Goal: Task Accomplishment & Management: Use online tool/utility

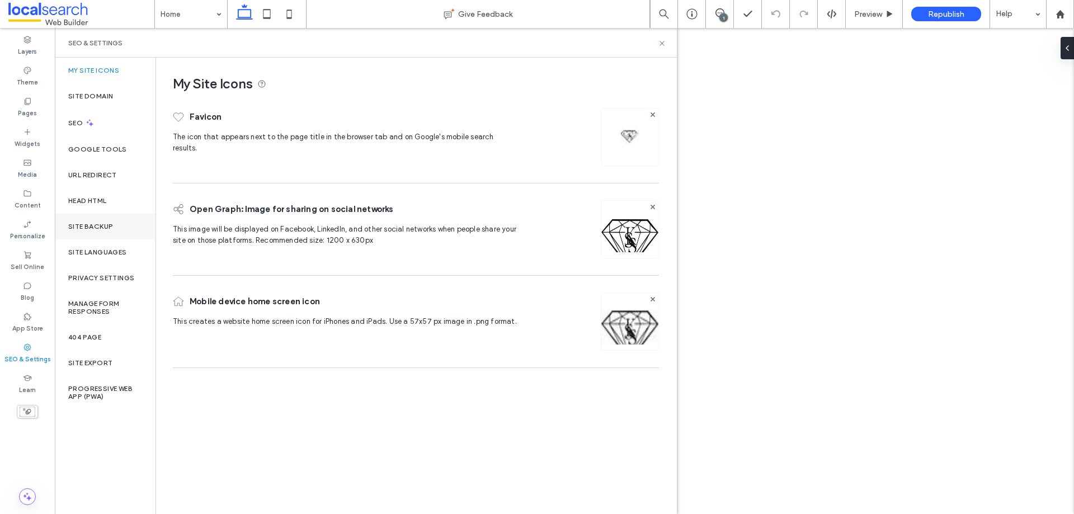
click at [101, 224] on label "Site Backup" at bounding box center [90, 227] width 45 height 8
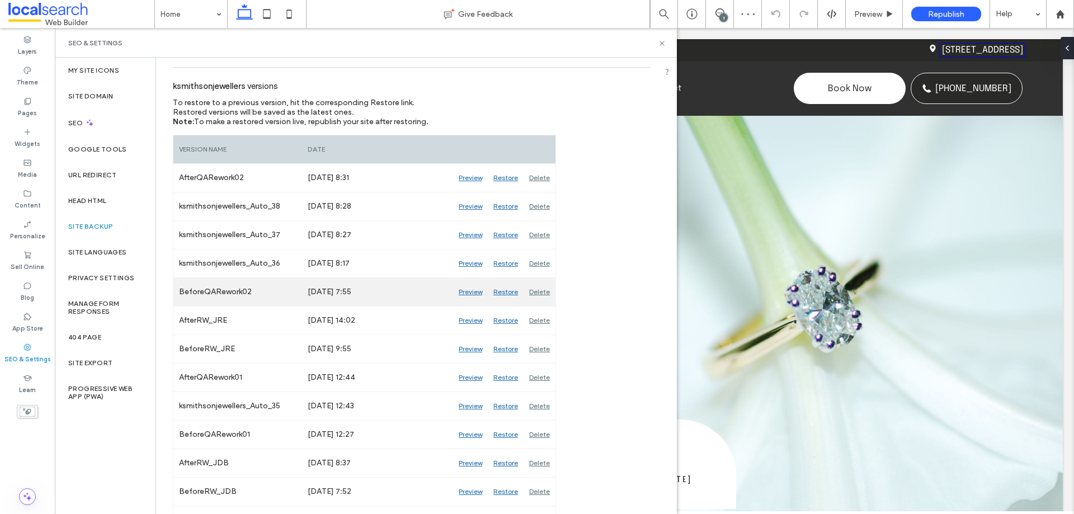
scroll to position [168, 0]
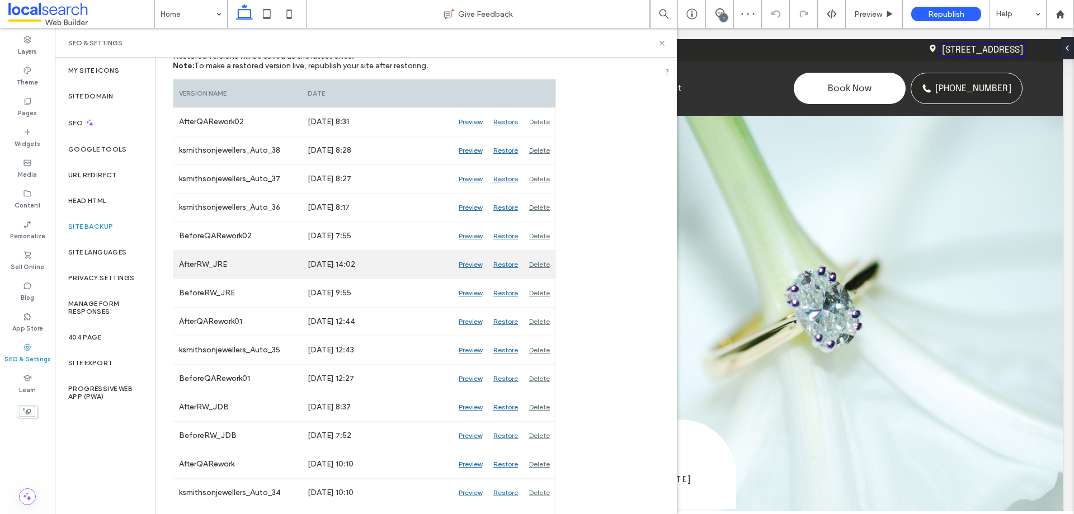
click at [465, 265] on div "Preview" at bounding box center [470, 265] width 35 height 28
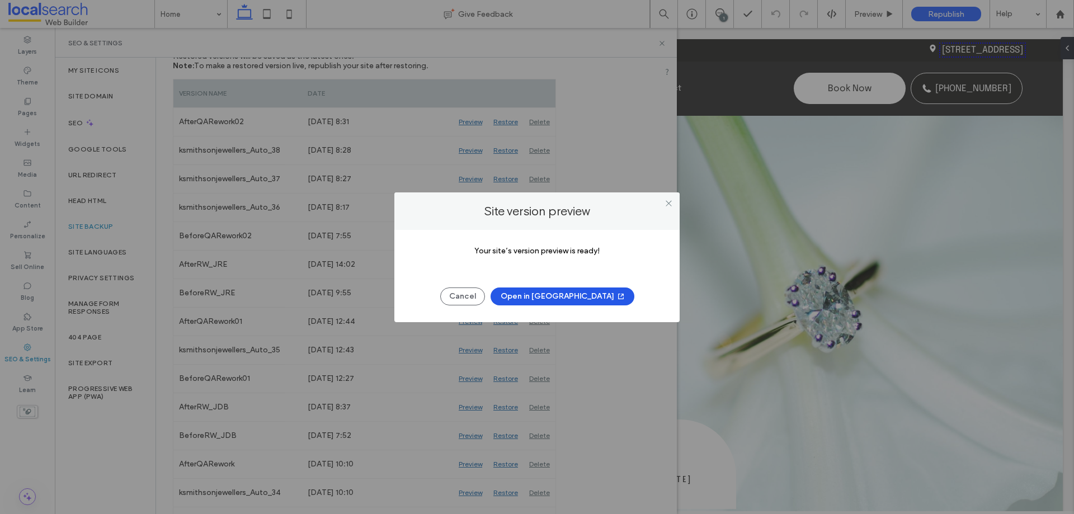
click at [617, 300] on icon "button" at bounding box center [621, 296] width 9 height 9
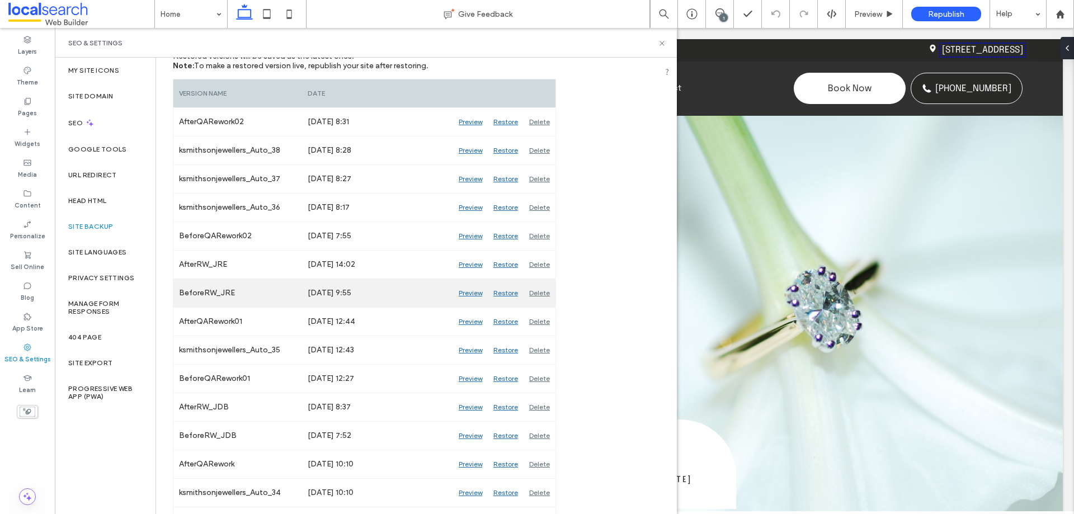
click at [474, 292] on div "Preview" at bounding box center [470, 293] width 35 height 28
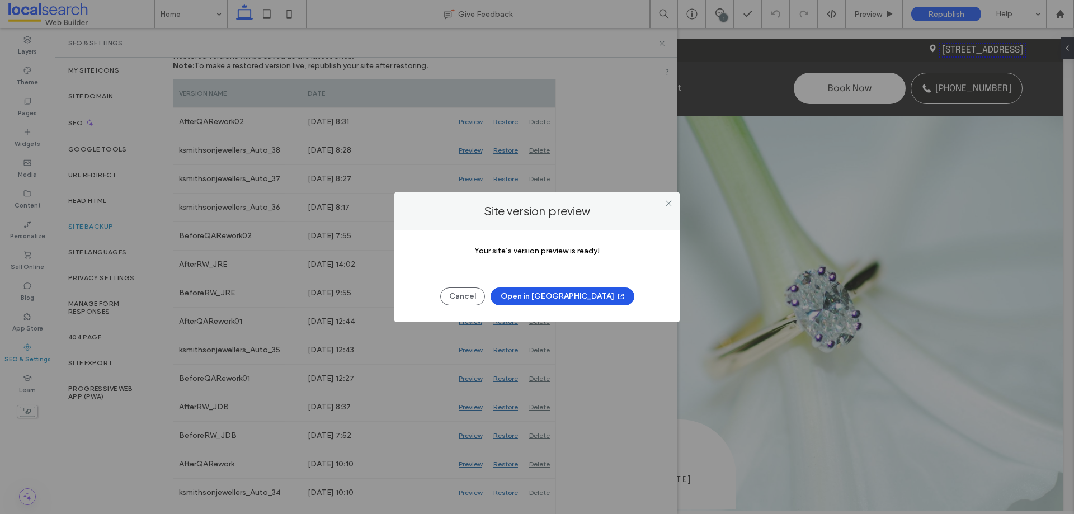
click at [617, 298] on icon "button" at bounding box center [621, 296] width 9 height 9
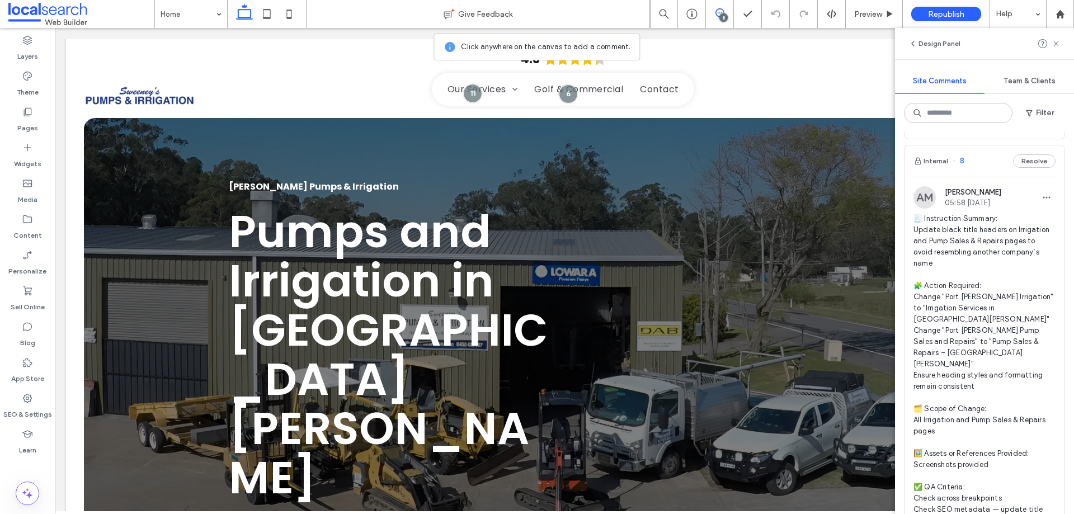
scroll to position [1510, 0]
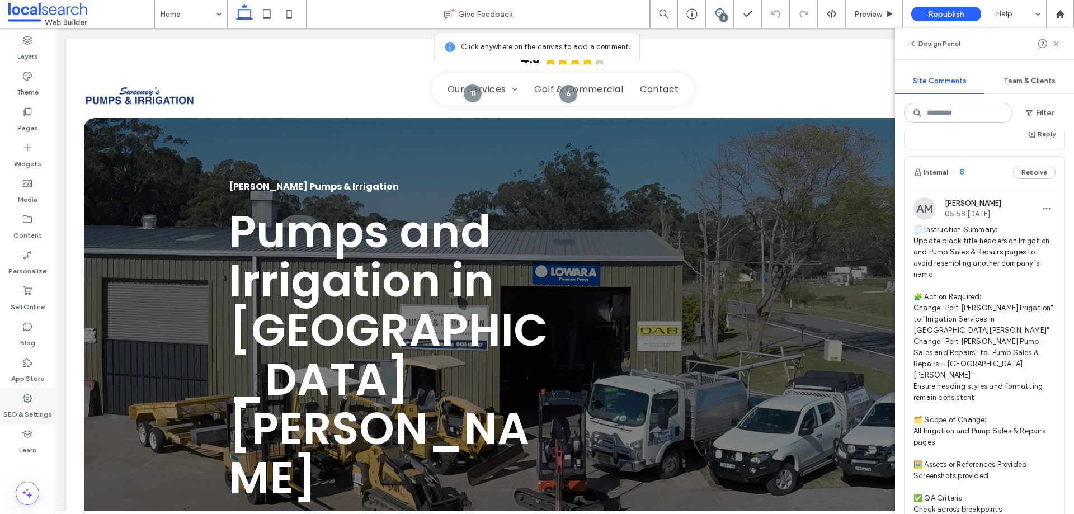
click at [17, 410] on label "SEO & Settings" at bounding box center [27, 412] width 49 height 16
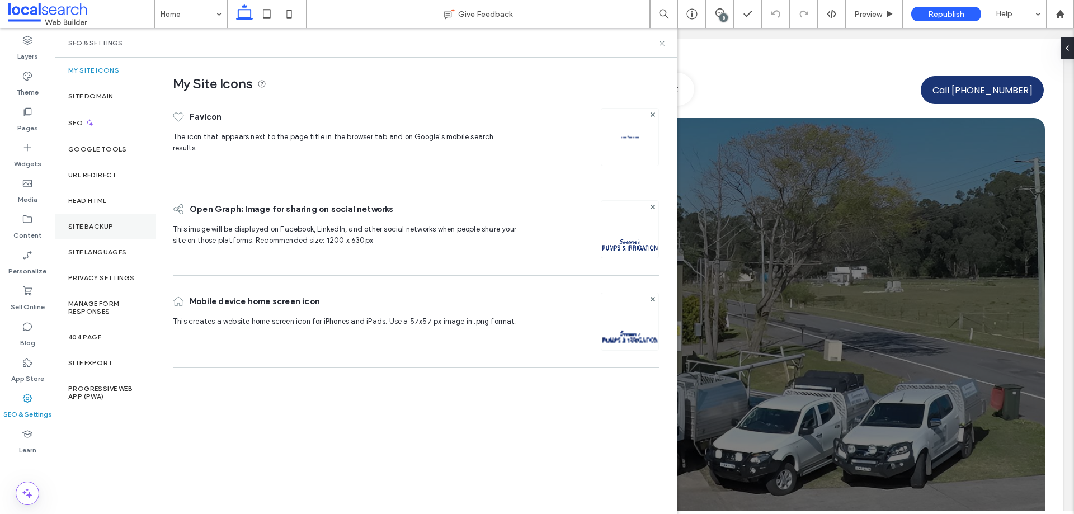
click at [102, 221] on div "Site Backup" at bounding box center [105, 227] width 101 height 26
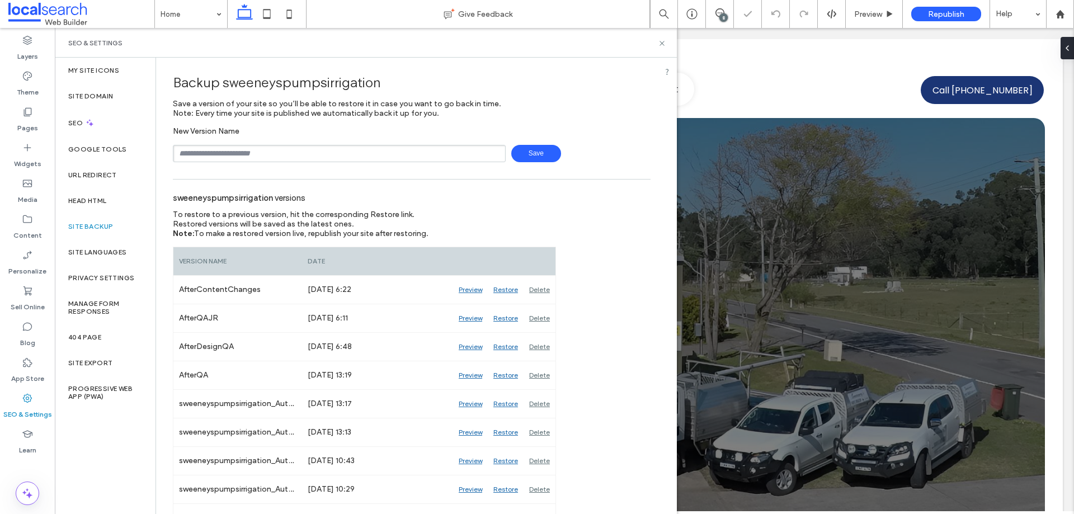
click at [237, 153] on input "text" at bounding box center [339, 153] width 333 height 17
click at [269, 154] on input "text" at bounding box center [339, 153] width 333 height 17
type input "**********"
click at [531, 149] on span "Save" at bounding box center [536, 153] width 50 height 17
click at [660, 44] on icon at bounding box center [662, 43] width 8 height 8
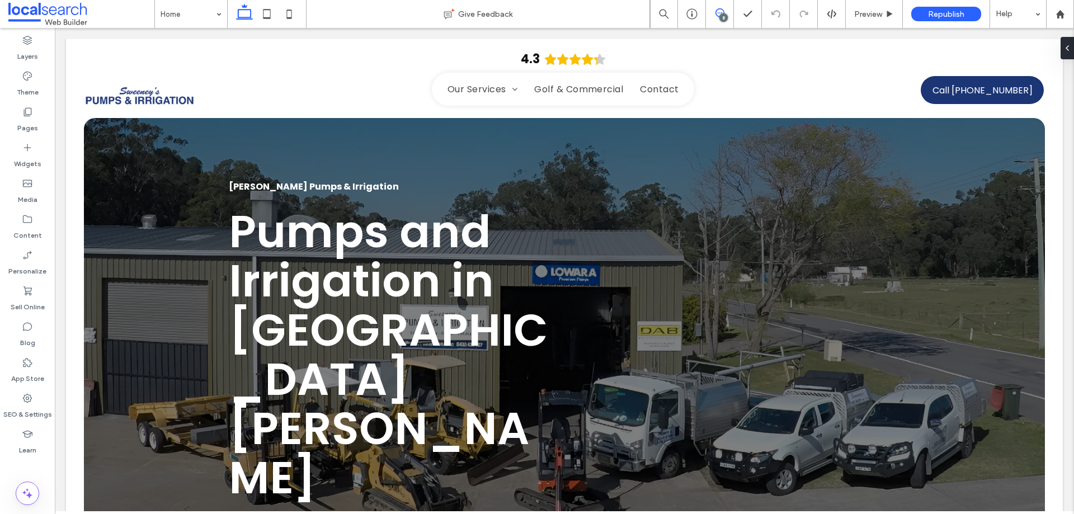
click at [718, 12] on icon at bounding box center [720, 12] width 9 height 9
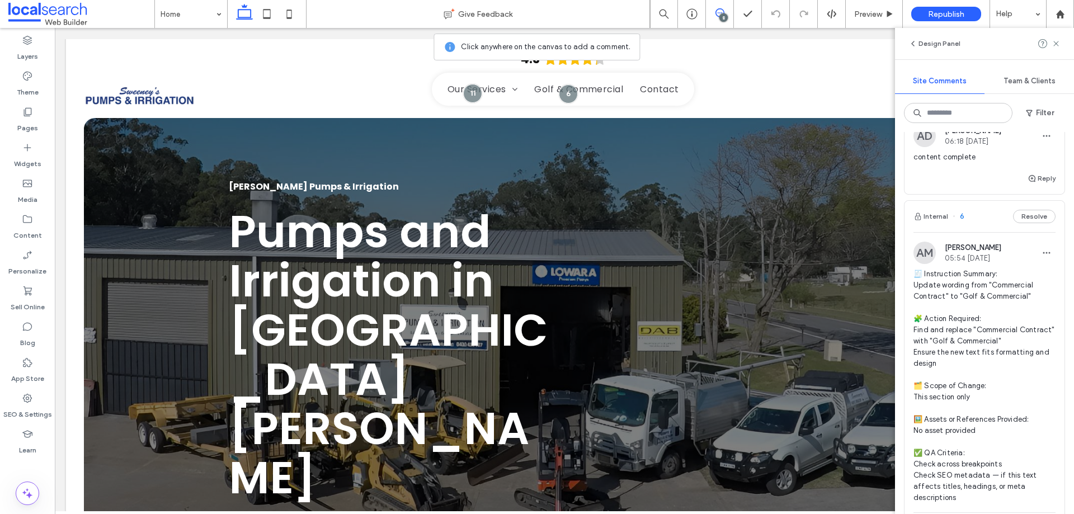
scroll to position [2462, 0]
drag, startPoint x: 915, startPoint y: 230, endPoint x: 1038, endPoint y: 242, distance: 123.6
click at [1038, 269] on span "🧾 Instruction Summary: Update wording from "Commercial Contract" to "Golf & Com…" at bounding box center [985, 386] width 142 height 235
copy span "pdate wording from "Commercial Contract" to "Golf & Commercial""
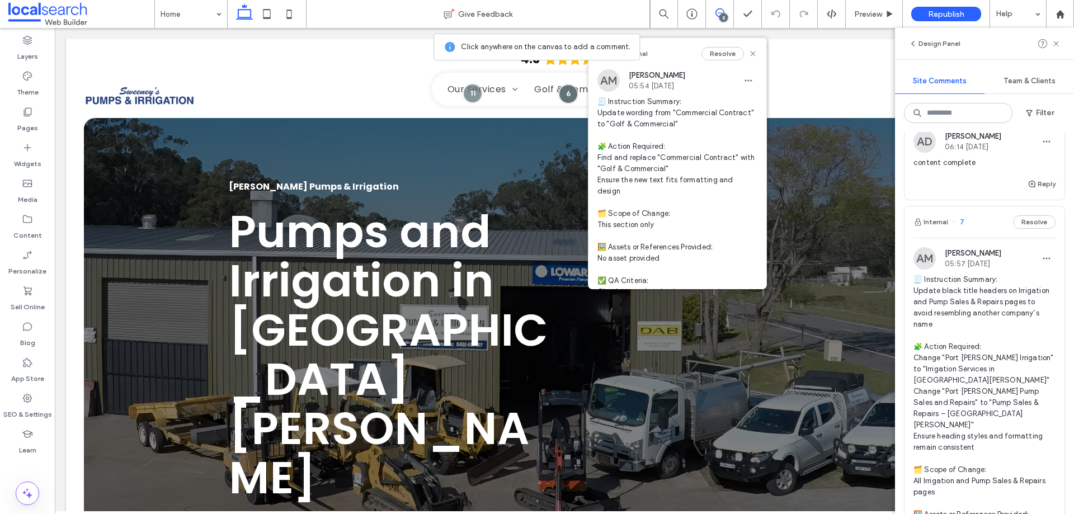
scroll to position [1958, 0]
click at [942, 275] on span "🧾 Instruction Summary: Update black title headers on Irrigation and Pump Sales …" at bounding box center [985, 431] width 142 height 313
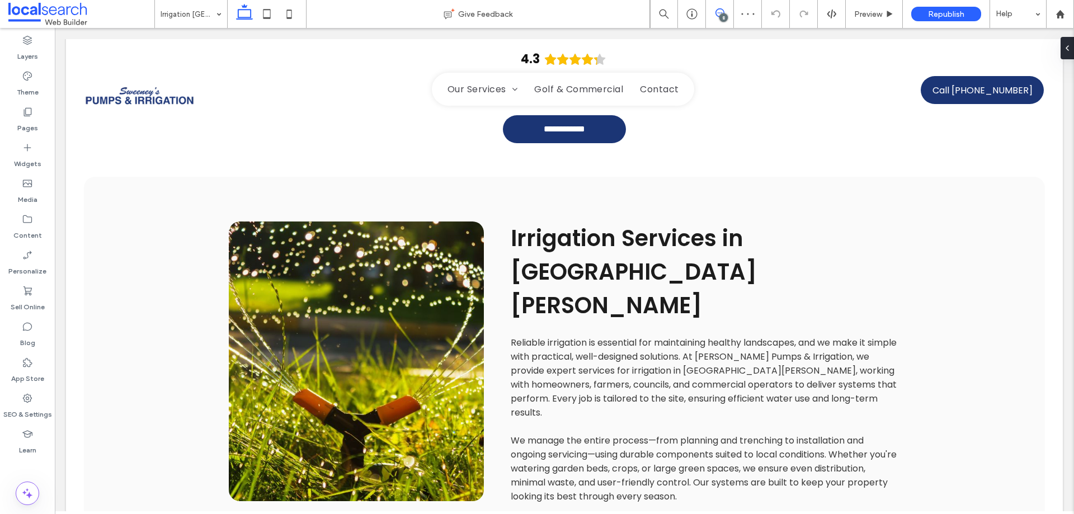
click at [723, 12] on icon at bounding box center [720, 12] width 9 height 9
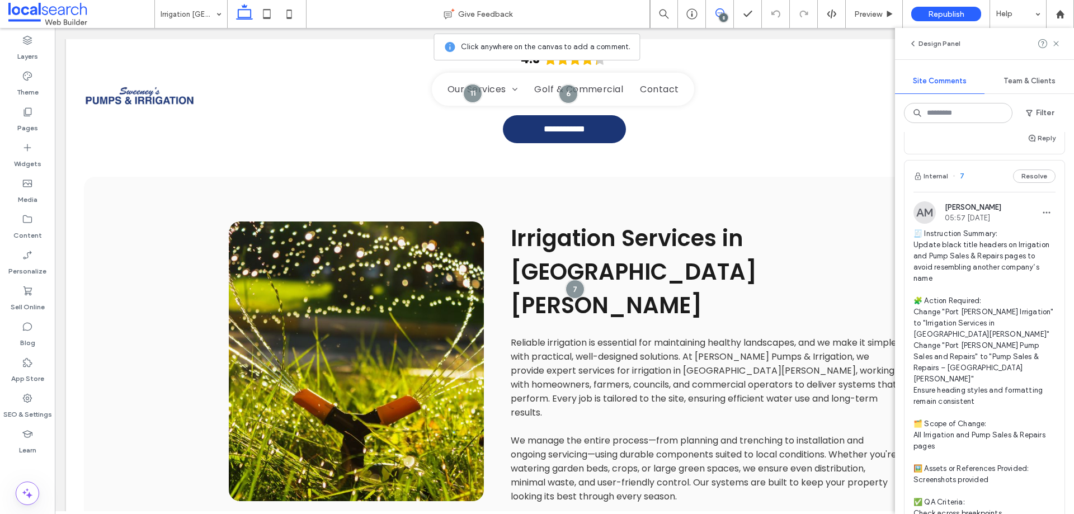
scroll to position [1985, 0]
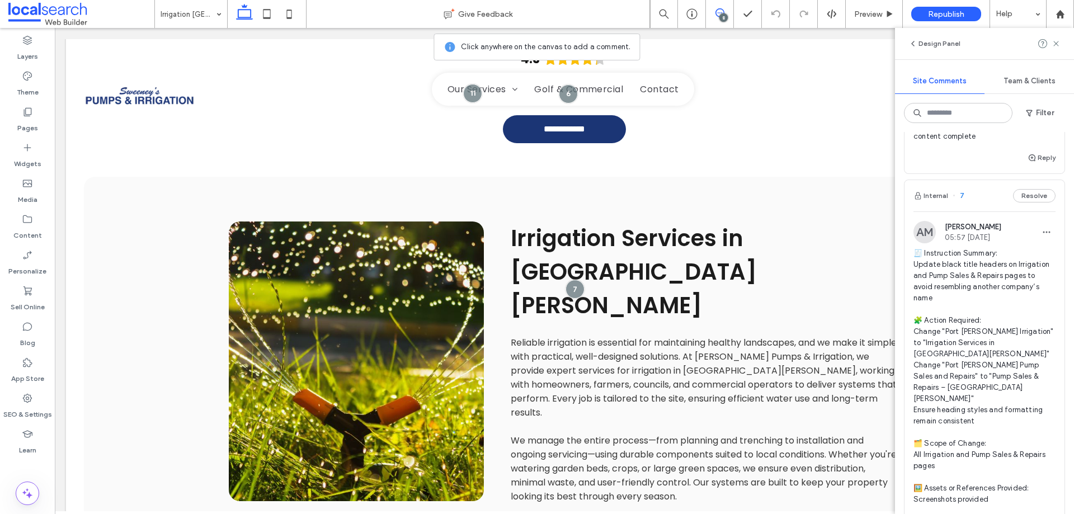
click at [958, 248] on span "🧾 Instruction Summary: Update black title headers on Irrigation and Pump Sales …" at bounding box center [985, 404] width 142 height 313
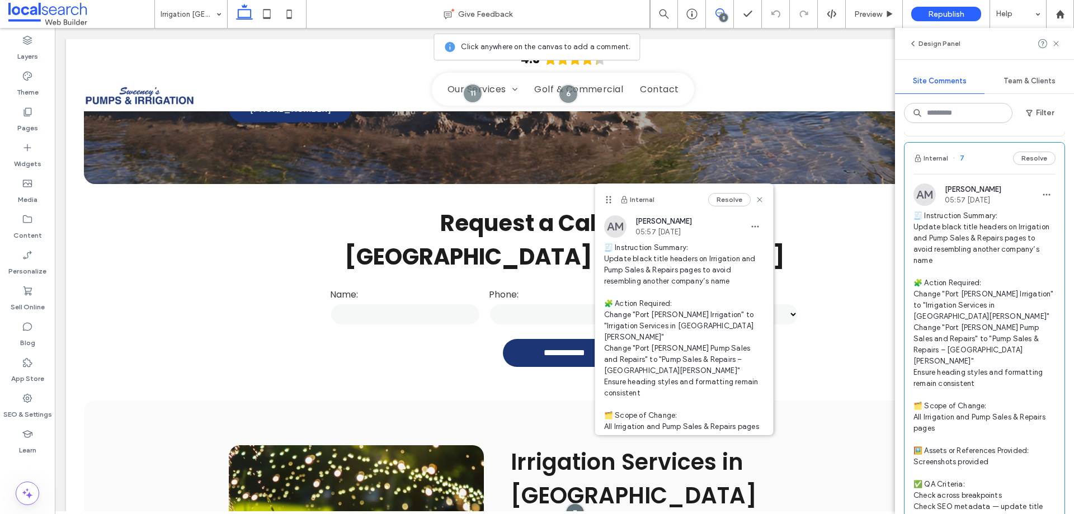
scroll to position [2041, 0]
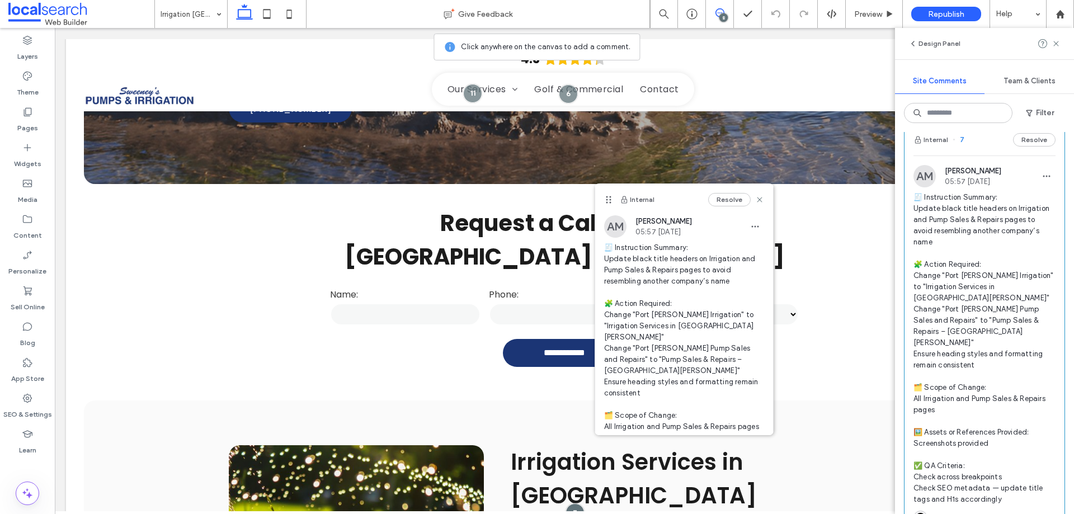
click at [25, 468] on div at bounding box center [27, 465] width 55 height 11
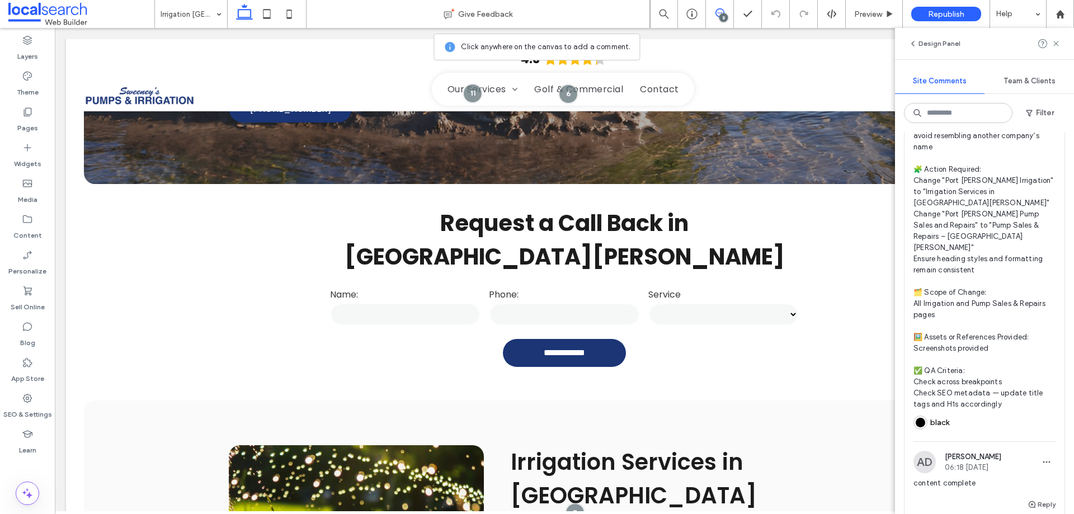
scroll to position [2153, 0]
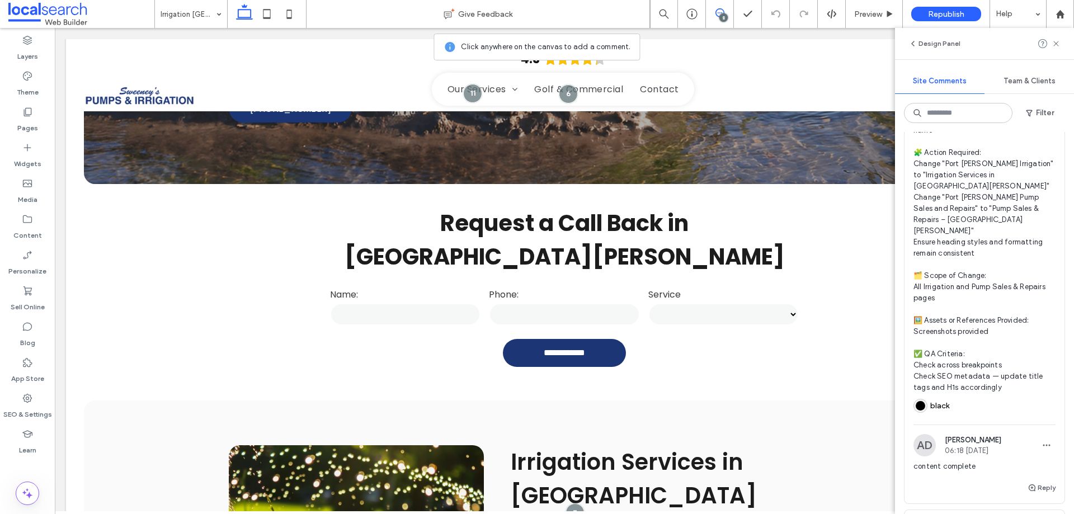
click at [720, 13] on use at bounding box center [720, 12] width 9 height 9
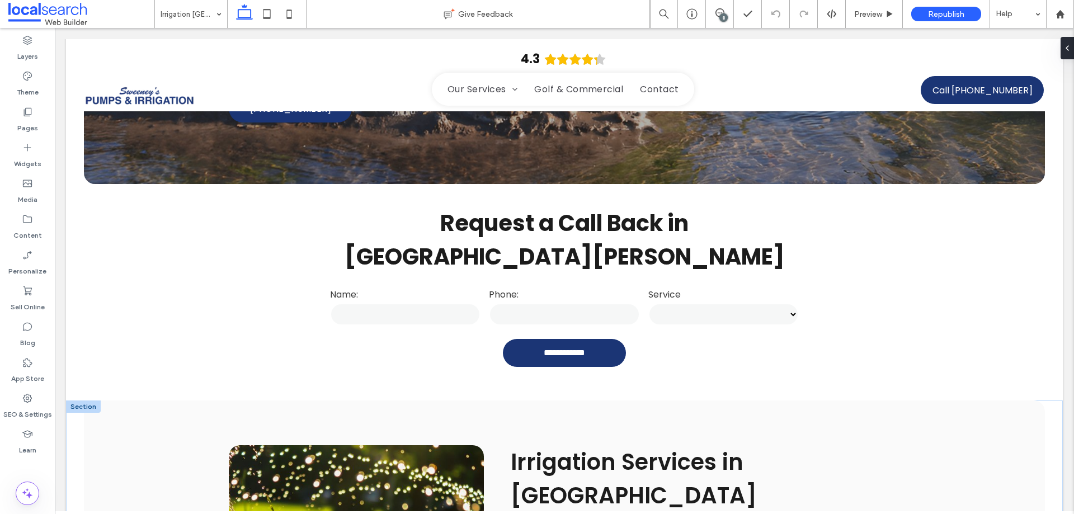
scroll to position [0, 0]
click at [592, 446] on span "Irrigation Services in Port Stephens" at bounding box center [634, 495] width 246 height 98
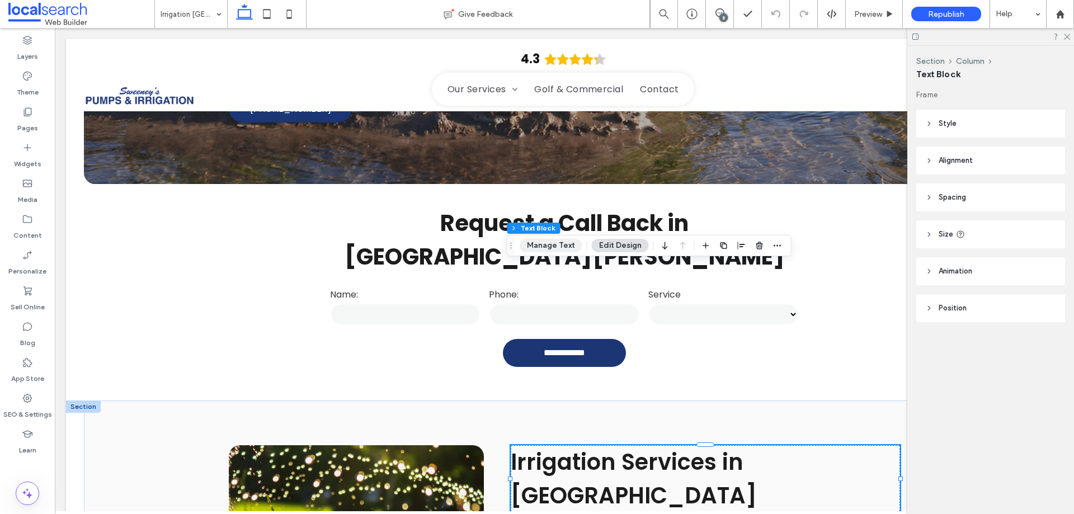
click at [552, 246] on button "Manage Text" at bounding box center [551, 245] width 63 height 13
type input "*******"
type input "**"
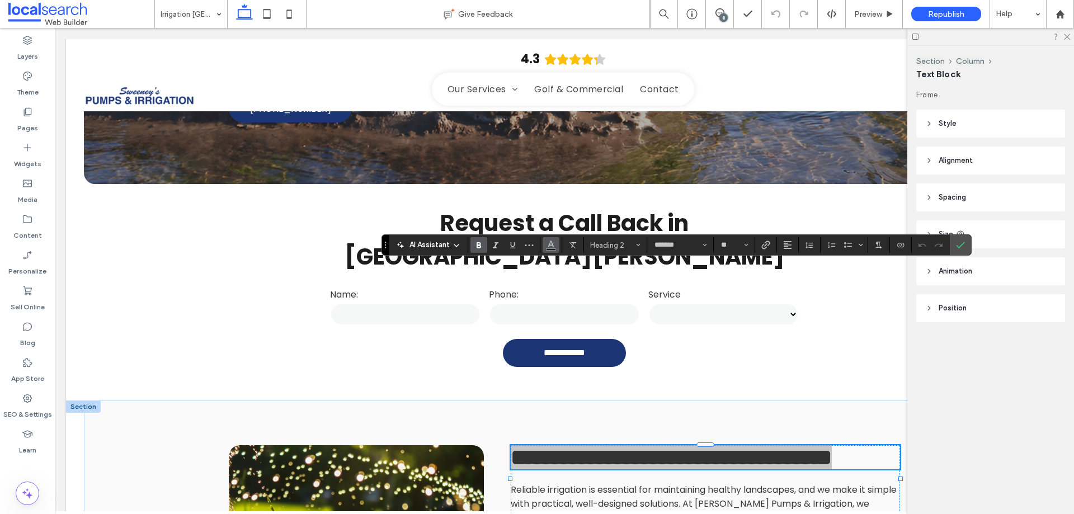
click at [556, 239] on button "Color" at bounding box center [551, 245] width 17 height 16
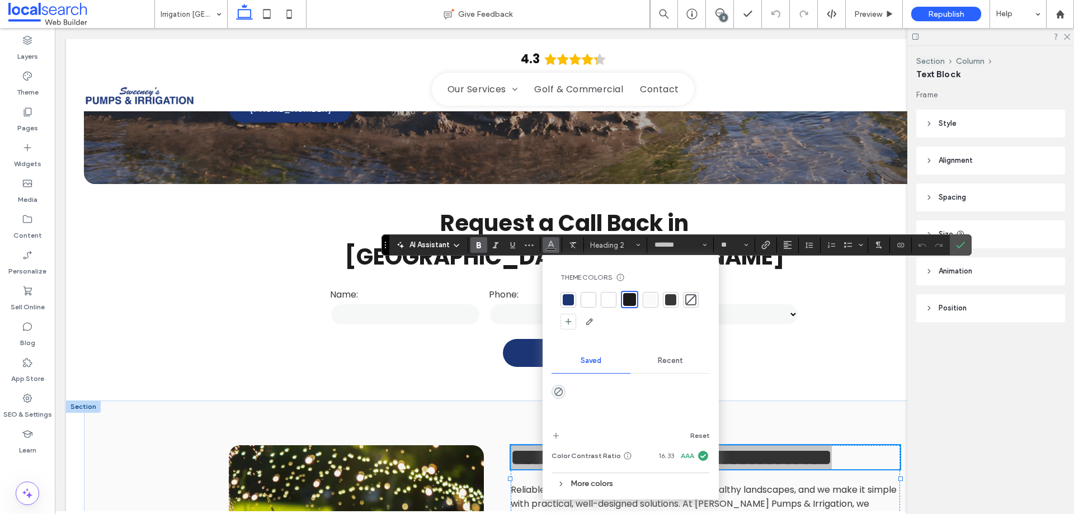
click at [573, 486] on div "More colors" at bounding box center [631, 483] width 158 height 15
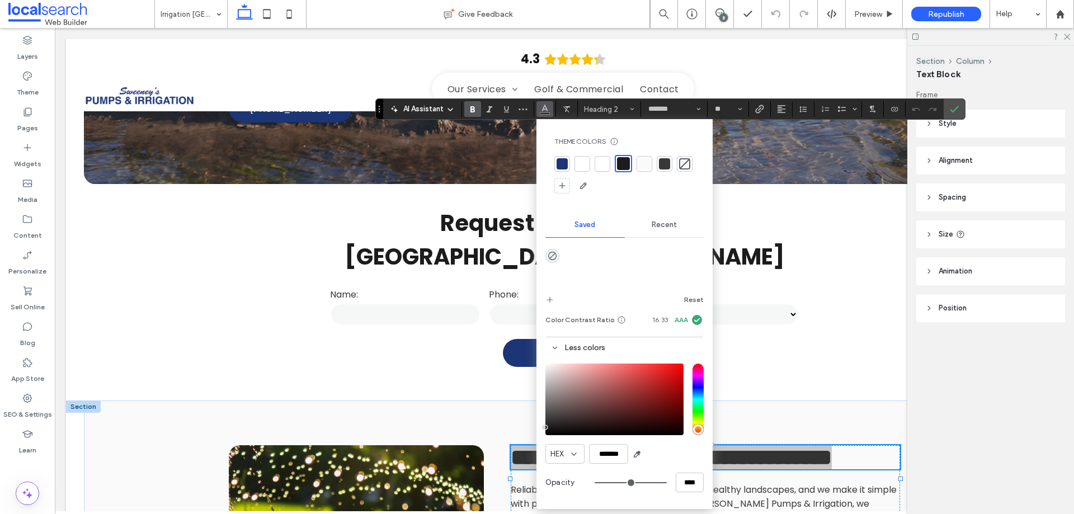
drag, startPoint x: 384, startPoint y: 244, endPoint x: 378, endPoint y: 108, distance: 136.1
click at [378, 108] on icon "Drag" at bounding box center [379, 109] width 2 height 7
click at [43, 467] on div at bounding box center [27, 465] width 55 height 11
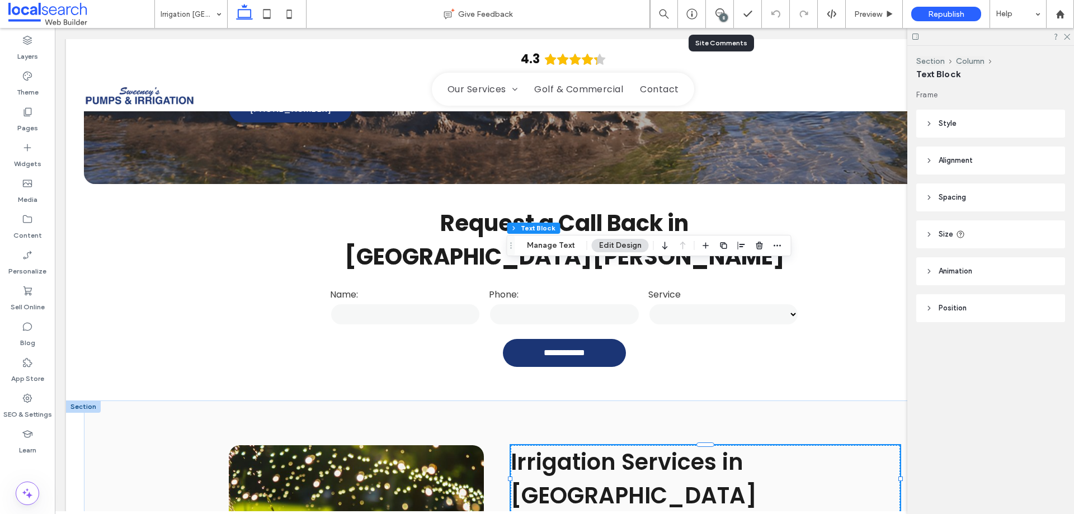
click at [715, 6] on div "8" at bounding box center [720, 14] width 28 height 28
click at [719, 15] on icon at bounding box center [720, 12] width 9 height 9
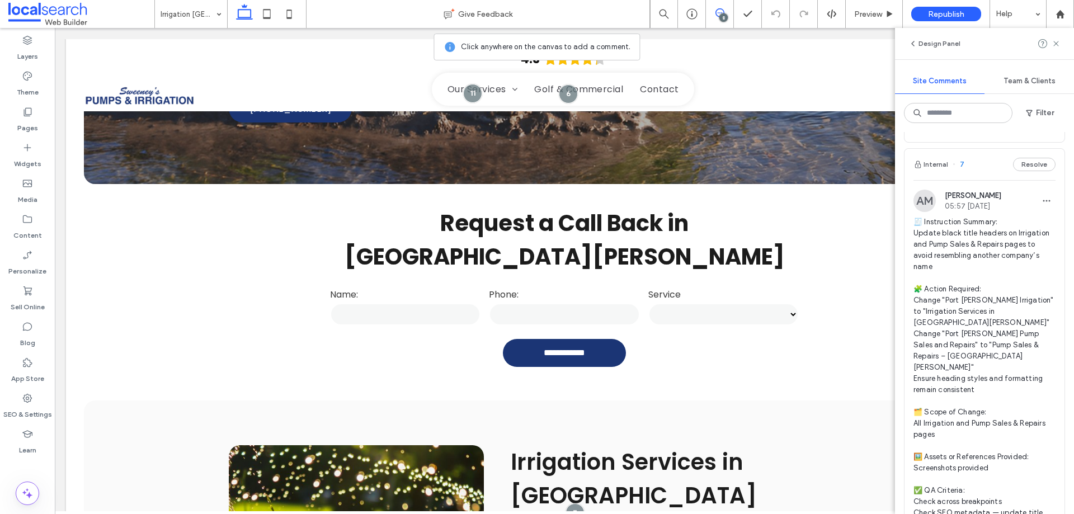
scroll to position [2014, 0]
copy span "pdate black title headers on Irrigation and Pump Sales & Repairs pages to avoid…"
drag, startPoint x: 937, startPoint y: 234, endPoint x: 910, endPoint y: 204, distance: 40.8
click at [910, 204] on div "AM Anita Memarsohi 05:57 Aug 5 2025 🧾 Instruction Summary: Update black title h…" at bounding box center [985, 377] width 160 height 371
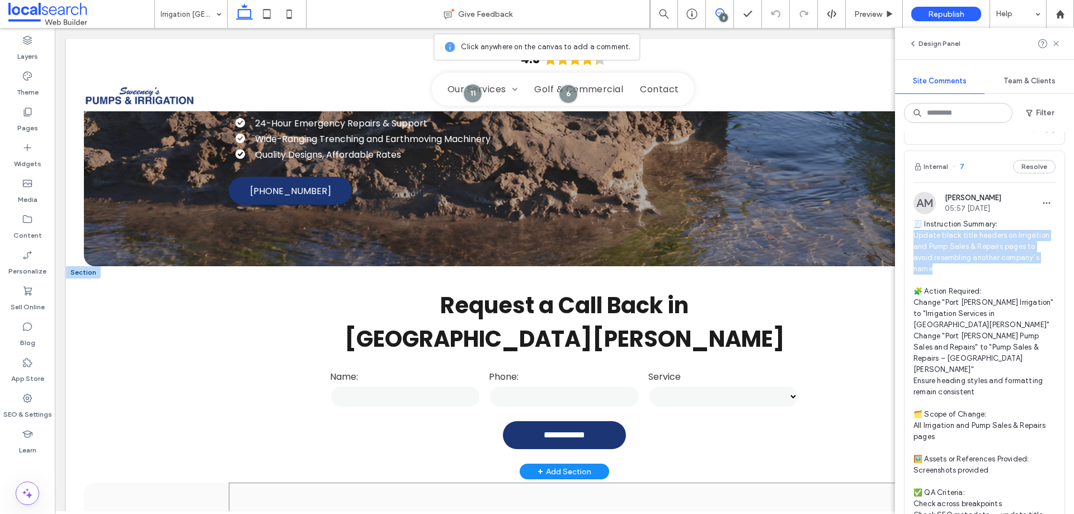
scroll to position [298, 0]
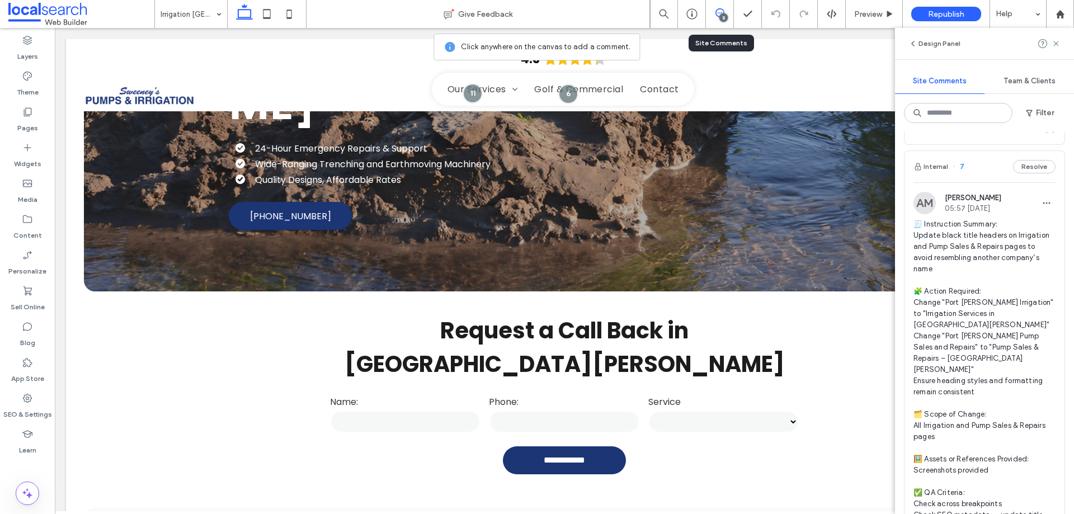
click at [714, 16] on span at bounding box center [719, 12] width 27 height 9
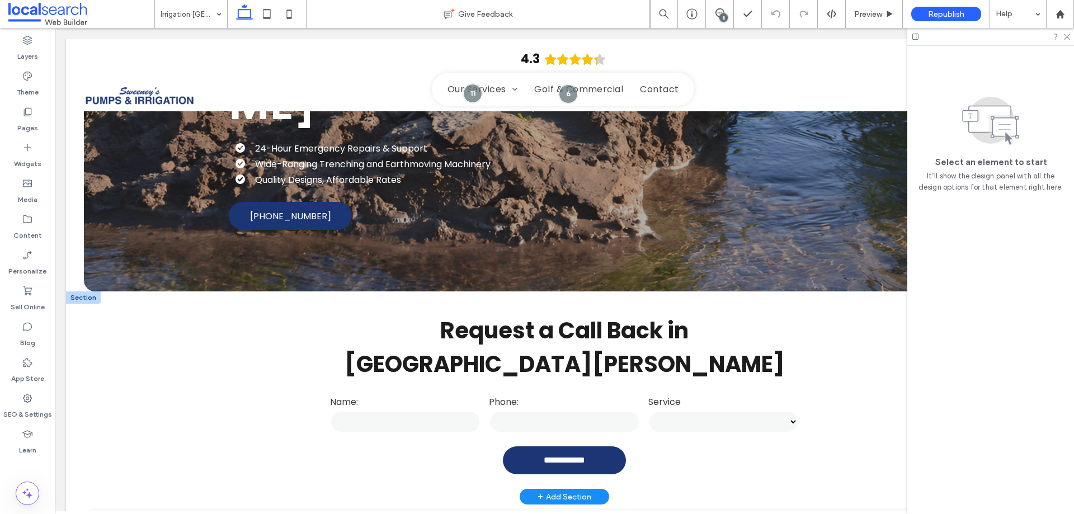
scroll to position [0, 0]
click at [436, 315] on strong "Request a Call Back in [GEOGRAPHIC_DATA][PERSON_NAME]" at bounding box center [565, 347] width 440 height 65
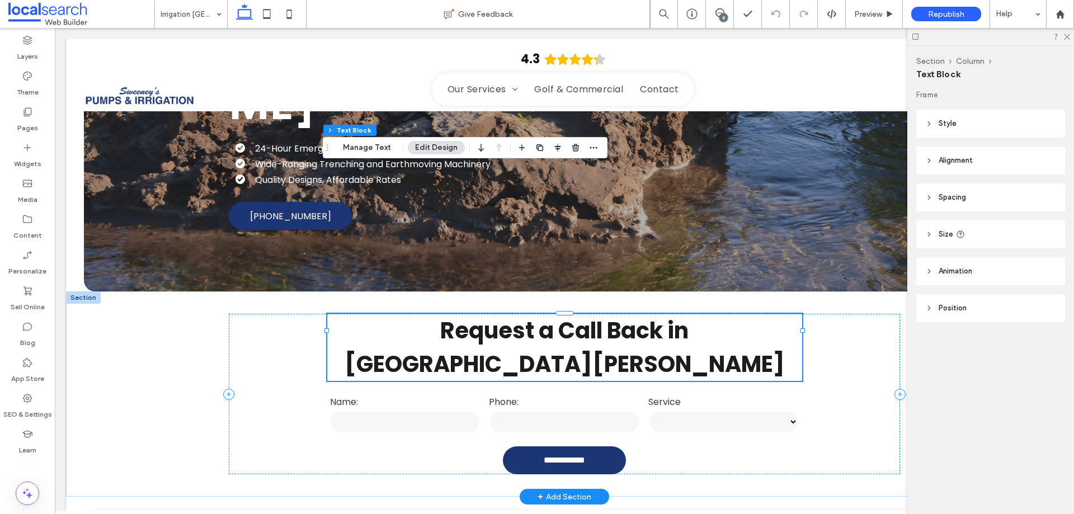
click at [436, 315] on strong "Request a Call Back in [GEOGRAPHIC_DATA][PERSON_NAME]" at bounding box center [565, 347] width 440 height 65
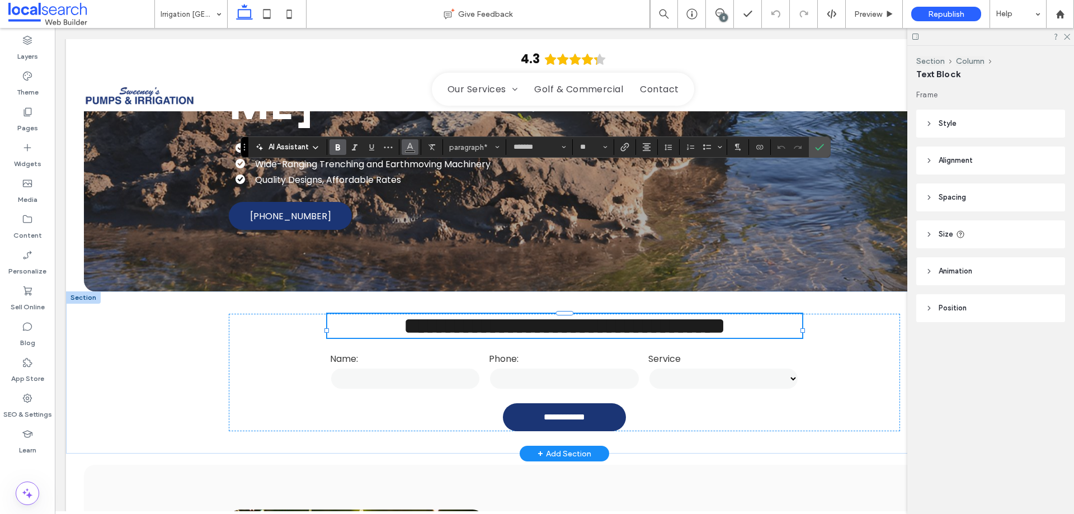
click at [411, 145] on use "Color" at bounding box center [410, 146] width 6 height 6
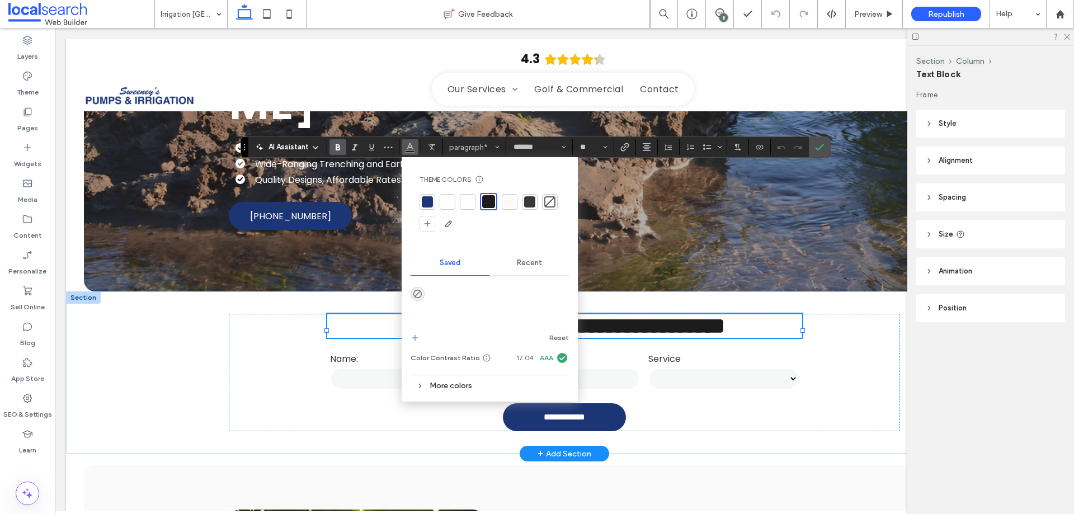
click at [448, 383] on div "More colors" at bounding box center [490, 385] width 158 height 15
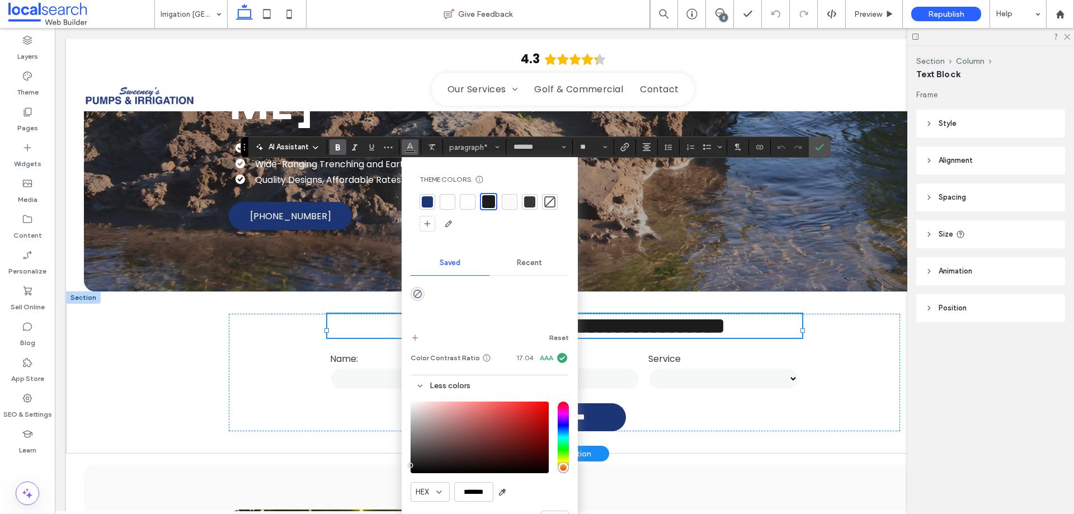
click at [38, 466] on div at bounding box center [27, 465] width 55 height 11
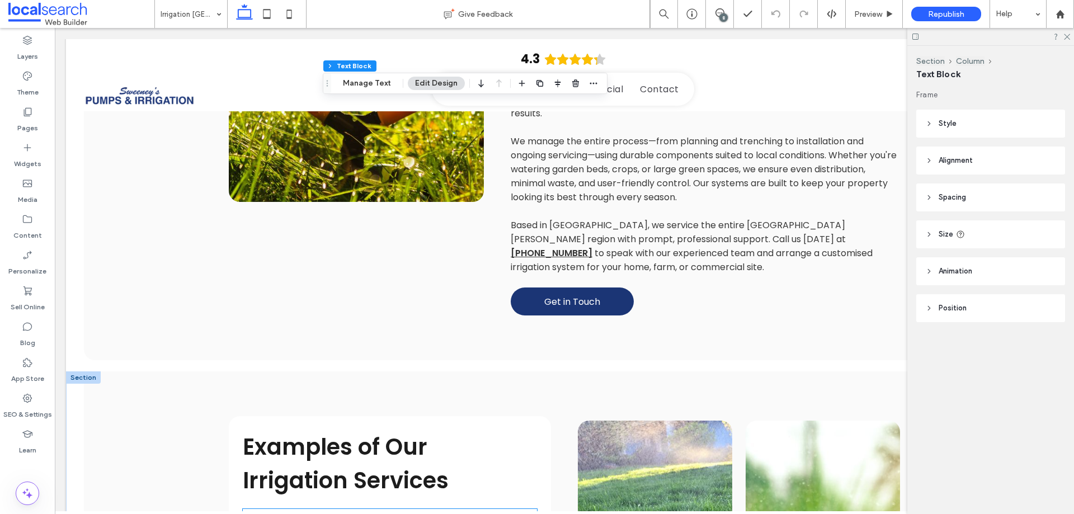
scroll to position [913, 0]
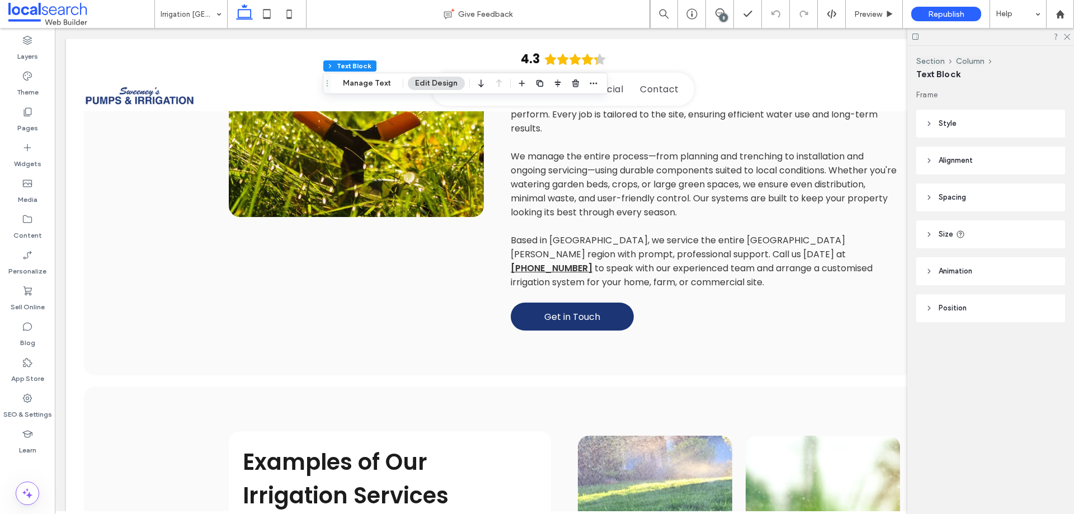
click at [720, 18] on div "8" at bounding box center [723, 17] width 8 height 8
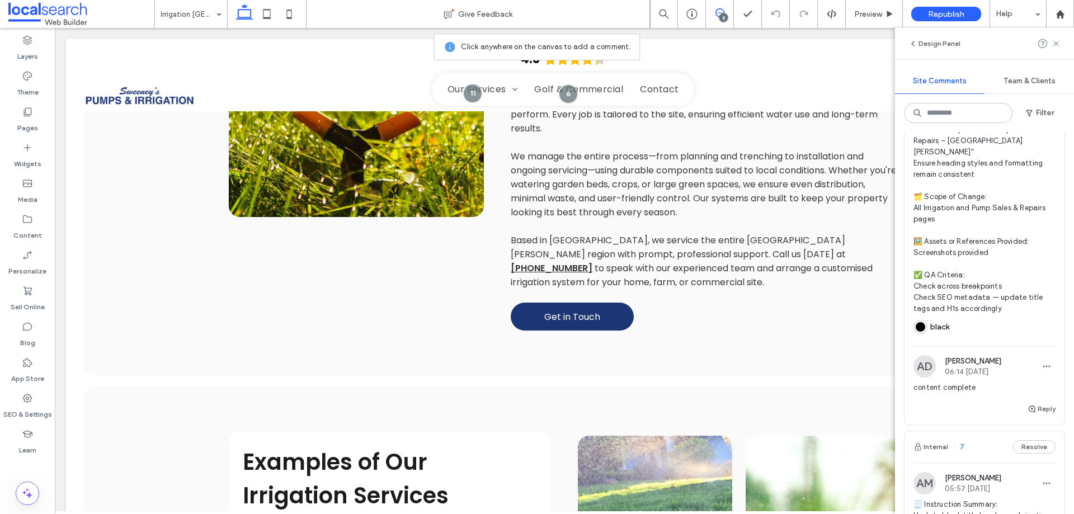
scroll to position [1734, 0]
click at [922, 322] on div "rgb(0,0,0)" at bounding box center [921, 327] width 10 height 10
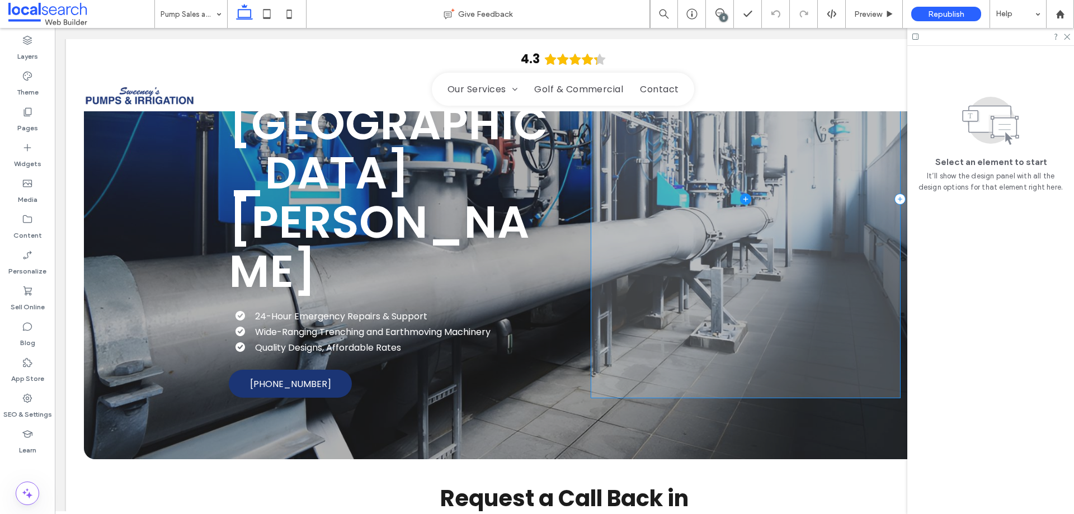
scroll to position [403, 0]
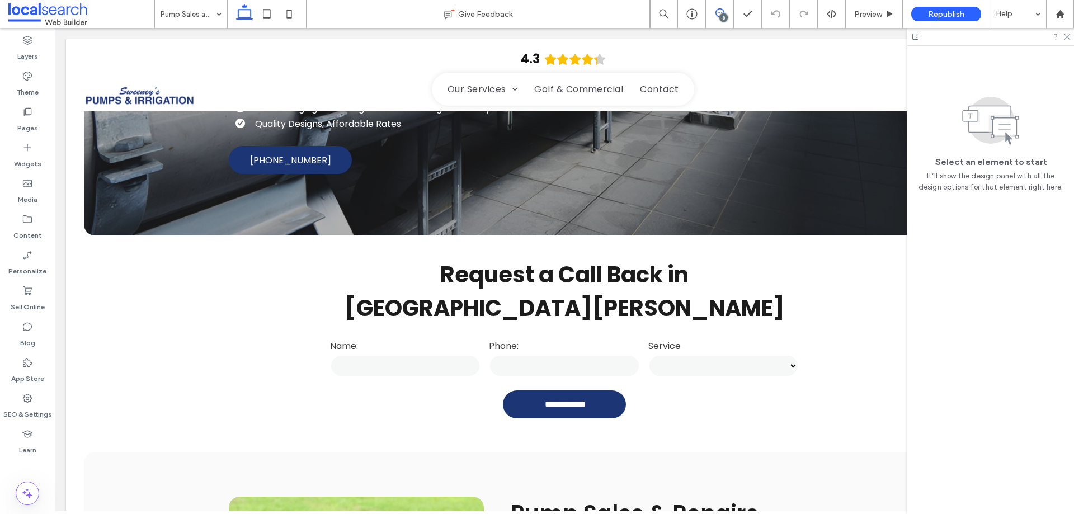
click at [719, 10] on icon at bounding box center [720, 12] width 9 height 9
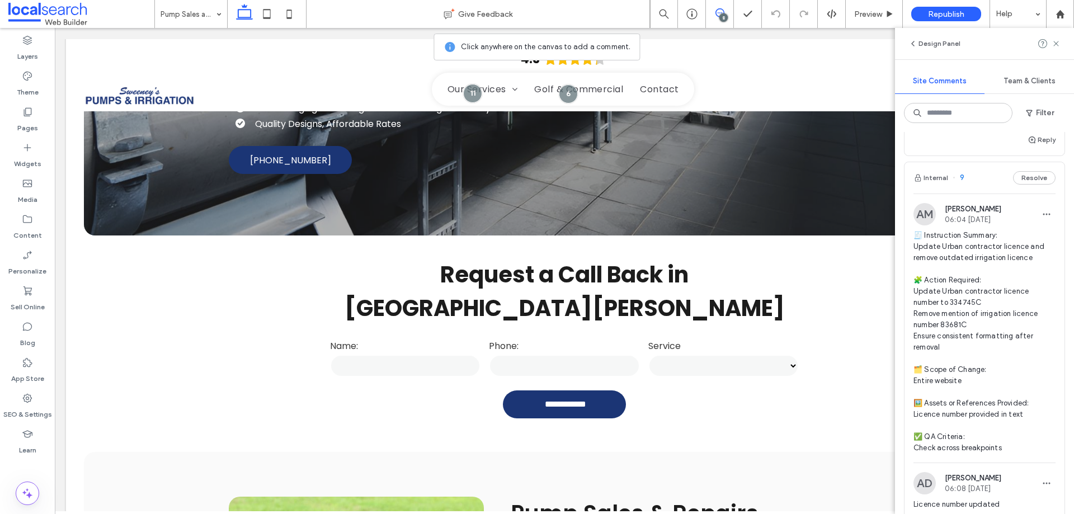
scroll to position [1399, 0]
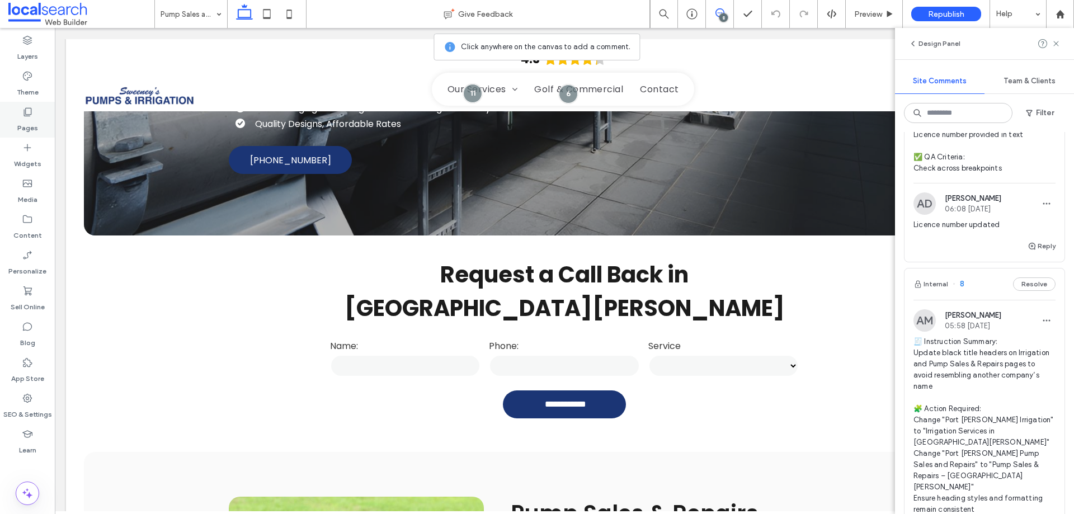
click at [36, 114] on div "Pages" at bounding box center [27, 120] width 55 height 36
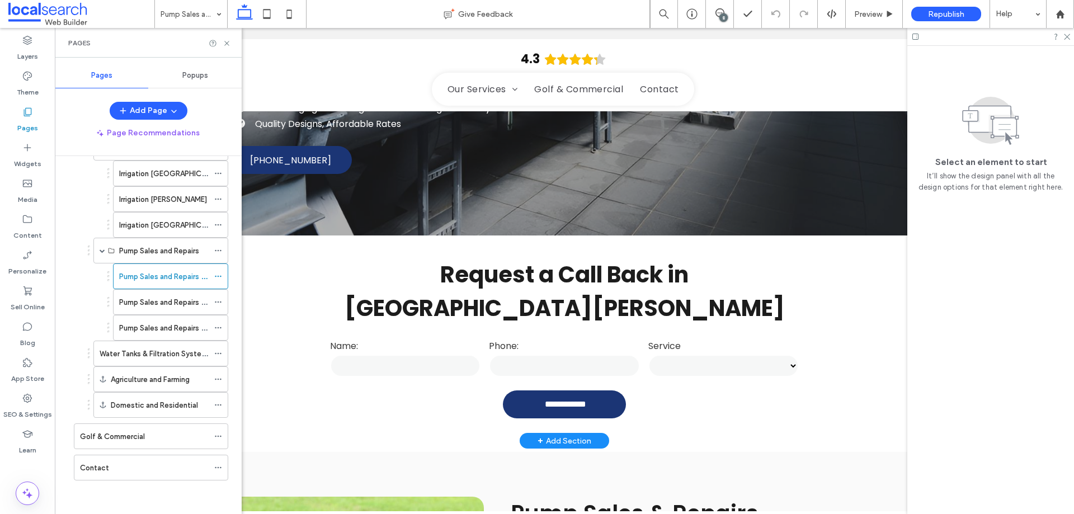
scroll to position [291, 0]
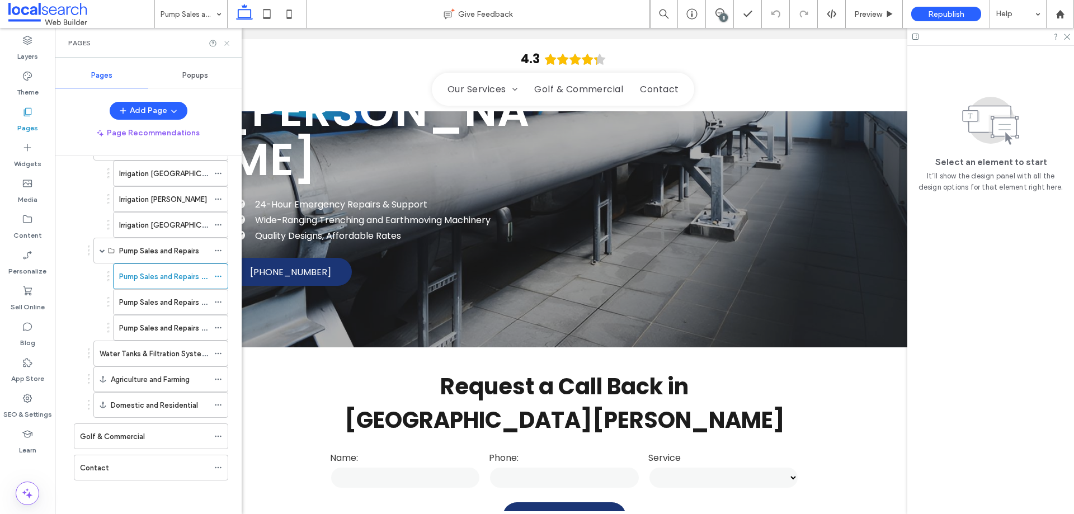
click at [227, 43] on use at bounding box center [226, 43] width 4 height 4
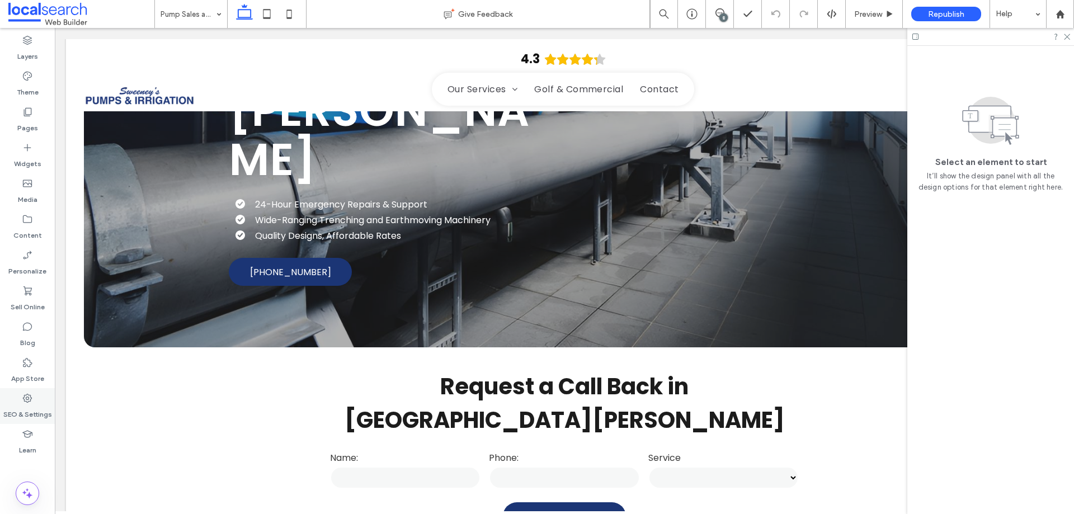
click at [22, 412] on label "SEO & Settings" at bounding box center [27, 412] width 49 height 16
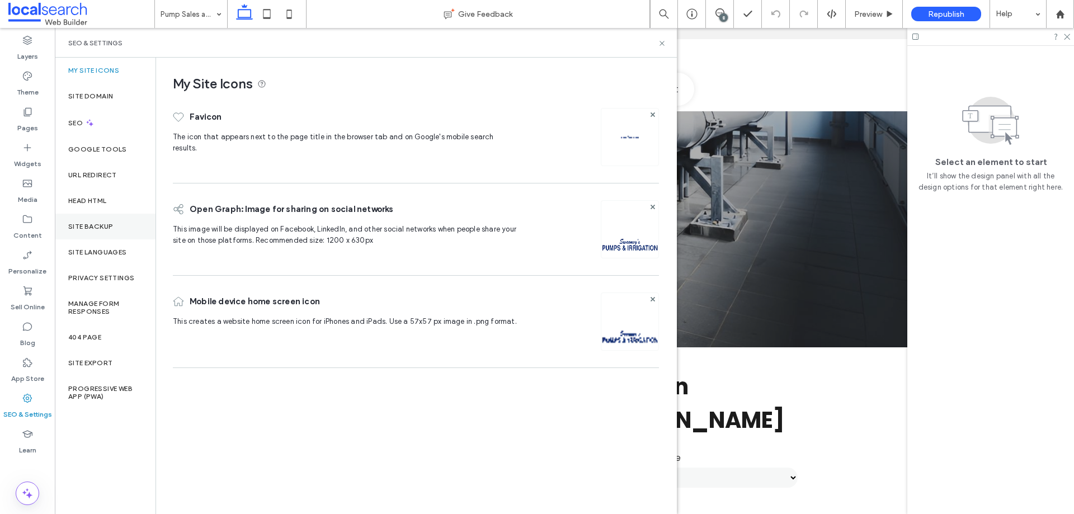
click at [116, 232] on div "Site Backup" at bounding box center [105, 227] width 101 height 26
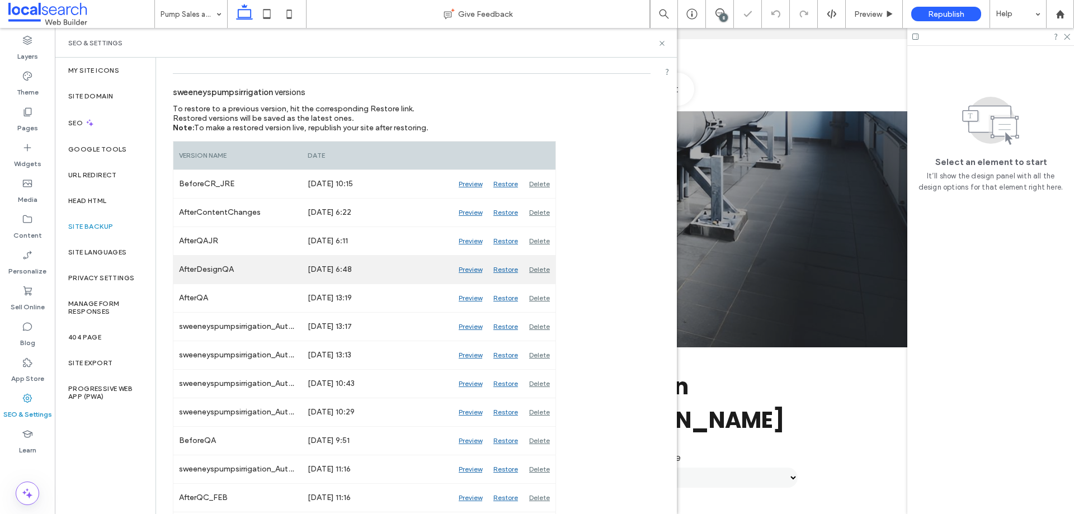
scroll to position [112, 0]
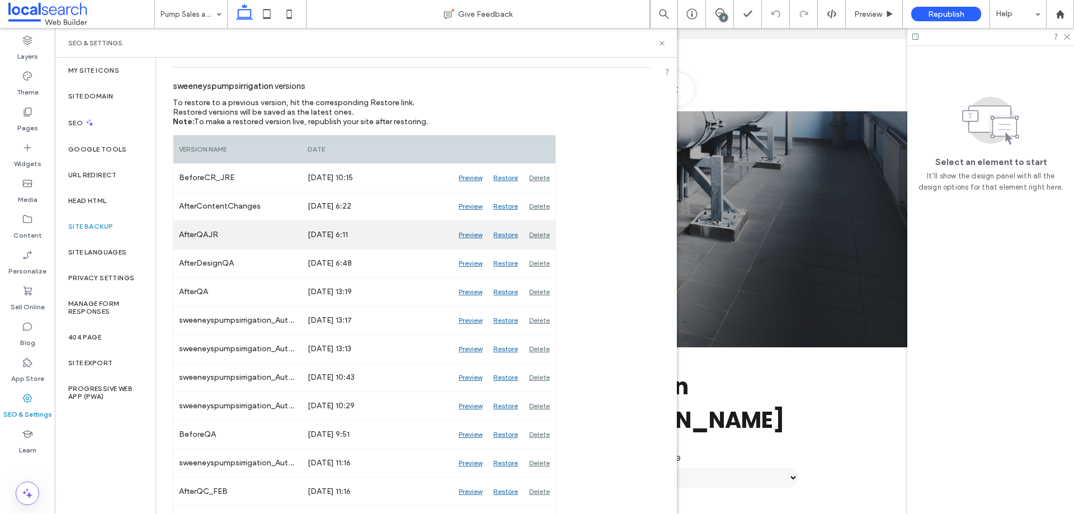
click at [464, 236] on div "Preview" at bounding box center [470, 235] width 35 height 28
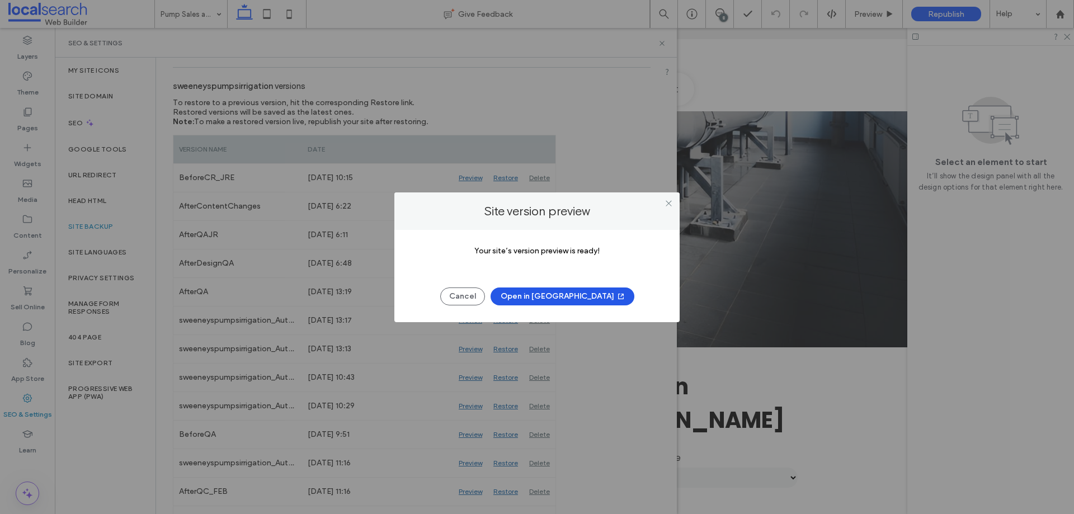
click at [614, 302] on span "button" at bounding box center [619, 296] width 11 height 17
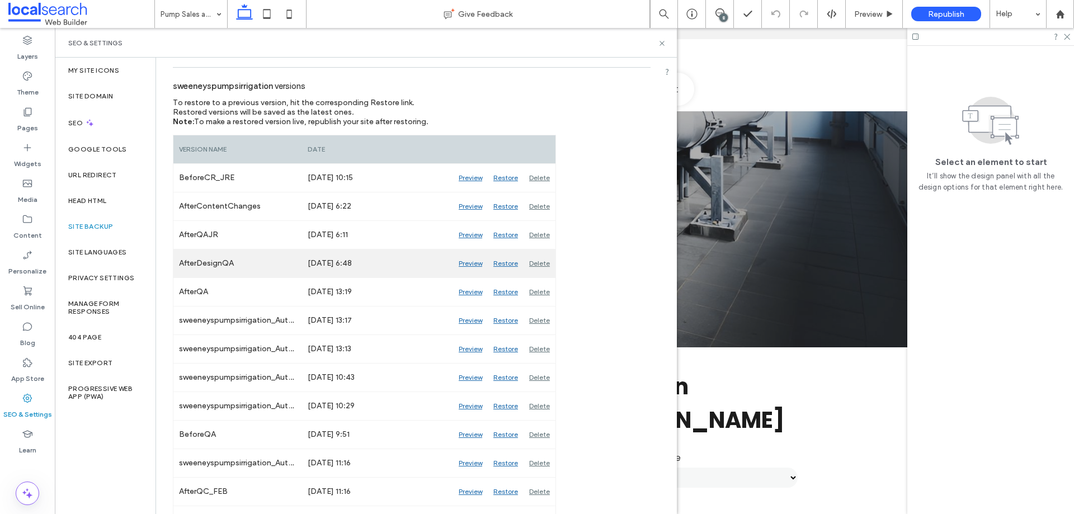
click at [469, 264] on div "Preview" at bounding box center [470, 264] width 35 height 28
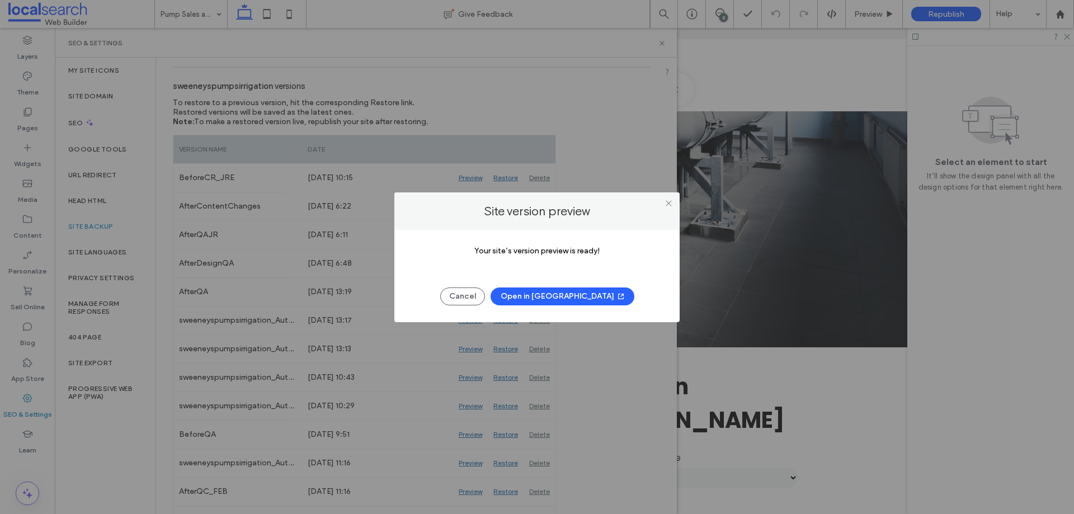
click at [614, 304] on span "button" at bounding box center [619, 296] width 11 height 17
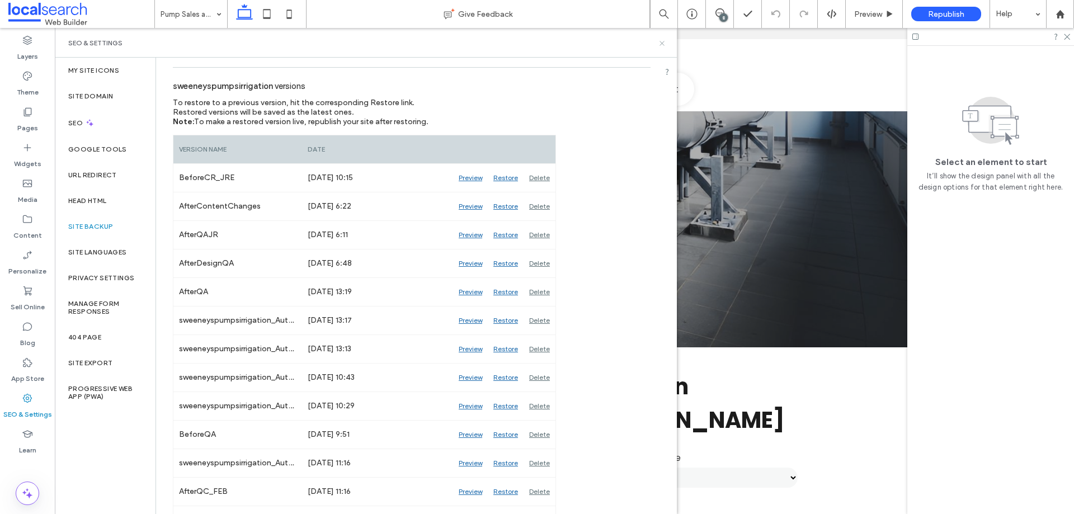
click at [660, 41] on use at bounding box center [662, 43] width 4 height 4
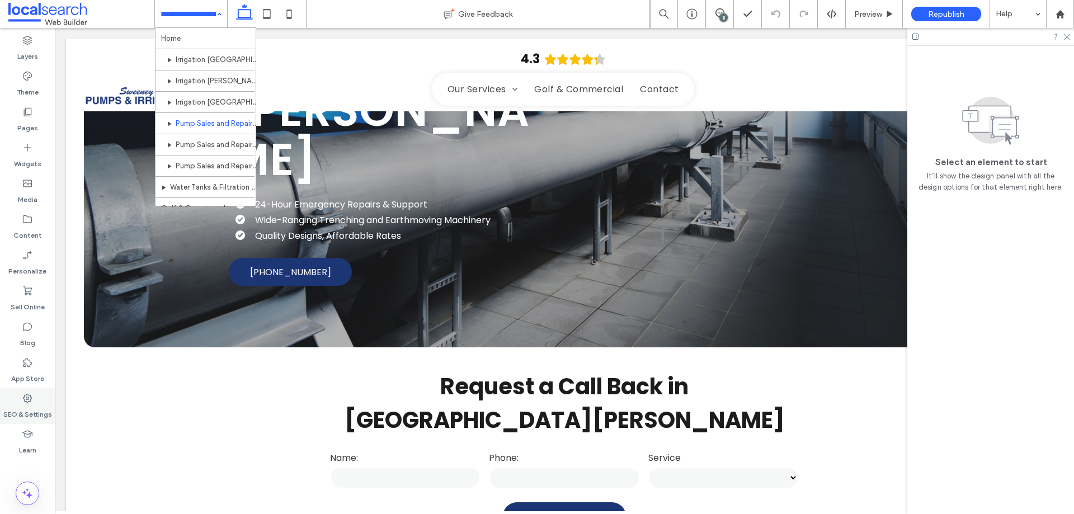
click at [27, 404] on label "SEO & Settings" at bounding box center [27, 412] width 49 height 16
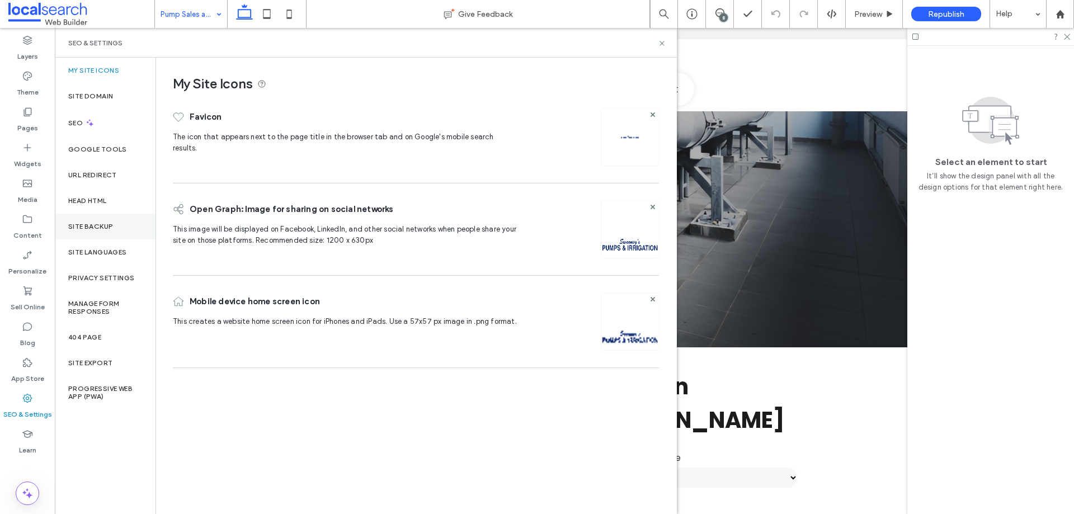
click at [115, 224] on div "Site Backup" at bounding box center [105, 227] width 101 height 26
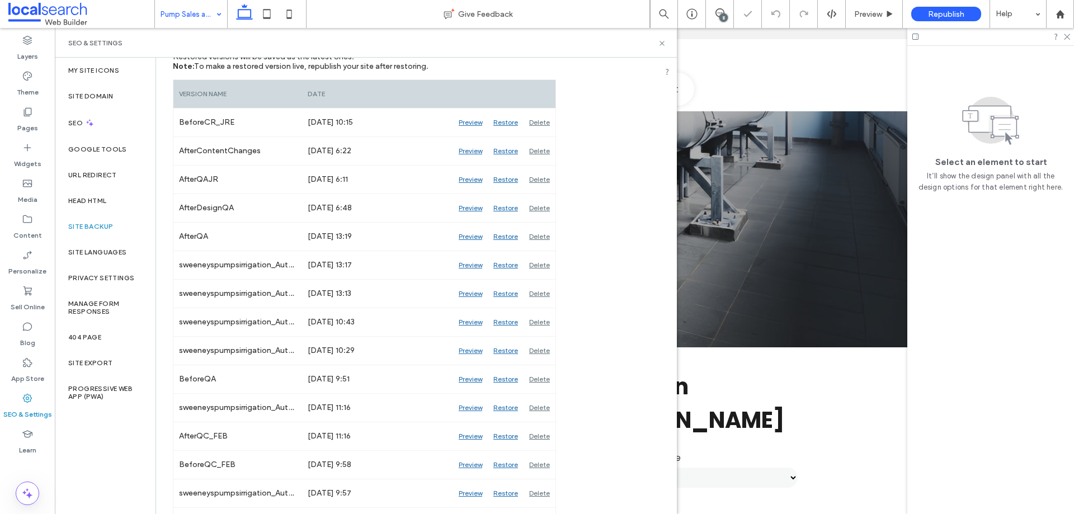
scroll to position [168, 0]
click at [473, 236] on div "Preview" at bounding box center [470, 236] width 35 height 28
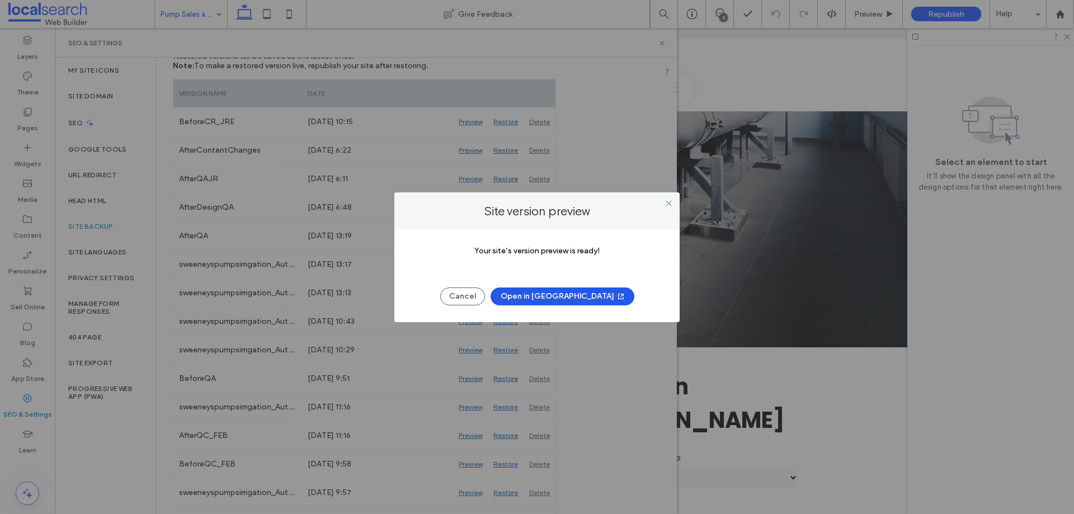
click at [614, 297] on span "button" at bounding box center [619, 296] width 11 height 17
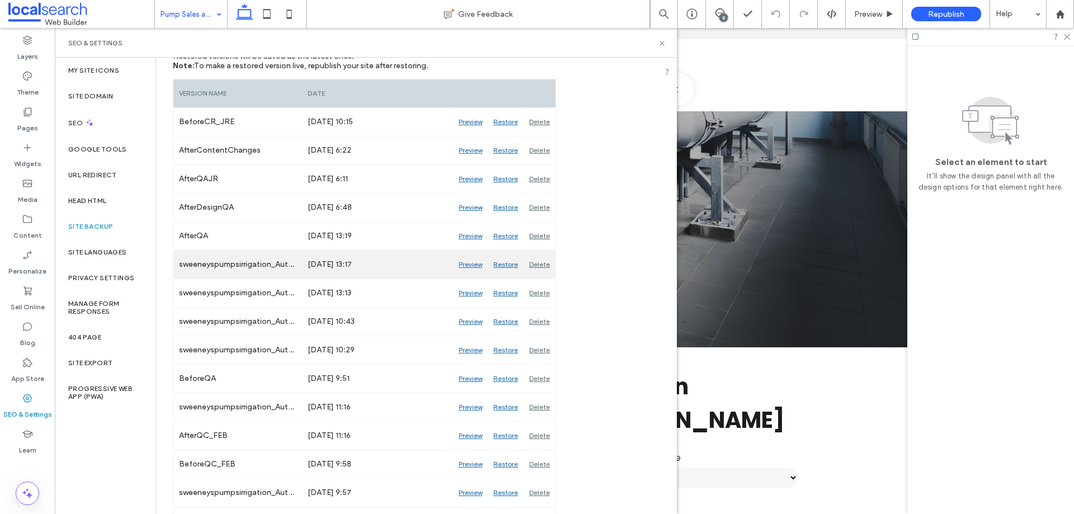
scroll to position [224, 0]
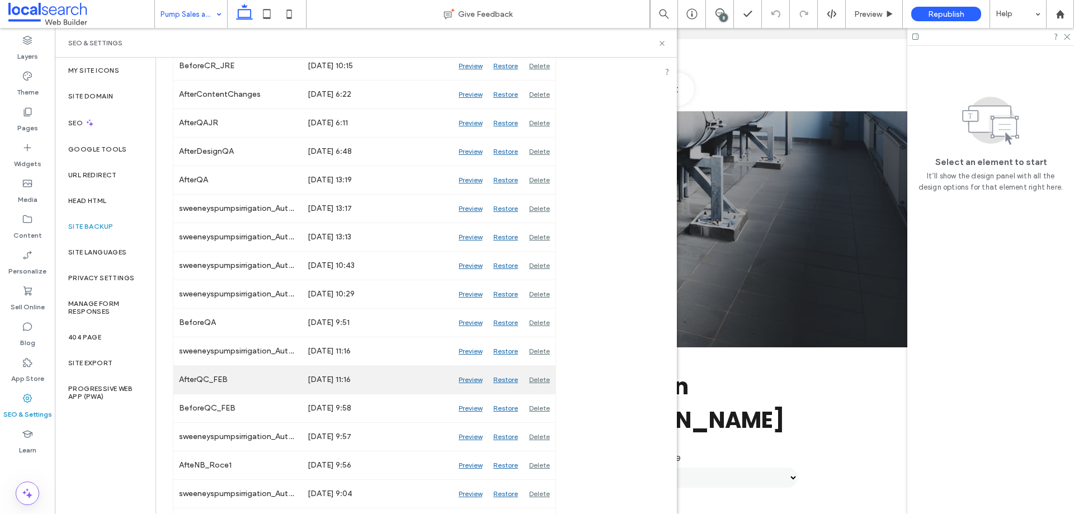
click at [467, 378] on div "Preview" at bounding box center [470, 380] width 35 height 28
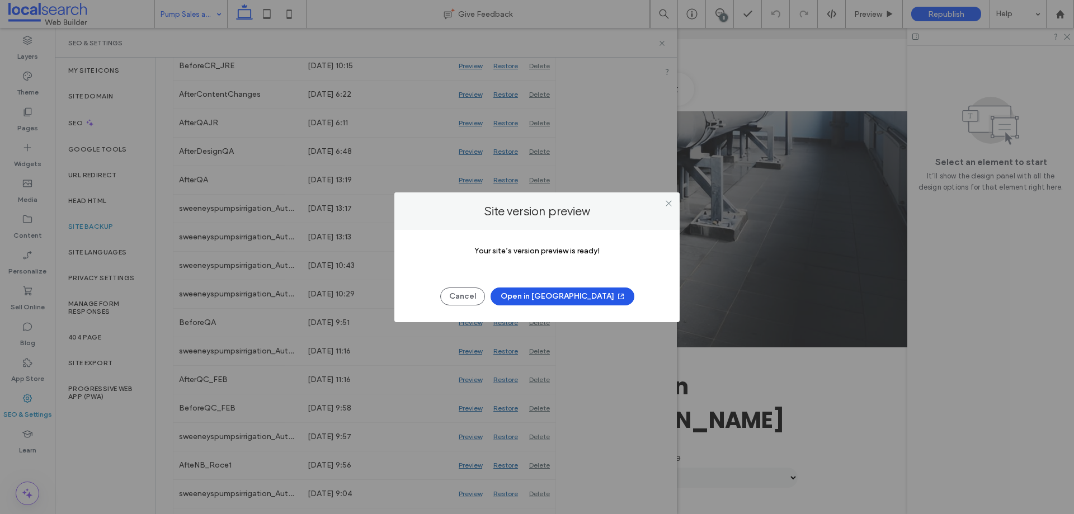
click at [618, 296] on use "button" at bounding box center [621, 297] width 6 height 6
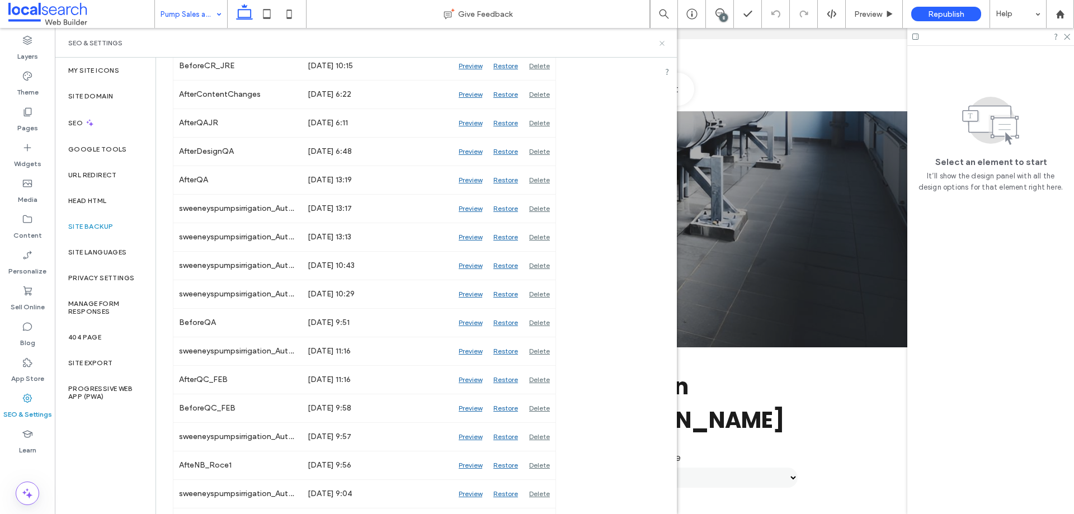
click at [662, 43] on use at bounding box center [662, 43] width 4 height 4
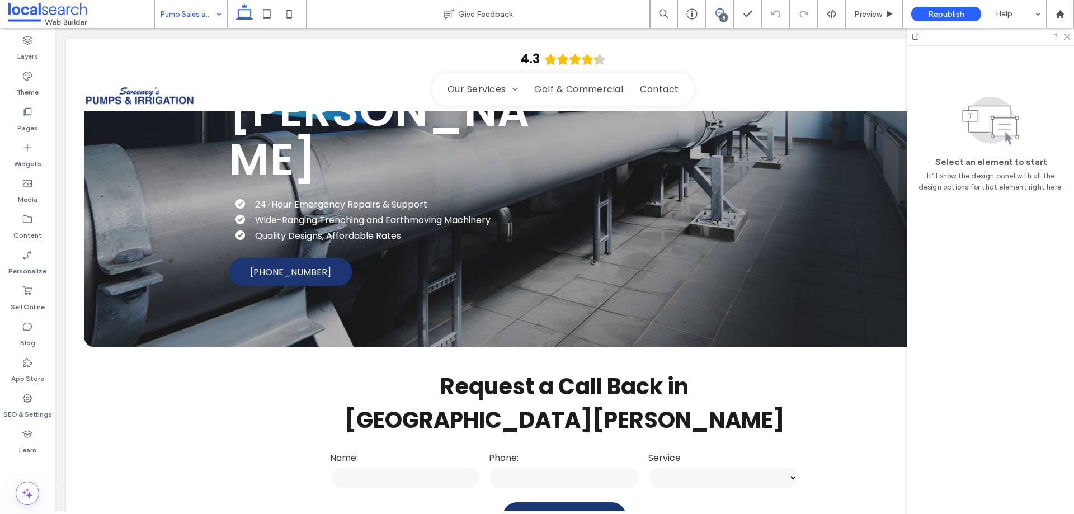
click at [721, 11] on icon at bounding box center [720, 12] width 9 height 9
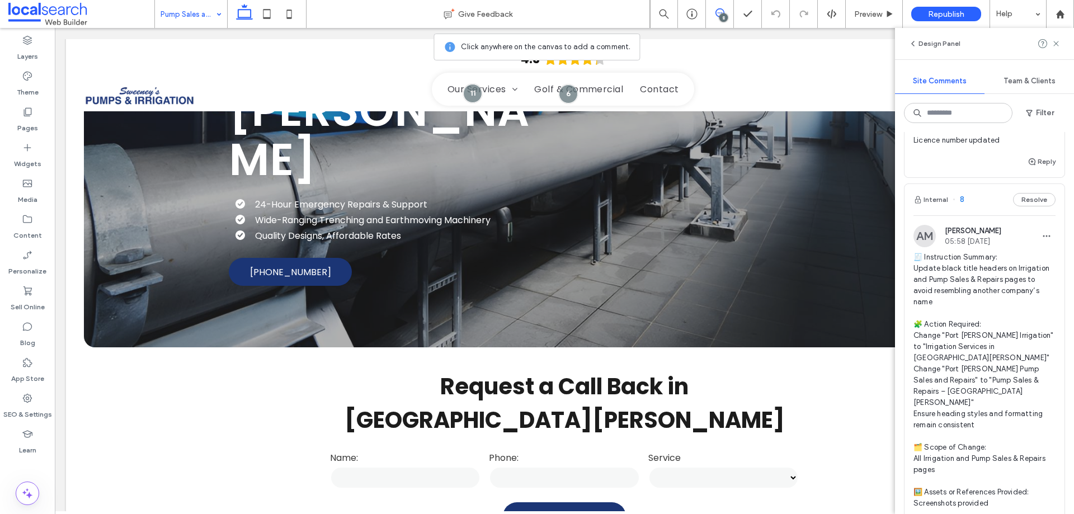
scroll to position [1475, 0]
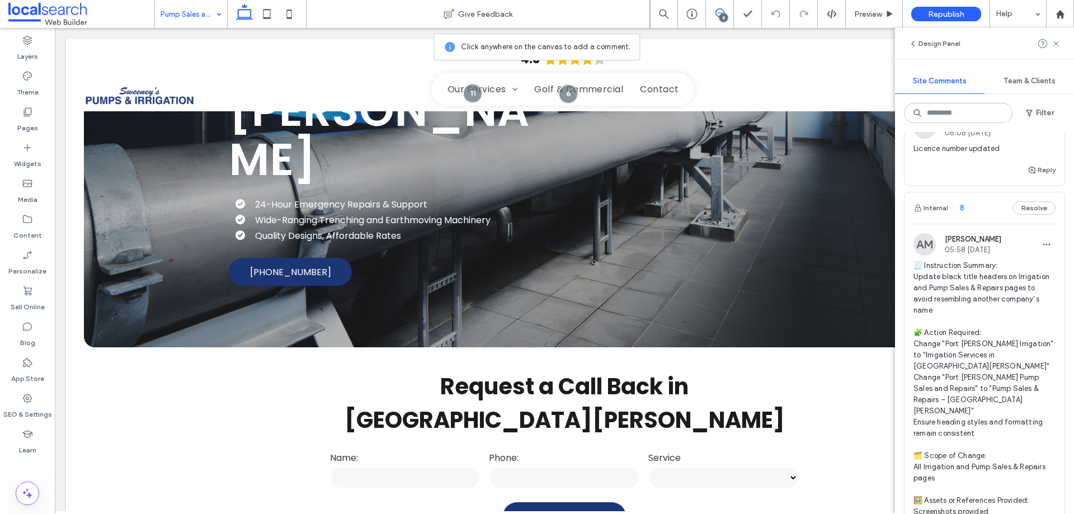
click at [967, 275] on span "🧾 Instruction Summary: Update black title headers on Irrigation and Pump Sales …" at bounding box center [985, 416] width 142 height 313
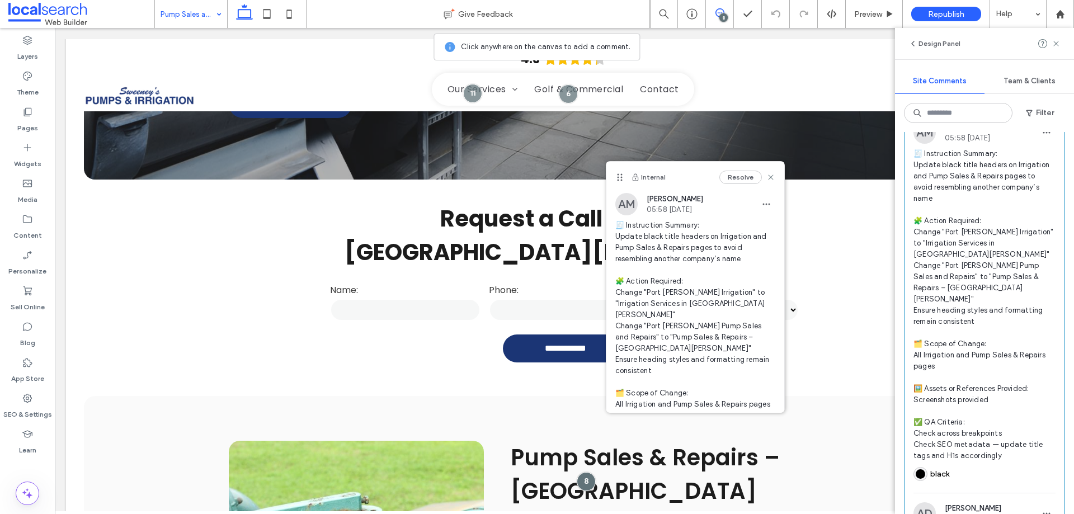
scroll to position [1643, 0]
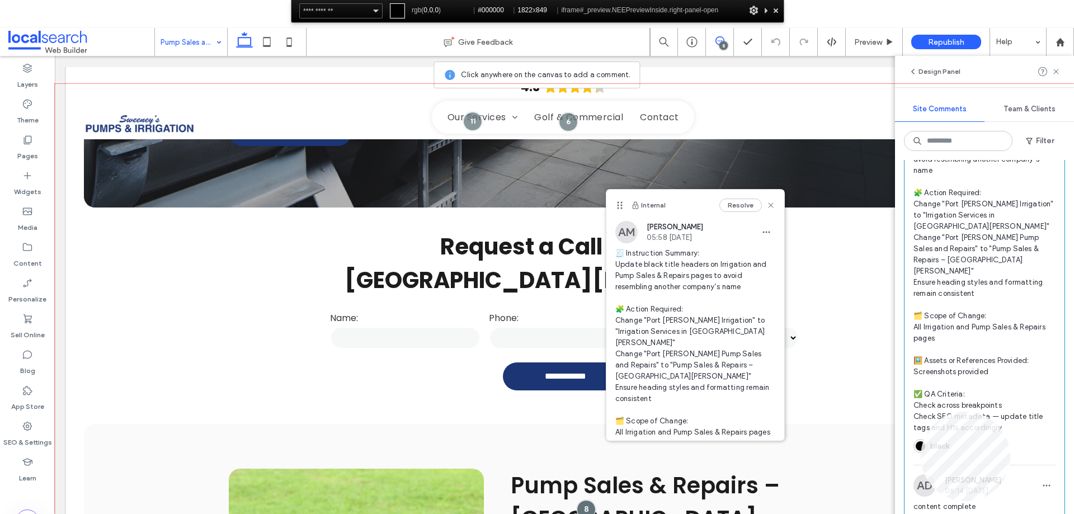
click at [921, 412] on div at bounding box center [564, 321] width 1019 height 475
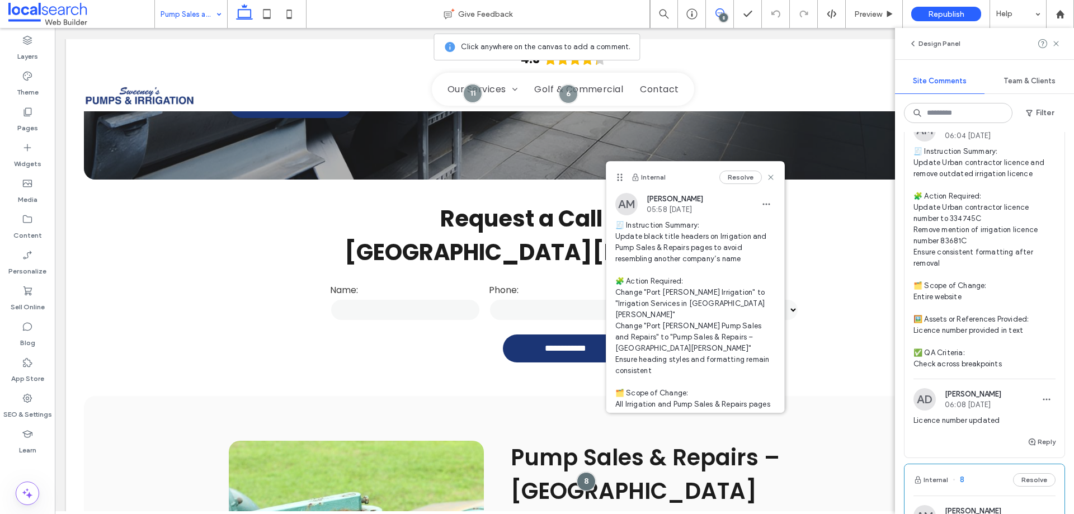
scroll to position [1139, 0]
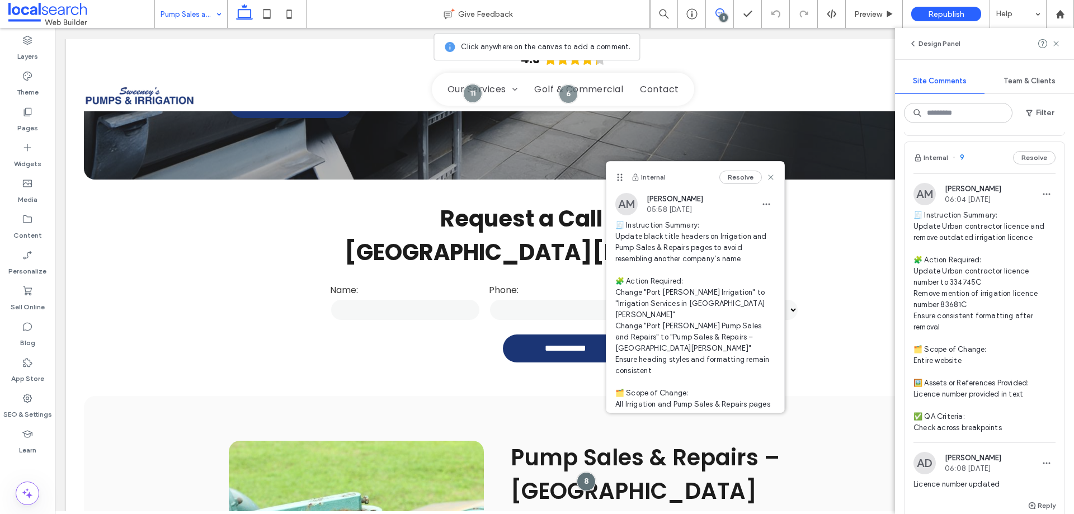
click at [972, 224] on span "🧾 Instruction Summary: Update Urban contractor licence and remove outdated irri…" at bounding box center [985, 322] width 142 height 224
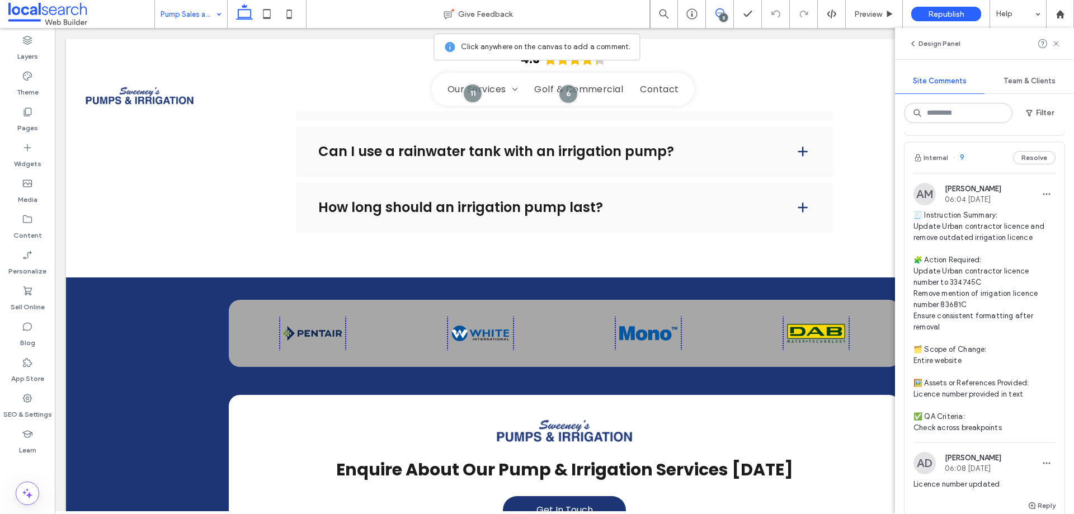
scroll to position [1975, 0]
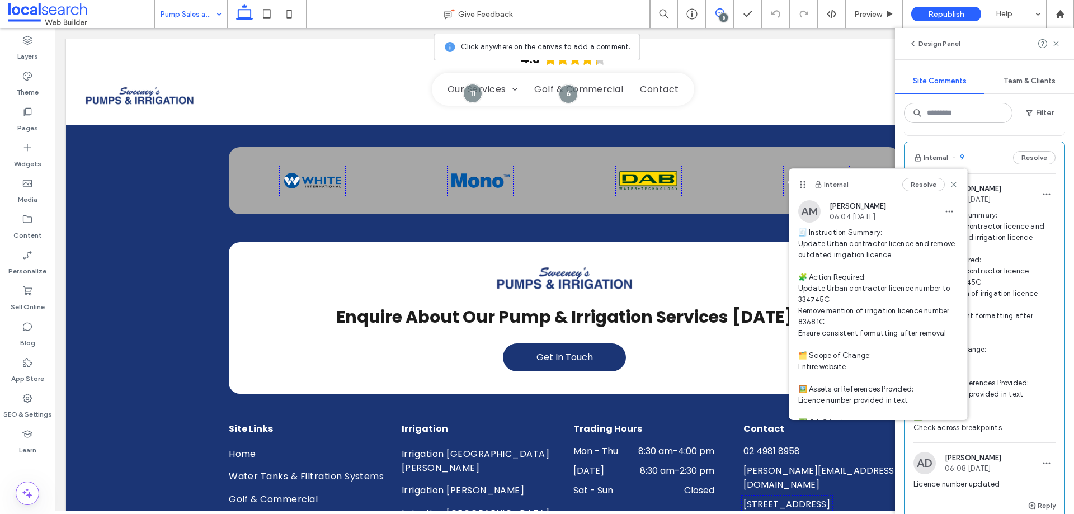
click at [808, 289] on span "🧾 Instruction Summary: Update Urban contractor licence and remove outdated irri…" at bounding box center [878, 333] width 160 height 213
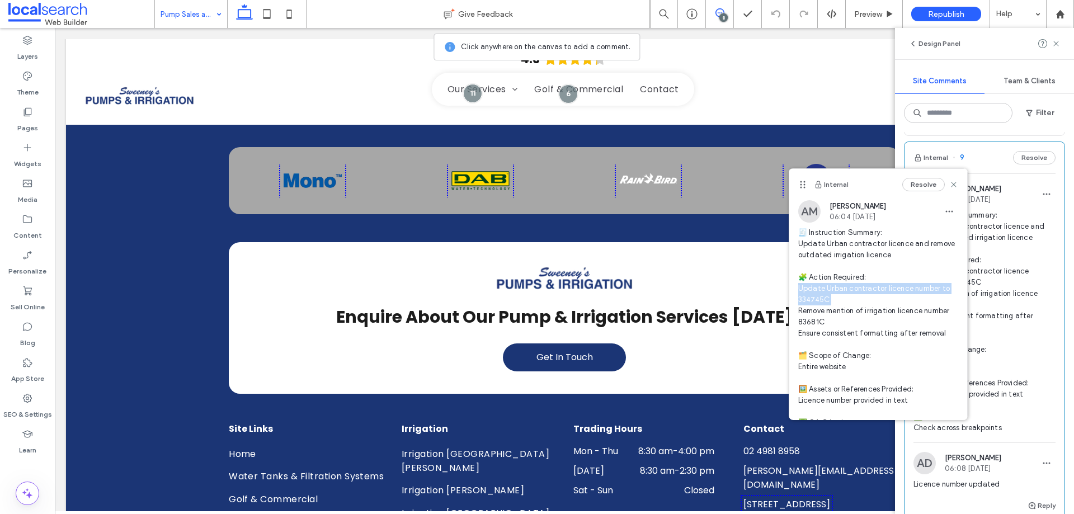
copy span "date Urban contractor licence number to 334745C Re"
drag, startPoint x: 808, startPoint y: 289, endPoint x: 854, endPoint y: 297, distance: 47.1
click at [854, 297] on span "🧾 Instruction Summary: Update Urban contractor licence and remove outdated irri…" at bounding box center [878, 333] width 160 height 213
click at [865, 319] on span "🧾 Instruction Summary: Update Urban contractor licence and remove outdated irri…" at bounding box center [878, 333] width 160 height 213
copy span "date Urban contractor licence number to 334745C Remove mention of irrigation li…"
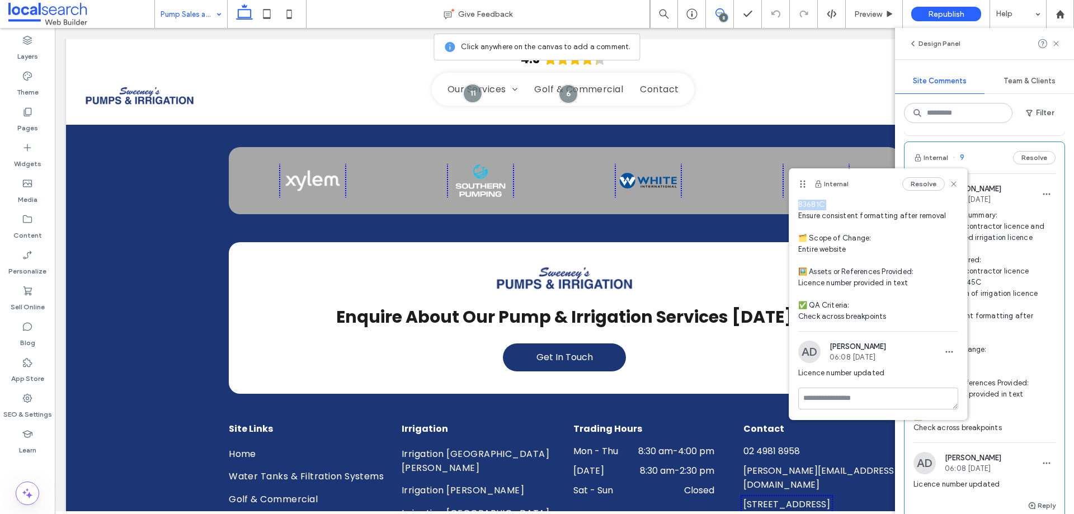
scroll to position [119, 0]
click at [48, 471] on div "Layers Theme Pages Widgets Media Content Personalize Sell Online Blog App Store…" at bounding box center [27, 271] width 55 height 486
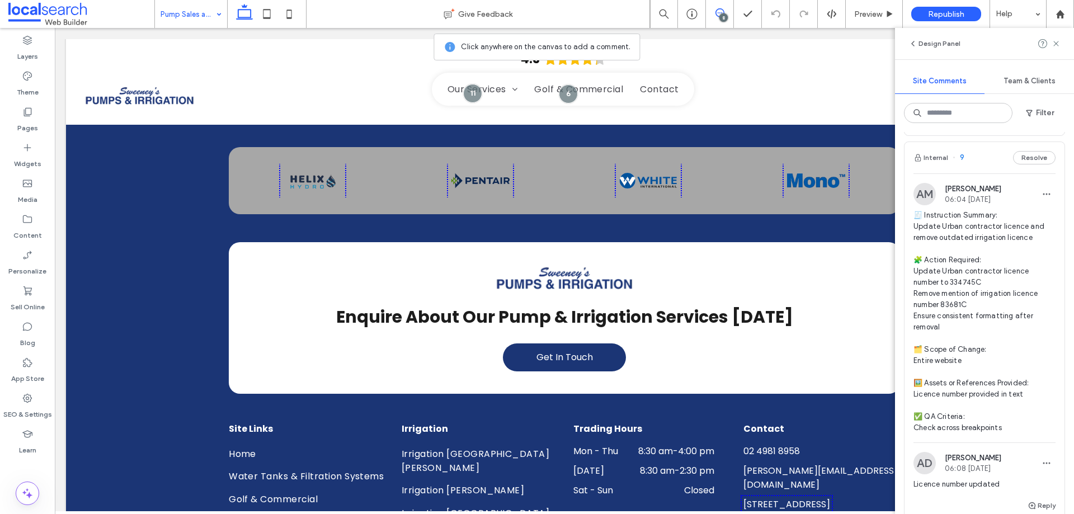
click at [945, 214] on span "🧾 Instruction Summary: Update Urban contractor licence and remove outdated irri…" at bounding box center [985, 322] width 142 height 224
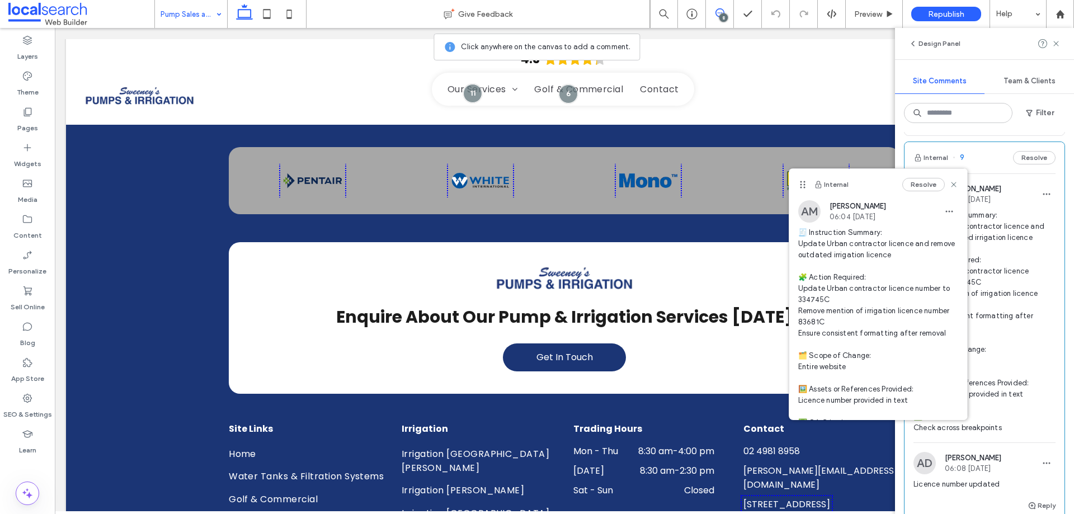
click at [812, 299] on span "🧾 Instruction Summary: Update Urban contractor licence and remove outdated irri…" at bounding box center [878, 333] width 160 height 213
copy span "4745C R"
click at [36, 470] on div "Layers Theme Pages Widgets Media Content Personalize Sell Online Blog App Store…" at bounding box center [27, 271] width 55 height 486
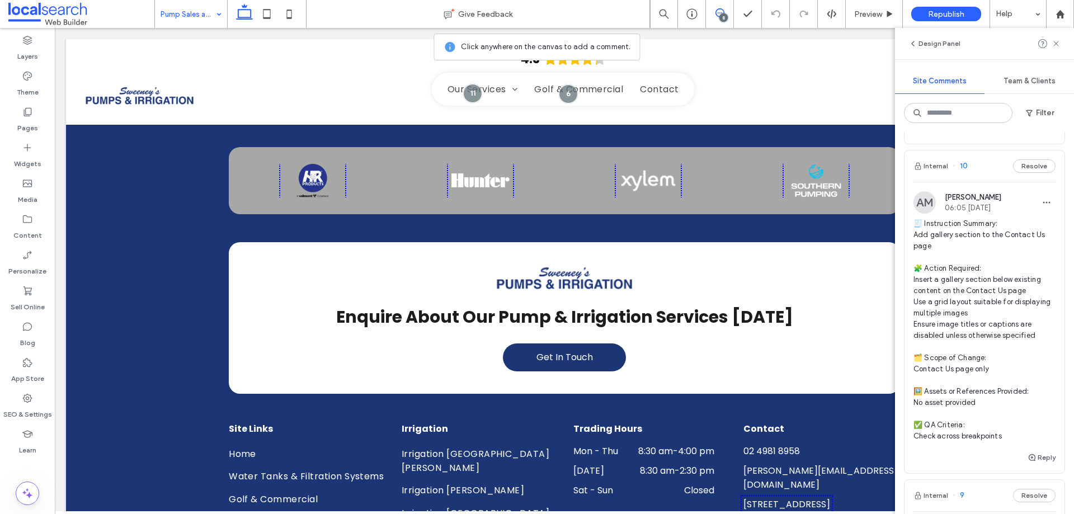
scroll to position [859, 0]
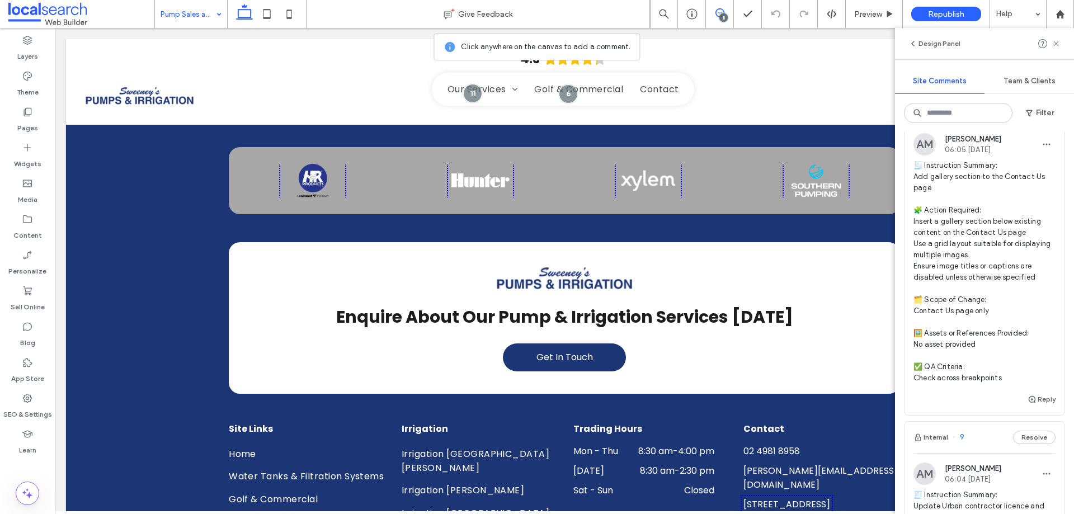
click at [938, 210] on span "🧾 Instruction Summary: Add gallery section to the Contact Us page 🧩 Action Requ…" at bounding box center [985, 272] width 142 height 224
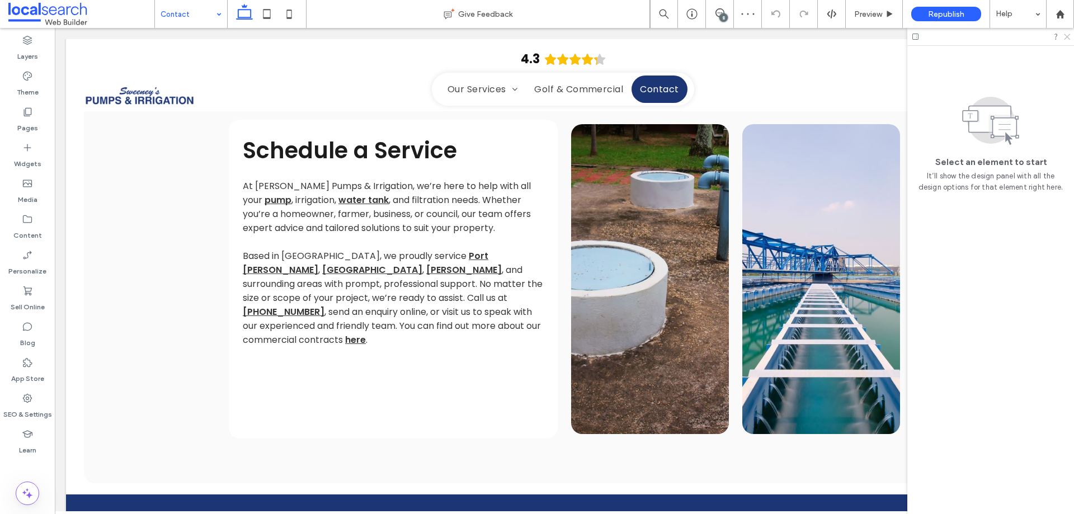
click at [1068, 36] on use at bounding box center [1067, 37] width 6 height 6
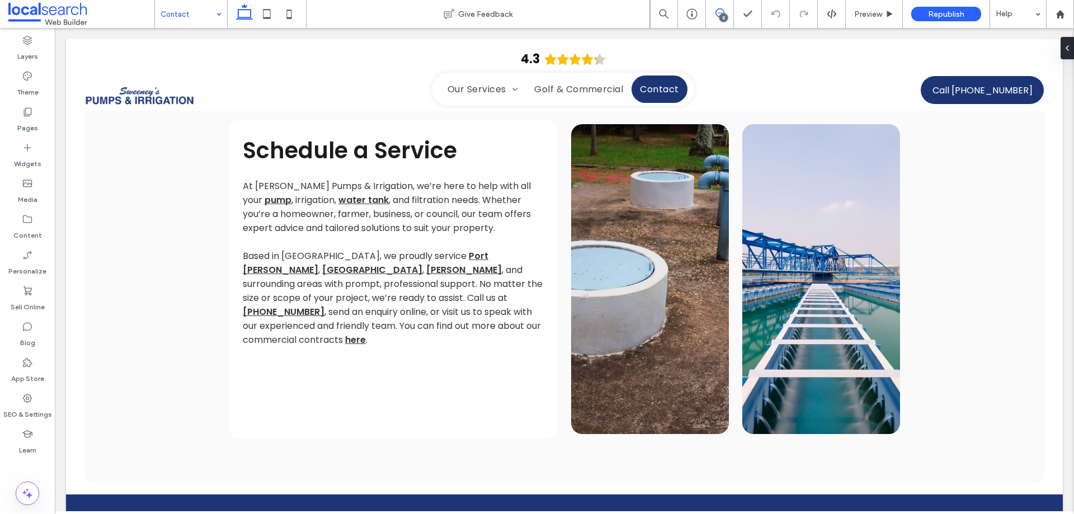
click at [719, 13] on icon at bounding box center [720, 12] width 9 height 9
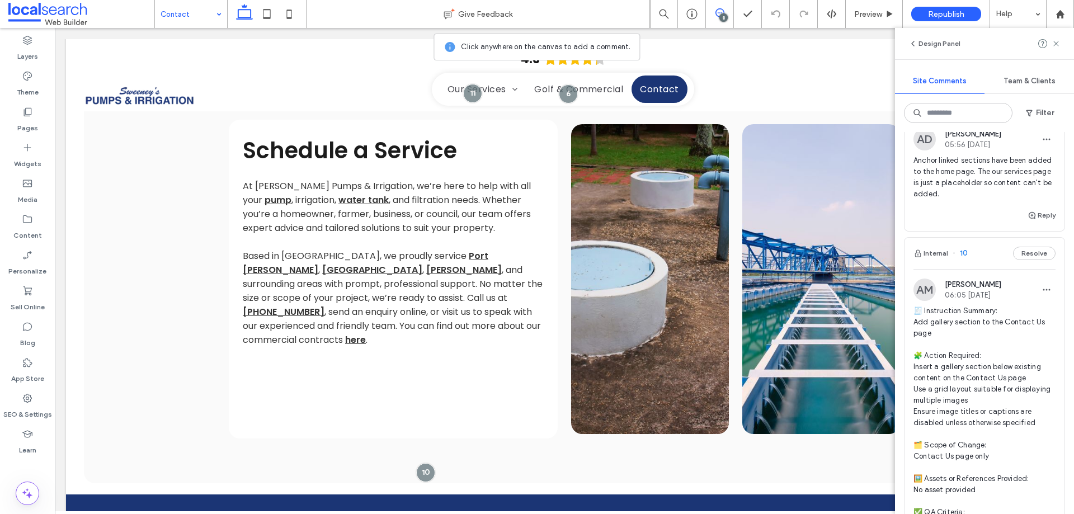
scroll to position [727, 0]
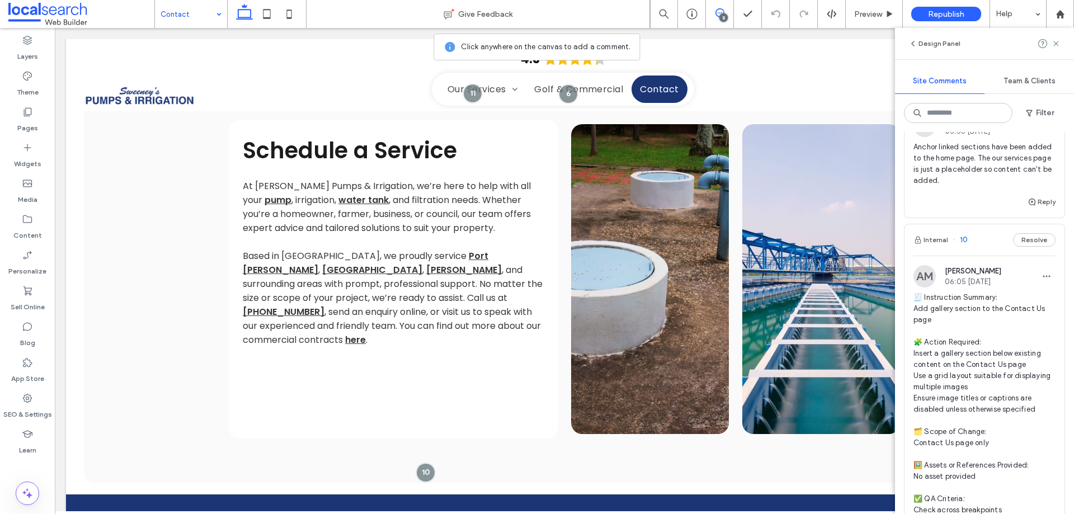
click at [949, 354] on span "🧾 Instruction Summary: Add gallery section to the Contact Us page 🧩 Action Requ…" at bounding box center [985, 404] width 142 height 224
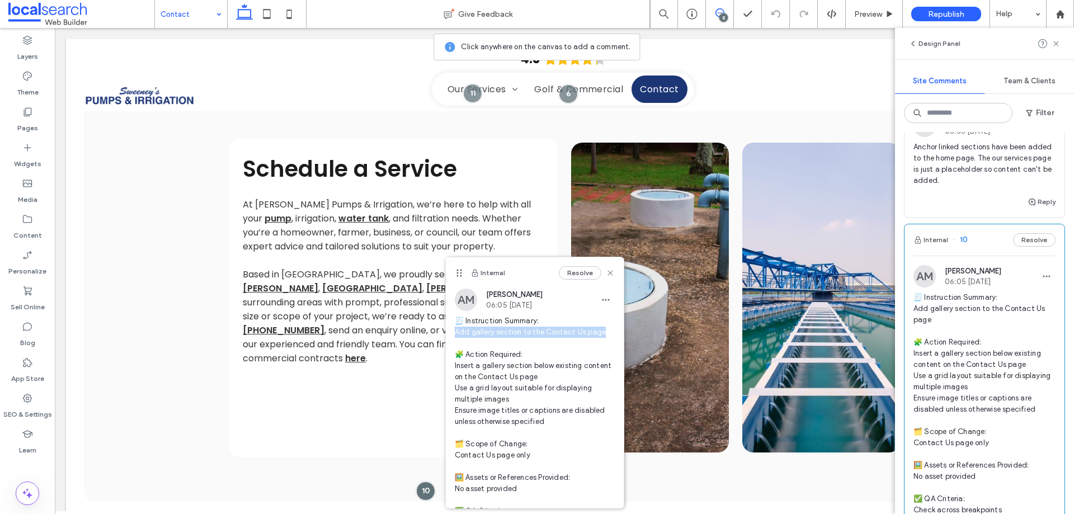
copy span "dd gallery section to the Contact Us page"
drag, startPoint x: 454, startPoint y: 333, endPoint x: 602, endPoint y: 330, distance: 147.7
click at [602, 330] on span "🧾 Instruction Summary: Add gallery section to the Contact Us page 🧩 Action Requ…" at bounding box center [535, 422] width 160 height 213
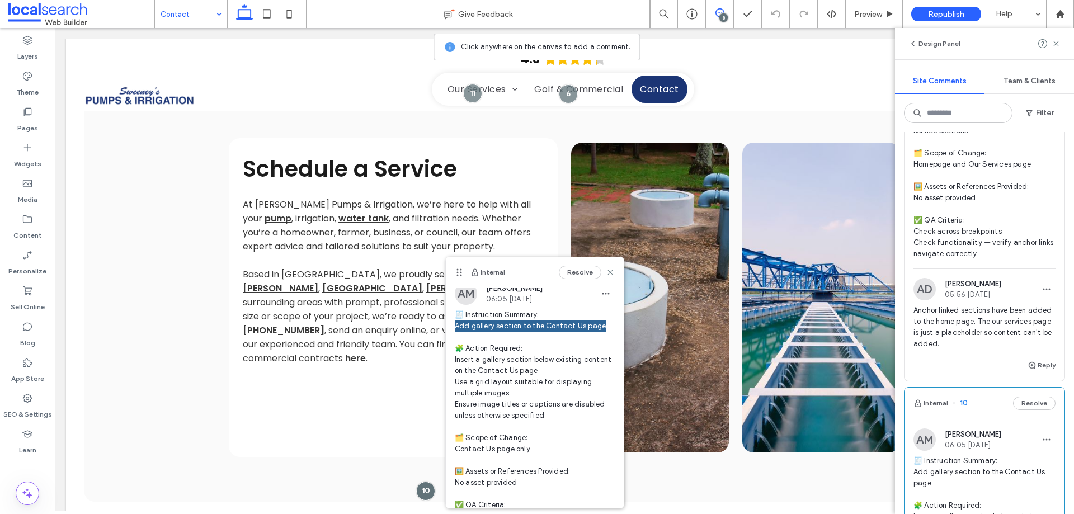
scroll to position [559, 0]
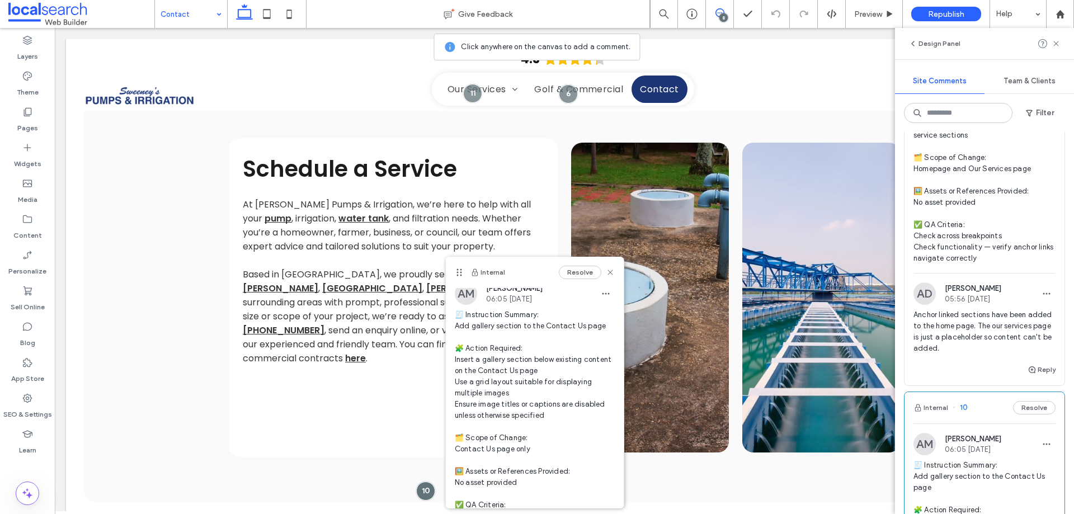
click at [966, 183] on span "🧾 Instruction Summary: Add two new service sections with anchor links on the ho…" at bounding box center [985, 124] width 142 height 280
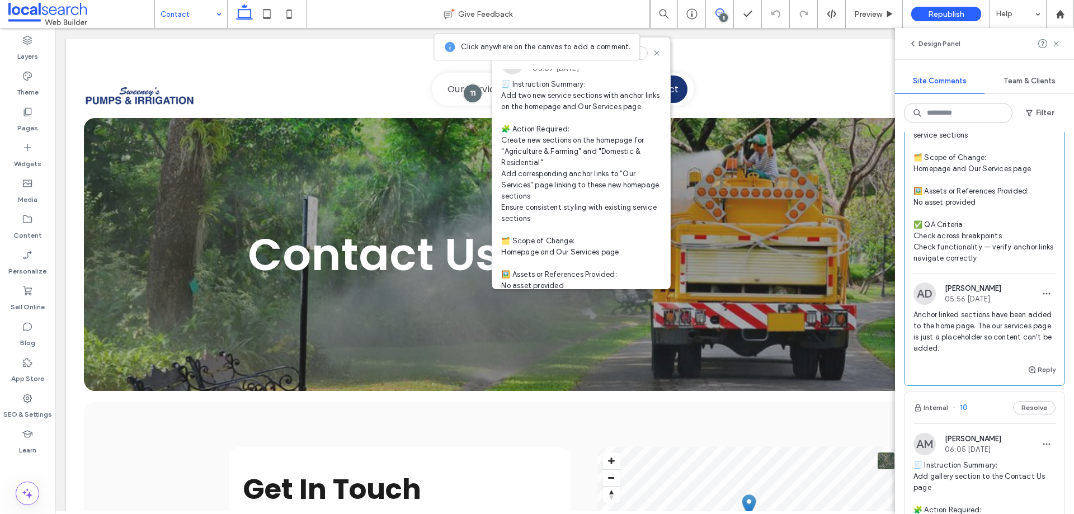
scroll to position [0, 0]
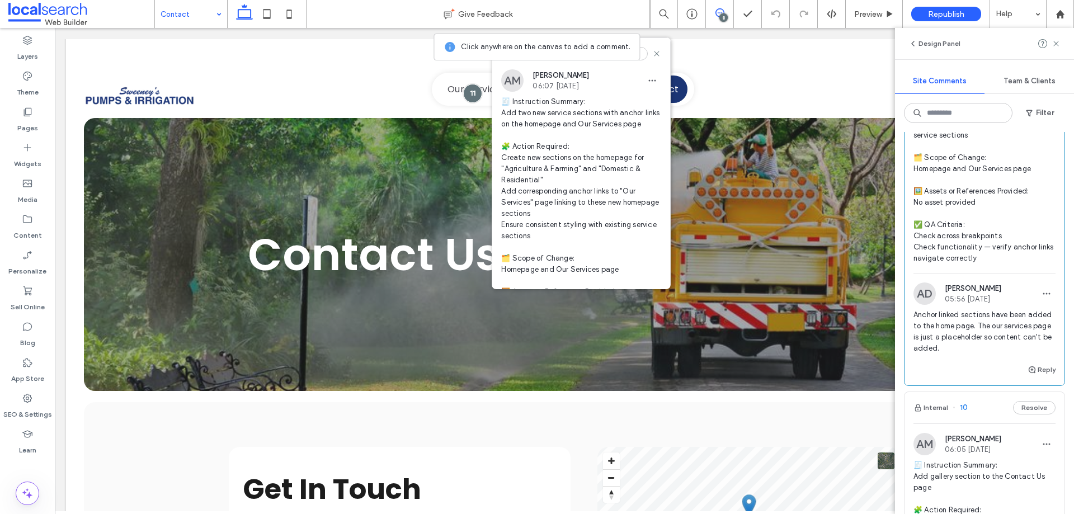
click at [44, 465] on div at bounding box center [27, 465] width 55 height 11
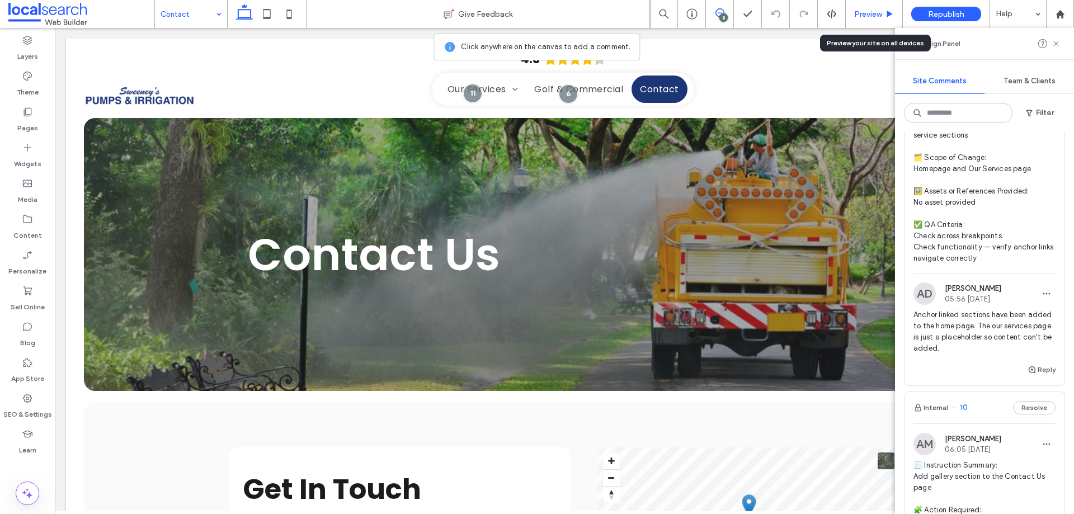
click at [860, 12] on span "Preview" at bounding box center [868, 15] width 28 height 10
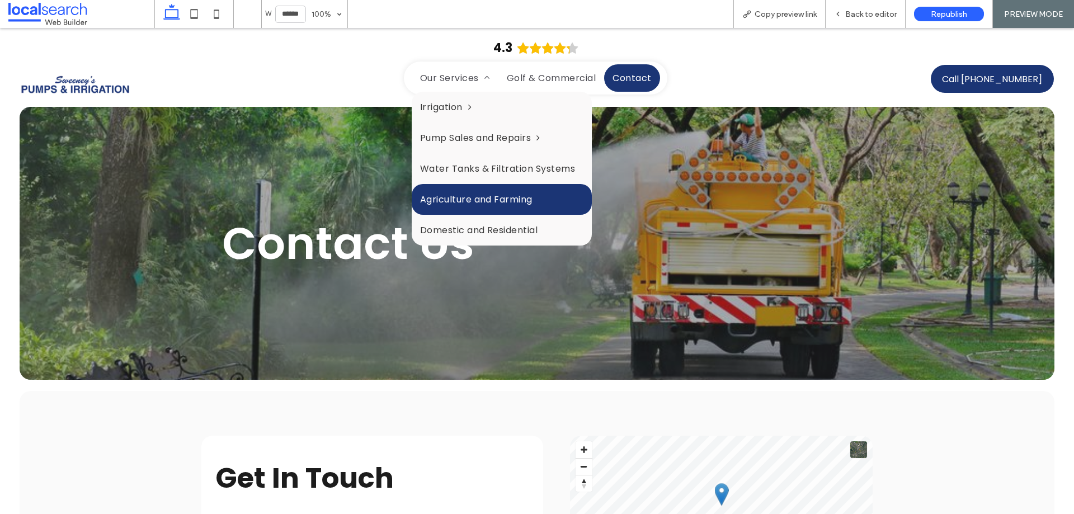
click at [460, 214] on link "Agriculture and Farming" at bounding box center [502, 199] width 180 height 31
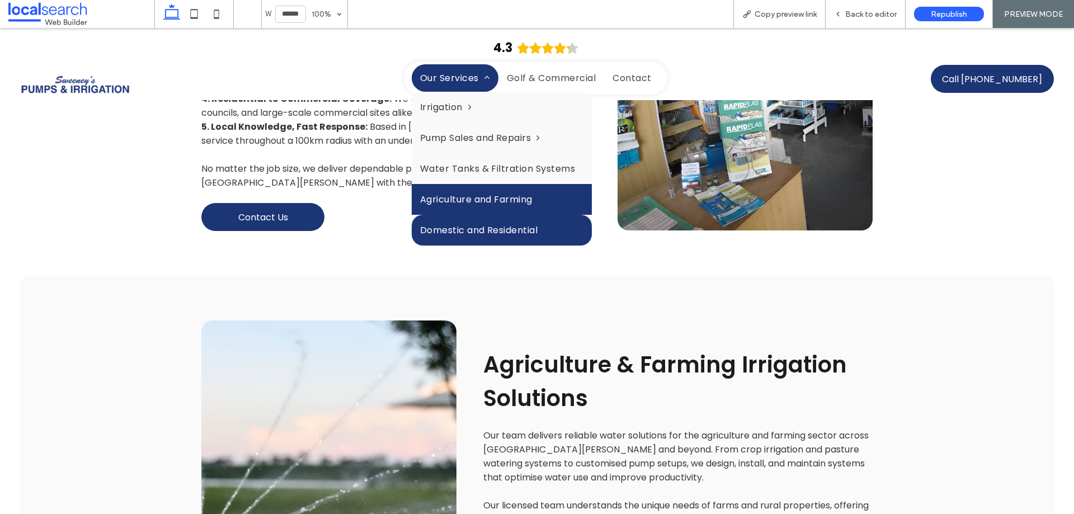
click at [453, 225] on span "Domestic and Residential" at bounding box center [479, 230] width 118 height 14
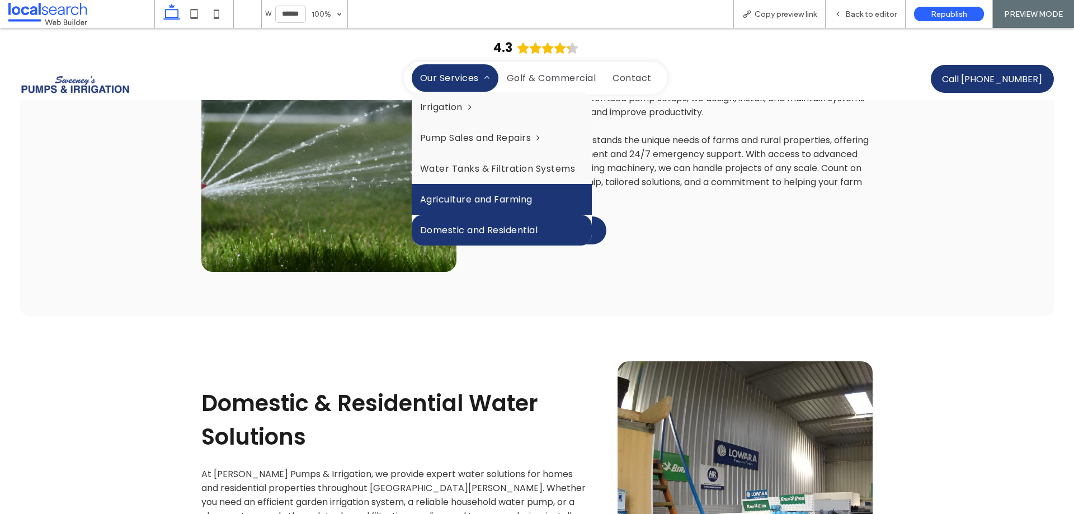
scroll to position [2736, 0]
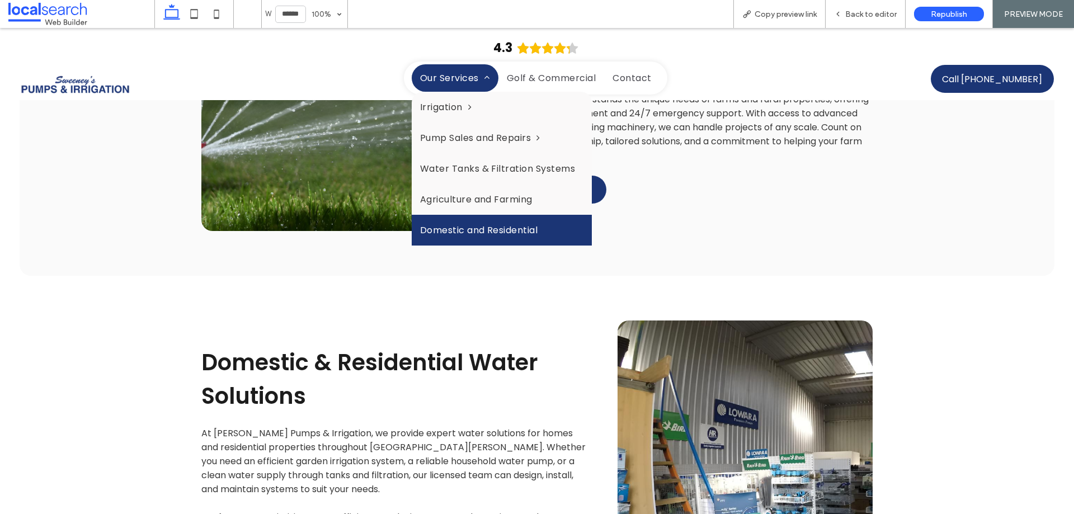
click at [450, 77] on span "Our Services" at bounding box center [455, 78] width 70 height 14
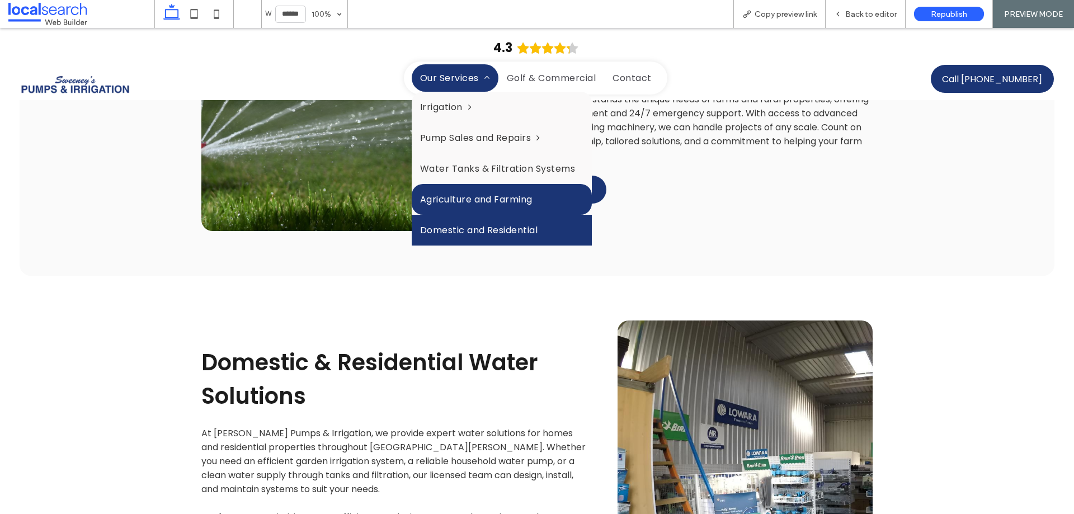
click at [459, 199] on span "Agriculture and Farming" at bounding box center [476, 199] width 112 height 14
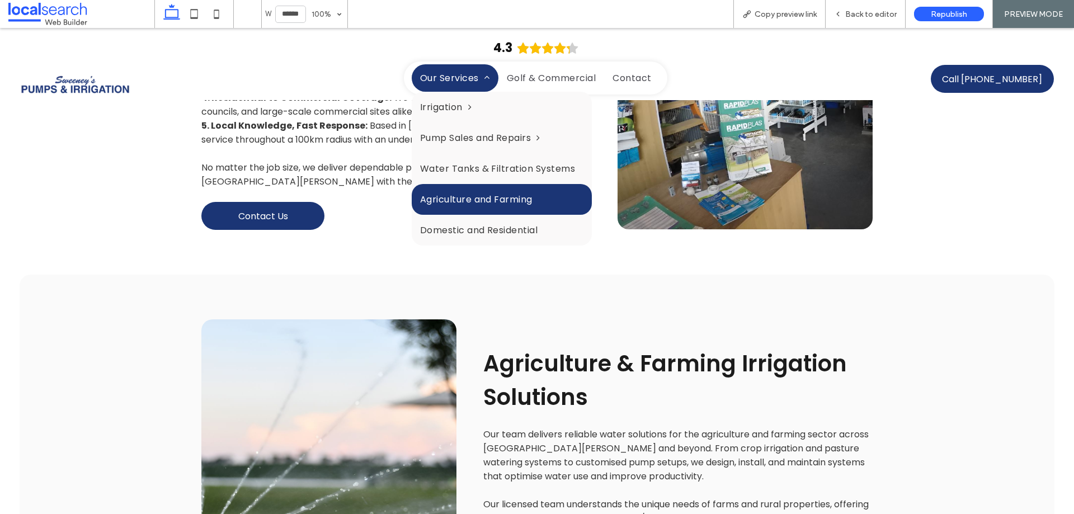
scroll to position [2330, 0]
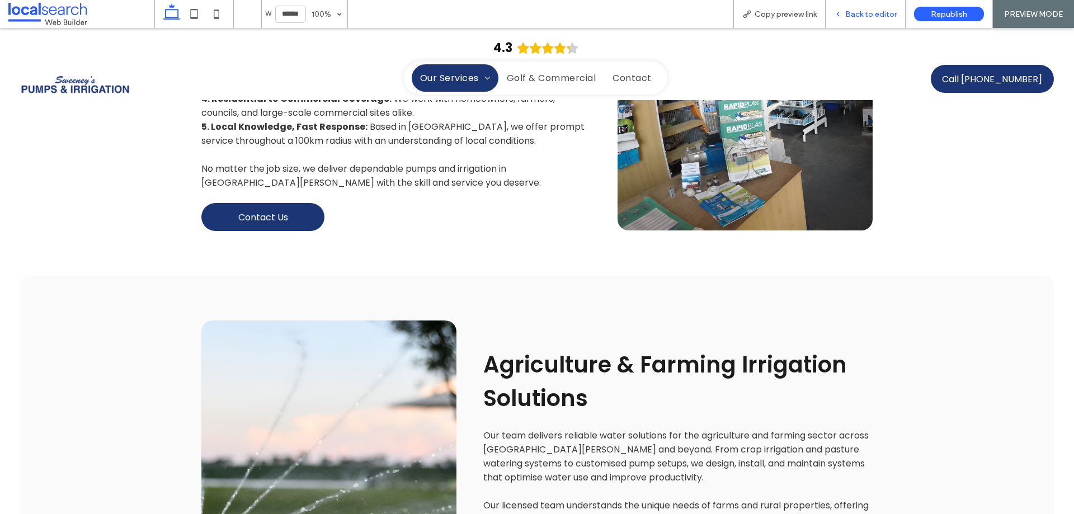
click at [853, 17] on span "Back to editor" at bounding box center [870, 15] width 51 height 10
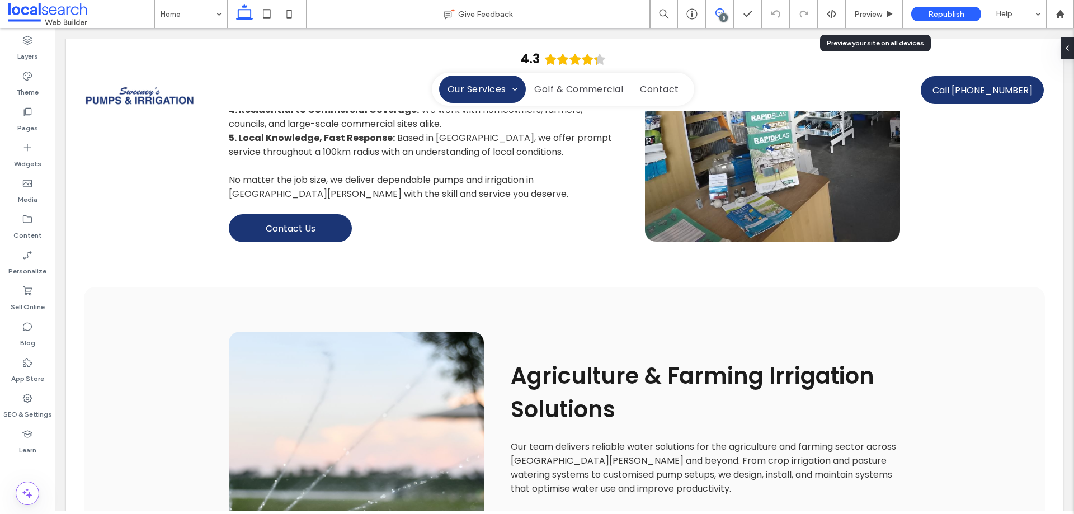
click at [714, 11] on span at bounding box center [719, 12] width 27 height 9
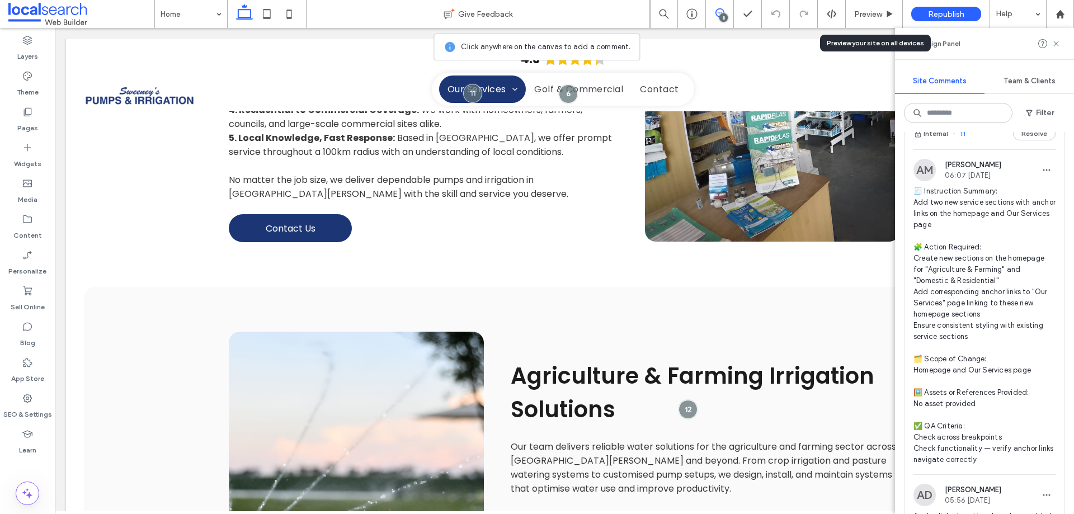
scroll to position [392, 0]
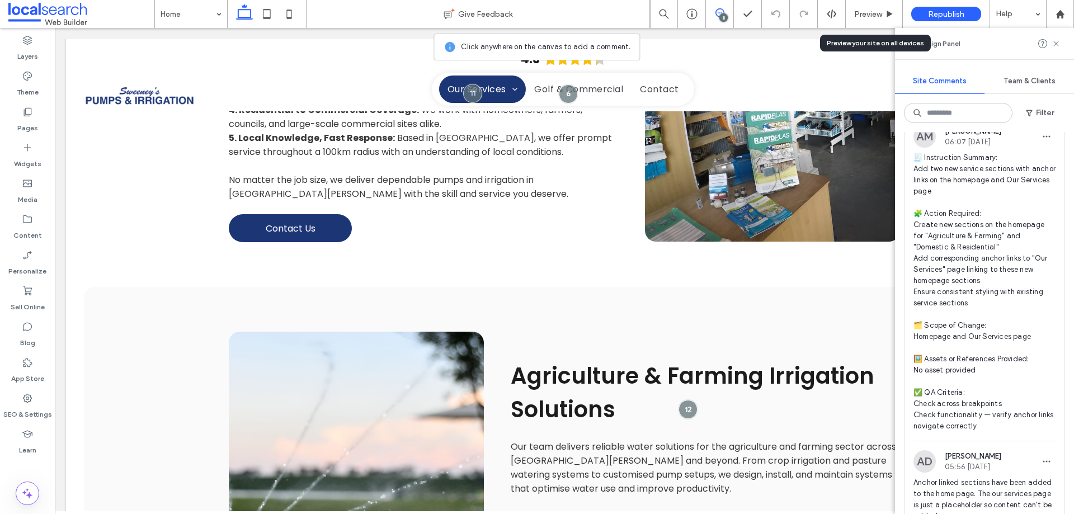
click at [37, 467] on div at bounding box center [27, 465] width 55 height 11
click at [683, 399] on div at bounding box center [687, 409] width 21 height 21
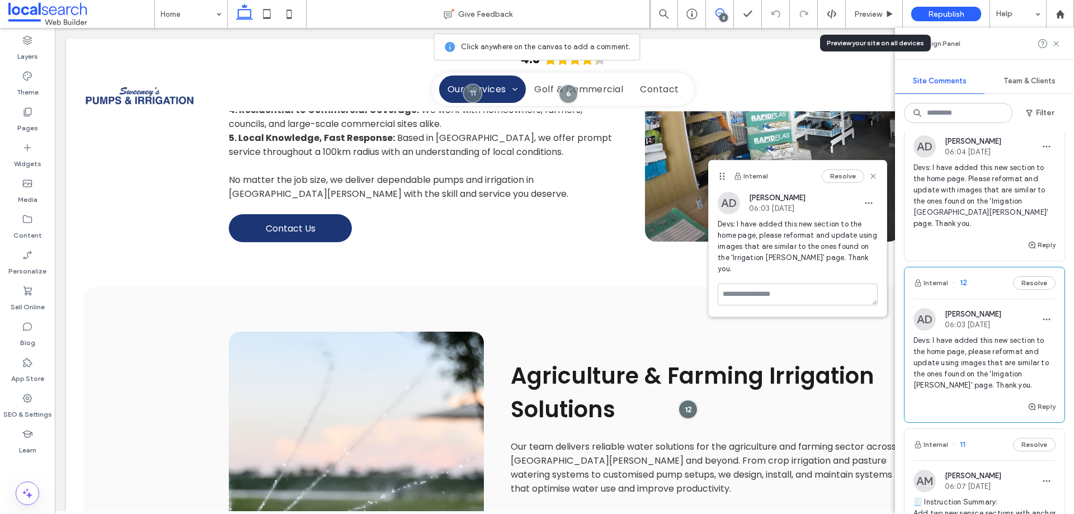
scroll to position [112, 0]
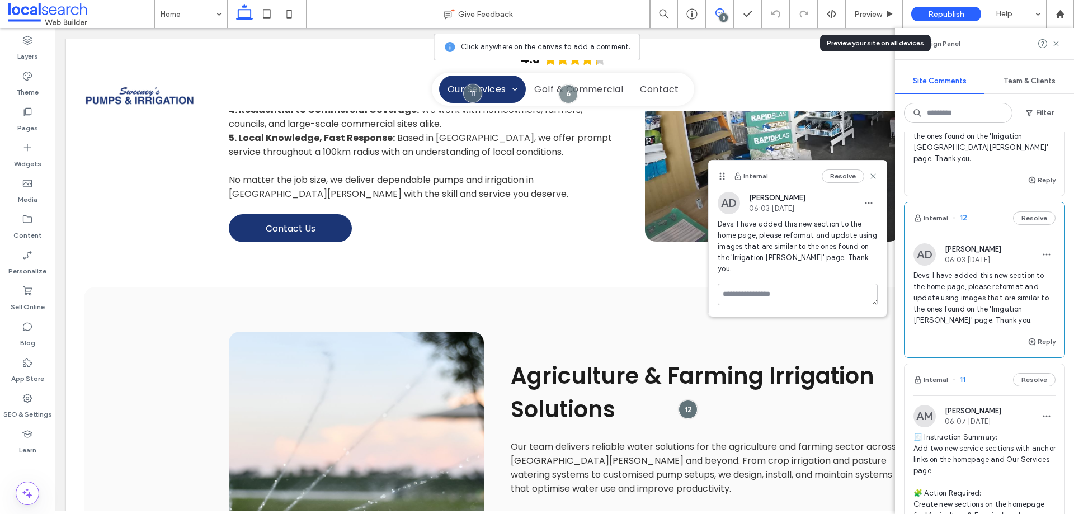
click at [948, 280] on span "Devs: I have added this new section to the home page, please reformat and updat…" at bounding box center [985, 298] width 142 height 56
click at [979, 296] on span "Devs: I have added this new section to the home page, please reformat and updat…" at bounding box center [985, 298] width 142 height 56
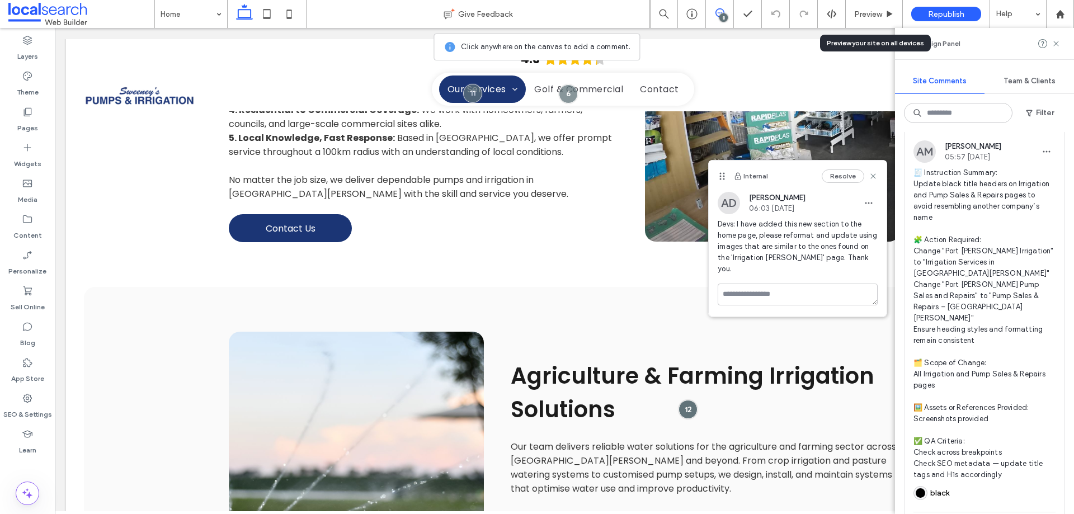
scroll to position [2182, 0]
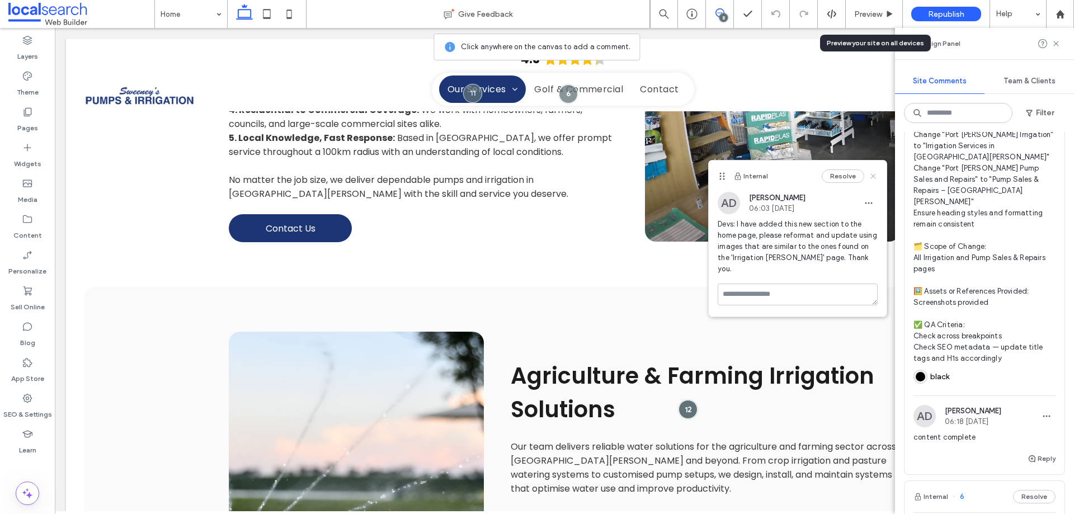
click at [872, 177] on use at bounding box center [873, 175] width 5 height 5
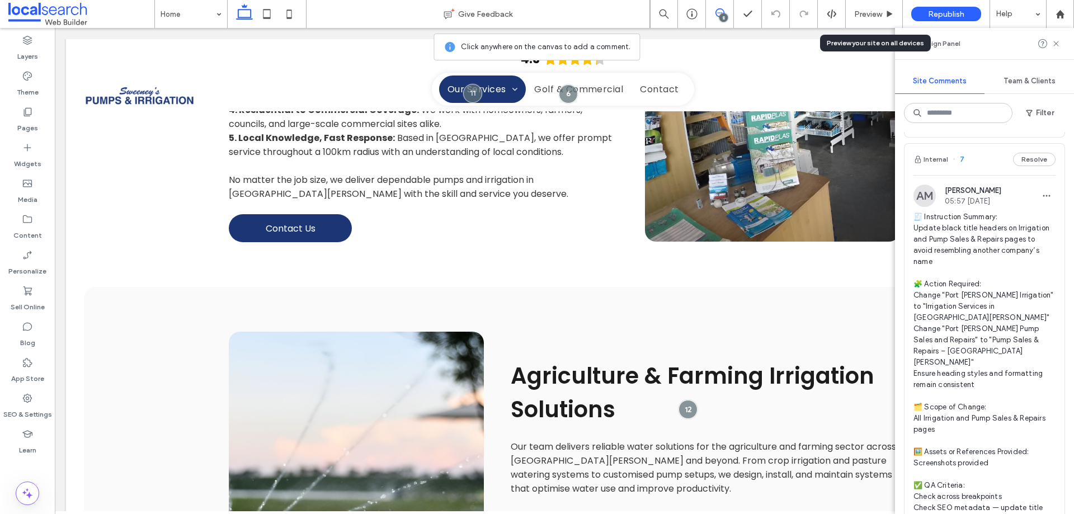
scroll to position [1945, 0]
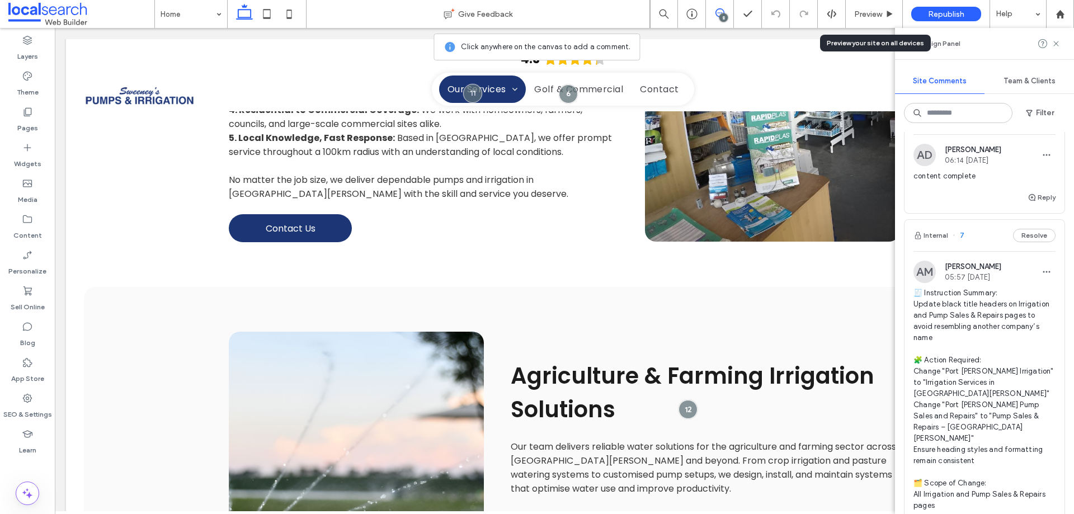
click at [962, 288] on span "🧾 Instruction Summary: Update black title headers on Irrigation and Pump Sales …" at bounding box center [985, 444] width 142 height 313
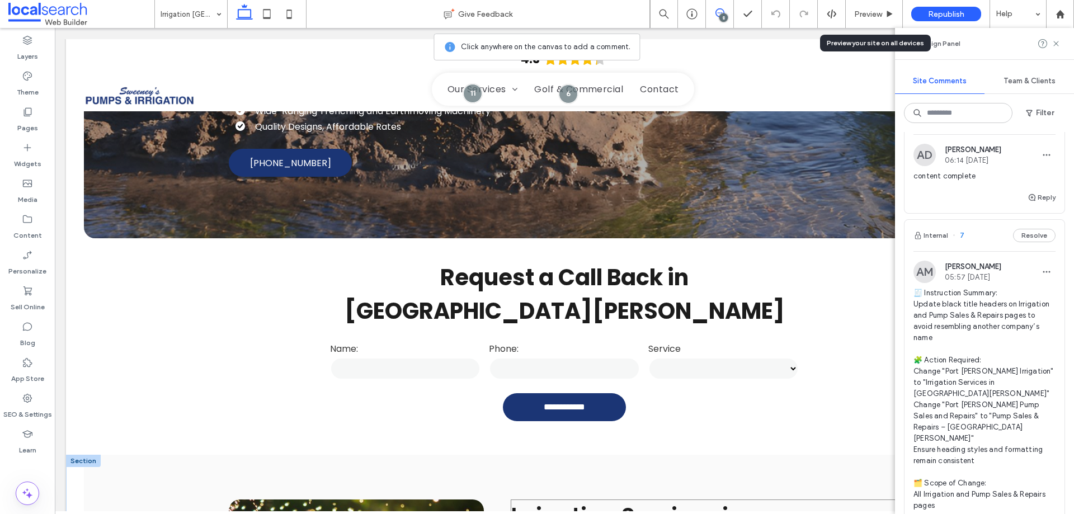
scroll to position [349, 0]
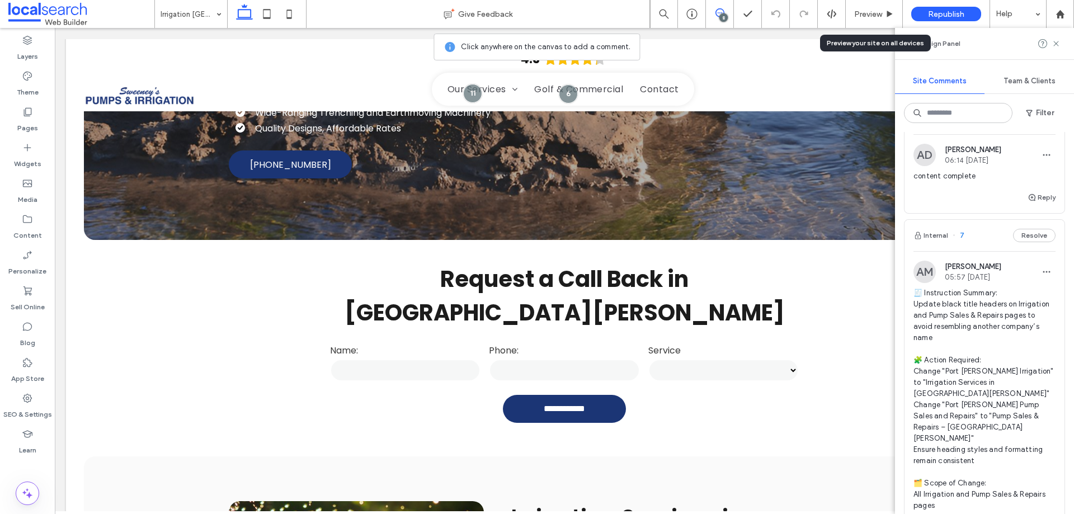
click at [721, 12] on icon at bounding box center [720, 12] width 9 height 9
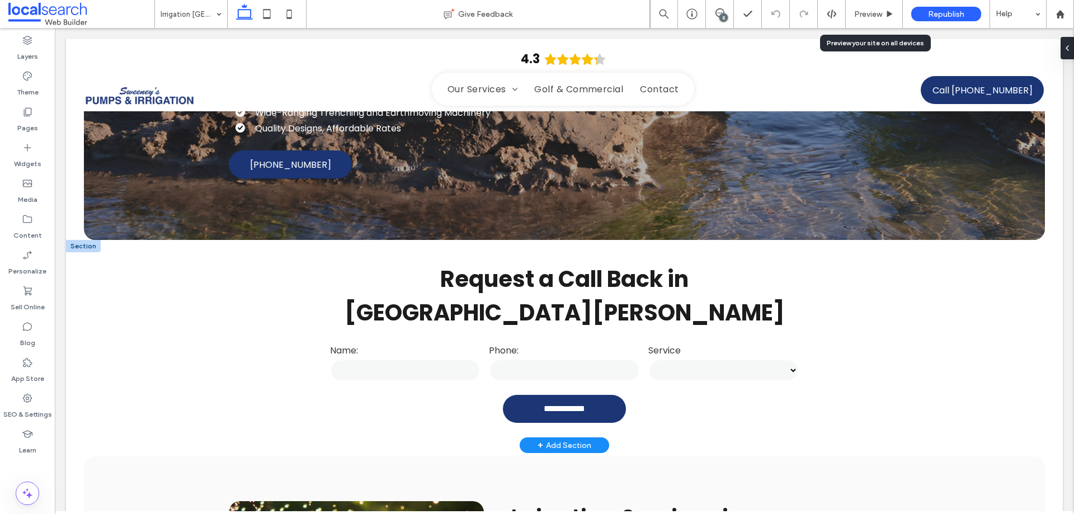
scroll to position [0, 0]
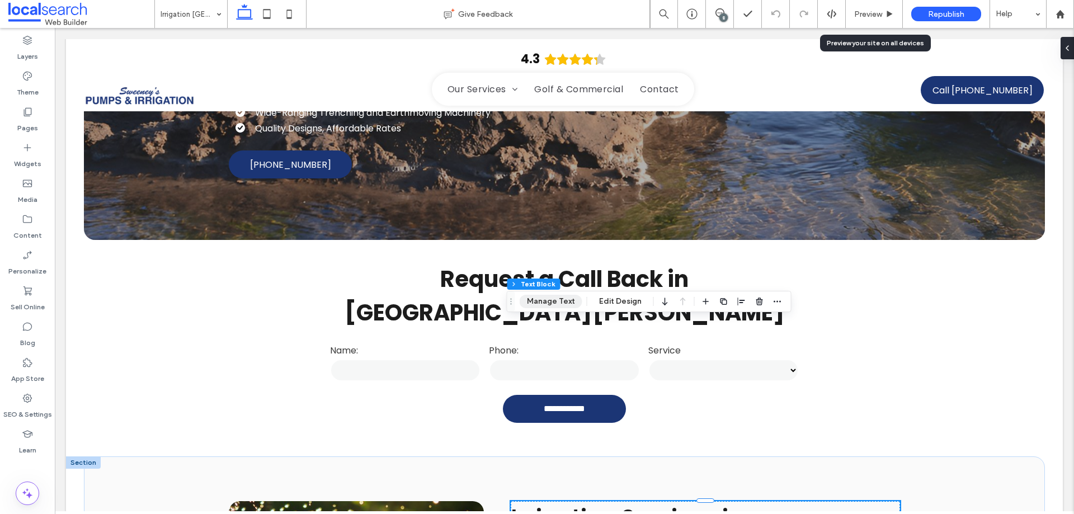
click at [550, 303] on button "Manage Text" at bounding box center [551, 301] width 63 height 13
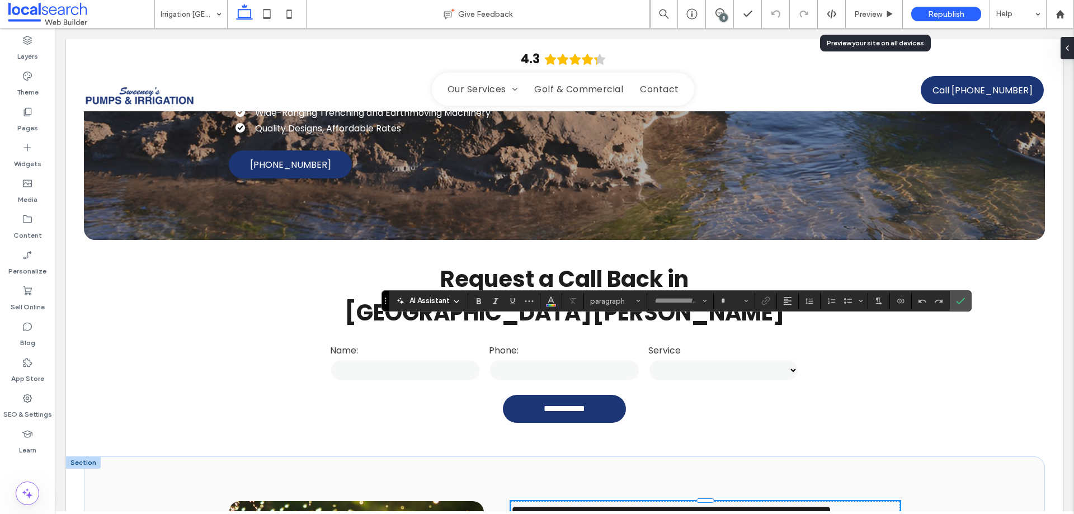
type input "*******"
type input "**"
click at [549, 303] on use "Color" at bounding box center [551, 300] width 6 height 6
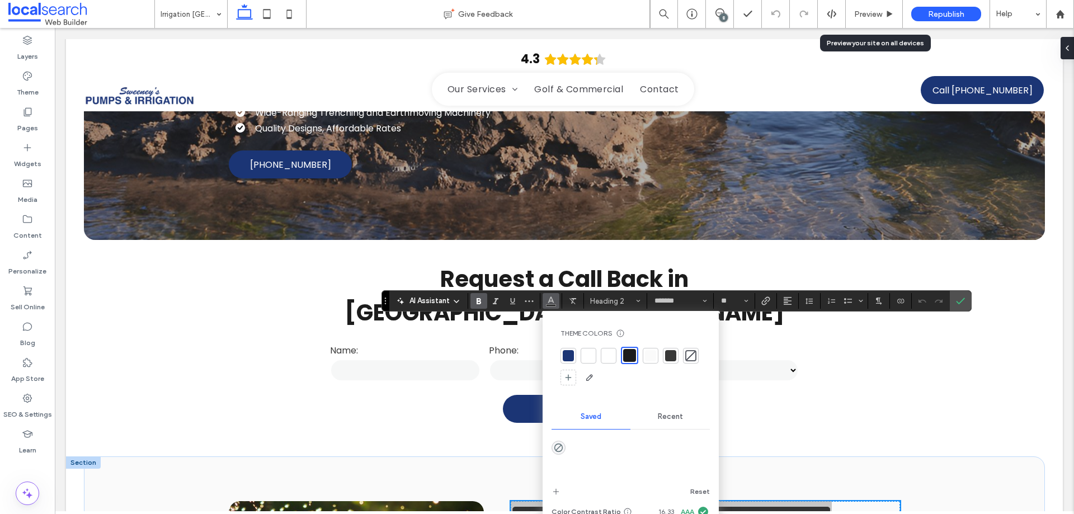
click at [674, 425] on div "Recent" at bounding box center [669, 416] width 79 height 25
click at [573, 420] on div "Saved" at bounding box center [591, 416] width 79 height 25
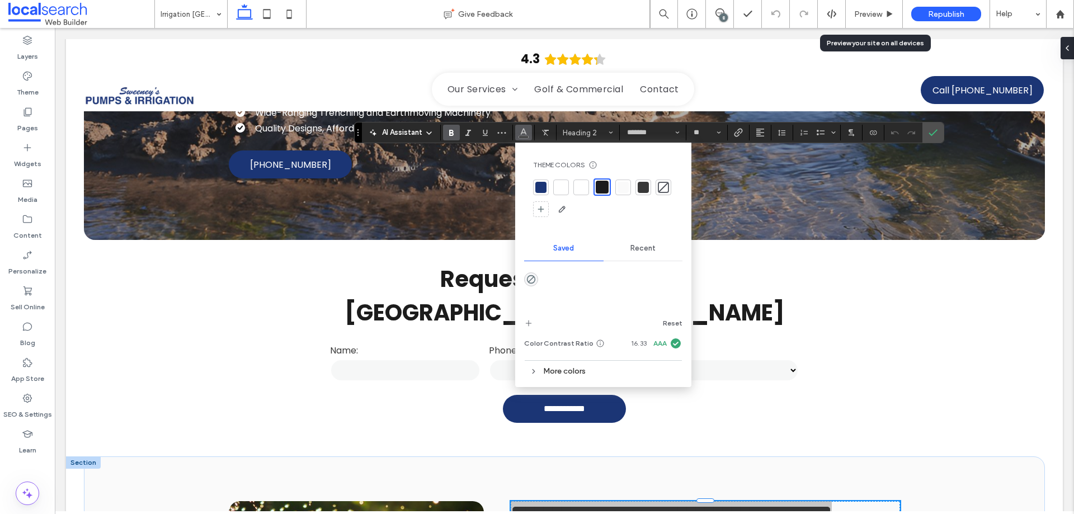
drag, startPoint x: 384, startPoint y: 300, endPoint x: 356, endPoint y: 132, distance: 170.6
click at [356, 132] on section "Drag" at bounding box center [358, 133] width 7 height 20
click at [551, 368] on div "More colors" at bounding box center [603, 371] width 158 height 15
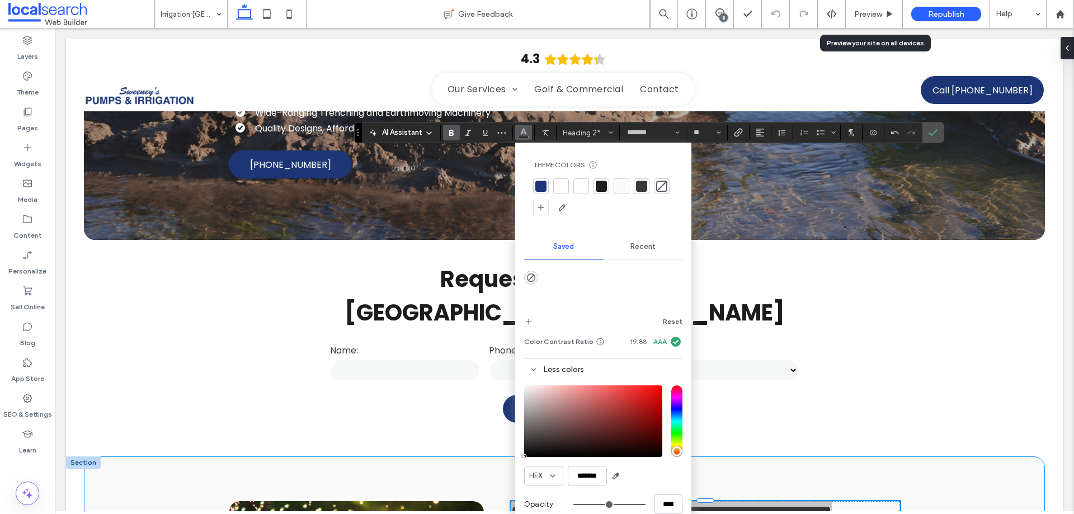
drag, startPoint x: 589, startPoint y: 480, endPoint x: 502, endPoint y: 469, distance: 86.8
type input "*******"
click at [521, 460] on div "Theme Colors Save time with Theme Colors Create a color palette to instantly ad…" at bounding box center [603, 337] width 176 height 388
click at [530, 318] on icon "add color" at bounding box center [528, 321] width 9 height 9
drag, startPoint x: 549, startPoint y: 275, endPoint x: 521, endPoint y: 239, distance: 45.8
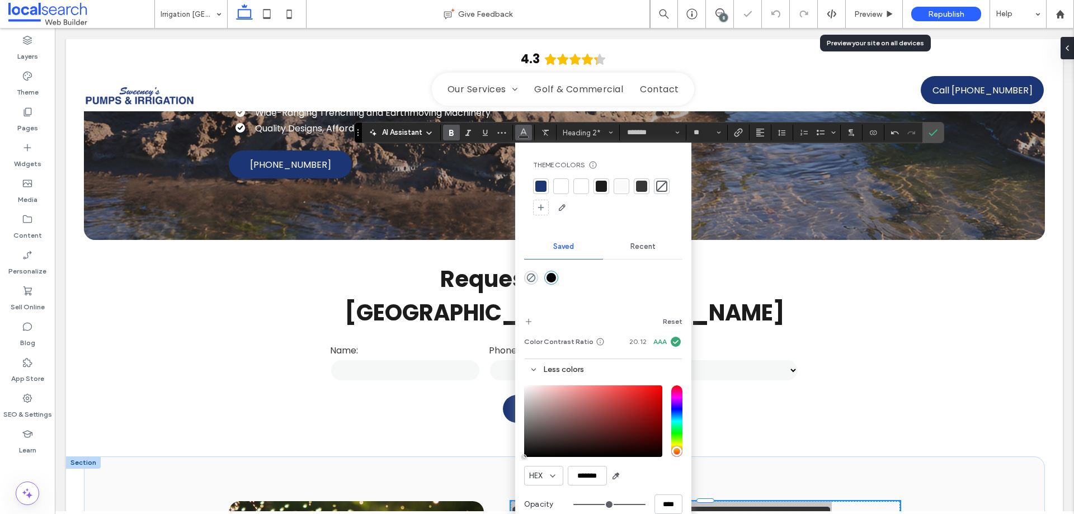
click at [549, 275] on div "rgba(0,0,0,1)" at bounding box center [552, 278] width 10 height 10
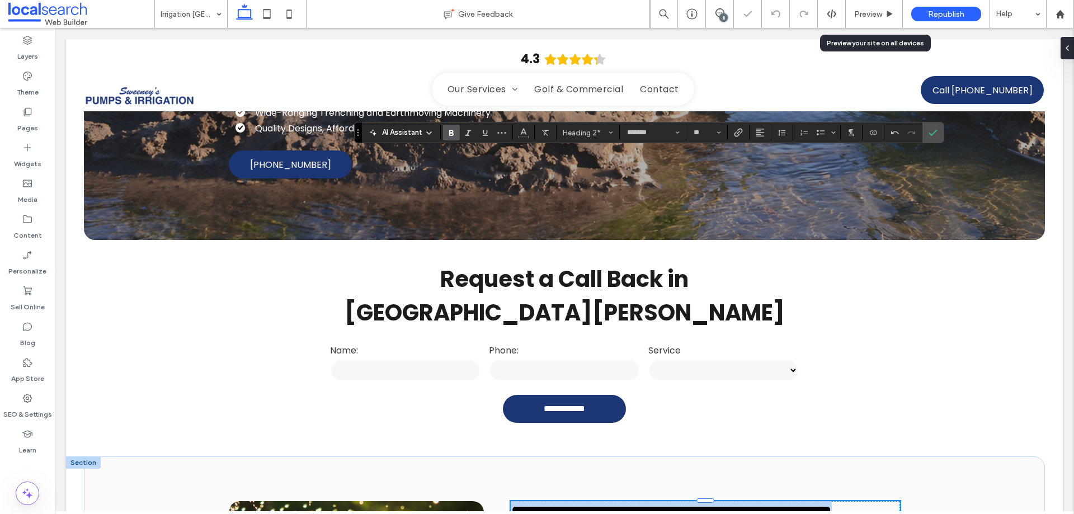
click at [672, 501] on h2 "**********" at bounding box center [705, 513] width 389 height 24
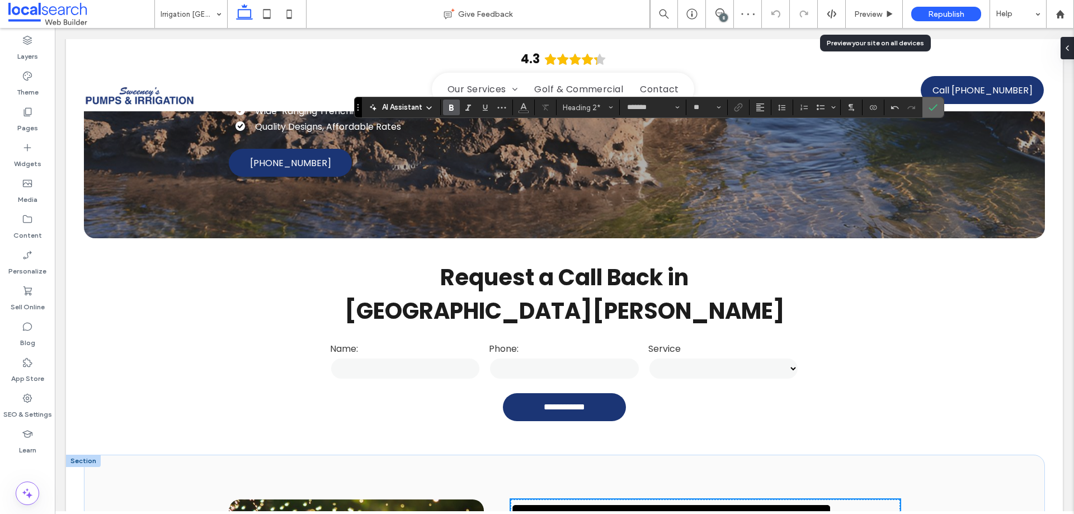
scroll to position [349, 0]
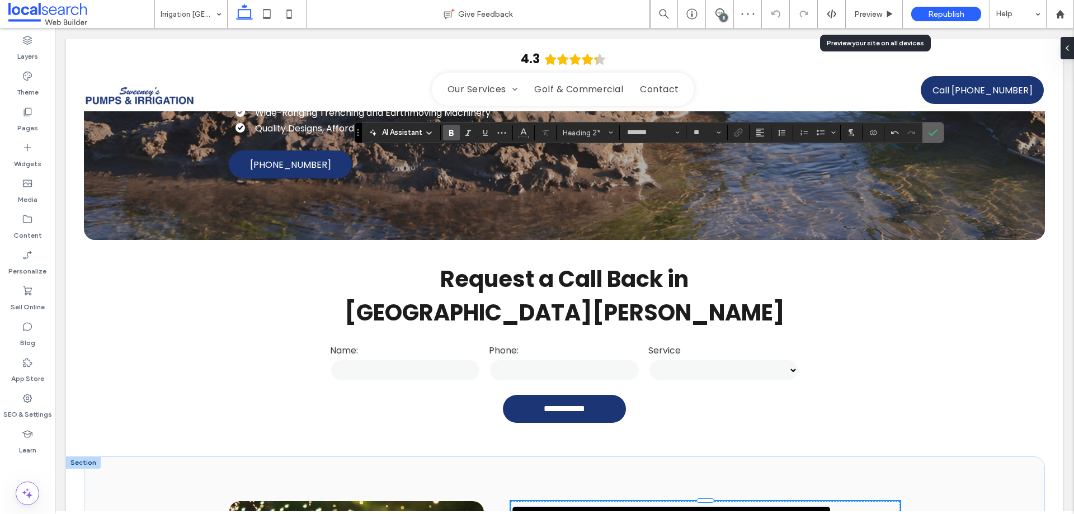
click at [935, 132] on use "Confirm" at bounding box center [933, 132] width 9 height 7
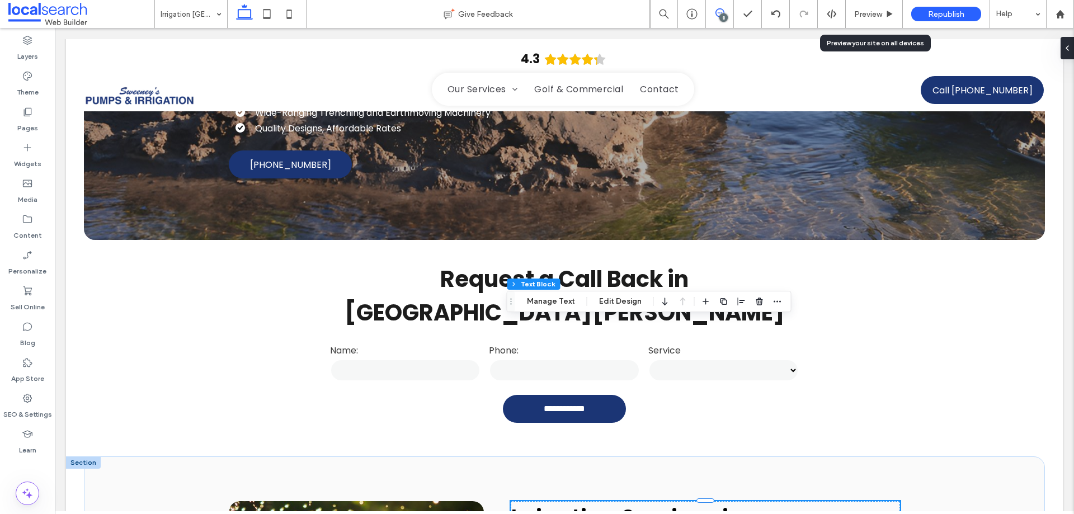
drag, startPoint x: 723, startPoint y: 13, endPoint x: 731, endPoint y: 39, distance: 26.9
click at [723, 13] on icon at bounding box center [720, 12] width 9 height 9
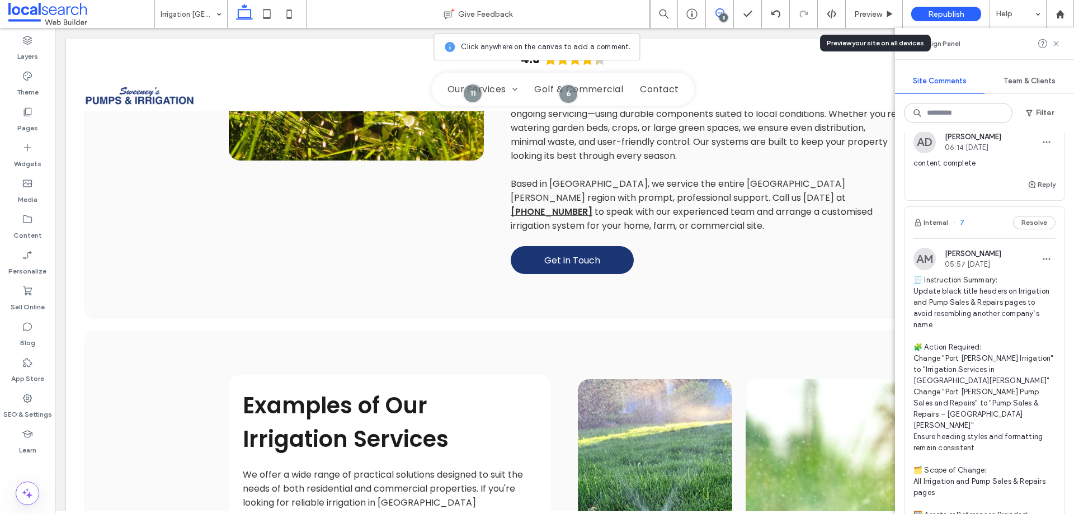
scroll to position [909, 0]
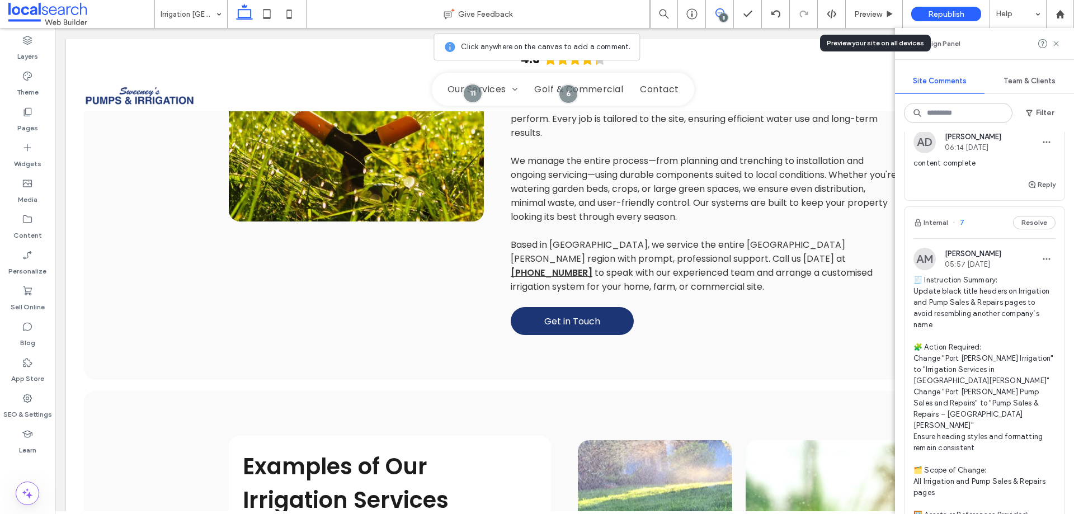
click at [966, 275] on span "🧾 Instruction Summary: Update black title headers on Irrigation and Pump Sales …" at bounding box center [985, 431] width 142 height 313
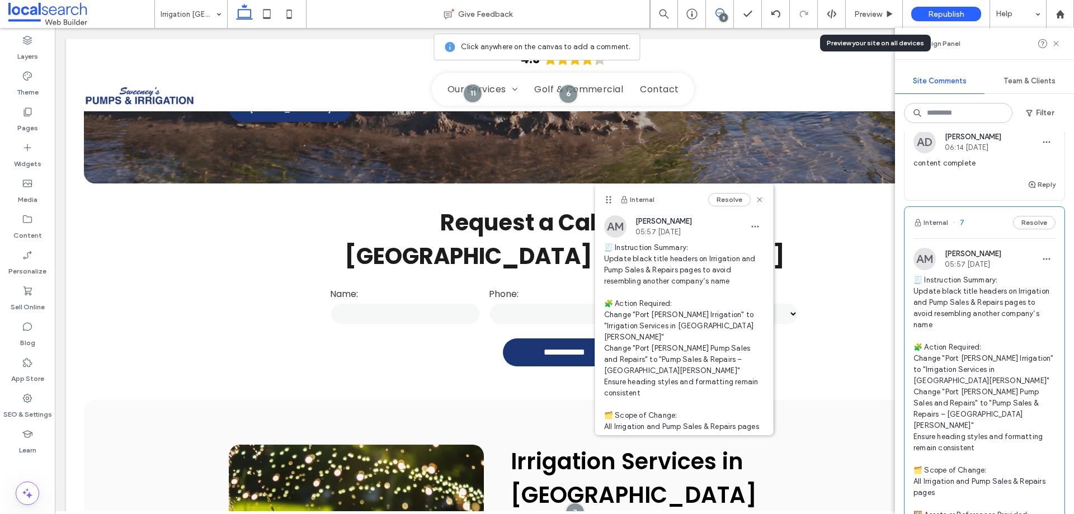
scroll to position [405, 0]
click at [51, 466] on div at bounding box center [27, 465] width 55 height 11
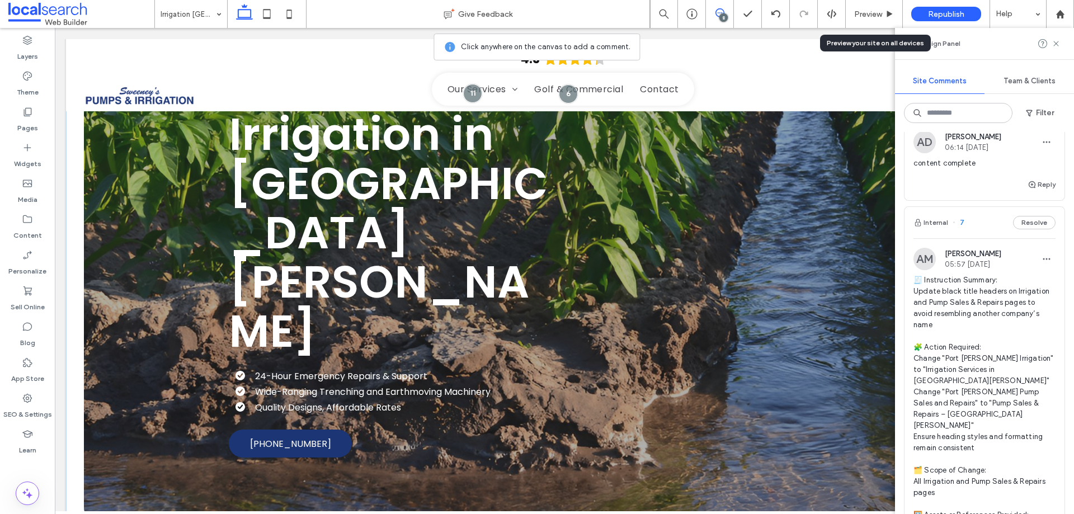
scroll to position [69, 0]
click at [718, 13] on icon at bounding box center [720, 12] width 9 height 9
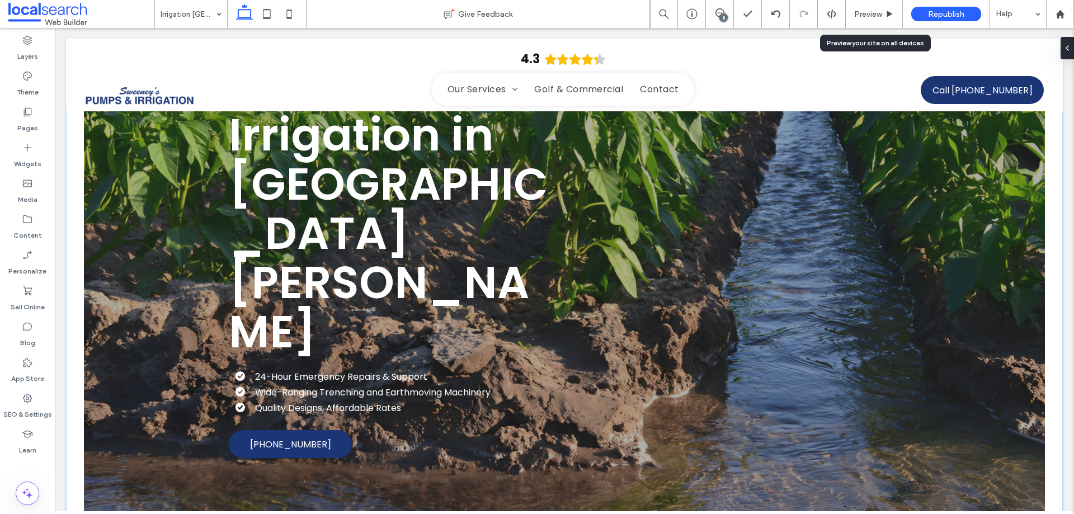
scroll to position [0, 0]
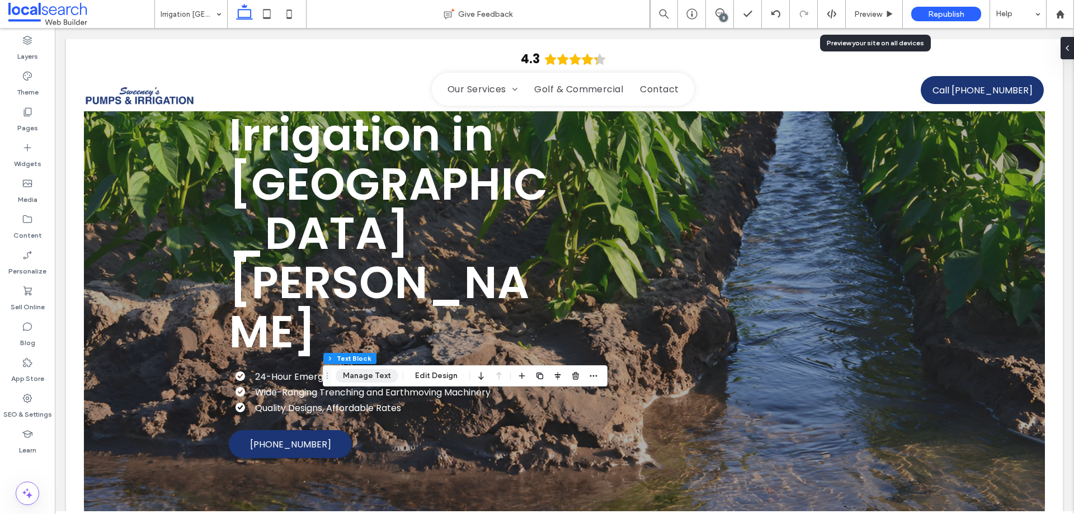
click at [380, 374] on button "Manage Text" at bounding box center [367, 375] width 63 height 13
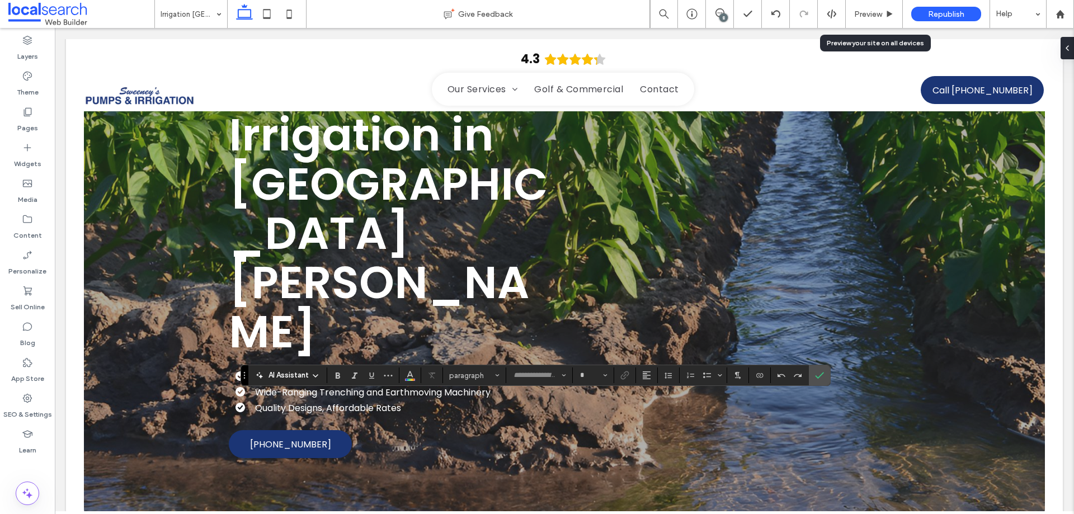
type input "*******"
type input "**"
click at [413, 378] on icon "Color" at bounding box center [410, 374] width 9 height 9
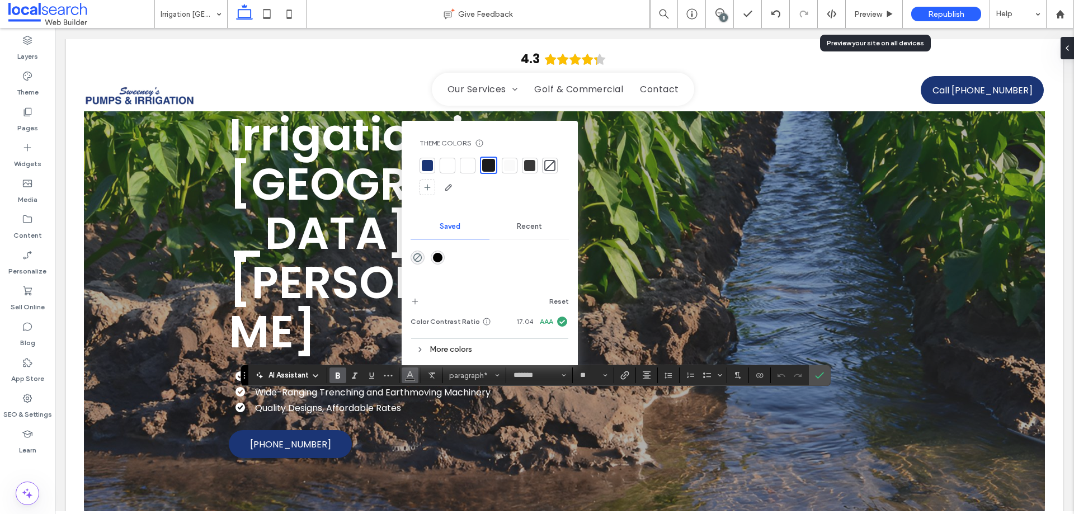
click at [438, 258] on div "rgba(0,0,0,1)" at bounding box center [438, 258] width 10 height 10
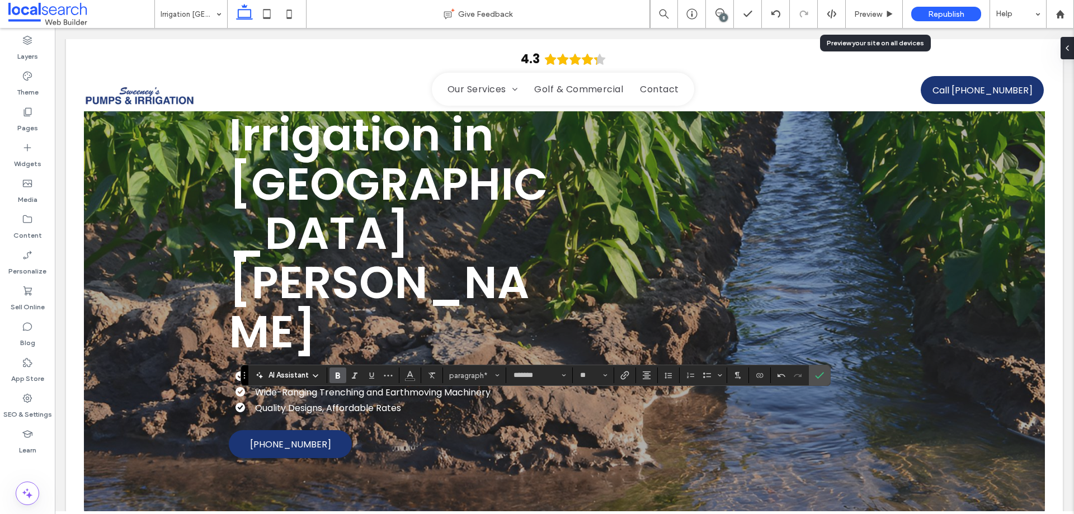
click at [37, 472] on div "Layers Theme Pages Widgets Media Content Personalize Sell Online Blog App Store…" at bounding box center [27, 271] width 55 height 486
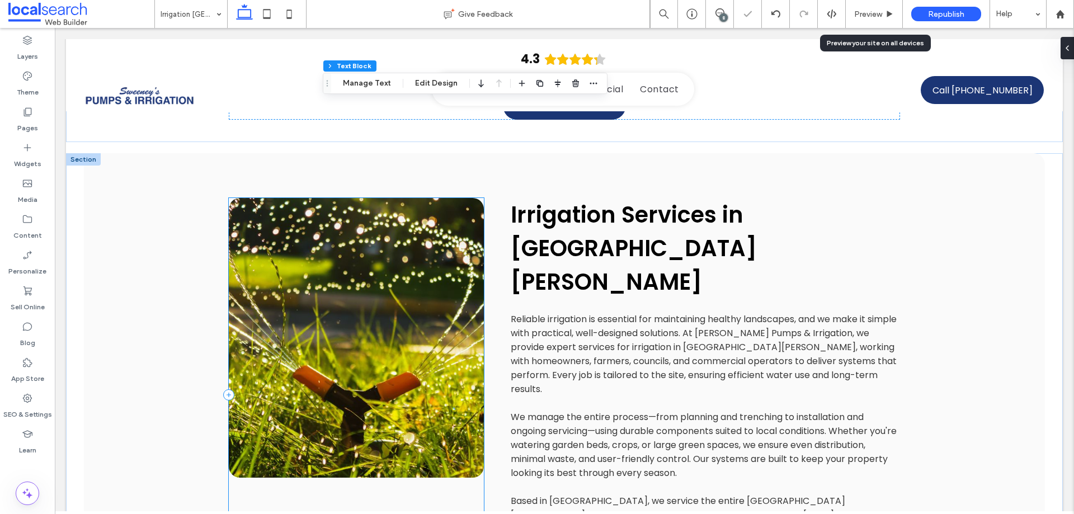
scroll to position [741, 0]
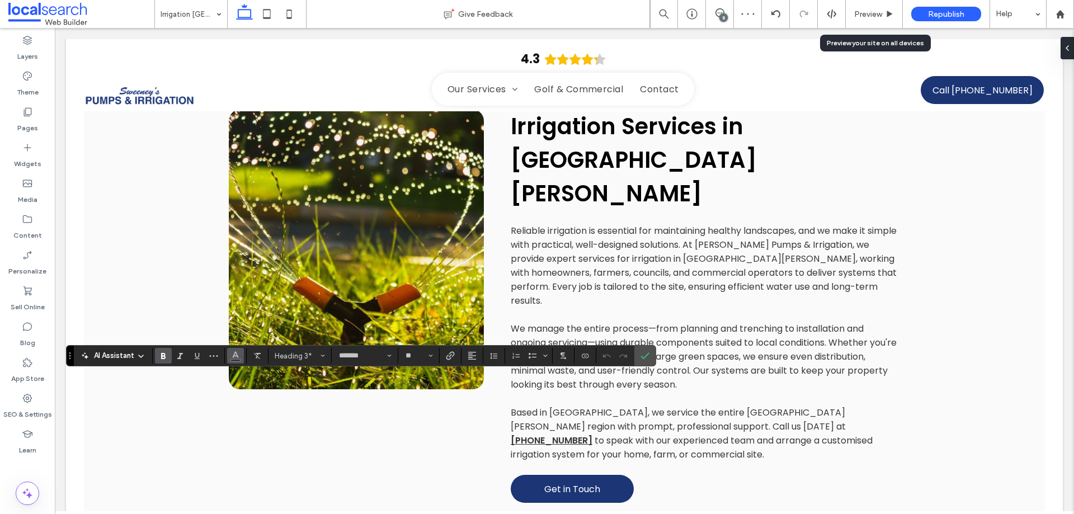
click at [236, 359] on icon "Color" at bounding box center [235, 354] width 9 height 9
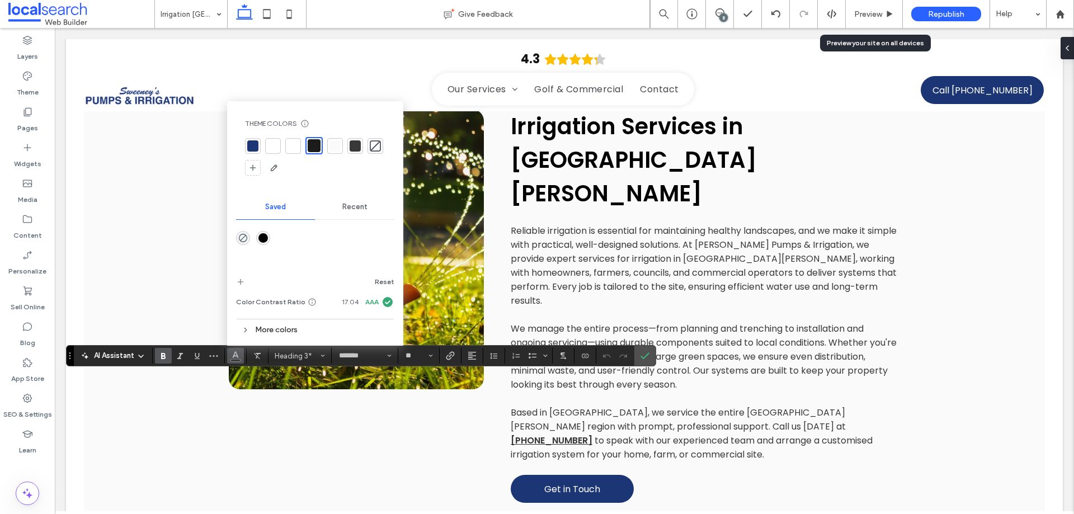
click at [266, 240] on div "rgba(0,0,0,1)" at bounding box center [263, 238] width 10 height 10
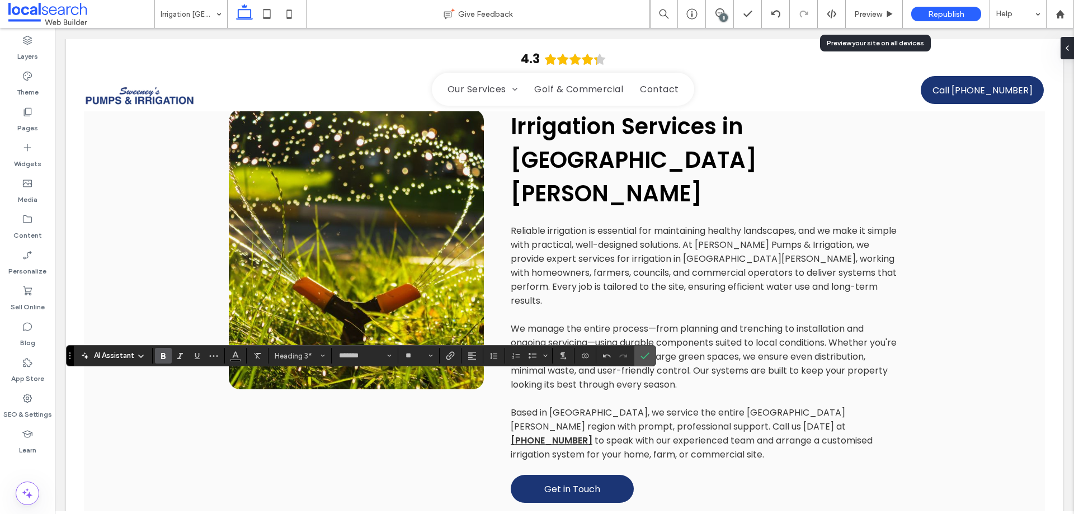
drag, startPoint x: 43, startPoint y: 468, endPoint x: 355, endPoint y: 348, distance: 334.3
click at [43, 468] on div at bounding box center [27, 465] width 55 height 11
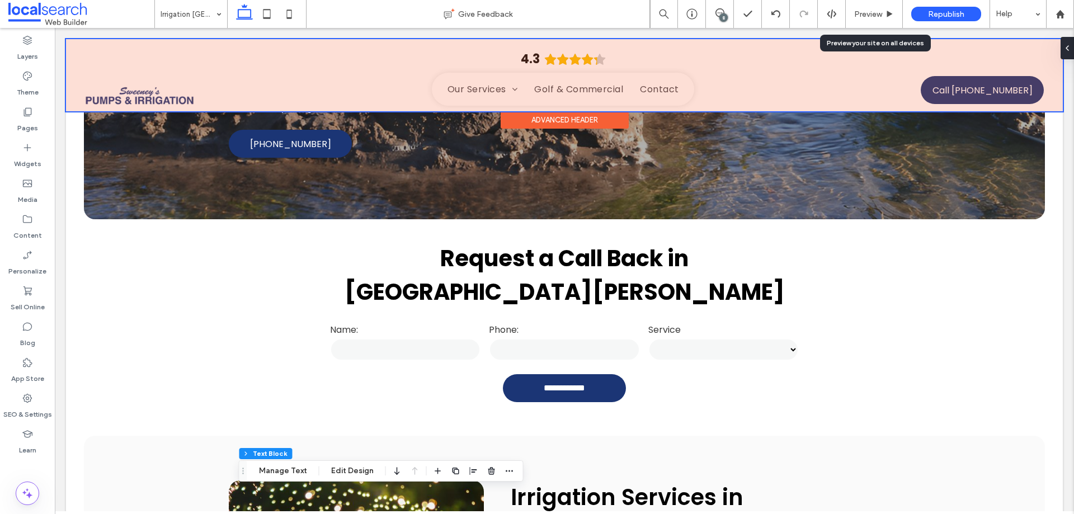
scroll to position [405, 0]
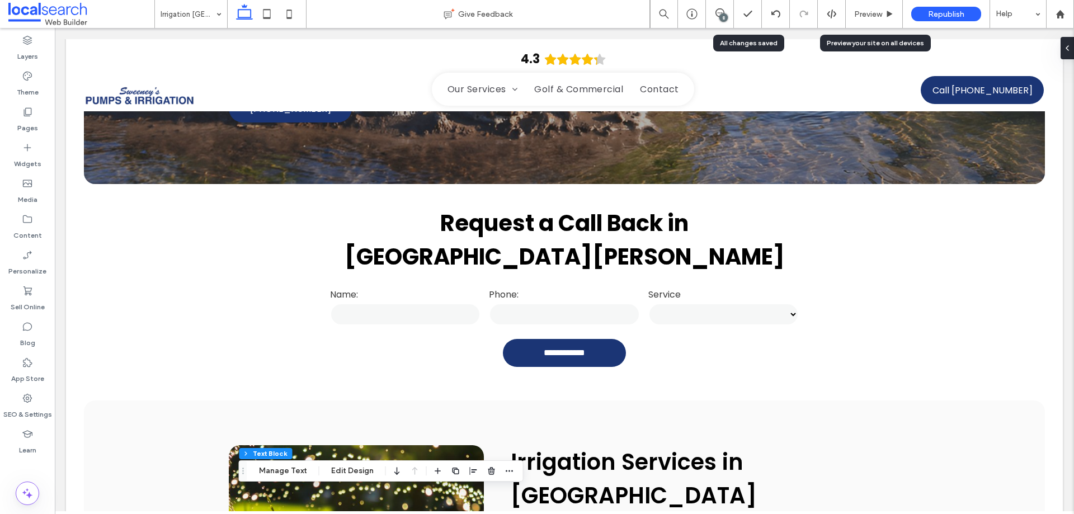
click at [725, 8] on div "8" at bounding box center [720, 14] width 28 height 28
click at [718, 11] on icon at bounding box center [720, 12] width 9 height 9
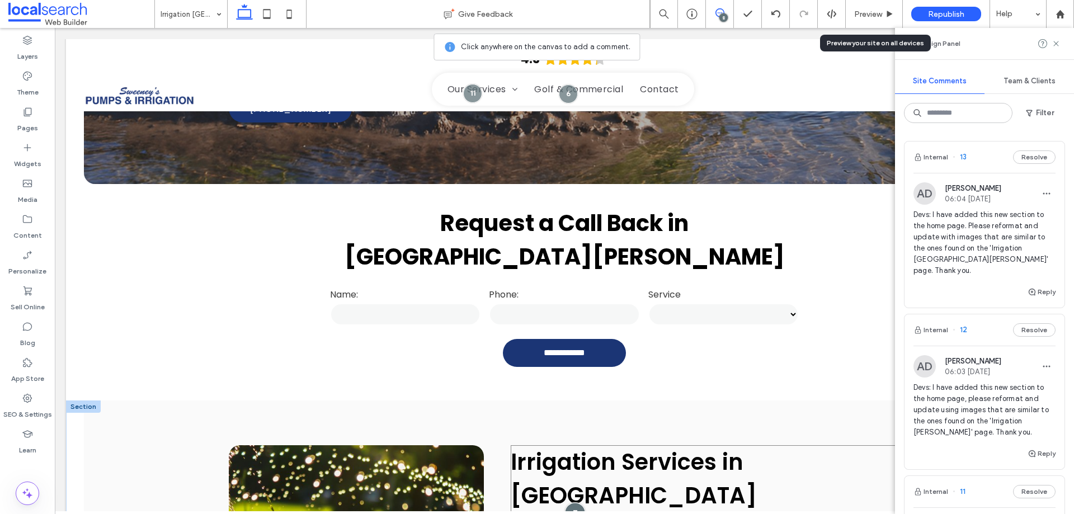
click at [566, 503] on div at bounding box center [575, 513] width 21 height 21
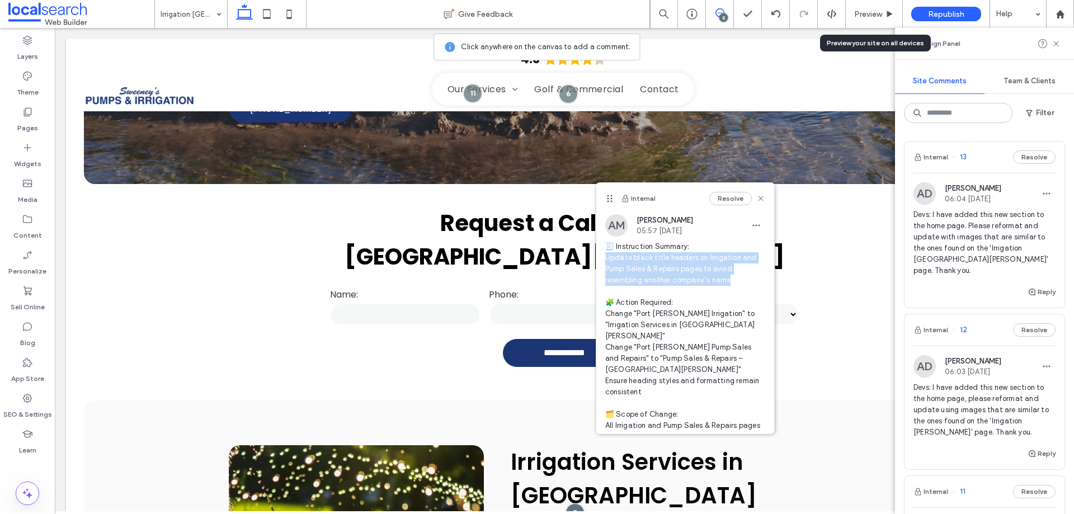
copy span "pdate black title headers on Irrigation and Pump Sales & Repairs pages to avoid…"
drag, startPoint x: 603, startPoint y: 257, endPoint x: 736, endPoint y: 276, distance: 134.6
click at [736, 276] on div "AM Anita Memarsohi 05:57 Aug 5 2025 🧾 Instruction Summary: Update black title h…" at bounding box center [685, 383] width 178 height 338
click at [26, 124] on label "Pages" at bounding box center [27, 125] width 21 height 16
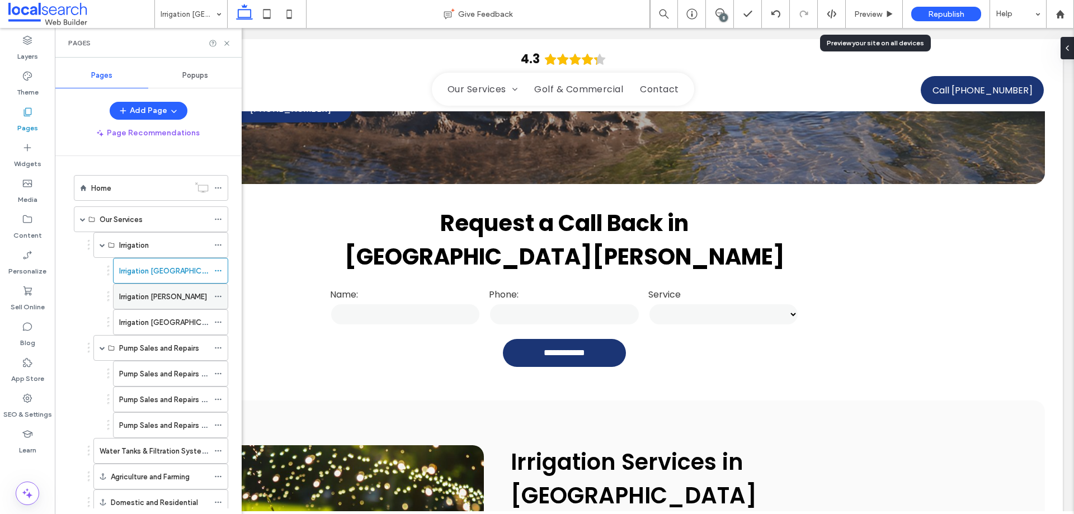
click at [146, 299] on label "Irrigation [PERSON_NAME]" at bounding box center [163, 297] width 88 height 20
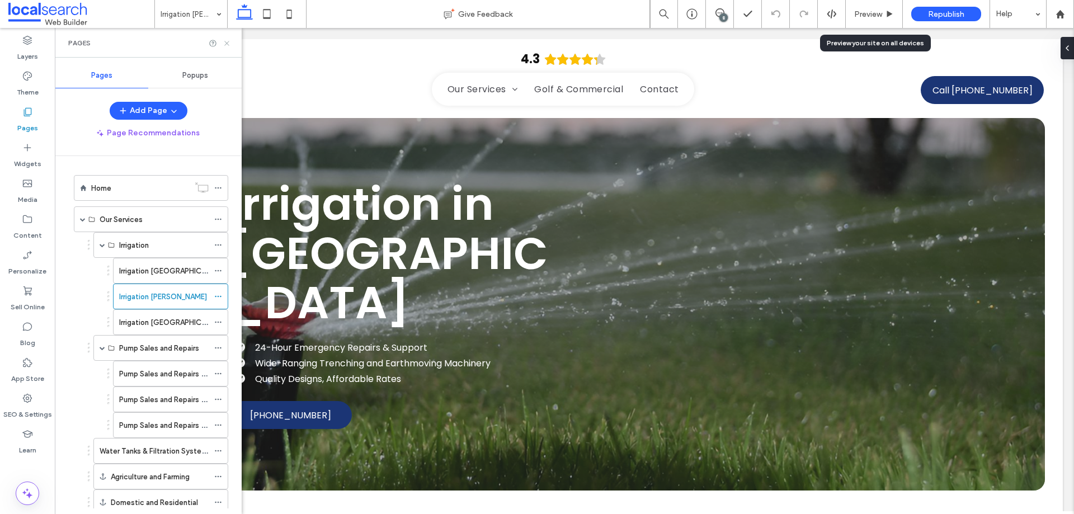
click at [227, 41] on icon at bounding box center [227, 43] width 8 height 8
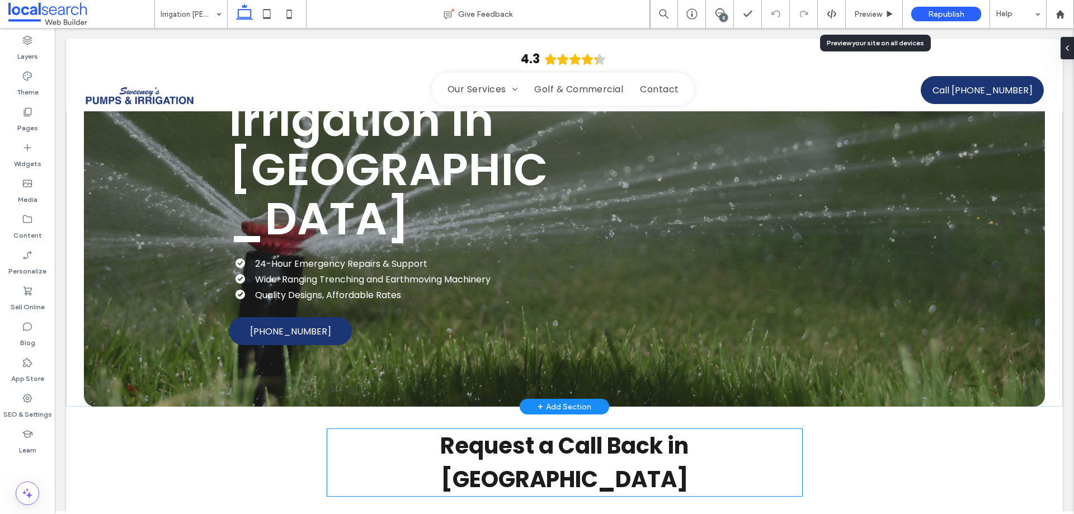
scroll to position [224, 0]
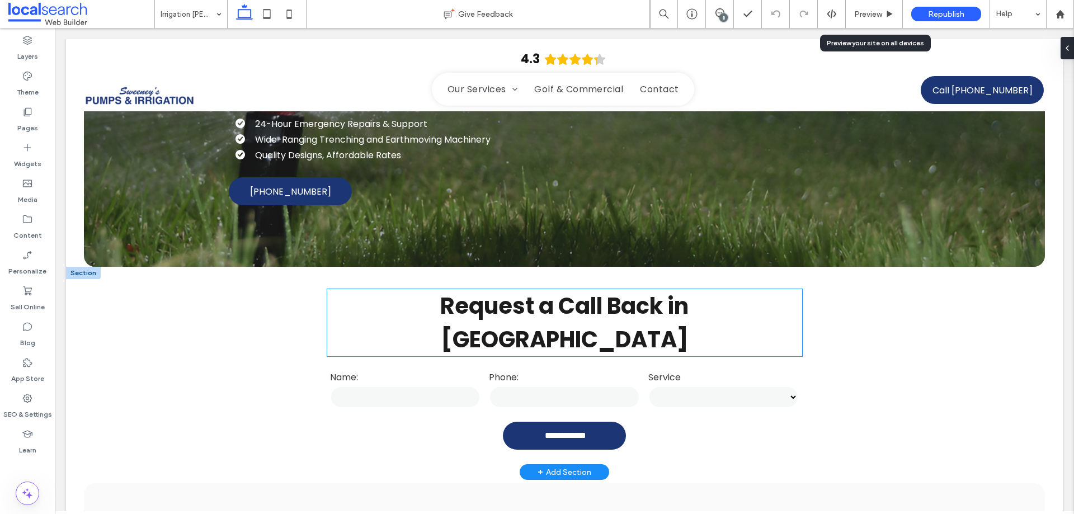
click at [468, 290] on strong "Request a Call Back in Stroud" at bounding box center [564, 322] width 248 height 65
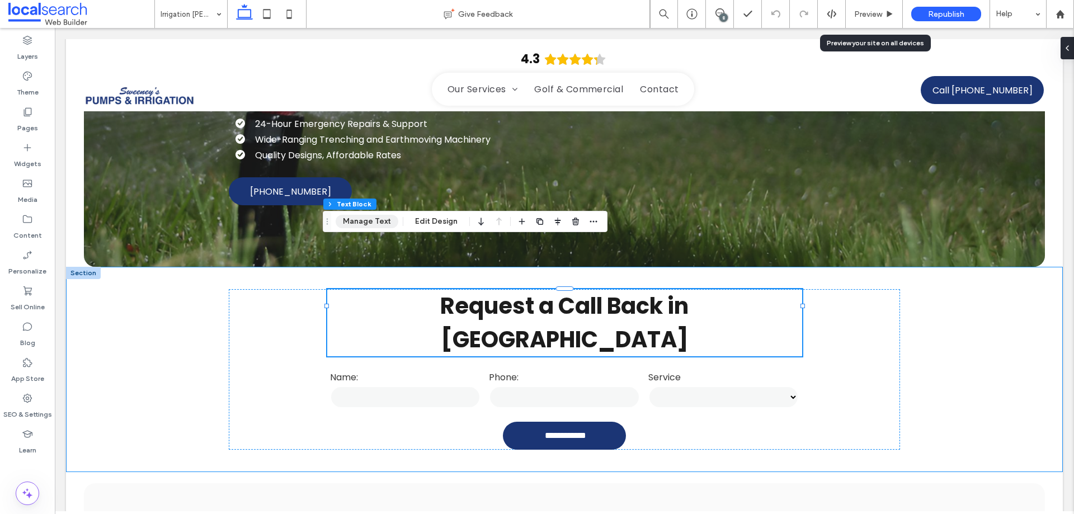
click at [377, 226] on button "Manage Text" at bounding box center [367, 221] width 63 height 13
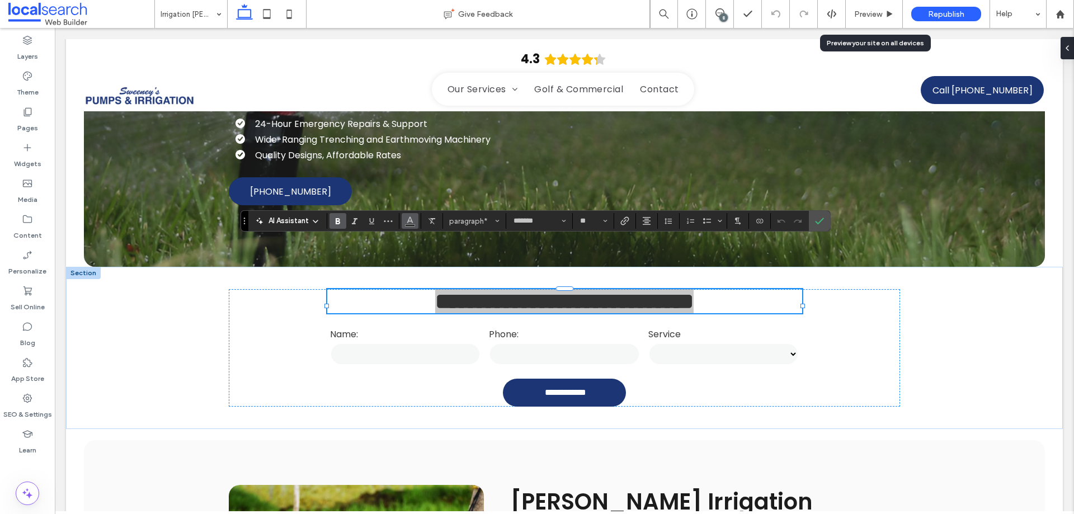
click at [404, 218] on button "Color" at bounding box center [410, 221] width 17 height 16
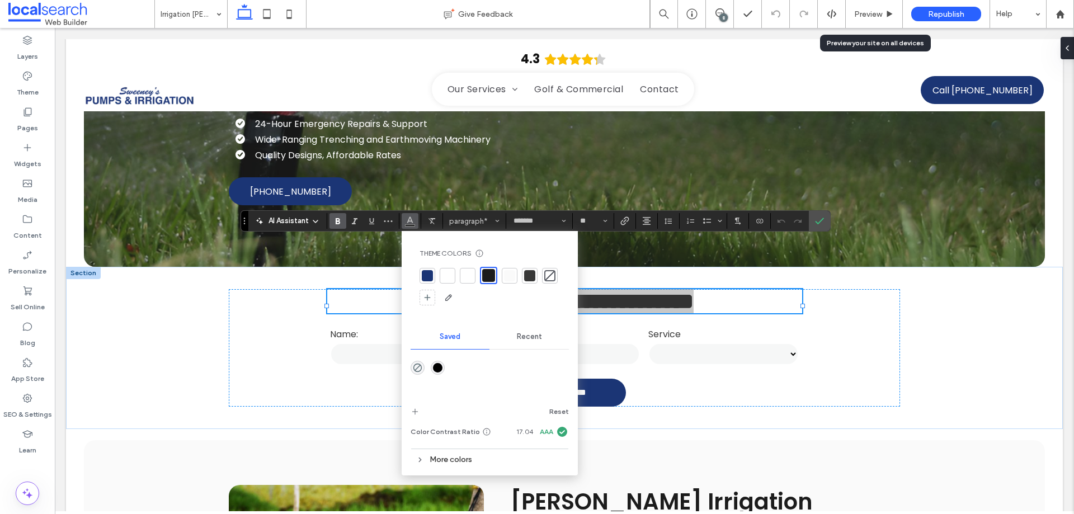
click at [436, 369] on div "rgba(0,0,0,1)" at bounding box center [438, 368] width 10 height 10
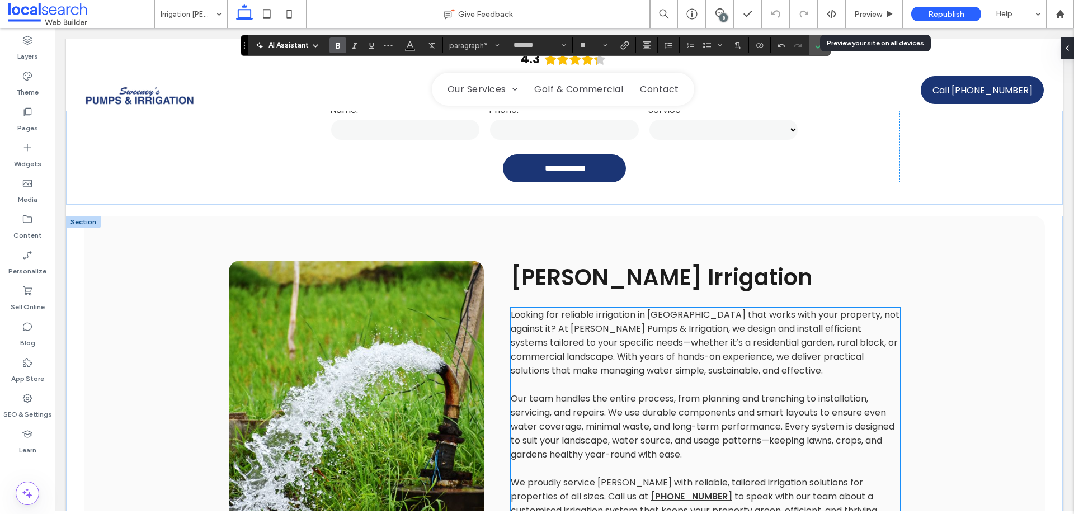
scroll to position [503, 0]
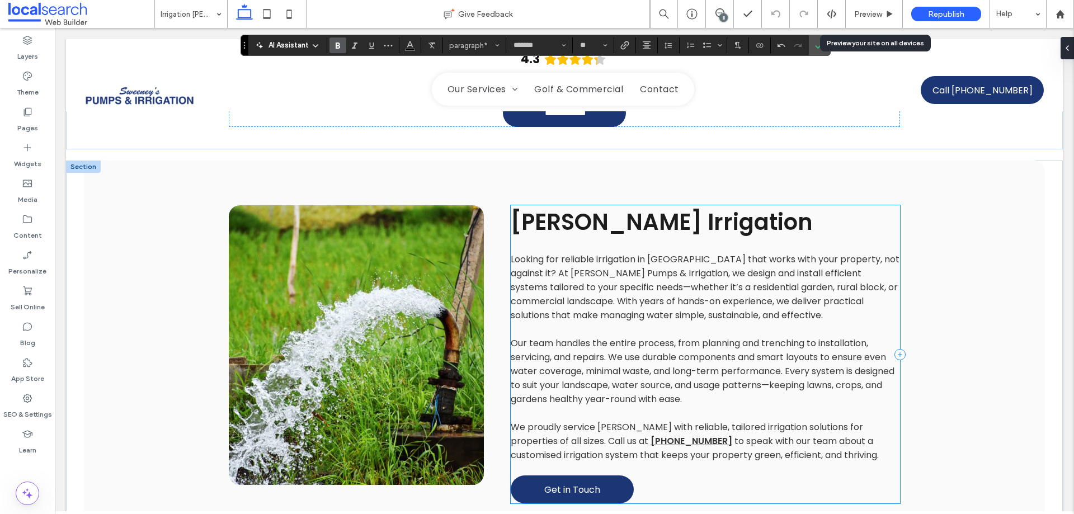
click at [547, 206] on span "Stroud Irrigation" at bounding box center [662, 221] width 302 height 31
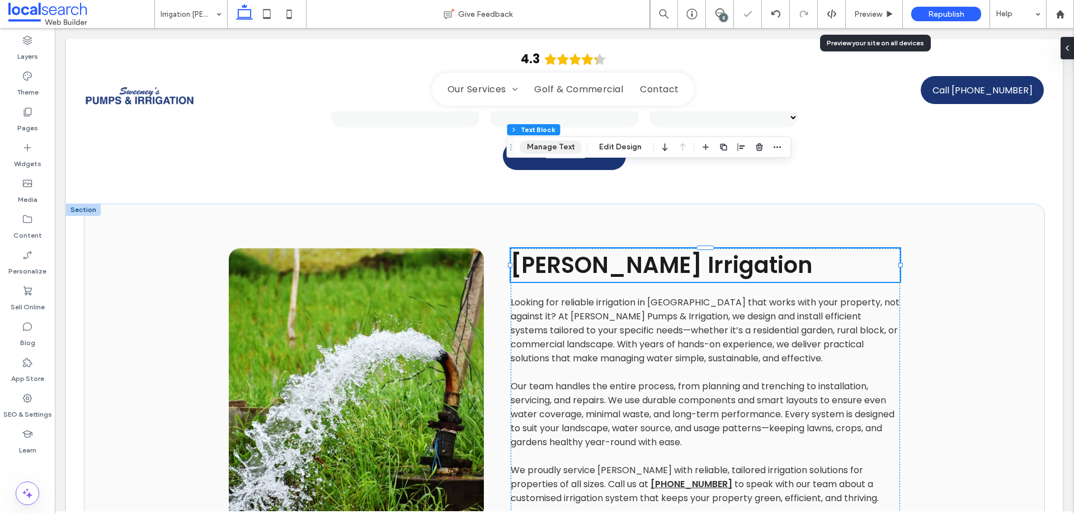
click at [543, 147] on button "Manage Text" at bounding box center [551, 146] width 63 height 13
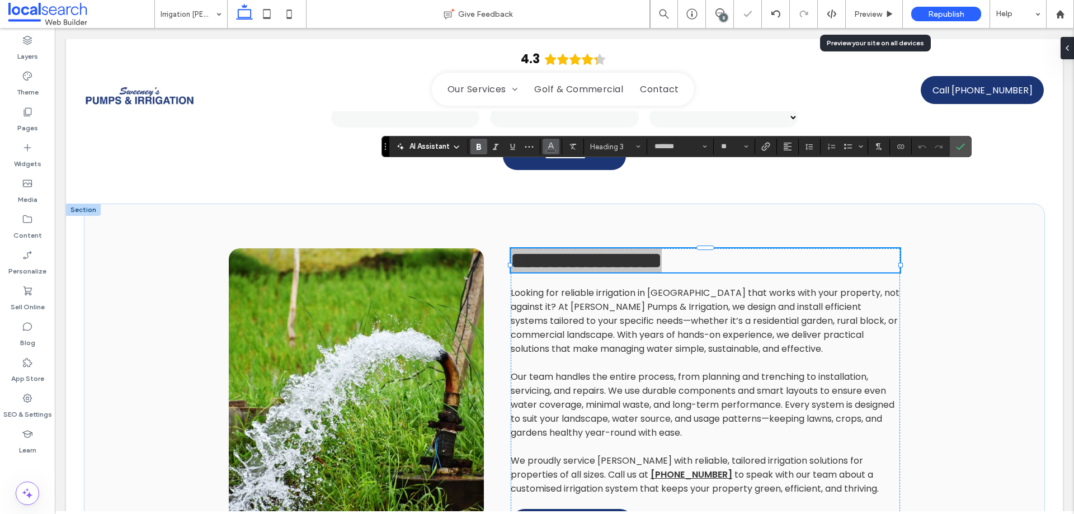
click at [554, 145] on icon "Color" at bounding box center [551, 145] width 9 height 9
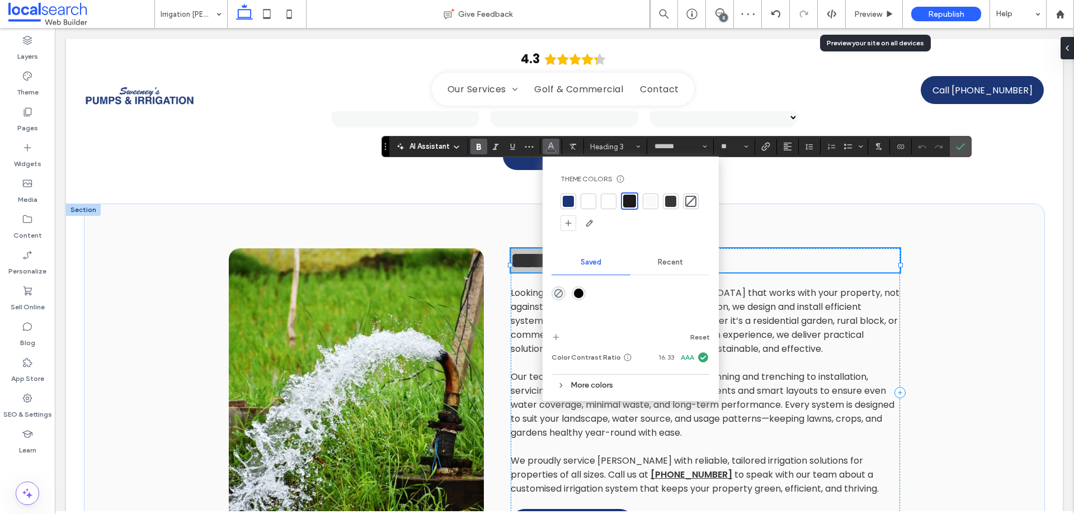
click at [579, 293] on div "rgba(0,0,0,1)" at bounding box center [579, 294] width 10 height 10
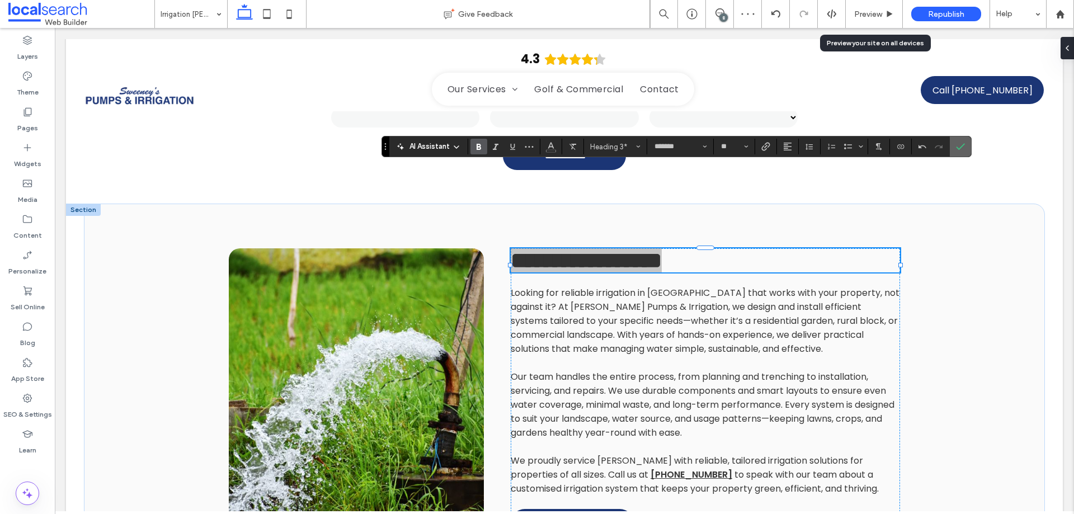
drag, startPoint x: 962, startPoint y: 145, endPoint x: 443, endPoint y: 246, distance: 528.8
click at [962, 145] on icon "Confirm" at bounding box center [960, 146] width 9 height 9
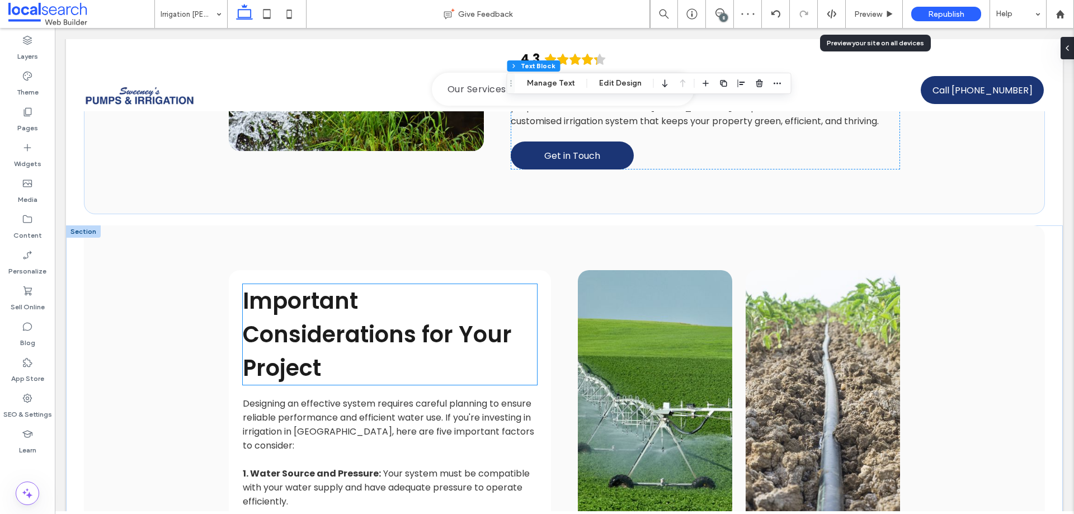
scroll to position [951, 0]
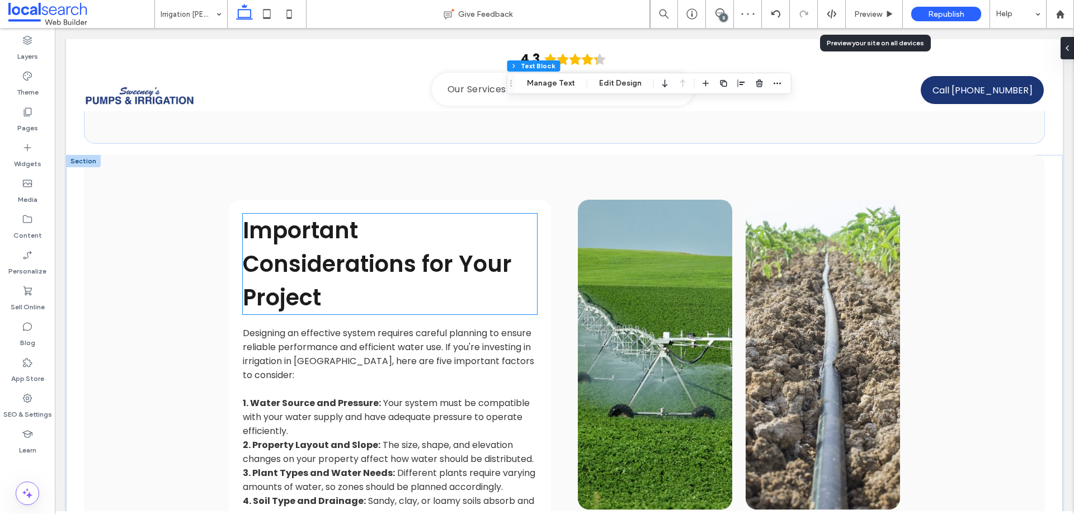
click at [322, 215] on span "Important Considerations for Your Project" at bounding box center [377, 264] width 269 height 98
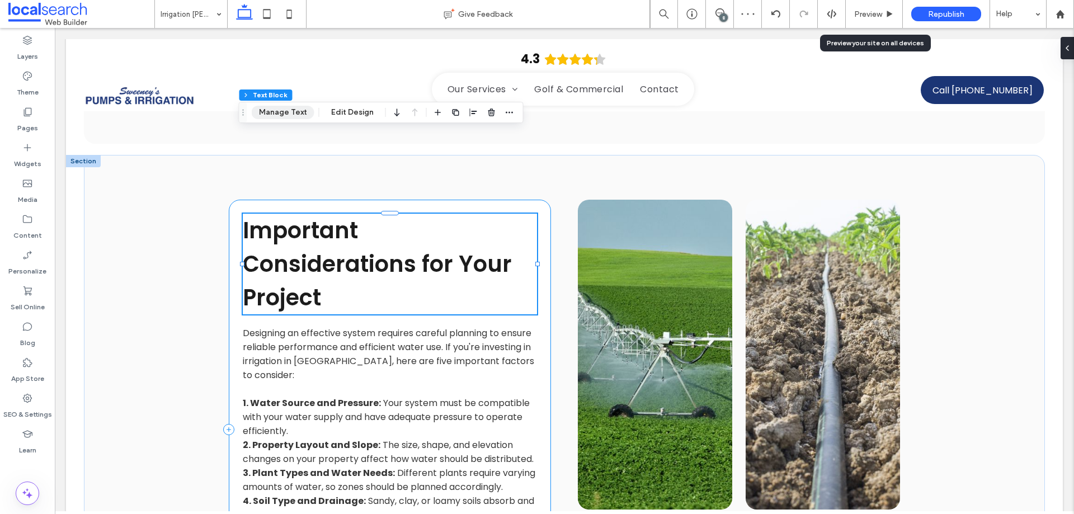
click at [288, 113] on button "Manage Text" at bounding box center [283, 112] width 63 height 13
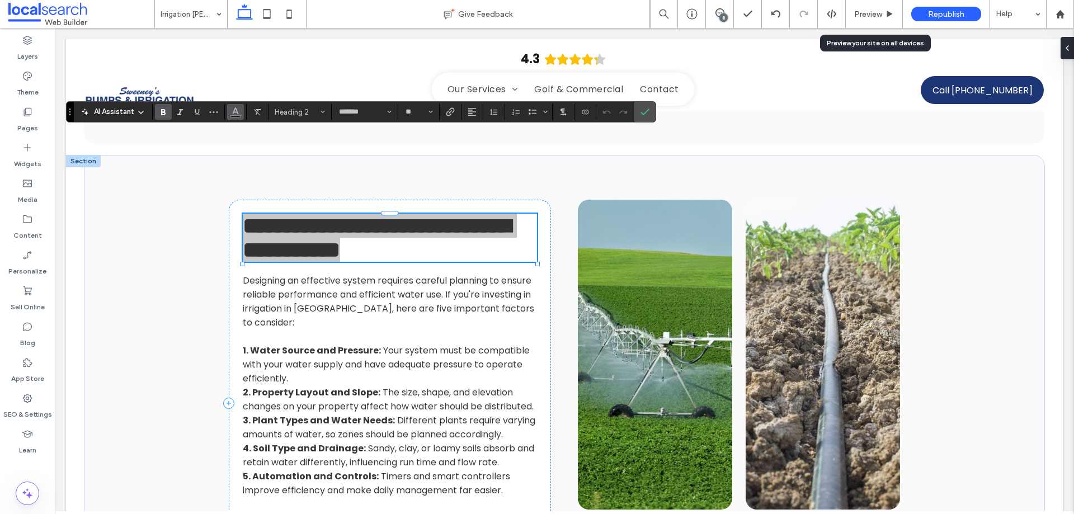
click at [236, 115] on span "Color" at bounding box center [235, 110] width 9 height 15
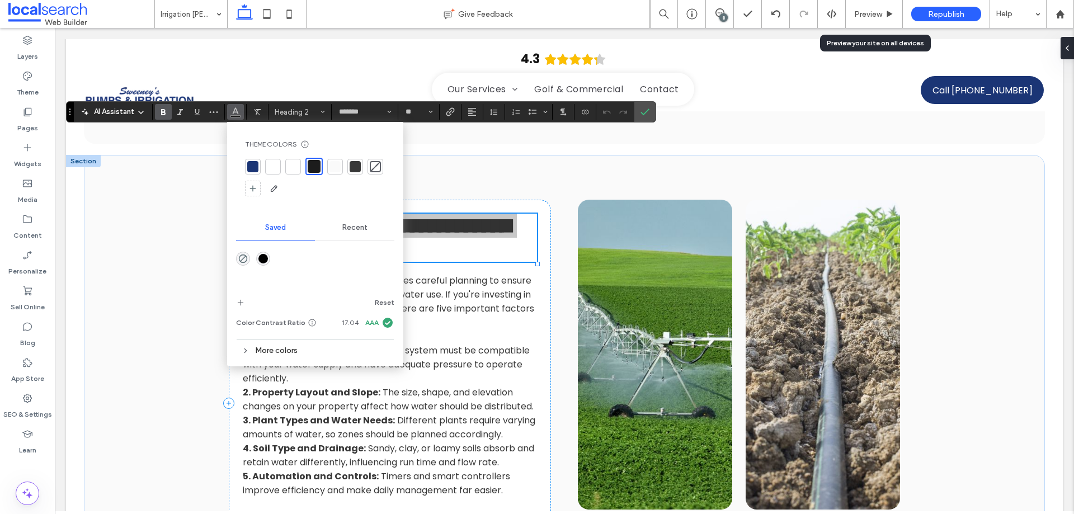
click at [260, 261] on div "rgba(0,0,0,1)" at bounding box center [263, 259] width 10 height 10
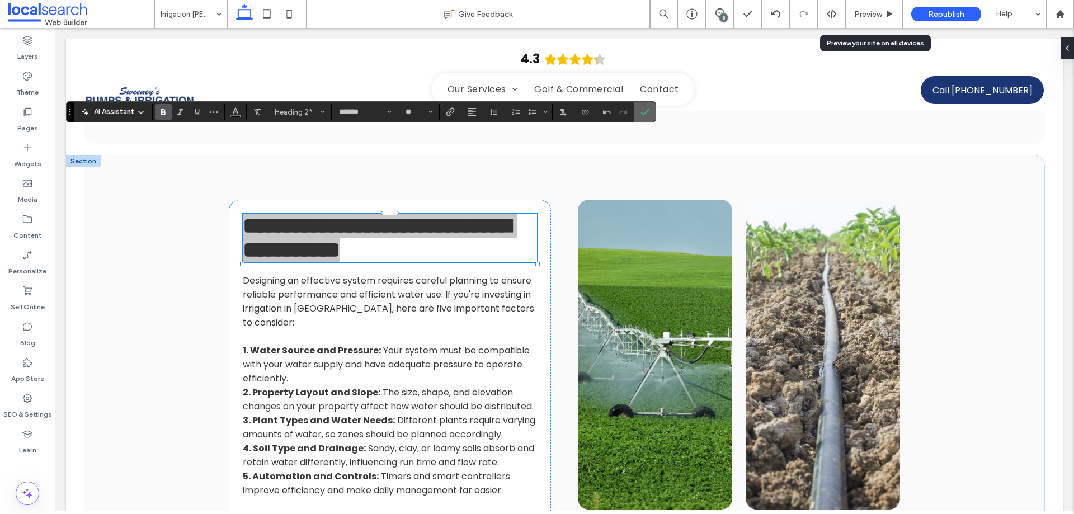
drag, startPoint x: 643, startPoint y: 108, endPoint x: 450, endPoint y: 230, distance: 228.3
click at [643, 108] on icon "Confirm" at bounding box center [645, 111] width 9 height 9
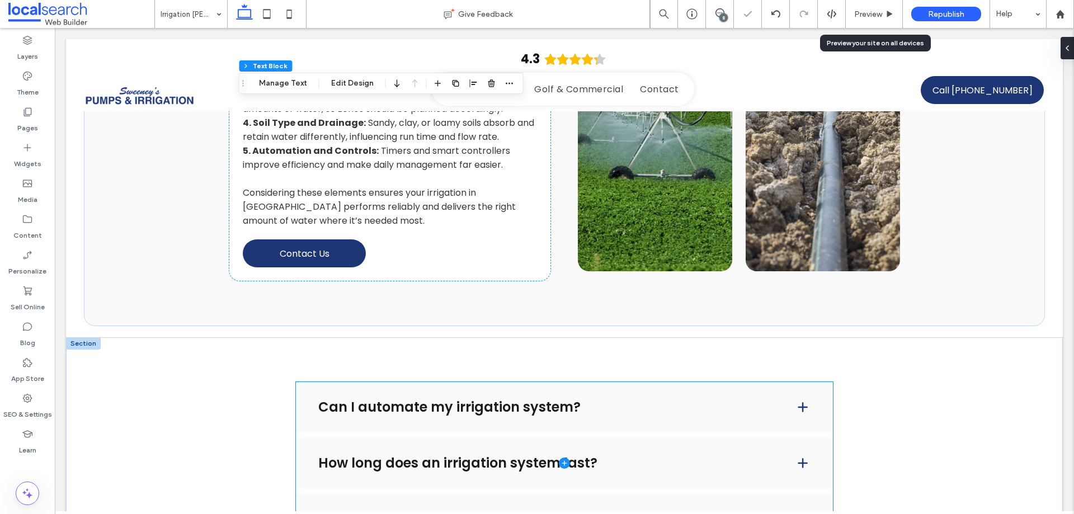
scroll to position [1455, 0]
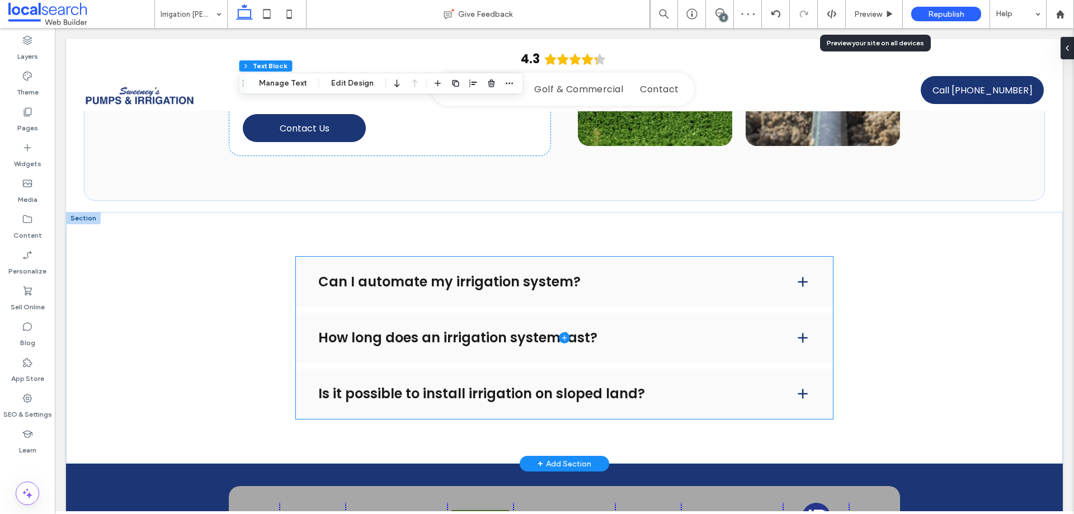
click at [414, 257] on span at bounding box center [564, 338] width 537 height 162
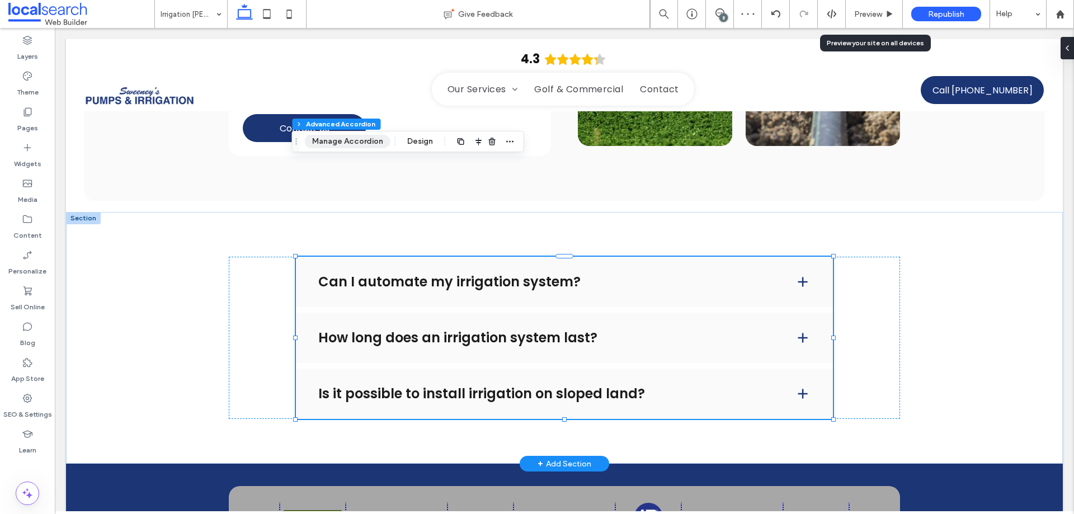
click at [352, 142] on button "Manage Accordion" at bounding box center [348, 141] width 86 height 13
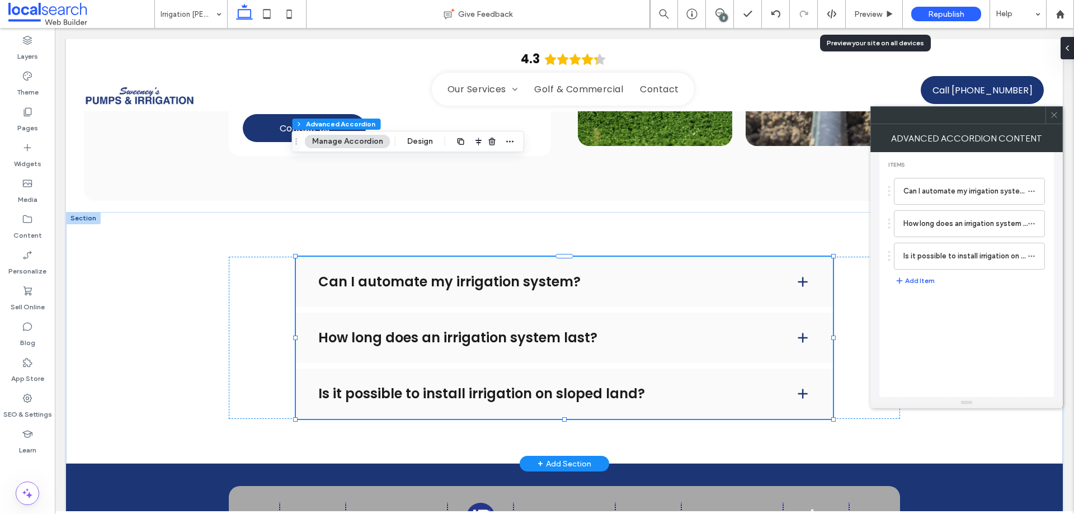
click at [1056, 111] on icon at bounding box center [1054, 115] width 8 height 8
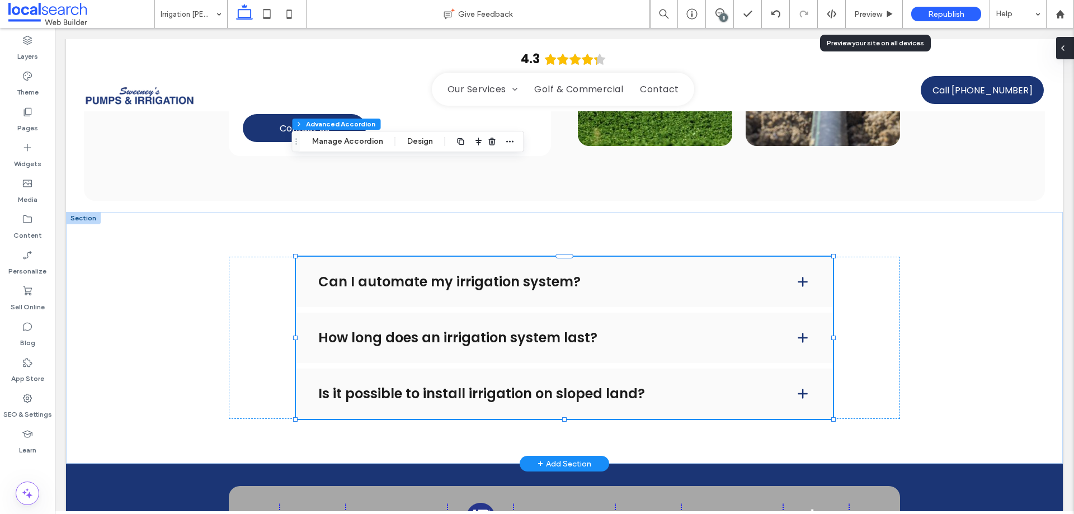
click at [1067, 39] on span at bounding box center [1062, 48] width 9 height 22
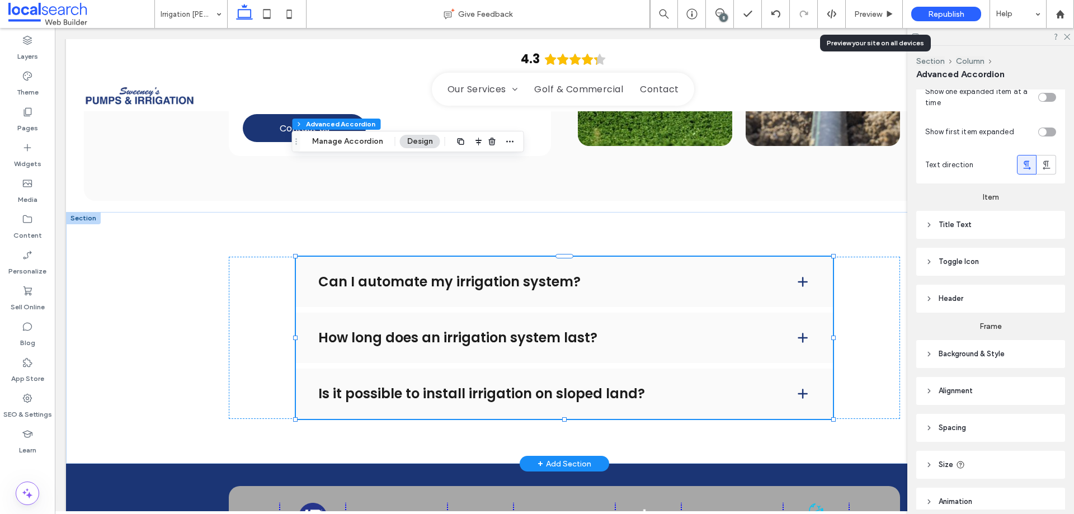
scroll to position [87, 0]
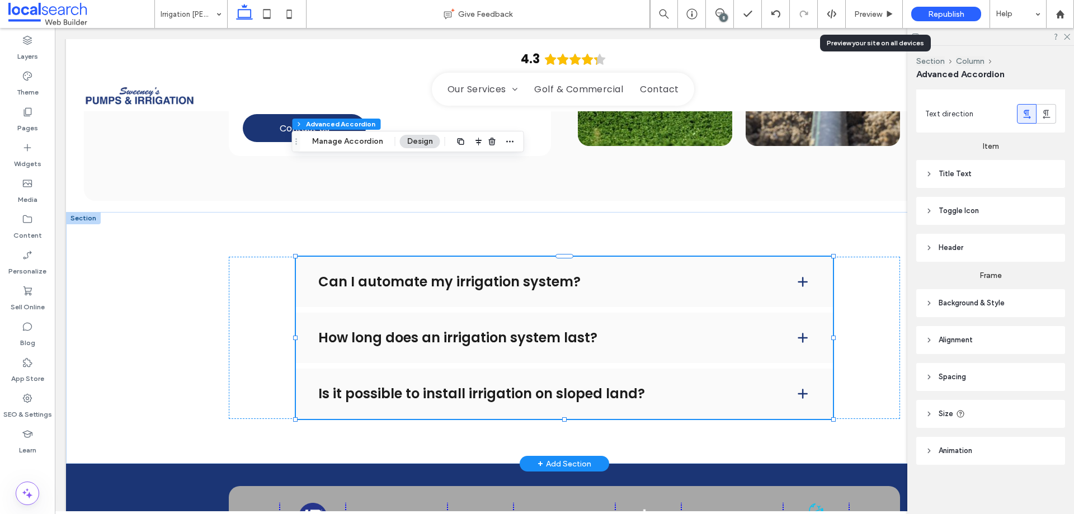
click at [967, 172] on span "Title Text" at bounding box center [955, 173] width 33 height 11
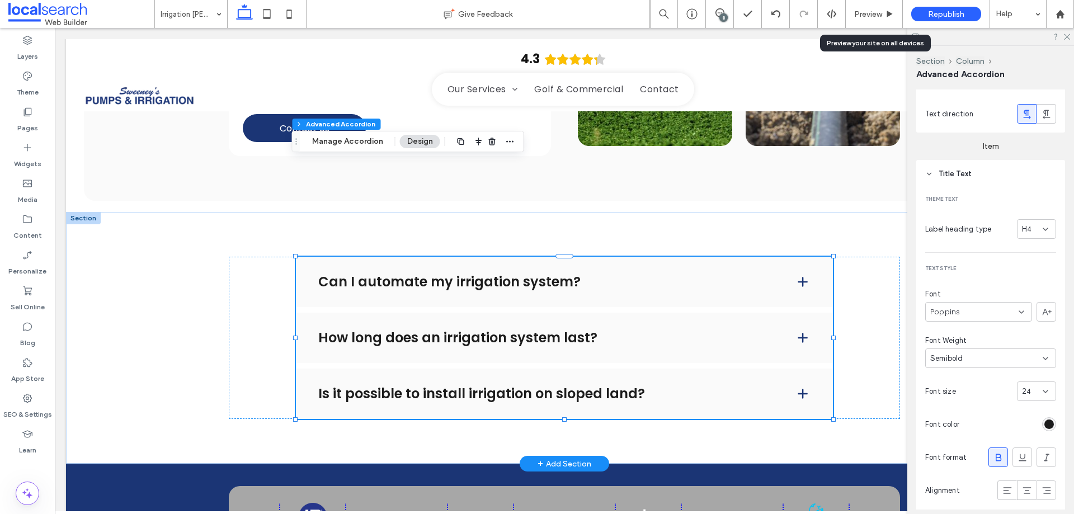
click at [1048, 422] on div "rgba(28, 28, 28, 1)" at bounding box center [1049, 425] width 10 height 10
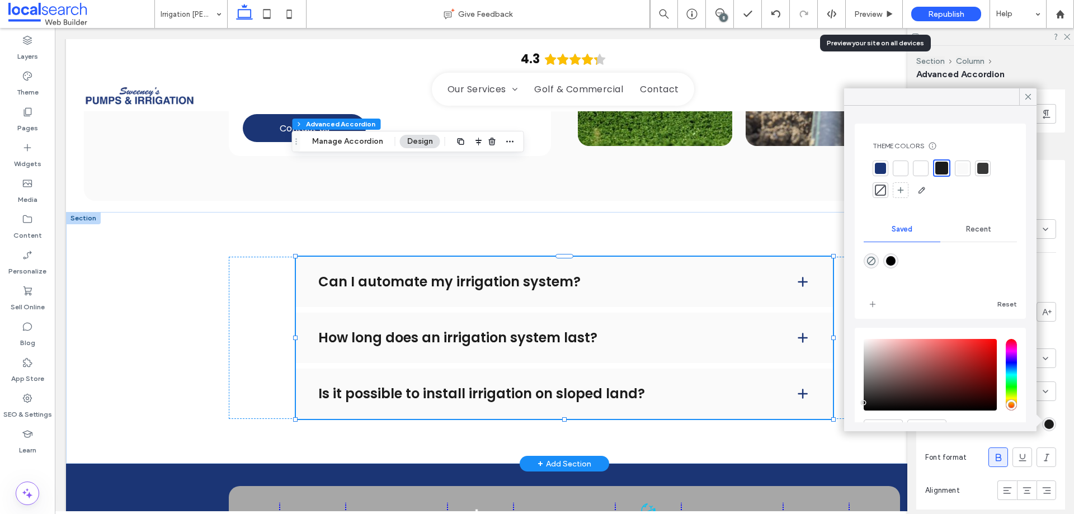
click at [893, 258] on div "rgba(0,0,0,1)" at bounding box center [891, 261] width 10 height 10
type input "*******"
click at [34, 464] on div at bounding box center [27, 465] width 55 height 11
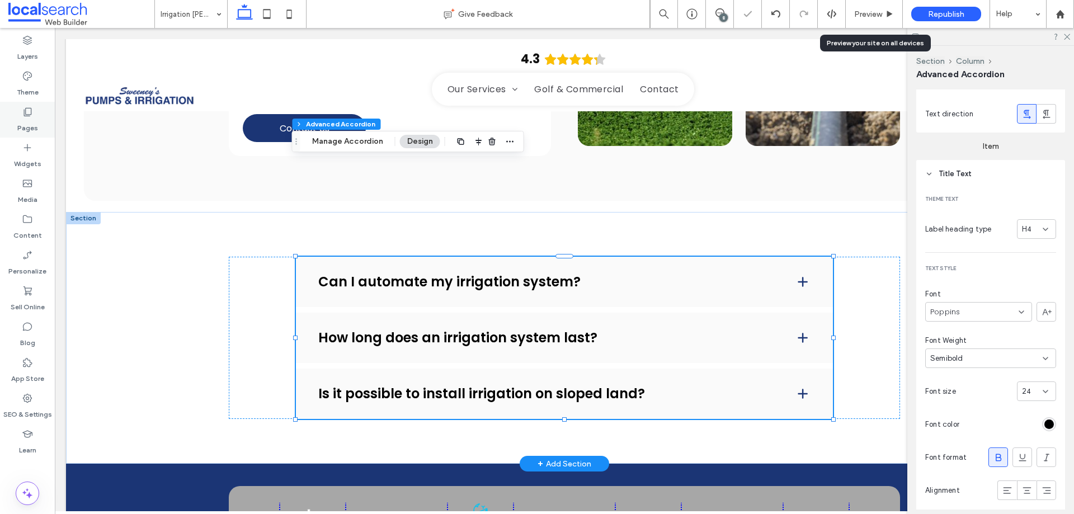
click at [29, 119] on label "Pages" at bounding box center [27, 125] width 21 height 16
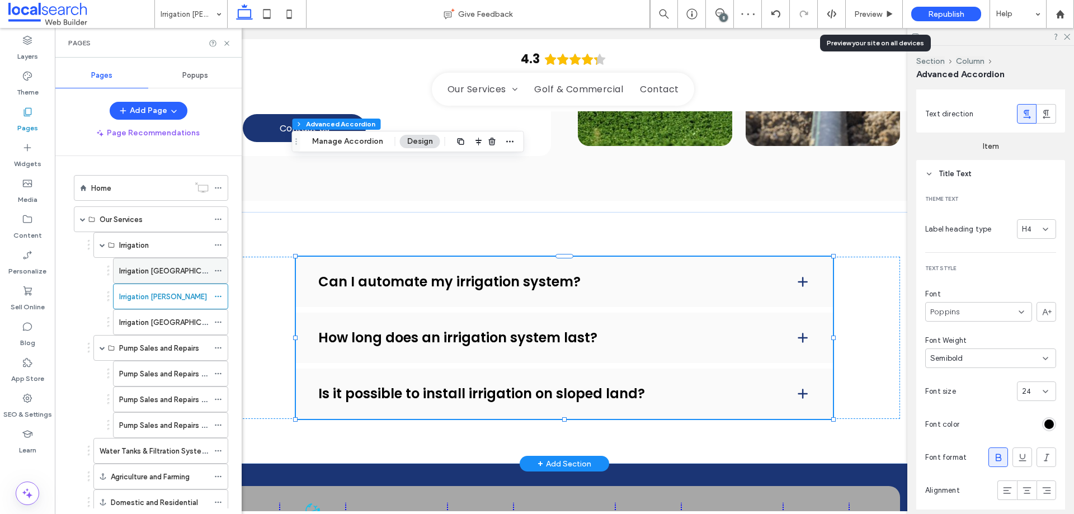
click at [154, 267] on label "Irrigation [GEOGRAPHIC_DATA][PERSON_NAME]" at bounding box center [200, 271] width 163 height 20
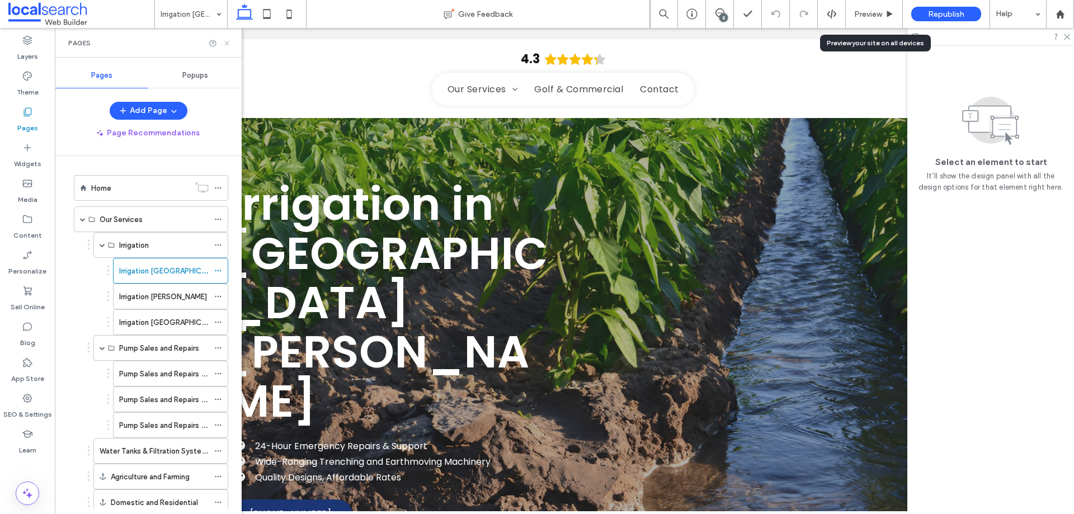
click at [229, 43] on icon at bounding box center [227, 43] width 8 height 8
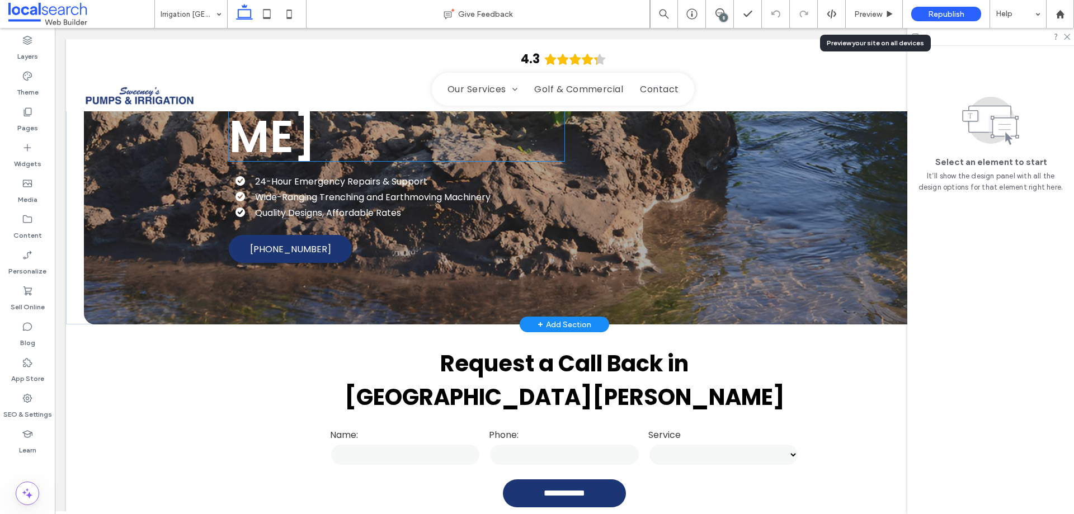
scroll to position [336, 0]
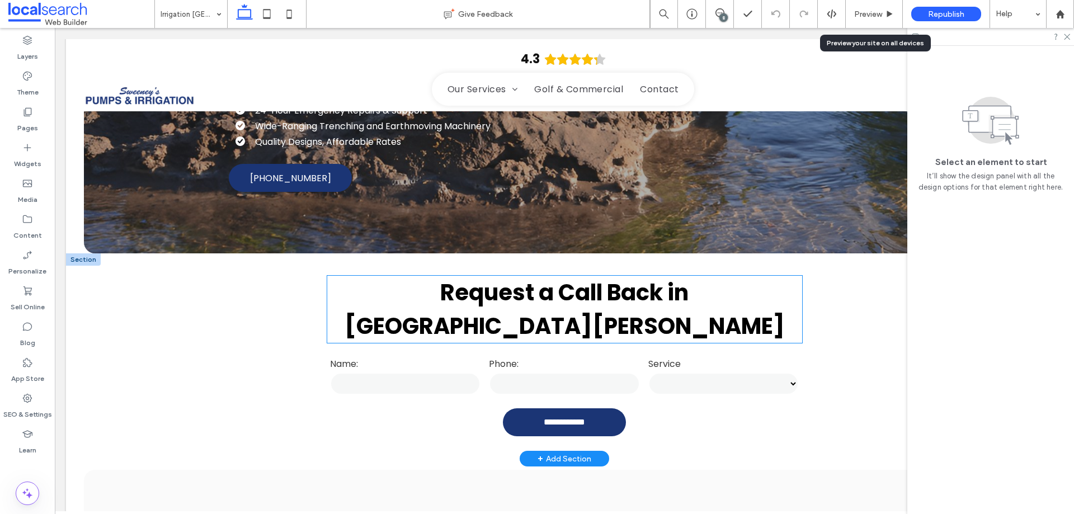
click at [392, 277] on strong "Request a Call Back in [GEOGRAPHIC_DATA][PERSON_NAME]" at bounding box center [565, 309] width 440 height 65
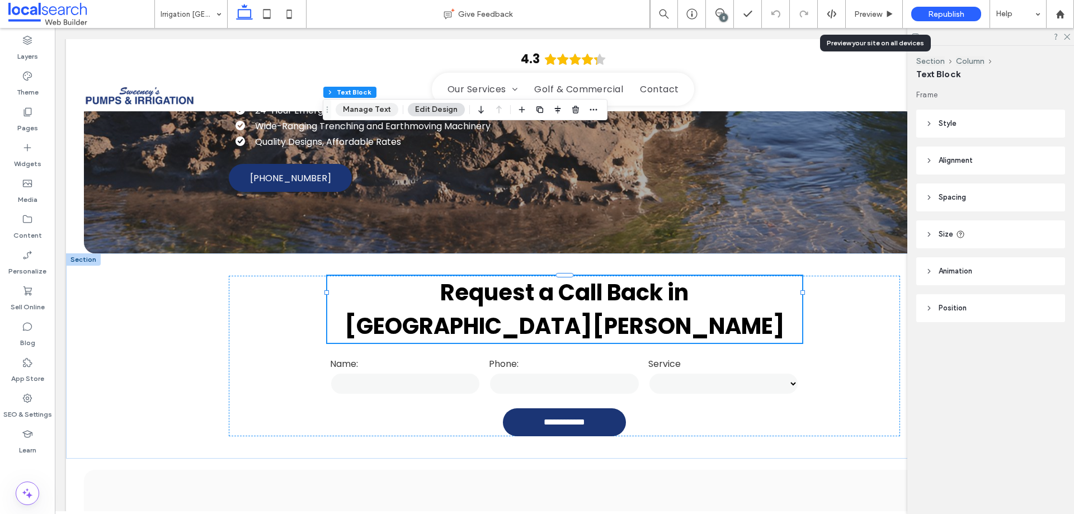
click at [359, 106] on button "Manage Text" at bounding box center [367, 109] width 63 height 13
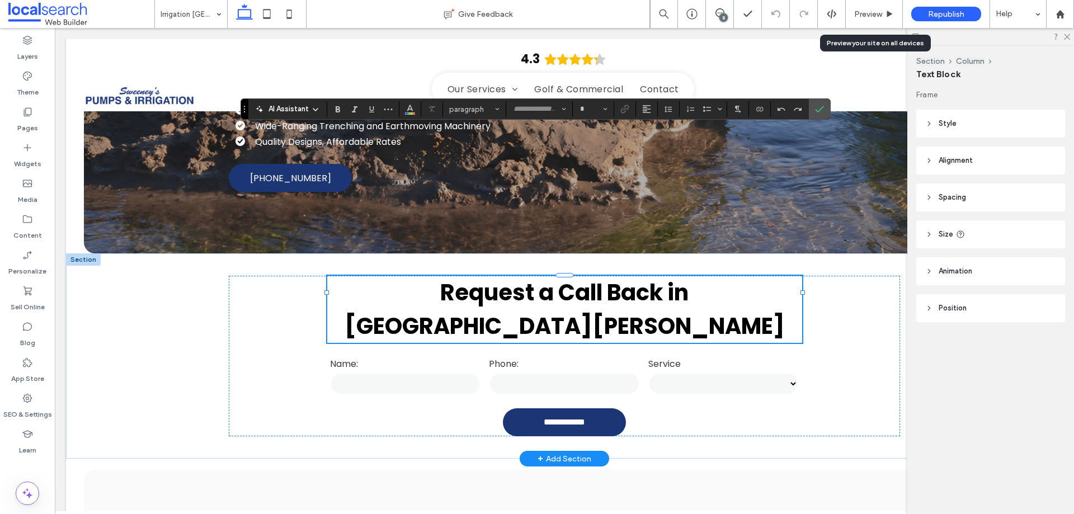
type input "*******"
type input "**"
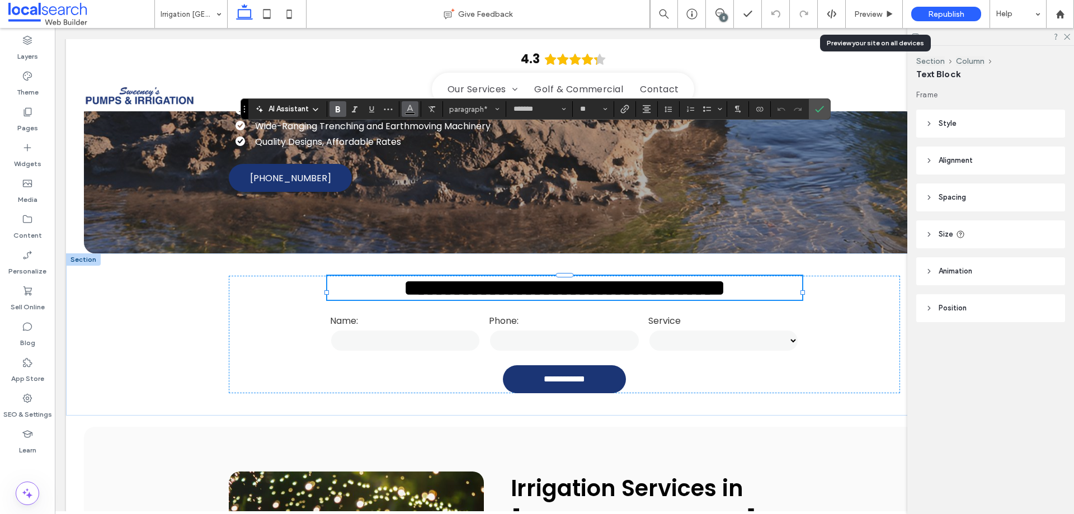
click at [406, 107] on icon "Color" at bounding box center [410, 107] width 9 height 9
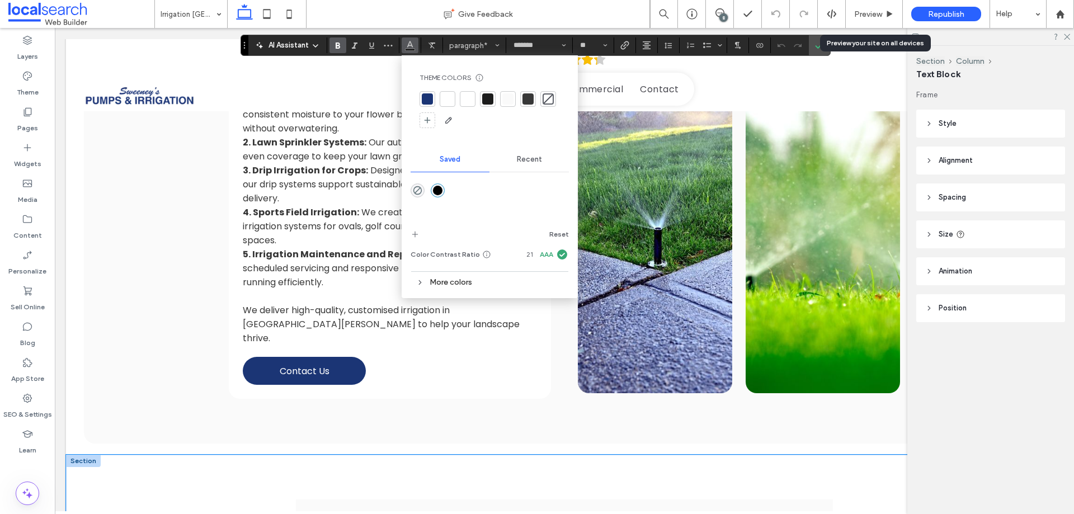
scroll to position [1622, 0]
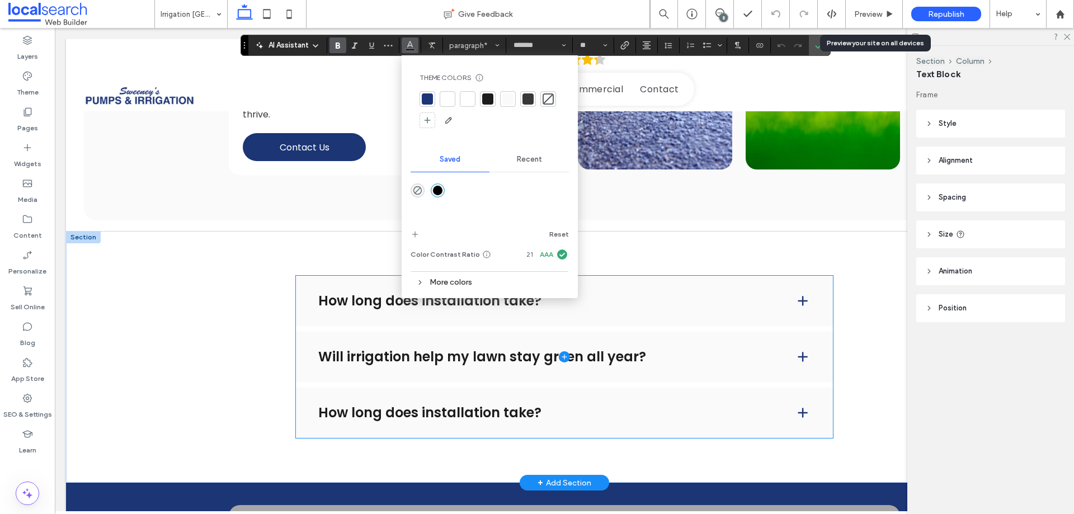
click at [337, 276] on span at bounding box center [564, 357] width 537 height 162
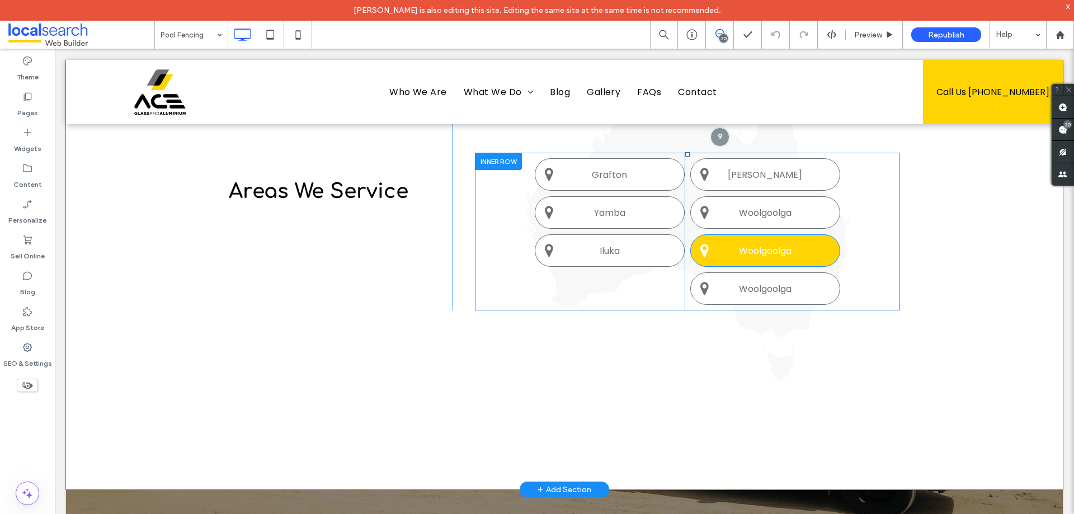
scroll to position [1992, 0]
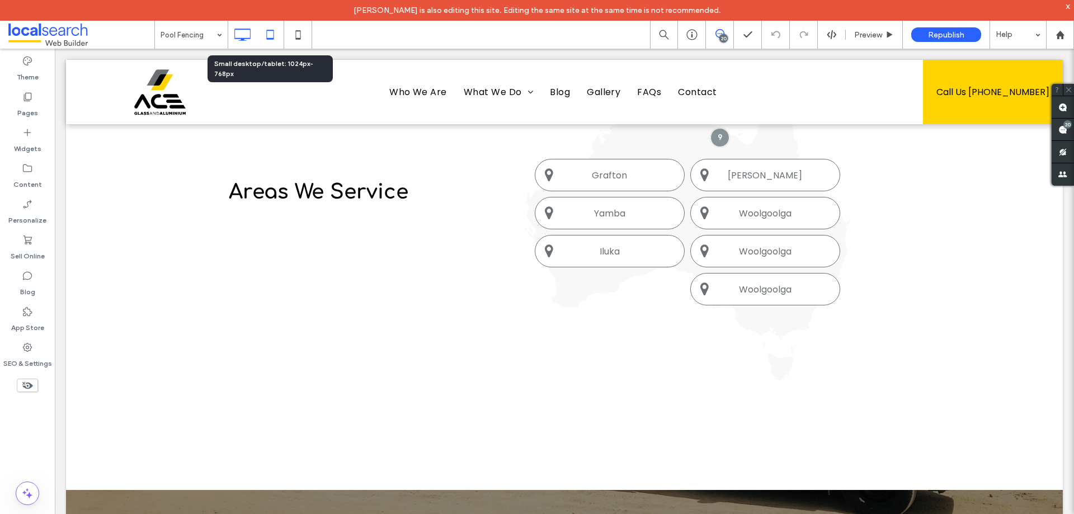
click at [268, 36] on icon at bounding box center [270, 34] width 22 height 22
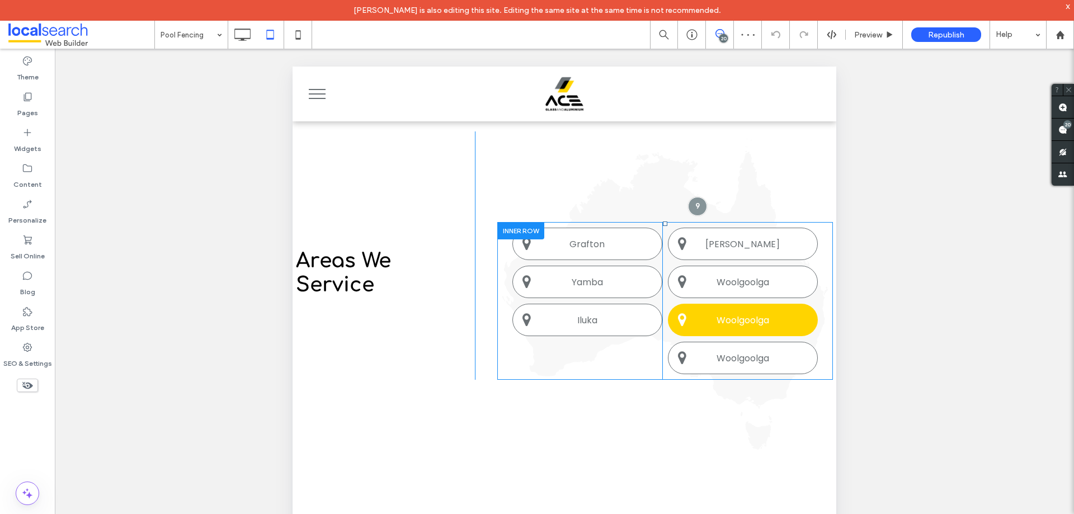
scroll to position [2383, 0]
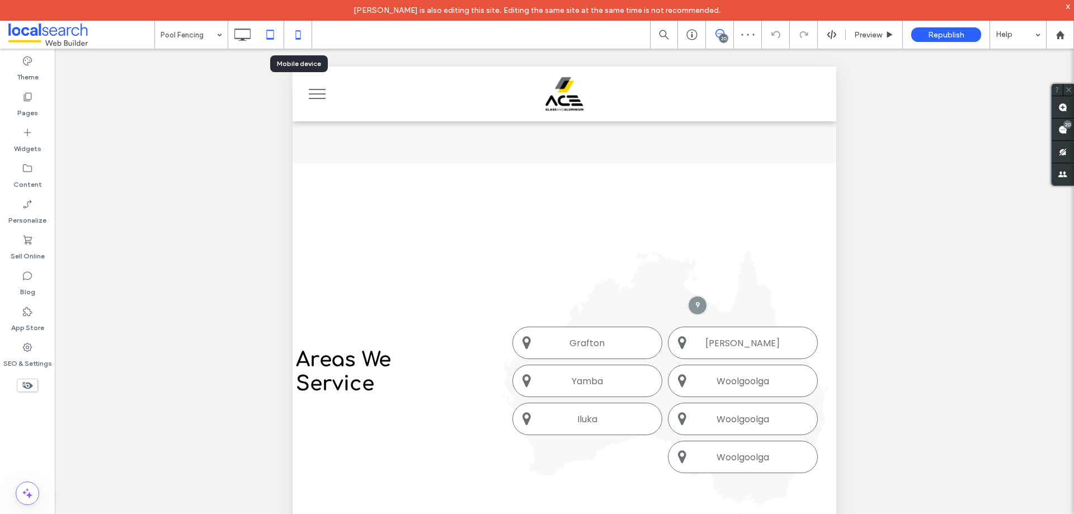
click at [300, 29] on icon at bounding box center [298, 34] width 22 height 22
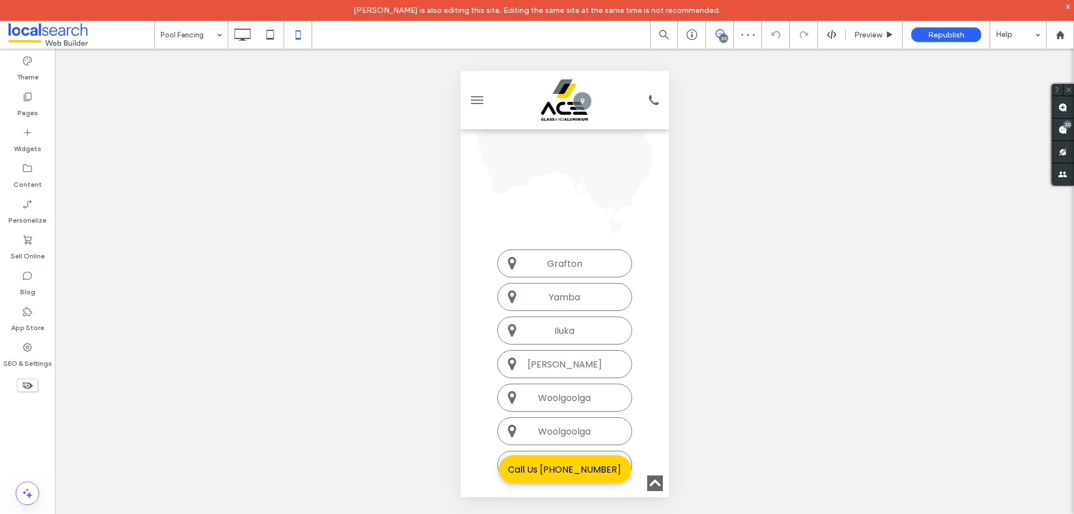
scroll to position [2046, 0]
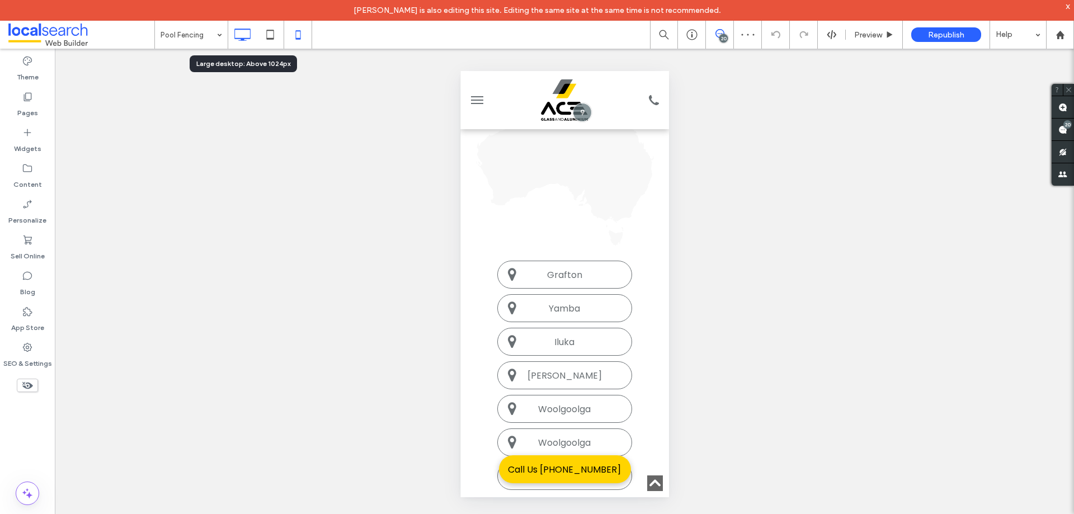
click at [239, 32] on icon at bounding box center [242, 34] width 22 height 22
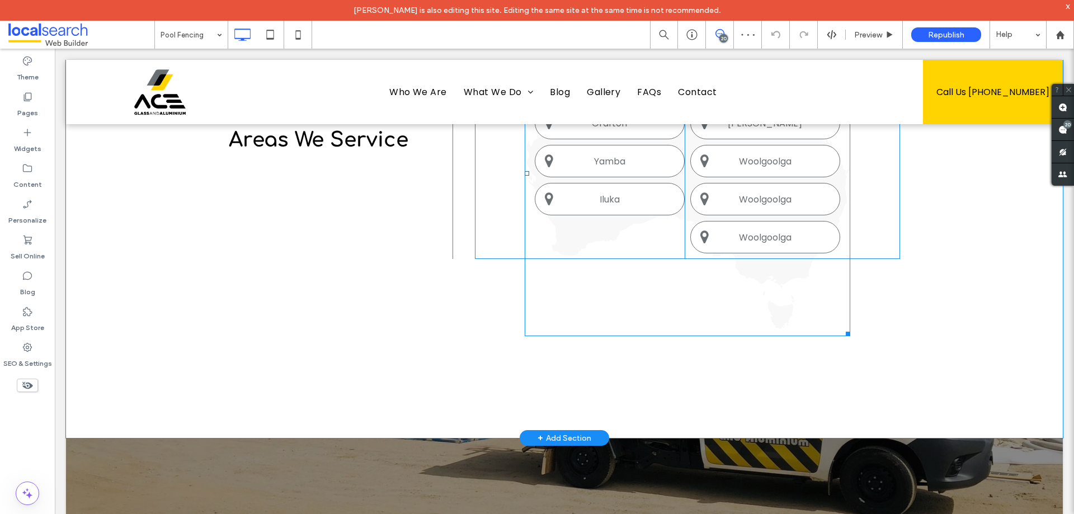
scroll to position [1958, 0]
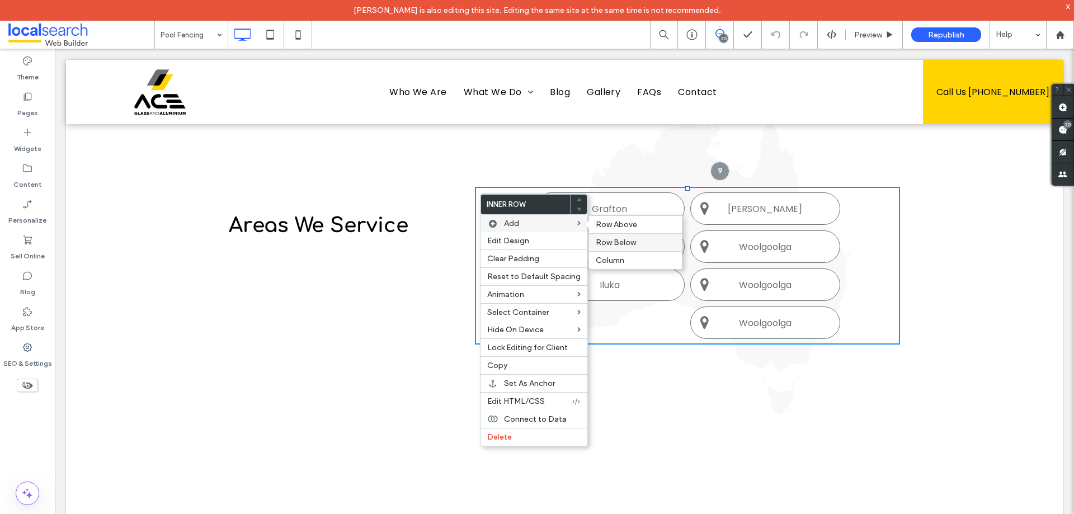
click at [597, 243] on span "Row Below" at bounding box center [616, 243] width 40 height 10
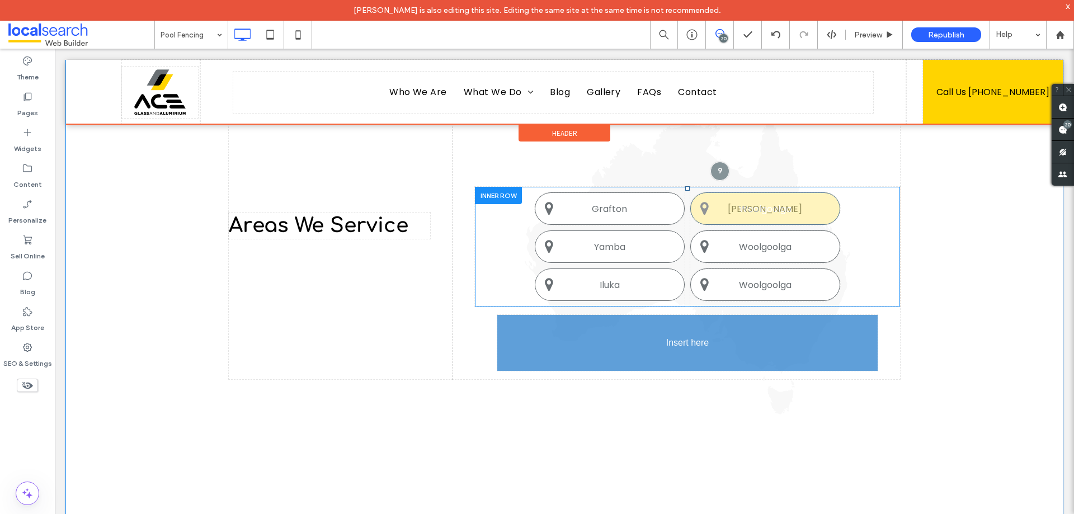
drag, startPoint x: 722, startPoint y: 323, endPoint x: 688, endPoint y: 354, distance: 45.5
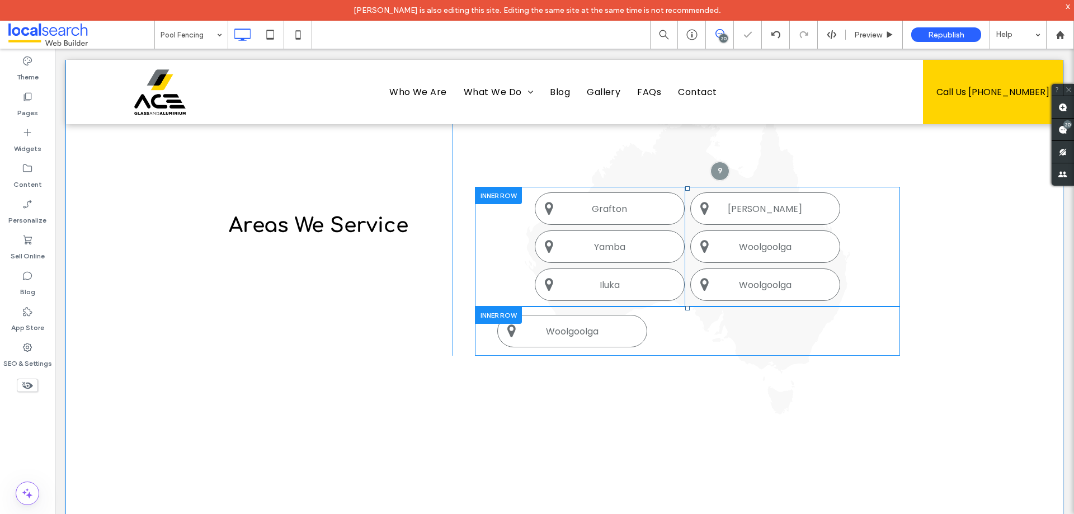
click at [661, 324] on div "Click To Paste Click To Paste Woolgoolga" at bounding box center [687, 331] width 380 height 32
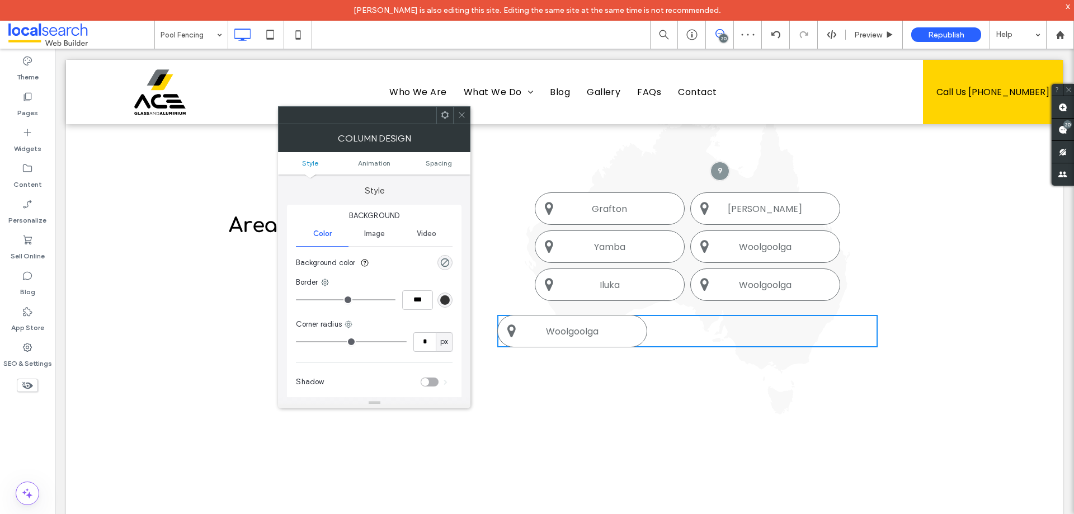
click at [460, 116] on icon at bounding box center [462, 115] width 8 height 8
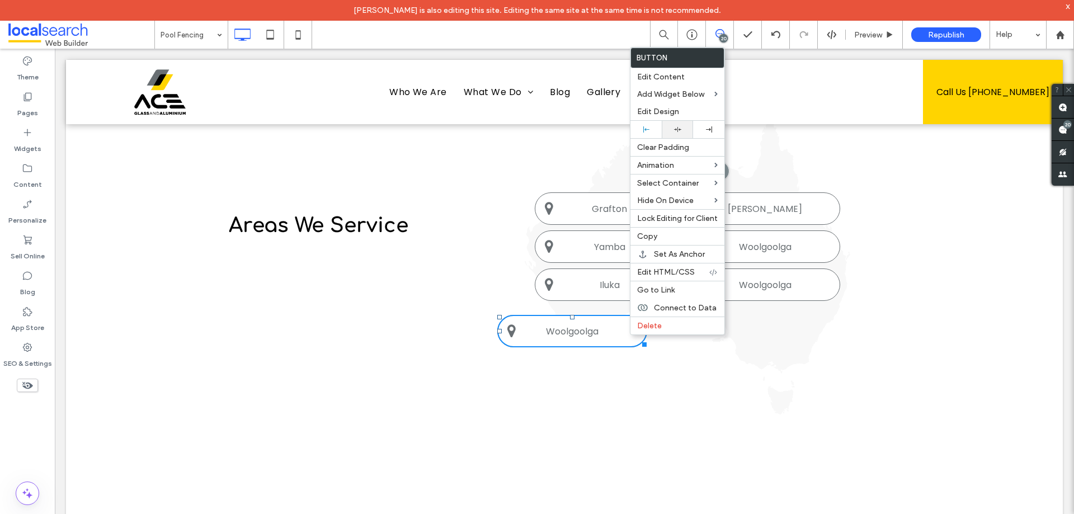
click at [672, 125] on div at bounding box center [677, 129] width 31 height 17
click at [804, 332] on div "Click To Paste Click To Paste Woolgoolga" at bounding box center [687, 331] width 380 height 32
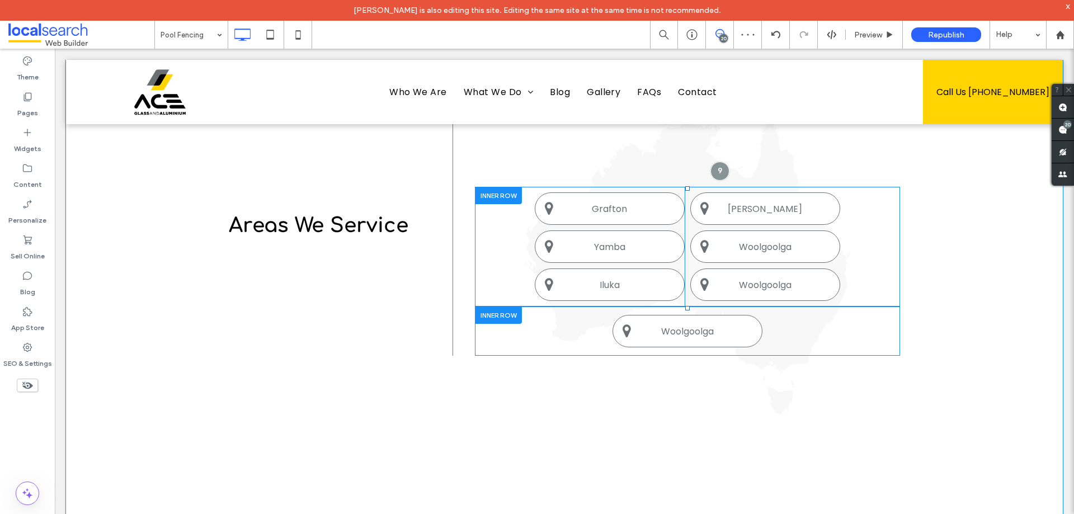
click at [555, 333] on div "Click To Paste Click To Paste Woolgoolga" at bounding box center [687, 331] width 380 height 32
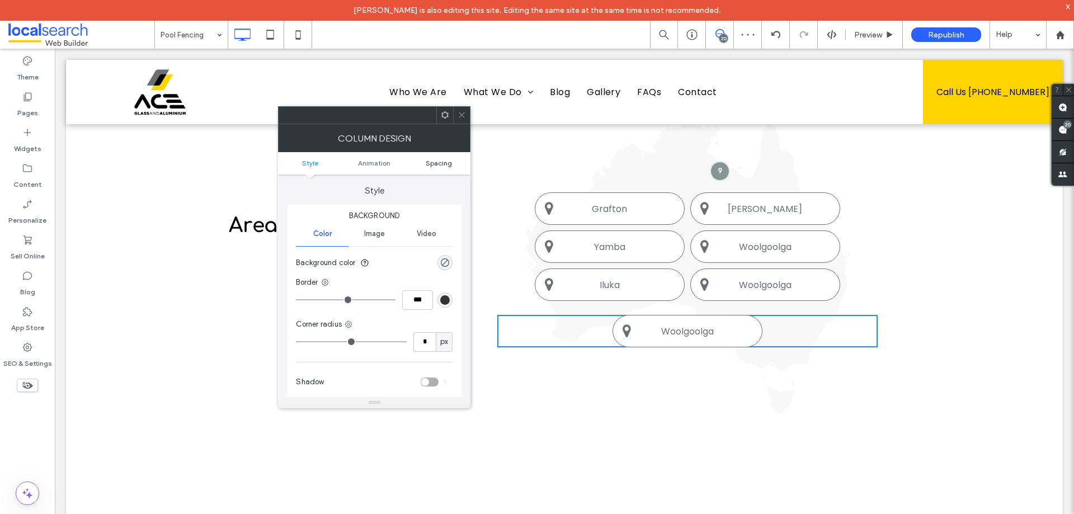
click at [437, 164] on span "Spacing" at bounding box center [439, 163] width 26 height 8
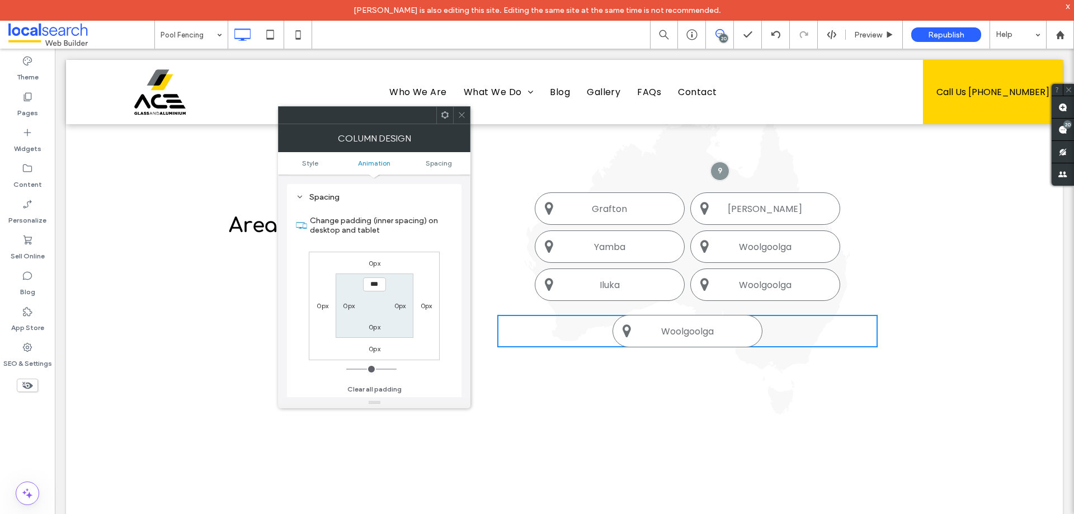
scroll to position [262, 0]
click at [464, 119] on icon at bounding box center [462, 115] width 8 height 8
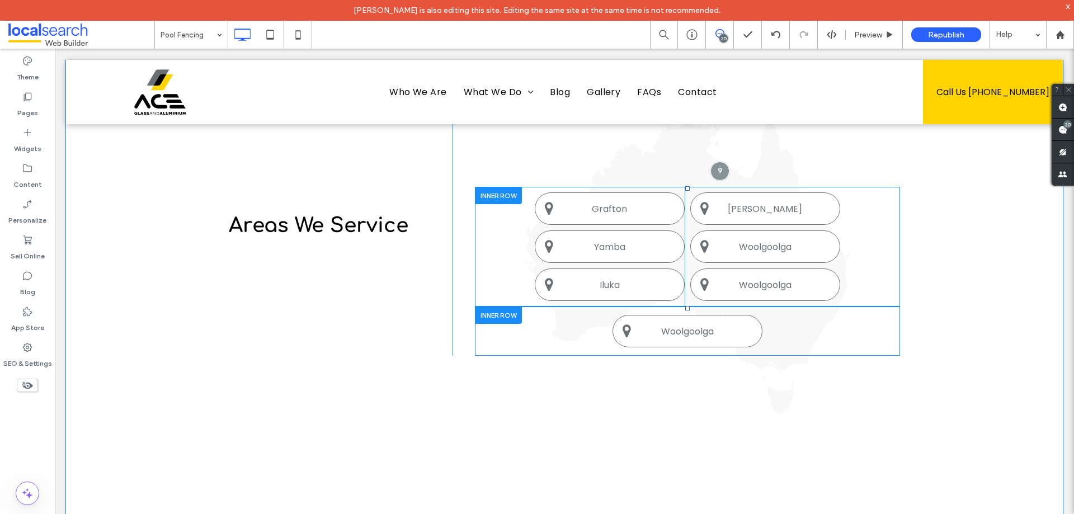
click at [526, 312] on div "Click To Paste Click To Paste Woolgoolga" at bounding box center [687, 331] width 425 height 49
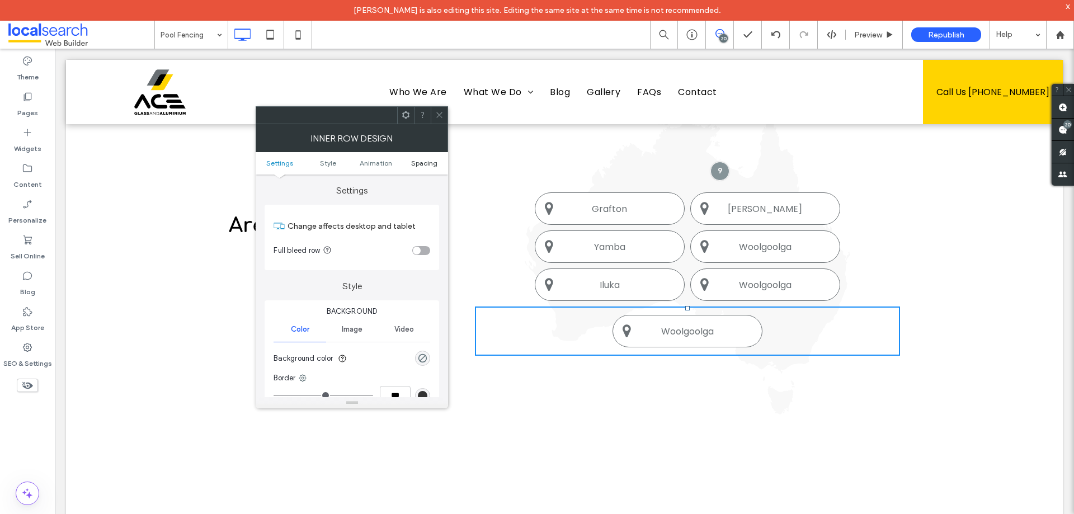
click at [423, 160] on span "Spacing" at bounding box center [424, 163] width 26 height 8
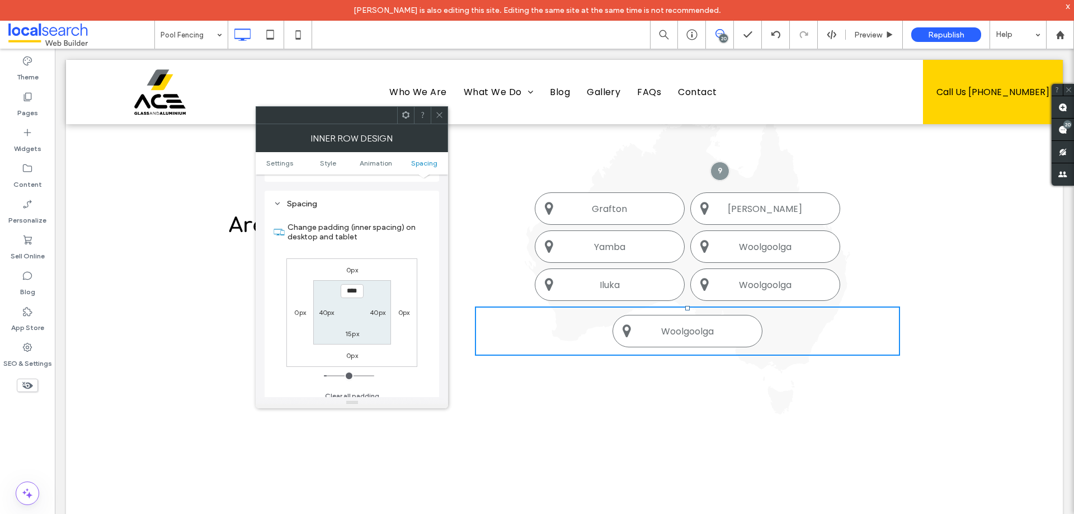
scroll to position [358, 0]
click at [371, 389] on button "Clear all padding" at bounding box center [352, 388] width 54 height 13
type input "***"
type input "*"
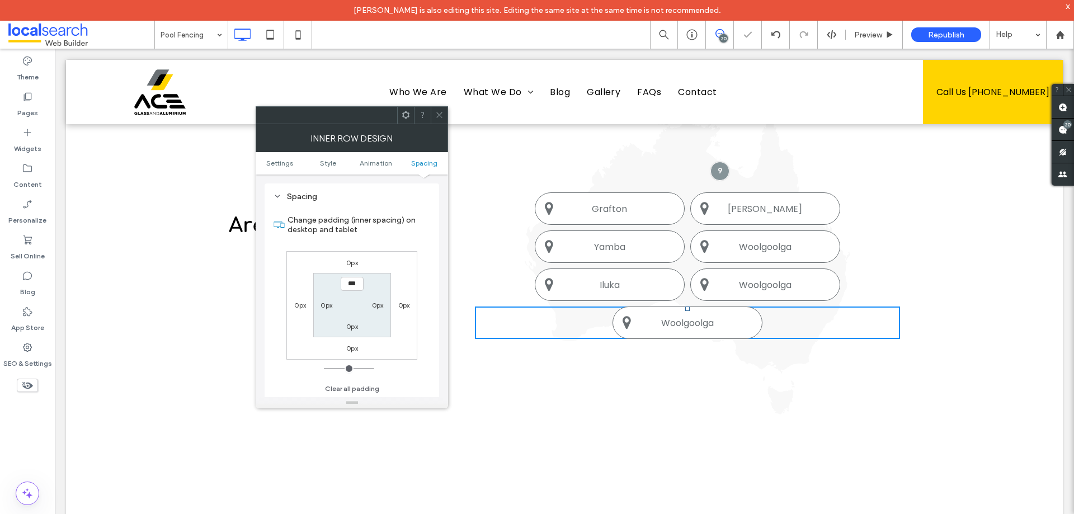
click at [442, 112] on icon at bounding box center [439, 115] width 8 height 8
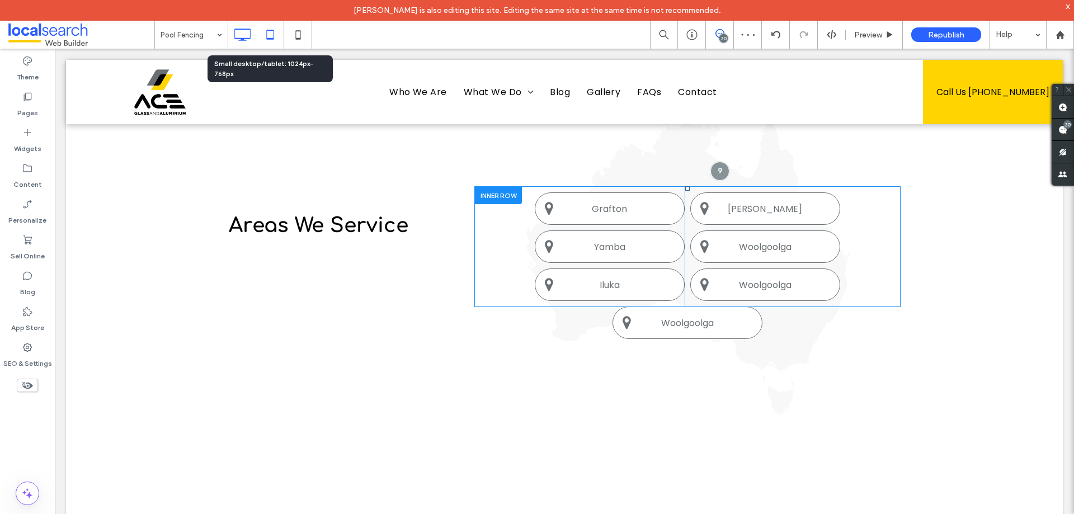
click at [273, 32] on icon at bounding box center [270, 34] width 22 height 22
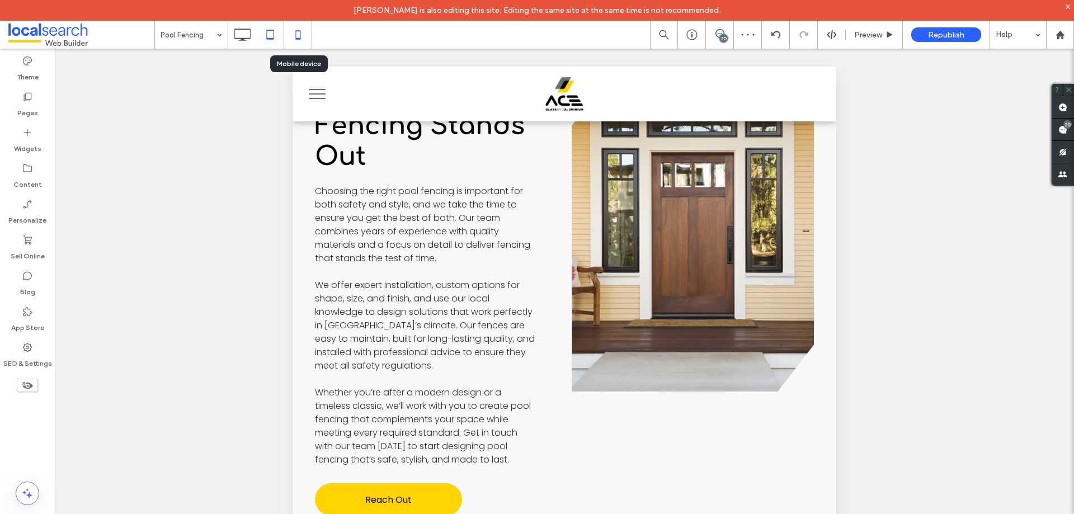
click at [295, 32] on icon at bounding box center [298, 34] width 22 height 22
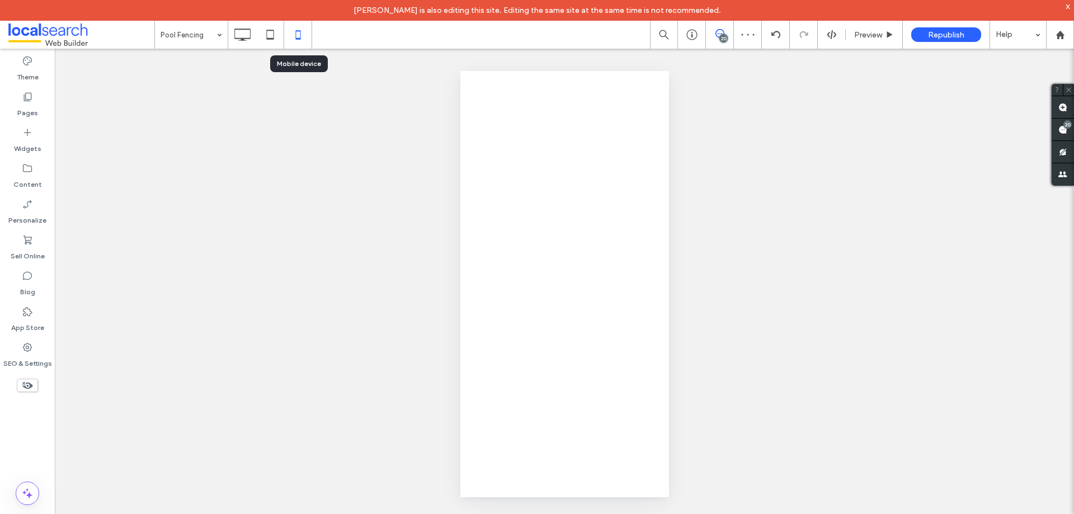
scroll to position [0, 0]
click at [276, 35] on div at bounding box center [537, 257] width 1074 height 514
click at [272, 37] on div at bounding box center [537, 257] width 1074 height 514
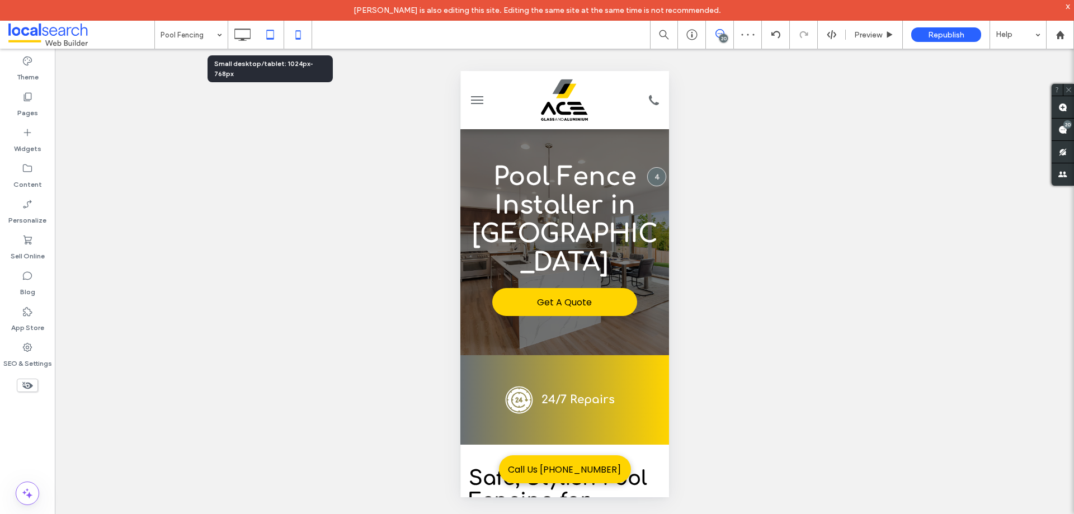
click at [272, 40] on icon at bounding box center [270, 34] width 22 height 22
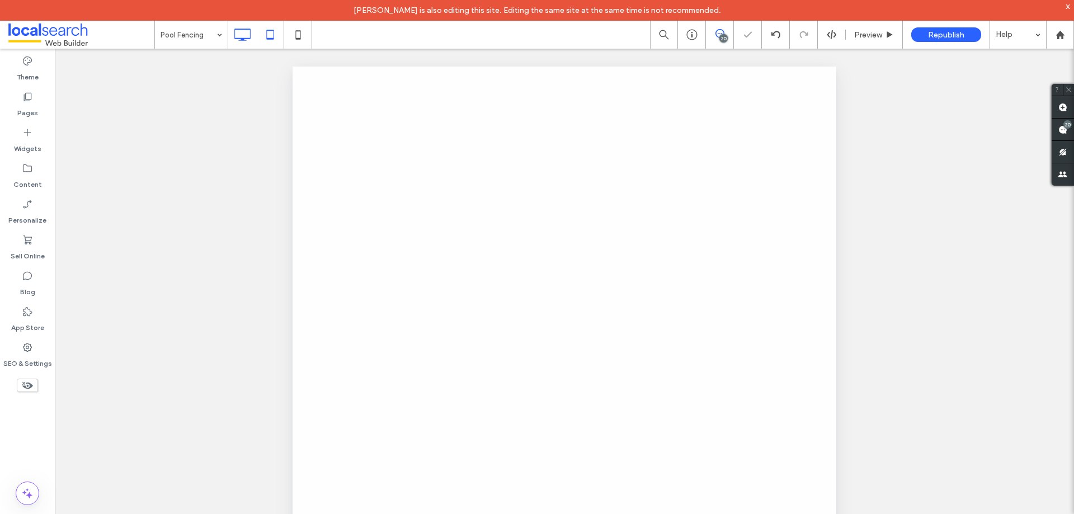
click at [243, 34] on icon at bounding box center [242, 34] width 22 height 22
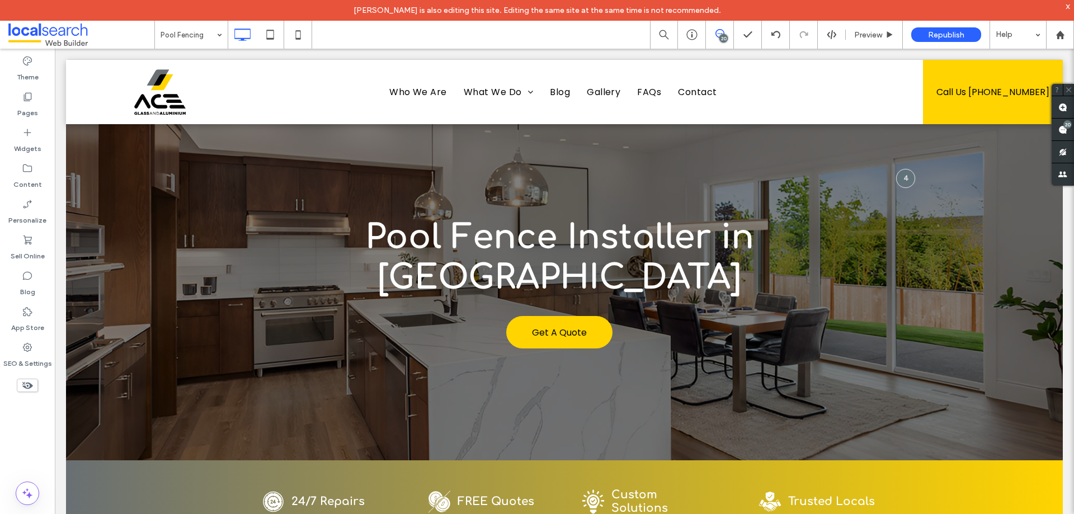
click at [36, 431] on div "Theme Pages Widgets Content Personalize Sell Online Blog App Store SEO & Settin…" at bounding box center [27, 292] width 55 height 486
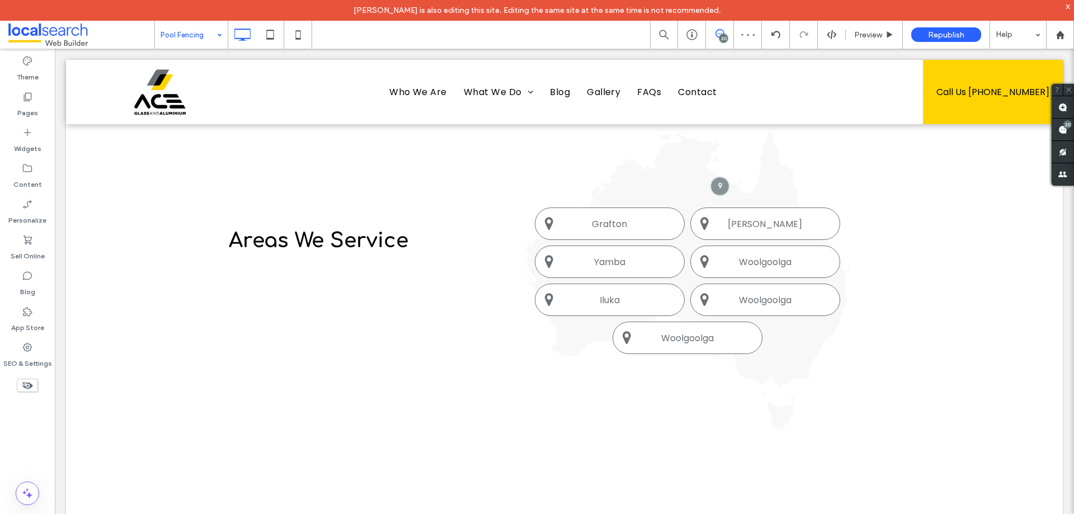
scroll to position [1955, 0]
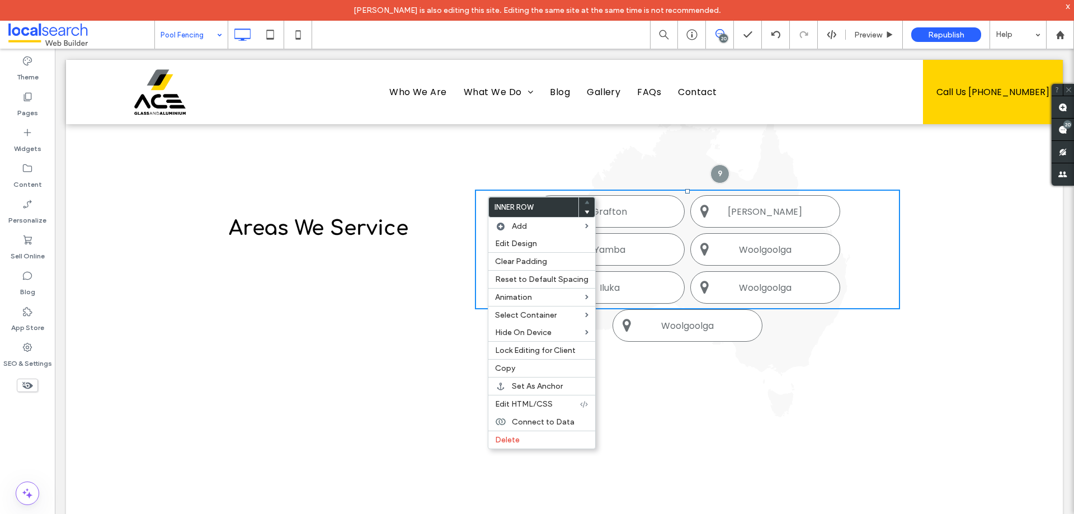
click at [35, 440] on div "Theme Pages Widgets Content Personalize Sell Online Blog App Store SEO & Settin…" at bounding box center [27, 292] width 55 height 486
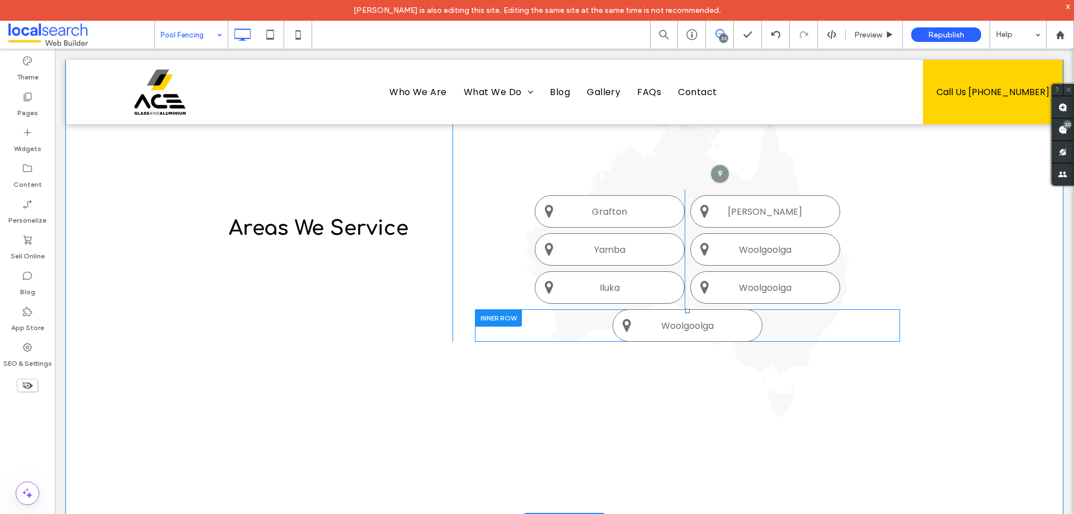
click at [487, 316] on div at bounding box center [498, 317] width 47 height 17
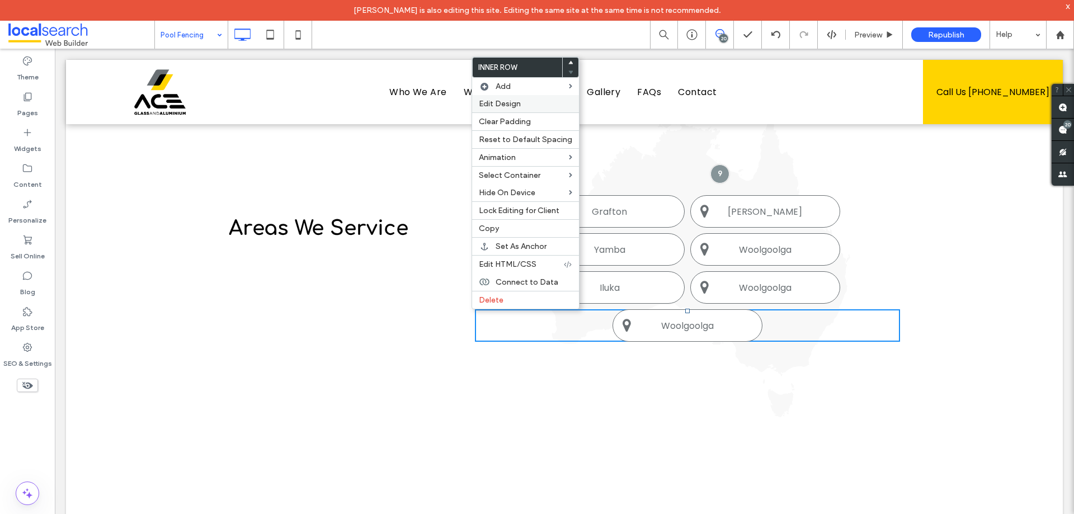
click at [495, 105] on span "Edit Design" at bounding box center [500, 104] width 42 height 10
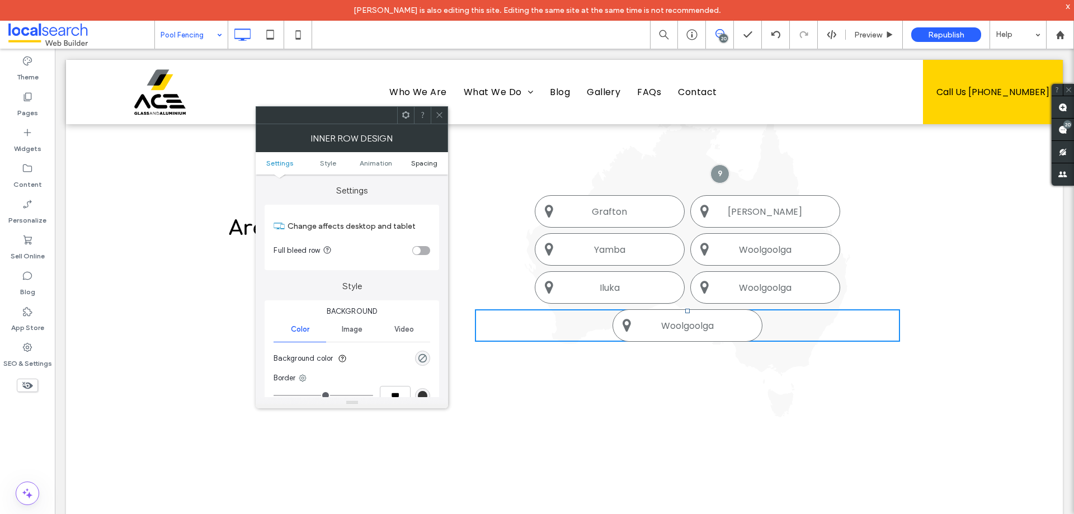
click at [416, 163] on span "Spacing" at bounding box center [424, 163] width 26 height 8
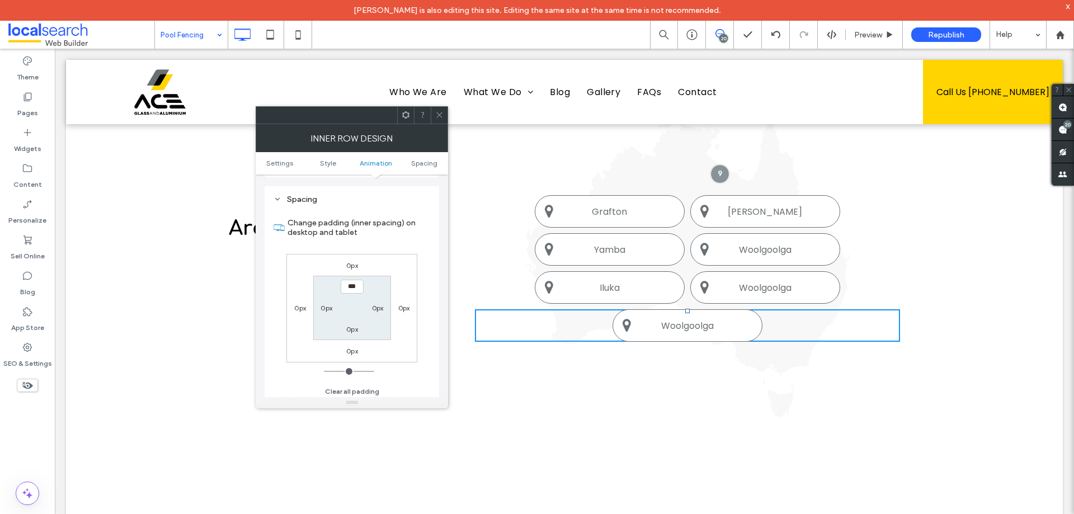
scroll to position [358, 0]
click at [436, 114] on icon at bounding box center [439, 115] width 8 height 8
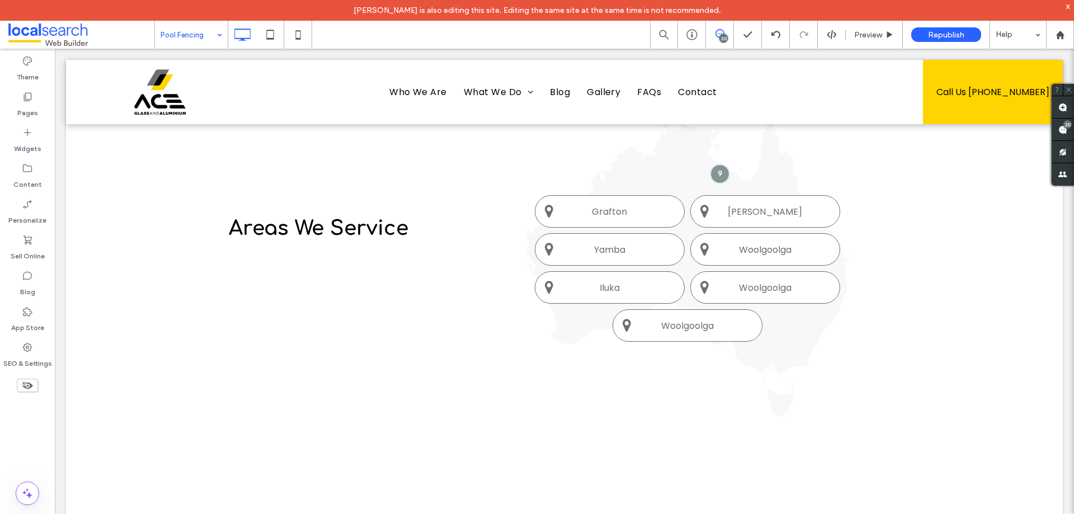
click at [27, 436] on div "Theme Pages Widgets Content Personalize Sell Online Blog App Store SEO & Settin…" at bounding box center [27, 292] width 55 height 486
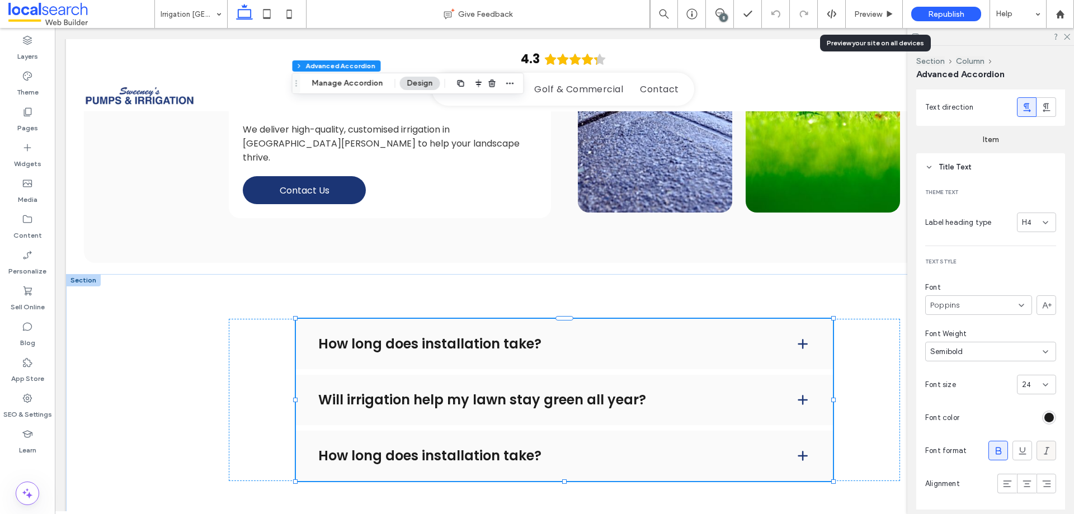
scroll to position [211, 0]
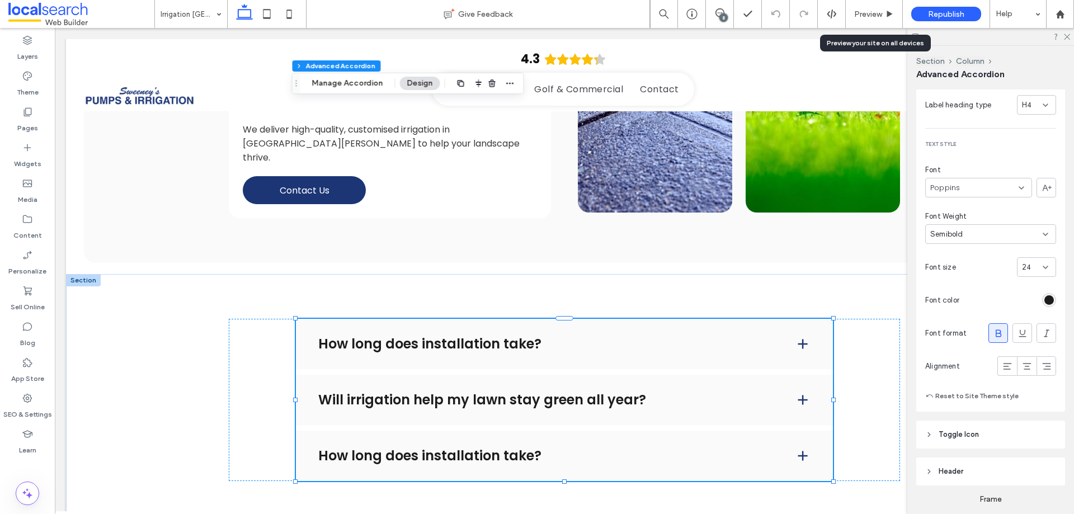
click at [1045, 297] on div "rgba(28, 28, 28, 1)" at bounding box center [1049, 300] width 10 height 10
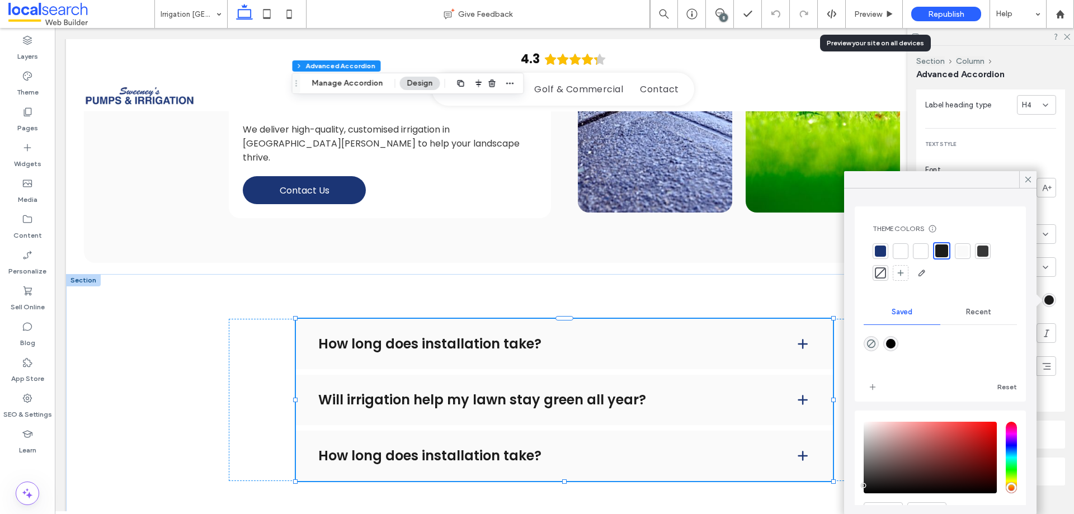
click at [901, 345] on div at bounding box center [940, 352] width 153 height 42
click at [896, 345] on div "rgba(0,0,0,1)" at bounding box center [891, 344] width 10 height 10
type input "*******"
click at [25, 120] on label "Pages" at bounding box center [27, 125] width 21 height 16
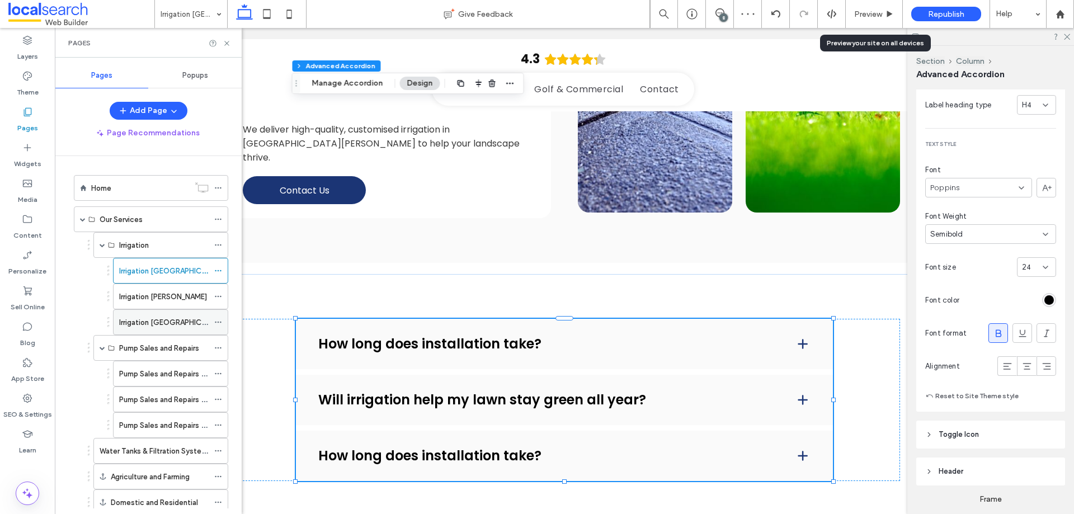
click at [164, 317] on label "Irrigation [GEOGRAPHIC_DATA]" at bounding box center [172, 323] width 106 height 20
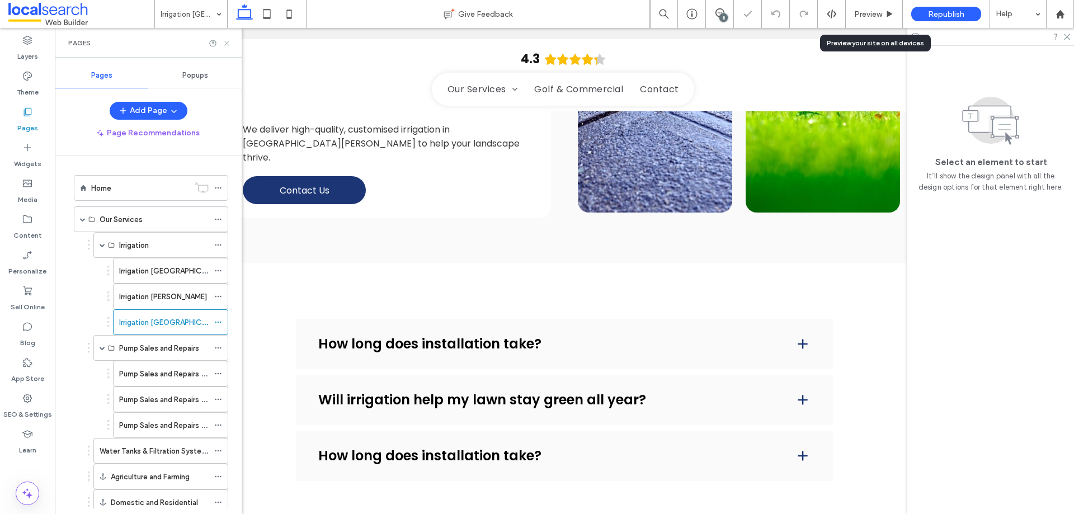
click at [227, 40] on icon at bounding box center [227, 43] width 8 height 8
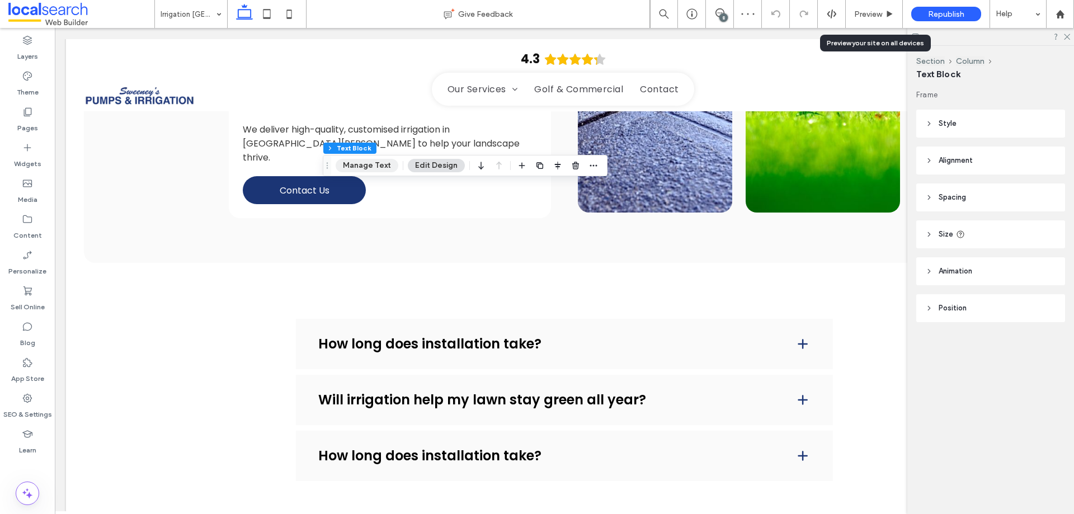
click at [346, 167] on button "Manage Text" at bounding box center [367, 165] width 63 height 13
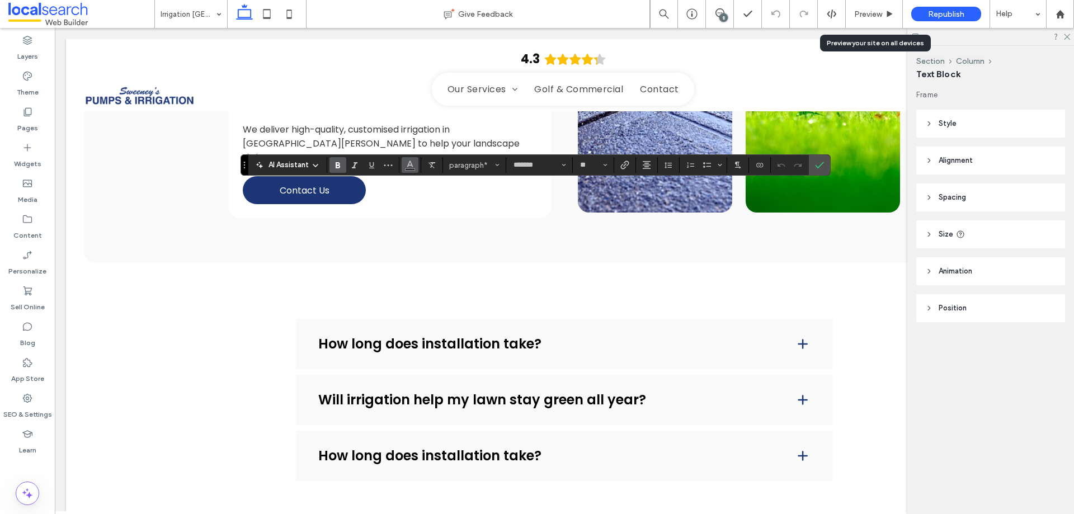
click at [407, 161] on icon "Color" at bounding box center [410, 163] width 9 height 9
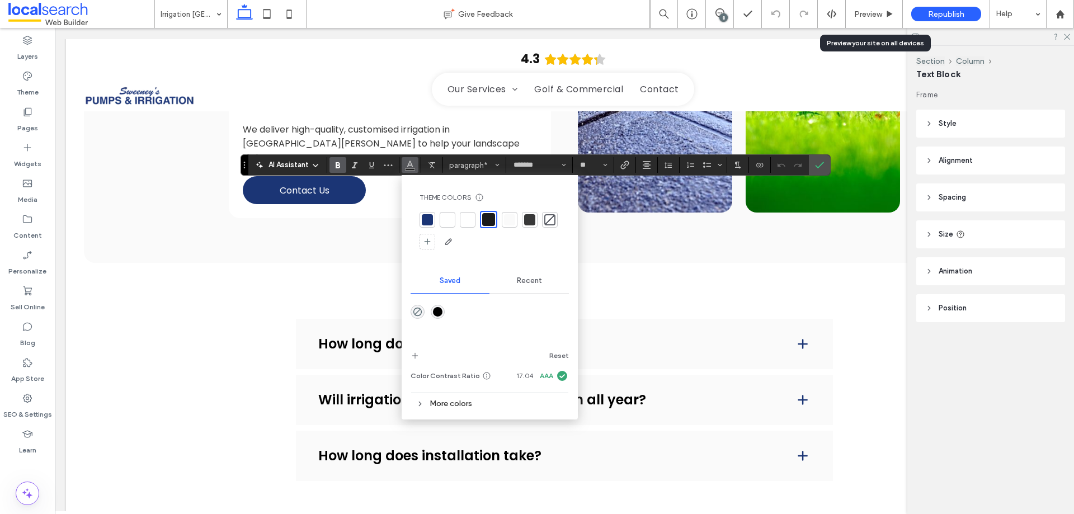
click at [437, 310] on div "rgba(0,0,0,1)" at bounding box center [438, 312] width 10 height 10
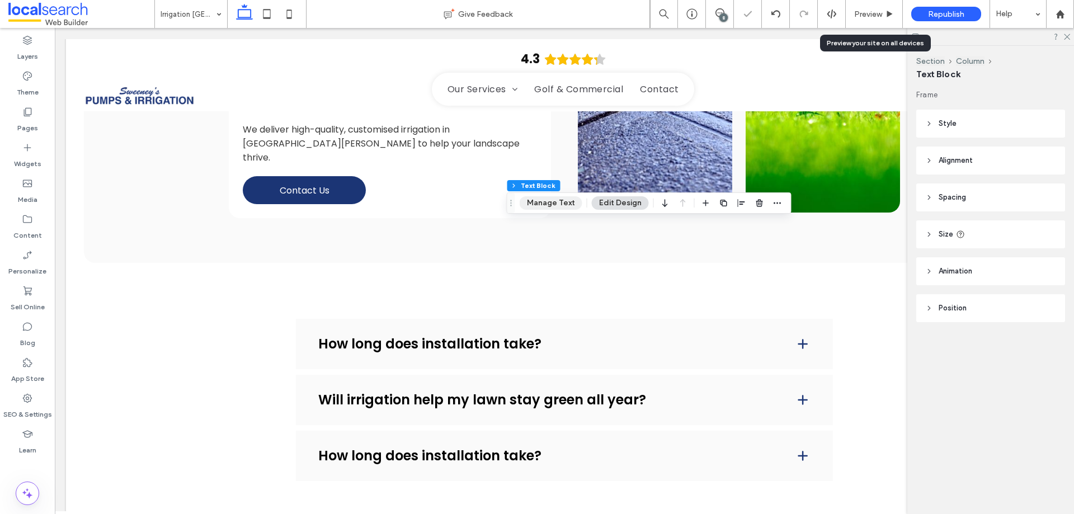
click at [563, 199] on button "Manage Text" at bounding box center [551, 202] width 63 height 13
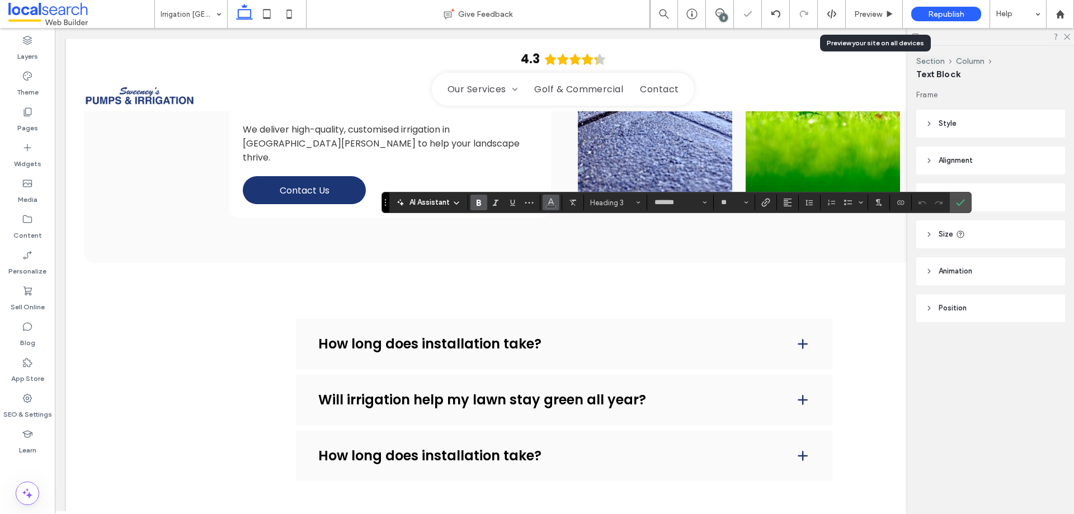
click at [550, 202] on icon "Color" at bounding box center [551, 201] width 9 height 9
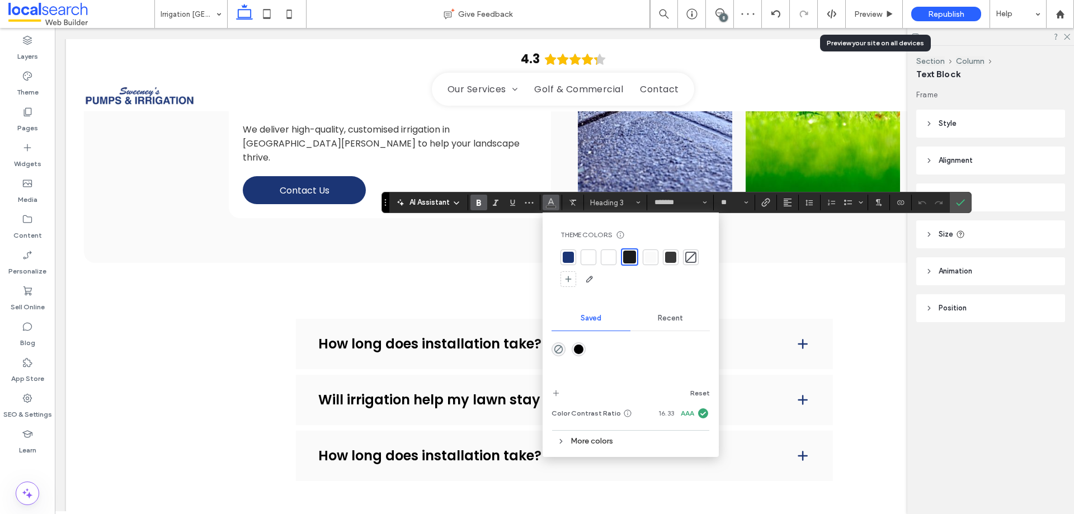
click at [578, 346] on div "rgba(0,0,0,1)" at bounding box center [579, 350] width 10 height 10
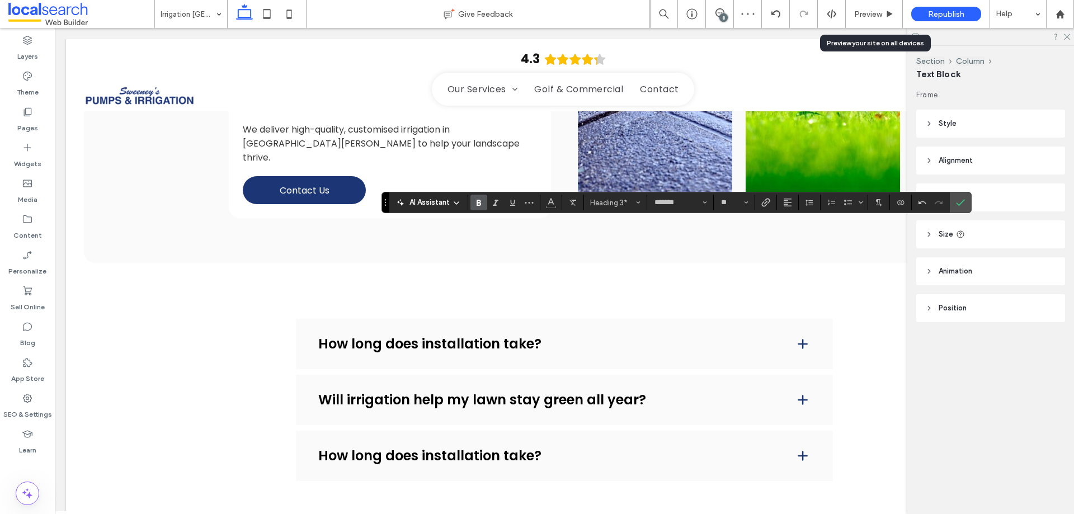
drag, startPoint x: 963, startPoint y: 199, endPoint x: 930, endPoint y: 203, distance: 33.3
click at [963, 197] on span "Confirm" at bounding box center [960, 202] width 9 height 19
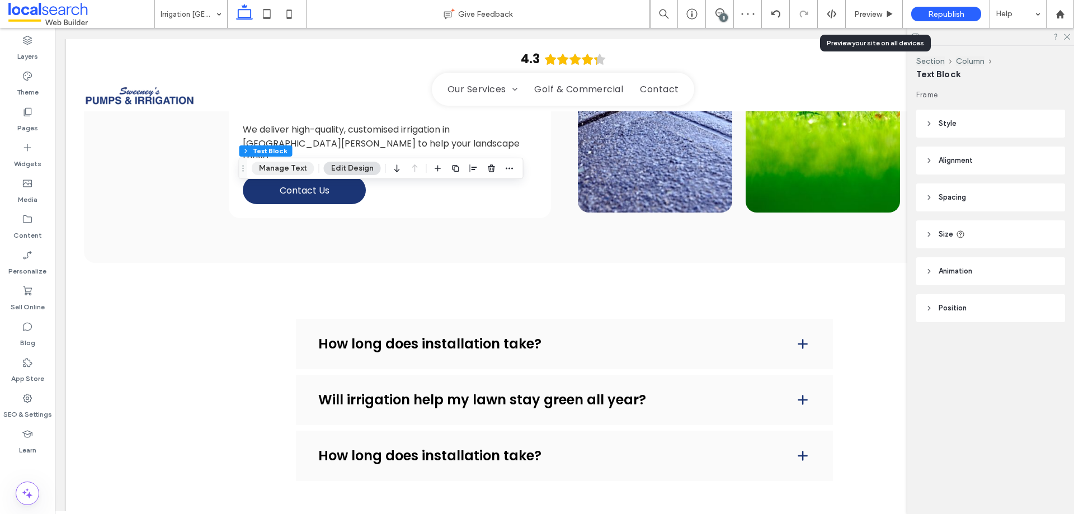
click at [288, 171] on button "Manage Text" at bounding box center [283, 168] width 63 height 13
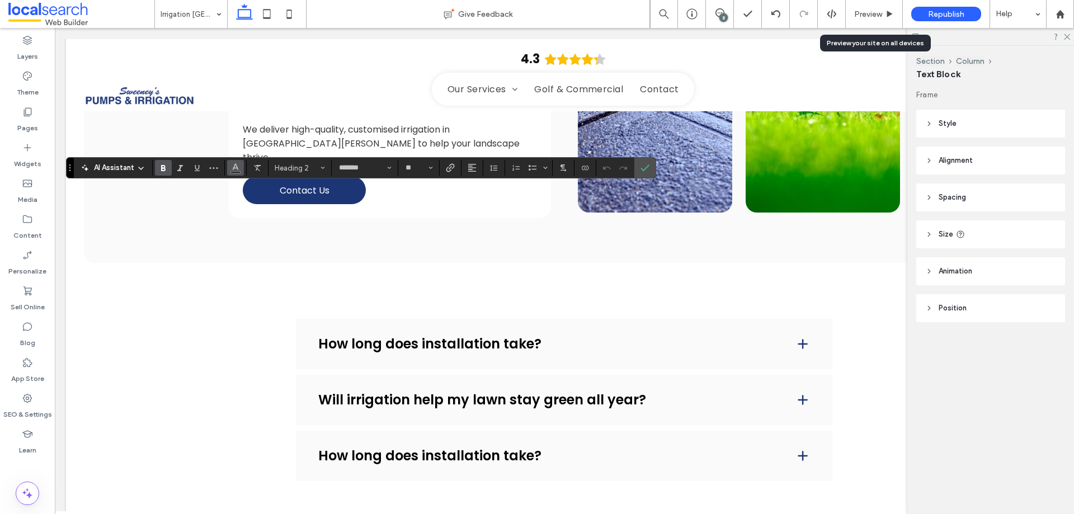
click at [233, 166] on icon "Color" at bounding box center [235, 166] width 9 height 9
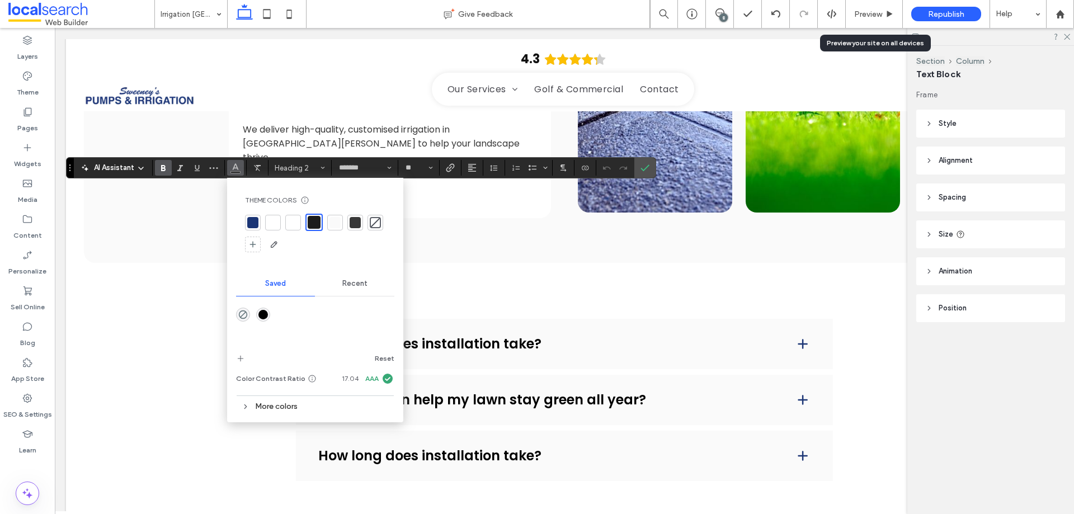
click at [265, 314] on div "rgba(0,0,0,1)" at bounding box center [263, 315] width 10 height 10
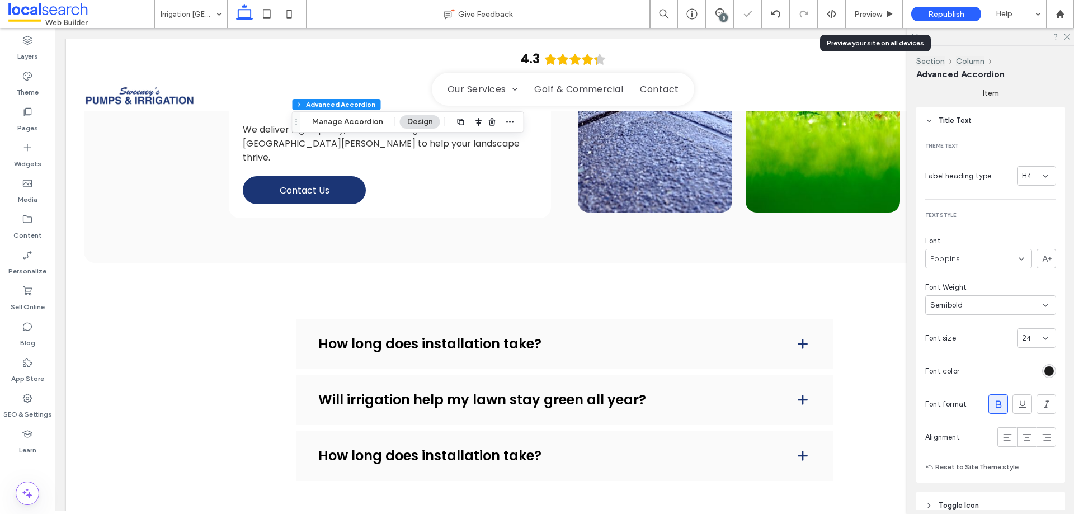
scroll to position [168, 0]
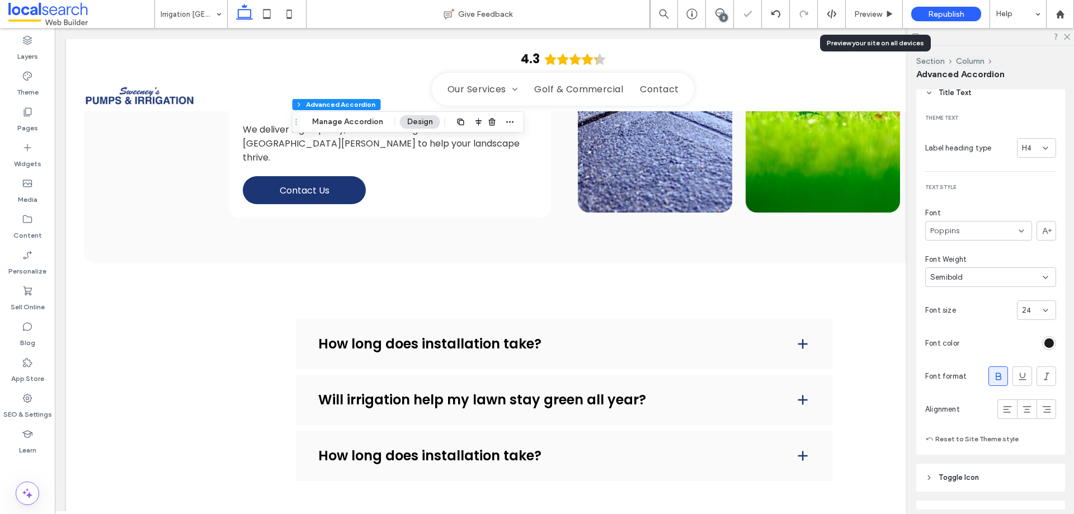
click at [1046, 344] on div "rgba(28, 28, 28, 1)" at bounding box center [1049, 343] width 10 height 10
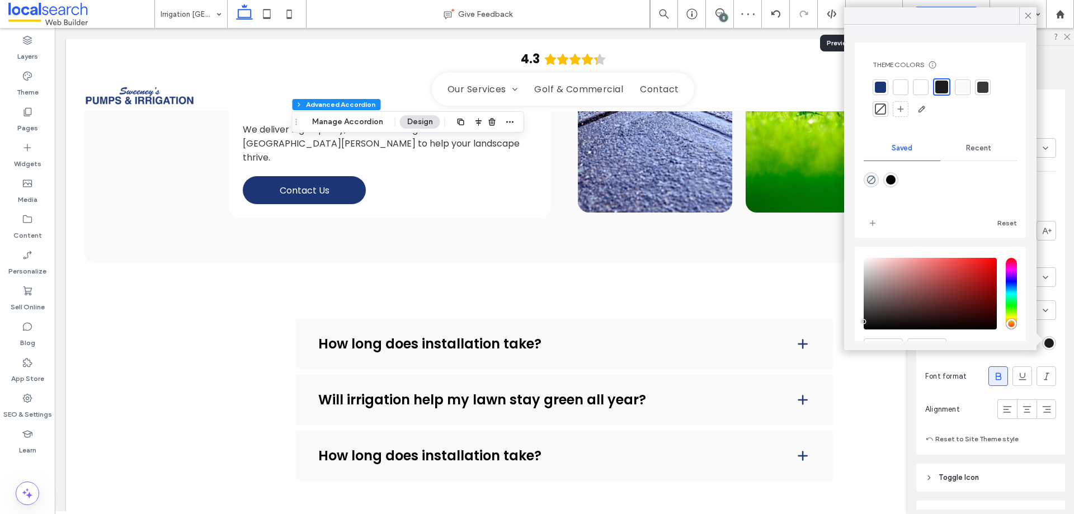
click at [891, 178] on div "rgba(0,0,0,1)" at bounding box center [891, 180] width 10 height 10
type input "*******"
click at [13, 128] on div "Pages" at bounding box center [27, 120] width 55 height 36
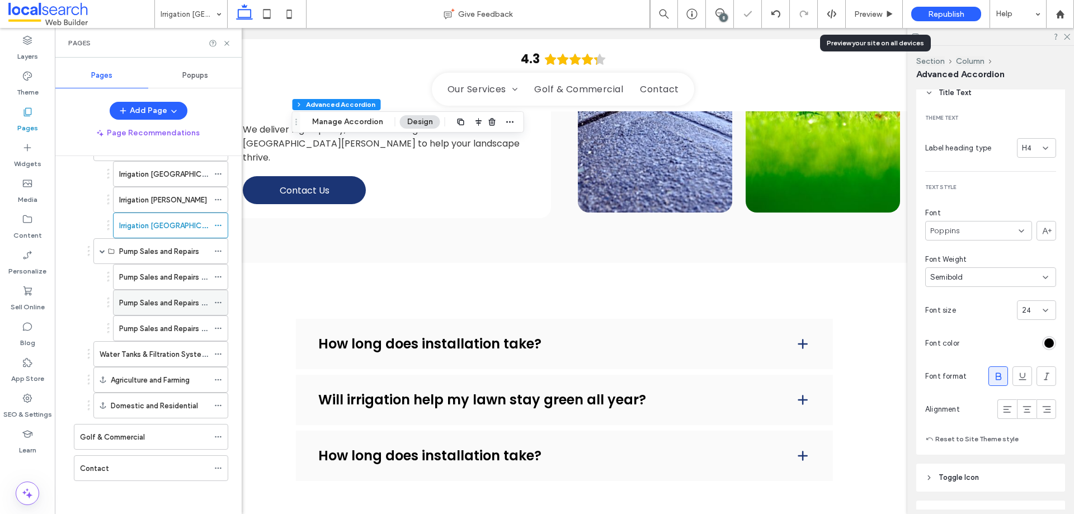
scroll to position [97, 0]
click at [154, 274] on label "Pump Sales and Repairs [GEOGRAPHIC_DATA][PERSON_NAME]" at bounding box center [225, 277] width 213 height 20
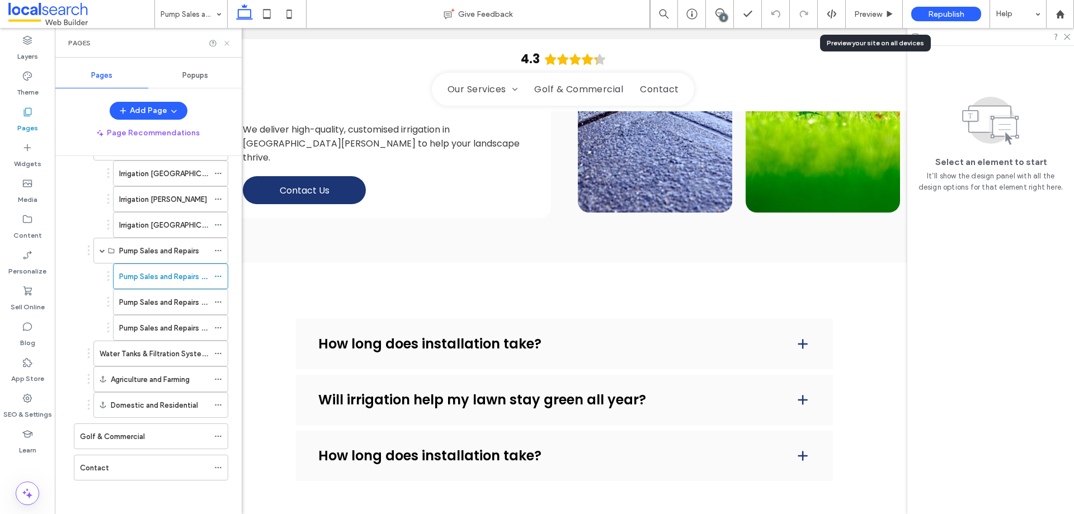
click at [228, 43] on use at bounding box center [226, 43] width 4 height 4
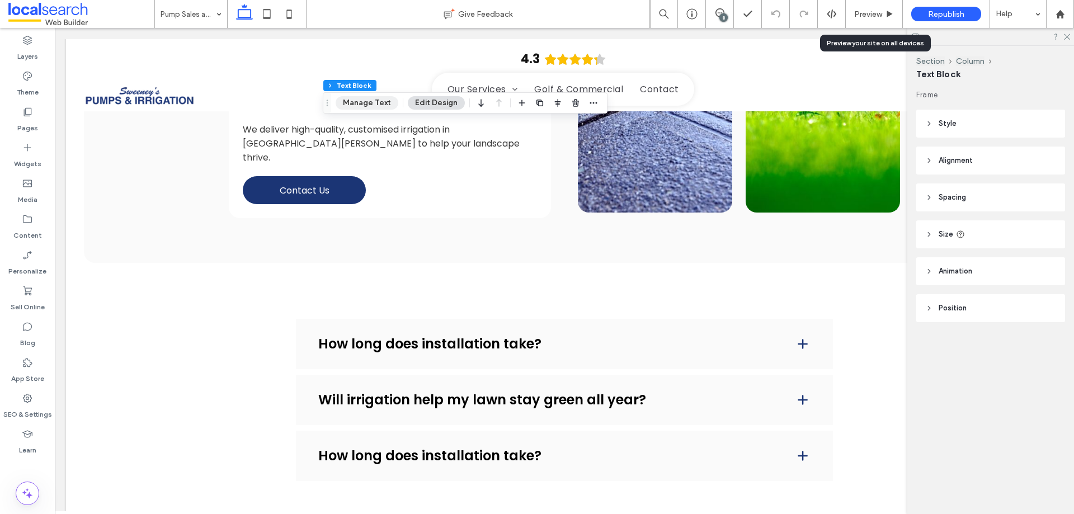
click at [364, 105] on button "Manage Text" at bounding box center [367, 102] width 63 height 13
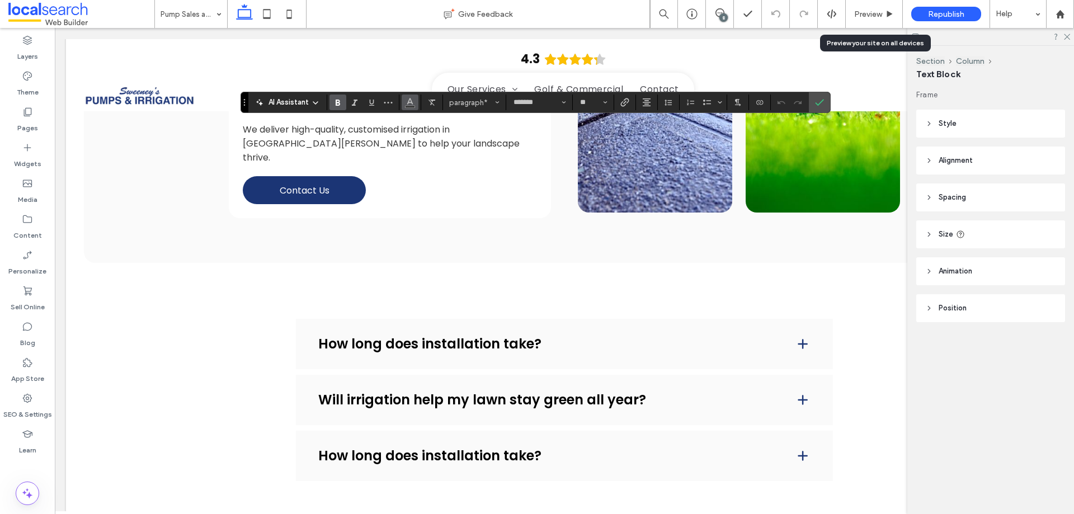
click at [412, 101] on icon "Color" at bounding box center [410, 101] width 9 height 9
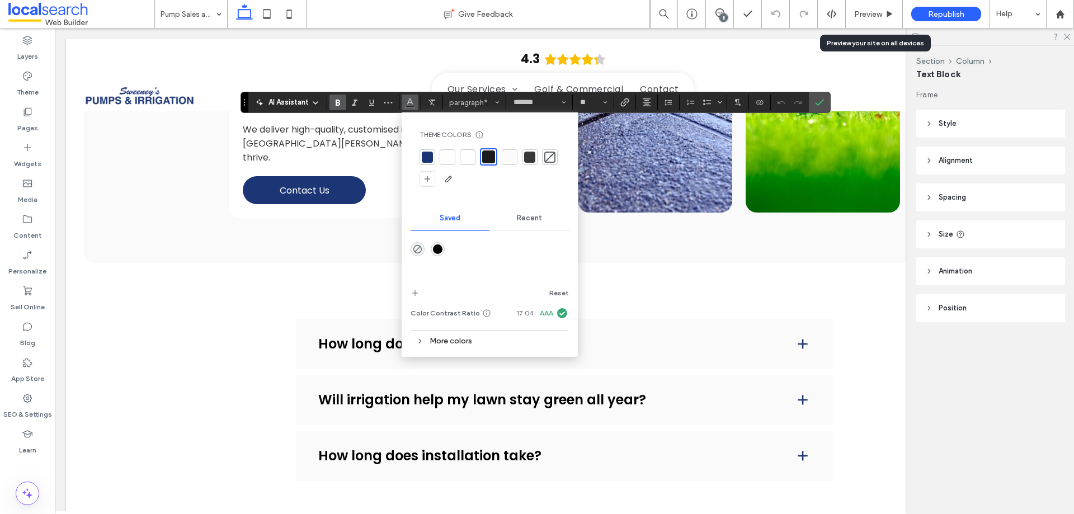
click at [441, 251] on div "rgba(0,0,0,1)" at bounding box center [438, 249] width 10 height 10
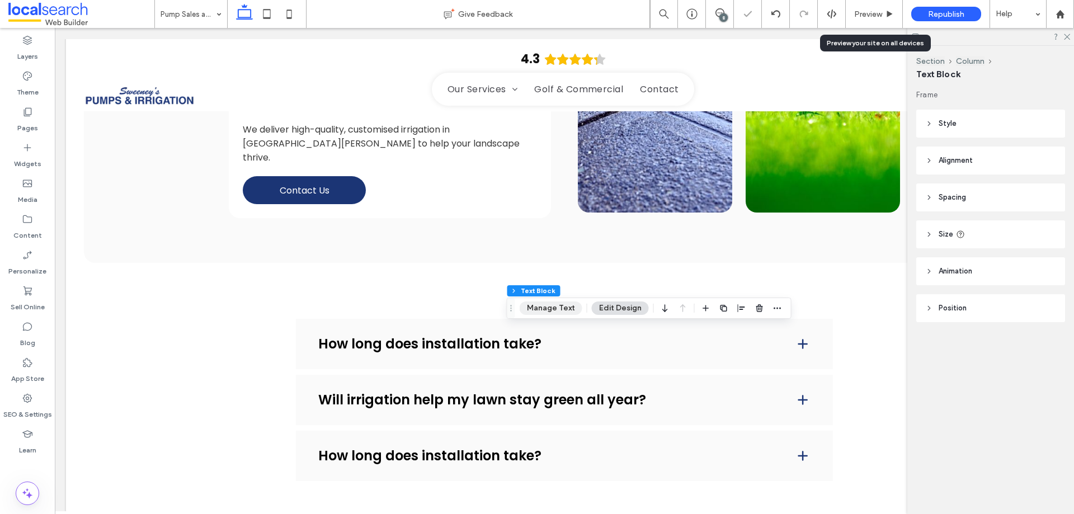
click at [538, 303] on button "Manage Text" at bounding box center [551, 308] width 63 height 13
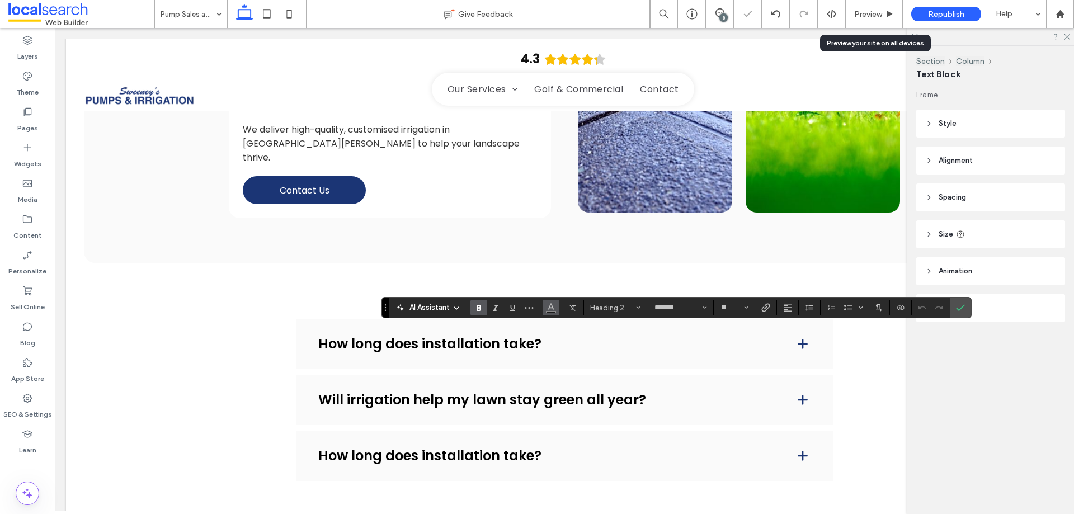
click at [544, 308] on button "Color" at bounding box center [551, 308] width 17 height 16
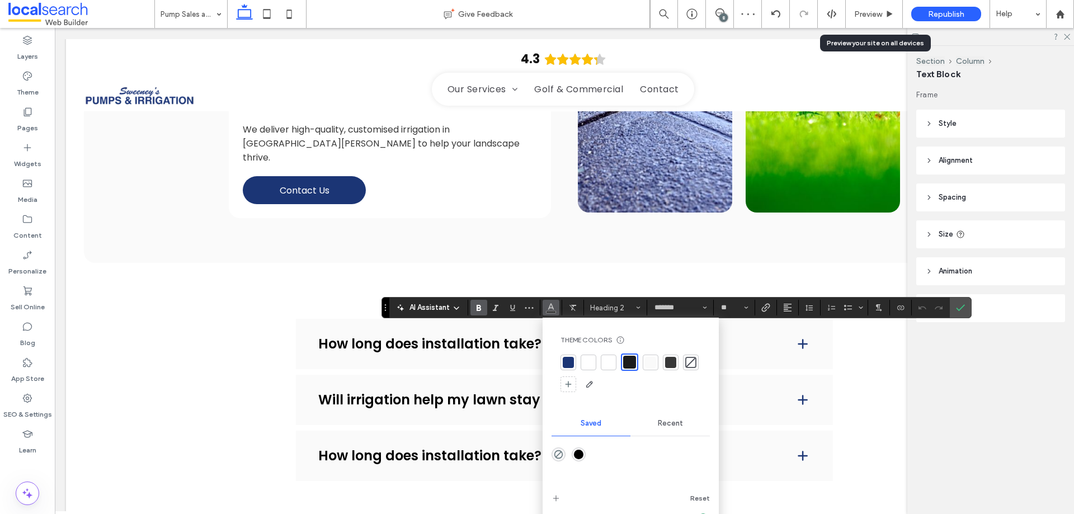
click at [579, 453] on div "rgba(0,0,0,1)" at bounding box center [579, 455] width 10 height 10
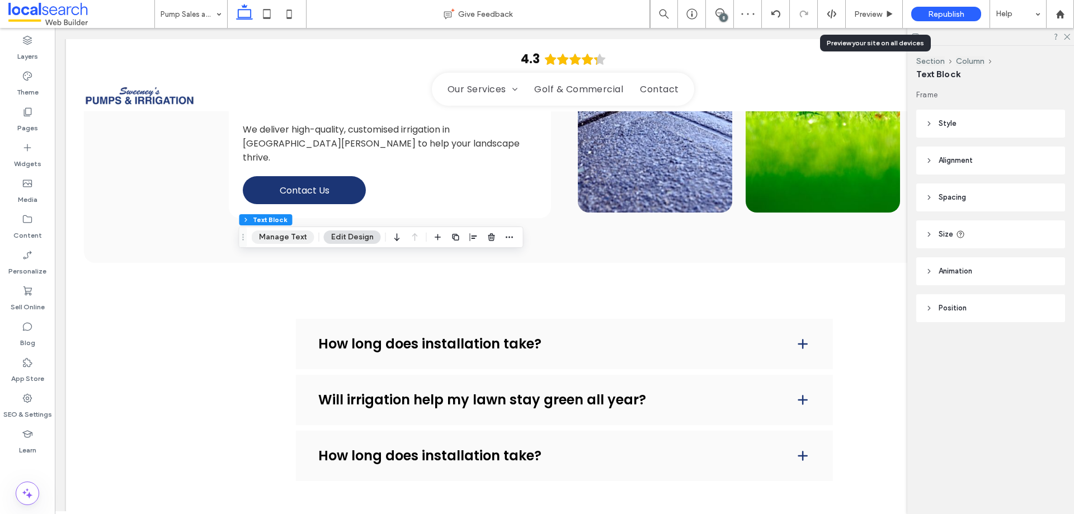
click at [295, 237] on button "Manage Text" at bounding box center [283, 236] width 63 height 13
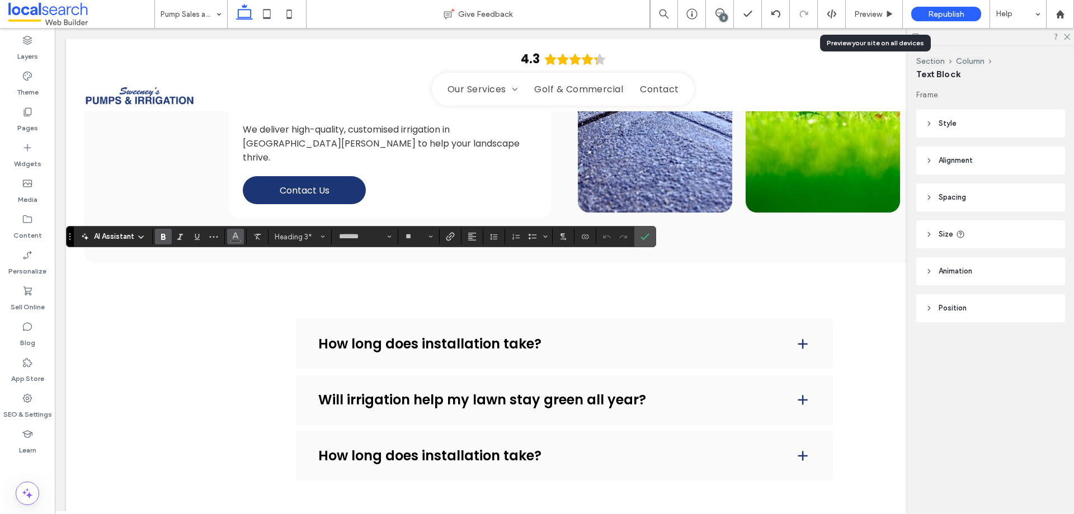
click at [239, 233] on icon "Color" at bounding box center [235, 235] width 9 height 9
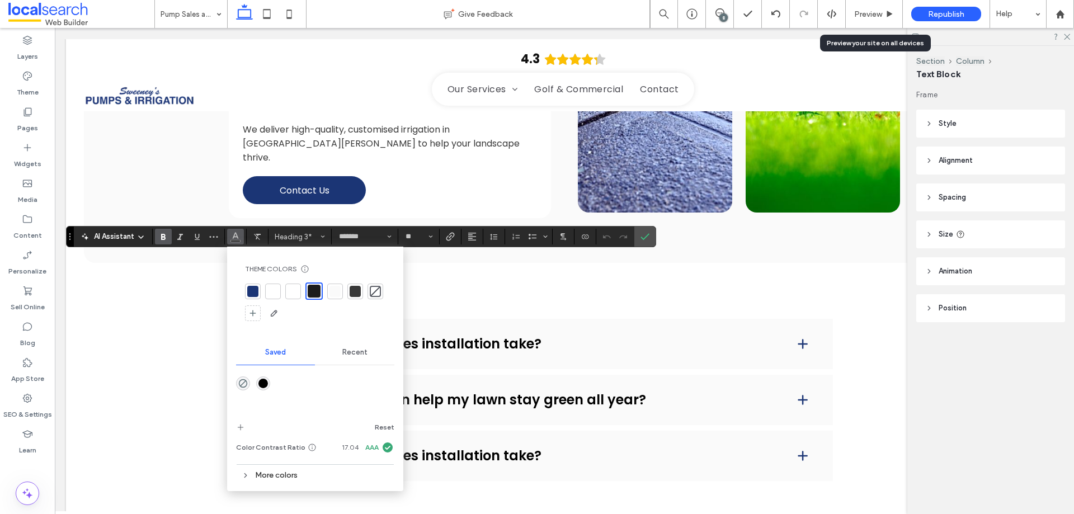
click at [262, 385] on div "rgba(0,0,0,1)" at bounding box center [263, 384] width 10 height 10
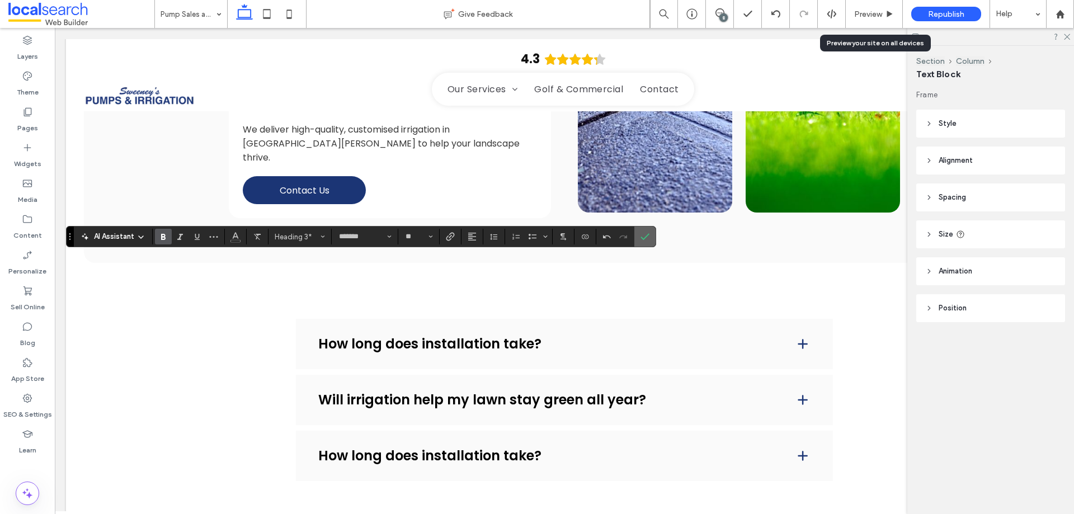
click at [643, 232] on span "Confirm" at bounding box center [643, 237] width 5 height 20
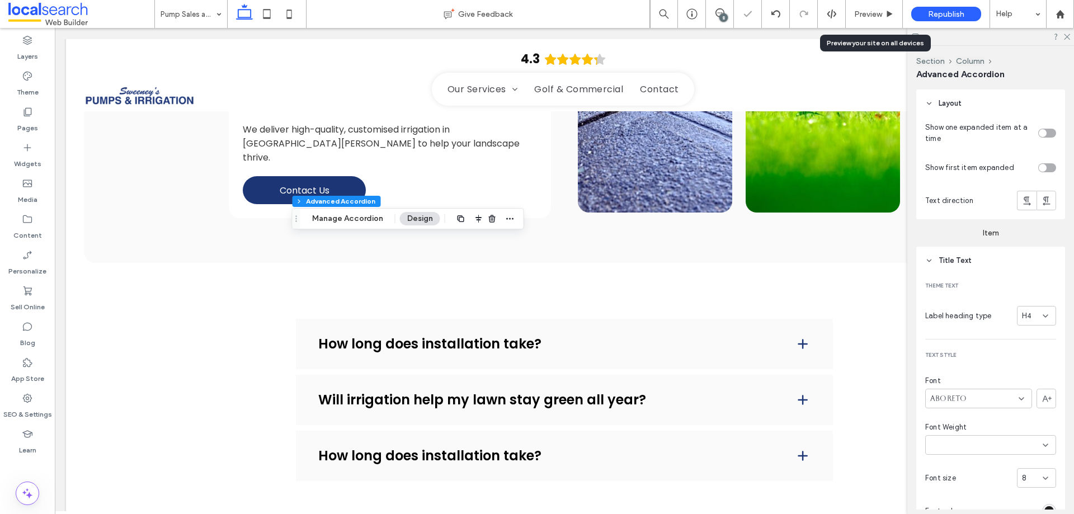
type input "*"
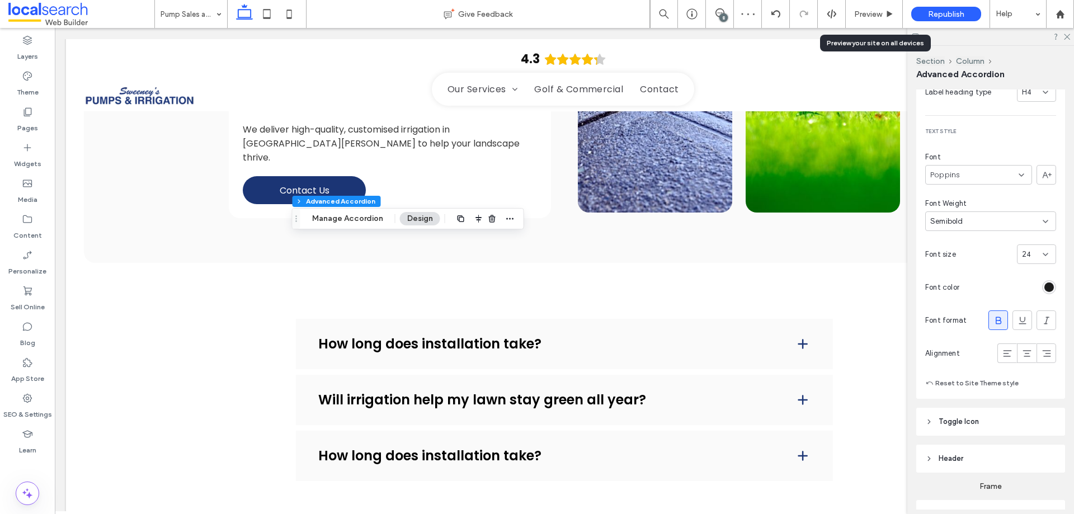
scroll to position [392, 0]
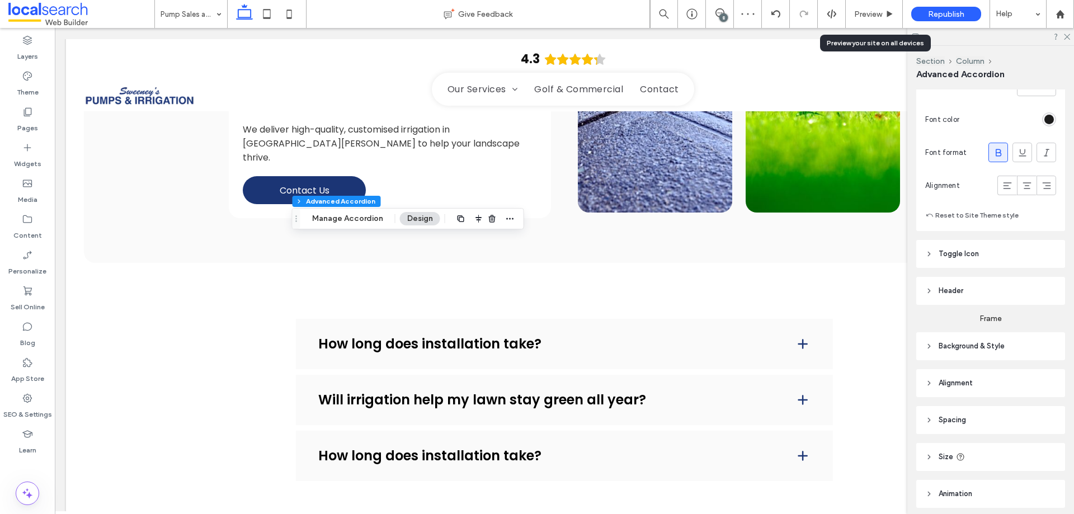
click at [1044, 118] on div "rgba(28, 28, 28, 1)" at bounding box center [1049, 120] width 10 height 10
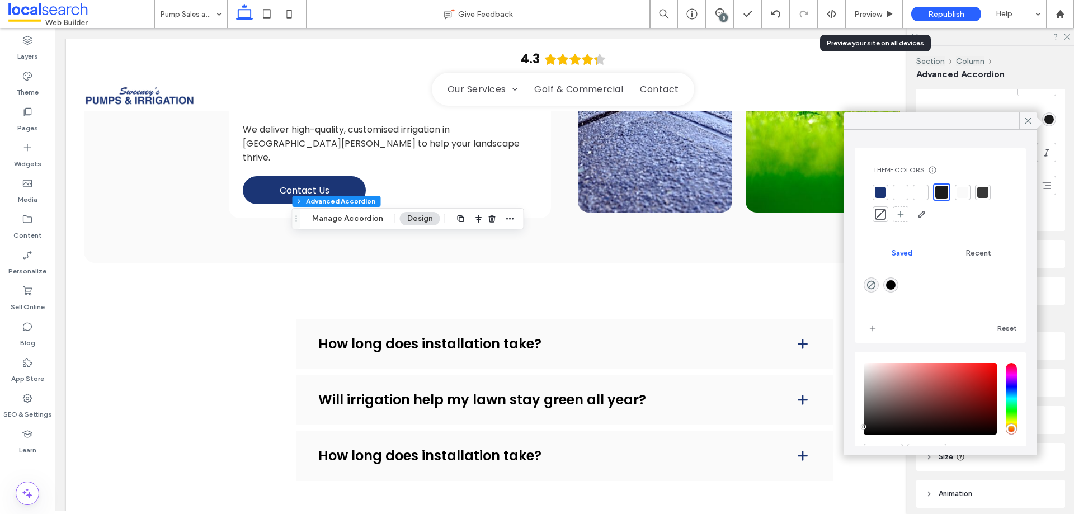
click at [892, 286] on div "rgba(0,0,0,1)" at bounding box center [891, 285] width 10 height 10
type input "*******"
click at [26, 117] on icon at bounding box center [27, 111] width 11 height 11
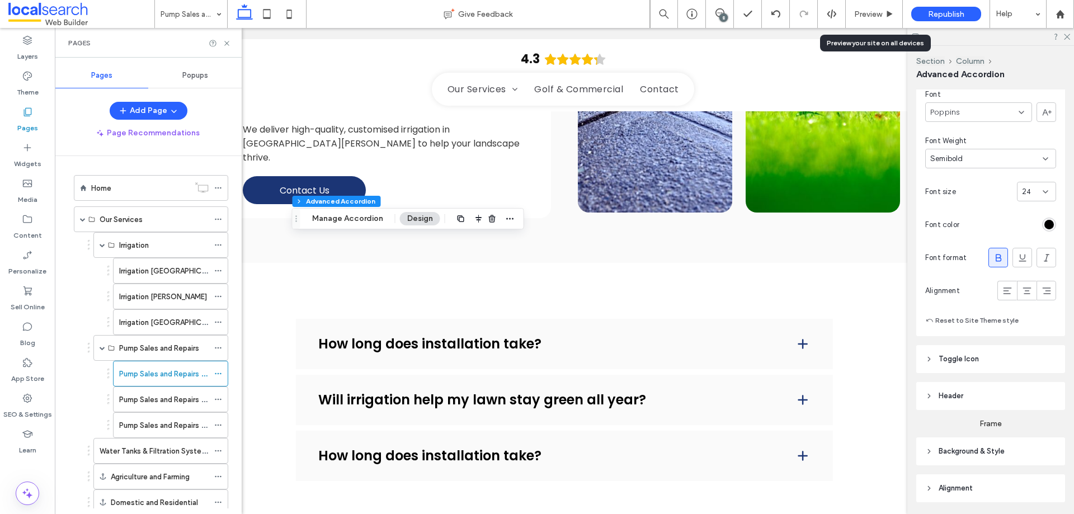
scroll to position [280, 0]
click at [724, 16] on div "8" at bounding box center [723, 17] width 8 height 8
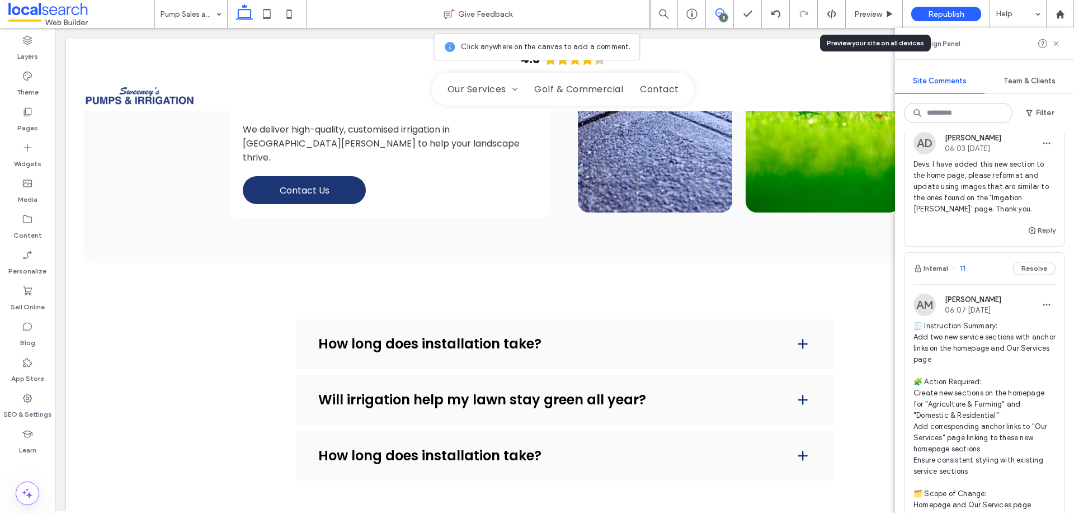
scroll to position [224, 0]
click at [718, 12] on icon at bounding box center [720, 12] width 9 height 9
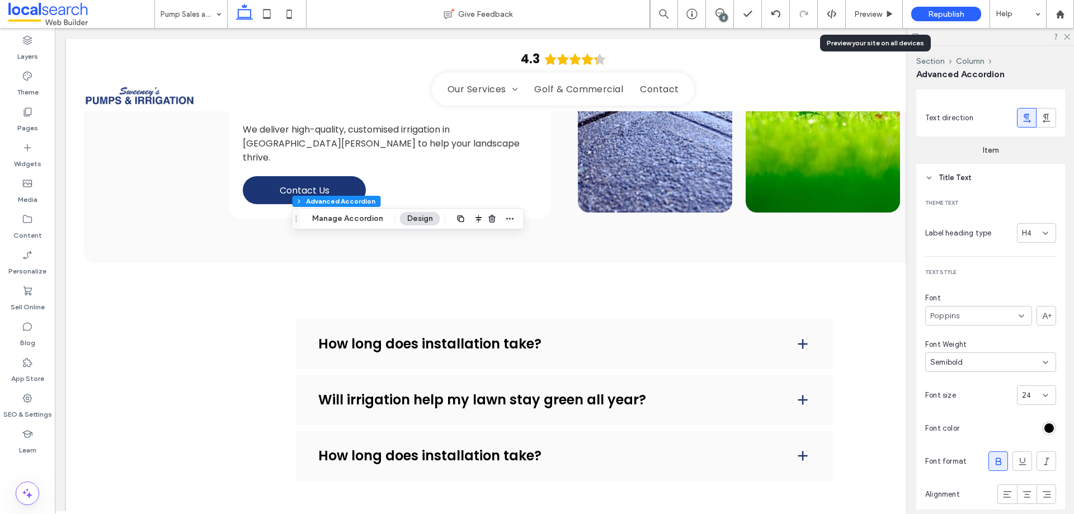
scroll to position [168, 0]
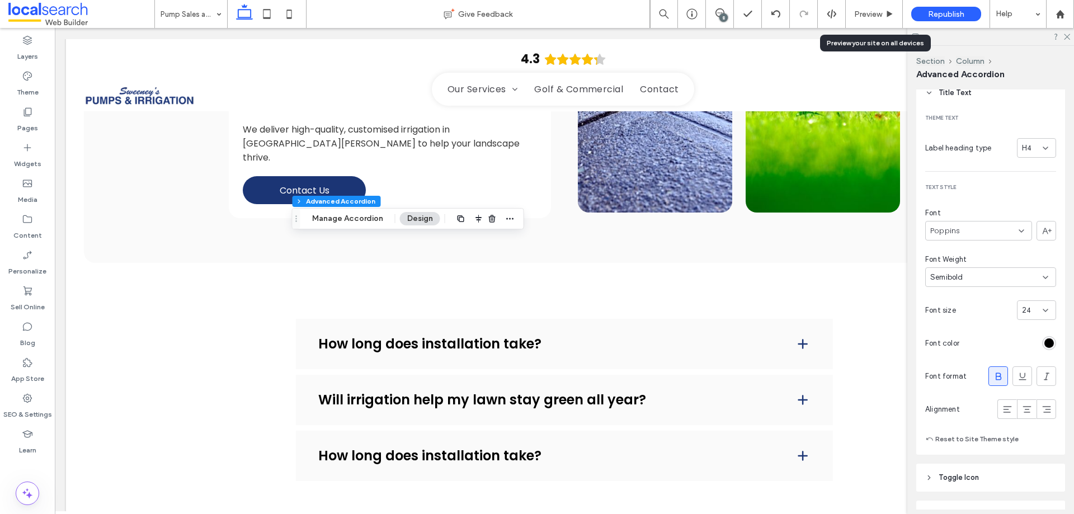
click at [1044, 341] on div "rgba(0,0,0,1)" at bounding box center [1049, 343] width 10 height 10
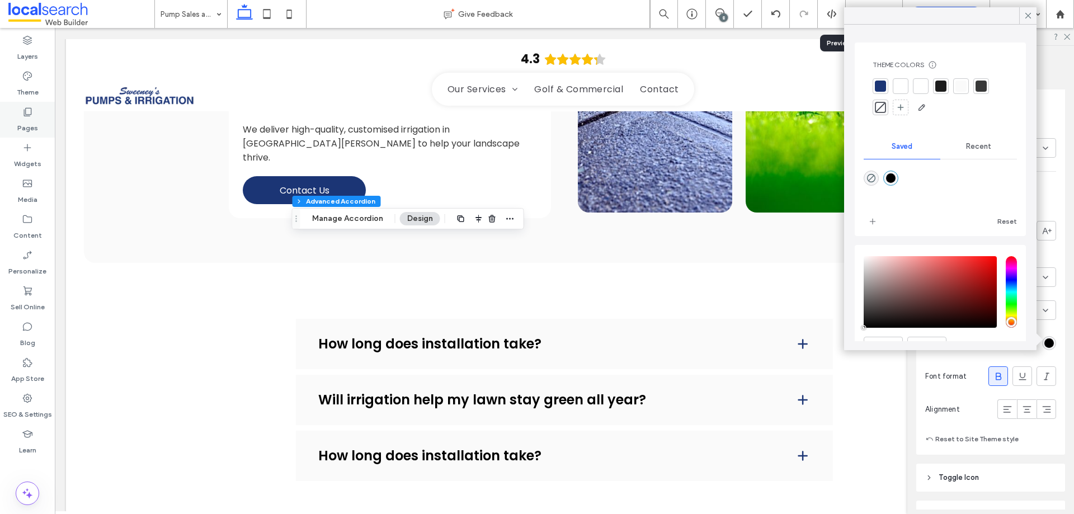
click at [24, 113] on use at bounding box center [28, 112] width 8 height 8
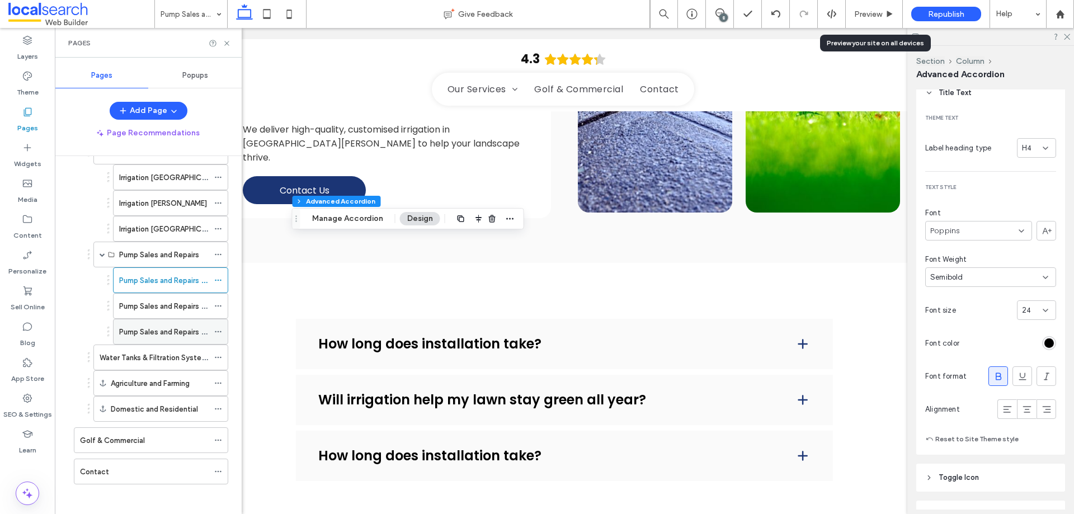
scroll to position [97, 0]
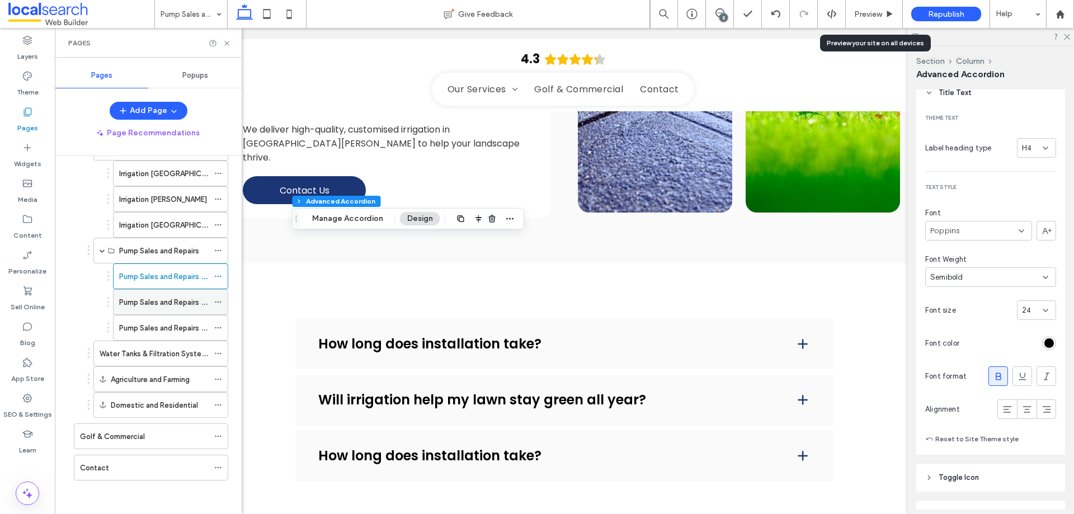
click at [163, 303] on label "Pump Sales and Repairs [PERSON_NAME]" at bounding box center [188, 303] width 138 height 20
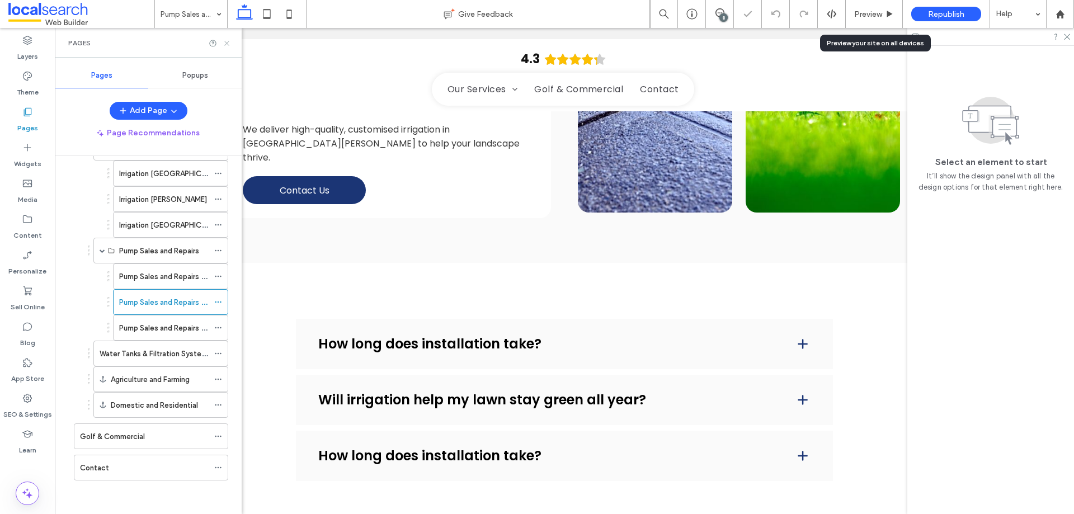
click at [227, 41] on icon at bounding box center [227, 43] width 8 height 8
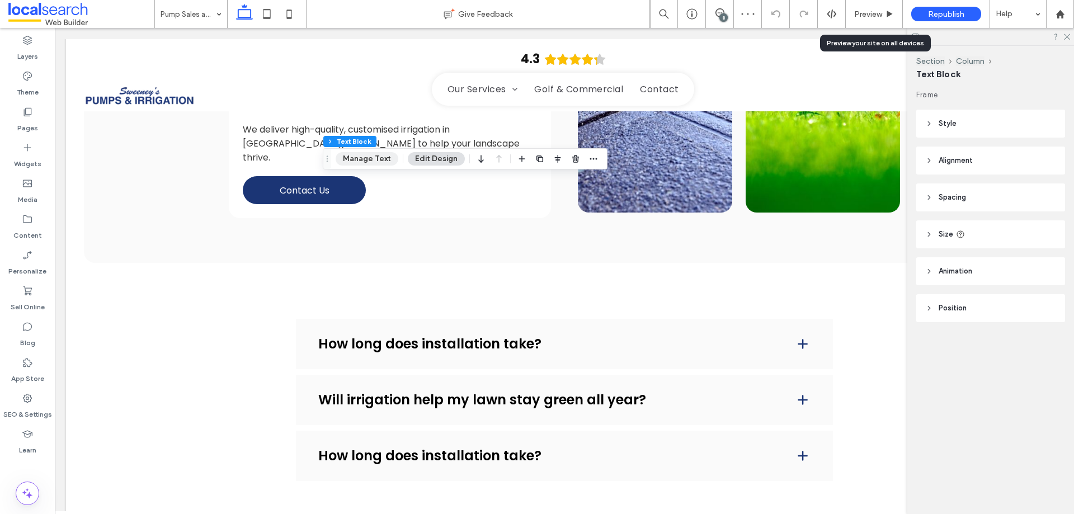
click at [377, 156] on button "Manage Text" at bounding box center [367, 158] width 63 height 13
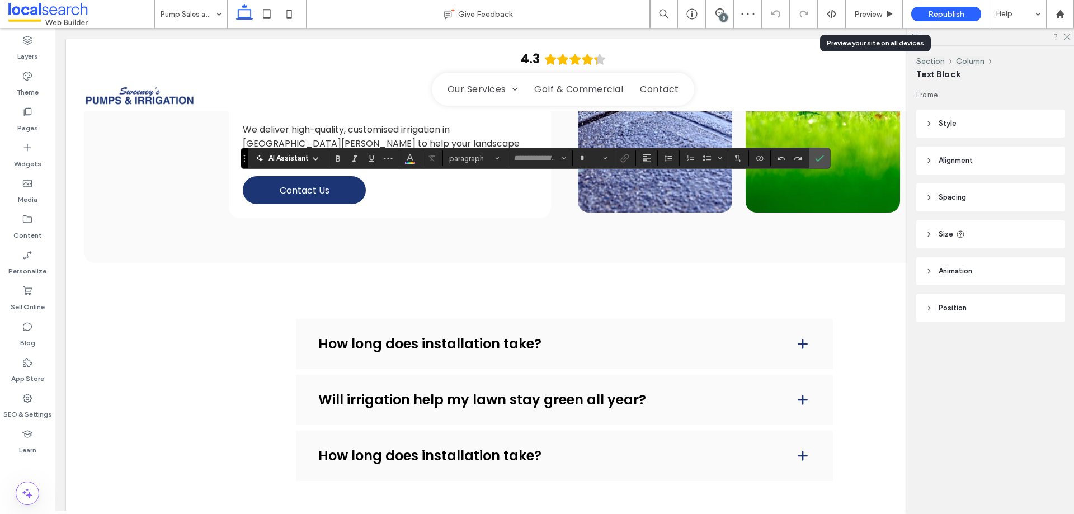
type input "*******"
type input "**"
click at [406, 159] on icon "Color" at bounding box center [410, 157] width 9 height 9
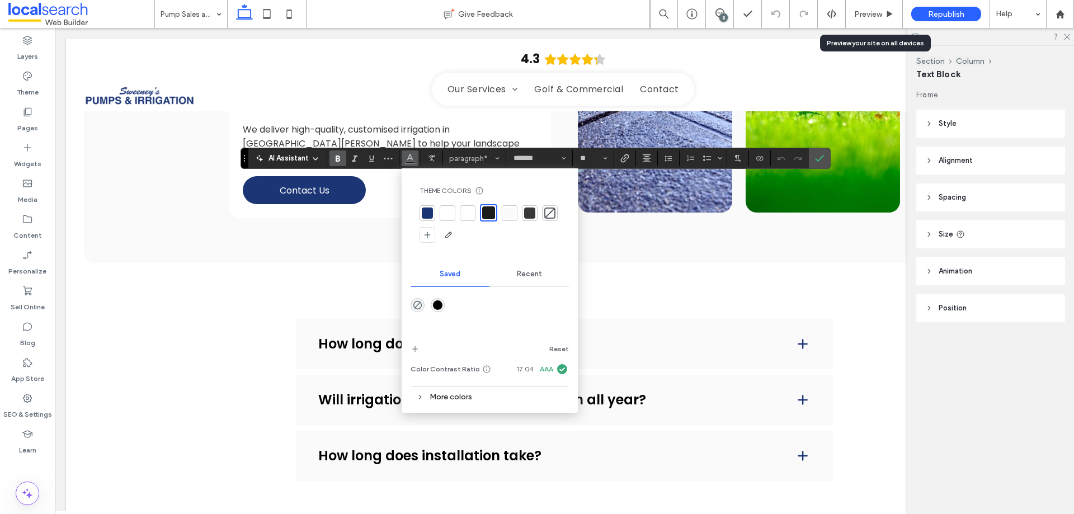
click at [437, 307] on div "rgba(0,0,0,1)" at bounding box center [438, 305] width 10 height 10
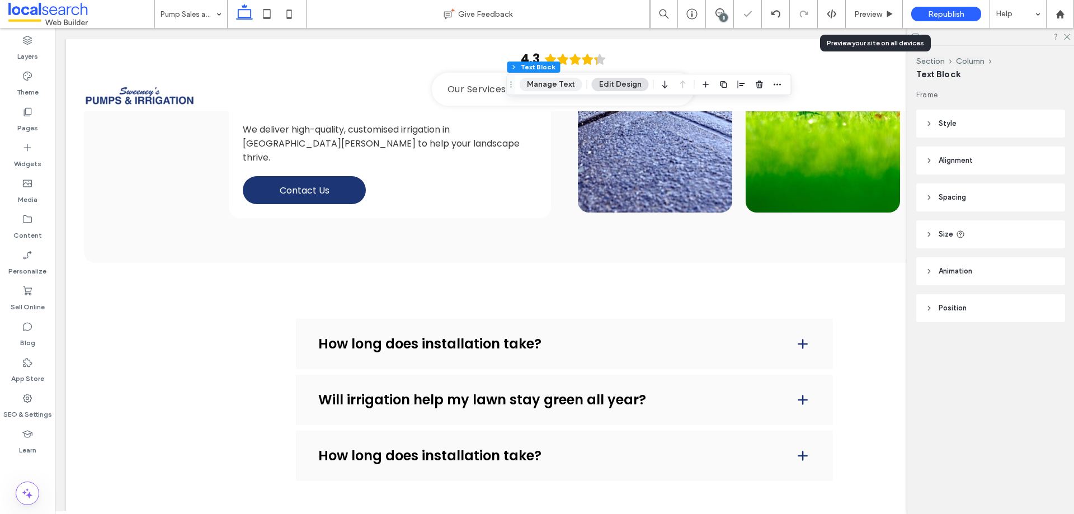
click at [543, 84] on button "Manage Text" at bounding box center [551, 84] width 63 height 13
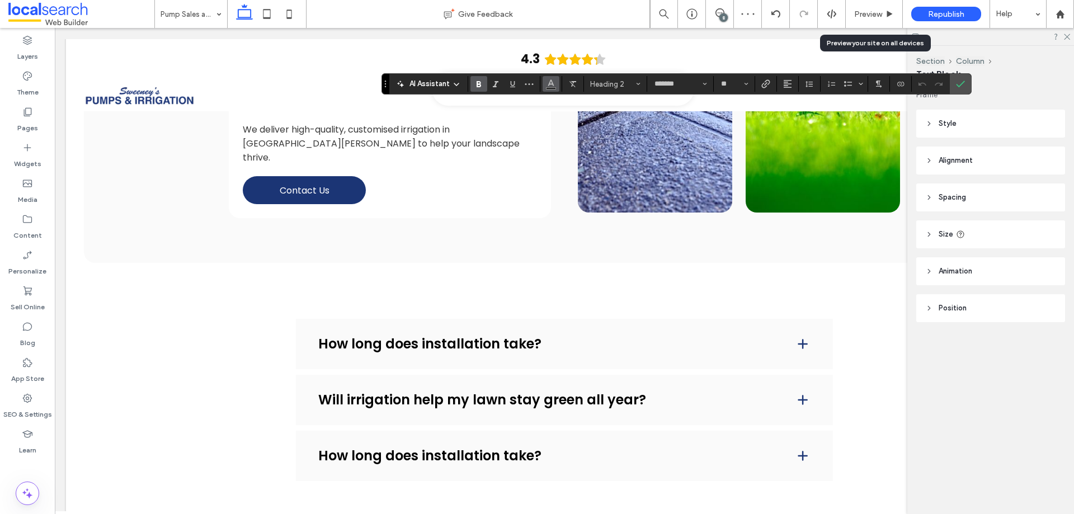
click at [545, 84] on button "Color" at bounding box center [551, 84] width 17 height 16
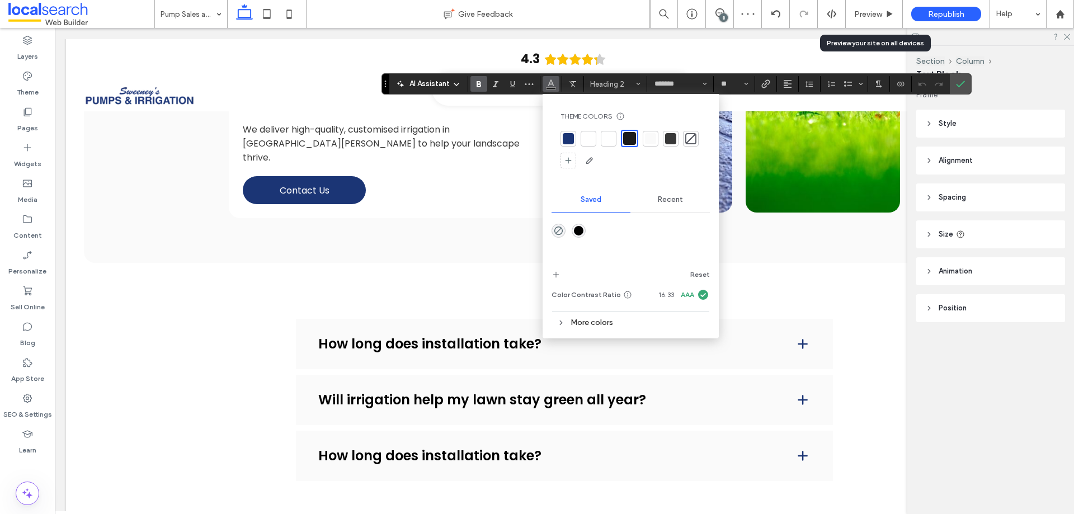
click at [583, 227] on div "rgba(0,0,0,1)" at bounding box center [579, 231] width 10 height 10
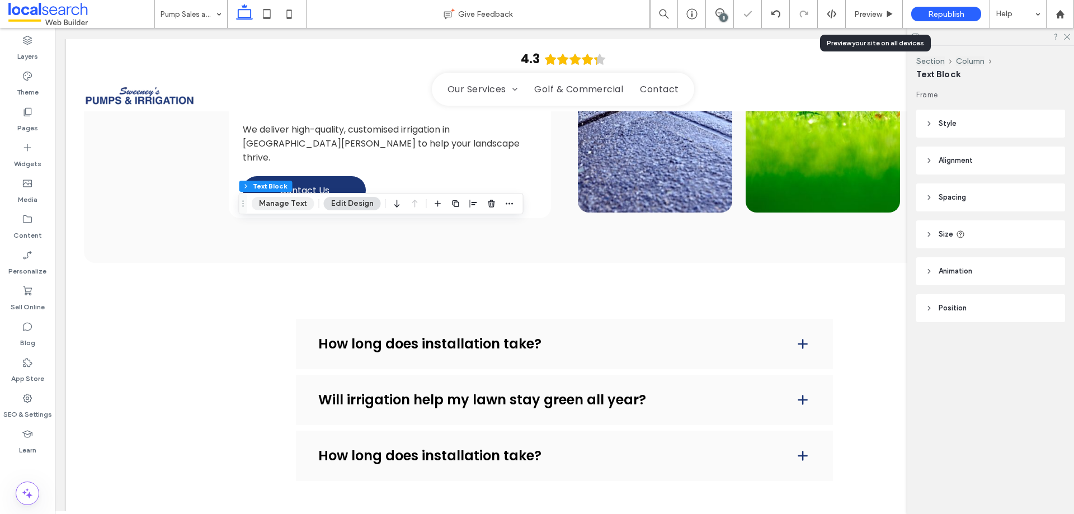
click at [294, 199] on button "Manage Text" at bounding box center [283, 203] width 63 height 13
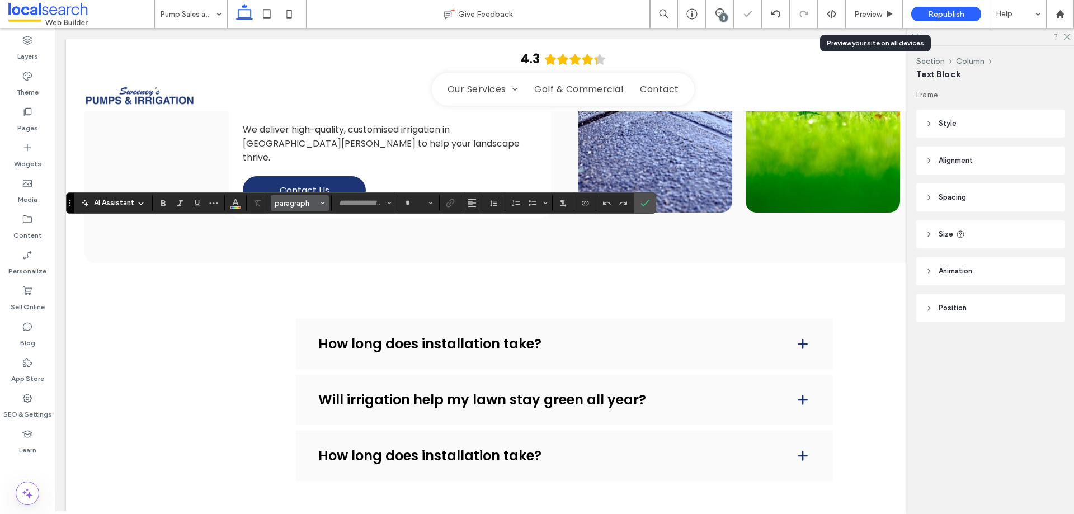
type input "*******"
type input "**"
click at [232, 201] on icon "Color" at bounding box center [235, 201] width 9 height 9
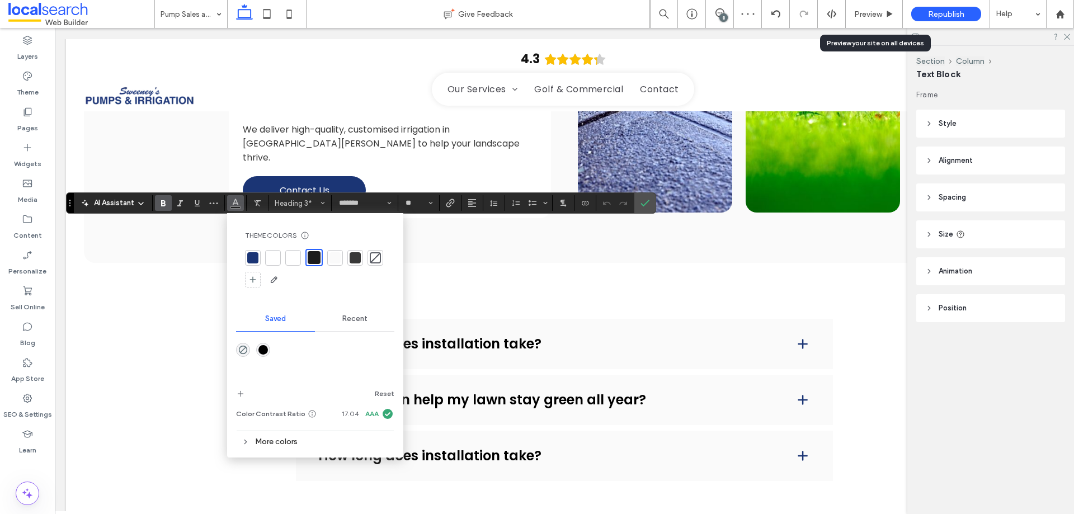
click at [266, 355] on div "rgba(0,0,0,1)" at bounding box center [263, 350] width 14 height 14
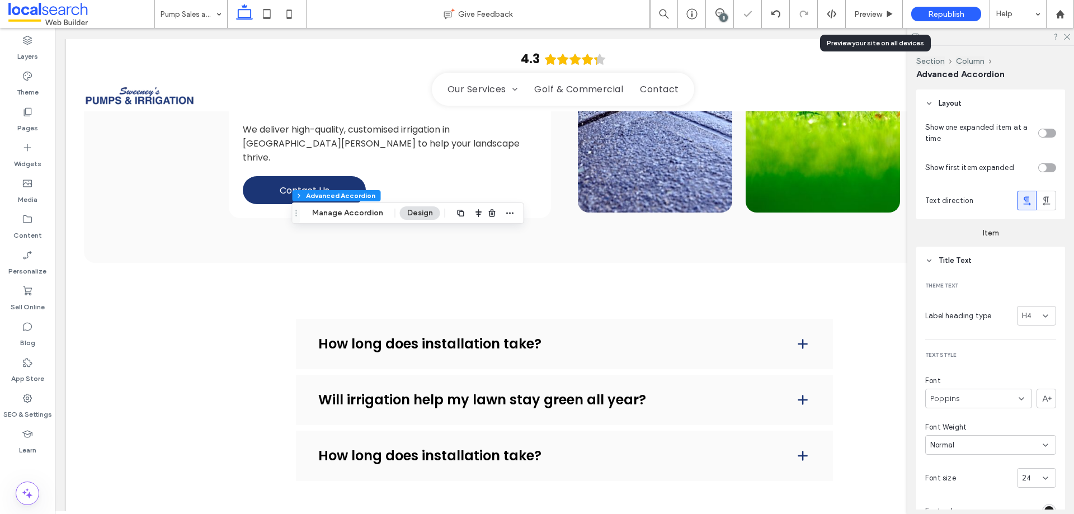
type input "*"
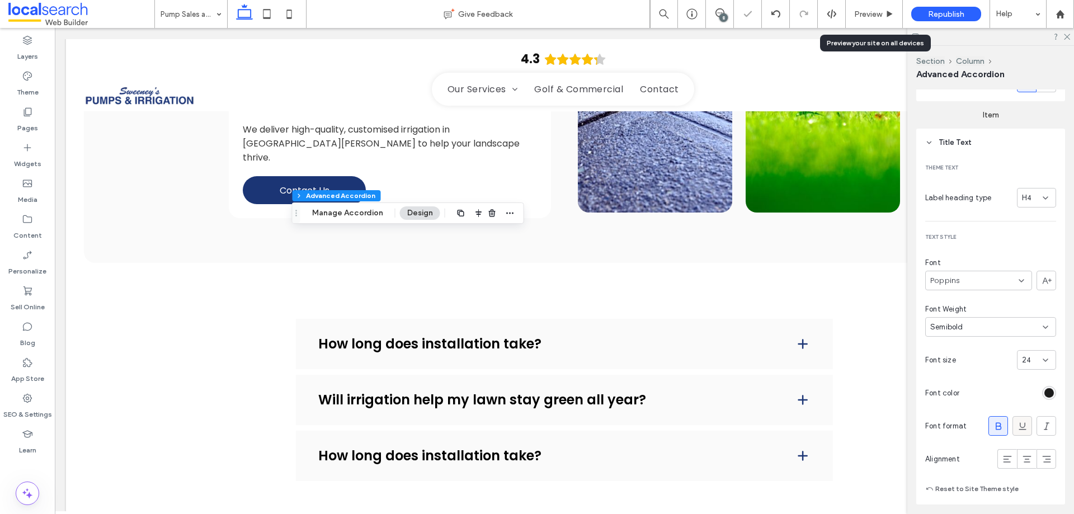
scroll to position [168, 0]
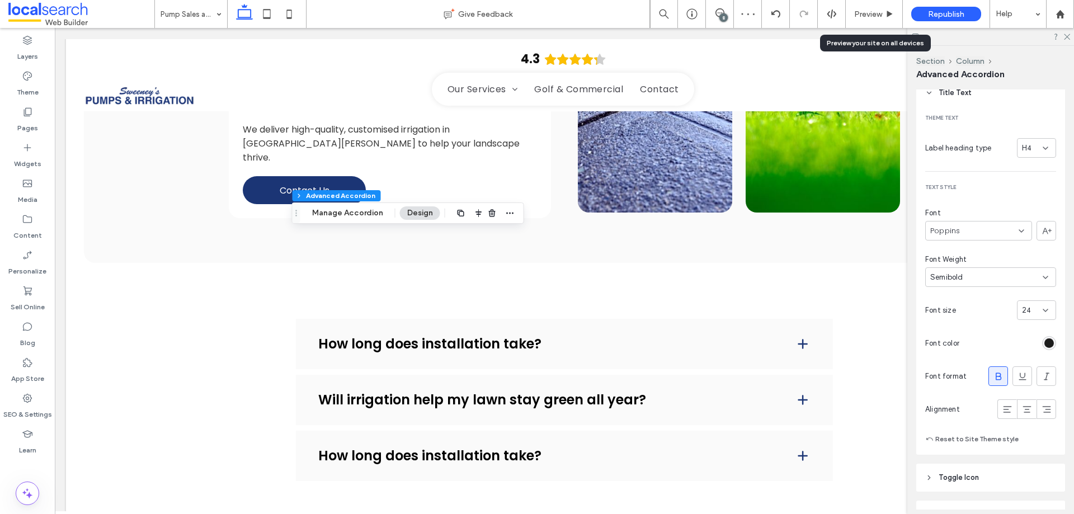
click at [1042, 347] on div "rgba(28, 28, 28, 1)" at bounding box center [1049, 343] width 14 height 14
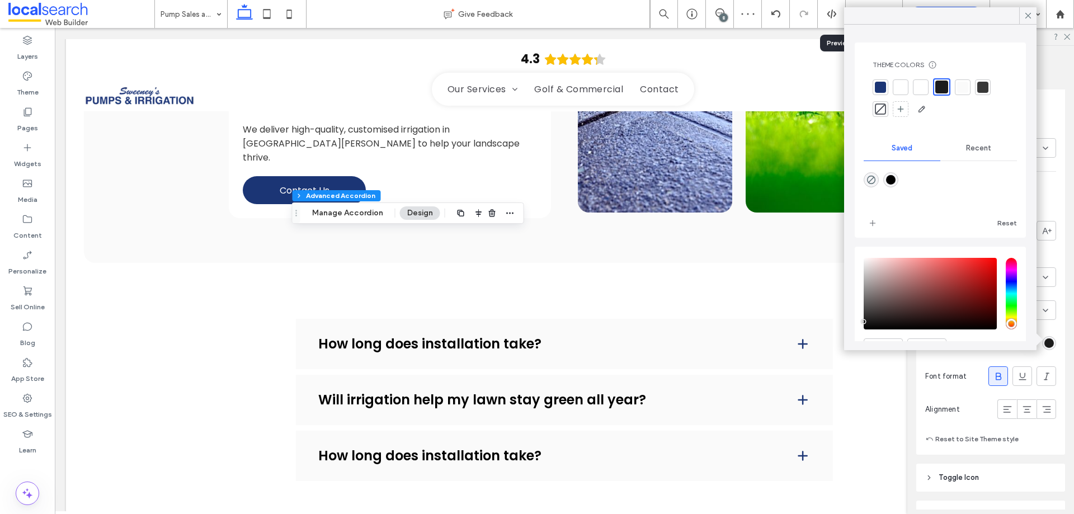
click at [895, 182] on div "rgba(0,0,0,1)" at bounding box center [891, 180] width 10 height 10
type input "*******"
click at [41, 124] on div "Pages" at bounding box center [27, 120] width 55 height 36
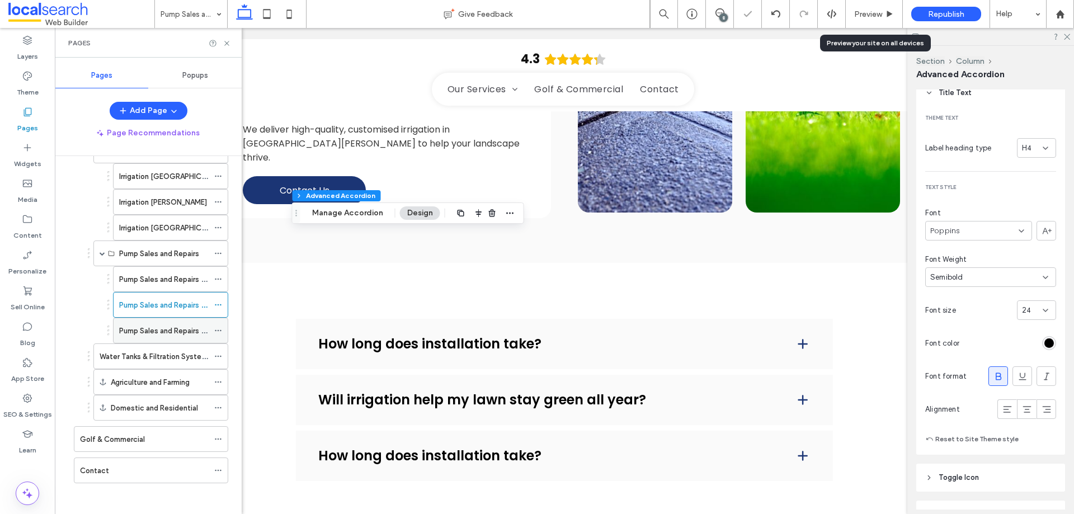
scroll to position [97, 0]
click at [144, 330] on label "Pump Sales and Repairs [GEOGRAPHIC_DATA]" at bounding box center [197, 328] width 157 height 20
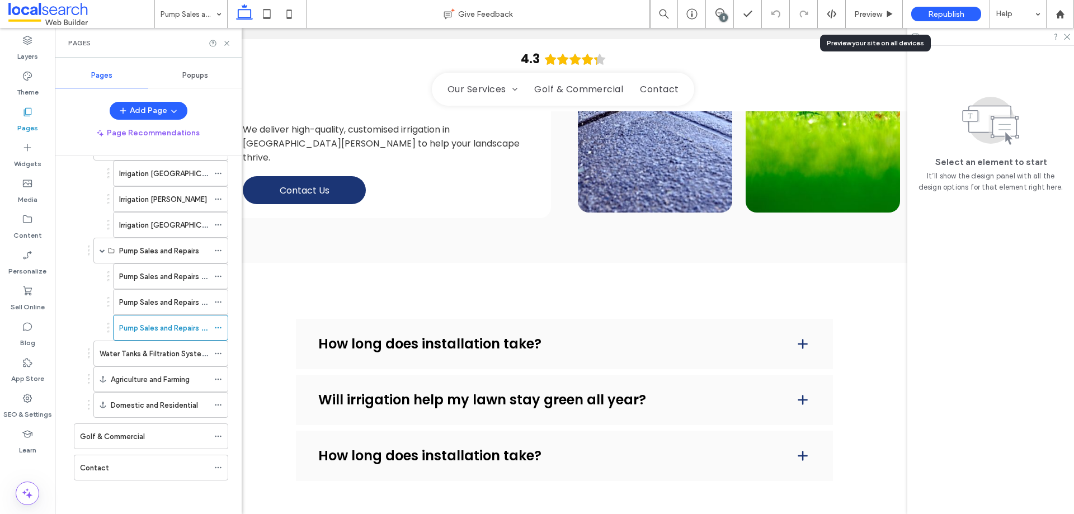
click at [225, 35] on div "Pages" at bounding box center [148, 43] width 187 height 30
click at [227, 43] on use at bounding box center [226, 43] width 4 height 4
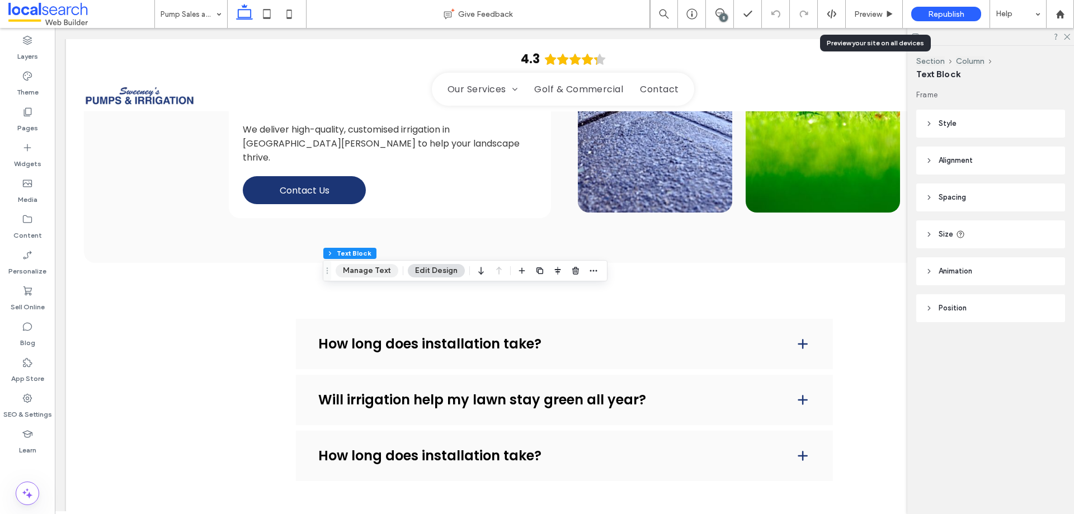
click at [381, 271] on button "Manage Text" at bounding box center [367, 270] width 63 height 13
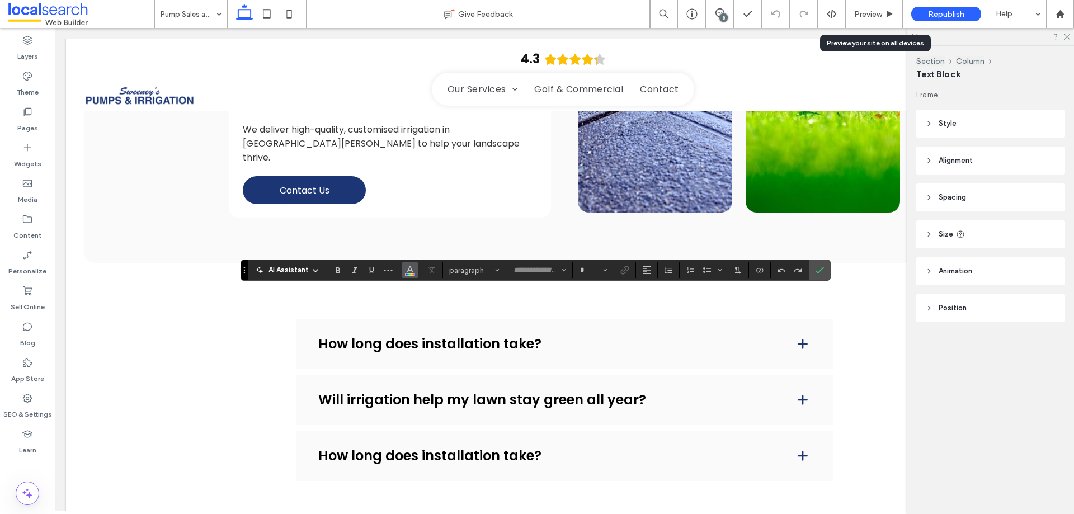
type input "*******"
type input "**"
click at [407, 266] on icon "Color" at bounding box center [410, 269] width 9 height 9
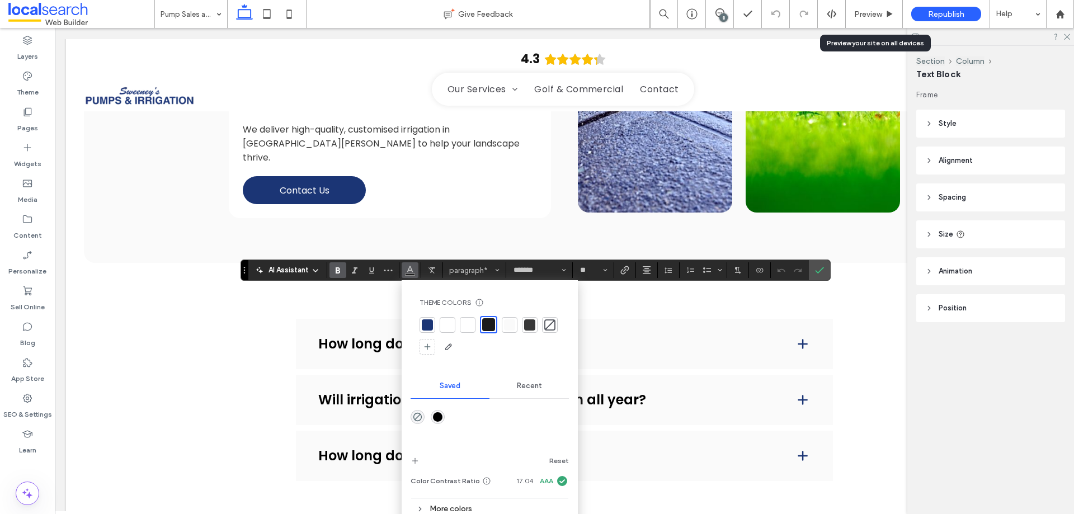
click at [436, 418] on div "rgba(0,0,0,1)" at bounding box center [438, 417] width 10 height 10
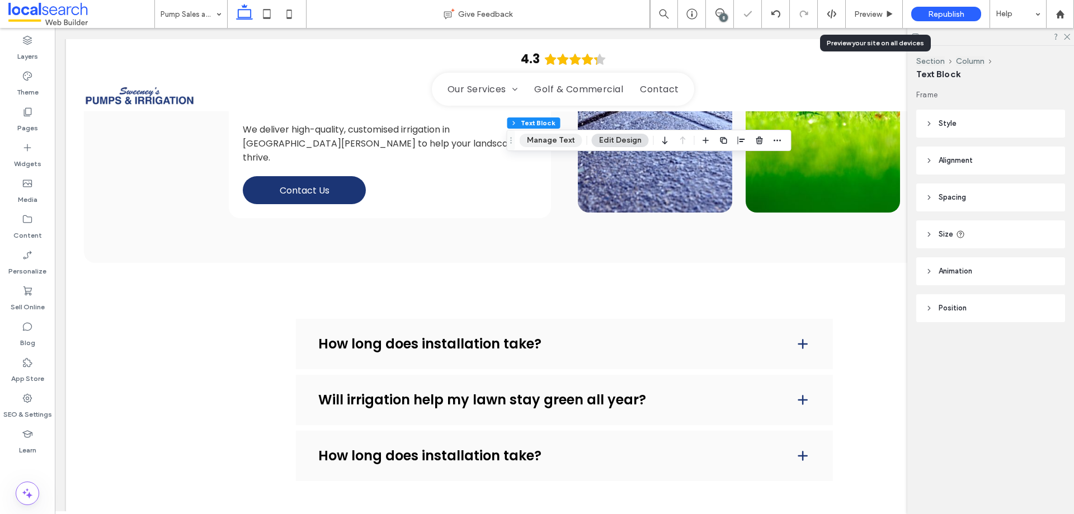
click at [555, 139] on button "Manage Text" at bounding box center [551, 140] width 63 height 13
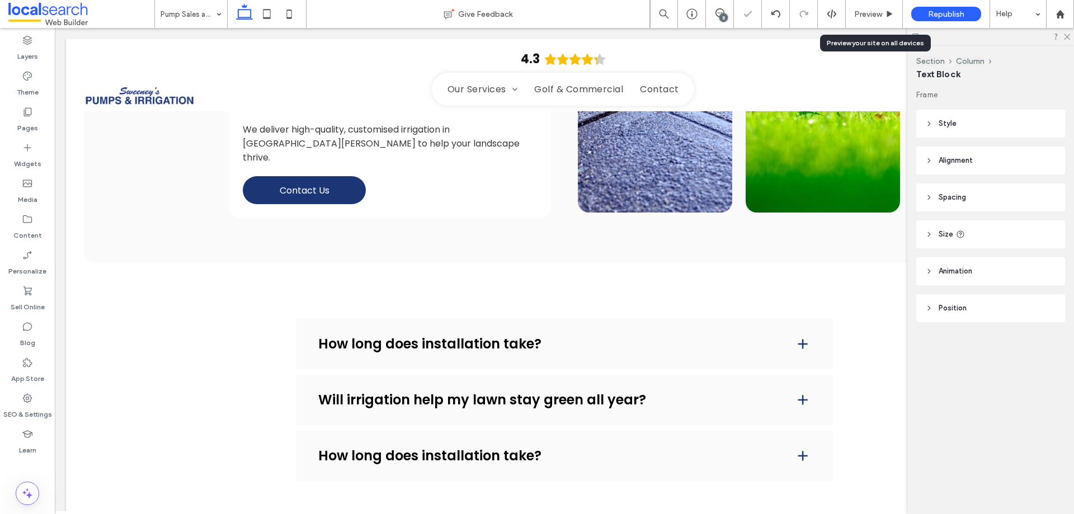
type input "*******"
type input "**"
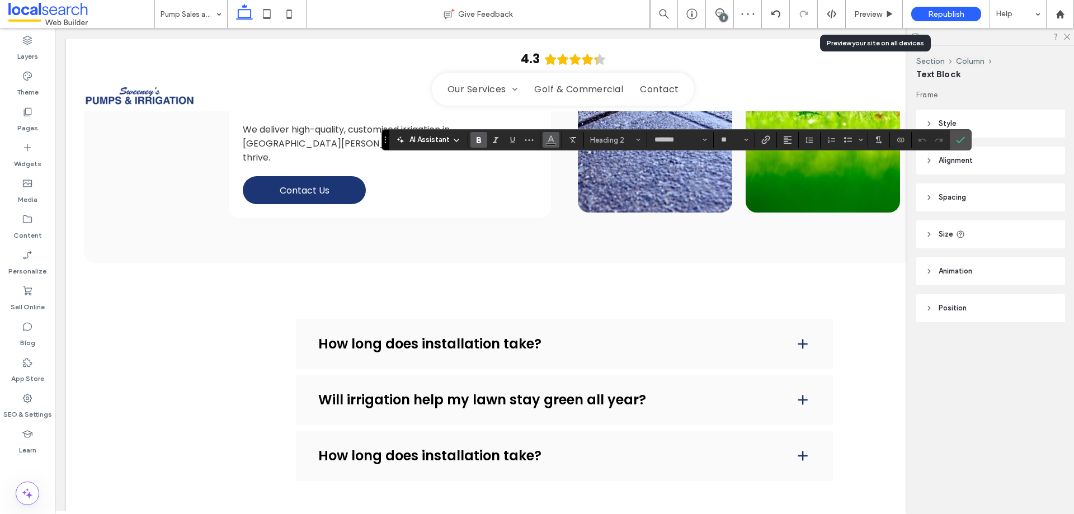
click at [551, 135] on icon "Color" at bounding box center [551, 138] width 9 height 9
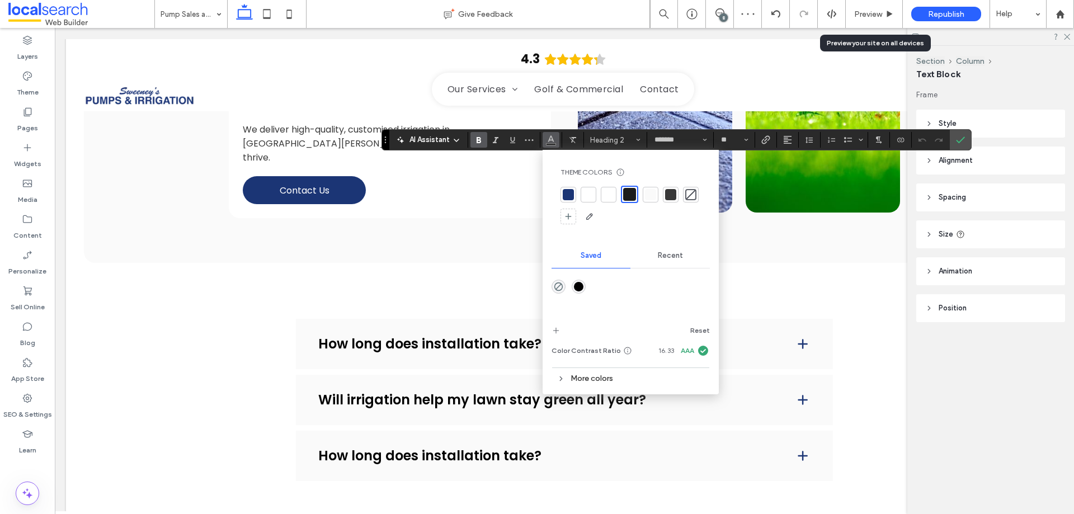
click at [577, 287] on div "rgba(0,0,0,1)" at bounding box center [579, 287] width 10 height 10
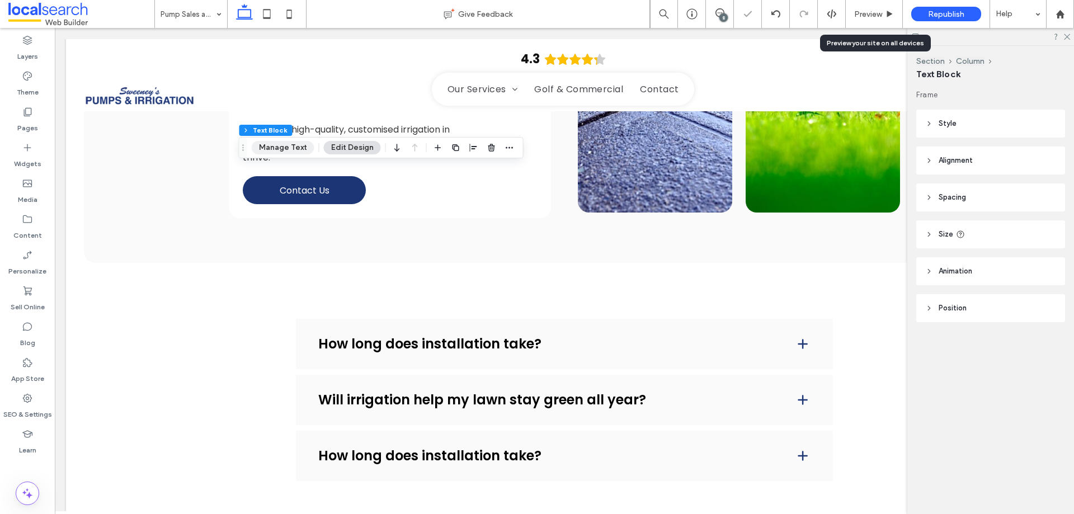
click at [287, 145] on button "Manage Text" at bounding box center [283, 147] width 63 height 13
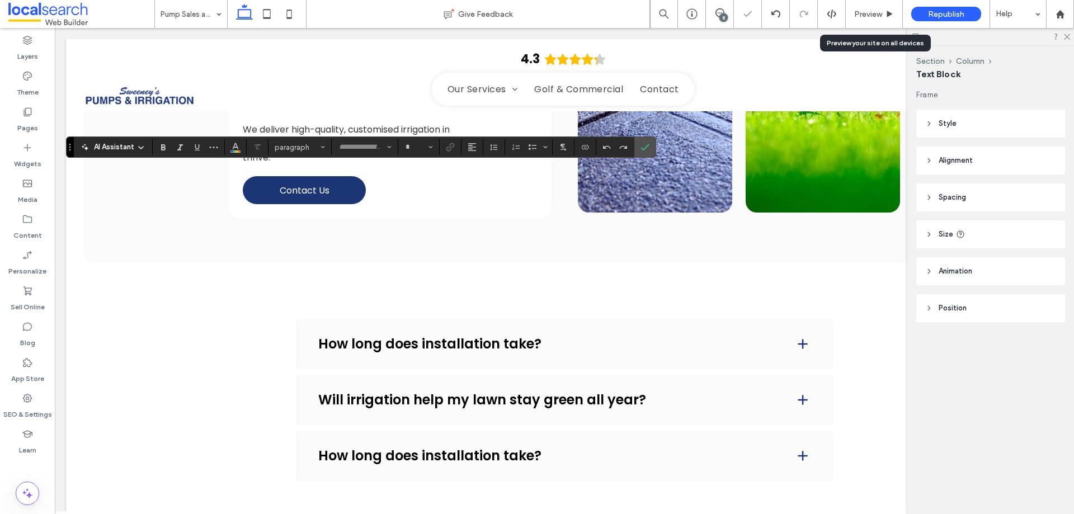
type input "*******"
type input "**"
click at [232, 145] on icon "Color" at bounding box center [235, 146] width 9 height 9
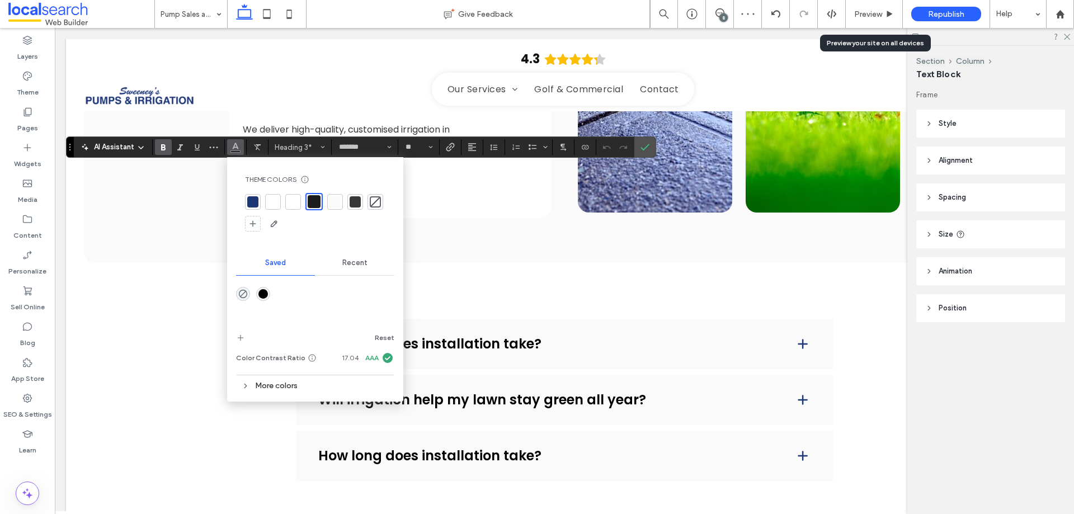
click at [263, 291] on div "rgba(0,0,0,1)" at bounding box center [263, 294] width 10 height 10
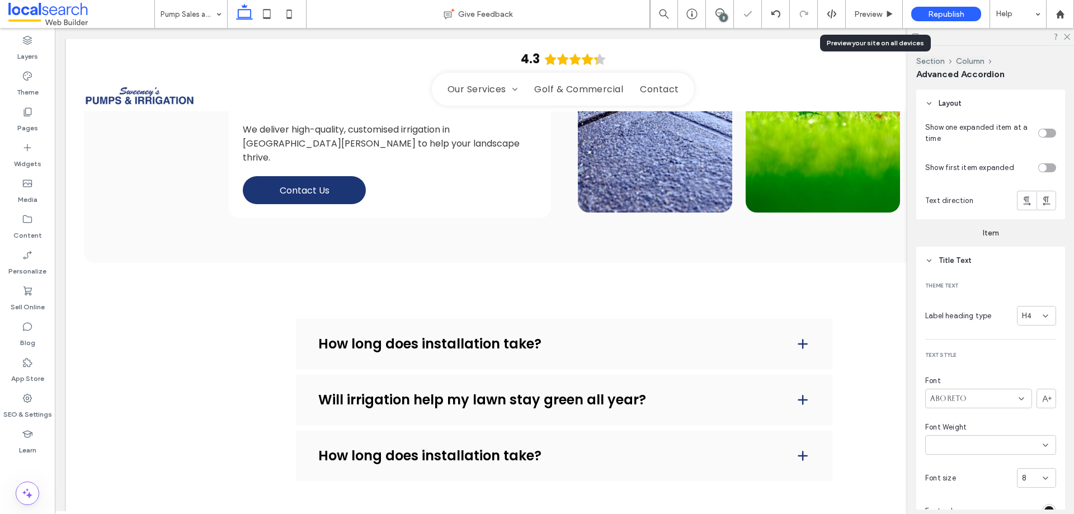
type input "*"
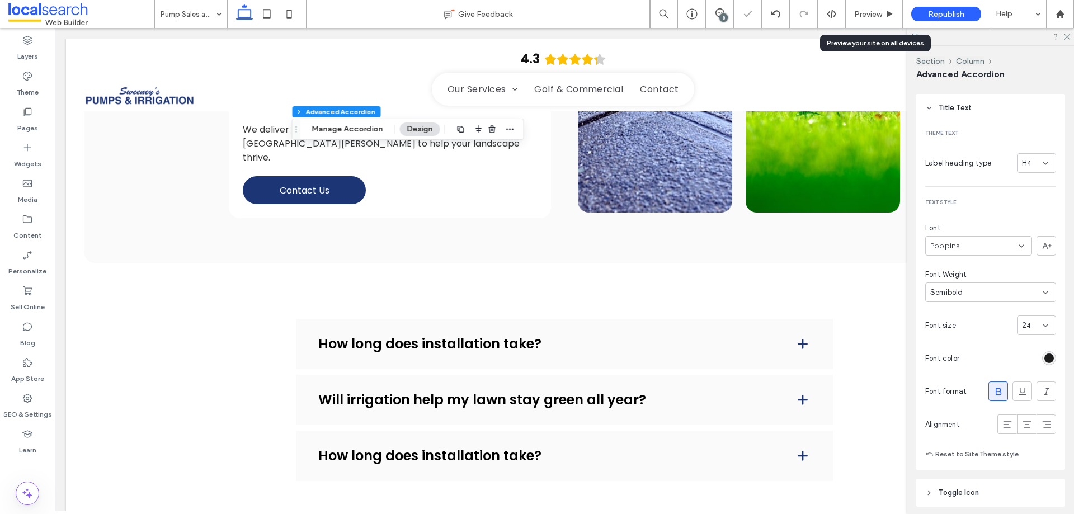
scroll to position [336, 0]
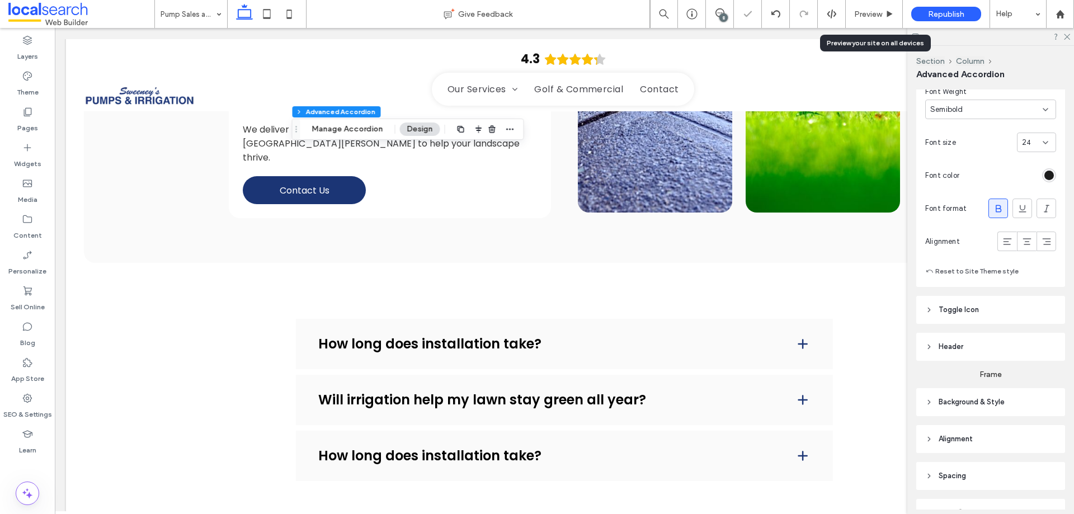
click at [1046, 176] on div "rgba(28, 28, 28, 1)" at bounding box center [1049, 176] width 10 height 10
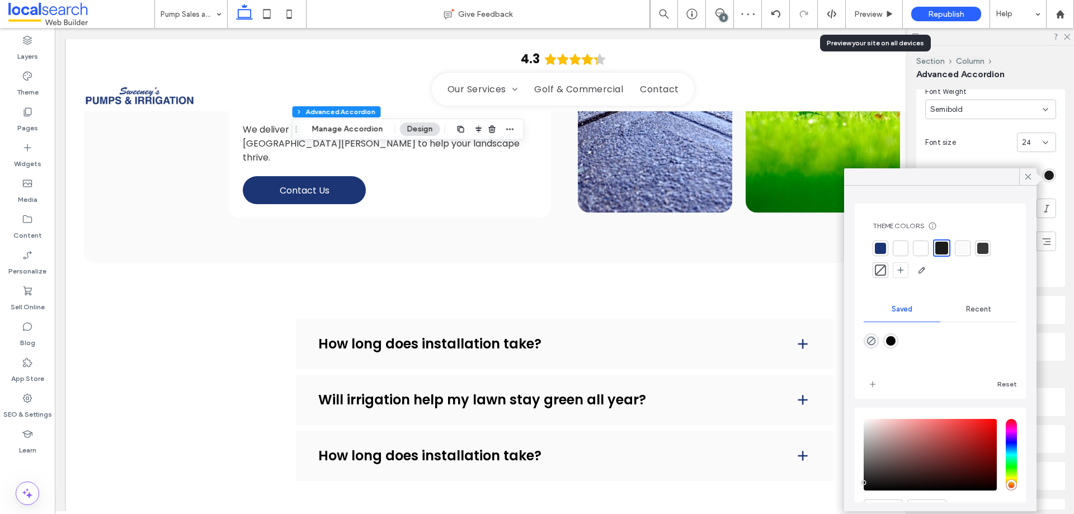
click at [893, 344] on div "rgba(0,0,0,1)" at bounding box center [891, 341] width 10 height 10
type input "*******"
click at [22, 131] on label "Pages" at bounding box center [27, 125] width 21 height 16
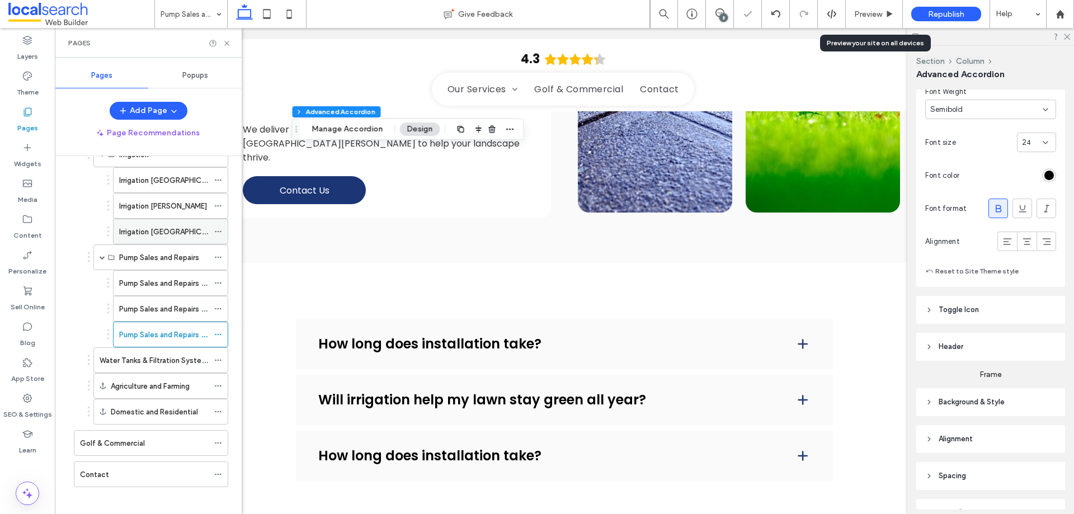
scroll to position [97, 0]
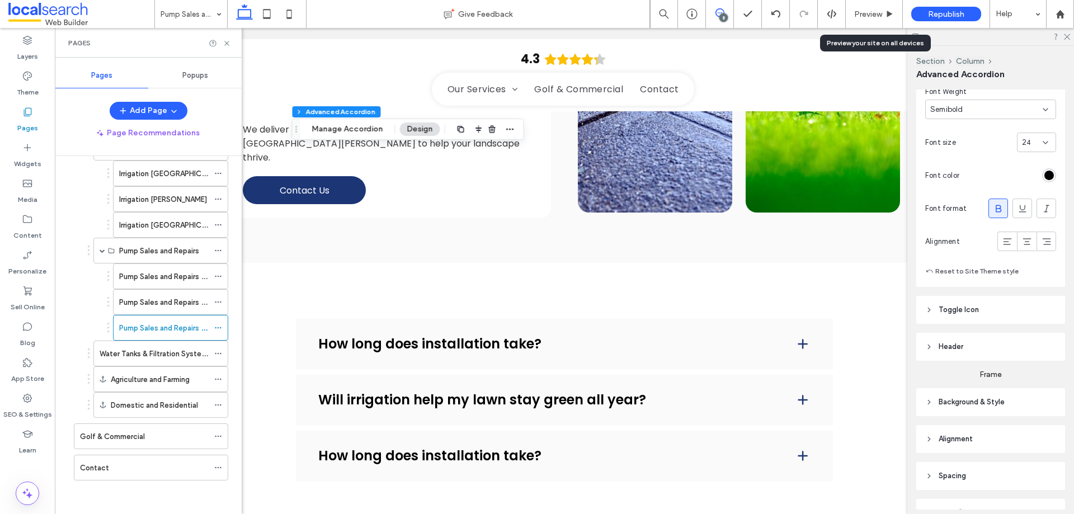
click at [721, 13] on use at bounding box center [720, 12] width 9 height 9
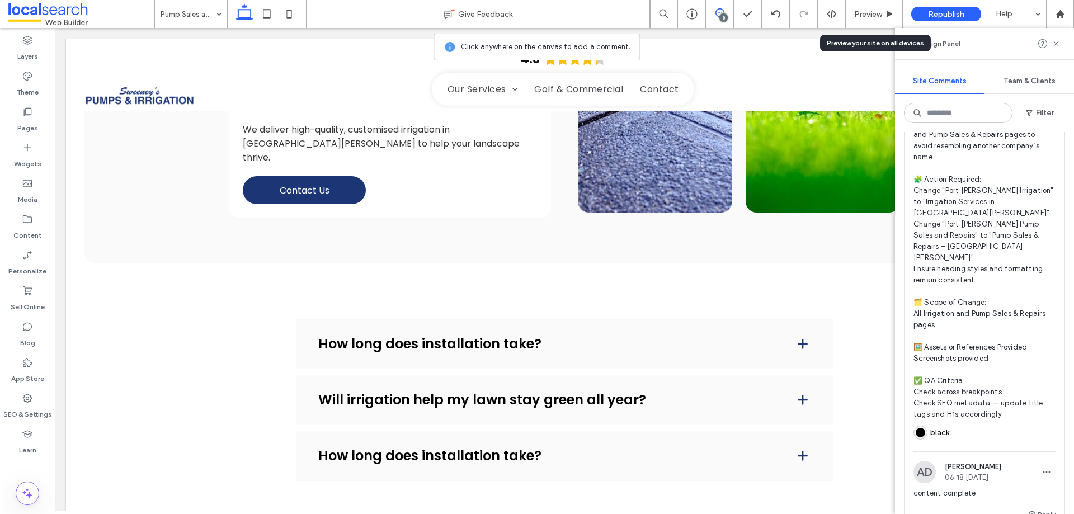
scroll to position [2182, 0]
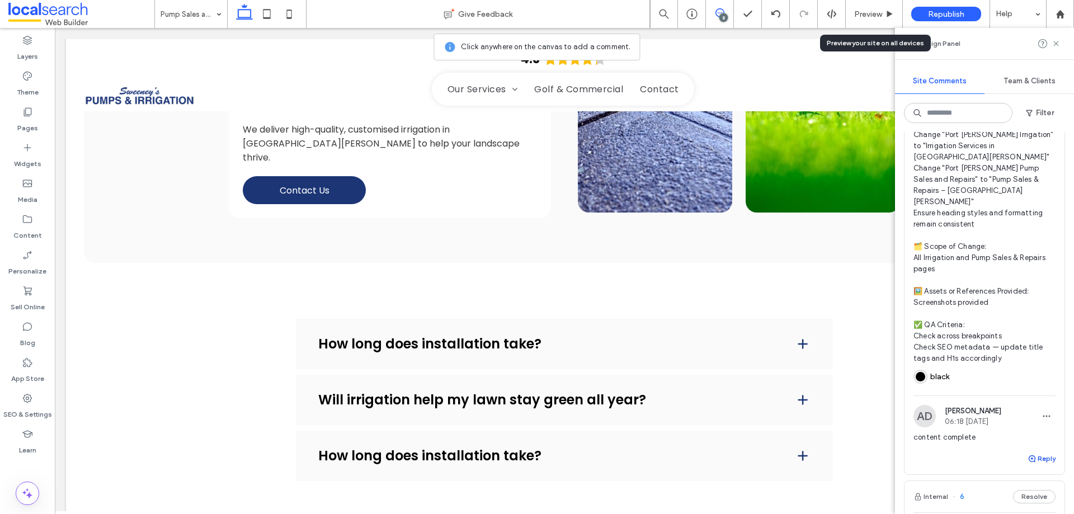
click at [1030, 452] on button "Reply" at bounding box center [1042, 458] width 28 height 13
click at [977, 452] on textarea at bounding box center [985, 480] width 142 height 56
type textarea "**********"
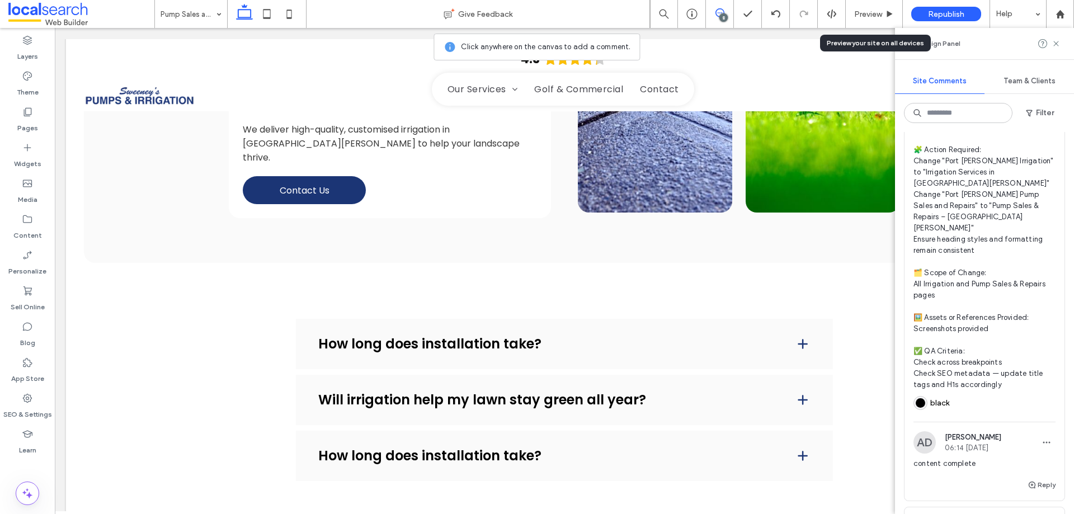
scroll to position [1622, 0]
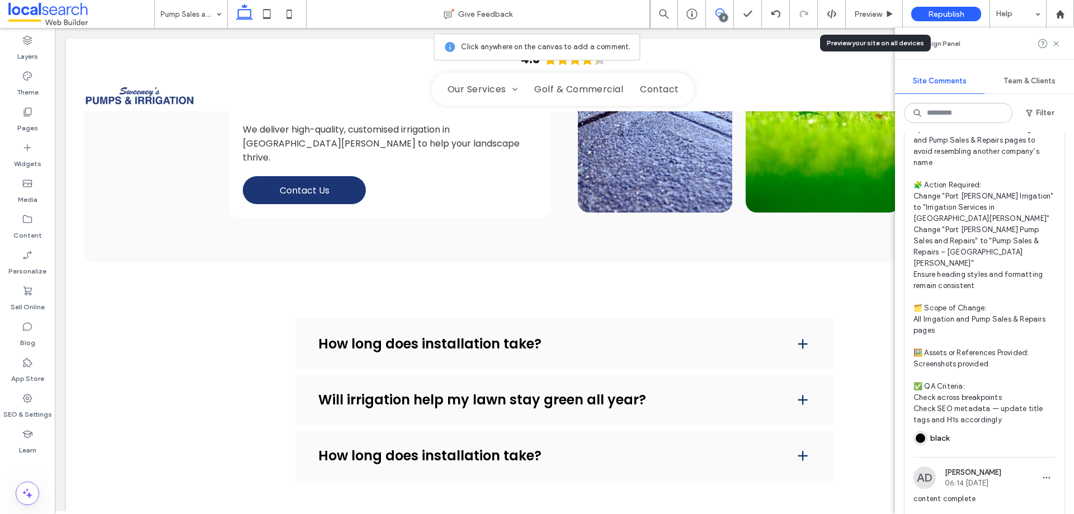
click at [967, 235] on span "🧾 Instruction Summary: Update black title headers on Irrigation and Pump Sales …" at bounding box center [985, 268] width 142 height 313
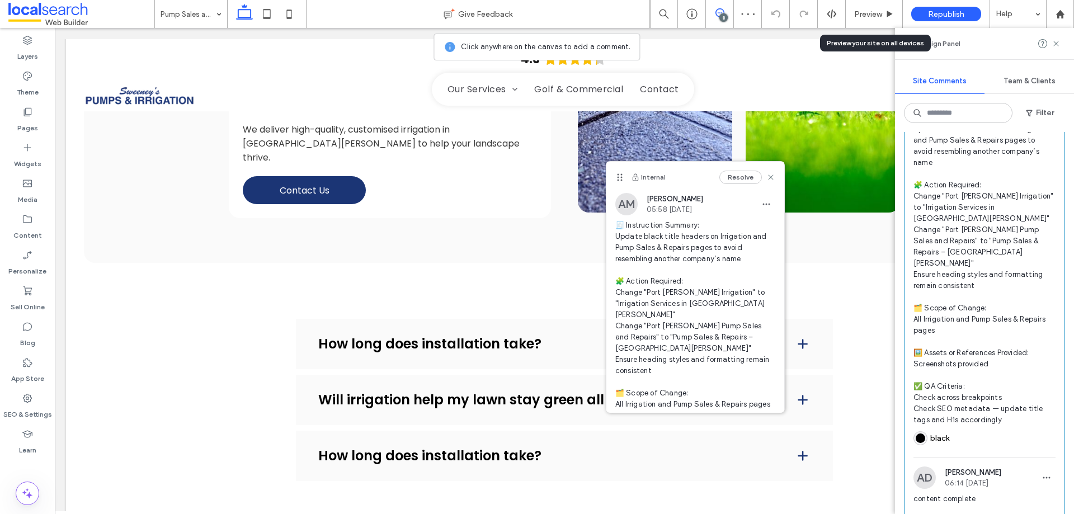
click at [37, 470] on div at bounding box center [27, 465] width 55 height 11
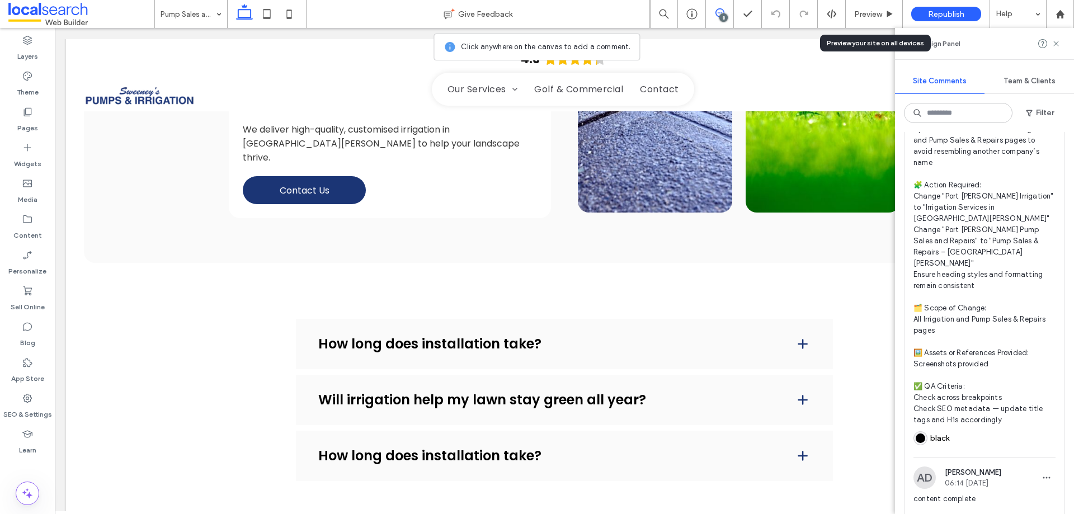
click at [725, 10] on span at bounding box center [719, 12] width 27 height 9
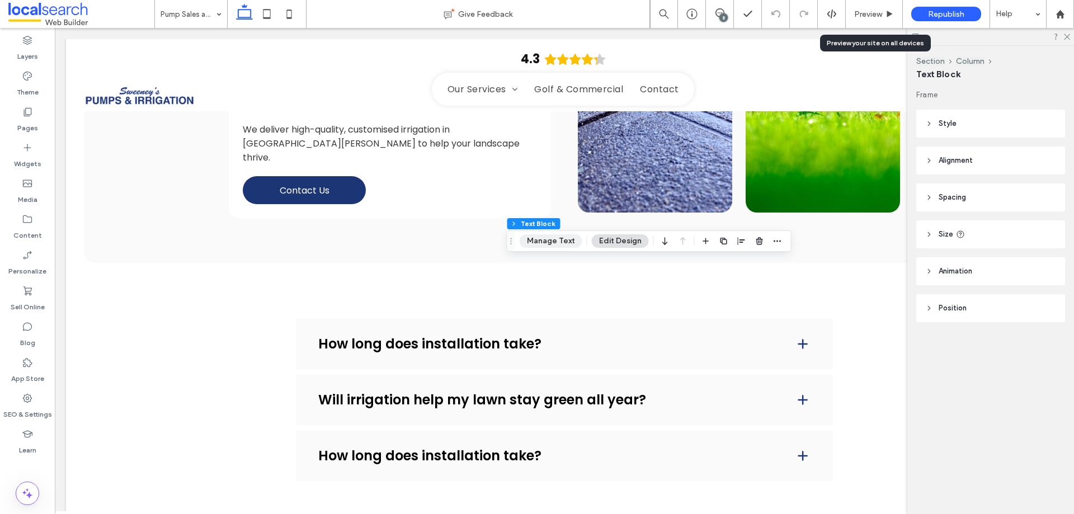
click at [554, 242] on button "Manage Text" at bounding box center [551, 240] width 63 height 13
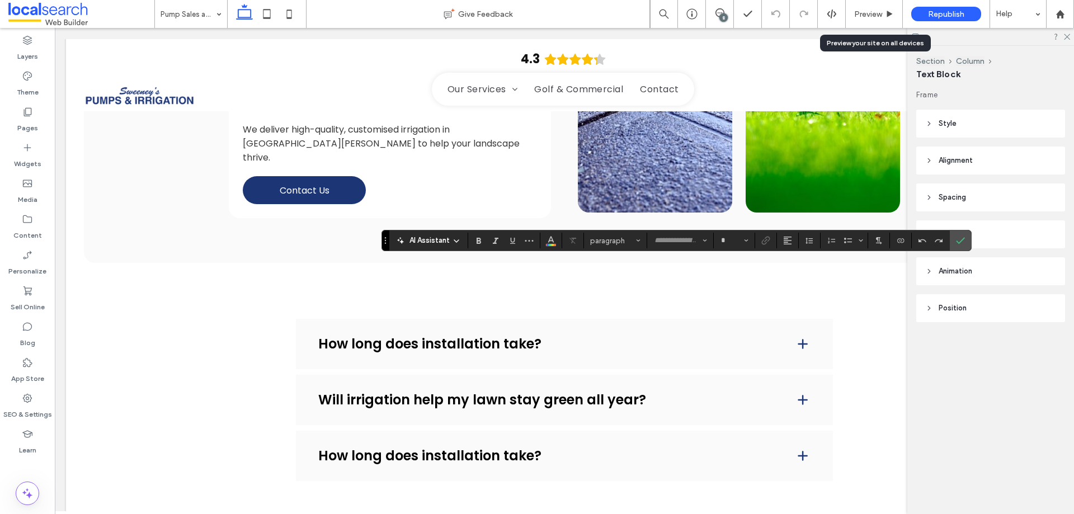
type input "*******"
type input "**"
click at [553, 241] on icon "Color" at bounding box center [551, 239] width 9 height 9
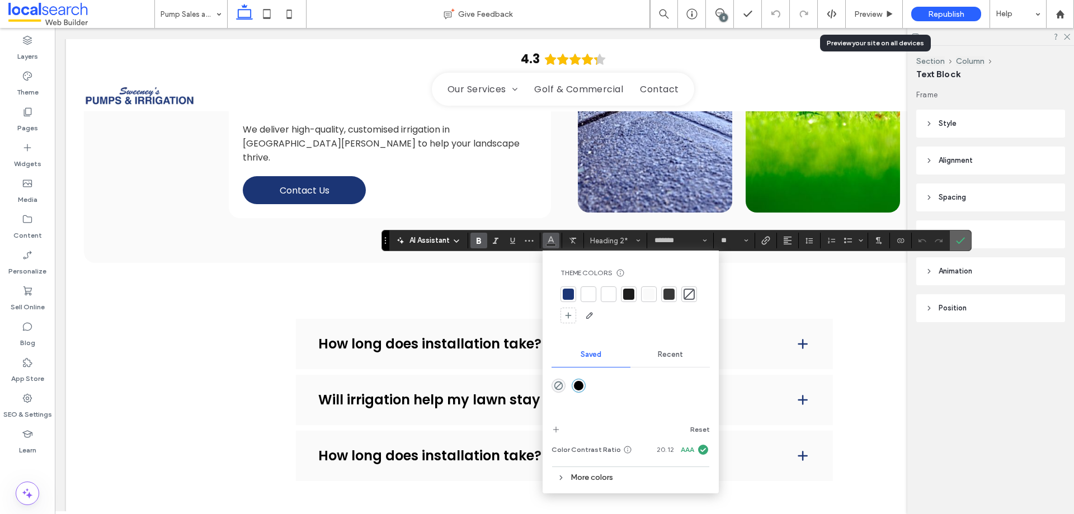
click at [961, 242] on use "Confirm" at bounding box center [960, 240] width 9 height 7
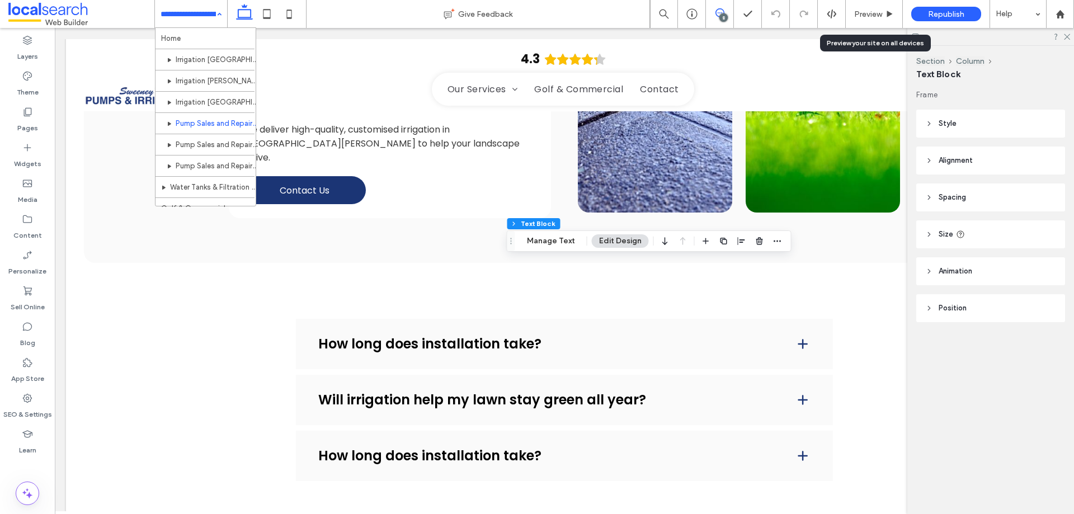
click at [720, 12] on icon at bounding box center [720, 12] width 9 height 9
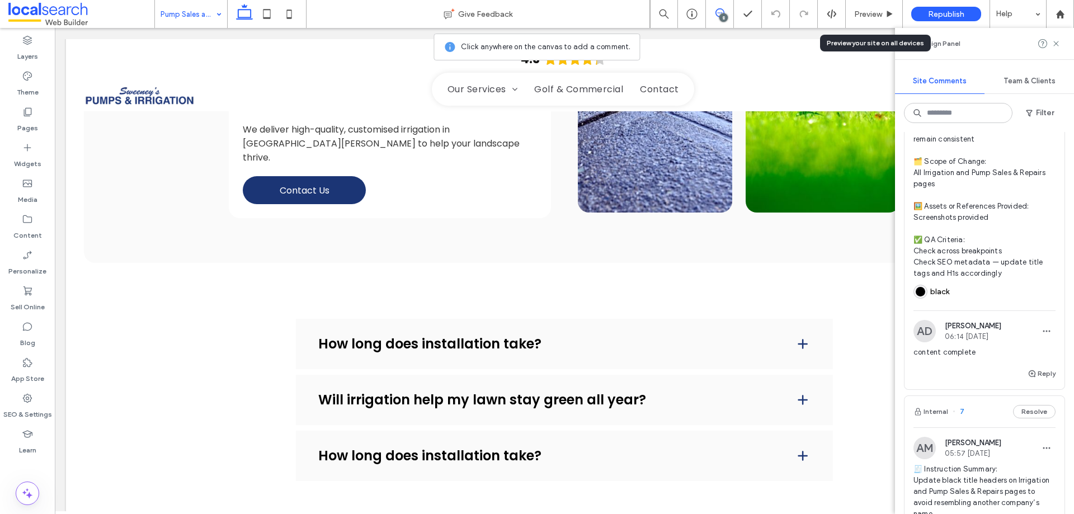
scroll to position [1790, 0]
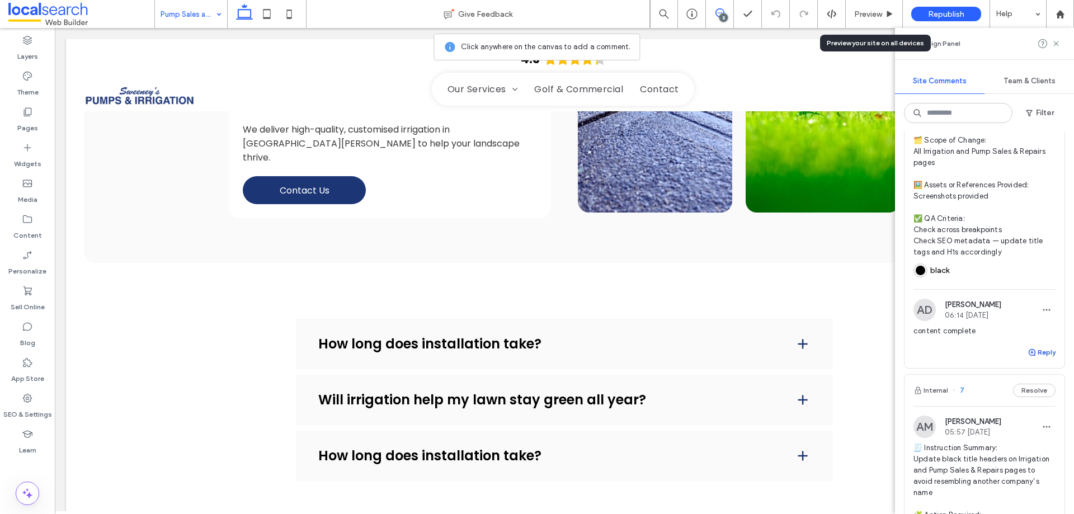
click at [1037, 346] on button "Reply" at bounding box center [1042, 352] width 28 height 13
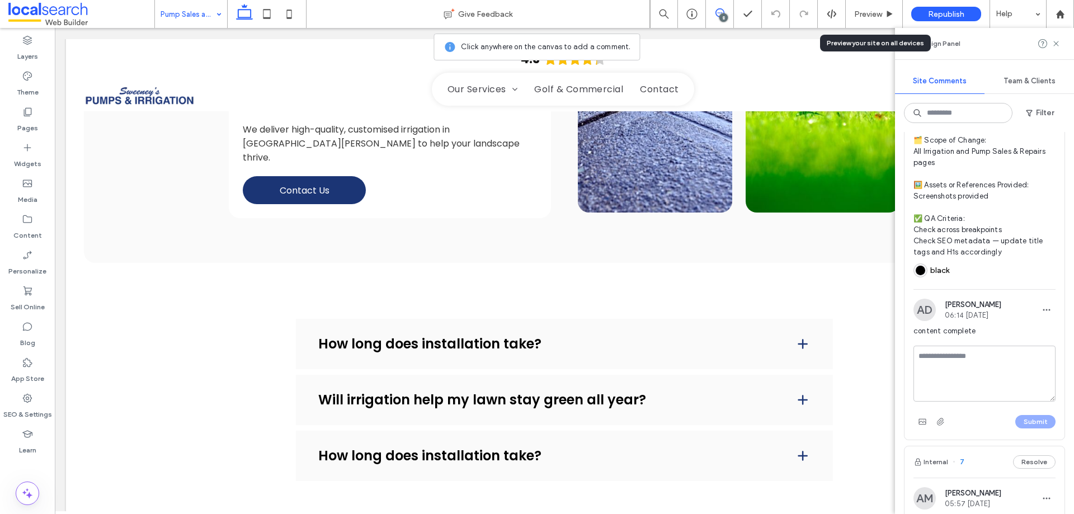
click at [938, 346] on textarea at bounding box center [985, 374] width 142 height 56
type textarea "**********"
click at [1015, 415] on button "Submit" at bounding box center [1035, 421] width 40 height 13
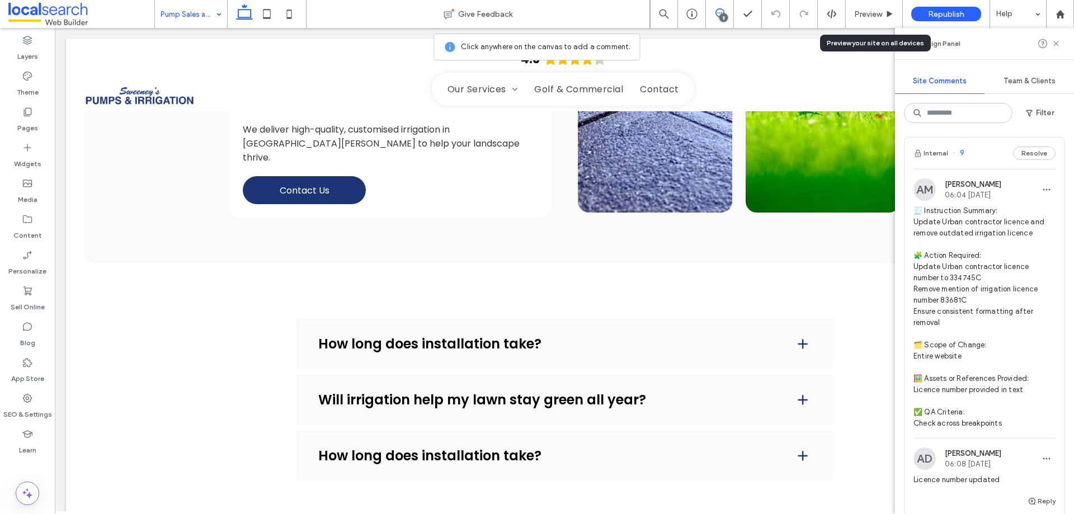
scroll to position [1119, 0]
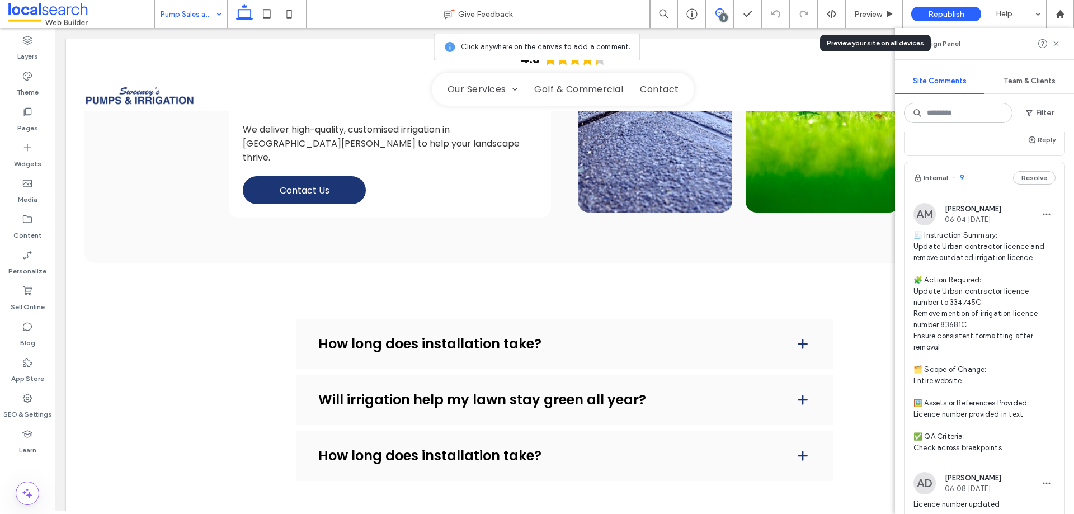
click at [989, 266] on span "🧾 Instruction Summary: Update Urban contractor licence and remove outdated irri…" at bounding box center [985, 342] width 142 height 224
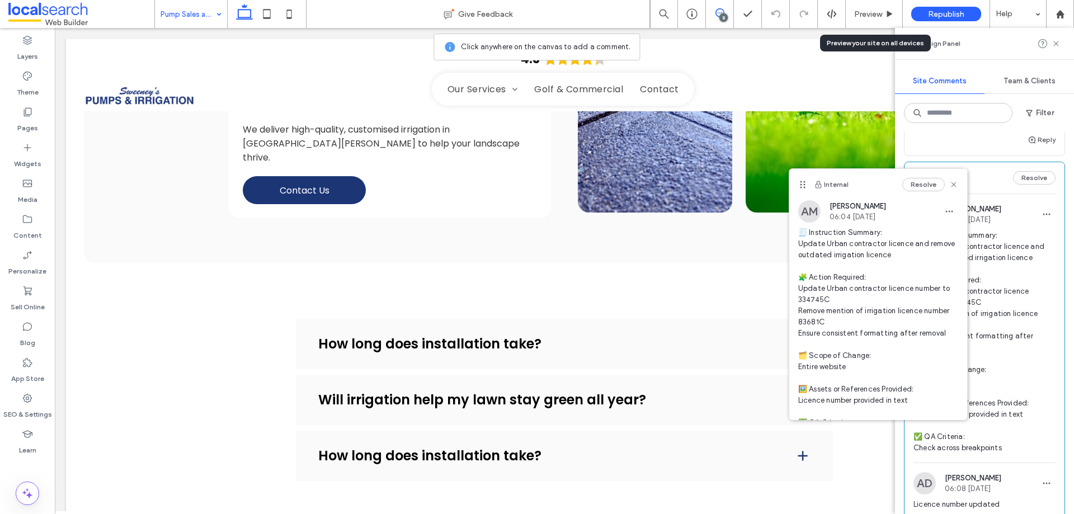
click at [843, 324] on span "🧾 Instruction Summary: Update Urban contractor licence and remove outdated irri…" at bounding box center [878, 333] width 160 height 213
copy span "681C E"
click at [36, 468] on div at bounding box center [27, 465] width 55 height 11
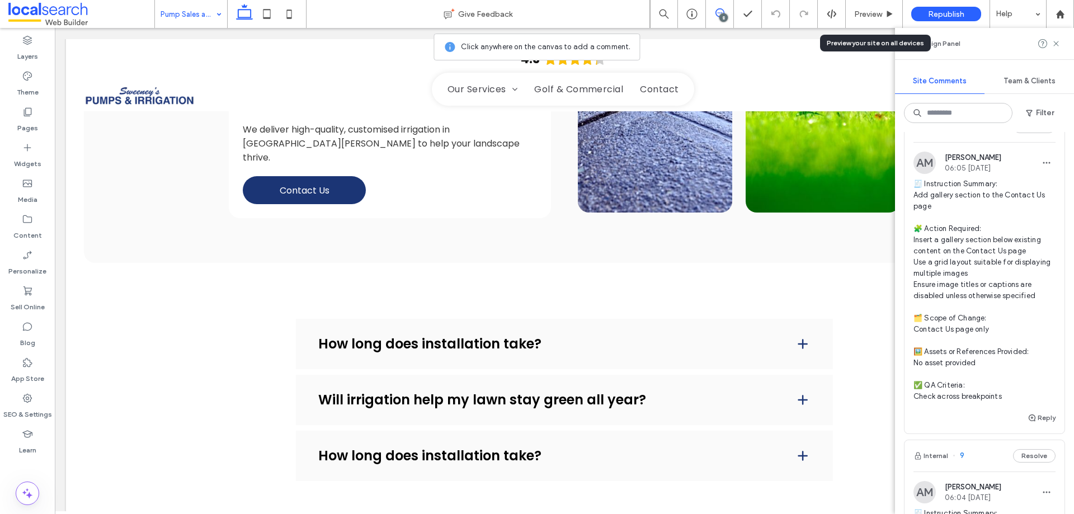
scroll to position [839, 0]
click at [959, 253] on span "🧾 Instruction Summary: Add gallery section to the Contact Us page 🧩 Action Requ…" at bounding box center [985, 292] width 142 height 224
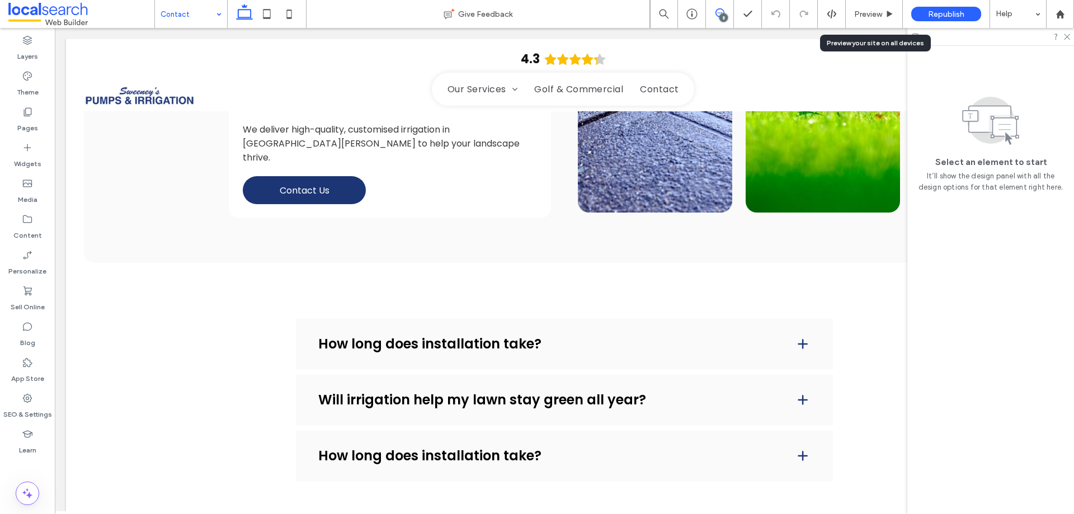
click at [714, 10] on span at bounding box center [719, 12] width 27 height 9
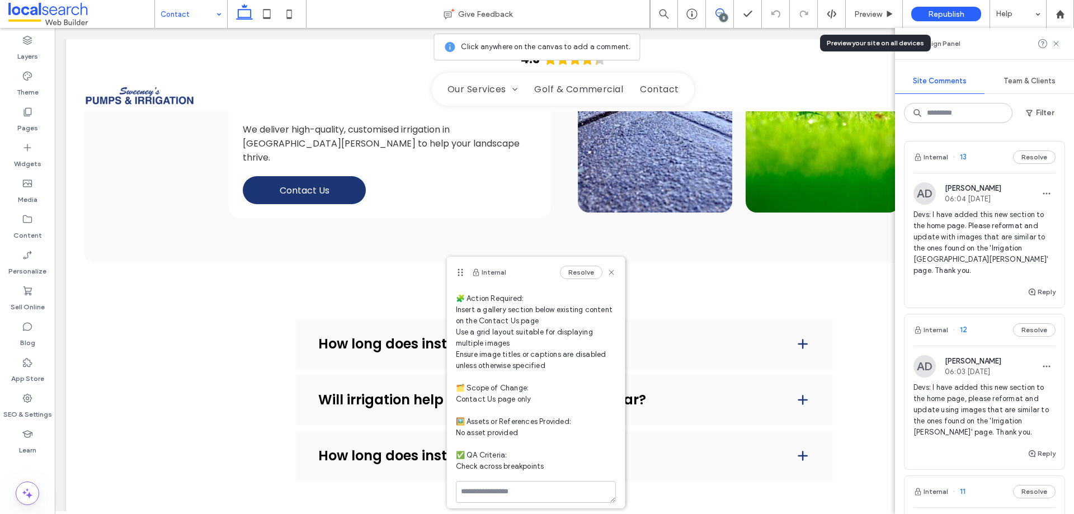
scroll to position [62, 0]
click at [18, 154] on label "Widgets" at bounding box center [27, 161] width 27 height 16
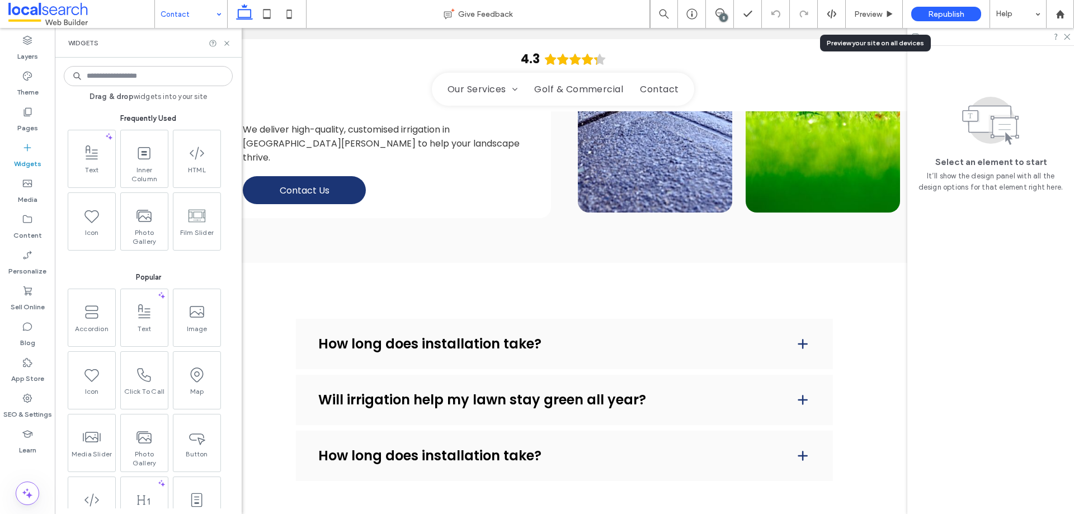
click at [149, 76] on input at bounding box center [148, 76] width 169 height 20
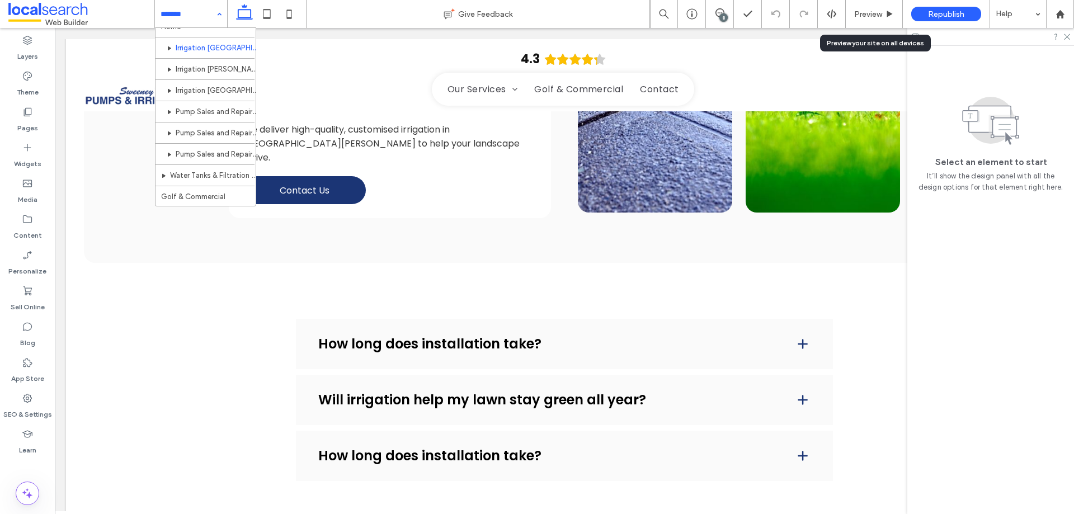
scroll to position [0, 0]
click at [27, 129] on label "Pages" at bounding box center [27, 125] width 21 height 16
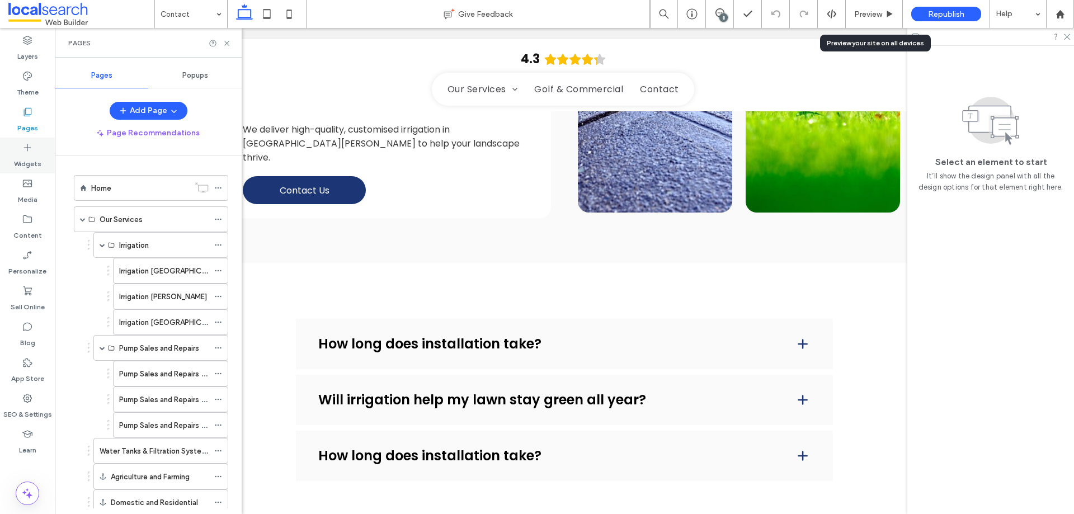
click at [26, 154] on label "Widgets" at bounding box center [27, 161] width 27 height 16
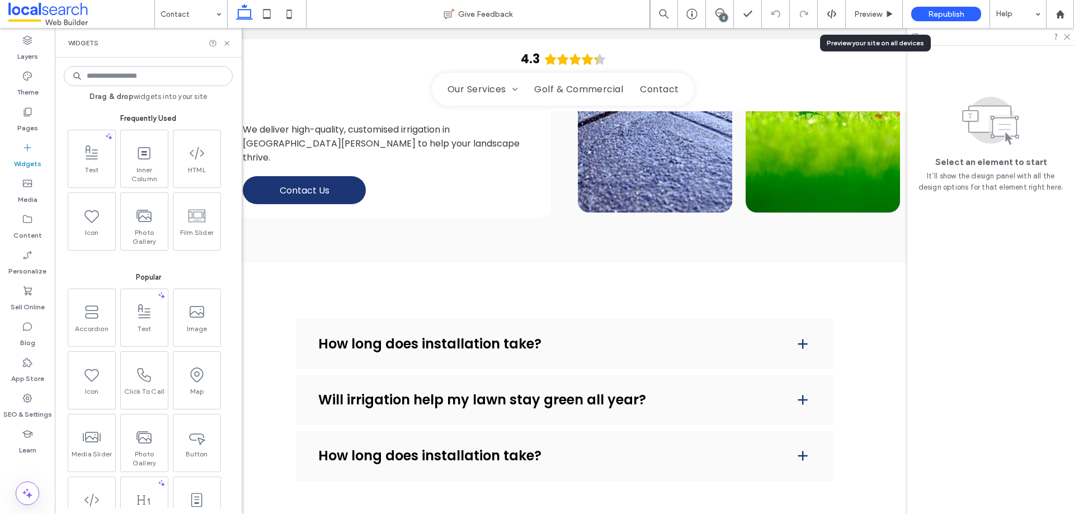
click at [121, 76] on input at bounding box center [148, 76] width 169 height 20
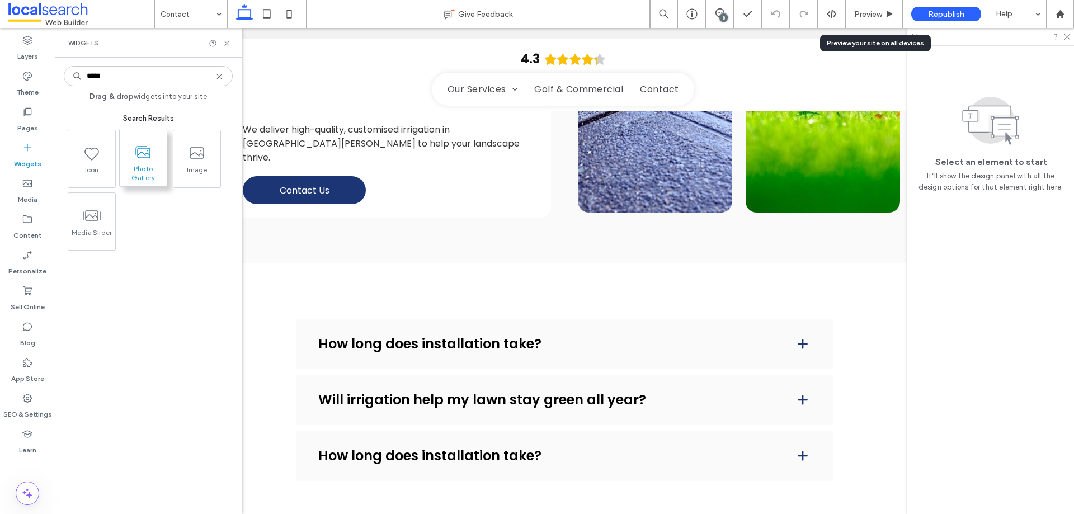
type input "*****"
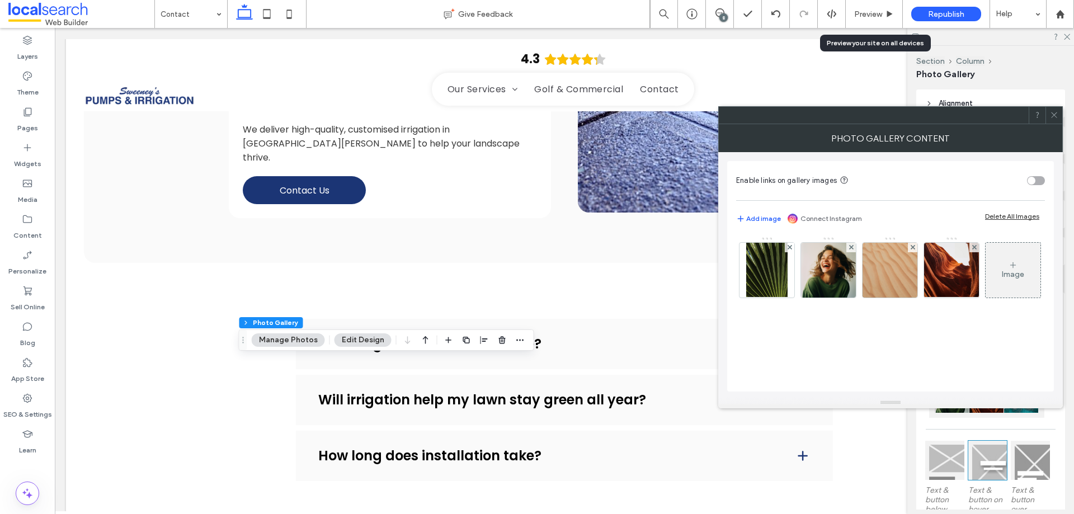
click at [1060, 118] on div at bounding box center [1054, 115] width 17 height 17
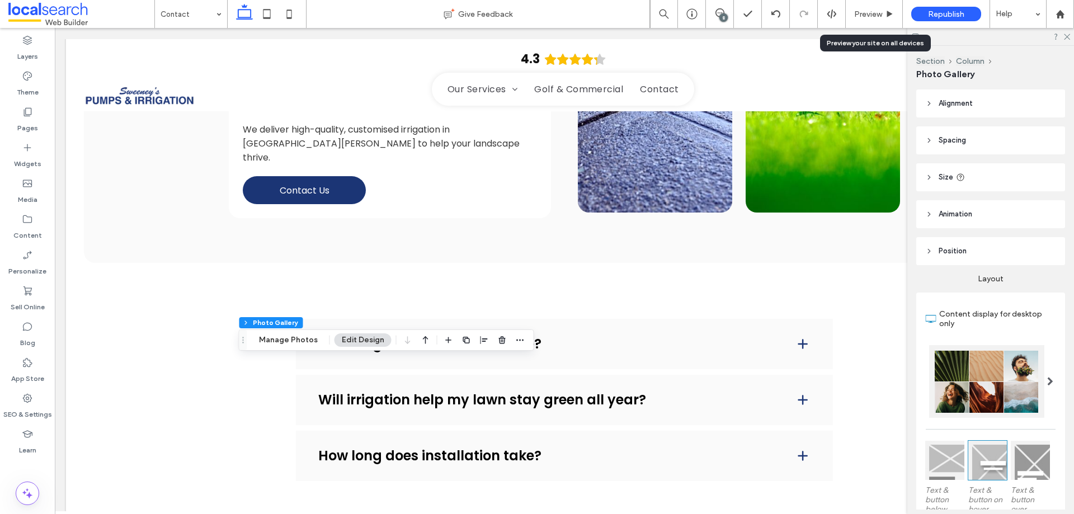
click at [964, 137] on span "Spacing" at bounding box center [952, 140] width 27 height 11
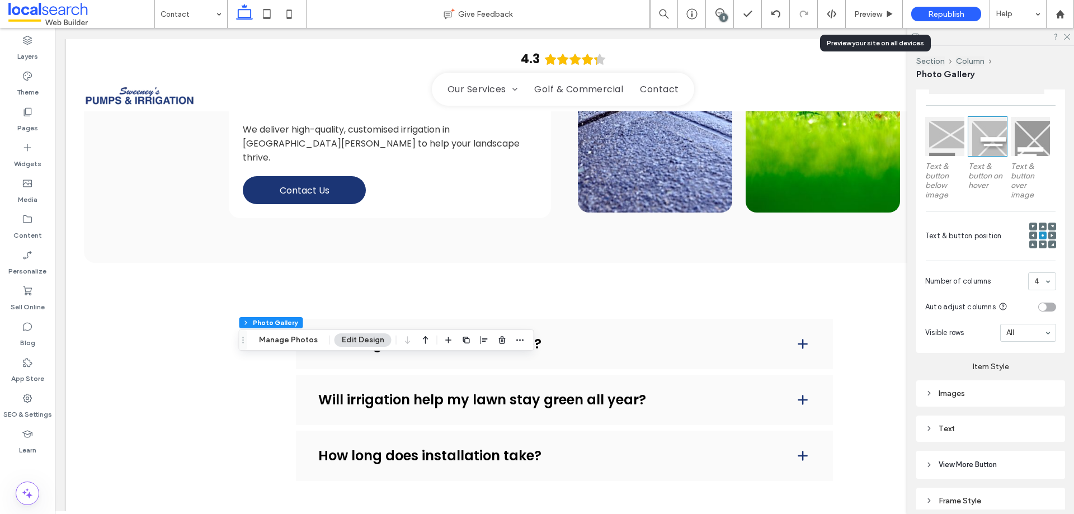
scroll to position [543, 0]
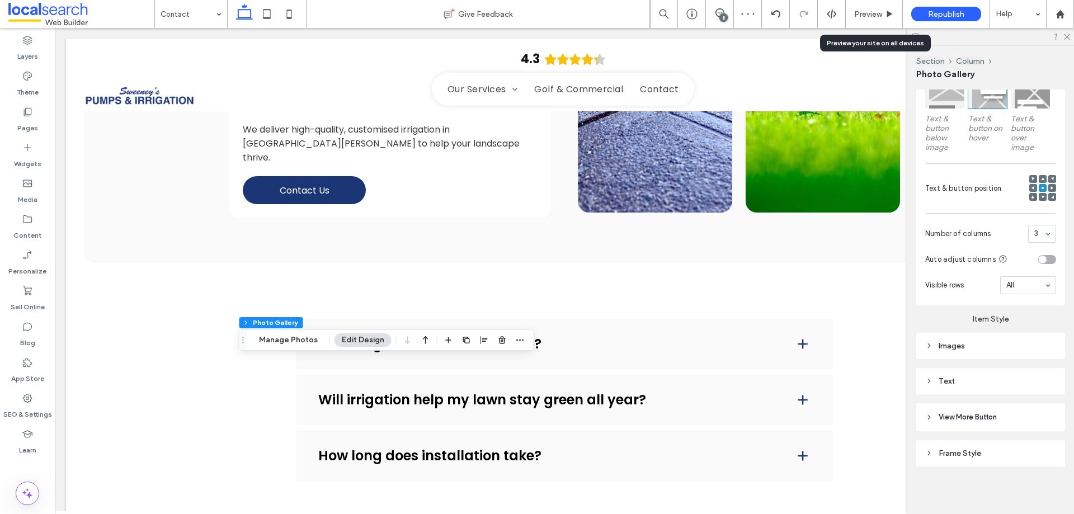
click at [952, 344] on div "Images" at bounding box center [990, 346] width 131 height 10
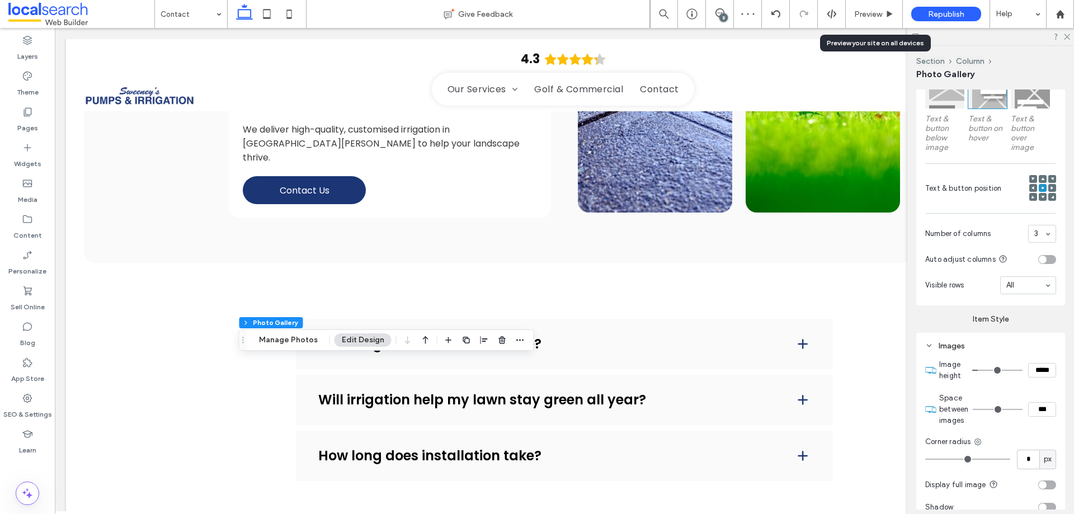
type input "*"
type input "***"
type input "*"
type input "***"
type input "*"
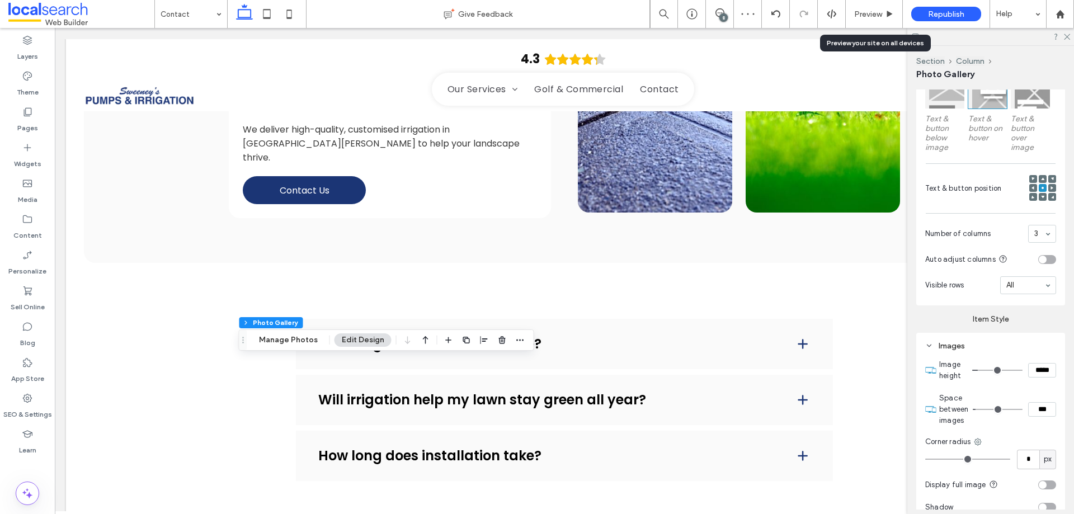
type input "***"
type input "*"
type input "***"
type input "*"
type input "***"
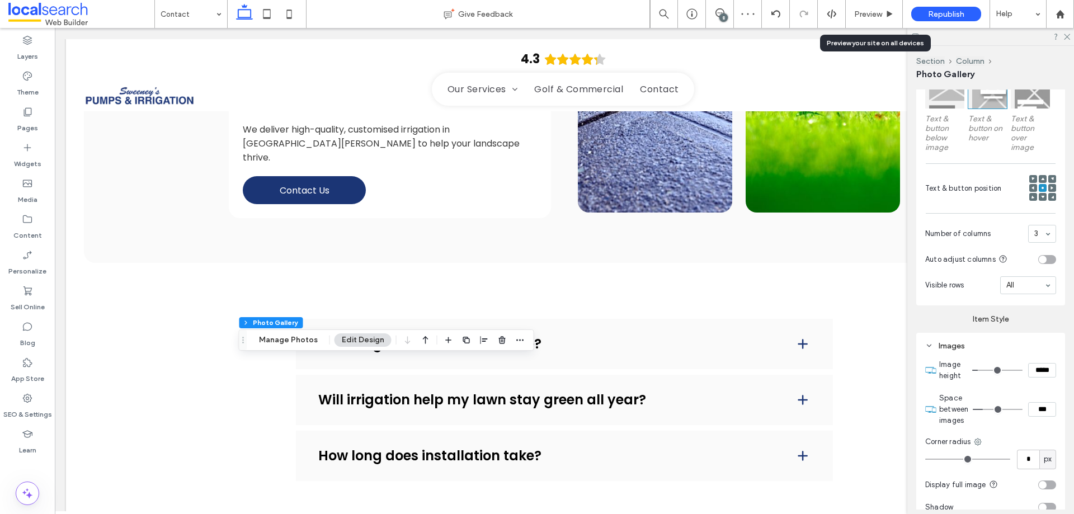
type input "*"
type input "***"
type input "*"
type input "***"
type input "*"
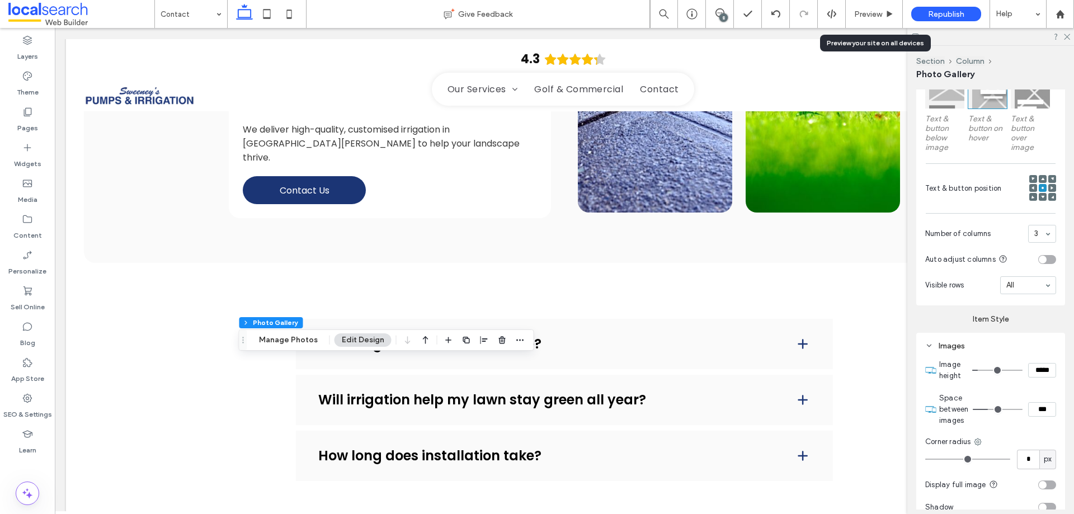
type input "***"
type input "*"
type input "***"
type input "**"
type input "****"
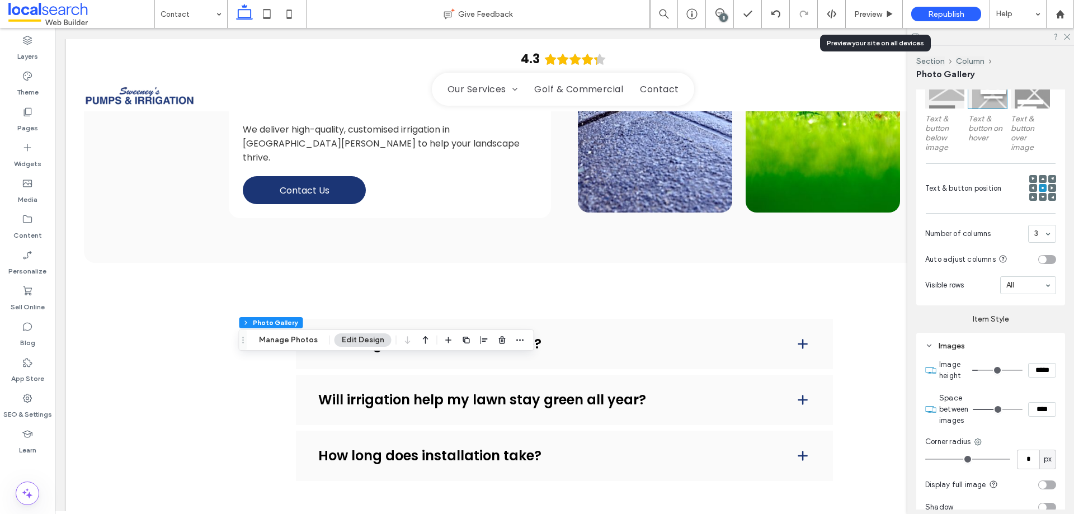
drag, startPoint x: 979, startPoint y: 405, endPoint x: 995, endPoint y: 407, distance: 16.3
type input "**"
click at [995, 409] on input "range" at bounding box center [998, 409] width 50 height 1
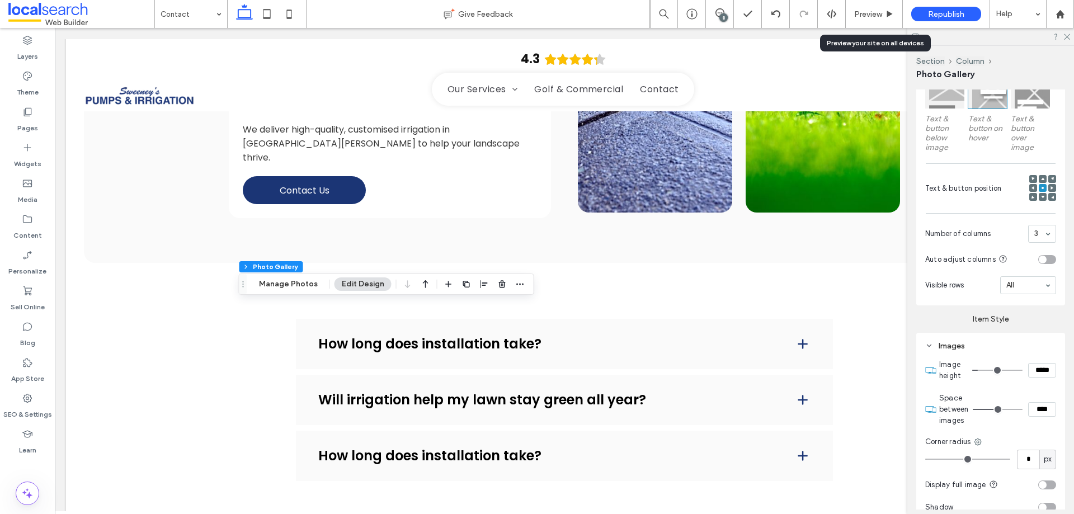
click at [720, 17] on div "8" at bounding box center [723, 17] width 8 height 8
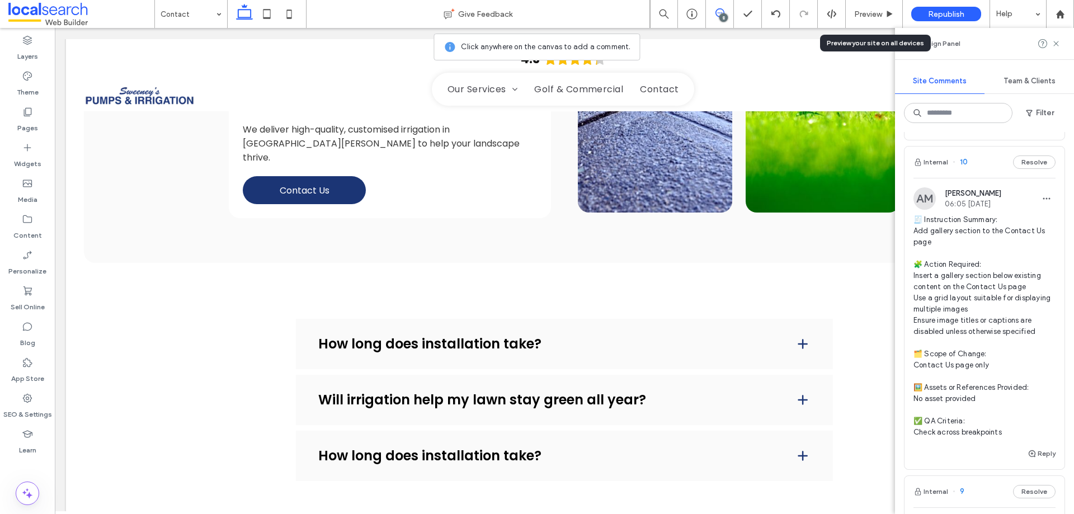
scroll to position [783, 0]
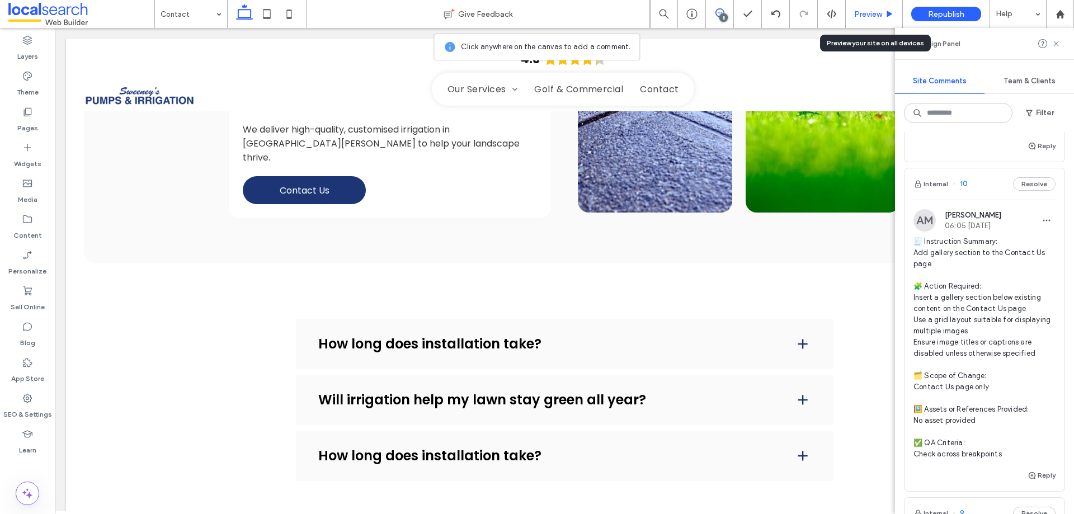
click at [853, 12] on div "Preview" at bounding box center [874, 15] width 57 height 10
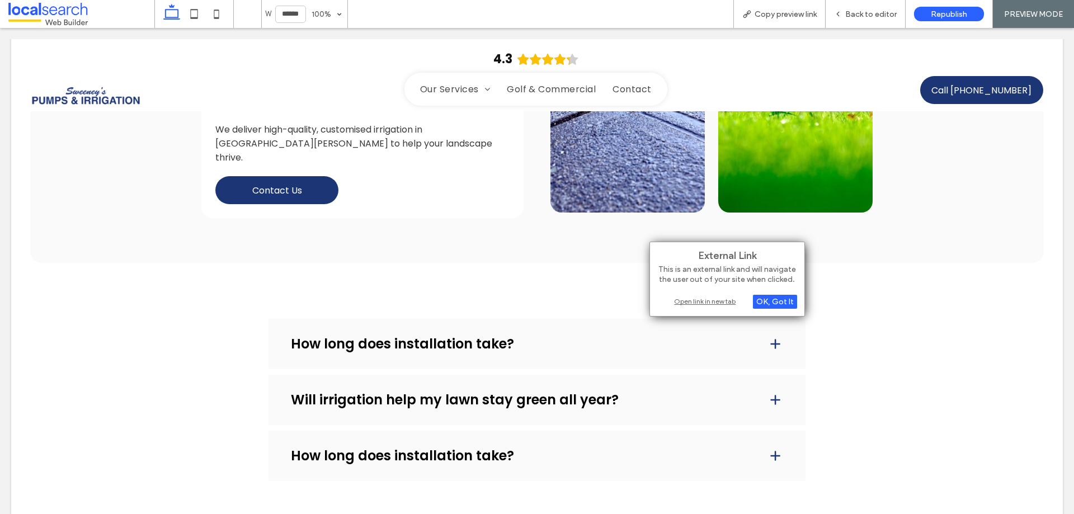
click at [690, 295] on div "Open link in new tab" at bounding box center [727, 301] width 140 height 12
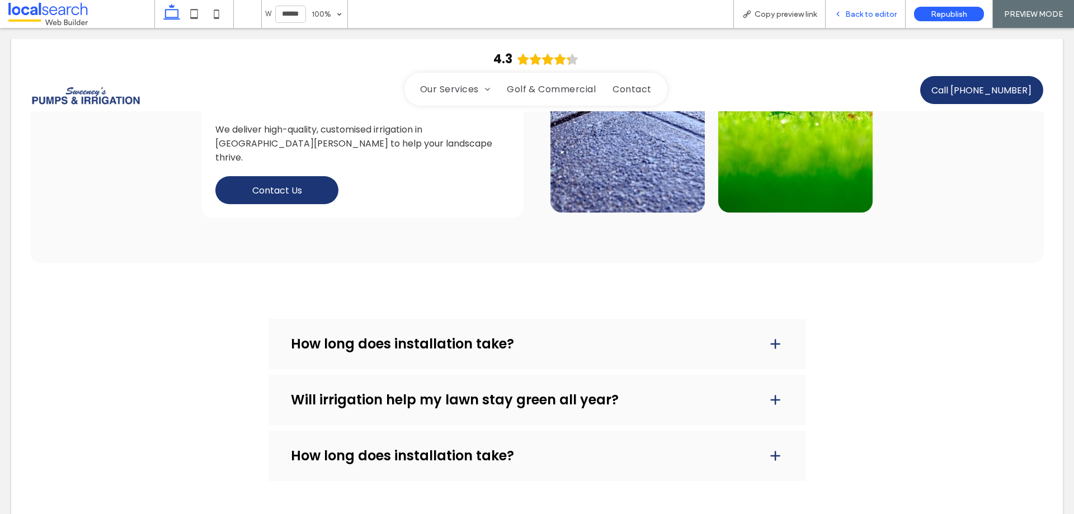
click at [851, 12] on span "Back to editor" at bounding box center [870, 15] width 51 height 10
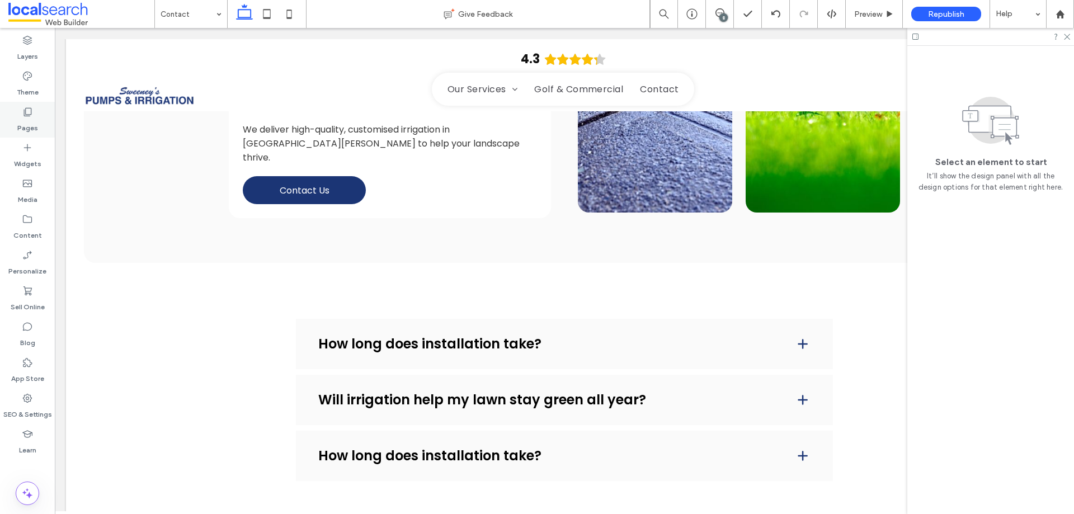
click at [27, 125] on label "Pages" at bounding box center [27, 125] width 21 height 16
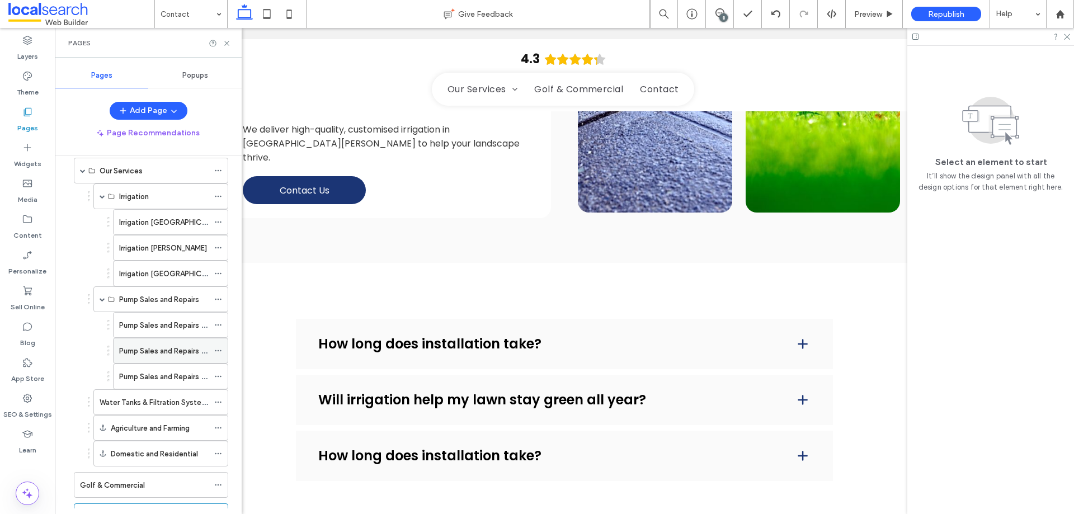
scroll to position [97, 0]
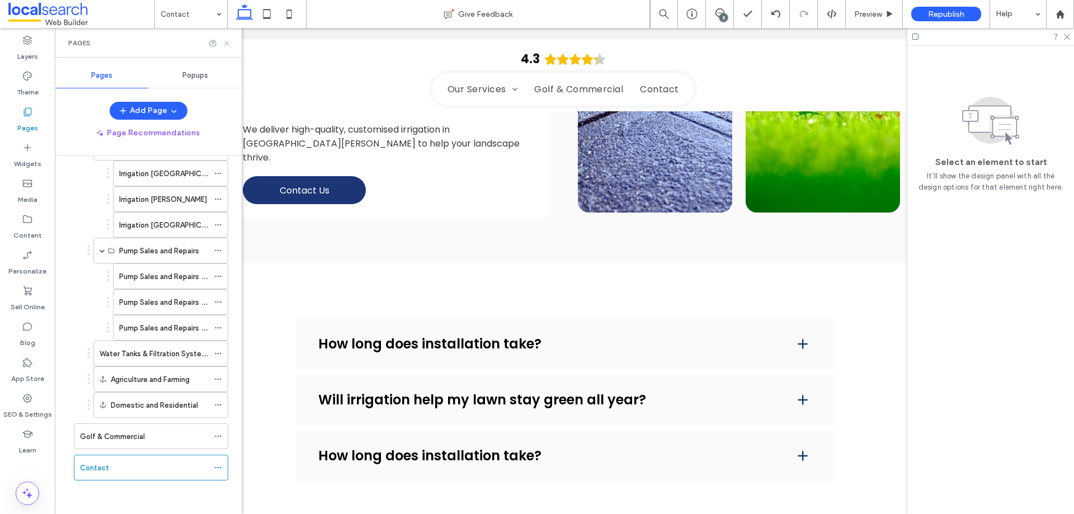
click at [228, 43] on use at bounding box center [226, 43] width 4 height 4
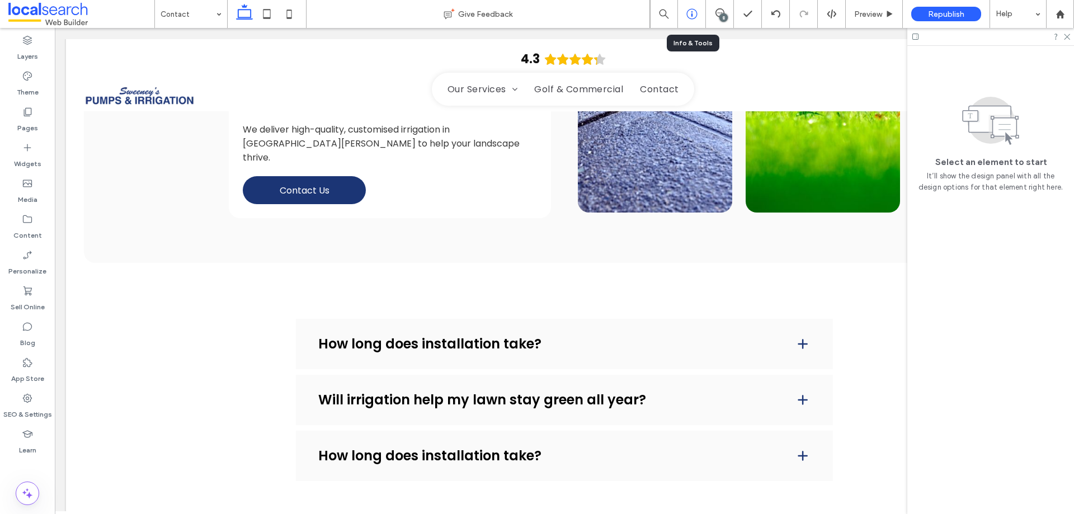
click at [689, 9] on icon at bounding box center [691, 13] width 11 height 11
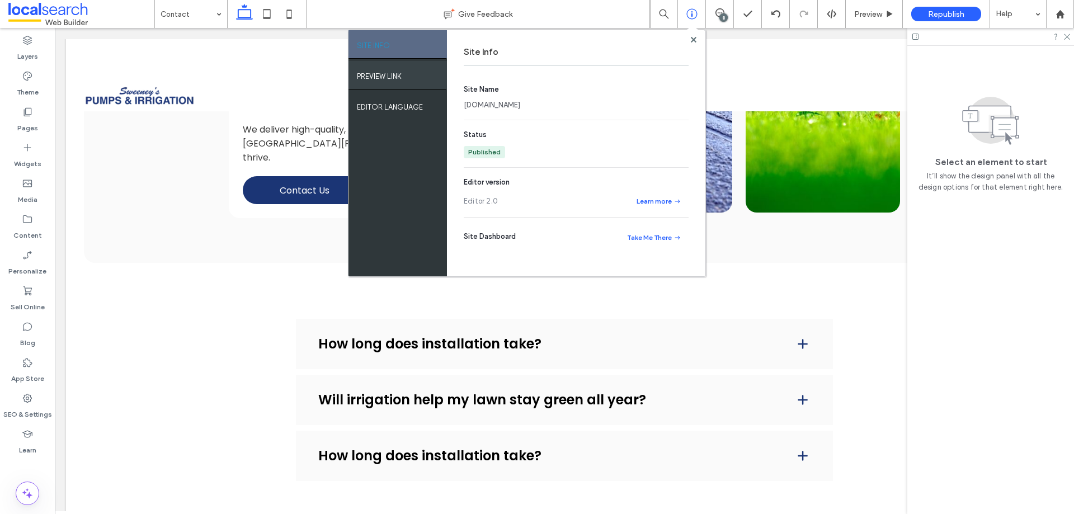
click at [402, 70] on div "PREVIEW LINK" at bounding box center [398, 75] width 98 height 28
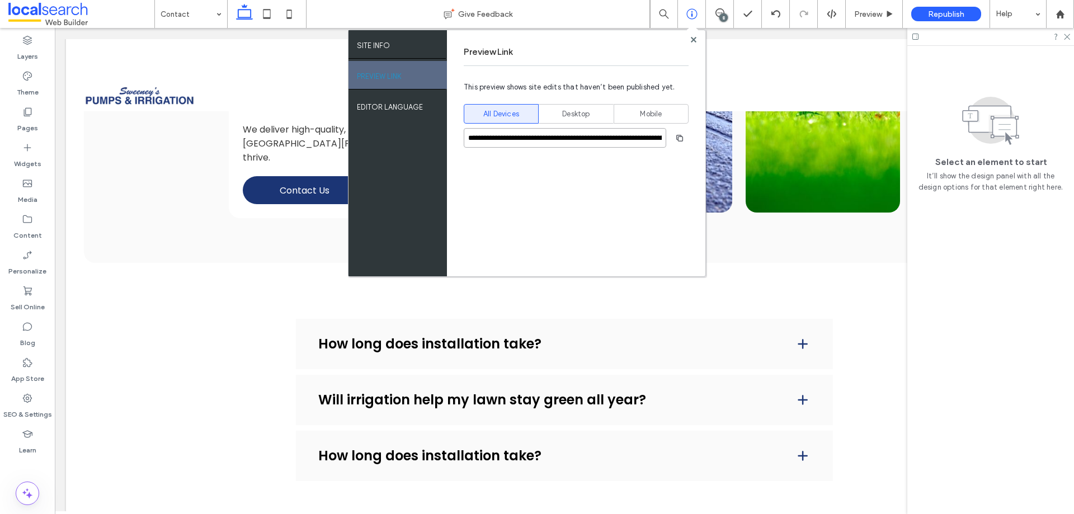
click at [507, 137] on input "**********" at bounding box center [565, 138] width 203 height 20
click at [693, 40] on use at bounding box center [693, 39] width 6 height 6
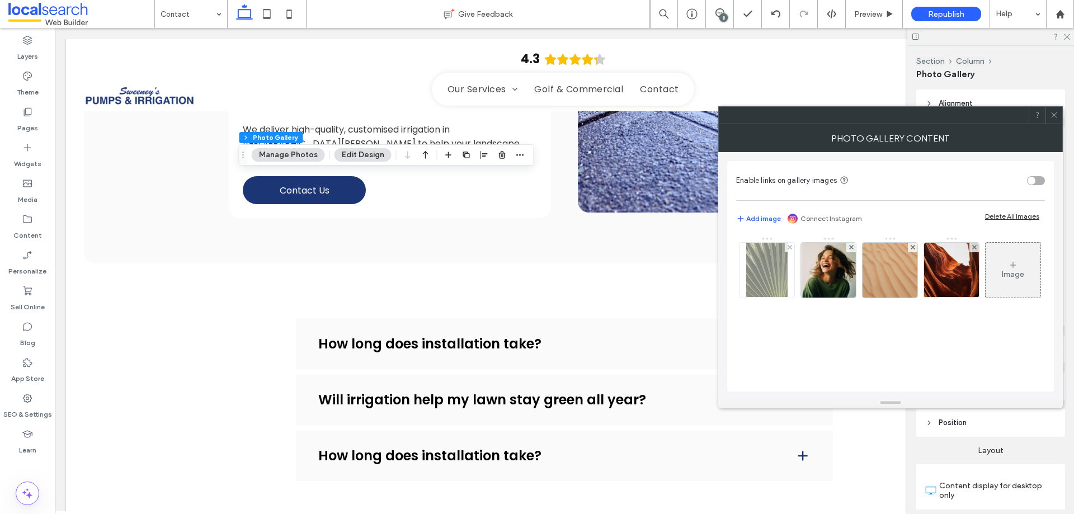
click at [777, 271] on img at bounding box center [767, 270] width 42 height 55
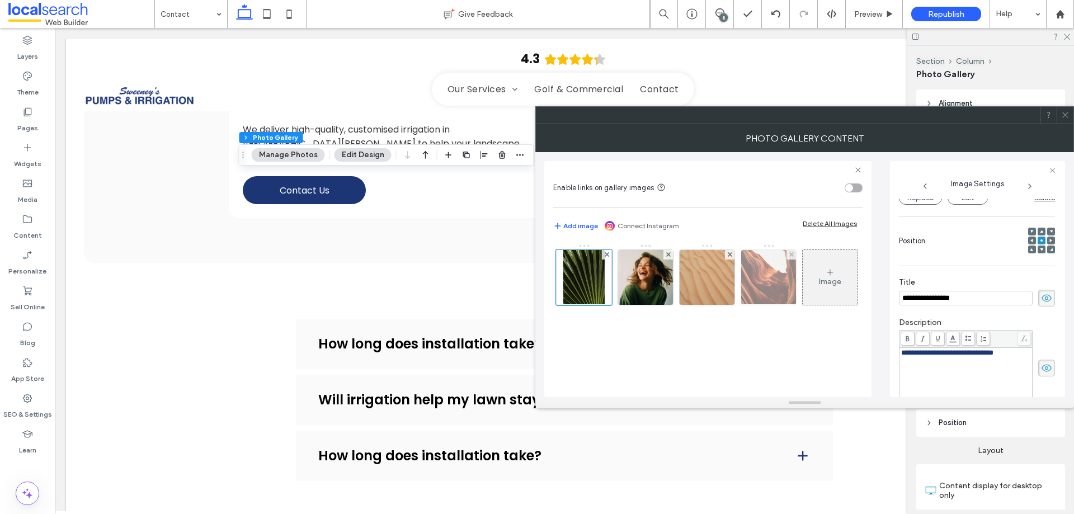
scroll to position [0, 0]
click at [820, 222] on div "Delete All Images" at bounding box center [830, 223] width 54 height 8
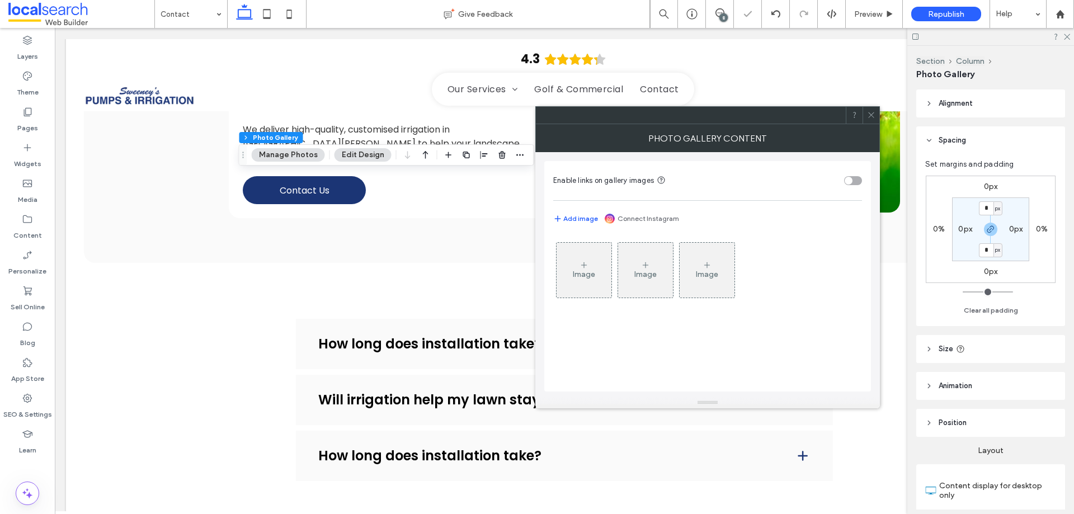
click at [597, 274] on div "Image" at bounding box center [584, 270] width 55 height 53
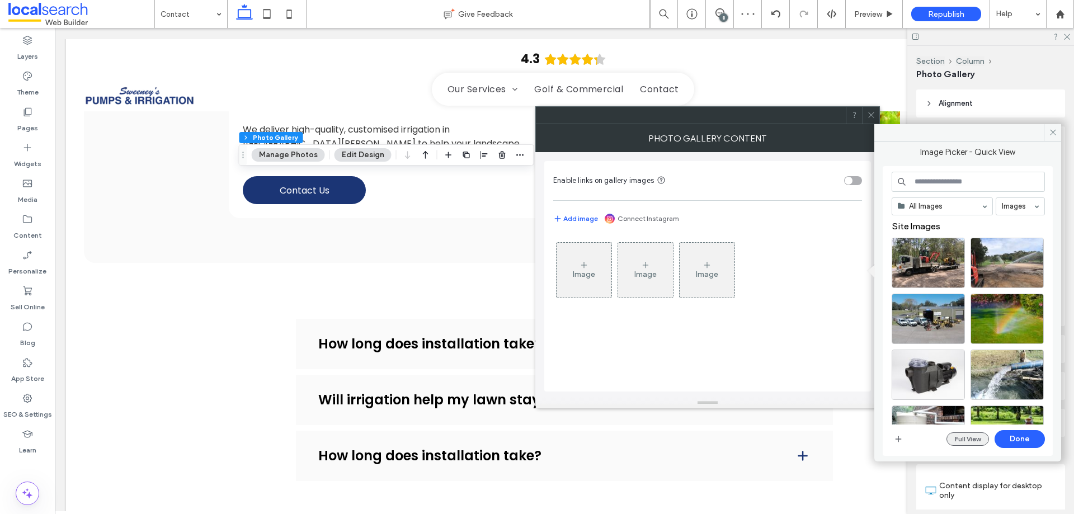
click at [966, 442] on button "Full View" at bounding box center [968, 438] width 43 height 13
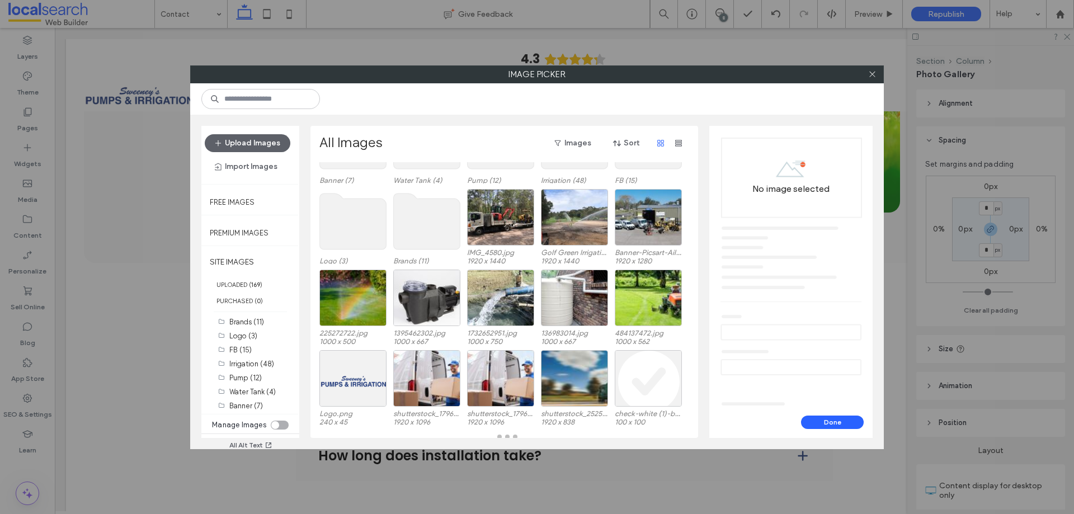
scroll to position [79, 0]
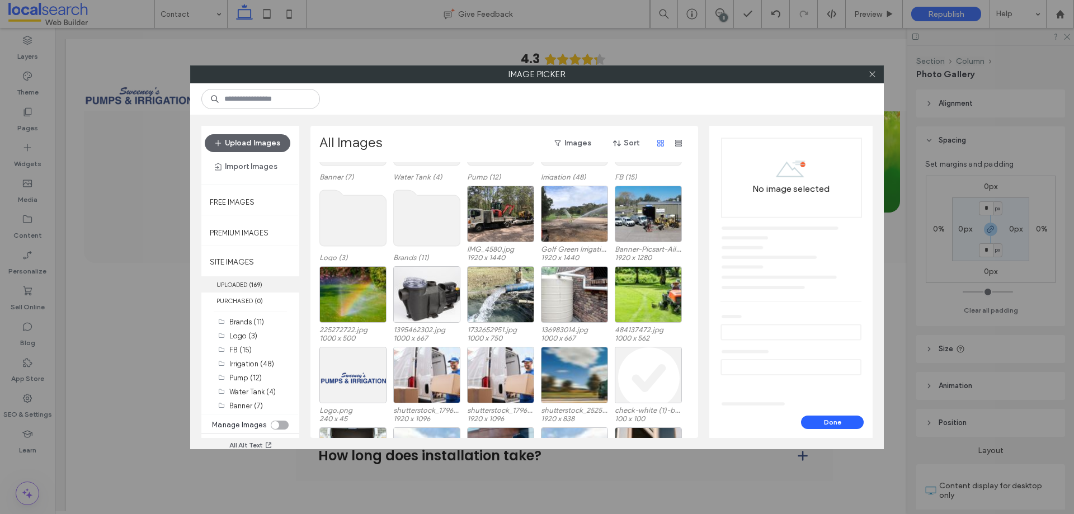
click at [249, 284] on label "UPLOADED ( 169 )" at bounding box center [250, 284] width 98 height 16
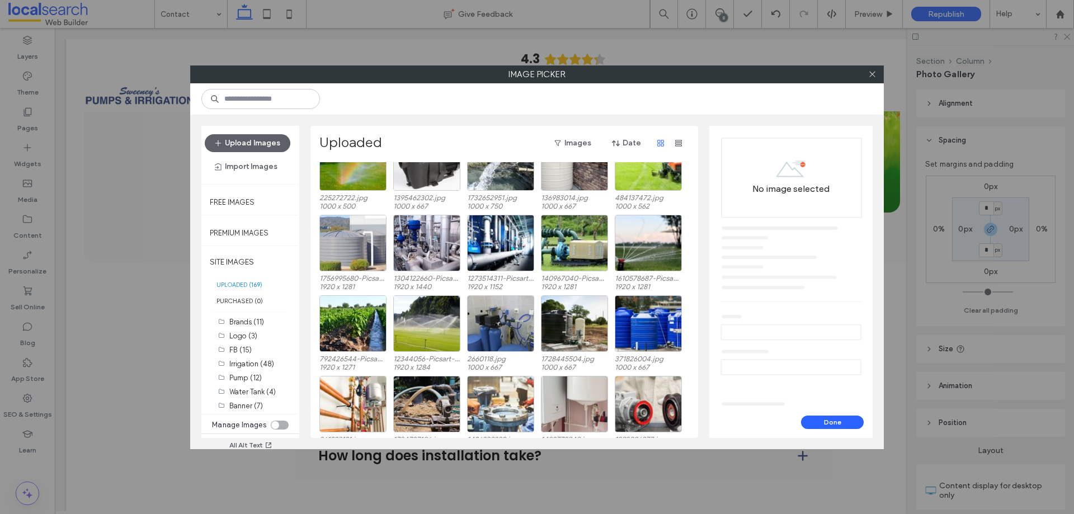
scroll to position [190, 0]
click at [276, 426] on div "toggle" at bounding box center [275, 425] width 8 height 8
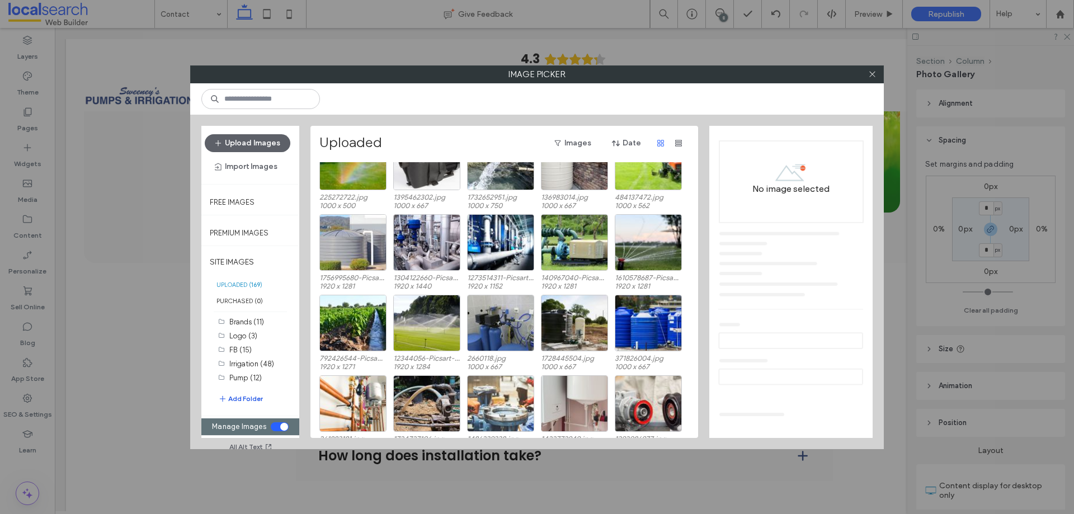
click at [252, 401] on button "Add Folder" at bounding box center [240, 398] width 45 height 11
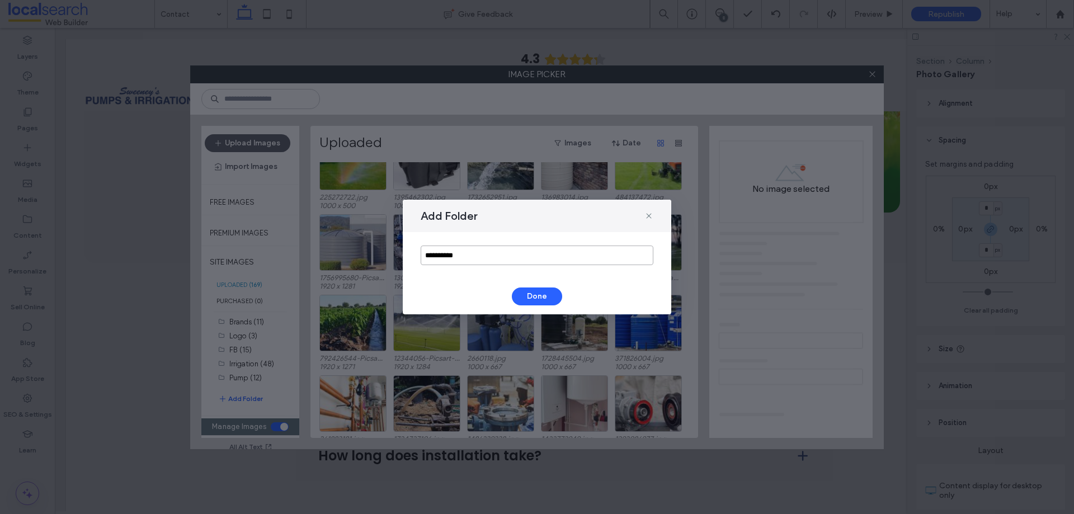
drag, startPoint x: 478, startPoint y: 250, endPoint x: 327, endPoint y: 266, distance: 151.9
click at [321, 265] on div "**********" at bounding box center [537, 257] width 1074 height 514
type input "*"
type input "**********"
click at [536, 302] on button "Done" at bounding box center [537, 297] width 50 height 18
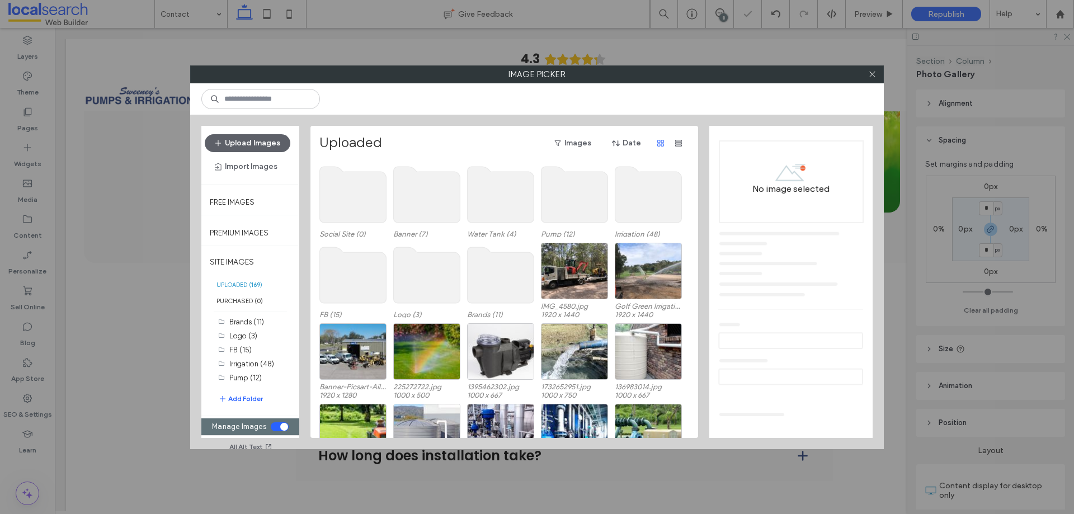
click at [276, 425] on div "toggle" at bounding box center [280, 426] width 18 height 9
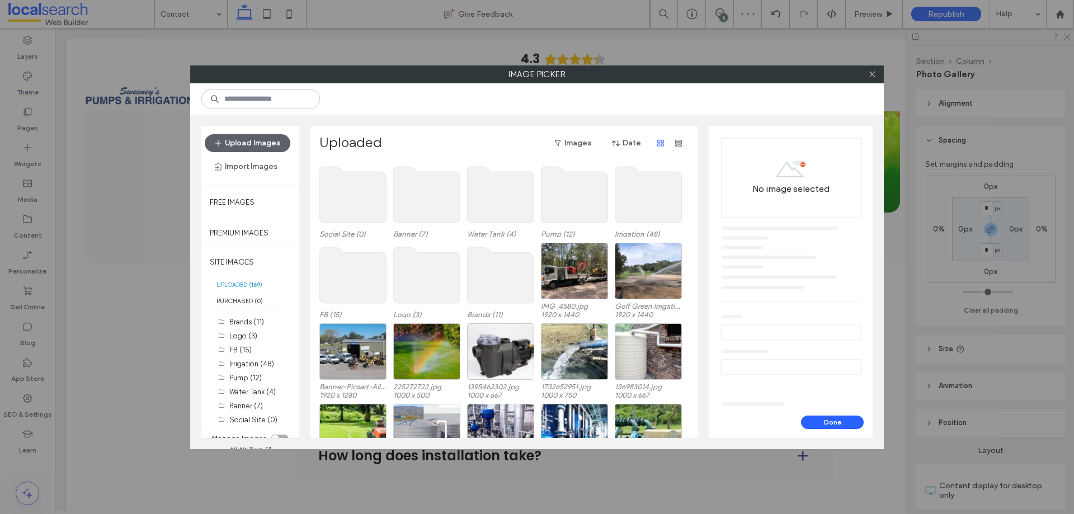
click at [349, 189] on use at bounding box center [353, 195] width 67 height 56
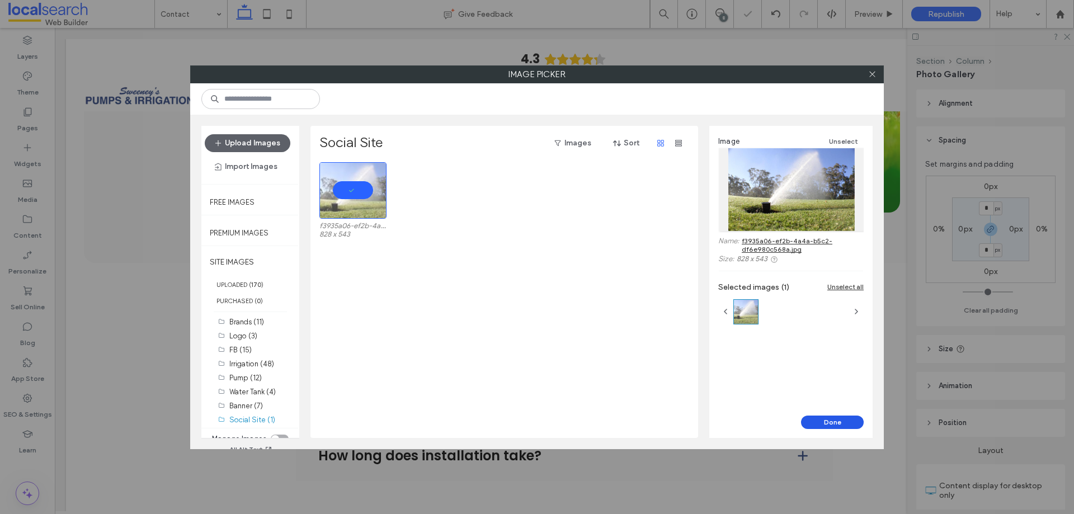
click at [838, 420] on button "Done" at bounding box center [832, 422] width 63 height 13
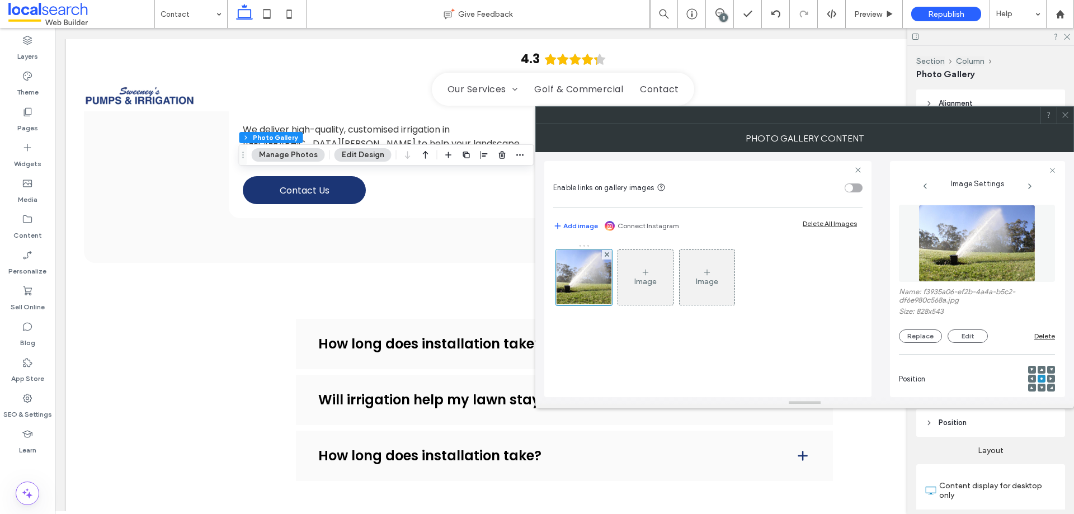
click at [635, 283] on div "Image" at bounding box center [645, 282] width 22 height 10
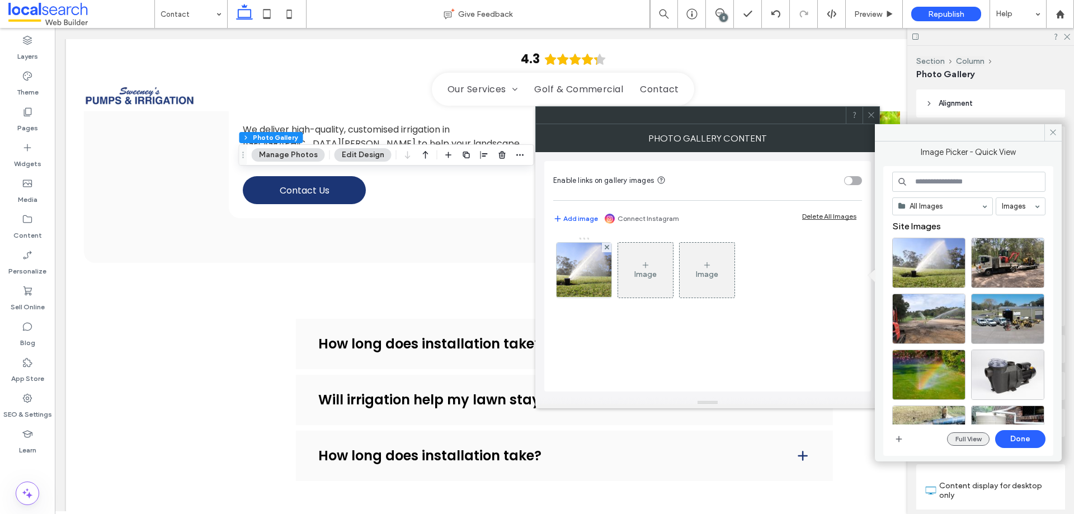
click at [970, 440] on button "Full View" at bounding box center [968, 438] width 43 height 13
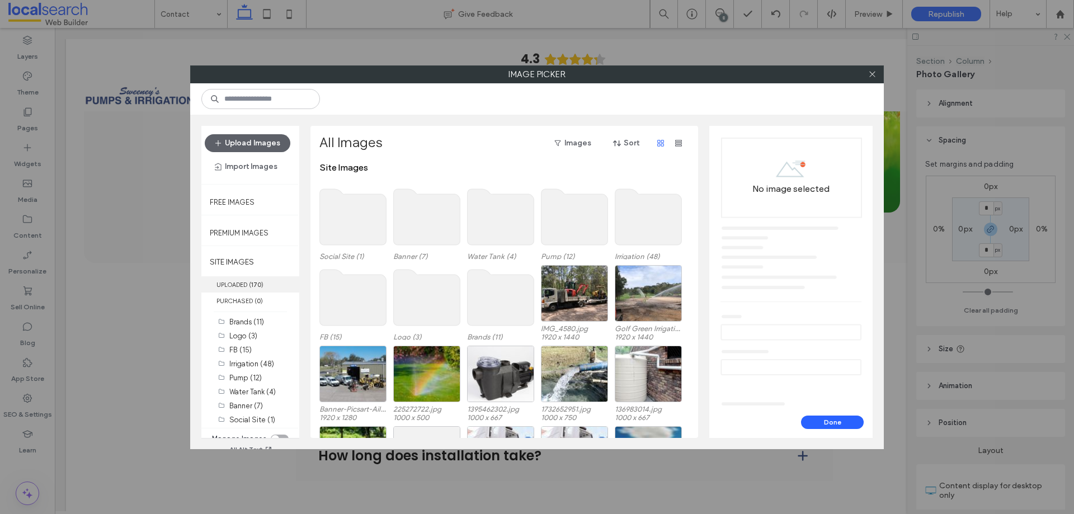
click at [248, 282] on label "UPLOADED ( 170 )" at bounding box center [250, 284] width 98 height 16
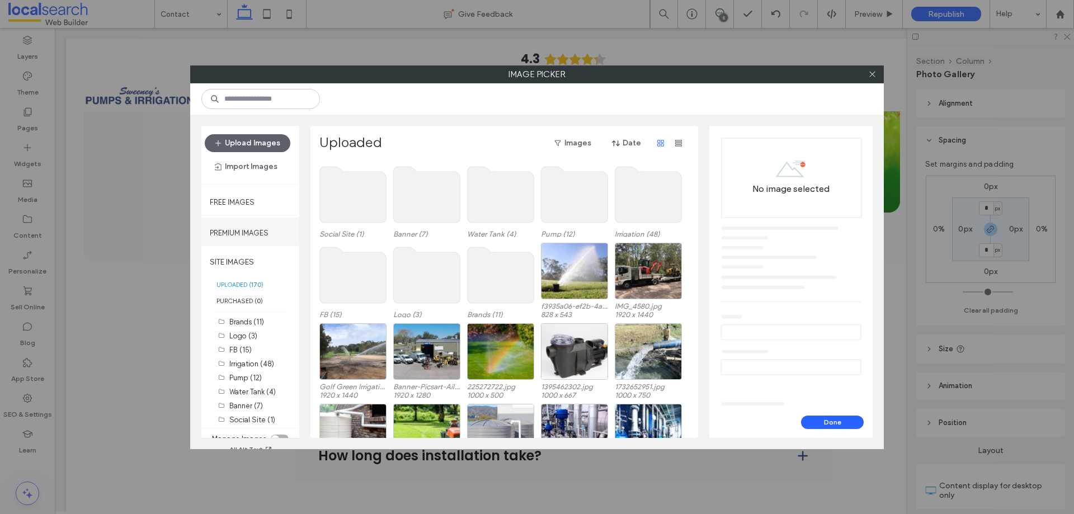
click at [269, 232] on label "Premium Images" at bounding box center [239, 230] width 59 height 14
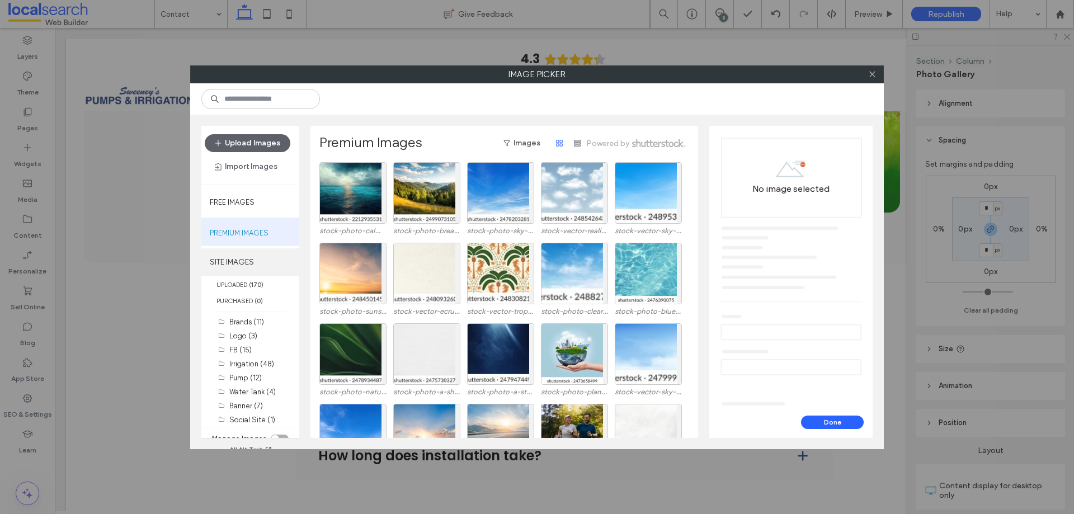
click at [253, 261] on label "SITE IMAGES" at bounding box center [250, 262] width 98 height 28
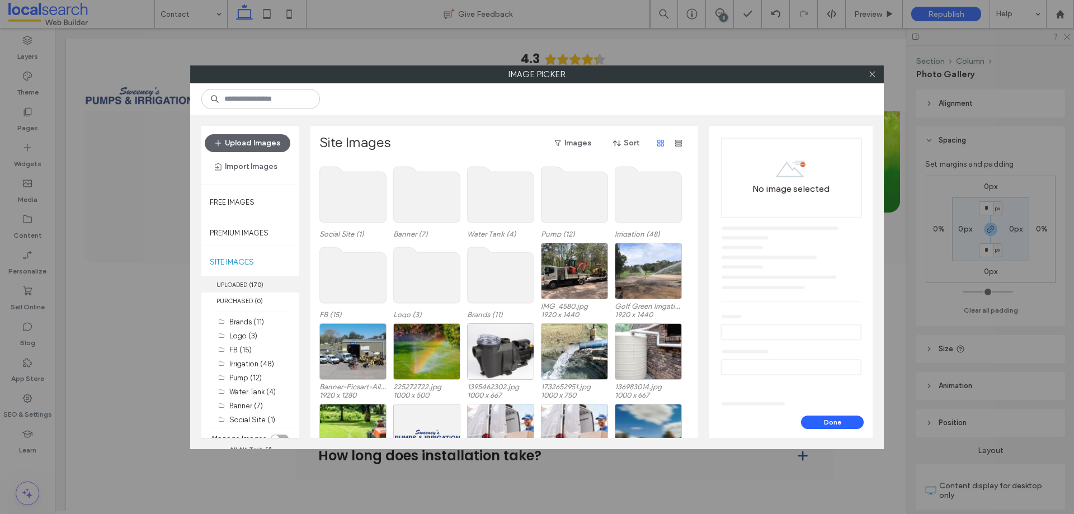
click at [244, 285] on label "UPLOADED ( 170 )" at bounding box center [250, 284] width 98 height 16
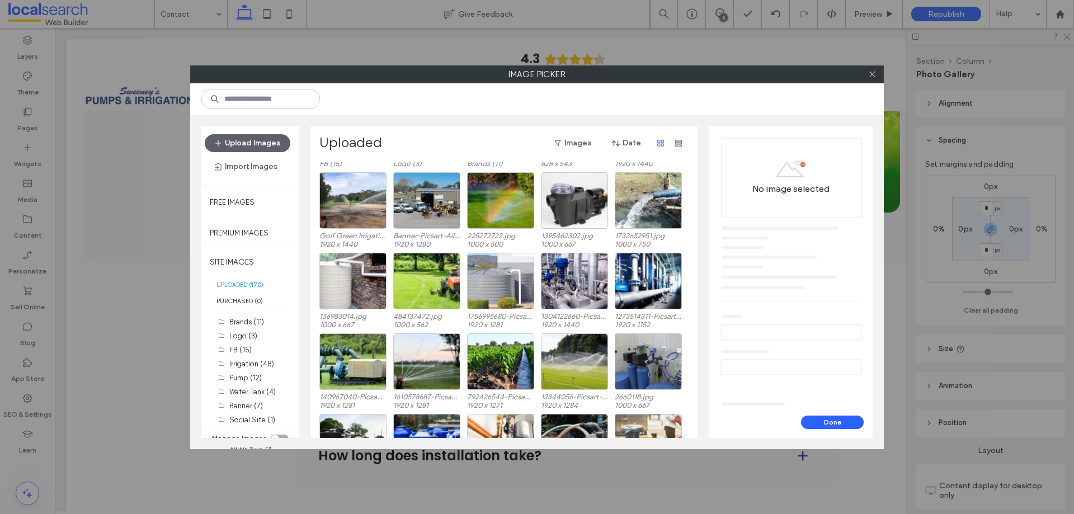
scroll to position [0, 0]
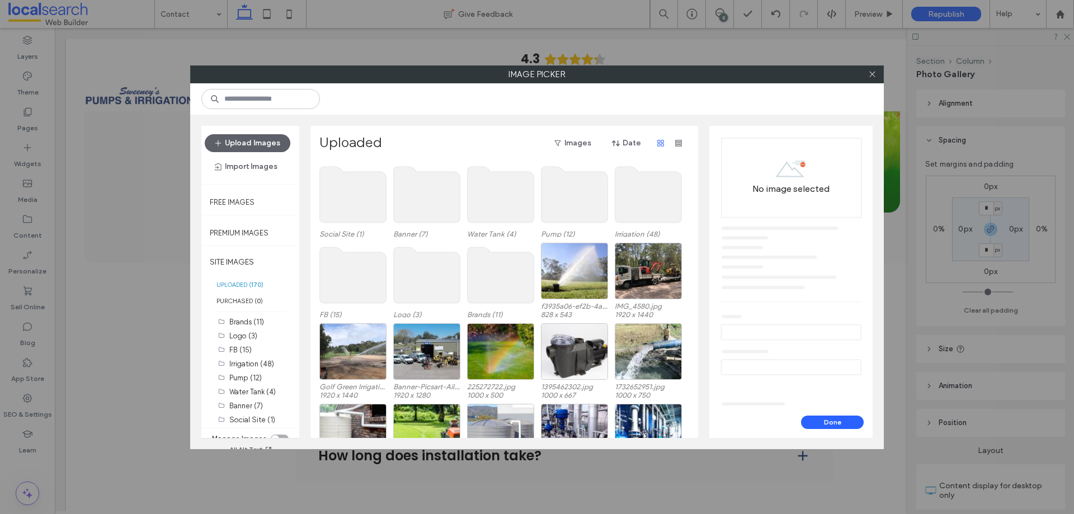
click at [345, 189] on use at bounding box center [353, 195] width 67 height 56
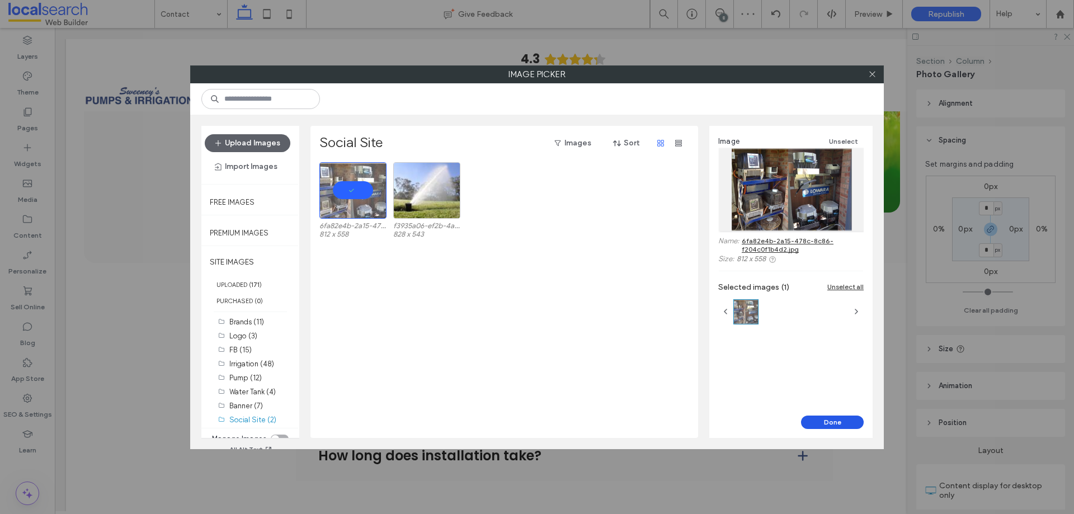
click at [836, 422] on button "Done" at bounding box center [832, 422] width 63 height 13
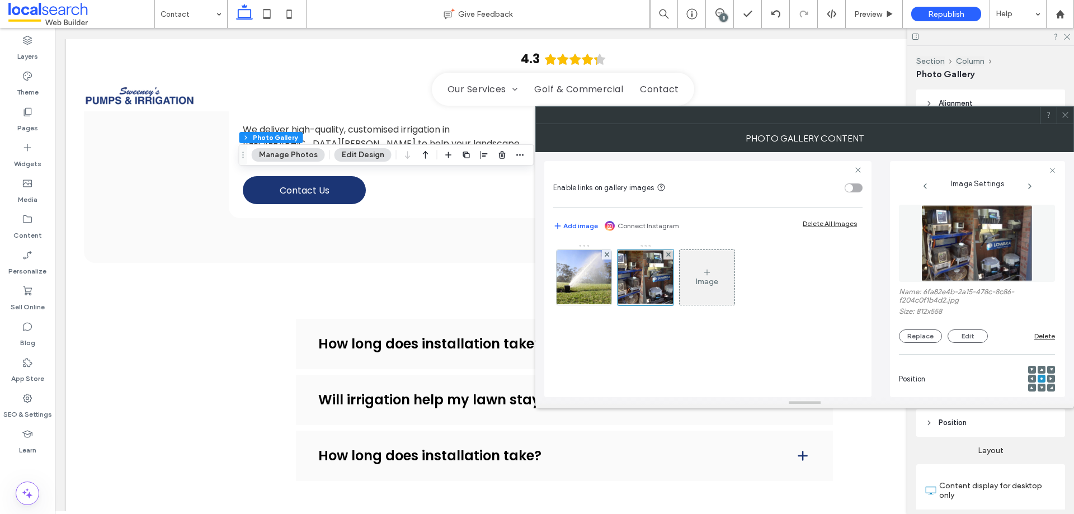
click at [716, 275] on div "Image" at bounding box center [707, 277] width 55 height 53
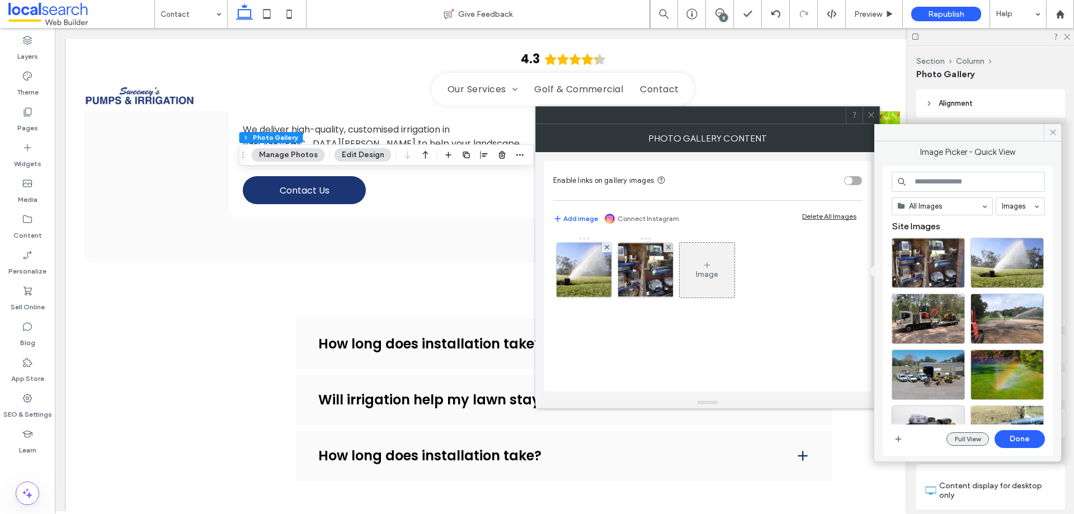
click at [974, 436] on button "Full View" at bounding box center [968, 438] width 43 height 13
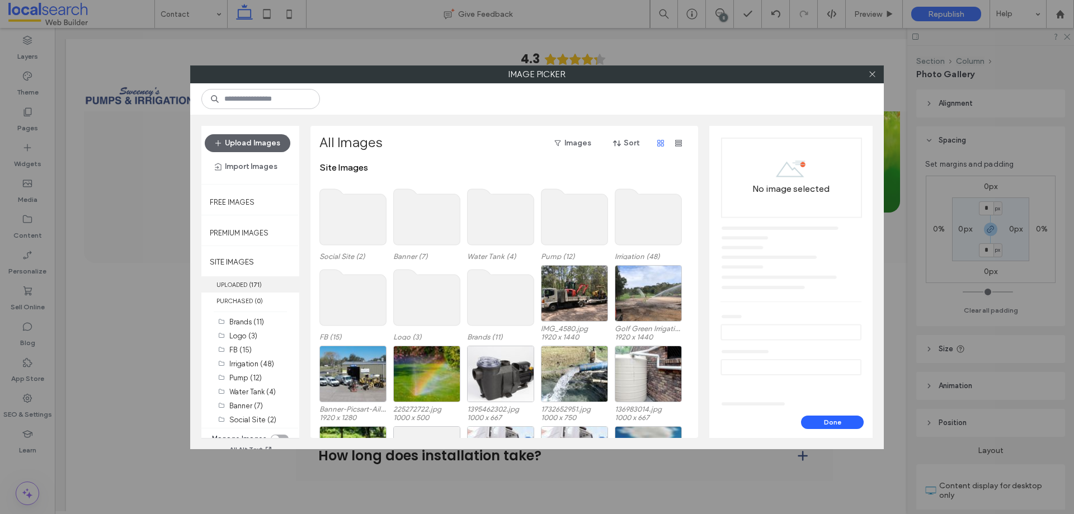
click at [254, 279] on label "UPLOADED ( 171 )" at bounding box center [250, 284] width 98 height 16
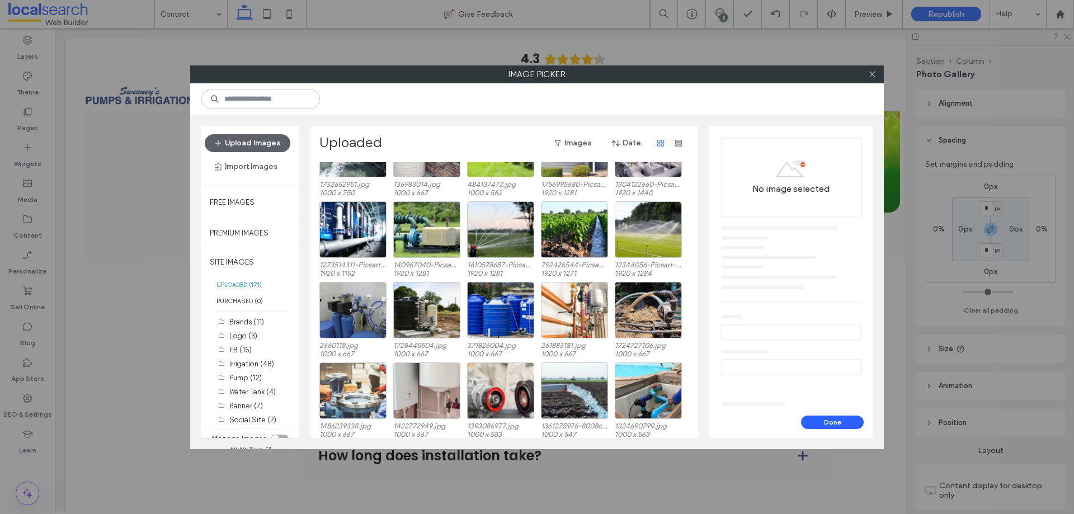
scroll to position [281, 0]
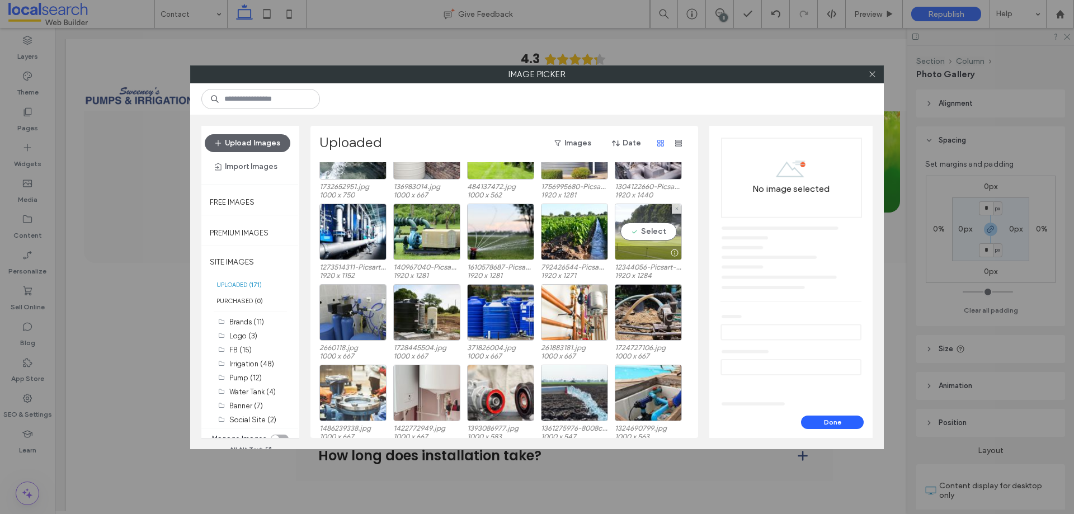
click at [647, 246] on div at bounding box center [648, 252] width 66 height 13
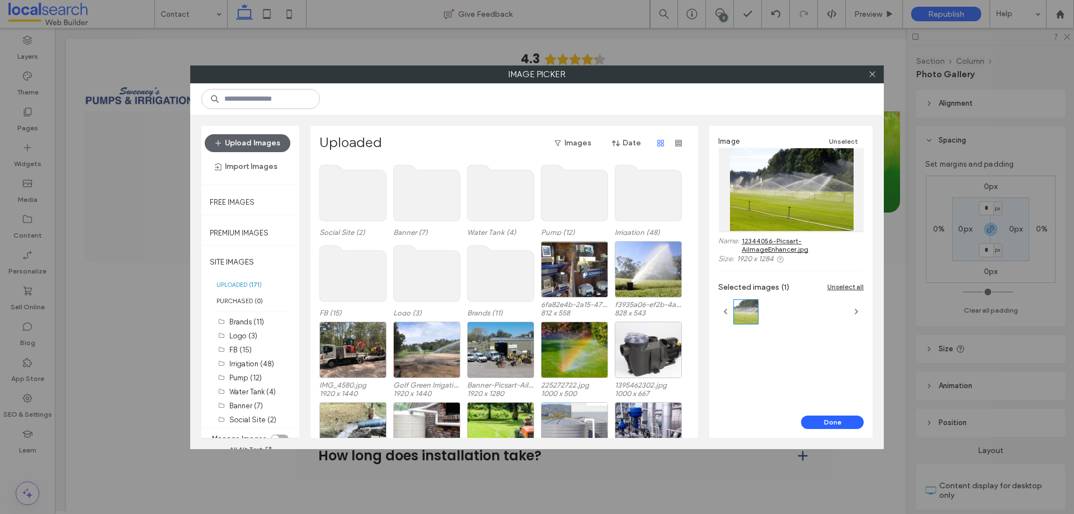
scroll to position [0, 0]
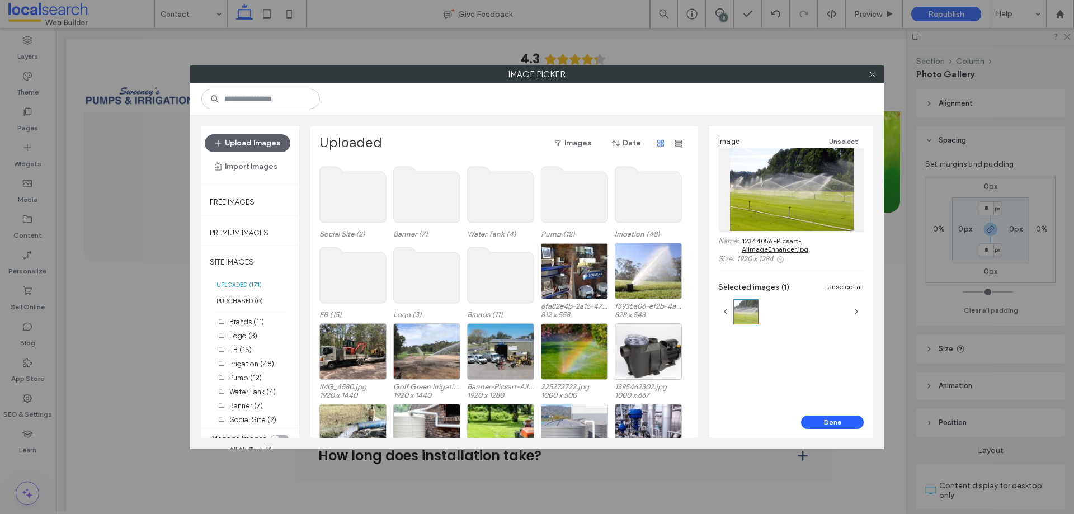
click at [342, 192] on use at bounding box center [353, 195] width 67 height 56
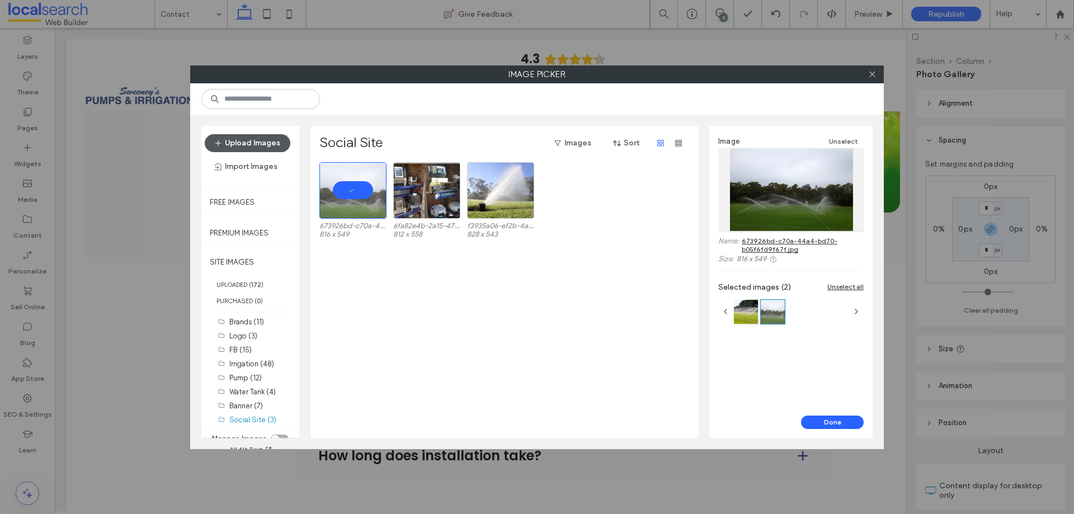
click at [233, 148] on button "Upload Images" at bounding box center [248, 143] width 86 height 18
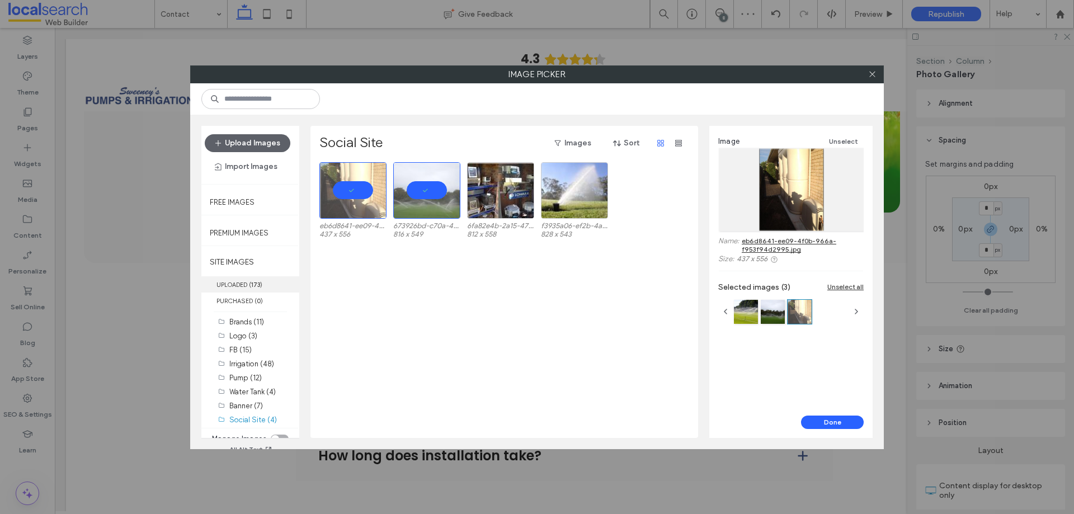
click at [250, 285] on label "UPLOADED ( 173 )" at bounding box center [250, 284] width 98 height 16
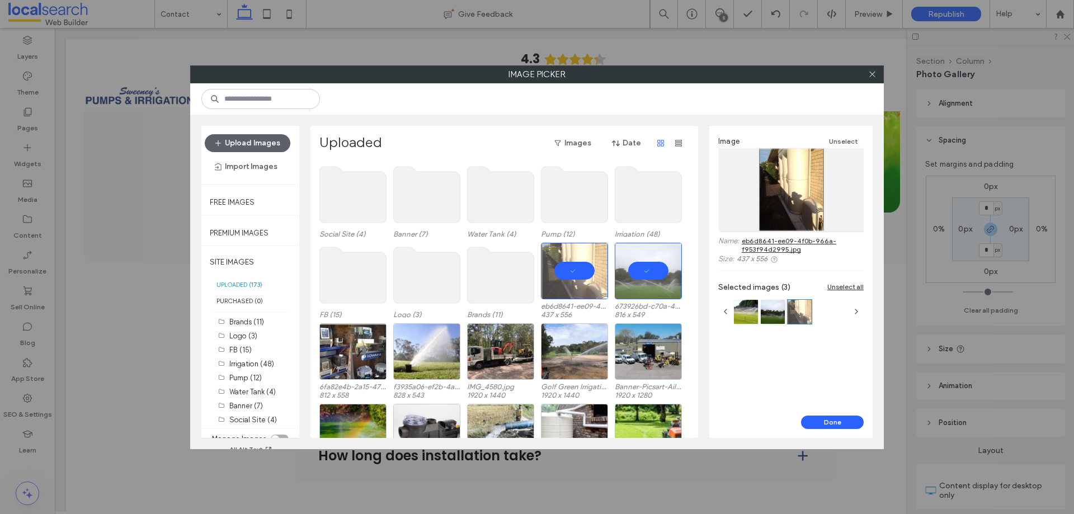
click at [278, 436] on div "toggle" at bounding box center [280, 439] width 18 height 9
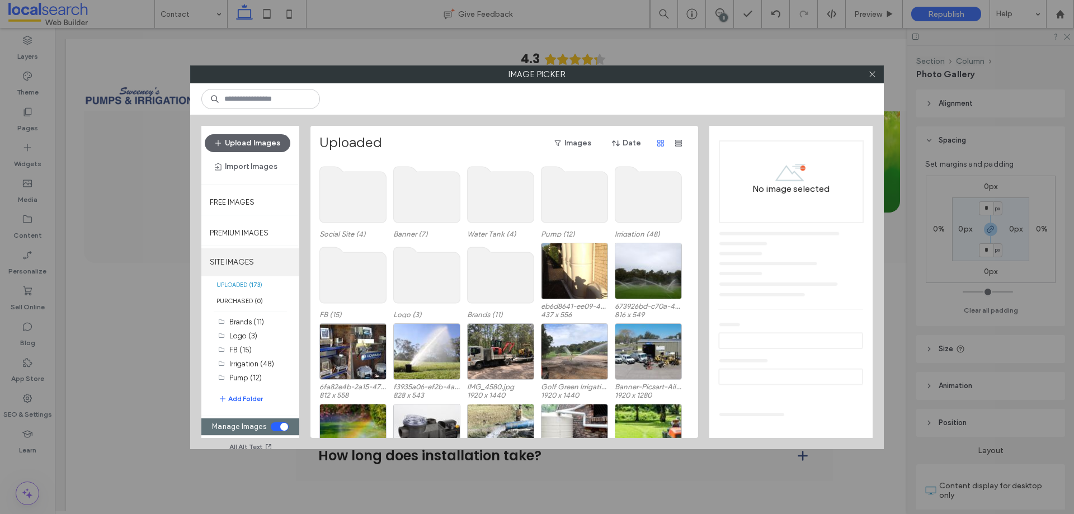
click at [242, 262] on label "SITE IMAGES" at bounding box center [250, 262] width 98 height 28
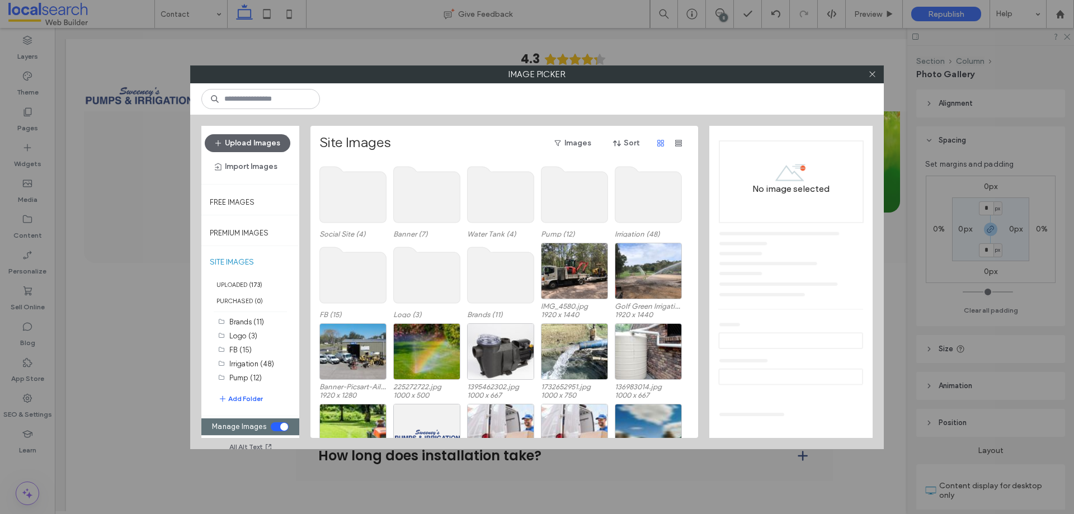
click at [368, 191] on use at bounding box center [353, 195] width 67 height 56
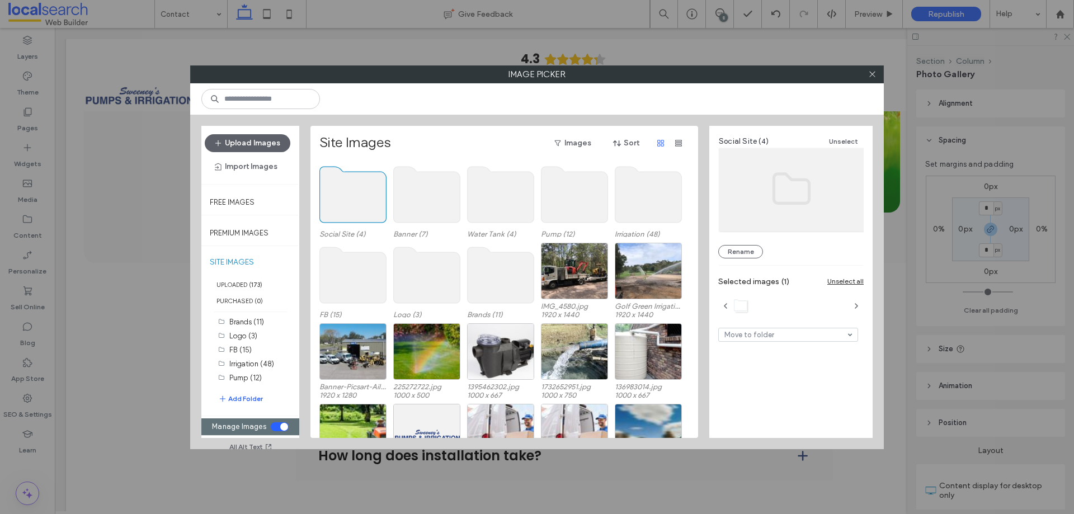
click at [368, 191] on use at bounding box center [353, 195] width 67 height 56
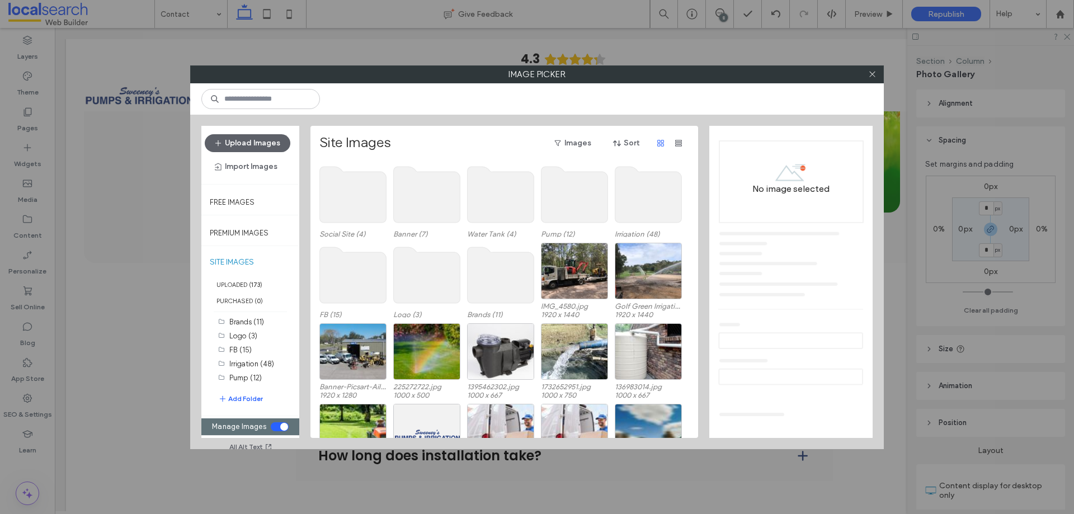
click at [368, 191] on use at bounding box center [353, 195] width 67 height 56
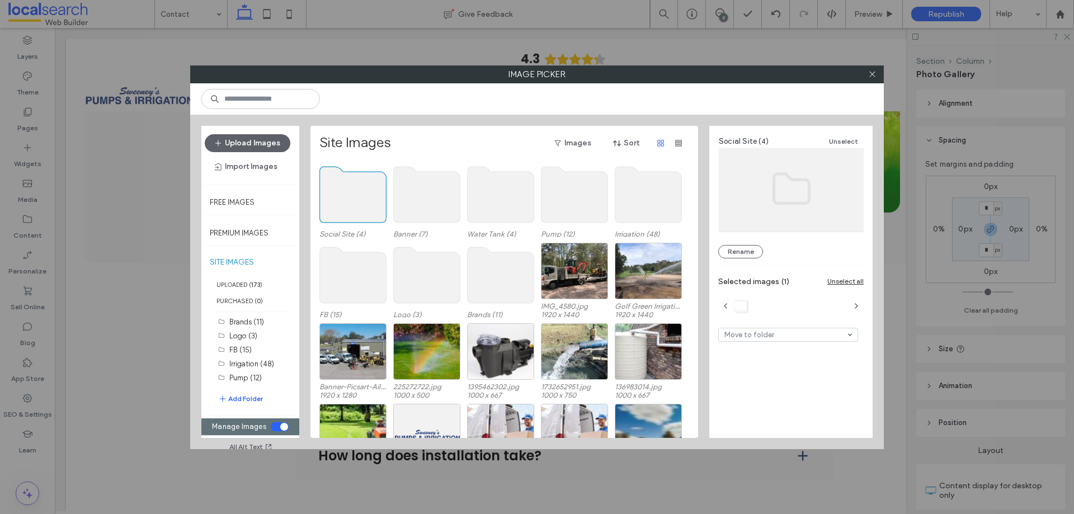
click at [368, 191] on use at bounding box center [353, 195] width 67 height 56
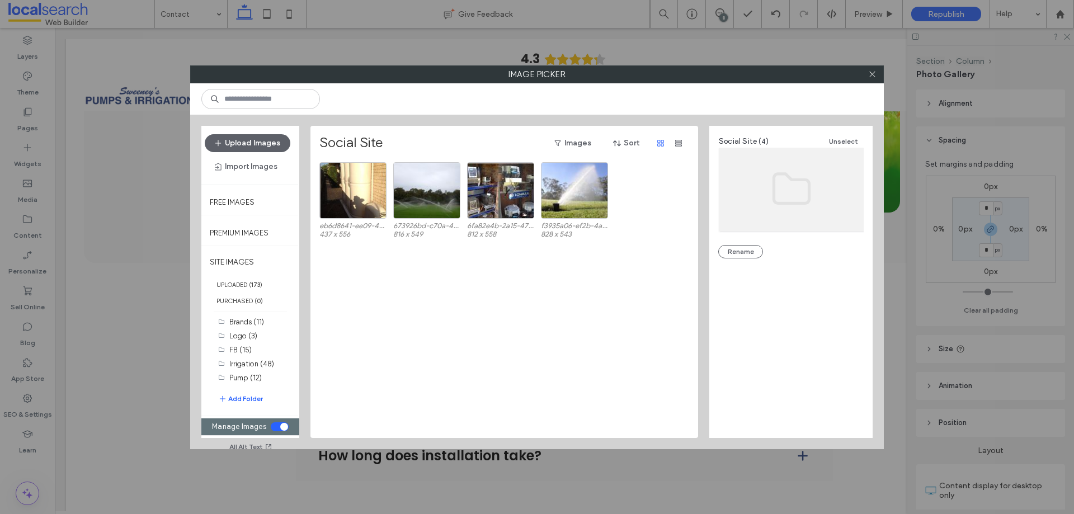
click at [538, 321] on div "eb6d8641-ee09-4f0b-966a-f953f94d2995.jpg 437 x 556 673926bd-c70a-44a4-bd70-b05f…" at bounding box center [507, 300] width 376 height 276
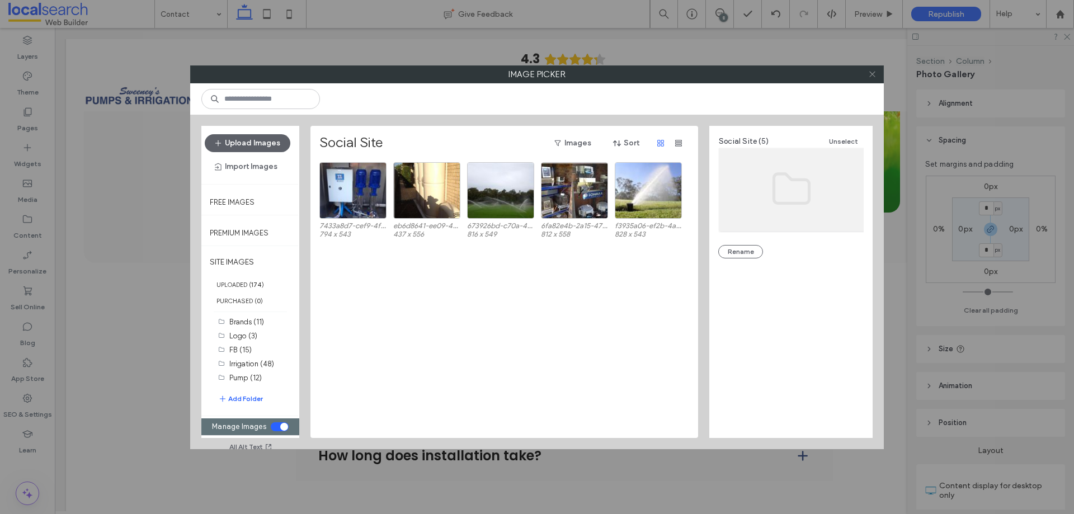
click at [872, 74] on icon at bounding box center [872, 74] width 8 height 8
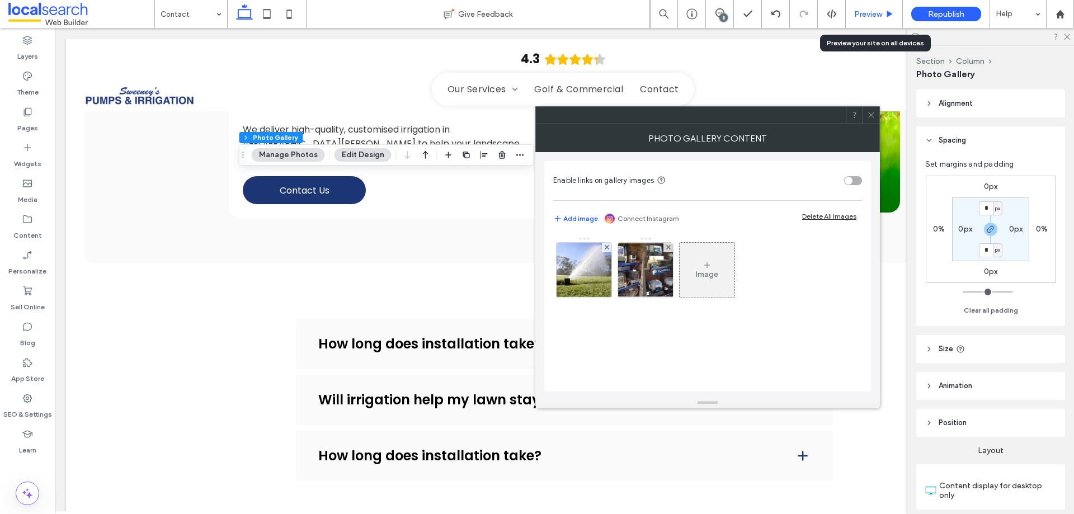
click at [862, 11] on span "Preview" at bounding box center [868, 15] width 28 height 10
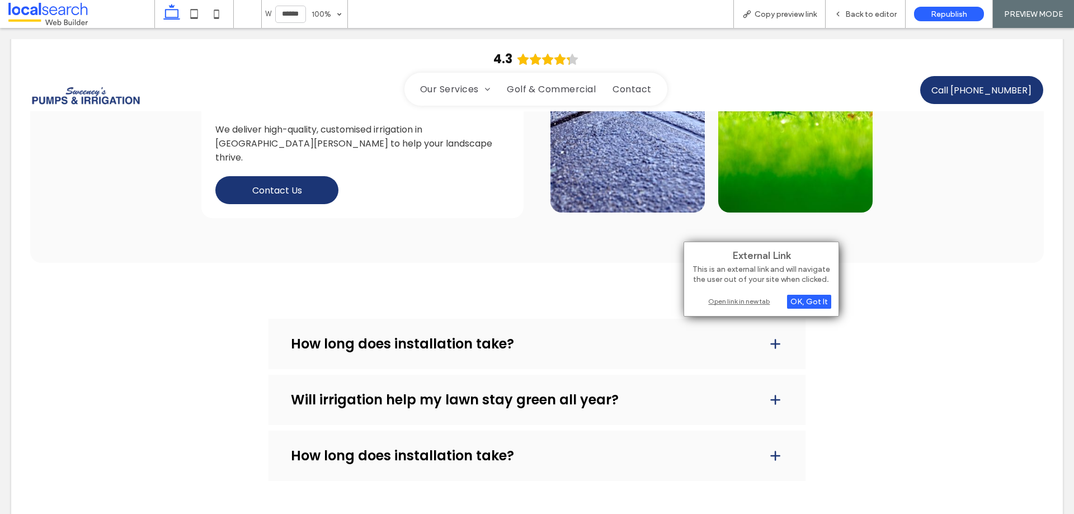
click at [741, 303] on div "Open link in new tab" at bounding box center [761, 301] width 140 height 12
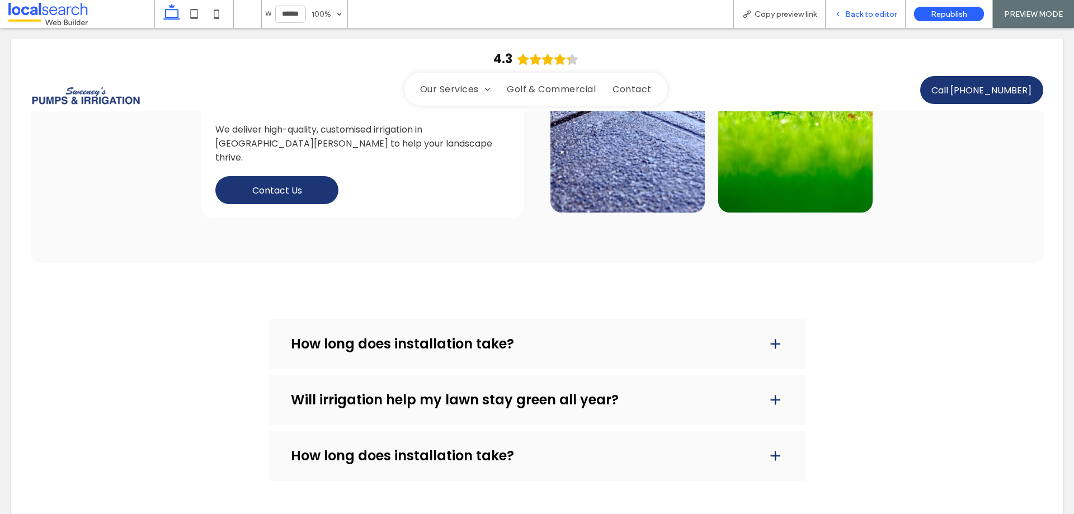
click at [842, 16] on icon at bounding box center [838, 14] width 8 height 8
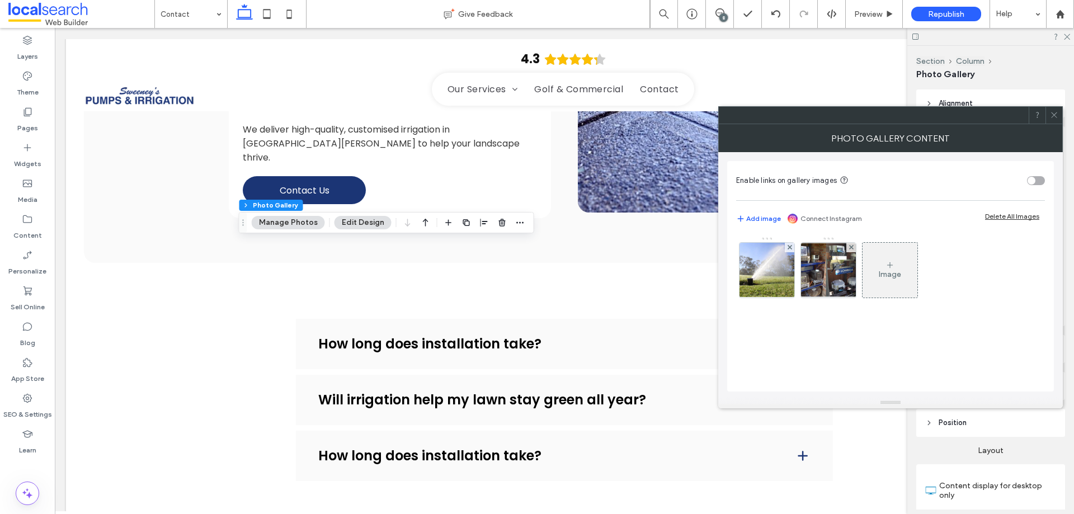
click at [905, 277] on div "Image" at bounding box center [890, 270] width 55 height 53
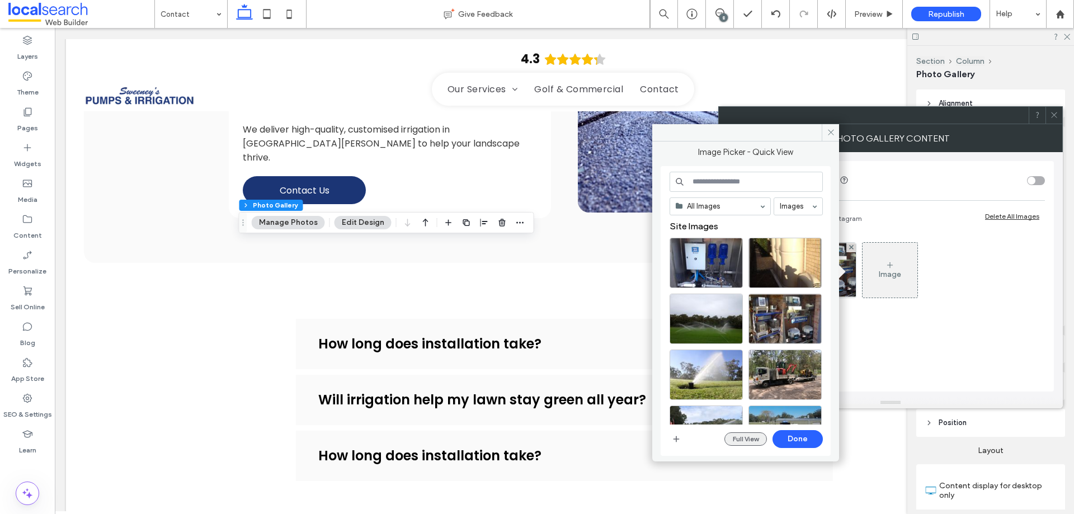
click at [758, 441] on button "Full View" at bounding box center [745, 438] width 43 height 13
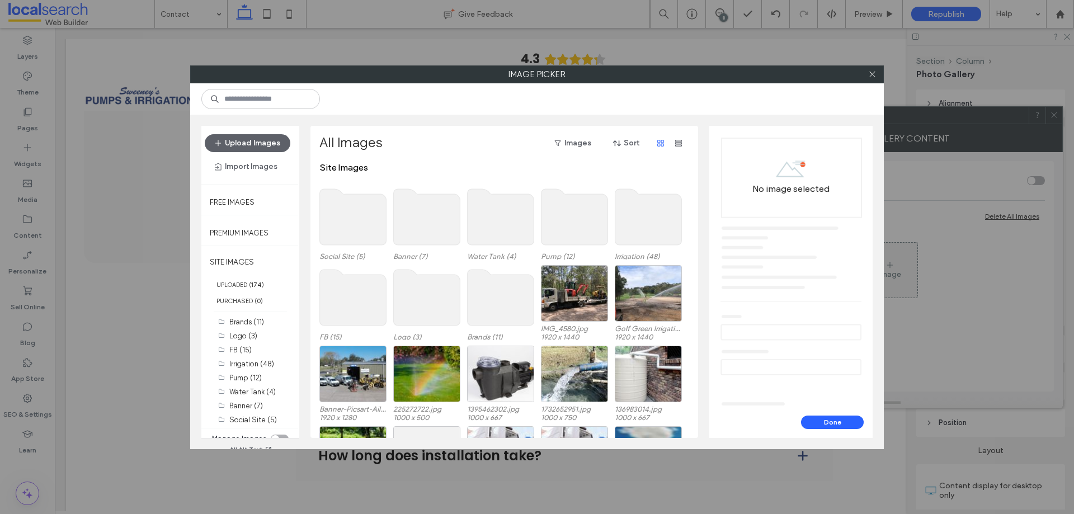
click at [364, 207] on use at bounding box center [353, 217] width 67 height 56
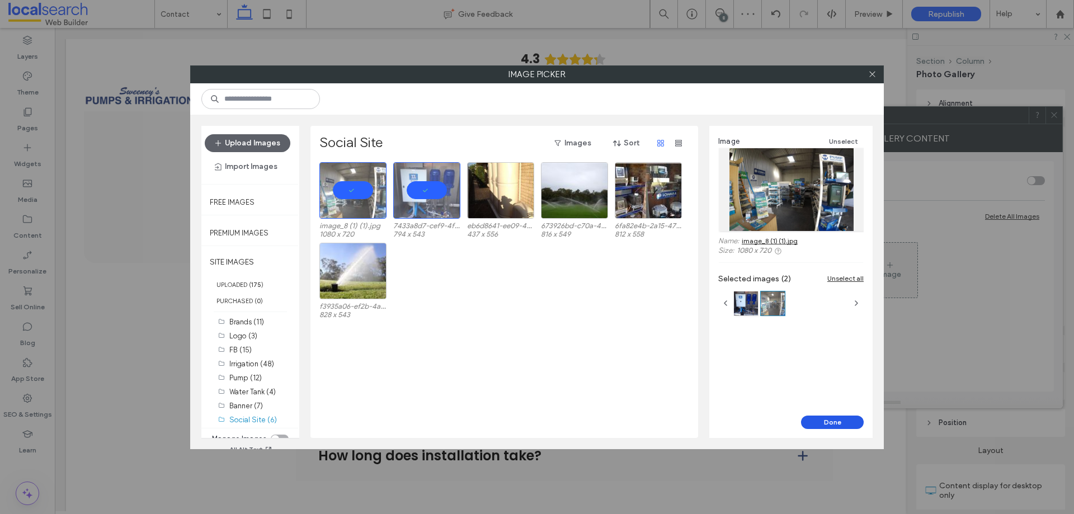
click at [822, 422] on button "Done" at bounding box center [832, 422] width 63 height 13
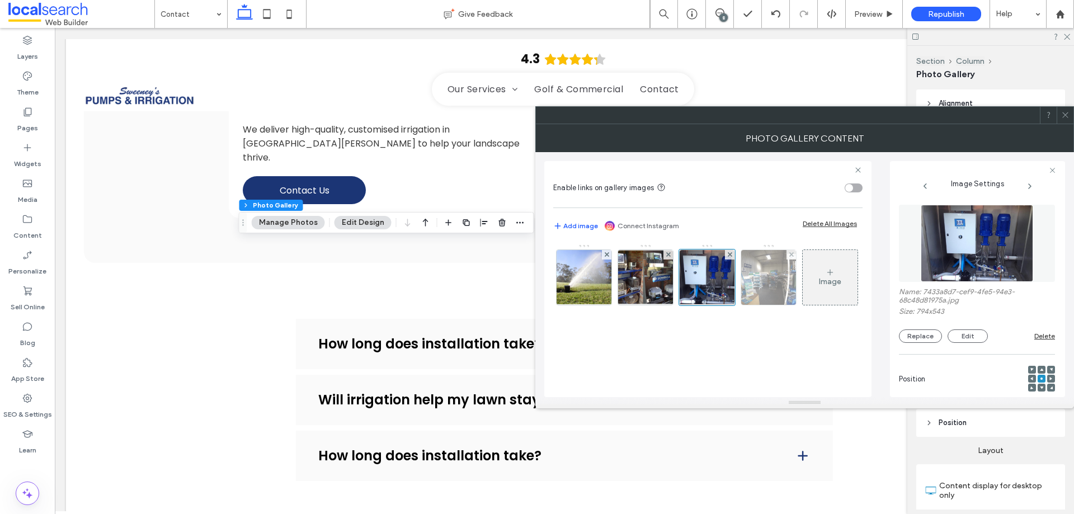
click at [762, 277] on img at bounding box center [769, 277] width 82 height 55
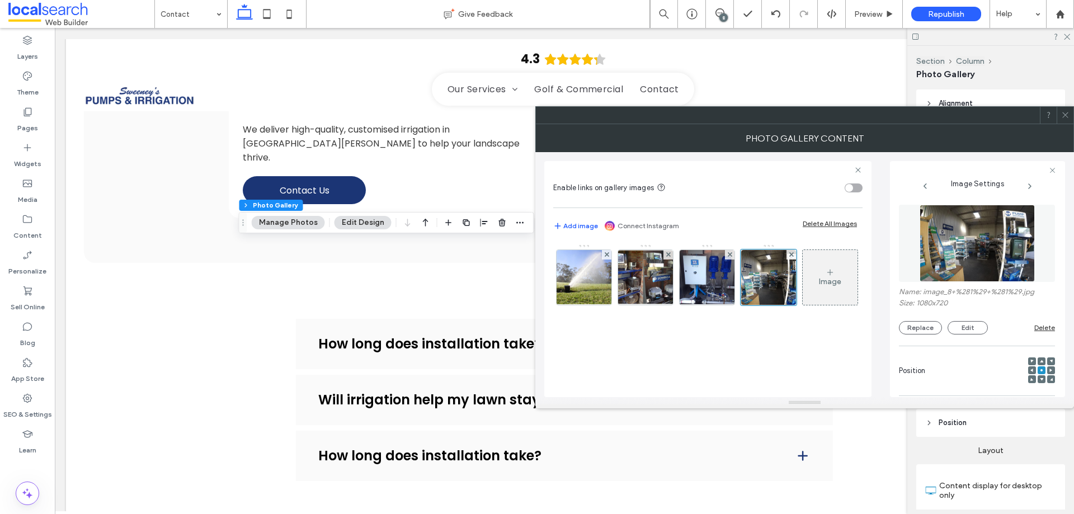
click at [819, 286] on div "Image" at bounding box center [830, 282] width 22 height 10
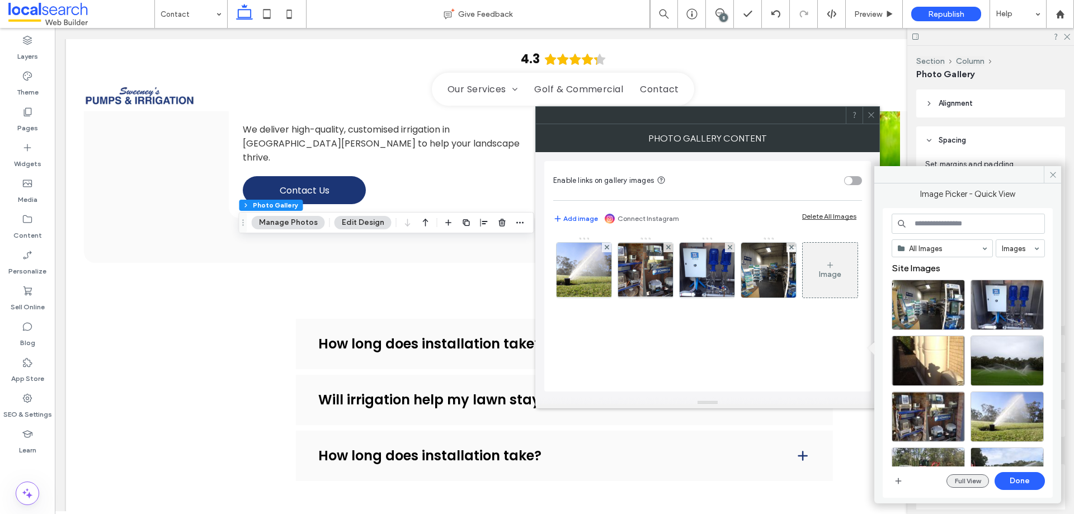
click at [971, 482] on button "Full View" at bounding box center [968, 480] width 43 height 13
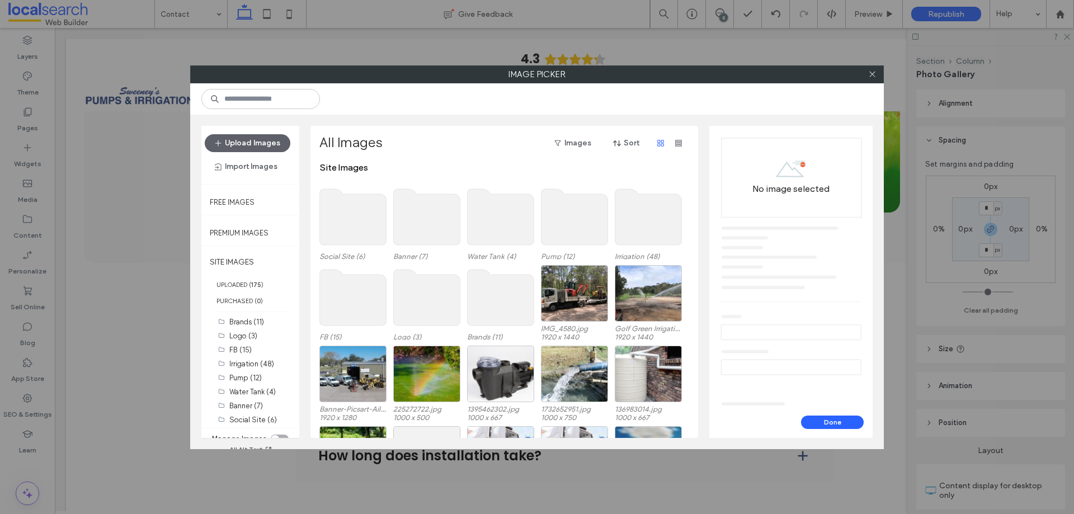
click at [371, 208] on use at bounding box center [353, 217] width 67 height 56
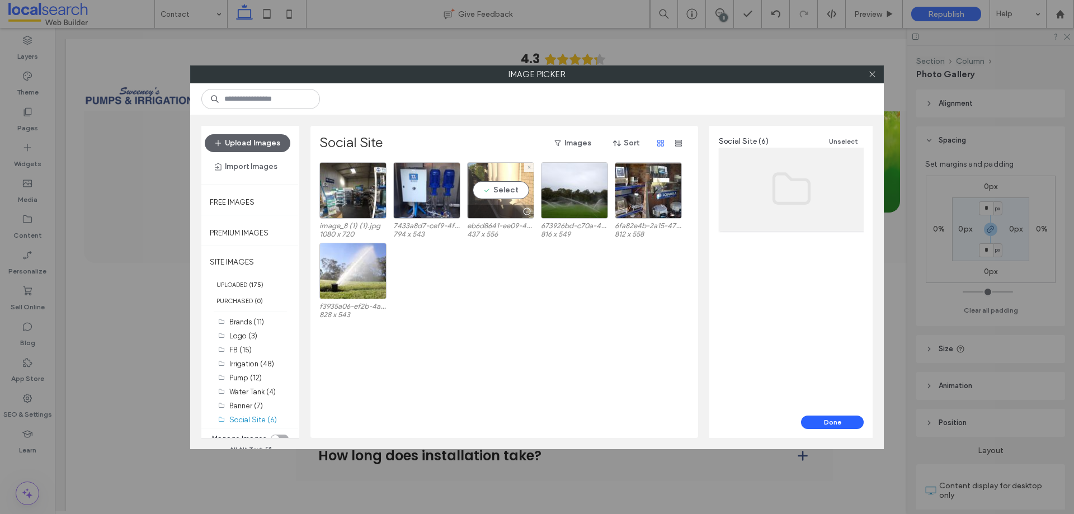
click at [501, 195] on div "Select" at bounding box center [500, 190] width 67 height 57
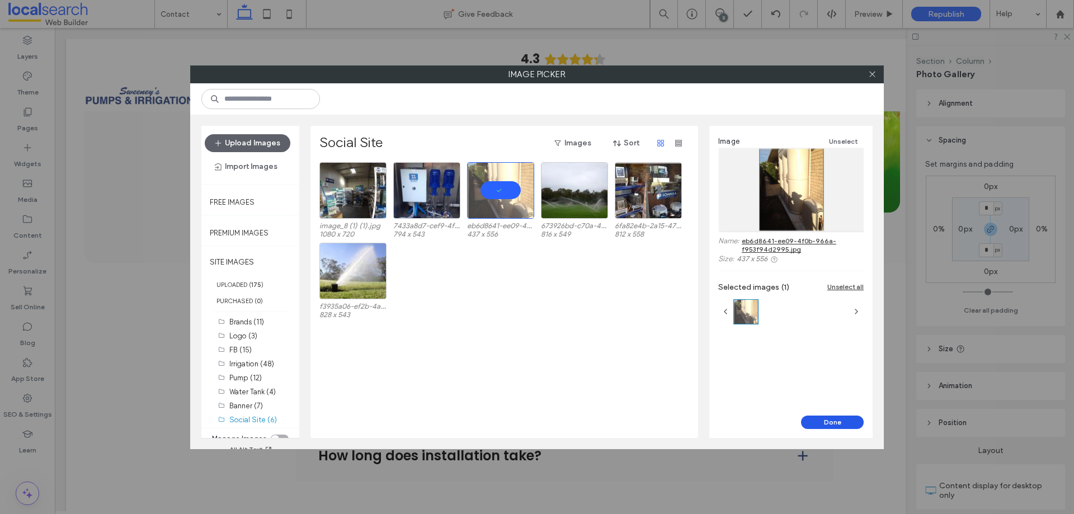
click at [813, 422] on button "Done" at bounding box center [832, 422] width 63 height 13
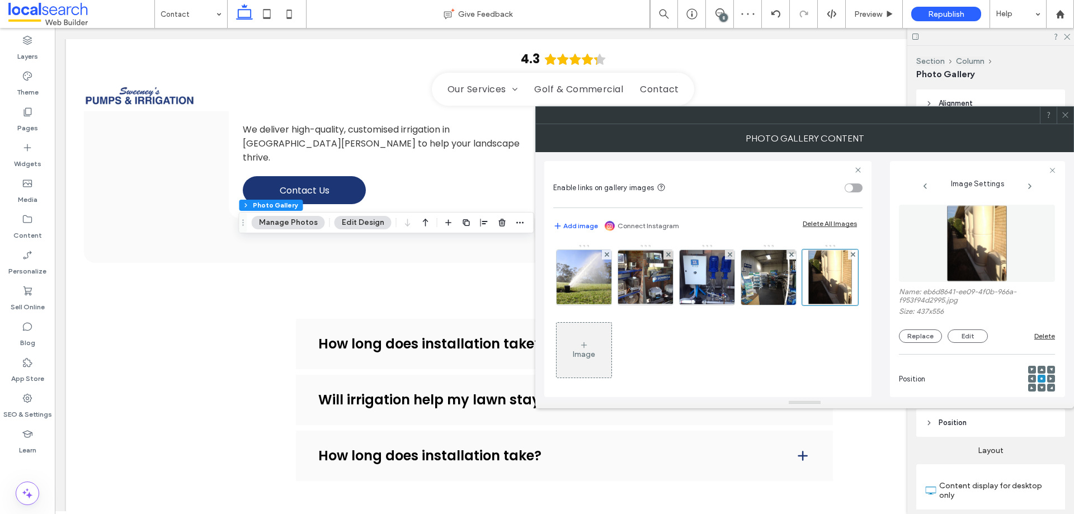
click at [595, 350] on div "Image" at bounding box center [584, 355] width 22 height 10
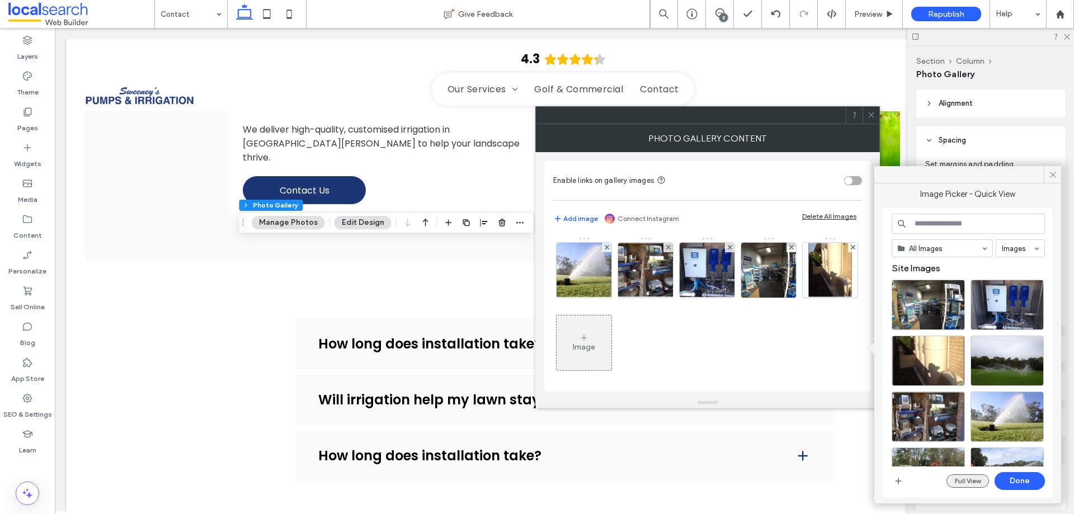
click at [963, 474] on button "Full View" at bounding box center [968, 480] width 43 height 13
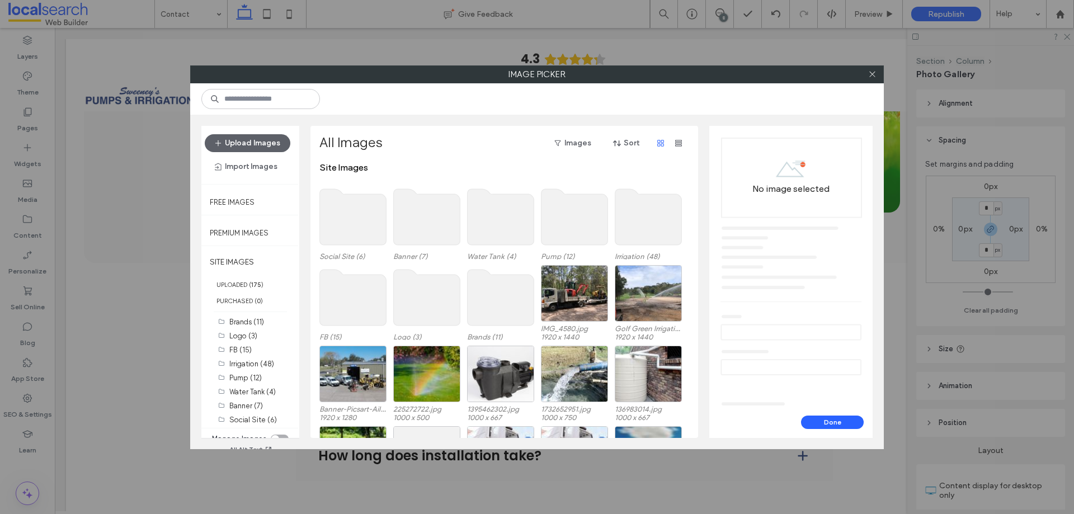
click at [370, 218] on use at bounding box center [353, 217] width 67 height 56
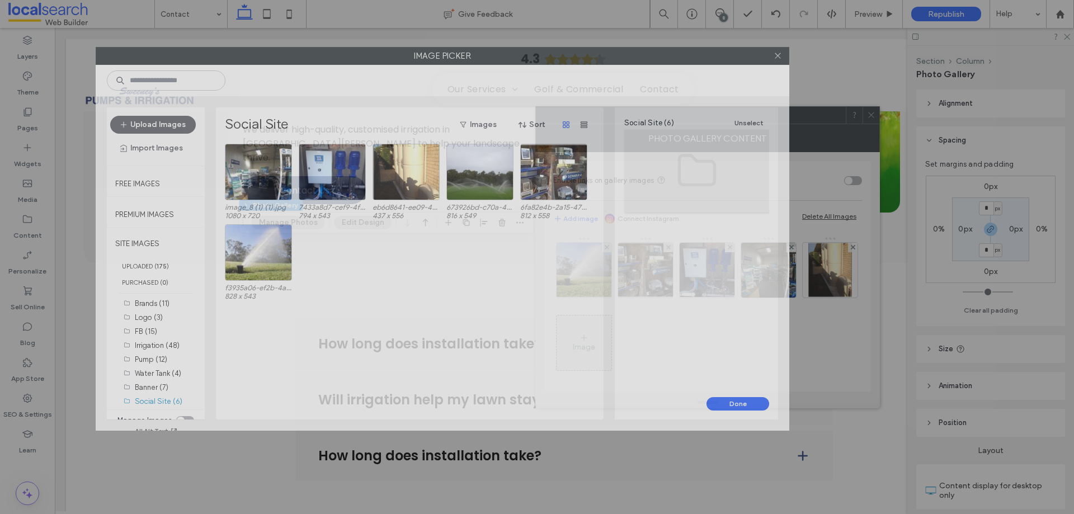
drag, startPoint x: 476, startPoint y: 75, endPoint x: 337, endPoint y: 58, distance: 140.3
click at [337, 58] on label "Image Picker" at bounding box center [442, 56] width 693 height 17
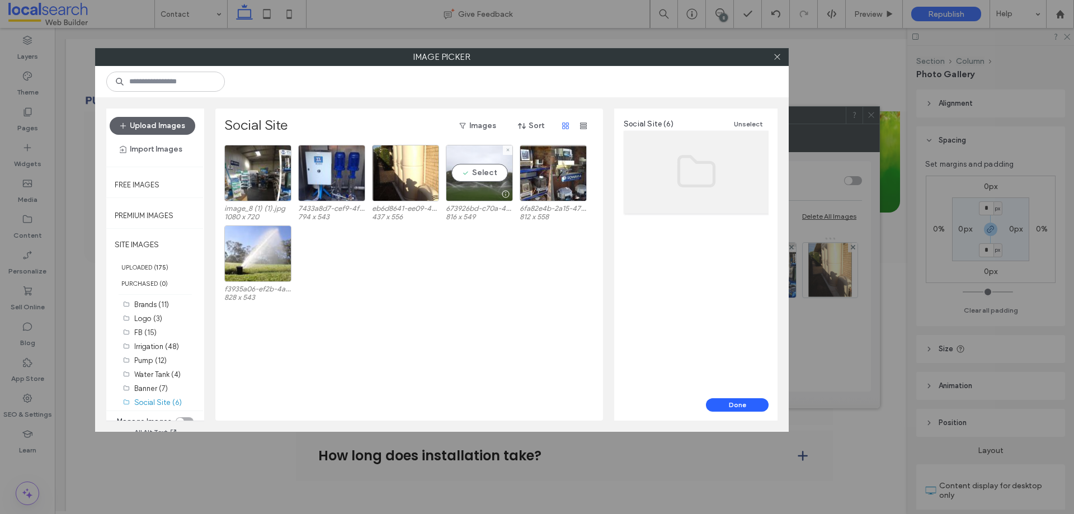
click at [503, 176] on div "Select" at bounding box center [479, 173] width 67 height 57
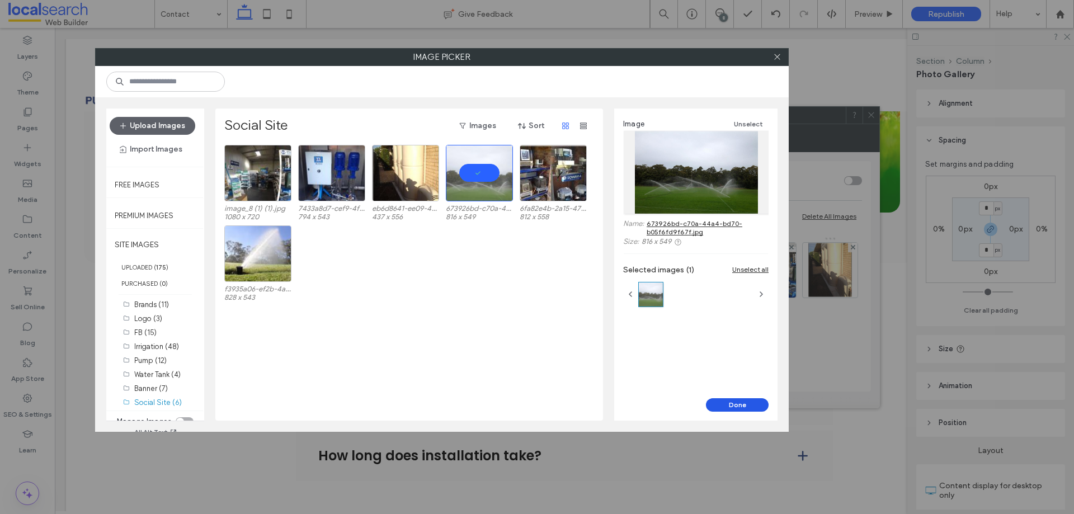
click at [735, 409] on button "Done" at bounding box center [737, 404] width 63 height 13
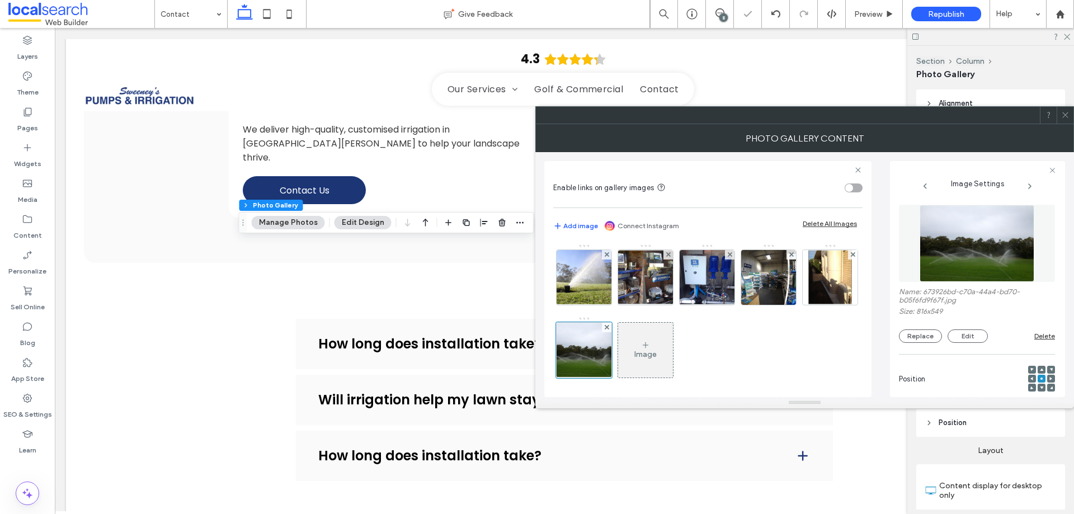
click at [831, 343] on div "Image" at bounding box center [707, 316] width 308 height 145
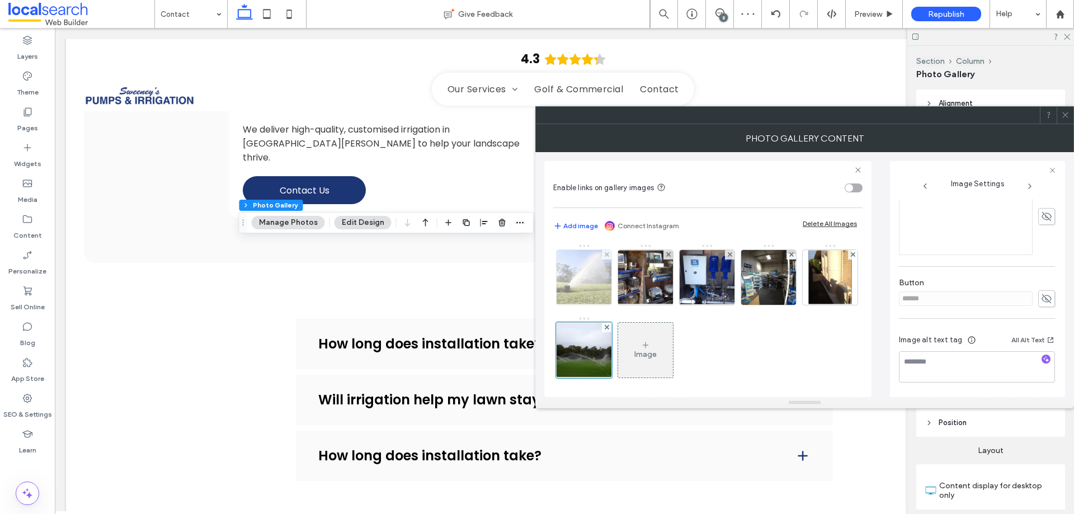
click at [568, 272] on img at bounding box center [583, 277] width 83 height 55
click at [1043, 359] on use "button" at bounding box center [1046, 359] width 6 height 6
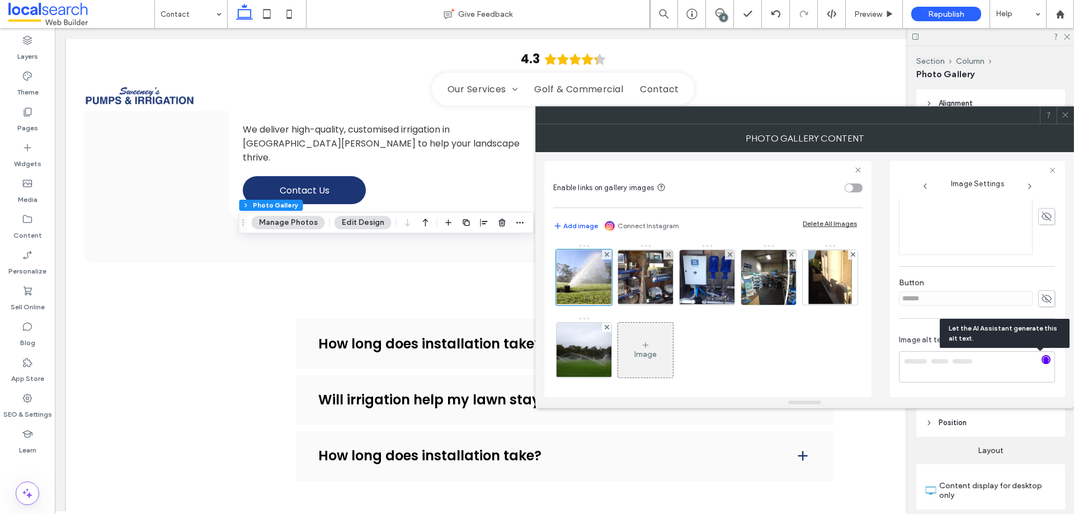
type textarea "**********"
click at [1065, 116] on icon at bounding box center [1065, 115] width 8 height 8
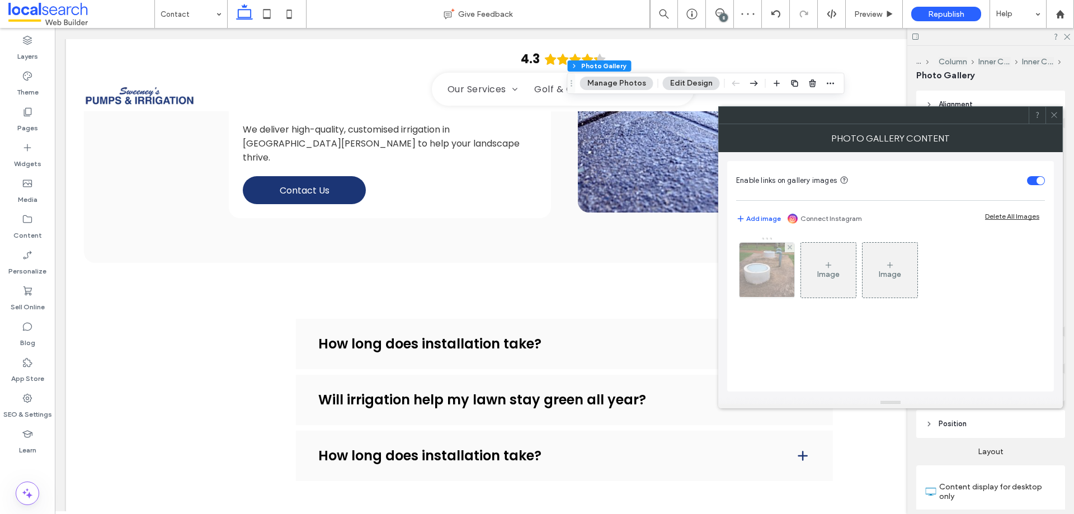
click at [765, 277] on img at bounding box center [767, 270] width 74 height 55
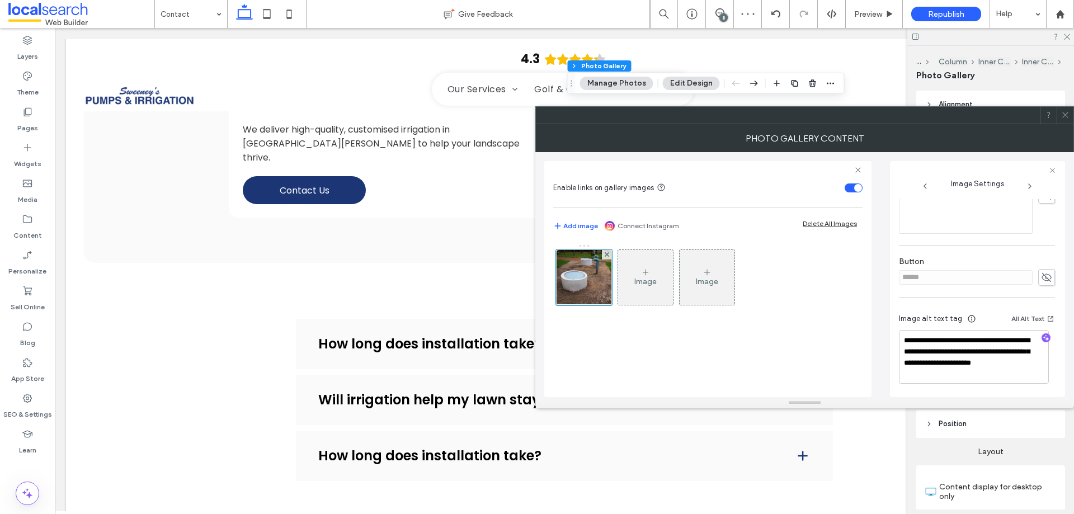
scroll to position [342, 0]
drag, startPoint x: 1008, startPoint y: 349, endPoint x: 1032, endPoint y: 407, distance: 62.4
click at [1032, 407] on div "**********" at bounding box center [804, 266] width 539 height 284
click at [41, 469] on div at bounding box center [27, 465] width 55 height 11
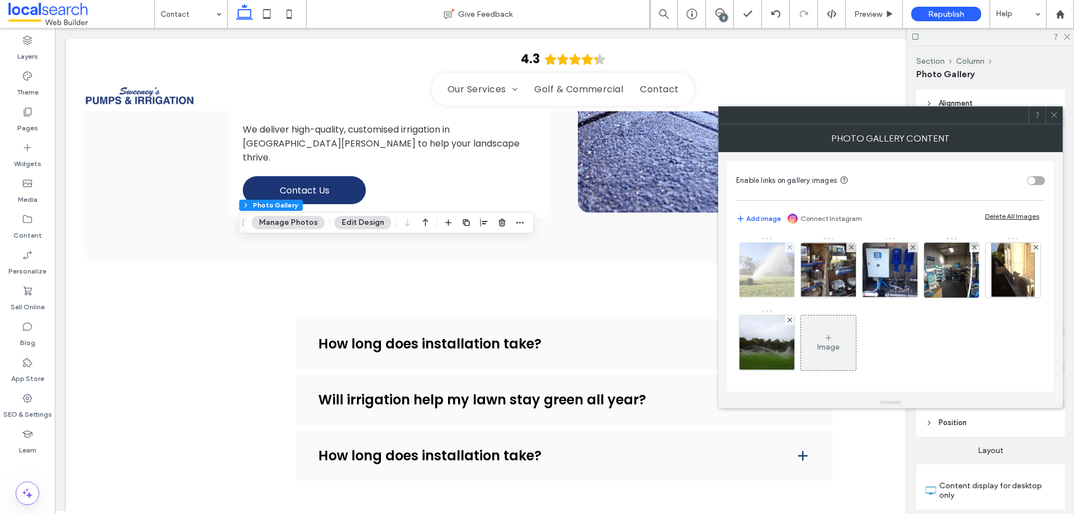
click at [747, 271] on img at bounding box center [766, 270] width 83 height 55
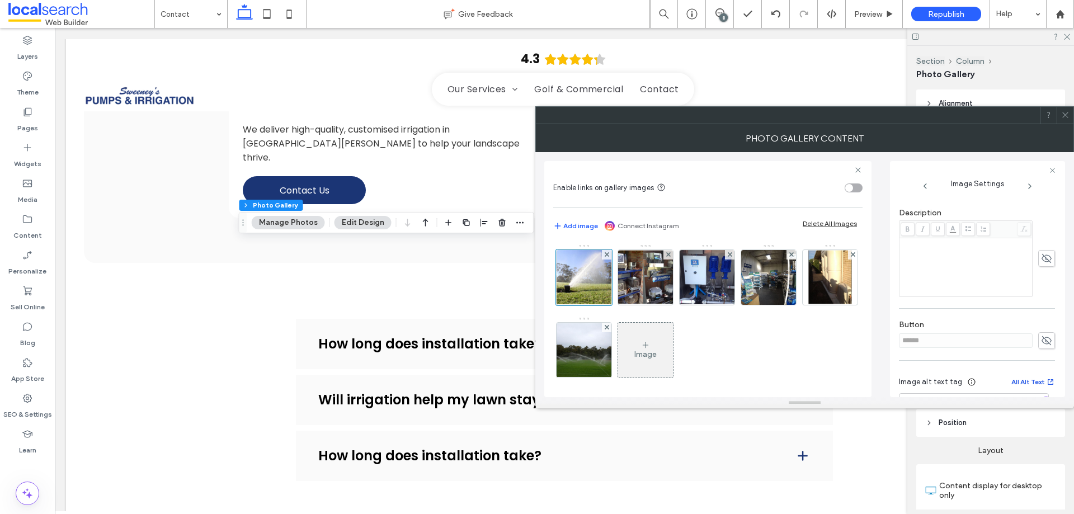
scroll to position [301, 0]
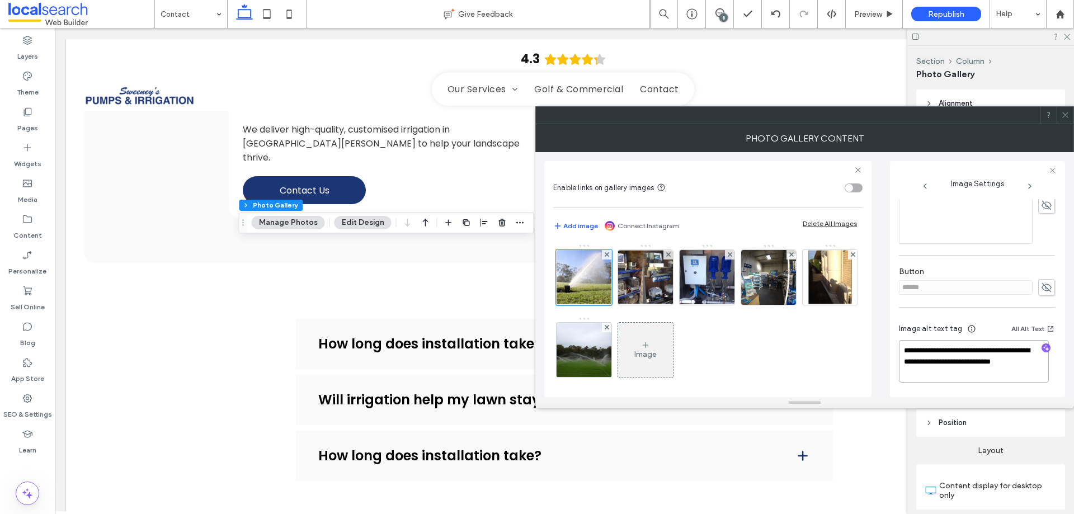
click at [941, 352] on textarea "**********" at bounding box center [974, 361] width 150 height 43
click at [956, 385] on div "**********" at bounding box center [977, 354] width 156 height 83
click at [956, 380] on textarea "**********" at bounding box center [974, 361] width 150 height 43
paste textarea "**********"
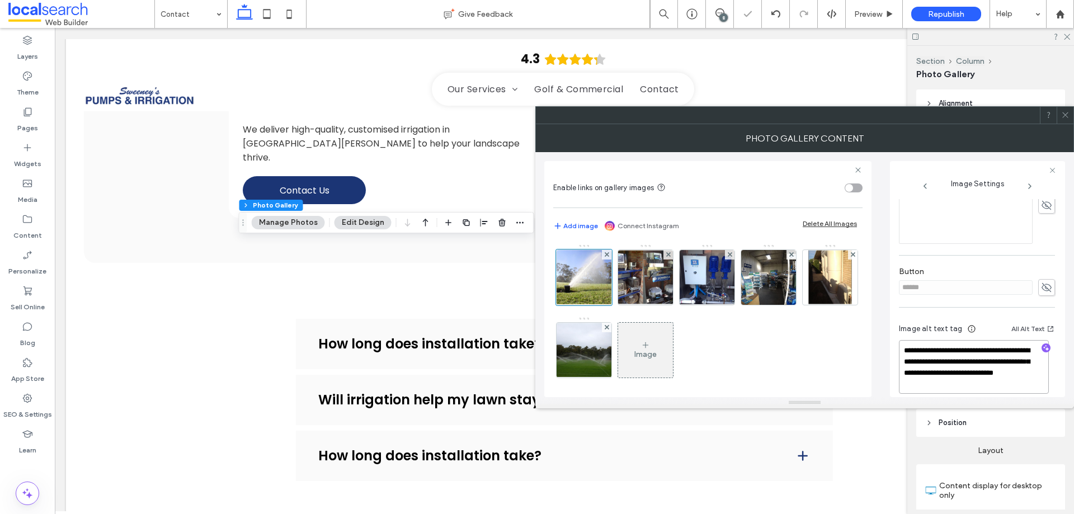
type textarea "**********"
drag, startPoint x: 848, startPoint y: 359, endPoint x: 843, endPoint y: 363, distance: 6.7
click at [848, 359] on div "Image" at bounding box center [707, 316] width 308 height 145
click at [942, 369] on textarea "**********" at bounding box center [974, 367] width 150 height 54
click at [646, 274] on img at bounding box center [646, 277] width 80 height 55
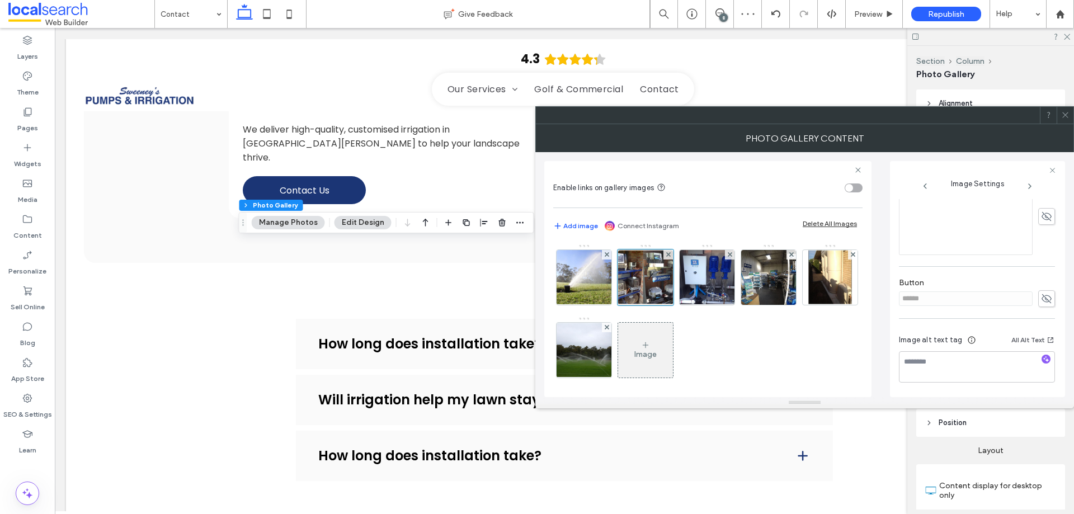
scroll to position [290, 0]
click at [950, 358] on textarea at bounding box center [977, 366] width 156 height 31
click at [1047, 366] on textarea at bounding box center [977, 366] width 156 height 31
click at [1042, 362] on icon "button" at bounding box center [1046, 359] width 8 height 8
click at [950, 363] on textarea "**********" at bounding box center [974, 372] width 150 height 43
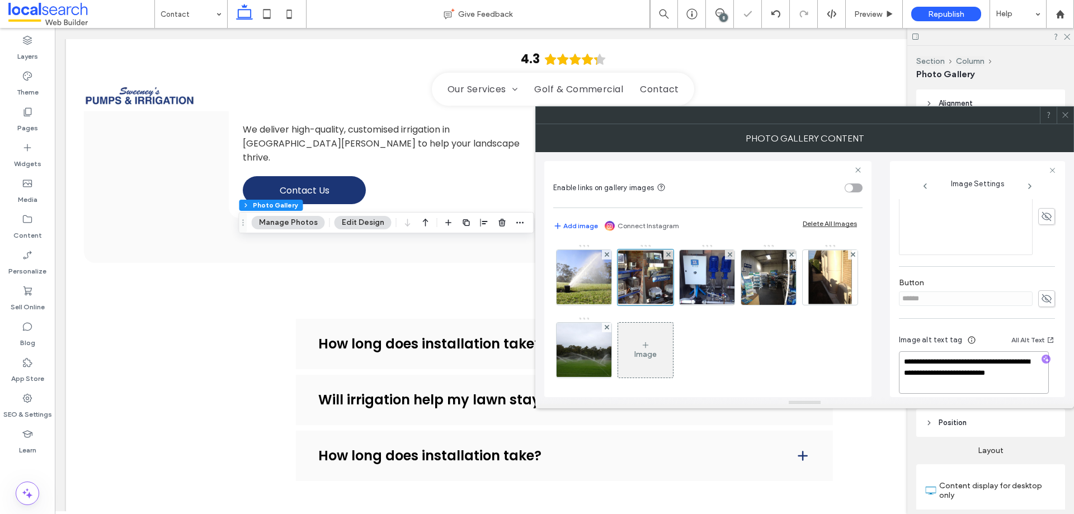
click at [950, 363] on textarea "**********" at bounding box center [974, 372] width 150 height 43
click at [942, 388] on textarea "**********" at bounding box center [974, 372] width 150 height 43
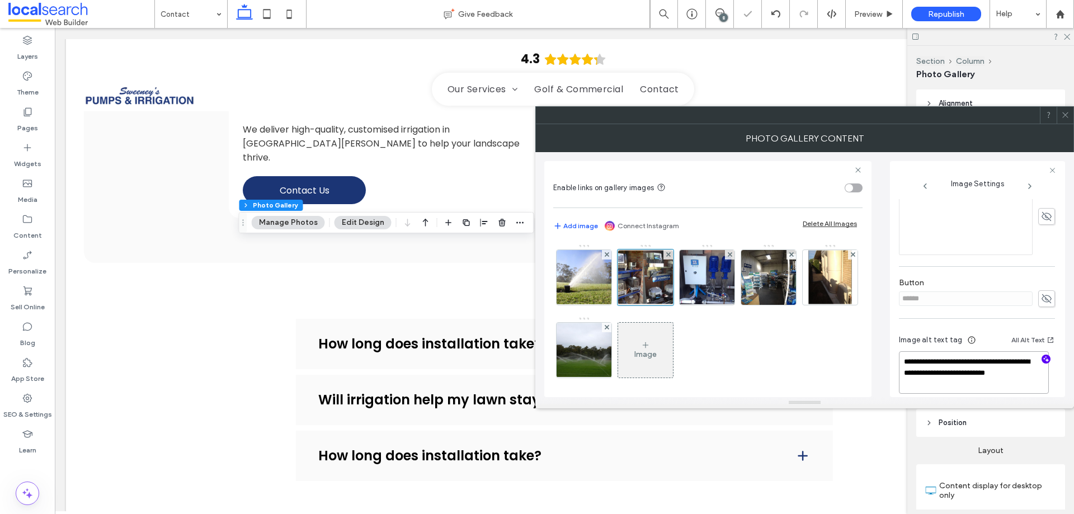
paste textarea "**********"
type textarea "**********"
click at [830, 358] on div "Image" at bounding box center [707, 316] width 308 height 145
click at [705, 279] on img at bounding box center [707, 277] width 80 height 55
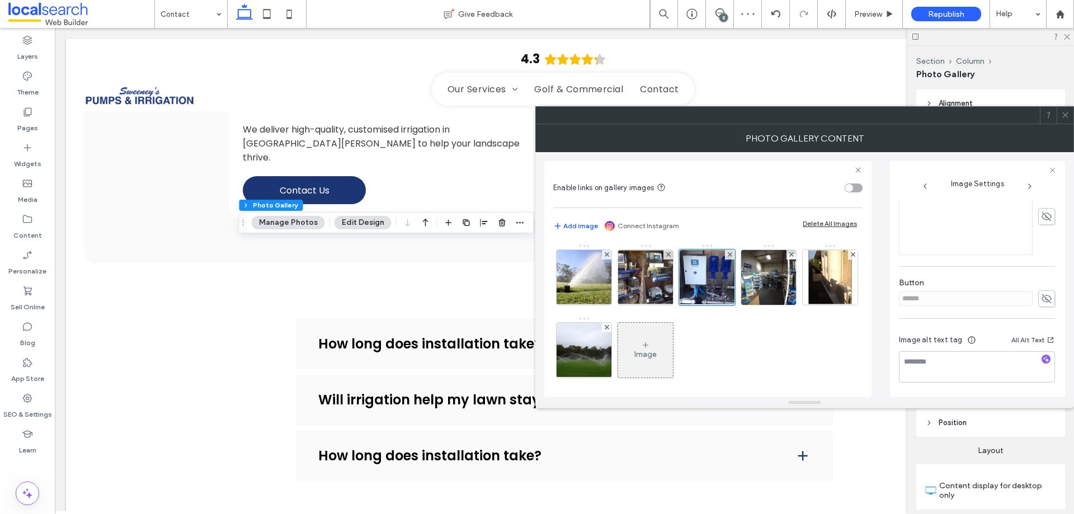
click at [1044, 359] on div at bounding box center [1046, 360] width 18 height 11
click at [1043, 359] on icon "button" at bounding box center [1046, 359] width 8 height 8
click at [930, 368] on textarea "**********" at bounding box center [974, 372] width 150 height 43
click at [977, 389] on textarea "**********" at bounding box center [974, 372] width 150 height 43
paste textarea "**********"
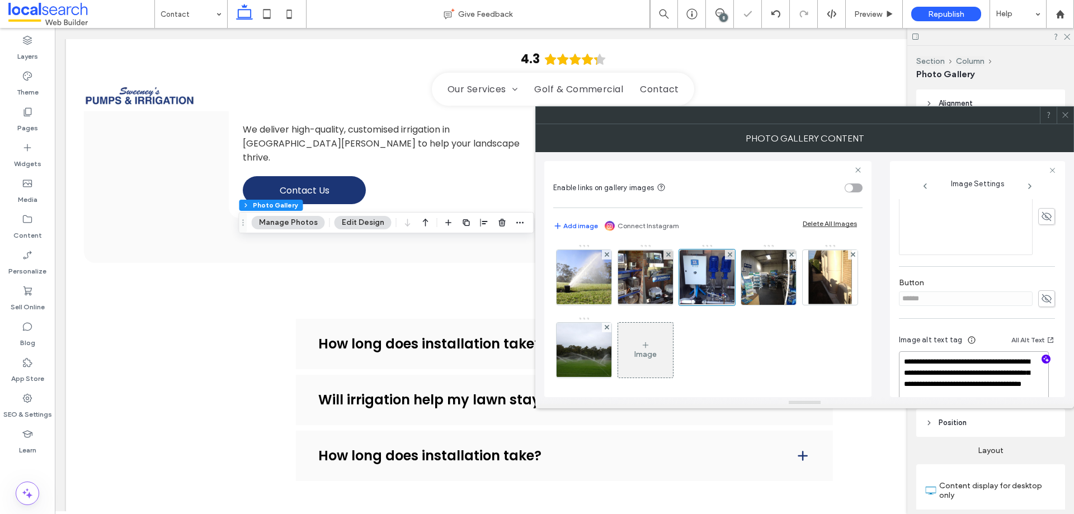
type textarea "**********"
click at [822, 363] on div "Image" at bounding box center [707, 316] width 308 height 145
click at [778, 284] on img at bounding box center [769, 277] width 82 height 55
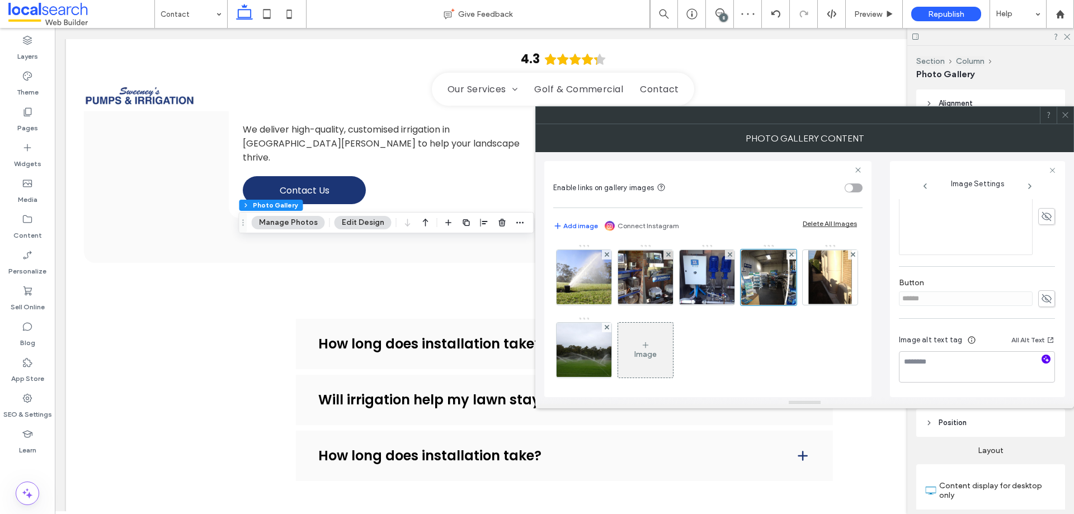
click at [1042, 358] on icon "button" at bounding box center [1046, 359] width 8 height 8
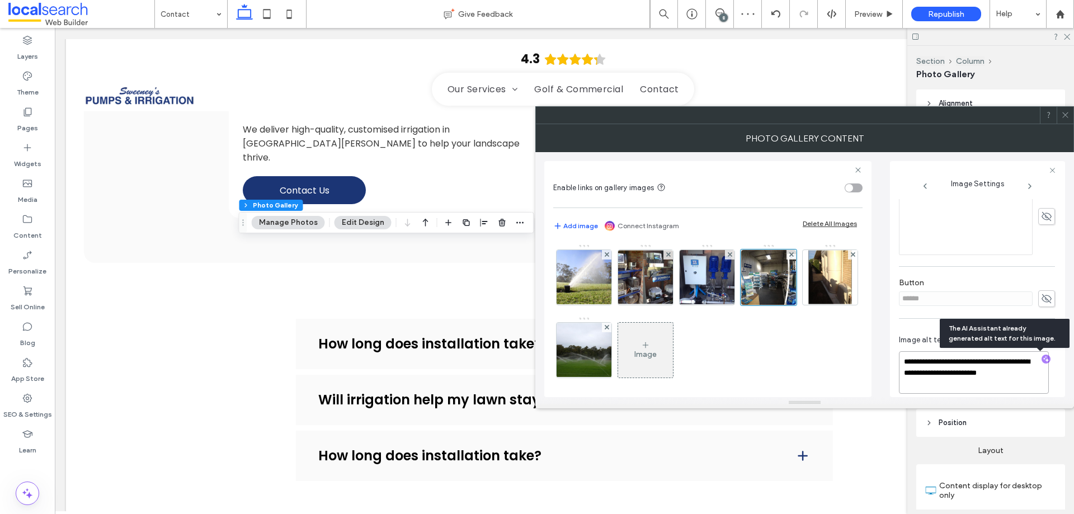
click at [932, 378] on textarea "**********" at bounding box center [974, 372] width 150 height 43
click at [936, 387] on textarea "**********" at bounding box center [974, 372] width 150 height 43
paste textarea "**********"
type textarea "**********"
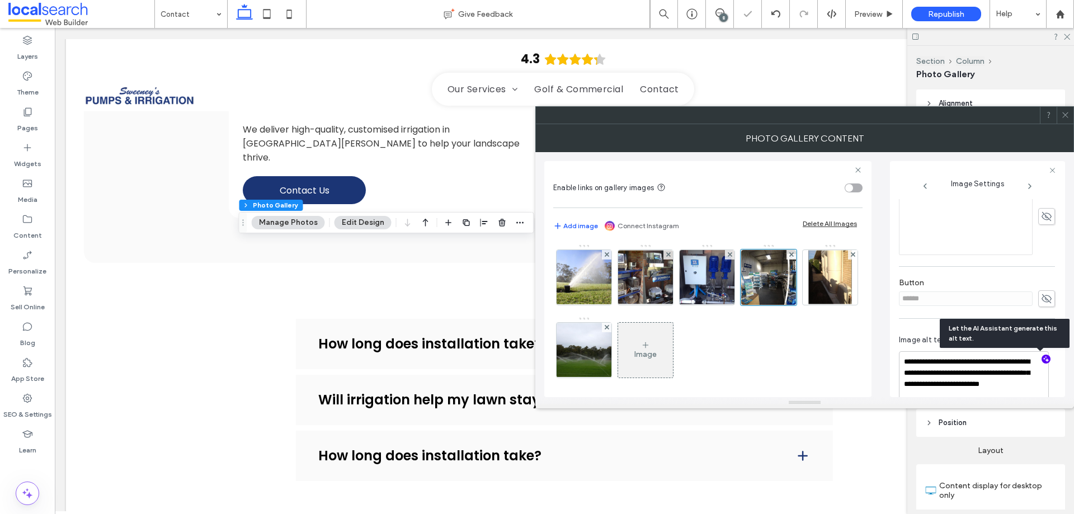
click at [851, 368] on div "Image" at bounding box center [707, 316] width 308 height 145
click at [808, 305] on img at bounding box center [829, 277] width 43 height 55
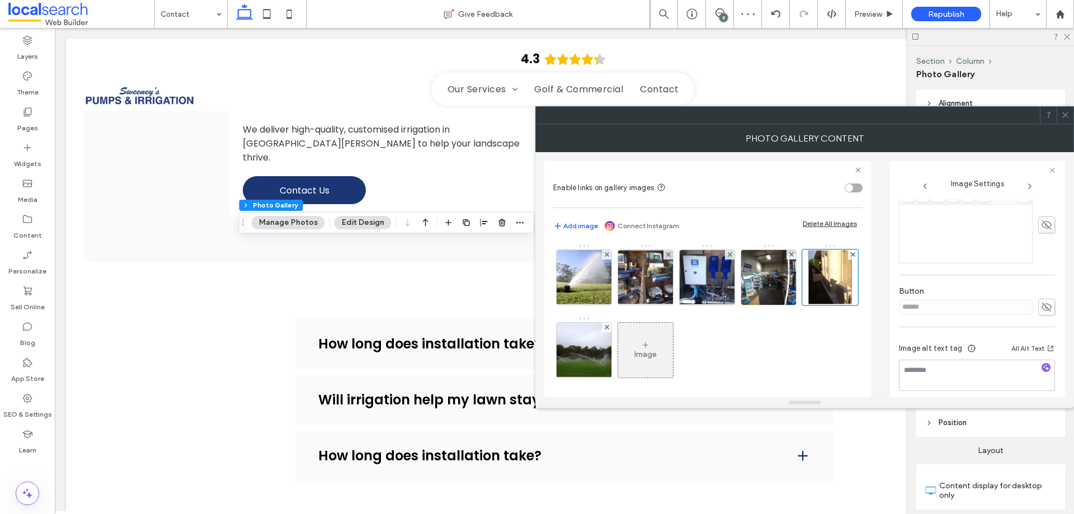
scroll to position [290, 0]
click at [1044, 357] on div at bounding box center [1046, 360] width 18 height 11
click at [1042, 357] on icon "button" at bounding box center [1046, 359] width 8 height 8
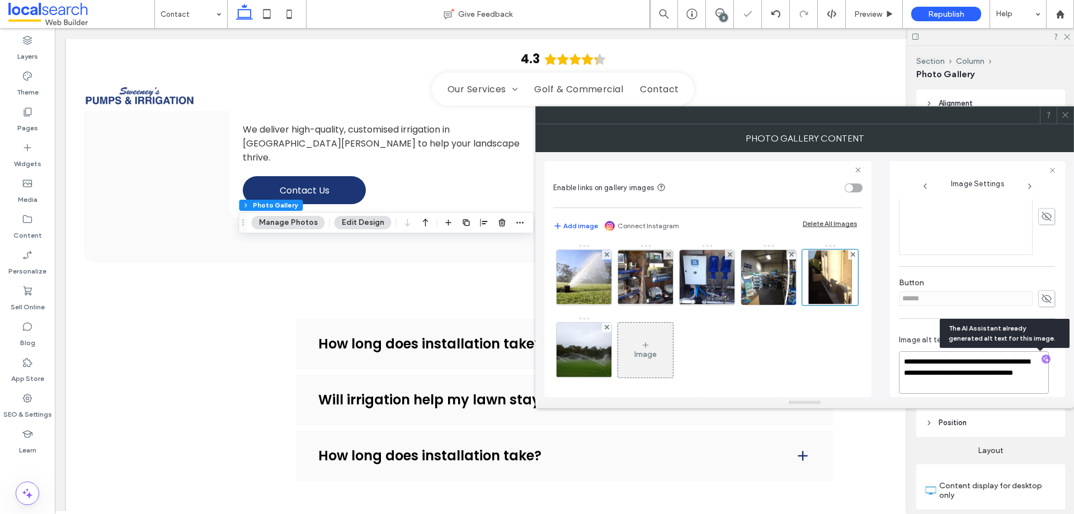
click at [912, 357] on textarea "**********" at bounding box center [974, 372] width 150 height 43
drag, startPoint x: 912, startPoint y: 357, endPoint x: 962, endPoint y: 385, distance: 57.1
click at [962, 385] on textarea "**********" at bounding box center [974, 372] width 150 height 43
click at [967, 380] on textarea "**********" at bounding box center [974, 372] width 150 height 43
paste textarea "**********"
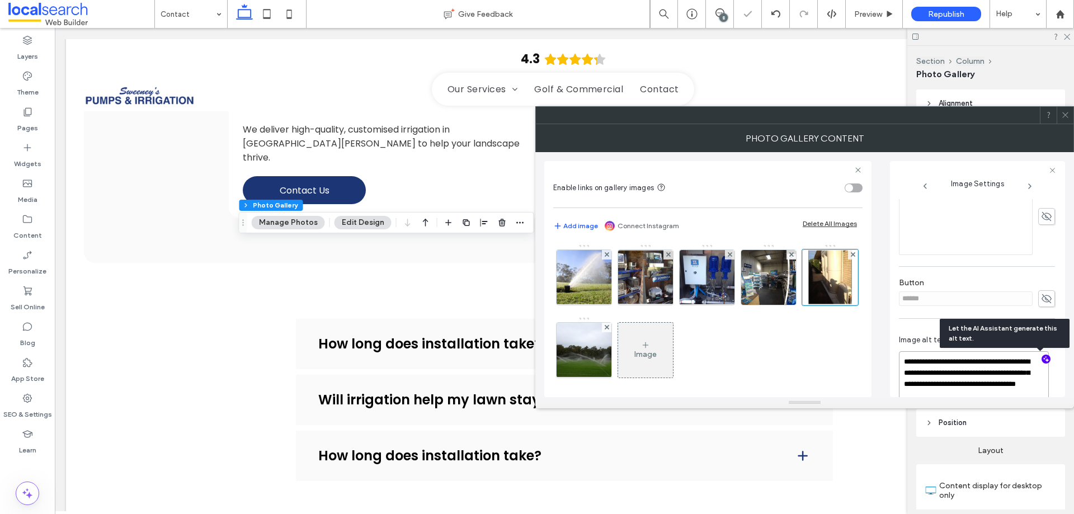
scroll to position [1, 0]
type textarea "**********"
drag, startPoint x: 820, startPoint y: 354, endPoint x: 658, endPoint y: 338, distance: 163.0
click at [820, 354] on div "Image" at bounding box center [707, 316] width 308 height 145
click at [625, 345] on img at bounding box center [584, 350] width 82 height 55
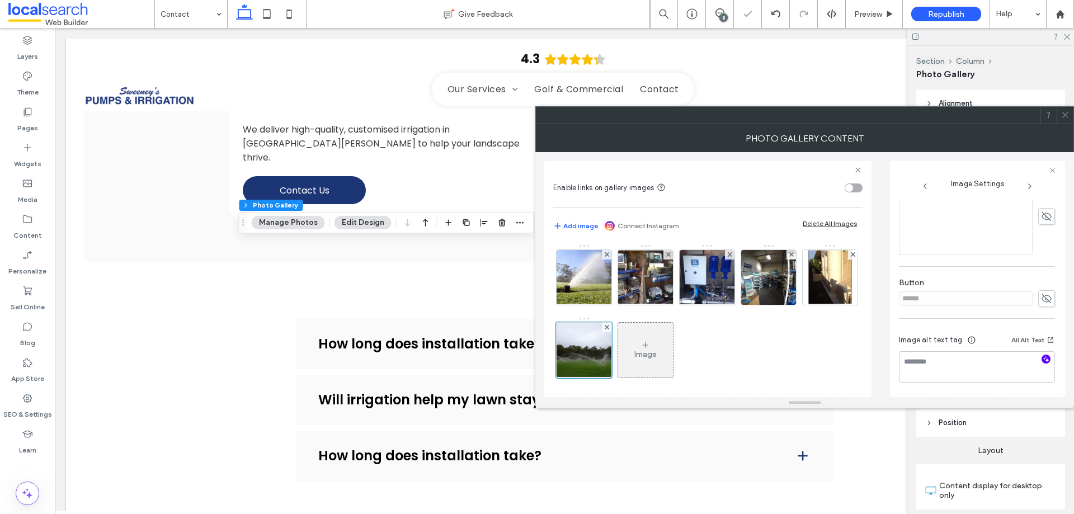
click at [1042, 356] on icon "button" at bounding box center [1046, 359] width 8 height 8
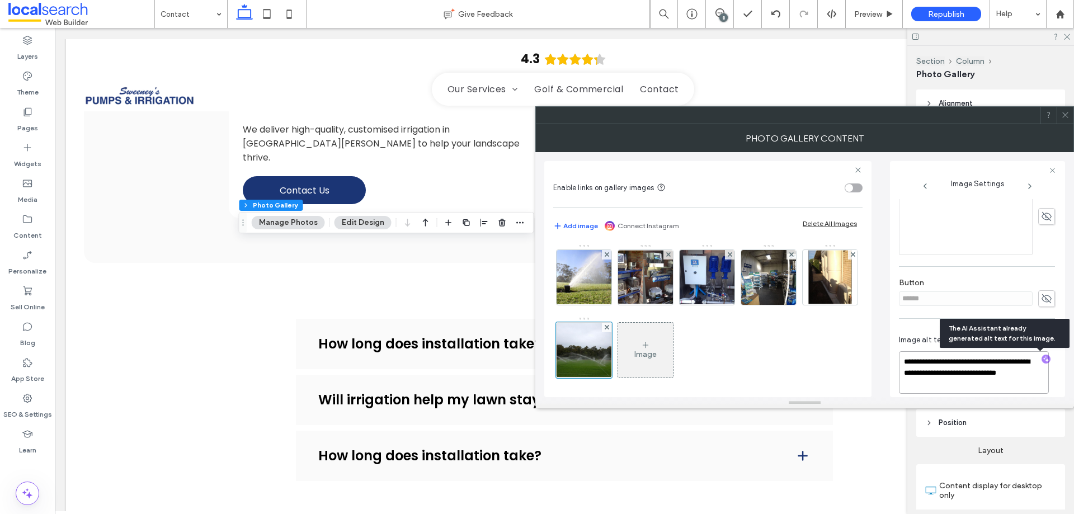
click at [949, 381] on textarea "**********" at bounding box center [974, 372] width 150 height 43
click at [954, 380] on textarea "**********" at bounding box center [974, 372] width 150 height 43
click at [956, 380] on textarea "**********" at bounding box center [974, 372] width 150 height 43
paste textarea "**********"
type textarea "**********"
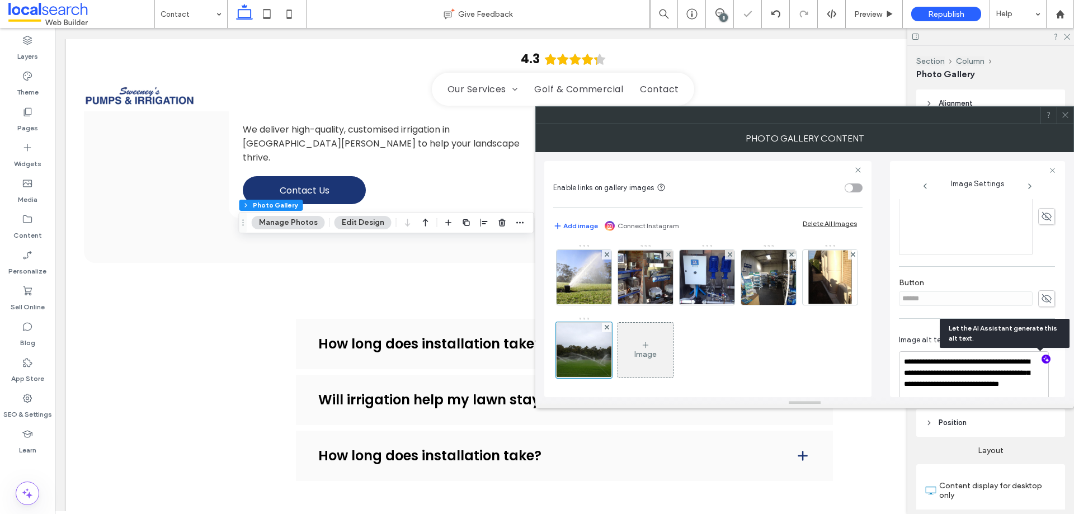
click at [855, 357] on div "Image" at bounding box center [707, 314] width 309 height 153
click at [789, 355] on div "Image" at bounding box center [707, 316] width 308 height 145
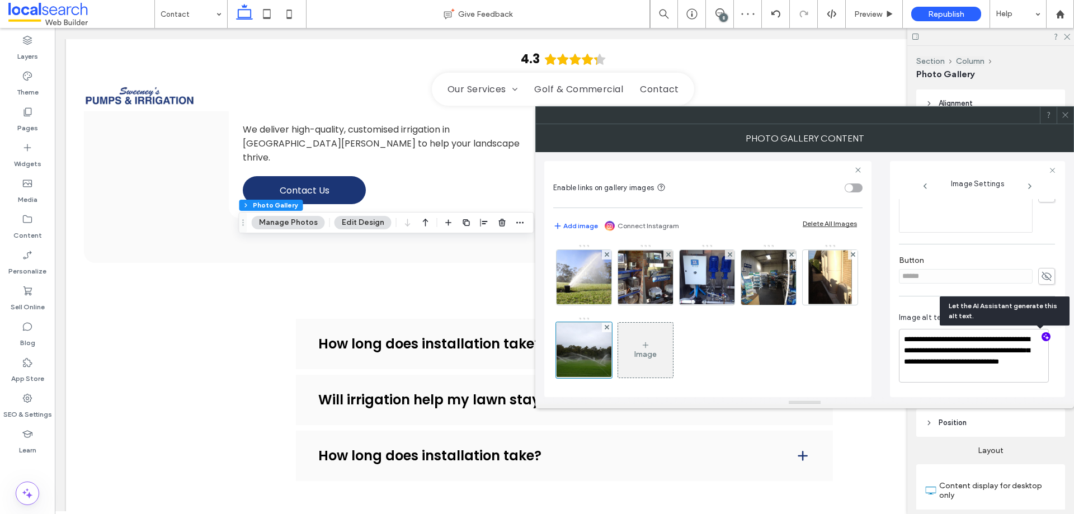
click at [761, 351] on div "Image" at bounding box center [707, 316] width 308 height 145
click at [808, 305] on img at bounding box center [829, 277] width 43 height 55
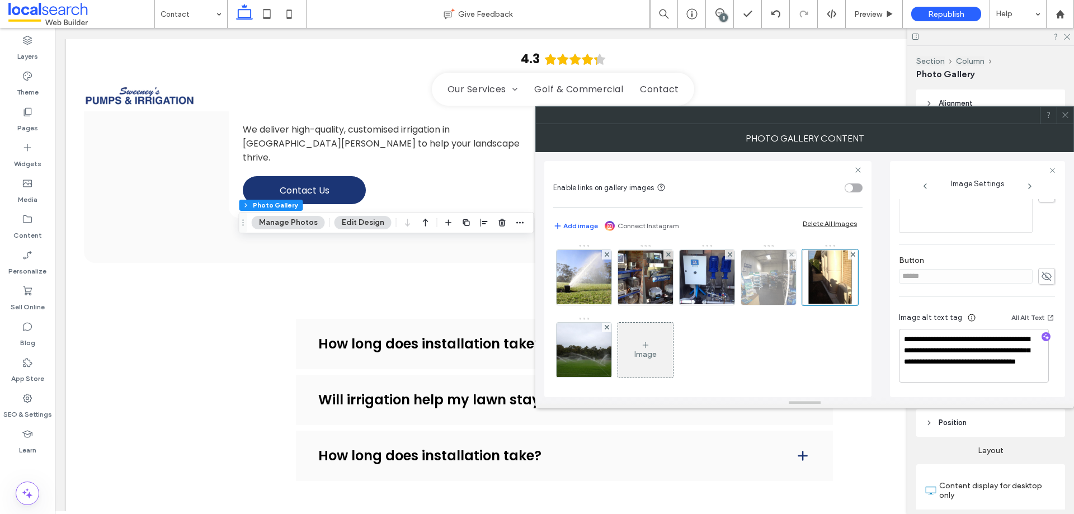
click at [756, 284] on img at bounding box center [769, 277] width 82 height 55
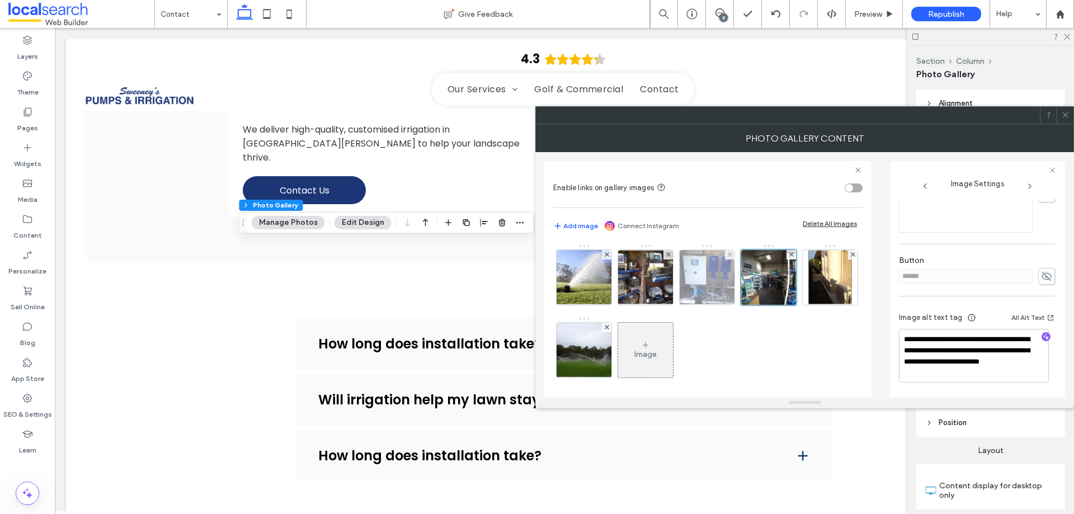
click at [713, 284] on img at bounding box center [707, 277] width 80 height 55
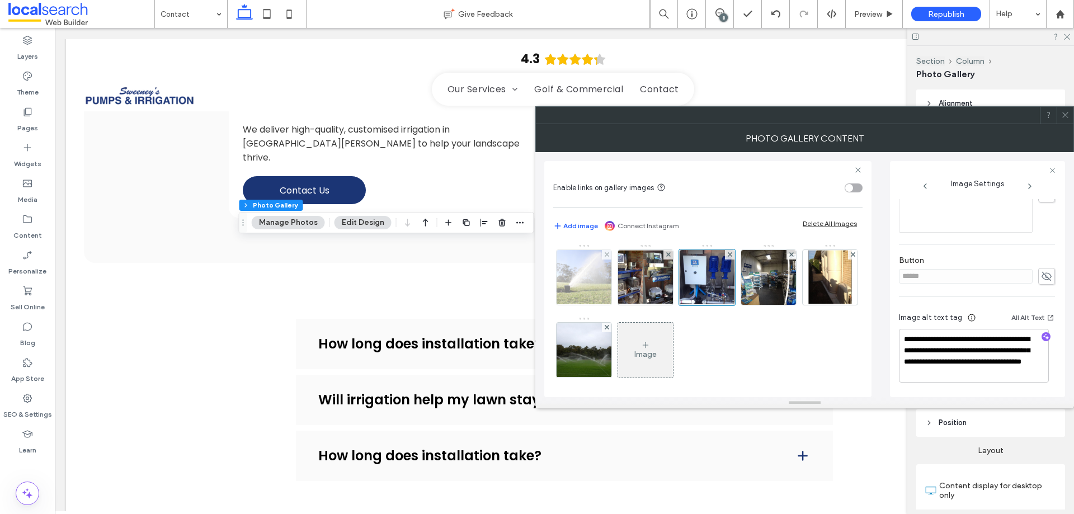
drag, startPoint x: 642, startPoint y: 284, endPoint x: 582, endPoint y: 285, distance: 59.9
click at [641, 284] on img at bounding box center [646, 277] width 80 height 55
click at [582, 285] on img at bounding box center [583, 277] width 83 height 55
click at [1063, 120] on span at bounding box center [1065, 115] width 8 height 17
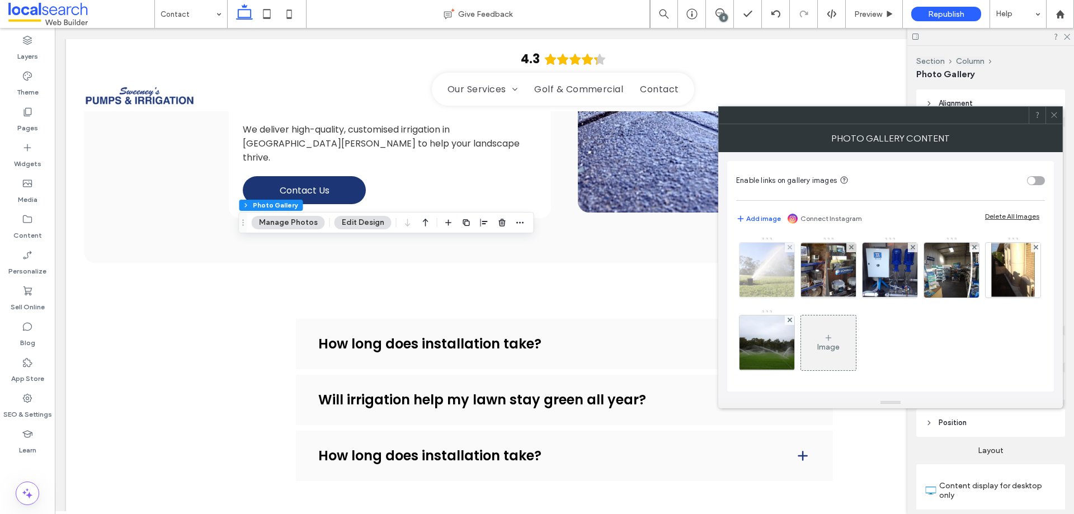
click at [771, 271] on img at bounding box center [766, 270] width 83 height 55
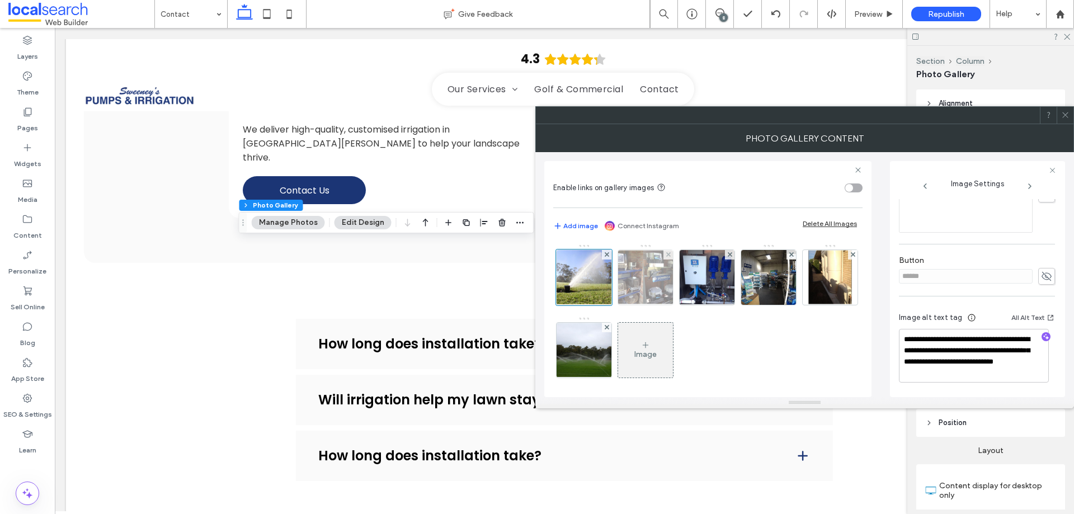
click at [647, 286] on img at bounding box center [646, 277] width 80 height 55
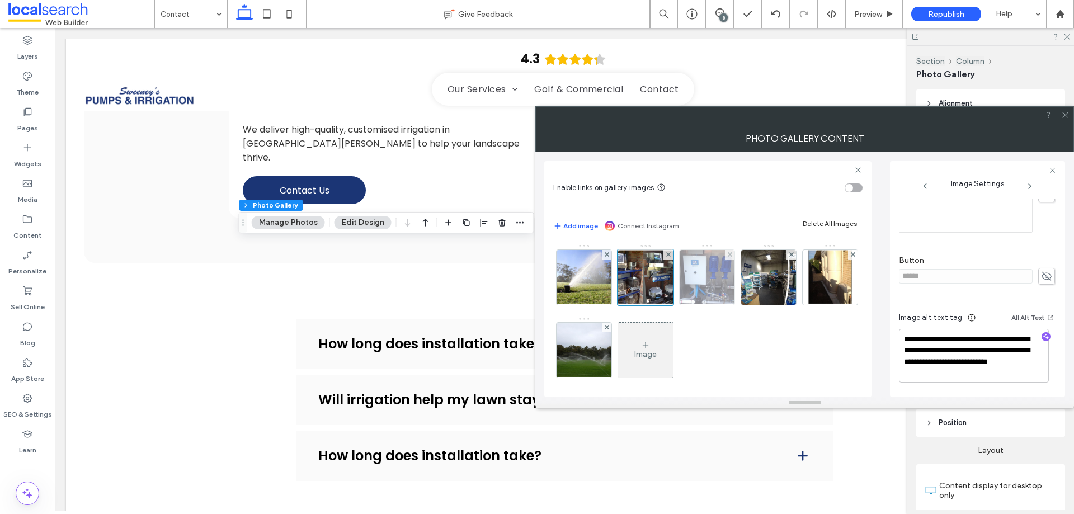
click at [709, 282] on img at bounding box center [707, 277] width 80 height 55
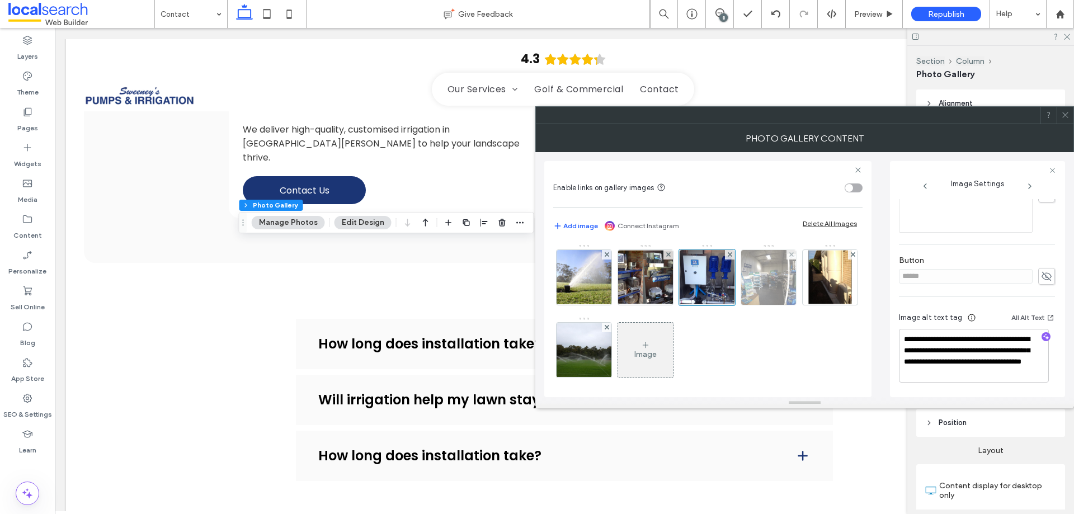
click at [763, 285] on img at bounding box center [769, 277] width 82 height 55
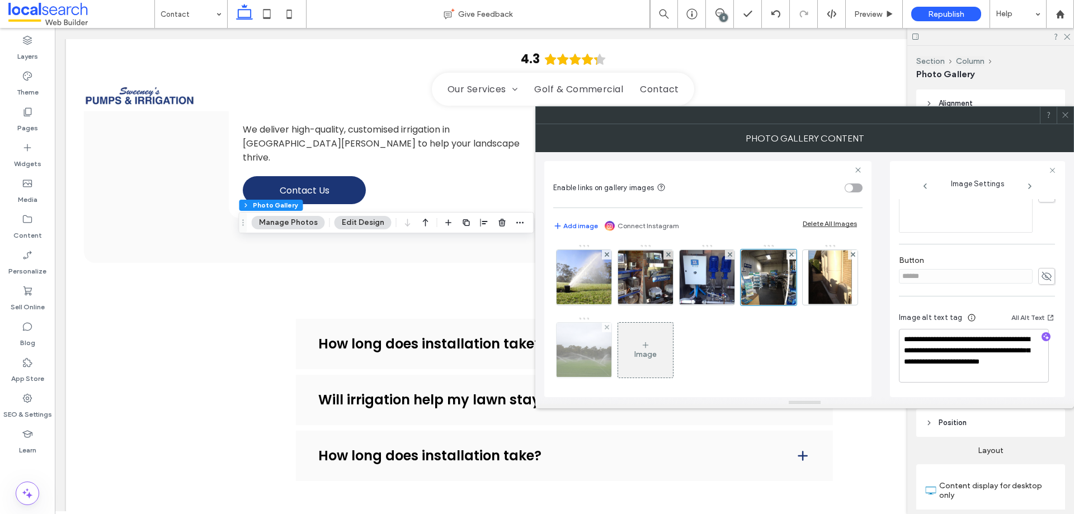
click at [625, 355] on img at bounding box center [584, 350] width 82 height 55
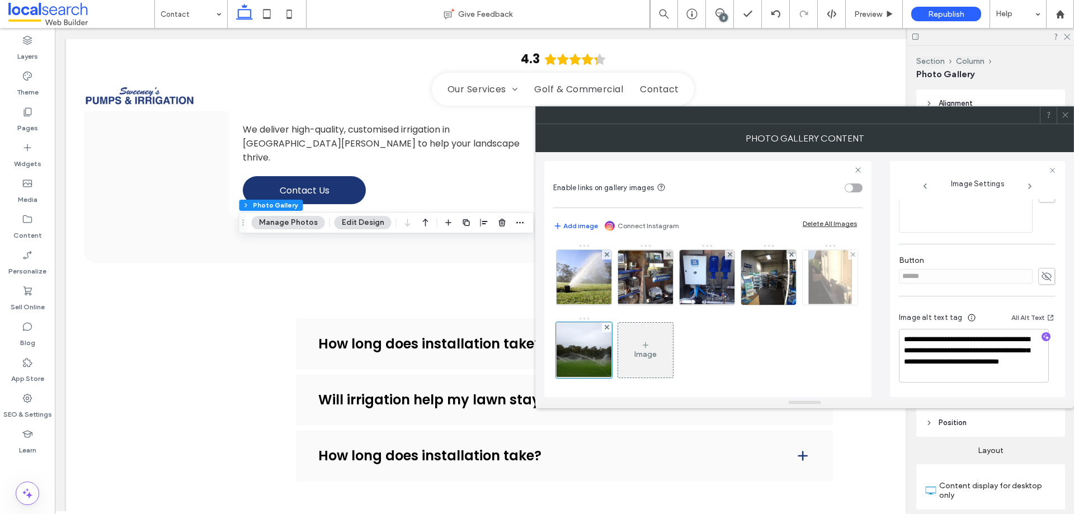
click at [808, 305] on img at bounding box center [829, 277] width 43 height 55
click at [1067, 119] on icon at bounding box center [1065, 115] width 8 height 8
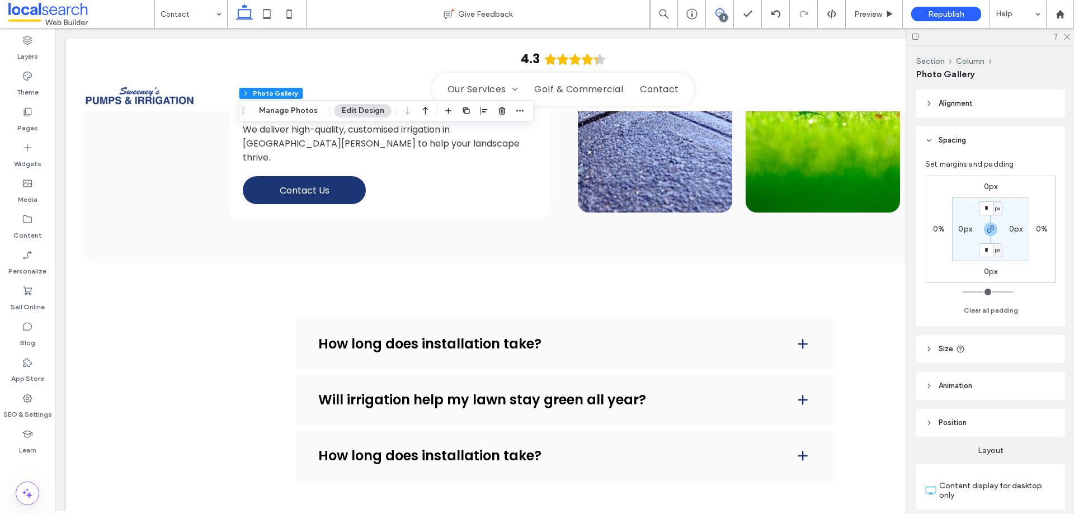
click at [722, 10] on use at bounding box center [720, 12] width 9 height 9
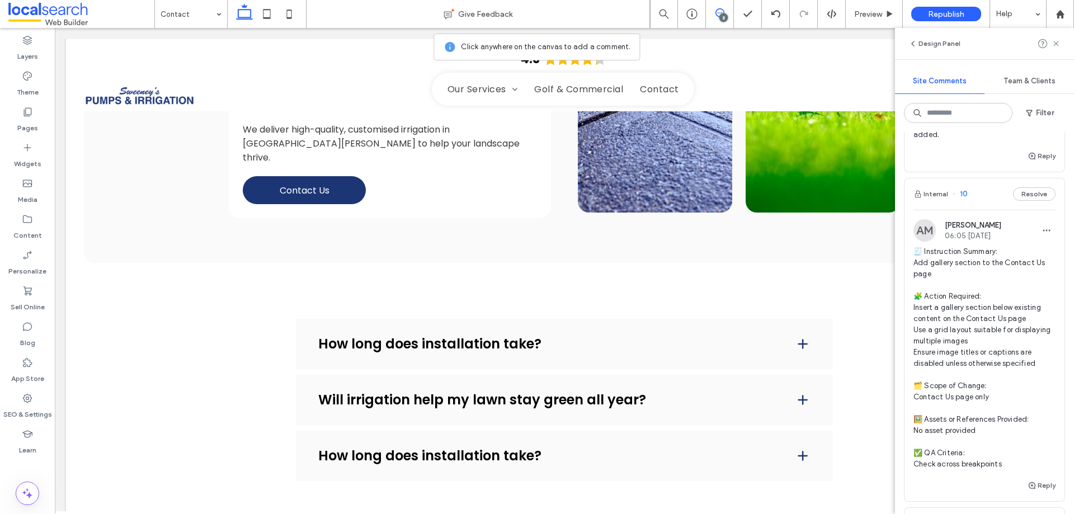
scroll to position [783, 0]
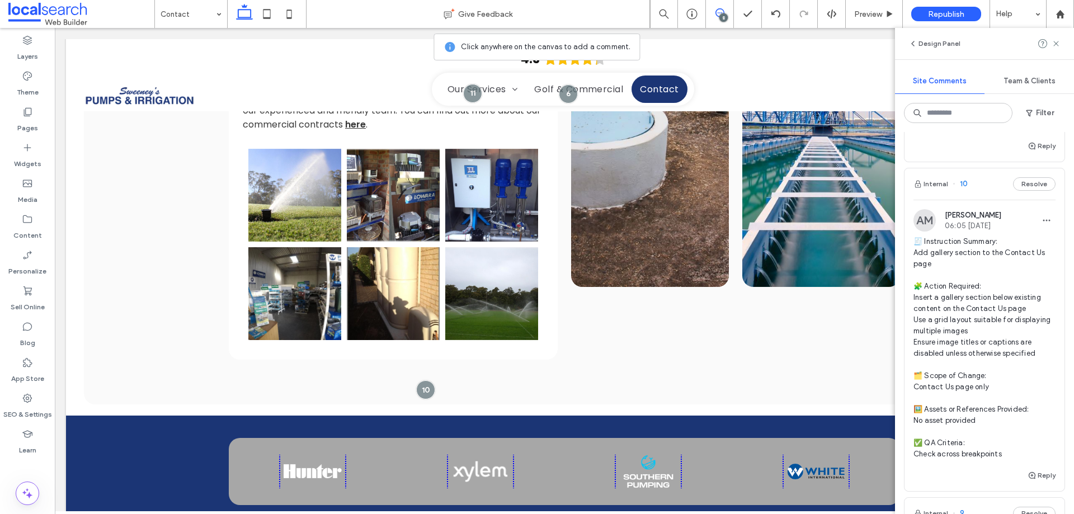
scroll to position [839, 0]
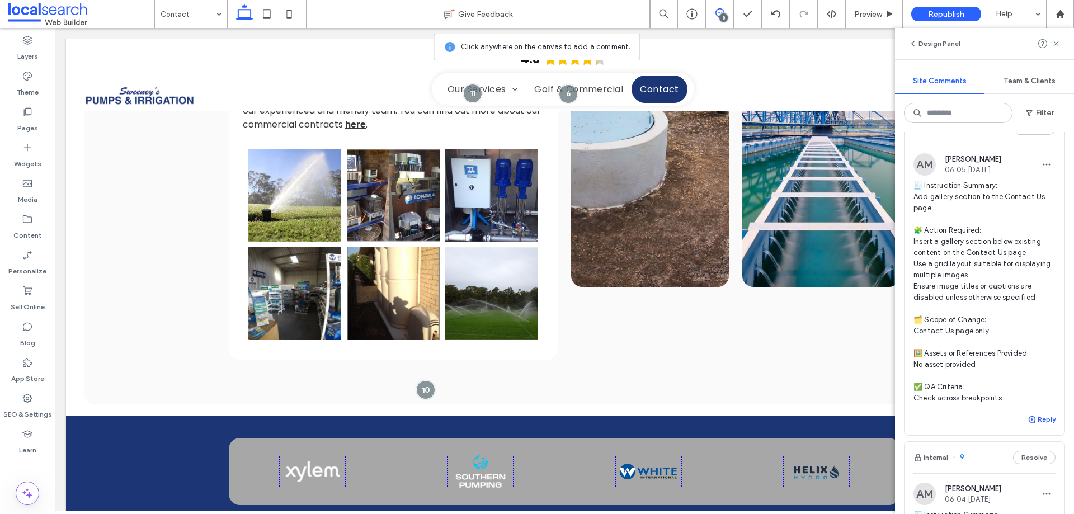
click at [1034, 413] on button "Reply" at bounding box center [1042, 419] width 28 height 13
click at [953, 418] on textarea at bounding box center [985, 441] width 142 height 56
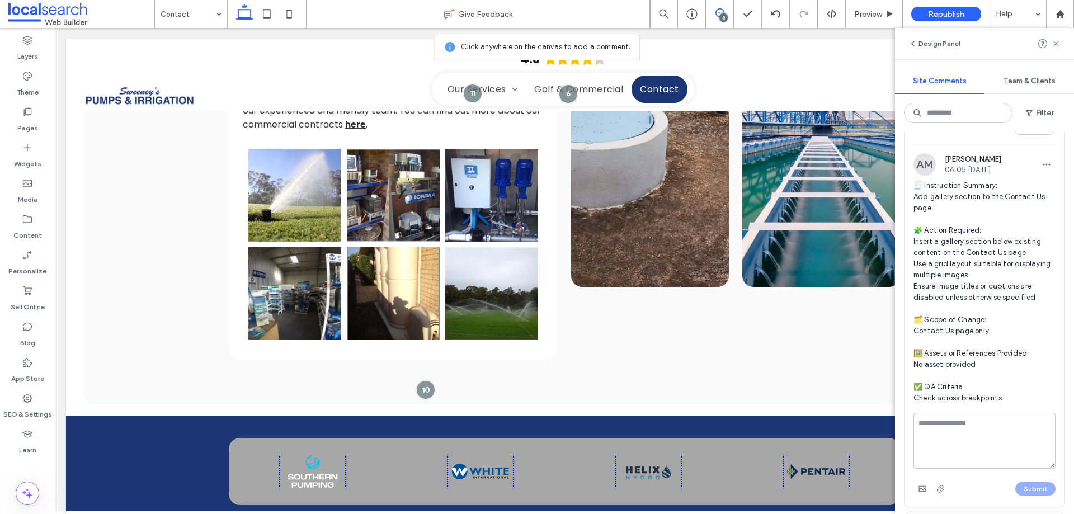
click at [953, 418] on textarea at bounding box center [985, 441] width 142 height 56
click at [266, 10] on use at bounding box center [266, 14] width 7 height 10
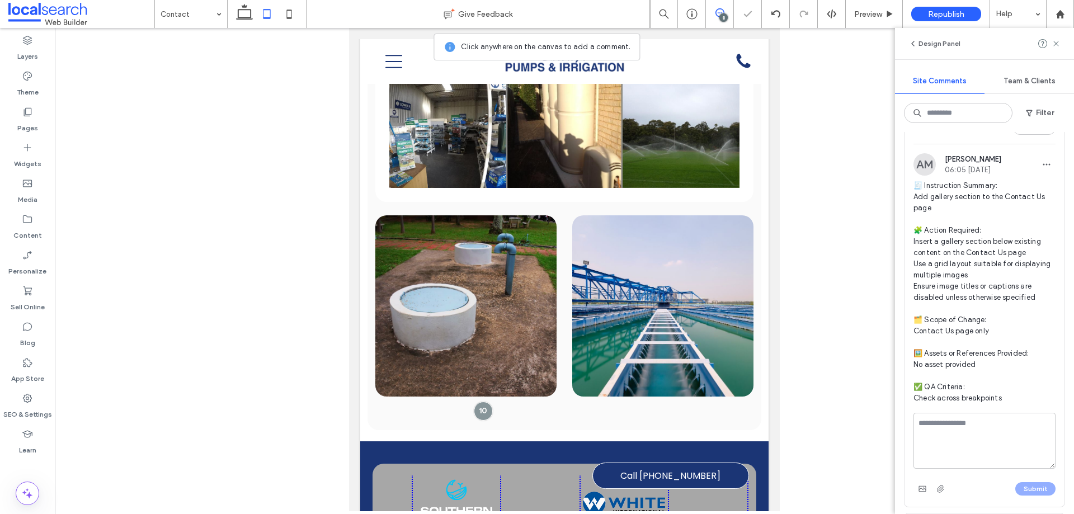
scroll to position [765, 0]
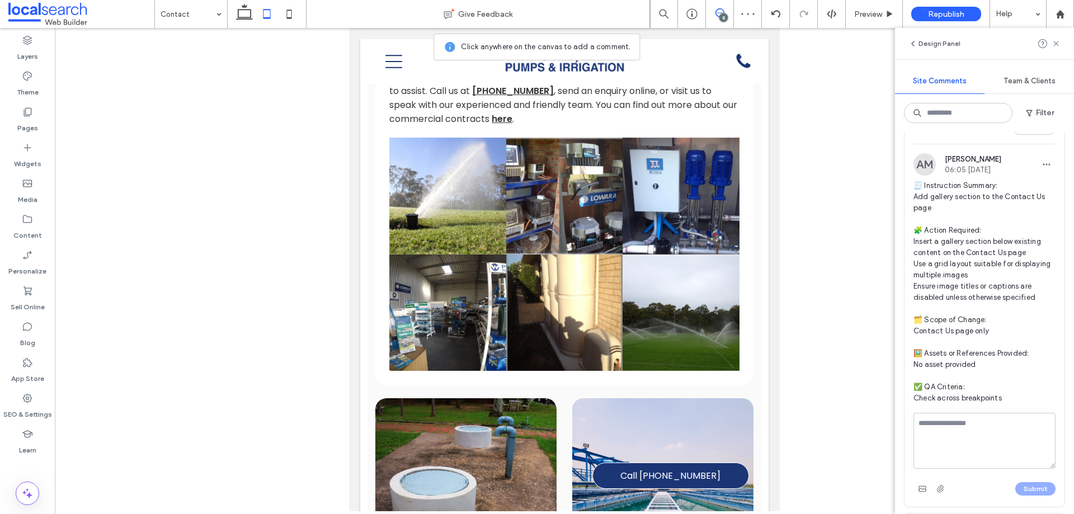
click at [719, 11] on icon at bounding box center [720, 12] width 9 height 9
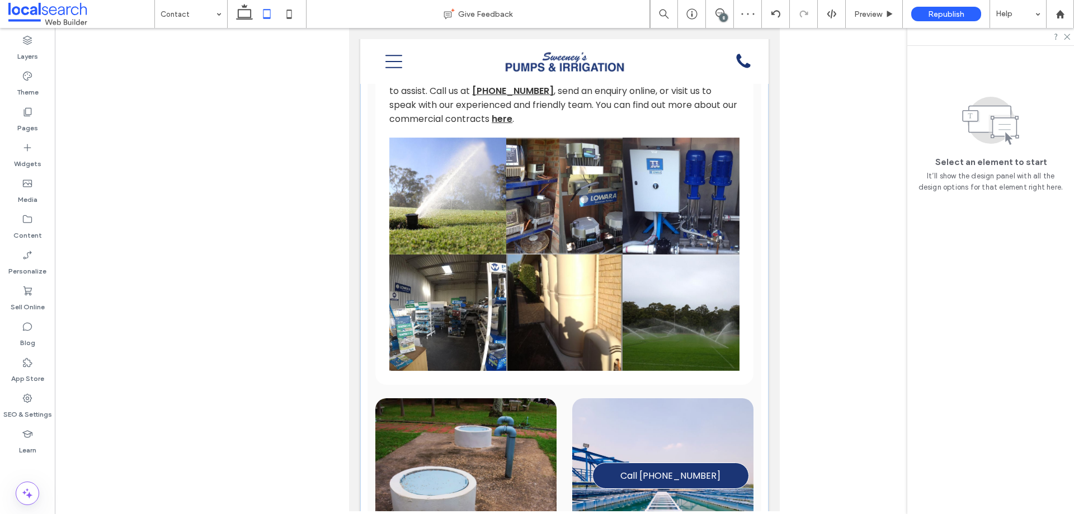
scroll to position [0, 0]
click at [589, 208] on link at bounding box center [564, 196] width 117 height 117
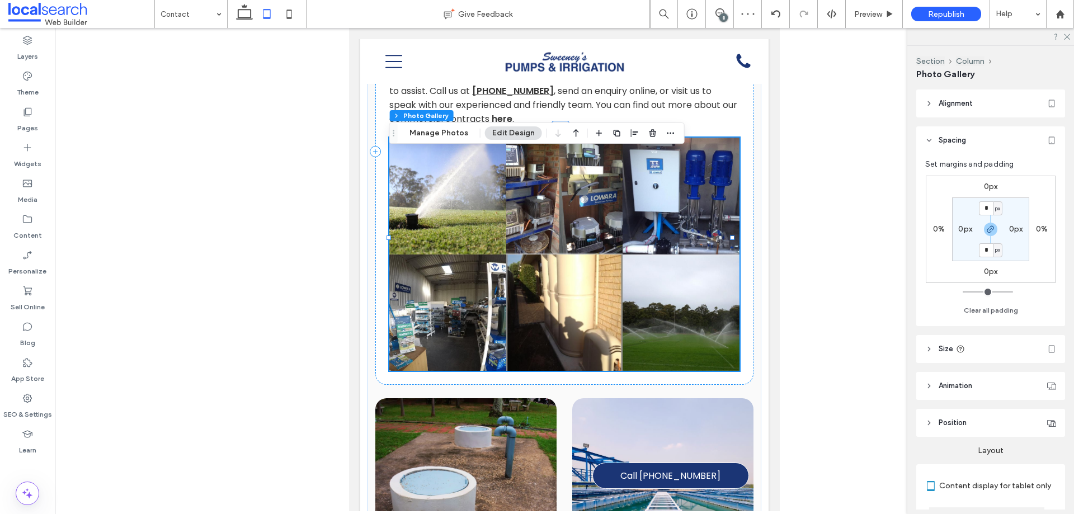
click at [624, 242] on link at bounding box center [681, 196] width 117 height 117
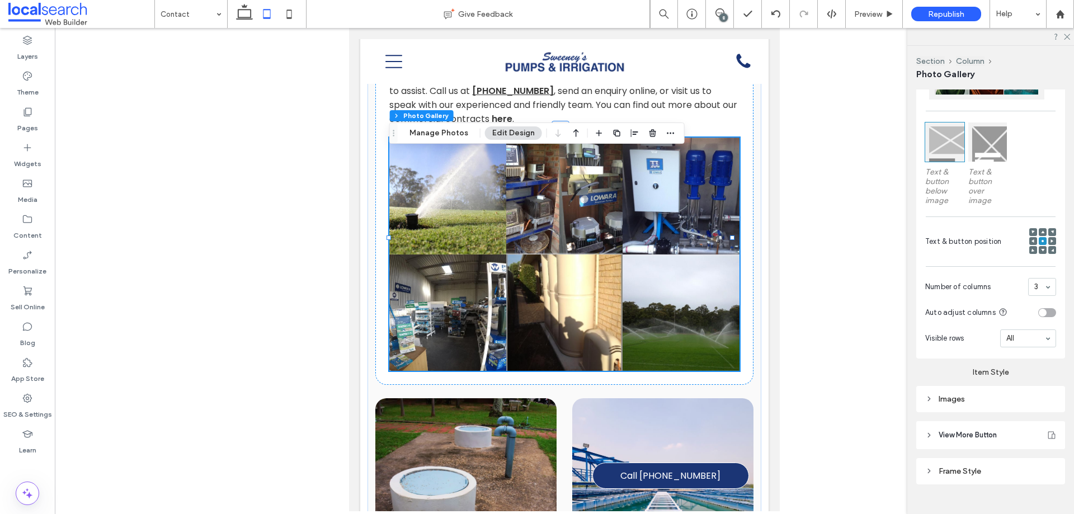
scroll to position [498, 0]
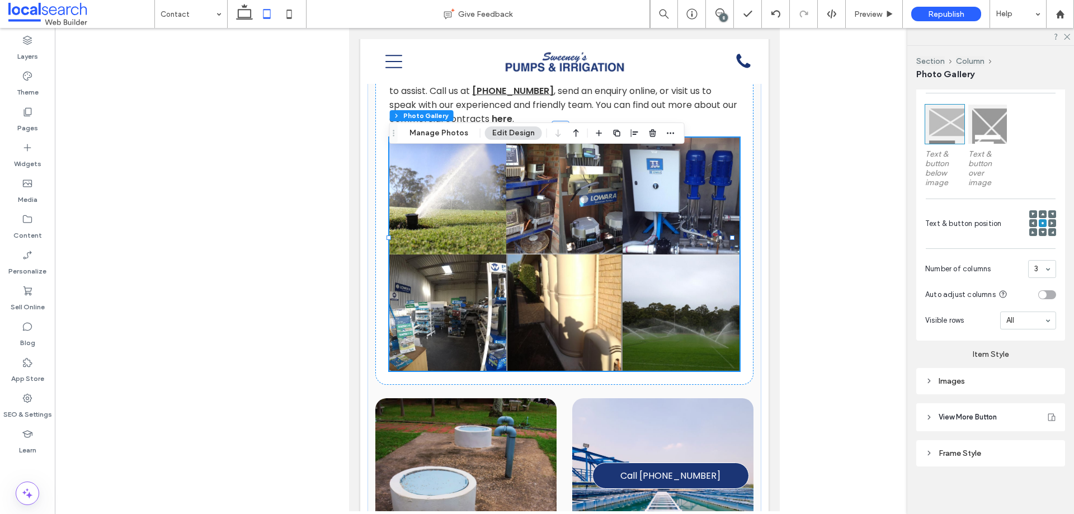
click at [952, 371] on div "Images" at bounding box center [990, 381] width 149 height 26
click at [953, 378] on div "Images" at bounding box center [990, 382] width 131 height 10
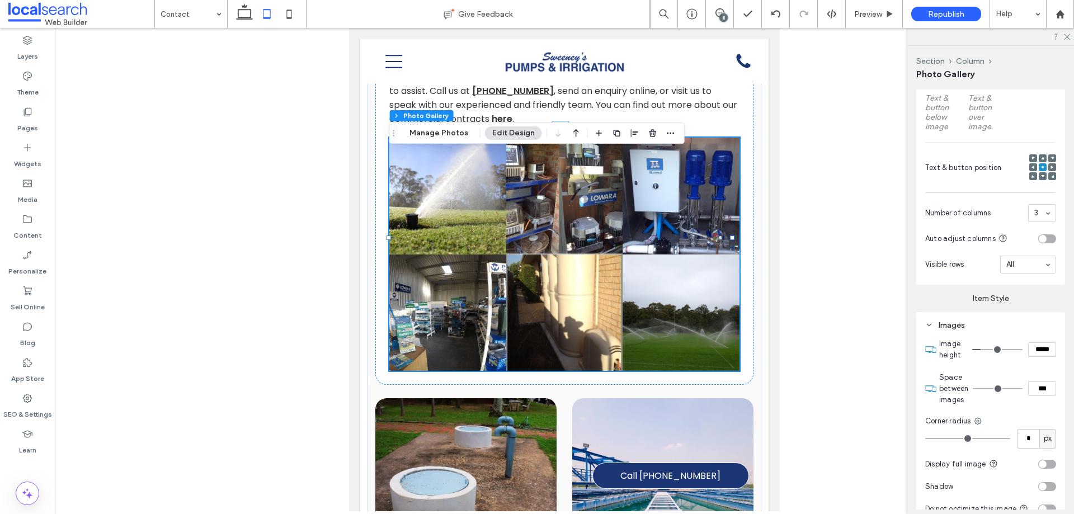
click at [1041, 235] on div "toggle" at bounding box center [1047, 238] width 18 height 9
type input "*"
type input "***"
type input "*"
type input "***"
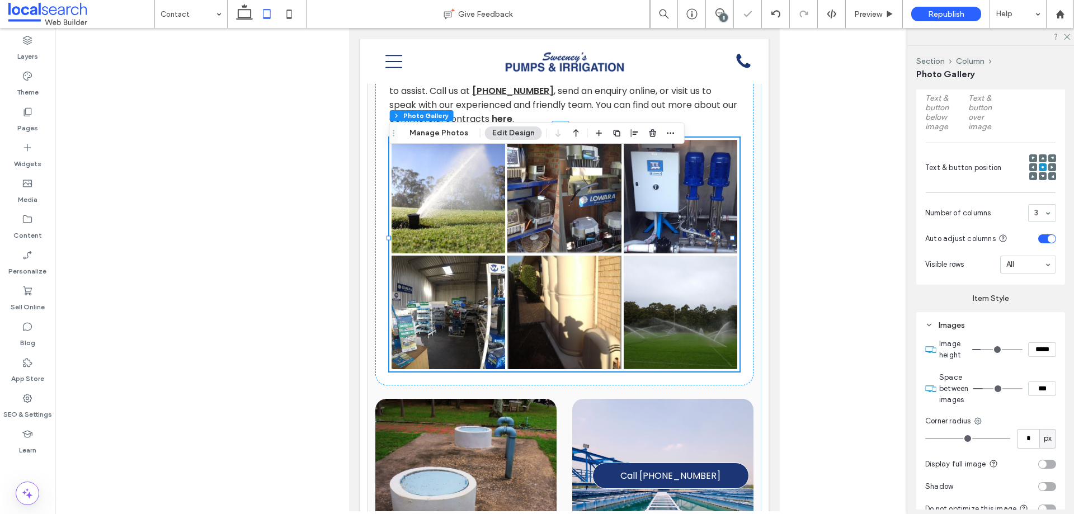
type input "*"
type input "***"
type input "*"
type input "***"
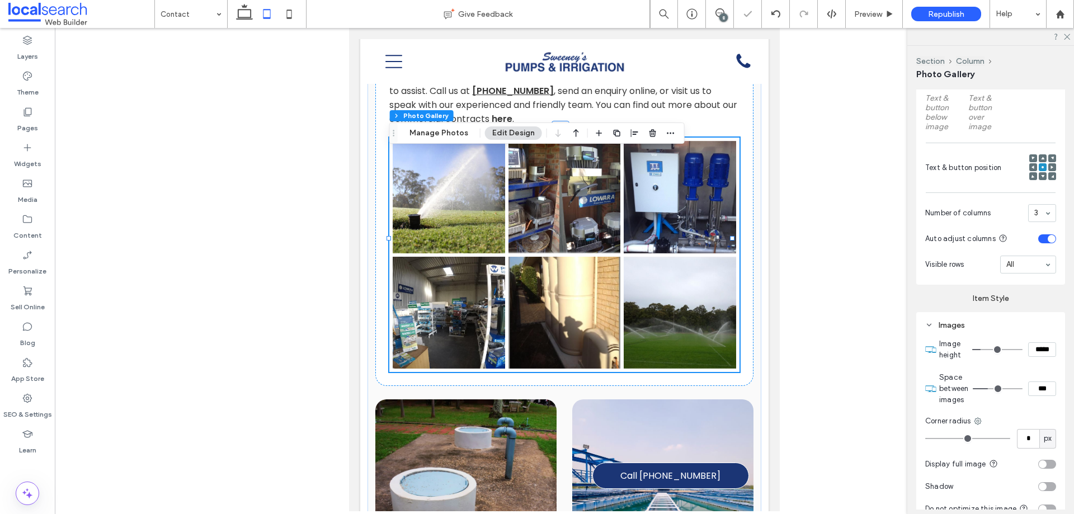
type input "*"
type input "***"
type input "*"
type input "***"
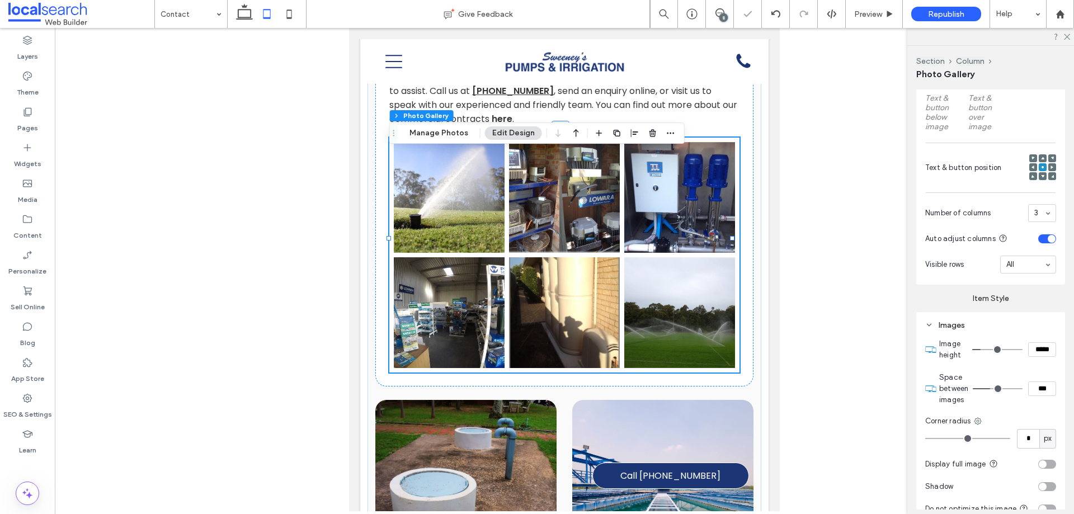
type input "*"
type input "***"
type input "**"
type input "****"
type input "**"
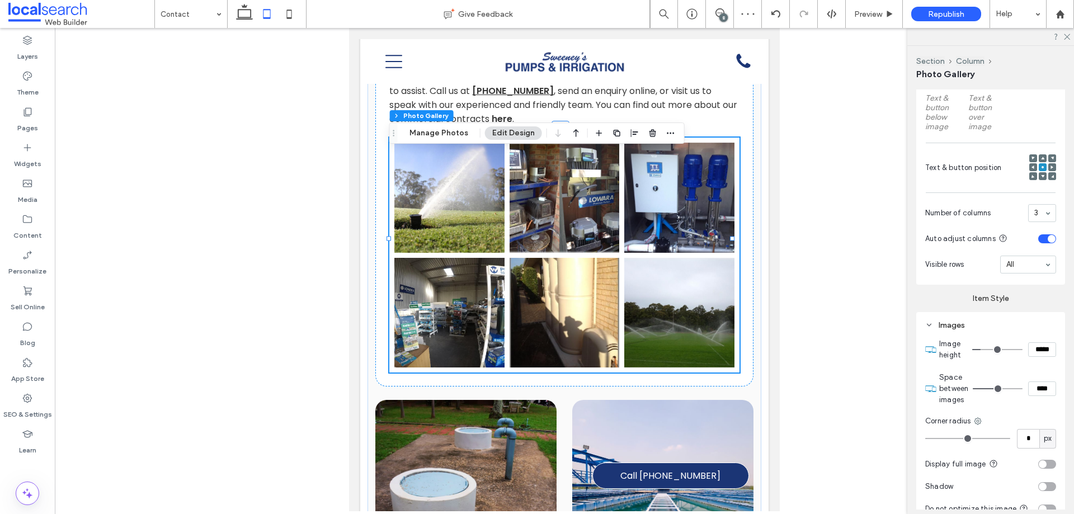
type input "****"
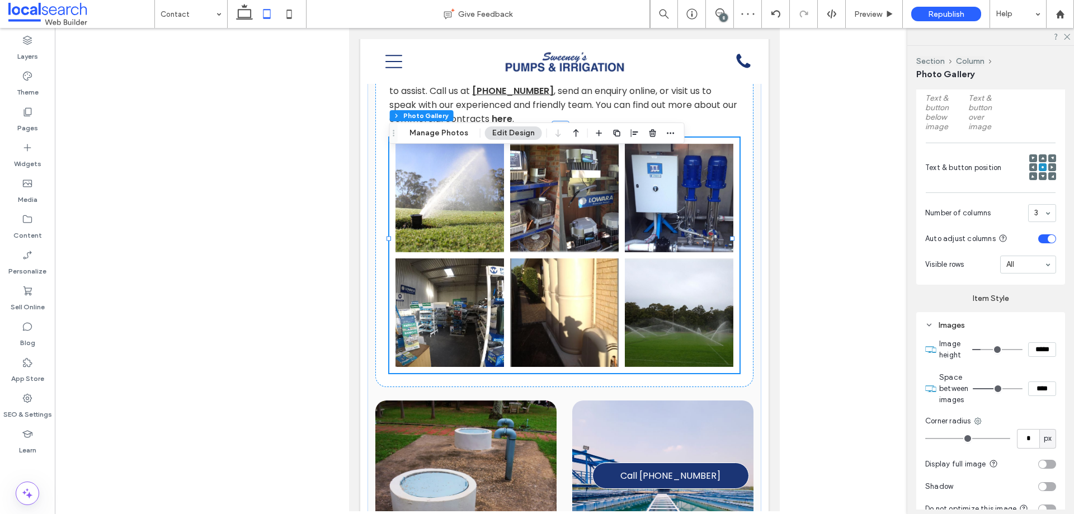
type input "**"
type input "****"
drag, startPoint x: 985, startPoint y: 388, endPoint x: 995, endPoint y: 387, distance: 10.1
type input "**"
click at [995, 388] on input "range" at bounding box center [998, 388] width 50 height 1
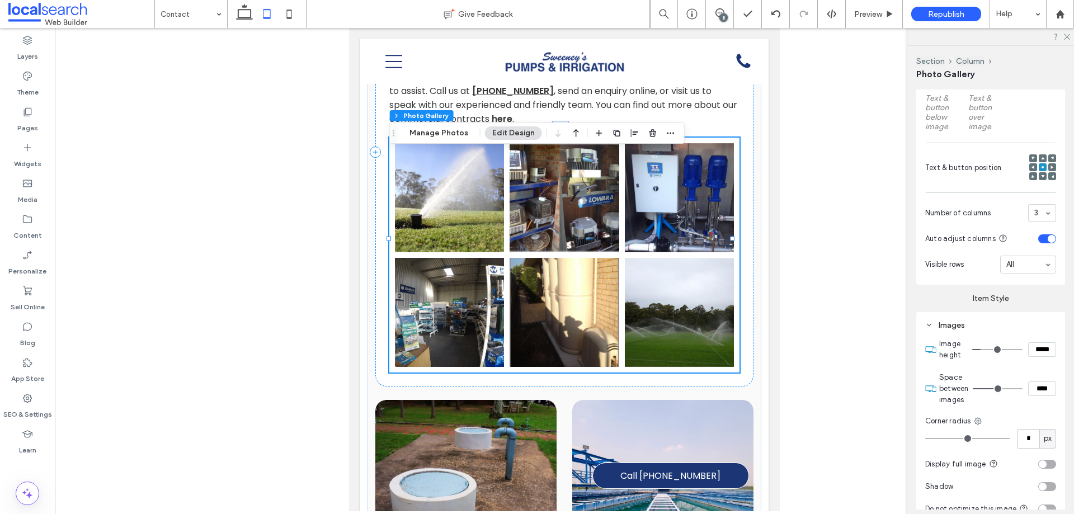
click at [288, 13] on icon at bounding box center [289, 14] width 22 height 22
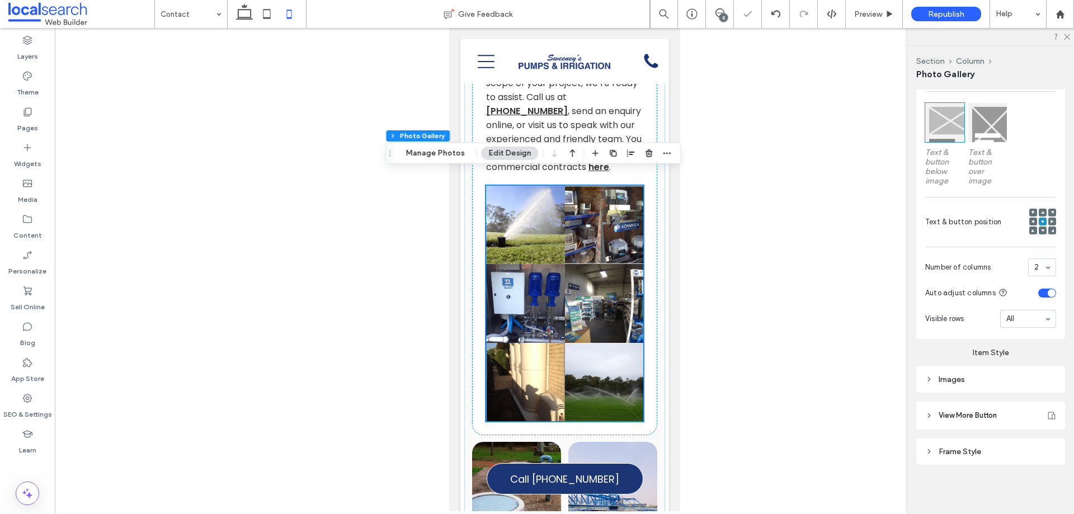
scroll to position [1243, 0]
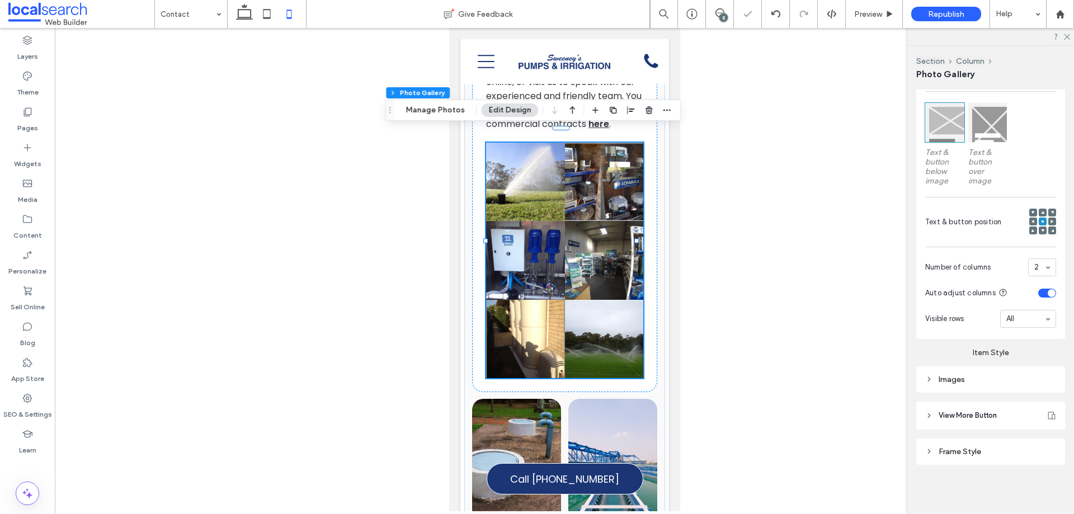
drag, startPoint x: 676, startPoint y: 186, endPoint x: 1132, endPoint y: 274, distance: 463.7
click at [955, 387] on div "Images" at bounding box center [990, 379] width 131 height 15
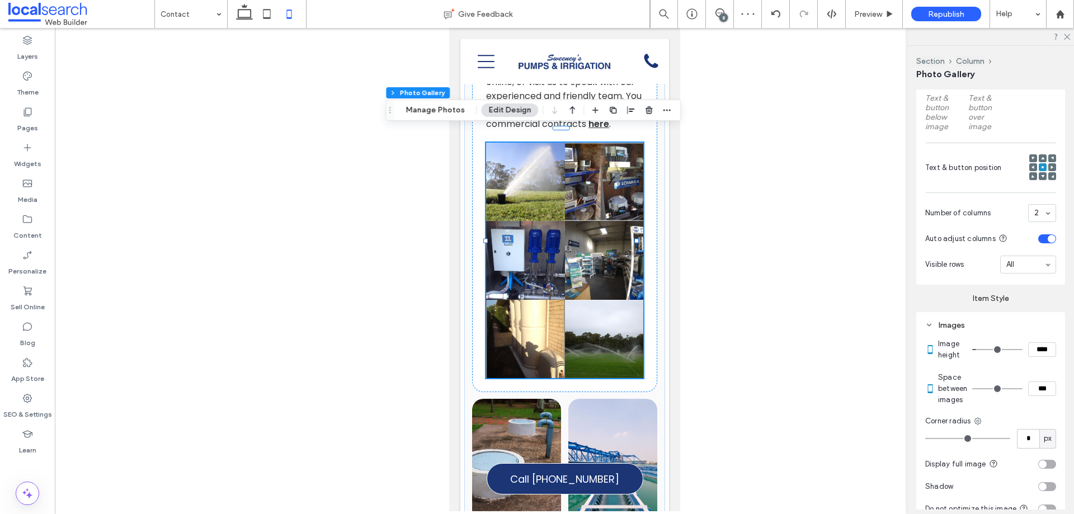
scroll to position [666, 0]
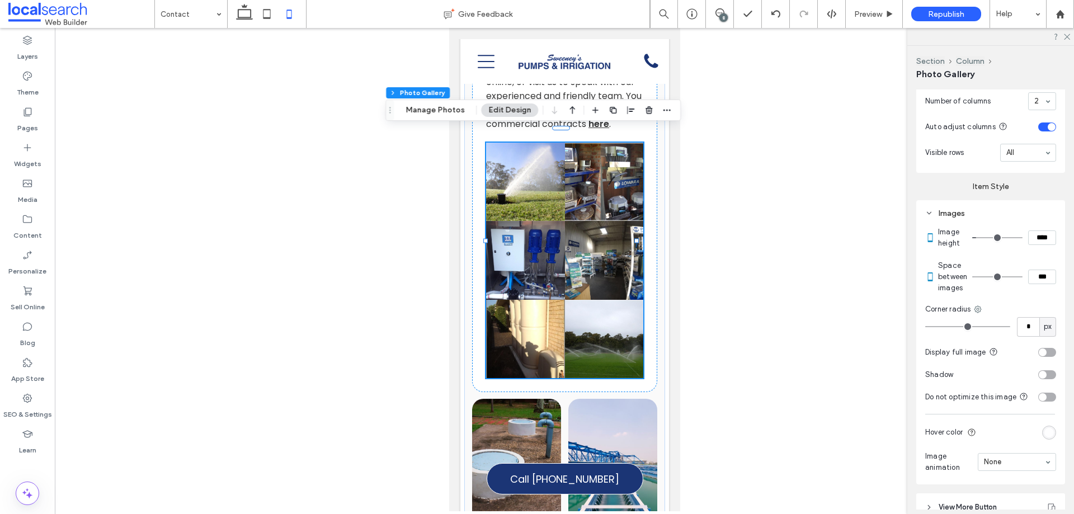
type input "*"
type input "***"
type input "**"
type input "****"
type input "**"
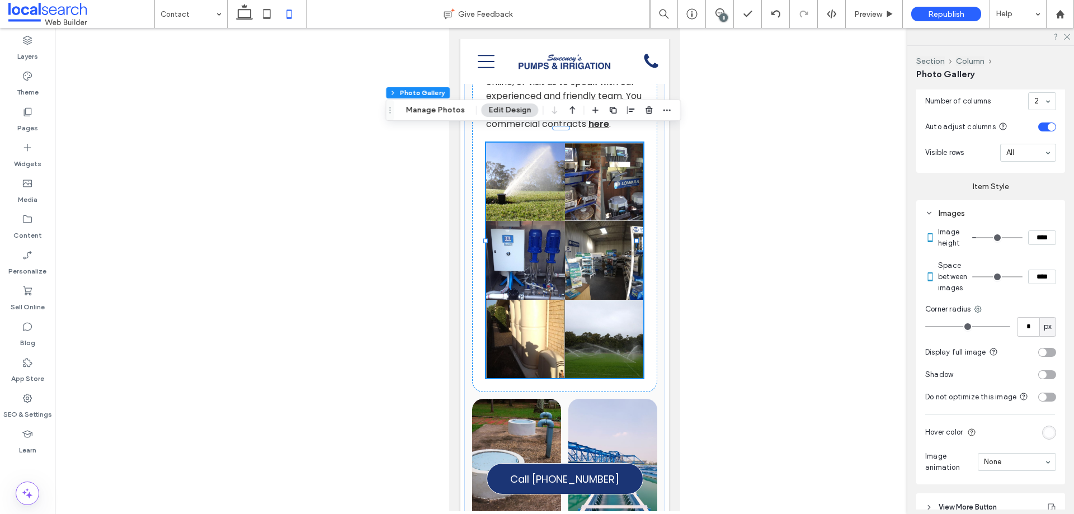
type input "****"
type input "**"
type input "****"
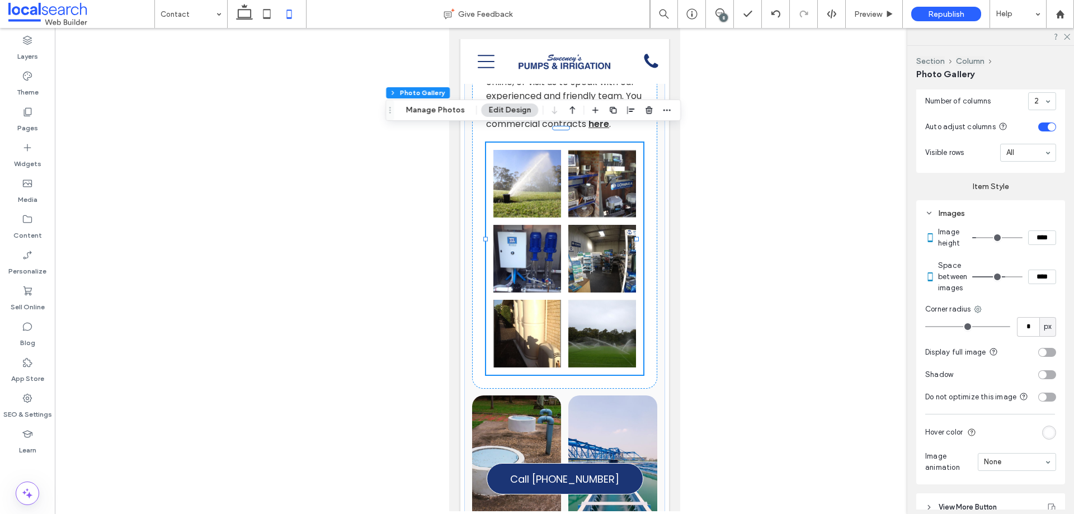
type input "**"
type input "****"
type input "**"
type input "****"
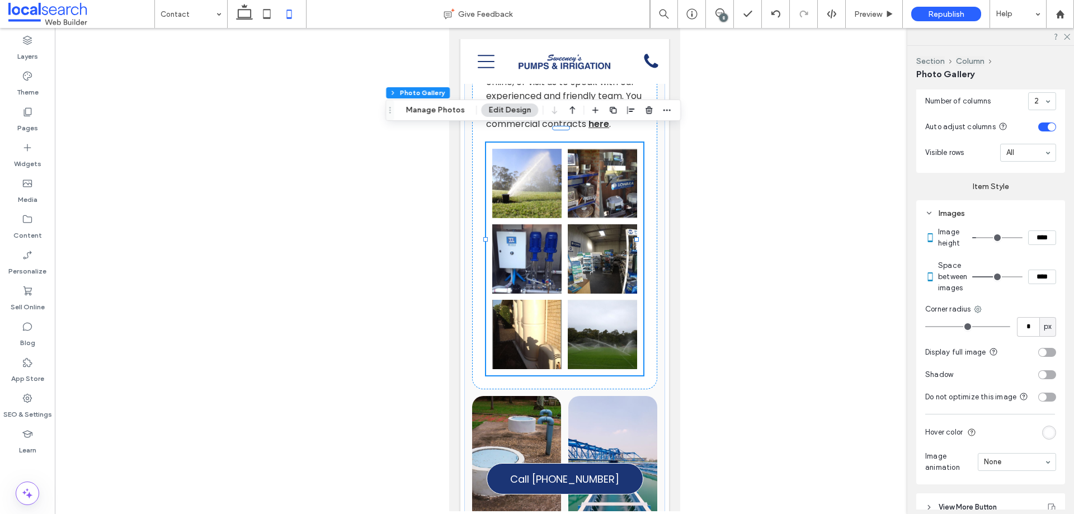
type input "**"
type input "****"
type input "*"
type input "***"
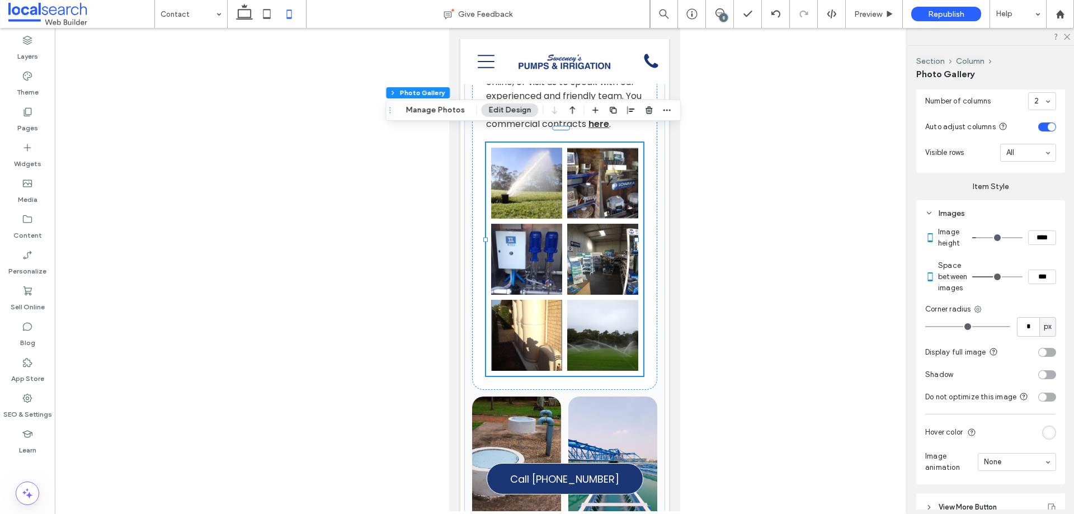
type input "**"
type input "****"
drag, startPoint x: 978, startPoint y: 284, endPoint x: 995, endPoint y: 284, distance: 17.4
click at [995, 277] on input "range" at bounding box center [997, 276] width 50 height 1
click at [779, 295] on div at bounding box center [564, 269] width 1019 height 483
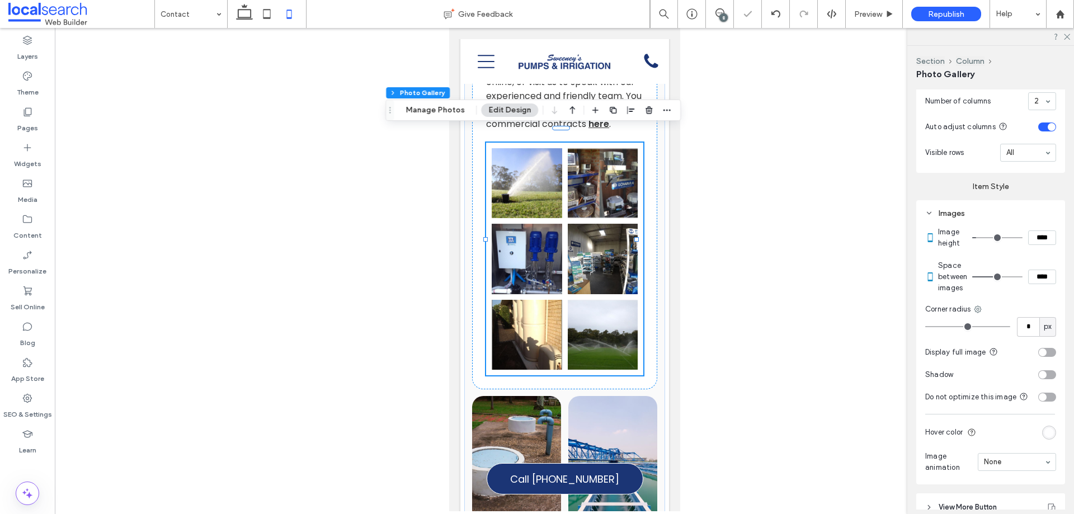
click at [345, 324] on div at bounding box center [564, 269] width 1019 height 483
type input "*"
type input "***"
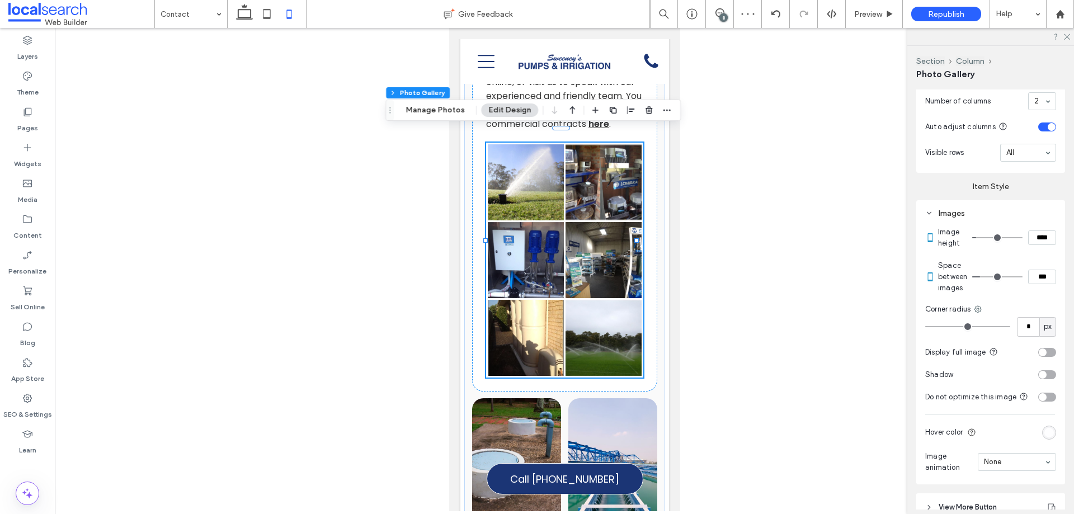
type input "*"
type input "***"
type input "*"
type input "***"
type input "*"
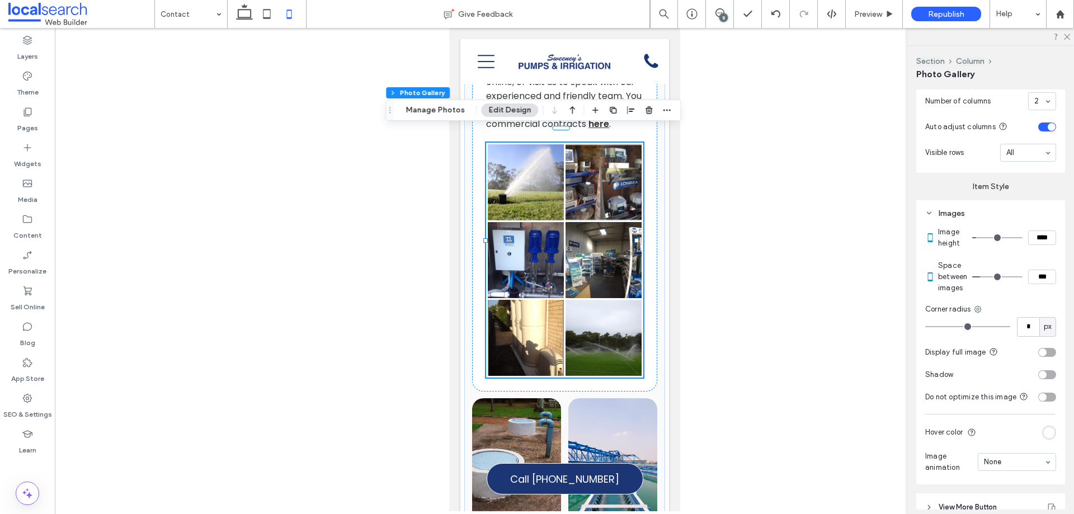
type input "***"
type input "*"
type input "***"
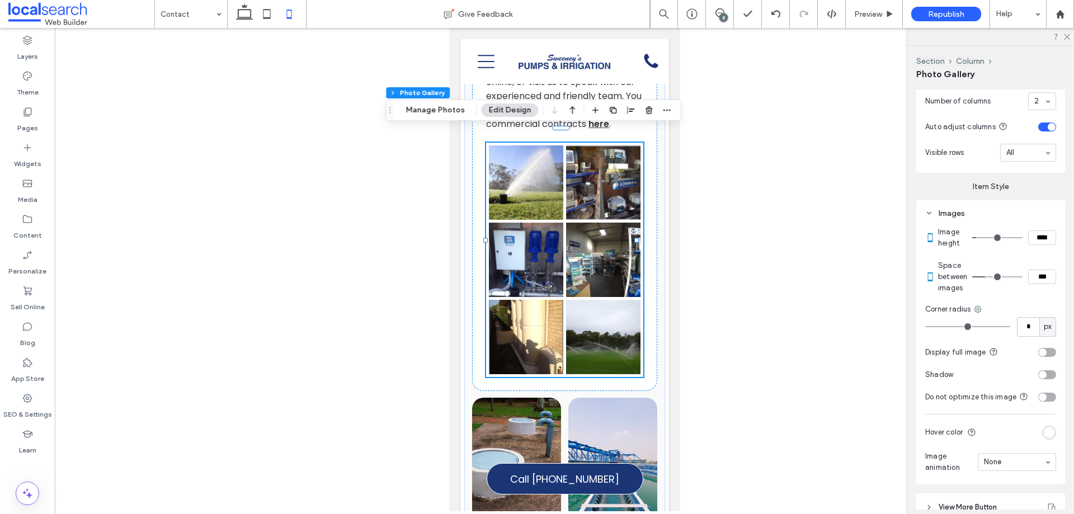
type input "*"
type input "***"
type input "*"
type input "***"
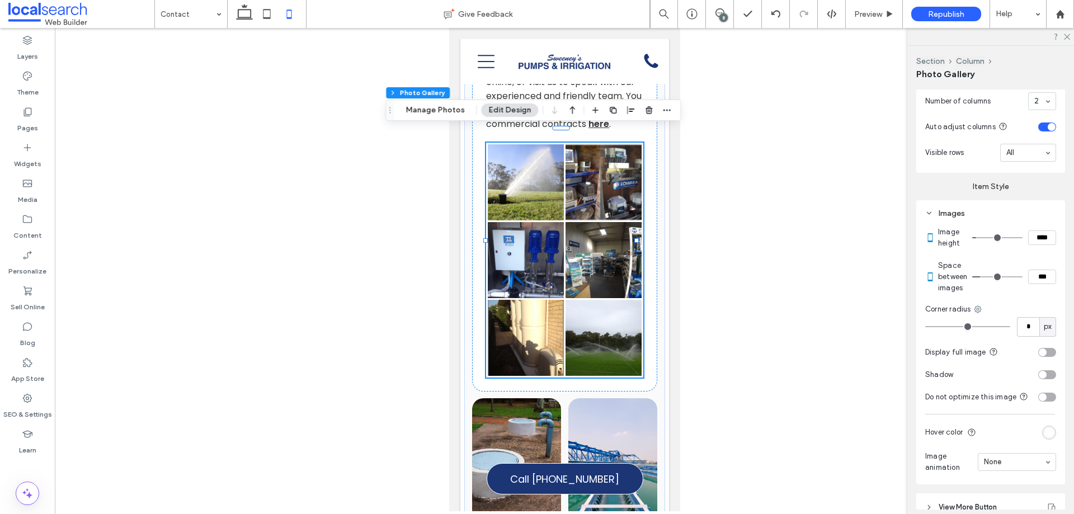
type input "*"
type input "***"
type input "*"
type input "***"
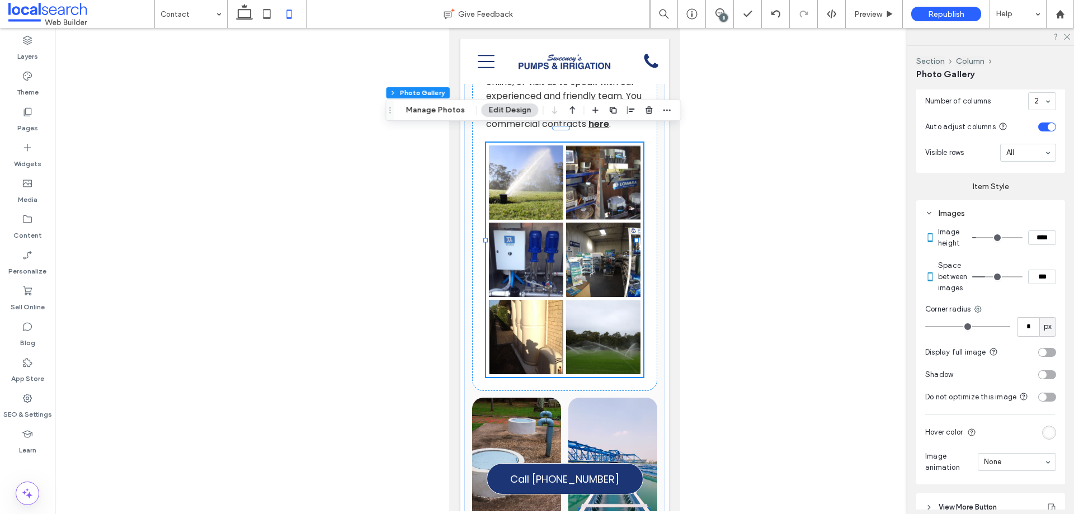
drag, startPoint x: 994, startPoint y: 284, endPoint x: 986, endPoint y: 287, distance: 8.8
type input "*"
click at [986, 277] on input "range" at bounding box center [997, 276] width 50 height 1
click at [323, 232] on div at bounding box center [564, 269] width 1019 height 483
click at [248, 13] on icon at bounding box center [244, 14] width 22 height 22
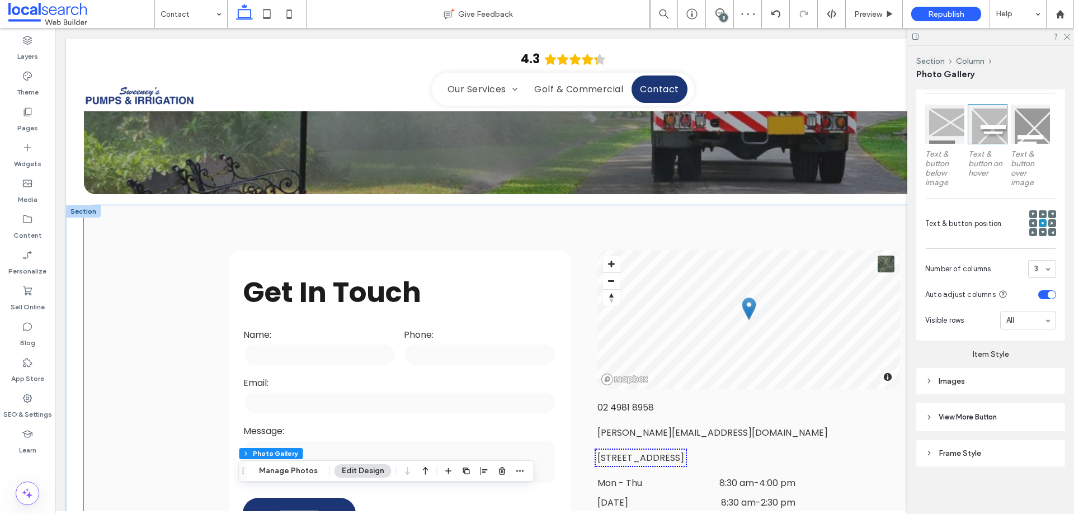
scroll to position [0, 0]
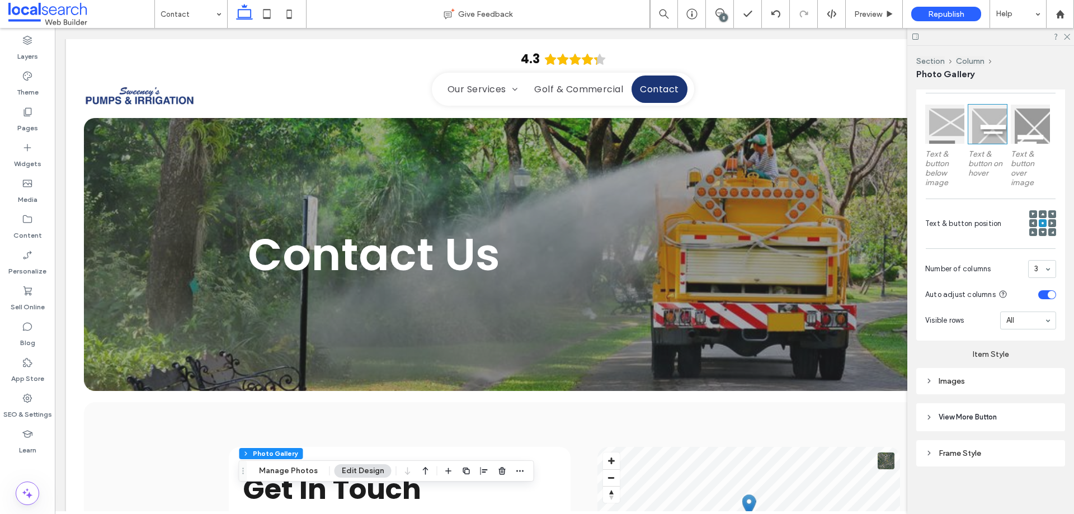
click at [722, 16] on div "8" at bounding box center [723, 17] width 8 height 8
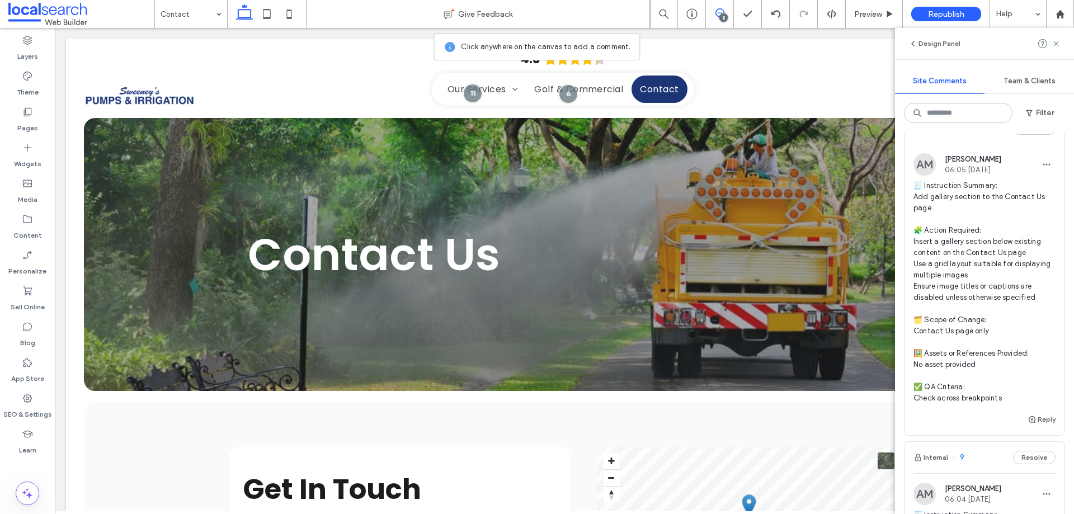
scroll to position [895, 0]
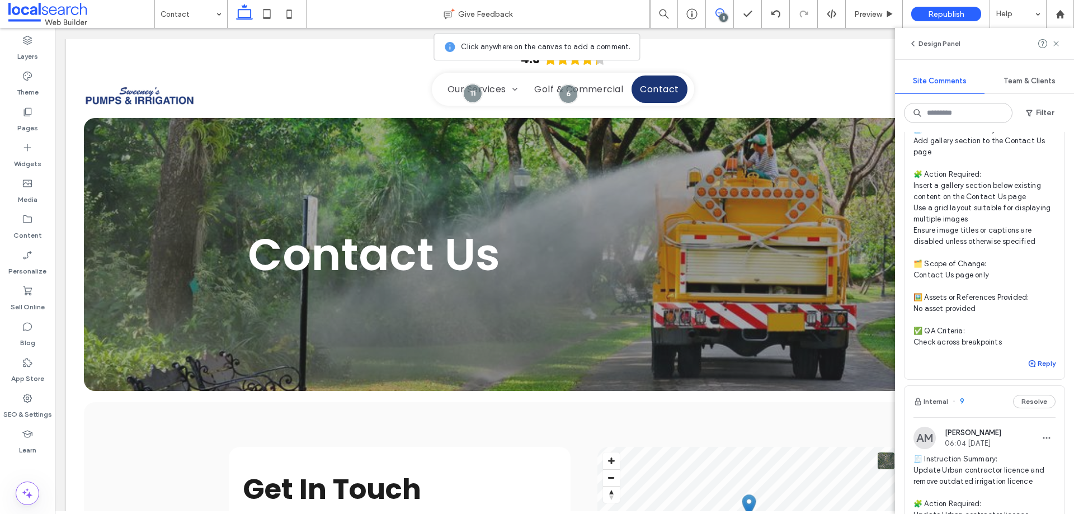
click at [1034, 357] on button "Reply" at bounding box center [1042, 363] width 28 height 13
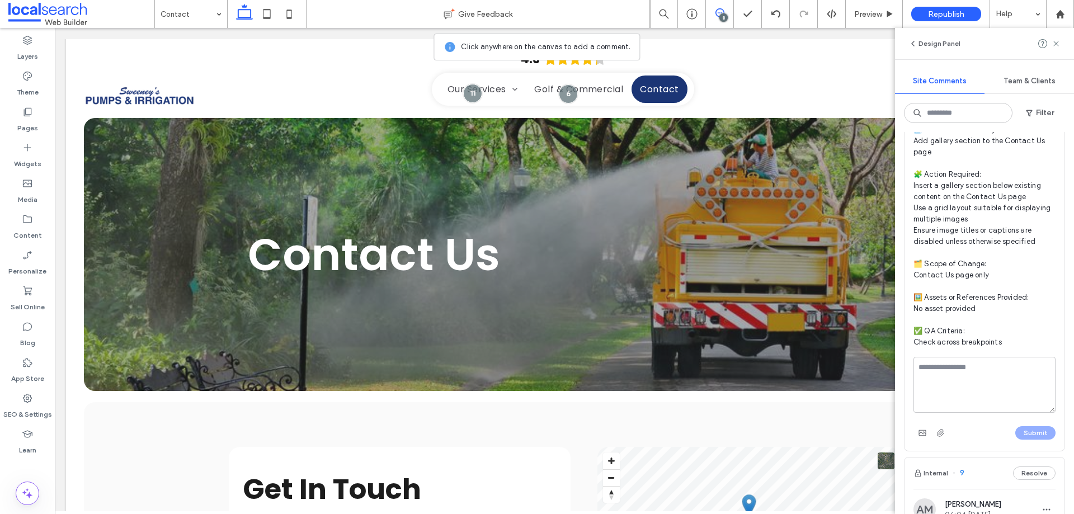
click at [971, 360] on textarea at bounding box center [985, 385] width 142 height 56
type textarea "**********"
click at [1016, 426] on button "Submit" at bounding box center [1035, 432] width 40 height 13
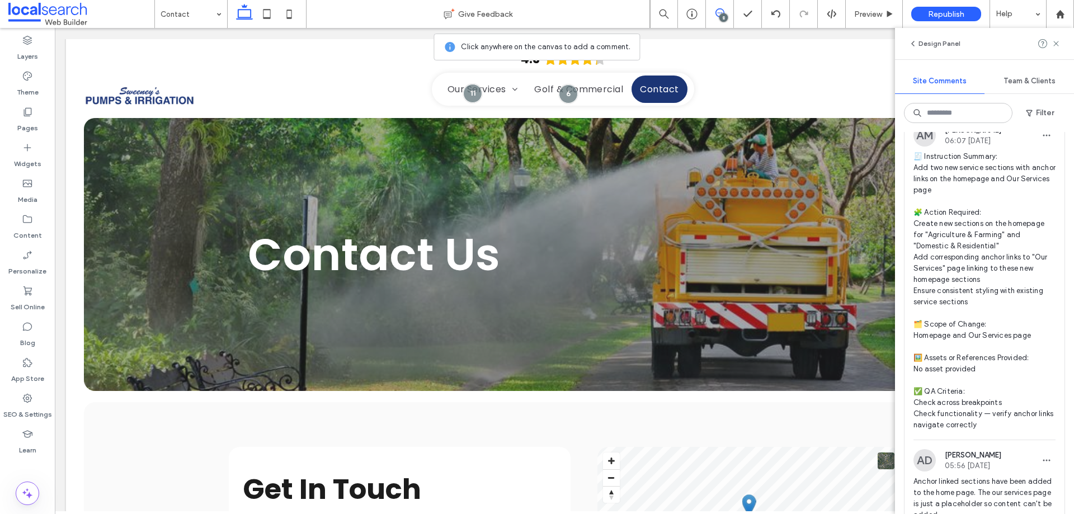
scroll to position [392, 0]
click at [955, 250] on span "🧾 Instruction Summary: Add two new service sections with anchor links on the ho…" at bounding box center [985, 292] width 142 height 280
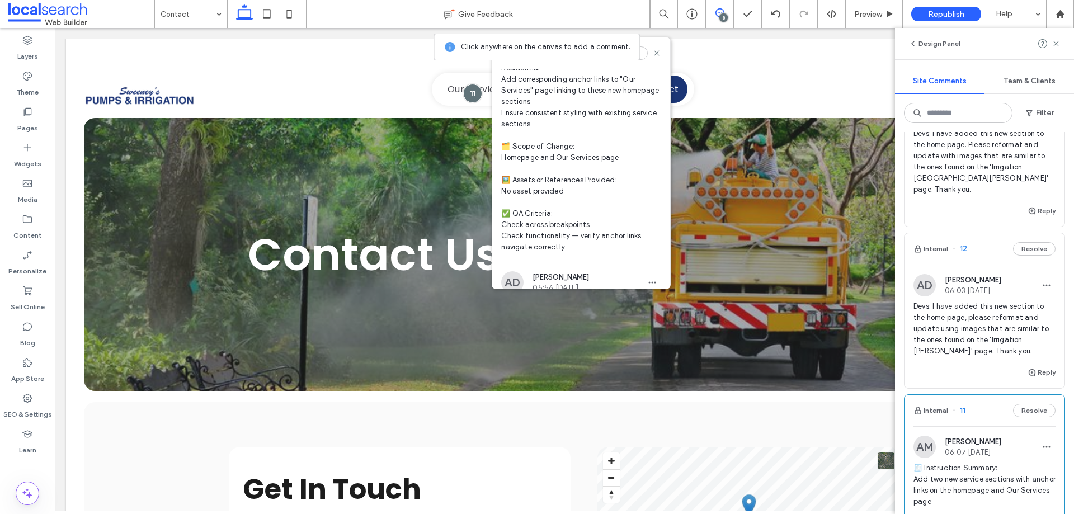
scroll to position [56, 0]
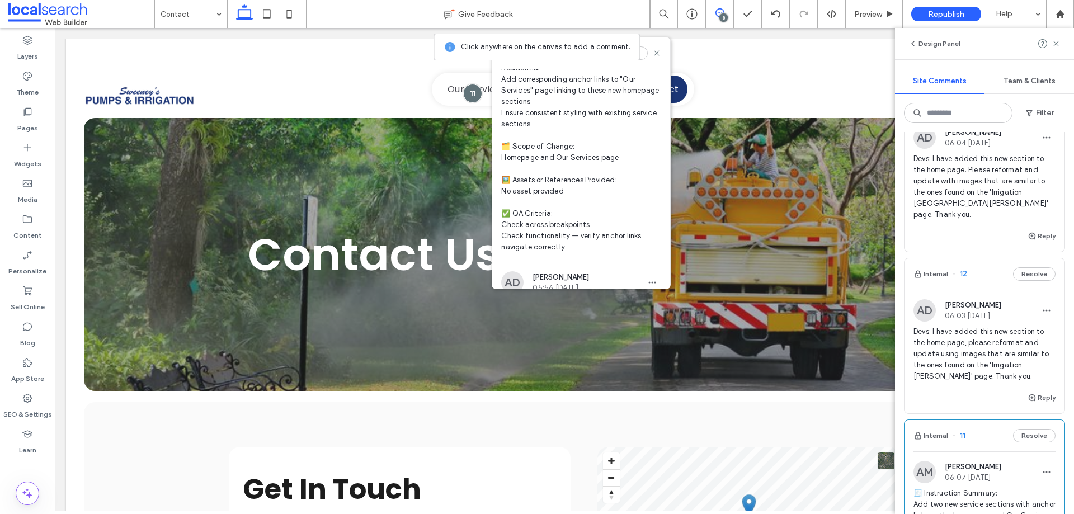
click at [961, 346] on span "Devs: I have added this new section to the home page, please reformat and updat…" at bounding box center [985, 354] width 142 height 56
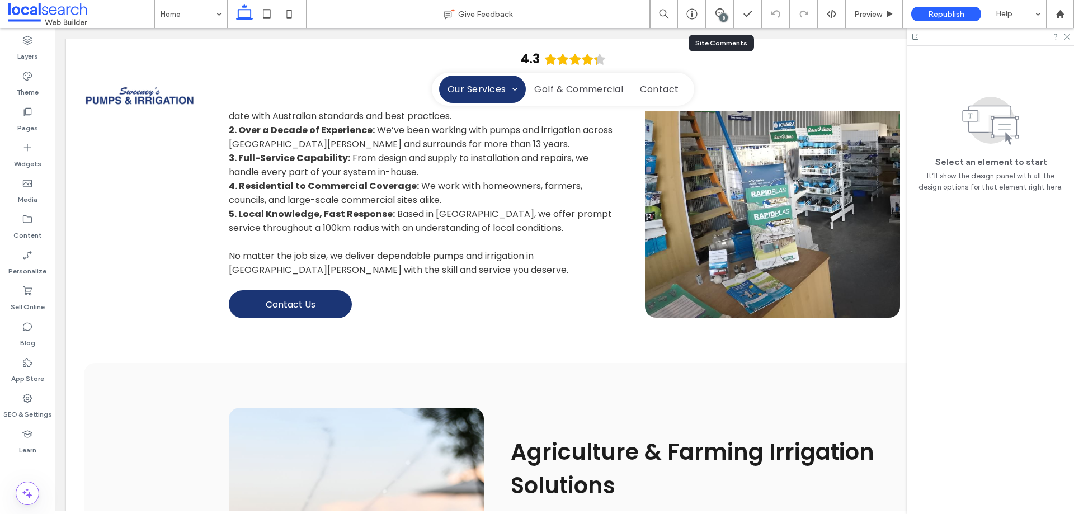
click at [720, 7] on div "8" at bounding box center [720, 14] width 28 height 28
click at [723, 13] on icon at bounding box center [720, 12] width 9 height 9
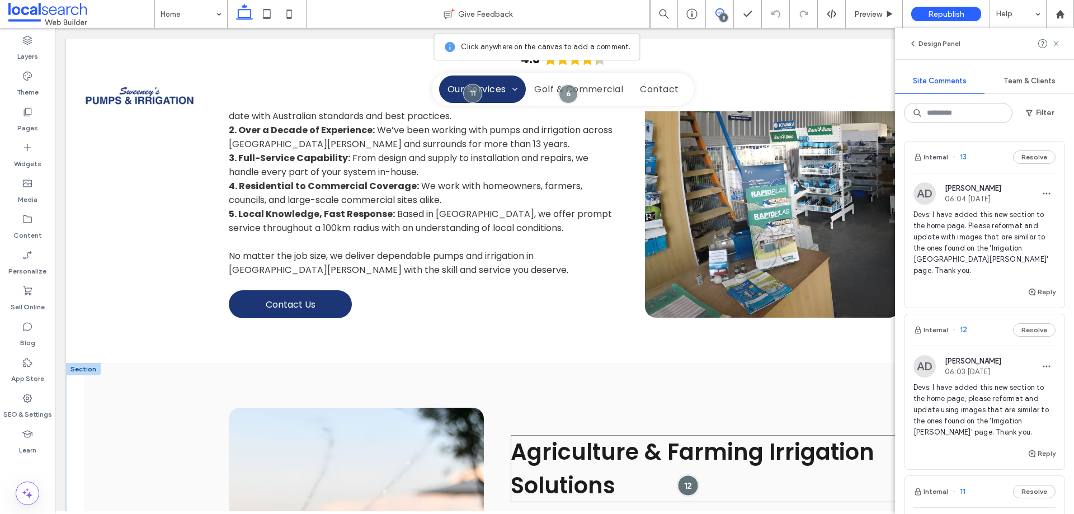
click at [682, 475] on div at bounding box center [687, 485] width 21 height 21
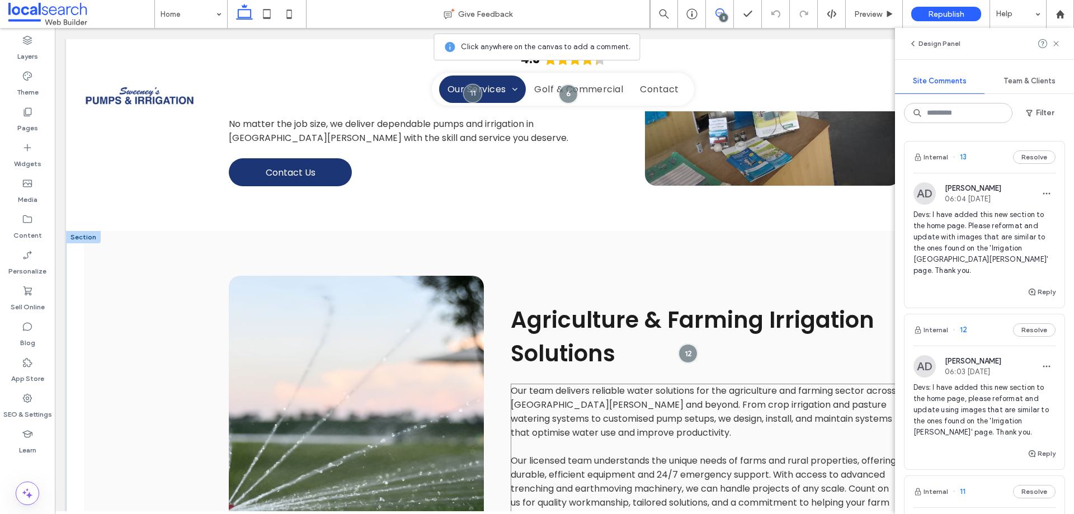
scroll to position [2366, 0]
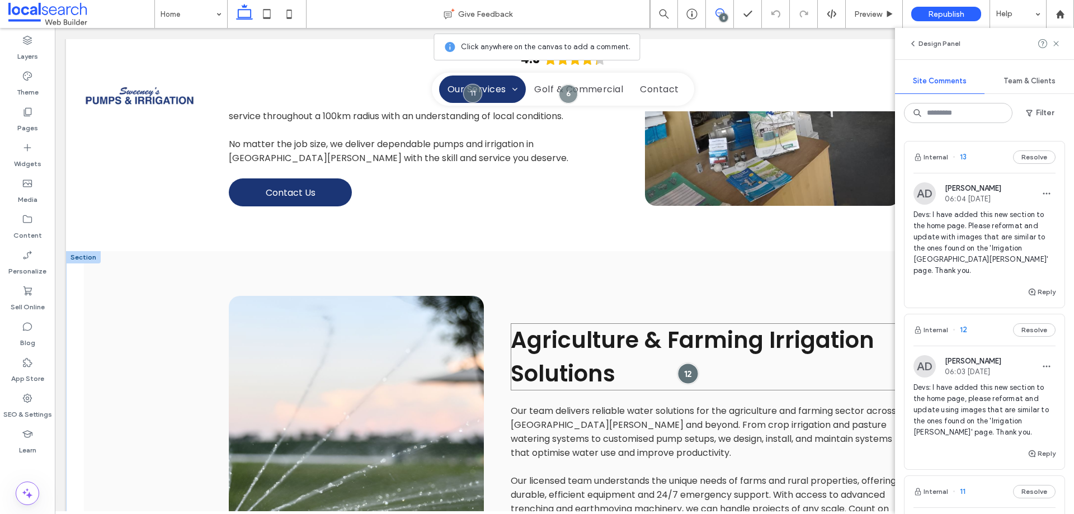
click at [684, 363] on div at bounding box center [687, 373] width 21 height 21
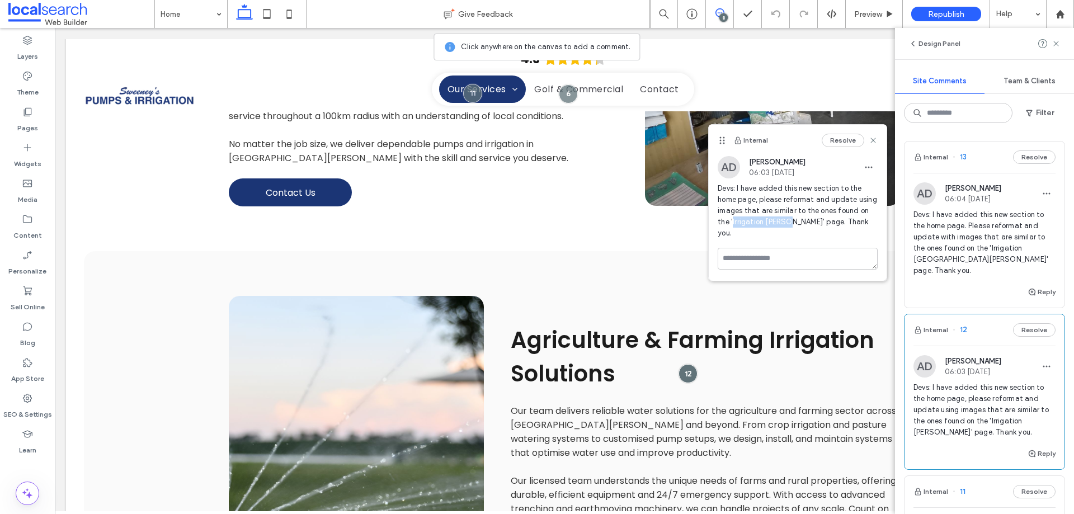
drag, startPoint x: 732, startPoint y: 221, endPoint x: 785, endPoint y: 223, distance: 53.7
click at [785, 223] on span "Devs: I have added this new section to the home page, please reformat and updat…" at bounding box center [798, 211] width 160 height 56
copy span "Devs: I have added this new section to the home page, please reformat and updat…"
drag, startPoint x: 848, startPoint y: 221, endPoint x: 716, endPoint y: 189, distance: 136.5
click at [716, 189] on div "AD Alanna Downes 06:03 Aug 15 2025 Devs: I have added this new section to the h…" at bounding box center [798, 202] width 178 height 92
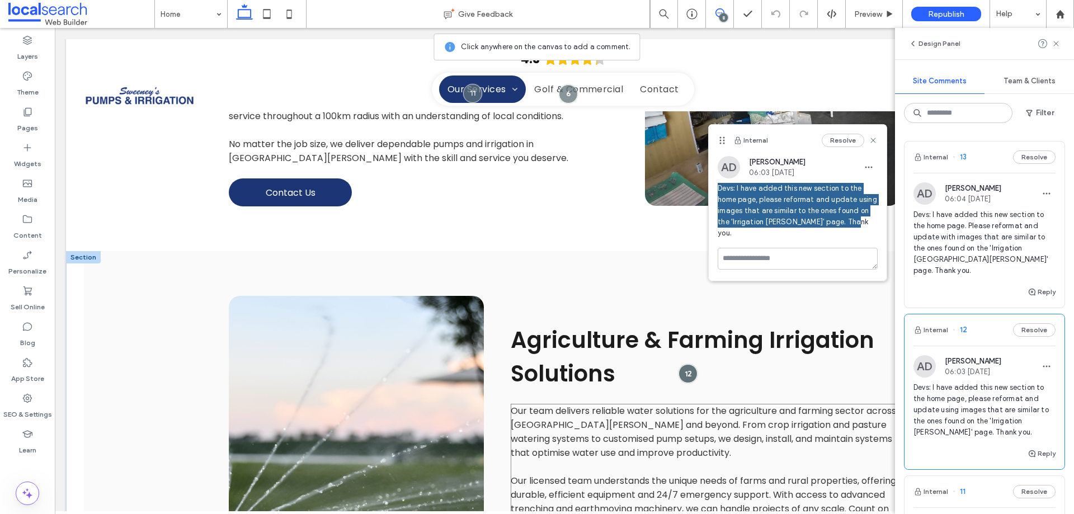
click at [589, 474] on span "Our licensed team understands the unique needs of farms and rural properties, o…" at bounding box center [703, 508] width 385 height 69
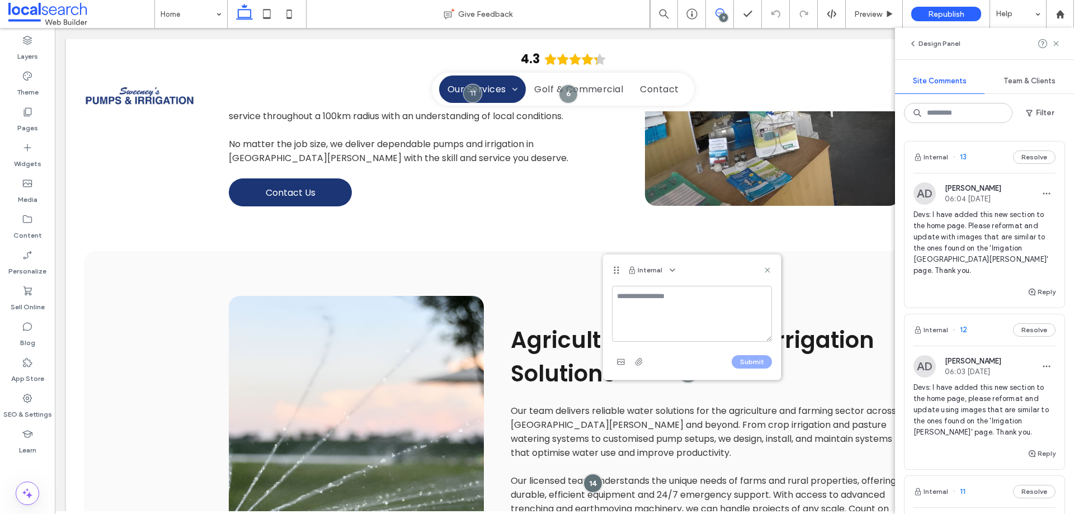
click at [29, 469] on div at bounding box center [27, 465] width 55 height 11
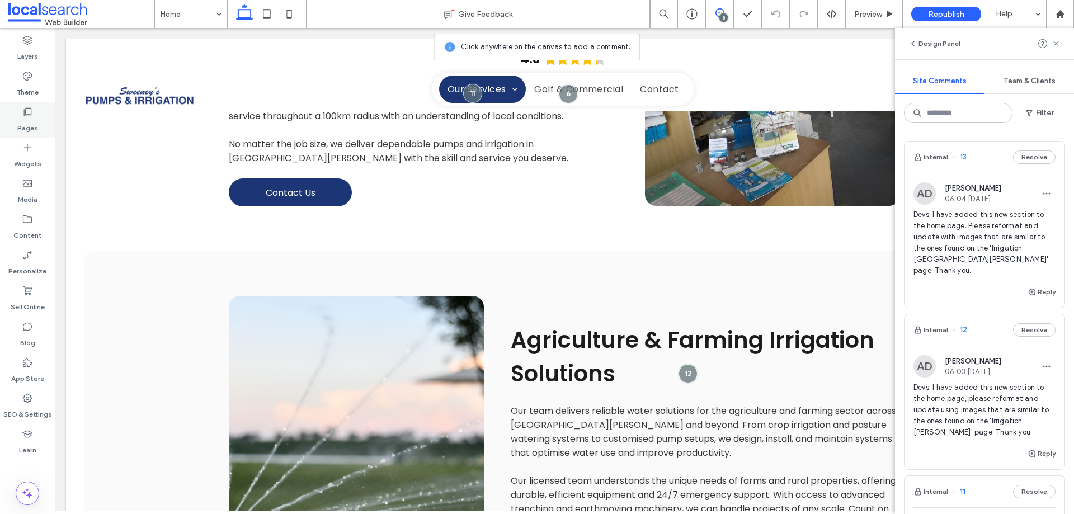
click at [27, 116] on use at bounding box center [28, 112] width 8 height 8
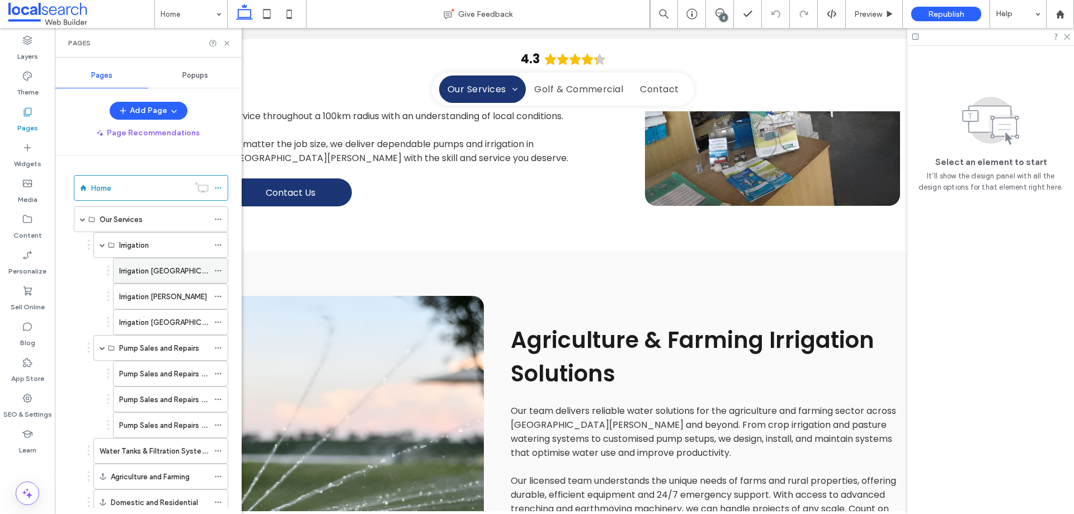
click at [175, 274] on label "Irrigation [GEOGRAPHIC_DATA][PERSON_NAME]" at bounding box center [200, 271] width 163 height 20
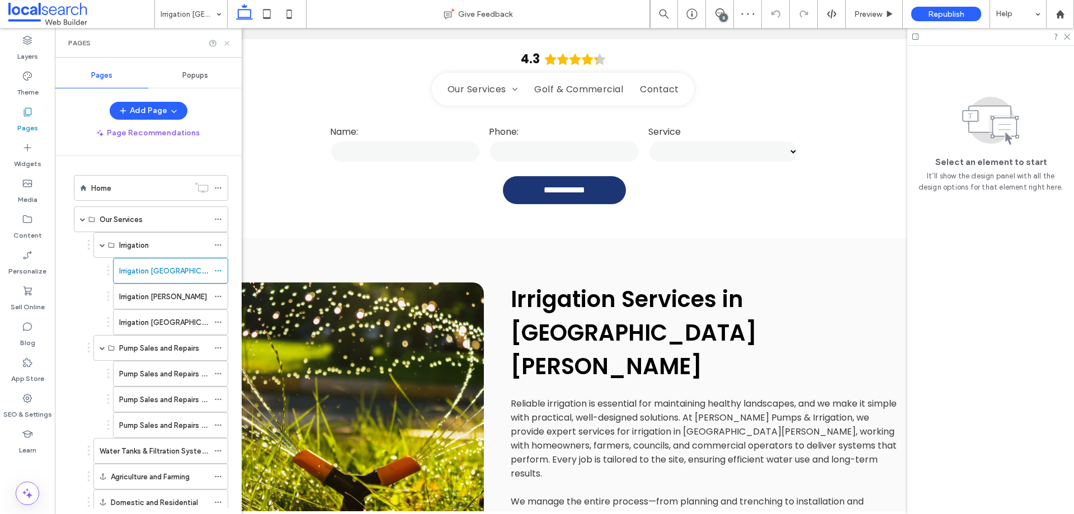
click at [228, 44] on use at bounding box center [226, 43] width 4 height 4
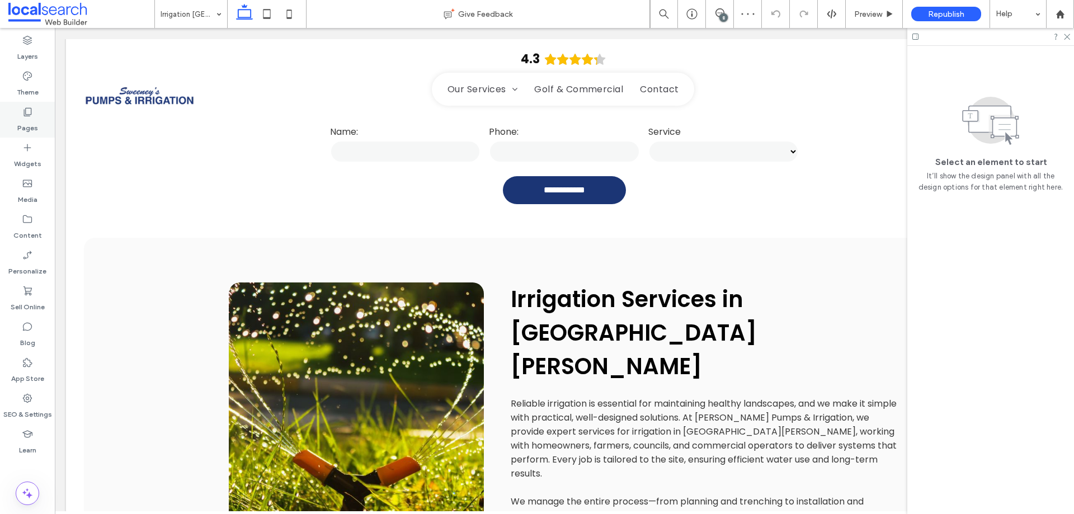
click at [21, 115] on div "Pages" at bounding box center [27, 120] width 55 height 36
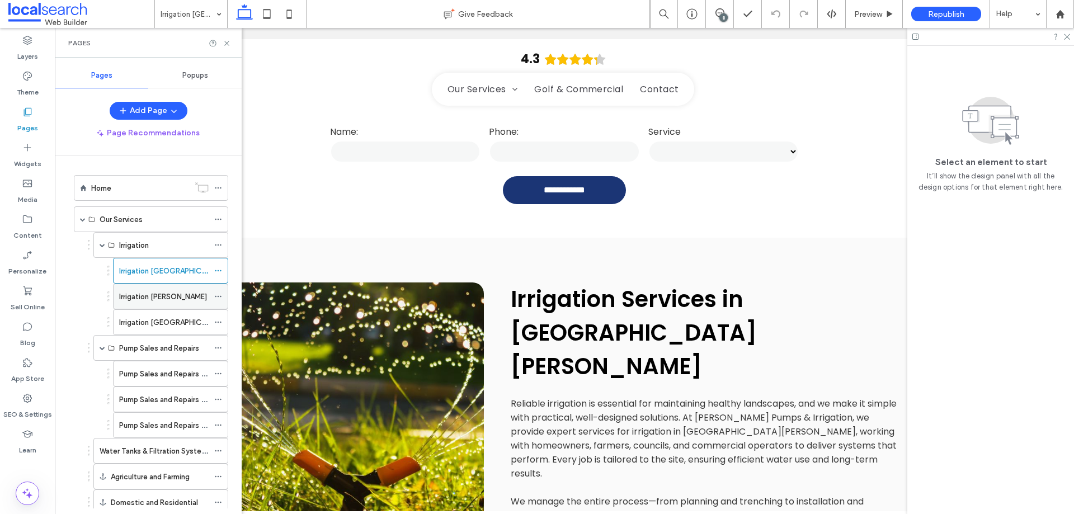
click at [172, 297] on label "Irrigation [PERSON_NAME]" at bounding box center [163, 297] width 88 height 20
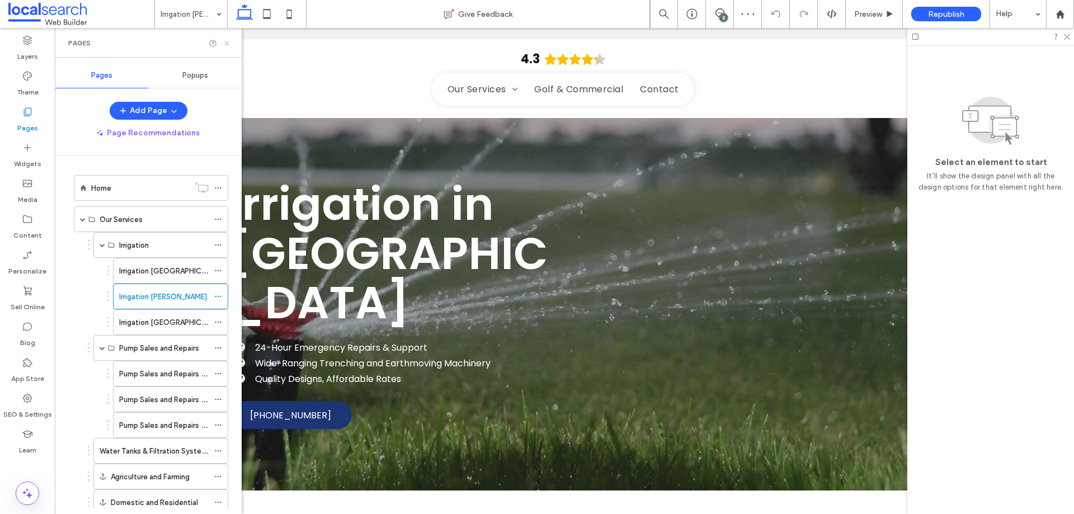
drag, startPoint x: 226, startPoint y: 43, endPoint x: 187, endPoint y: 14, distance: 48.5
click at [226, 42] on use at bounding box center [226, 43] width 4 height 4
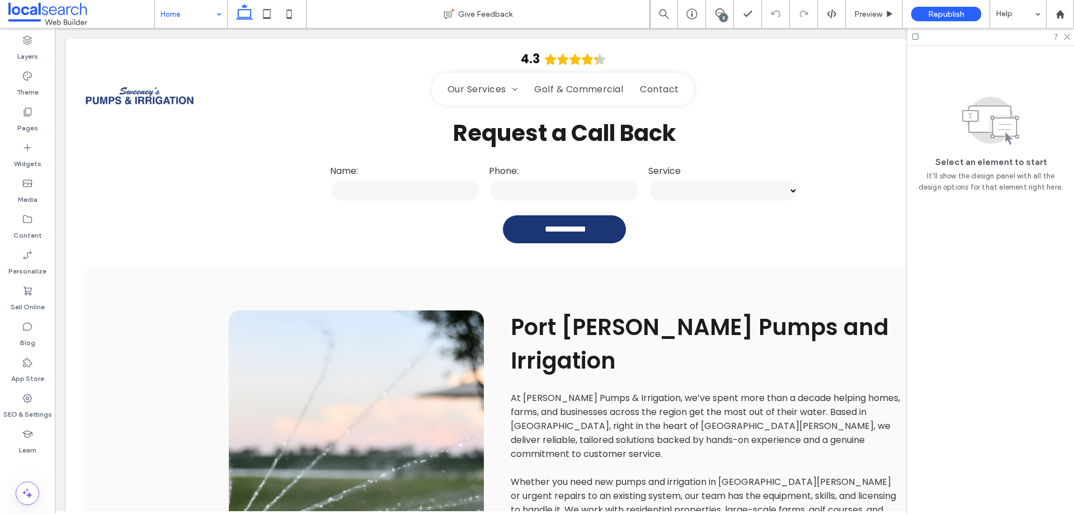
scroll to position [559, 0]
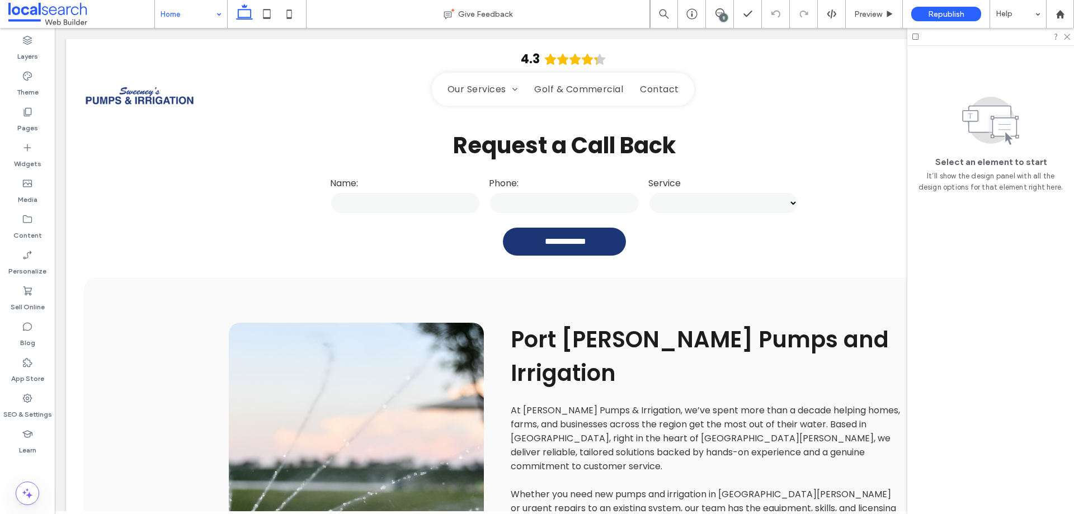
click at [172, 12] on input at bounding box center [188, 14] width 55 height 28
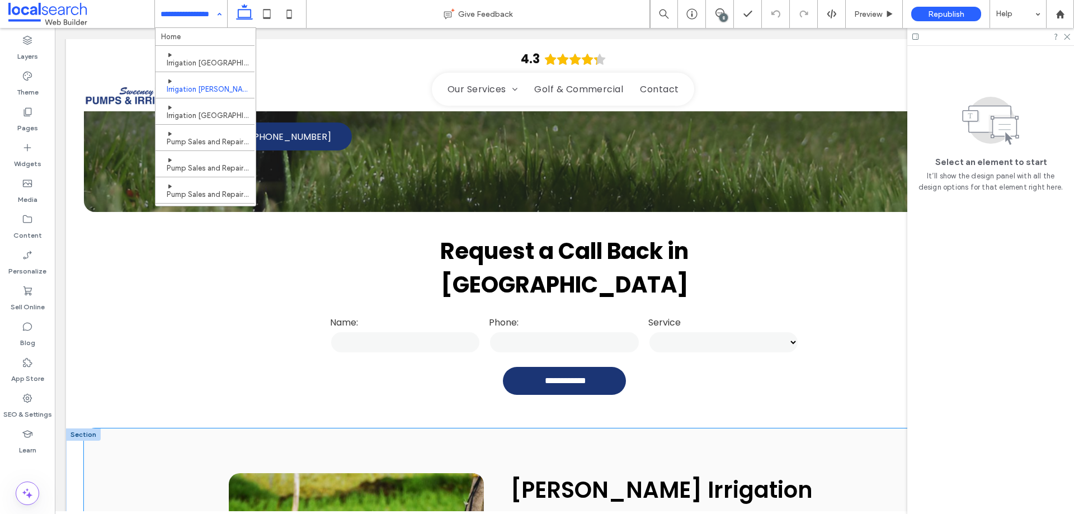
scroll to position [390, 0]
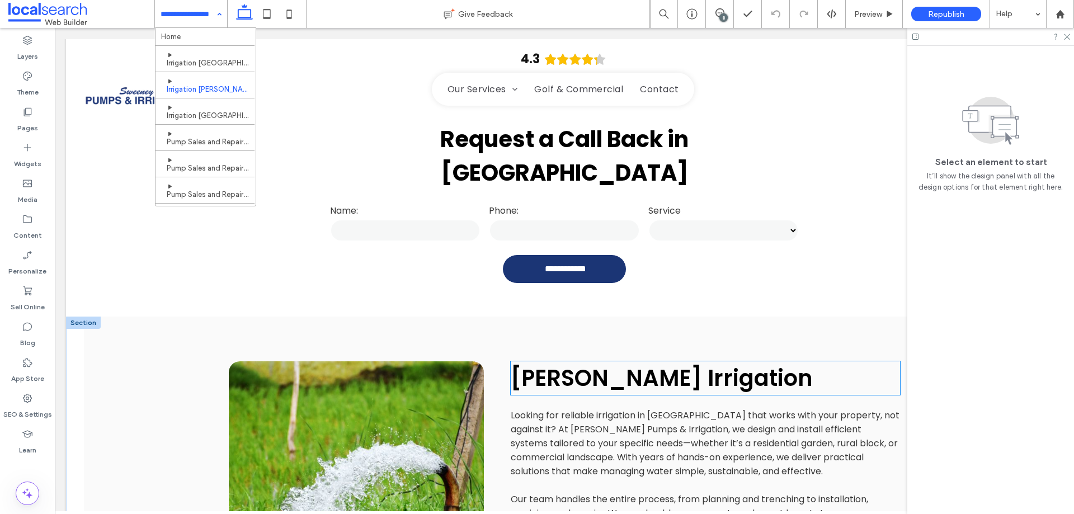
click at [529, 363] on span "Stroud Irrigation" at bounding box center [662, 378] width 302 height 31
click at [529, 361] on div "Stroud Irrigation" at bounding box center [705, 378] width 389 height 34
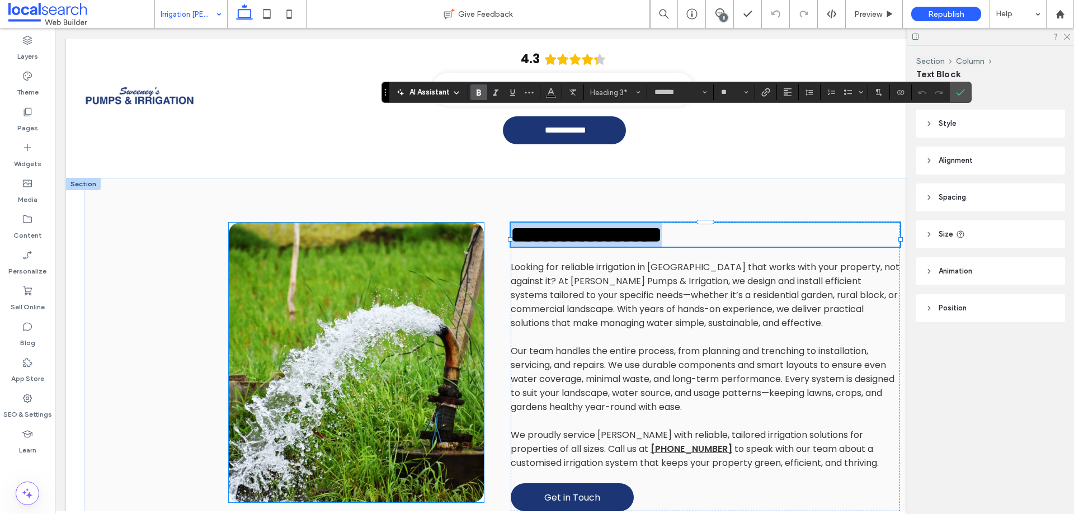
scroll to position [502, 0]
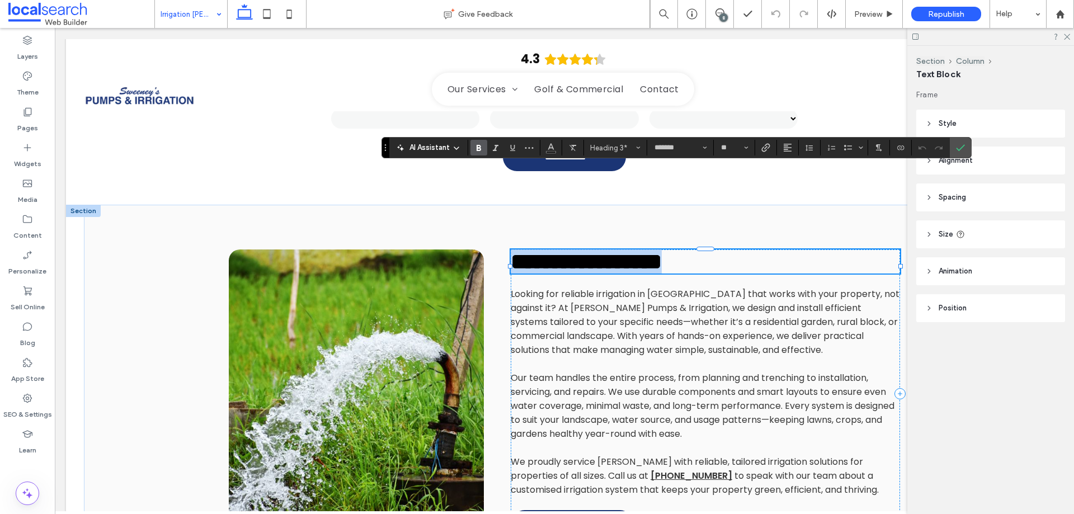
click at [546, 251] on span "**********" at bounding box center [586, 262] width 151 height 22
drag, startPoint x: 546, startPoint y: 185, endPoint x: 644, endPoint y: 190, distance: 98.6
click at [644, 251] on span "**********" at bounding box center [586, 262] width 151 height 22
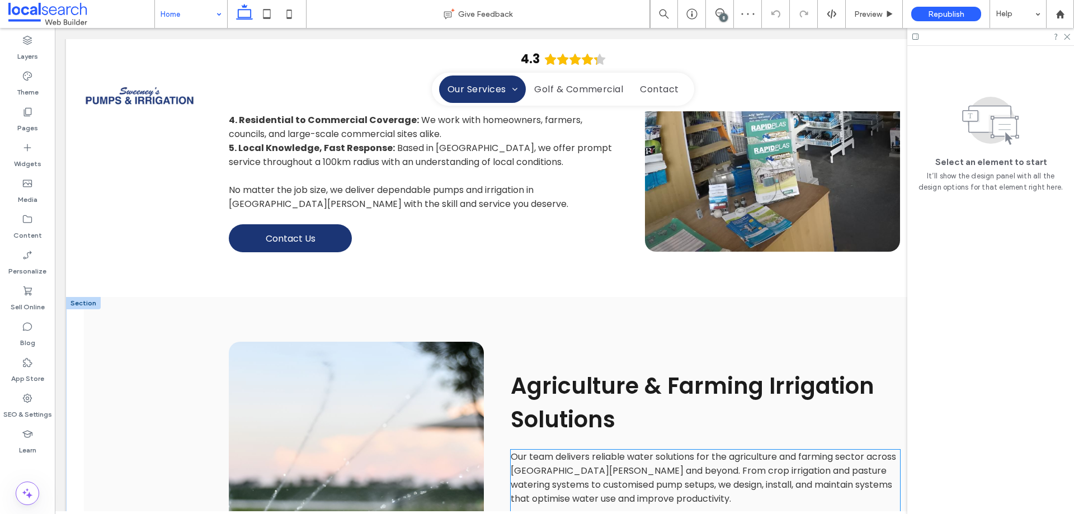
scroll to position [2302, 0]
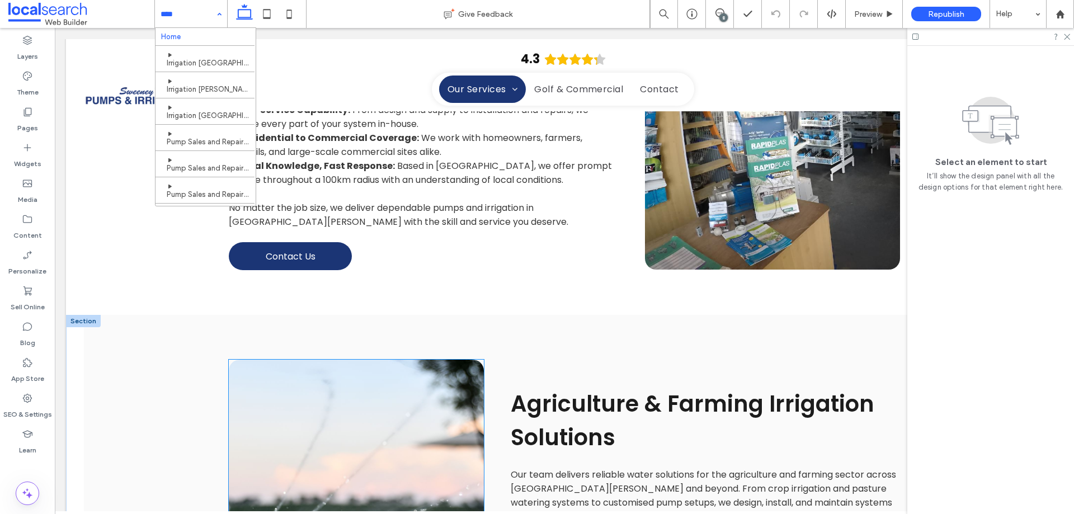
click at [347, 360] on link at bounding box center [356, 518] width 255 height 317
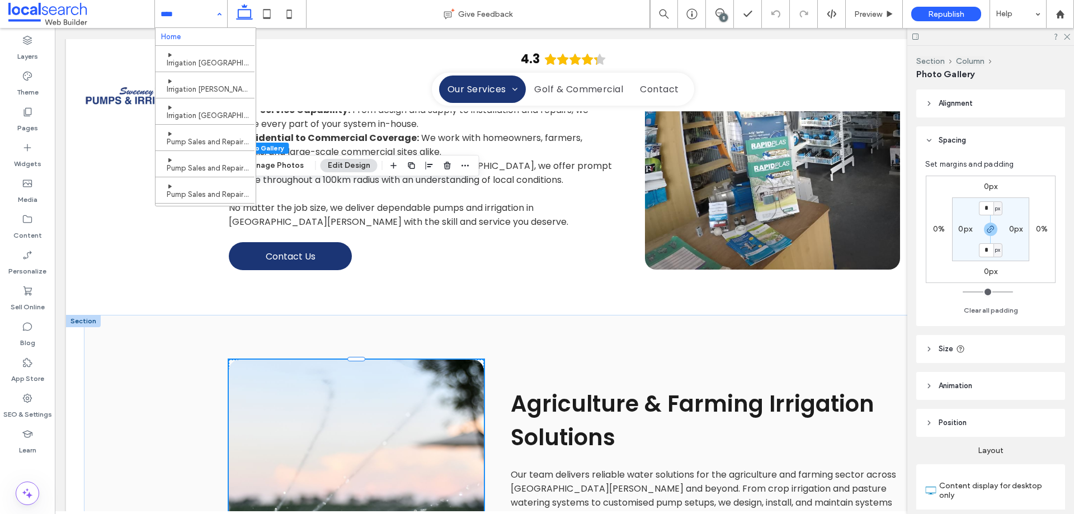
click at [347, 360] on link at bounding box center [356, 518] width 255 height 317
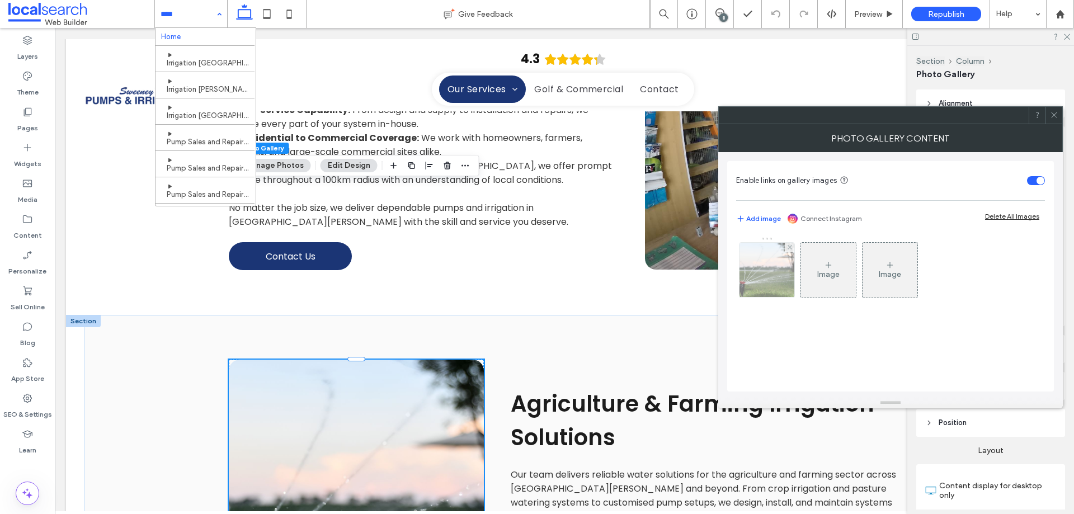
click at [773, 283] on img at bounding box center [767, 270] width 82 height 55
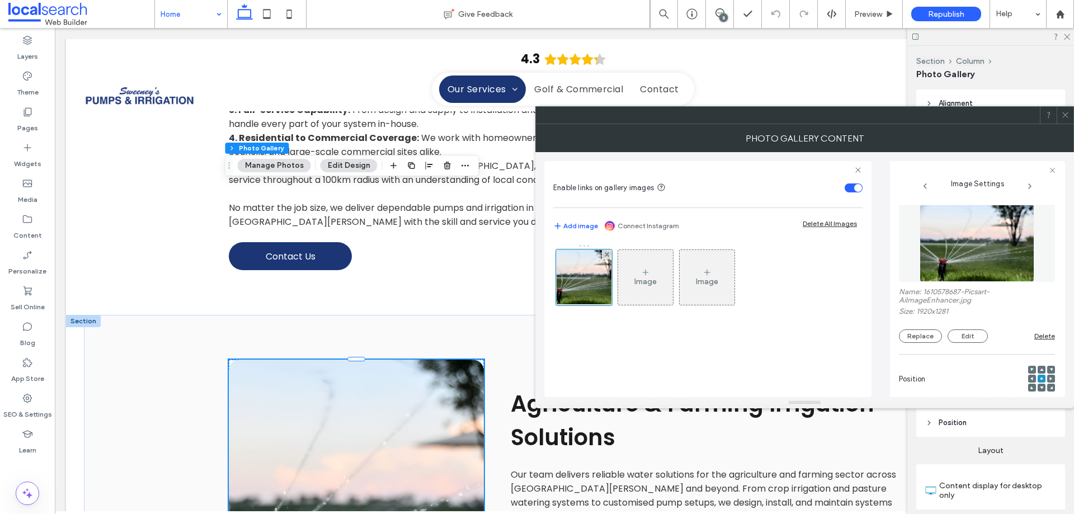
click at [989, 232] on img at bounding box center [977, 243] width 115 height 77
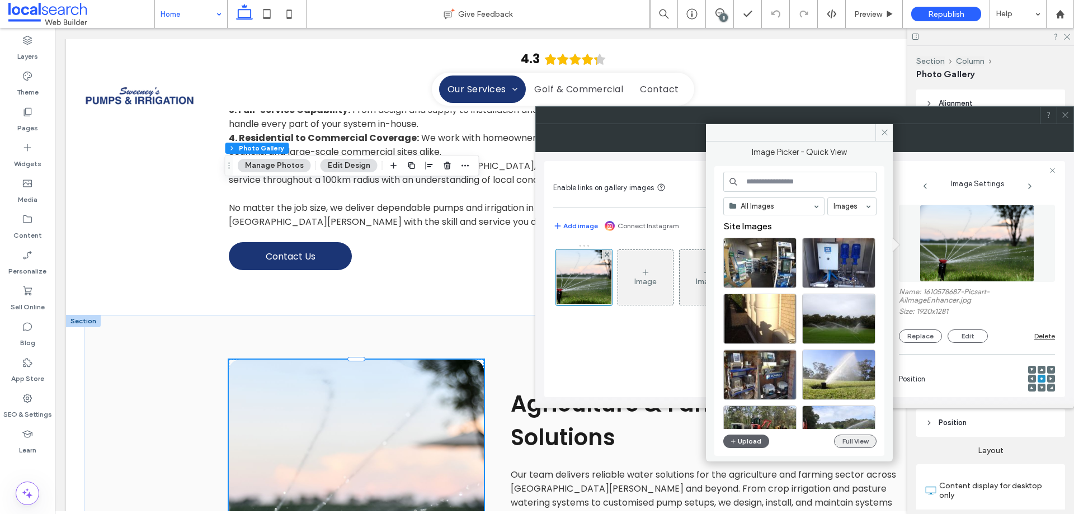
click at [852, 444] on button "Full View" at bounding box center [855, 441] width 43 height 13
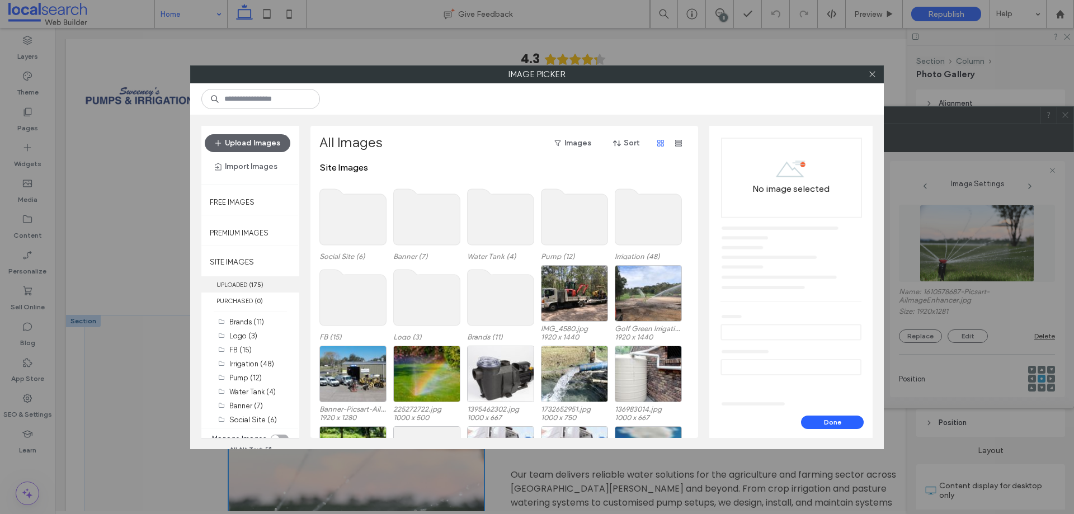
click at [250, 285] on span "( 175 )" at bounding box center [256, 285] width 15 height 8
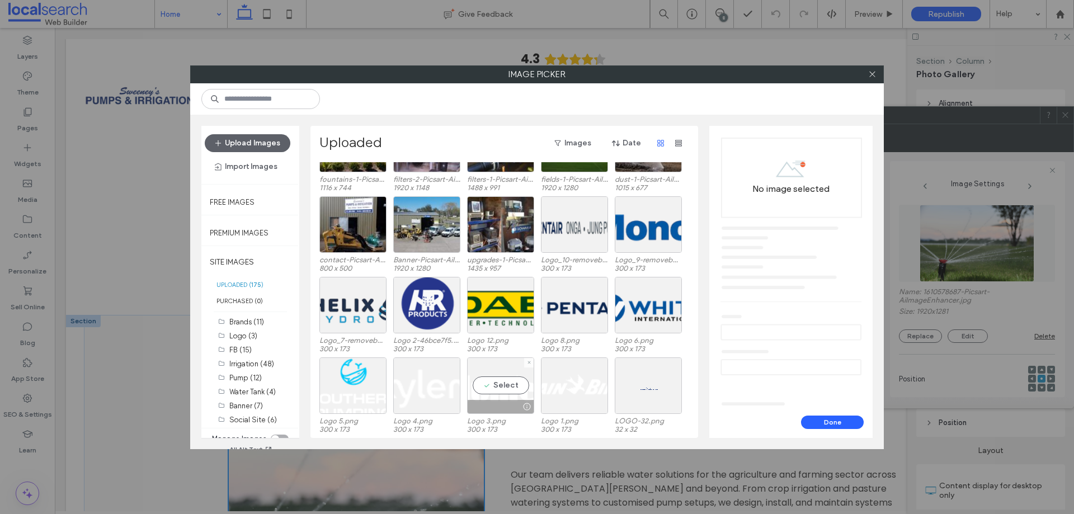
scroll to position [0, 0]
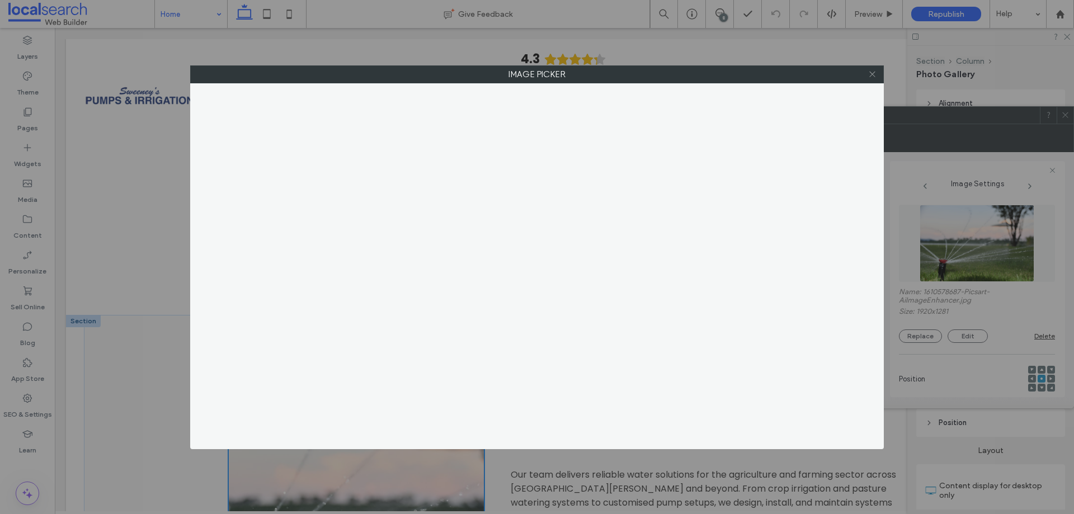
click at [873, 72] on icon at bounding box center [872, 74] width 8 height 8
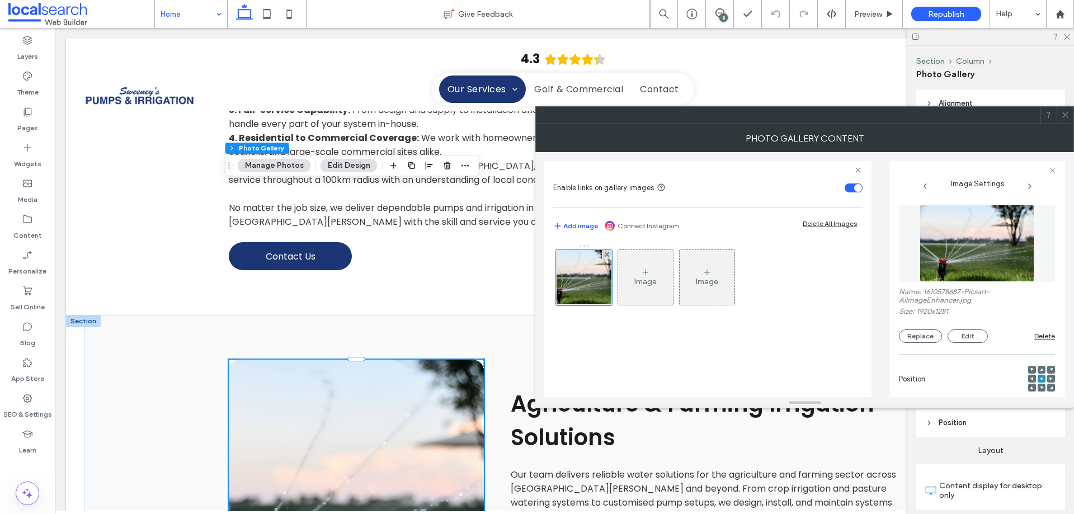
click at [998, 249] on img at bounding box center [977, 243] width 115 height 77
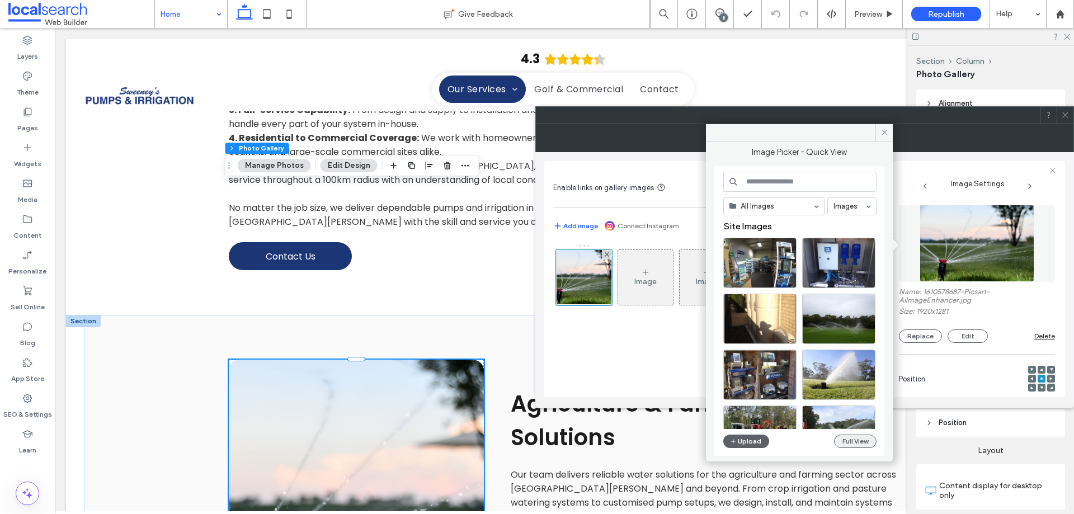
click at [842, 444] on button "Full View" at bounding box center [855, 441] width 43 height 13
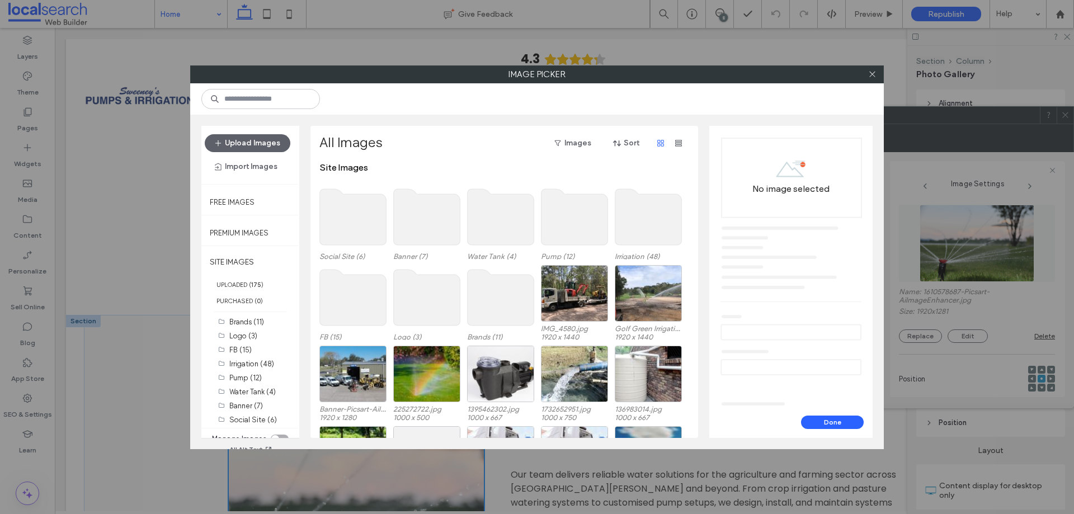
scroll to position [69, 0]
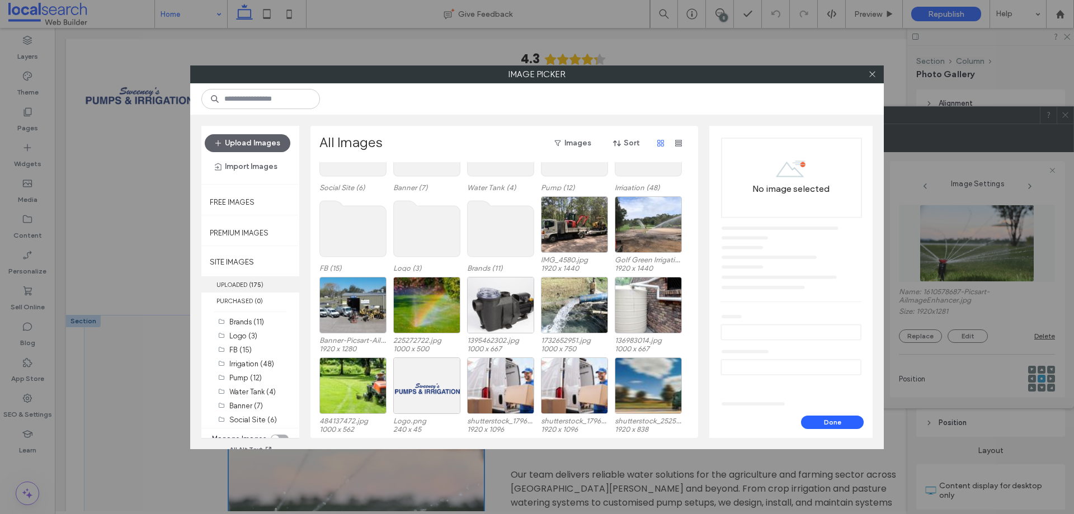
click at [259, 284] on b "175" at bounding box center [256, 285] width 10 height 8
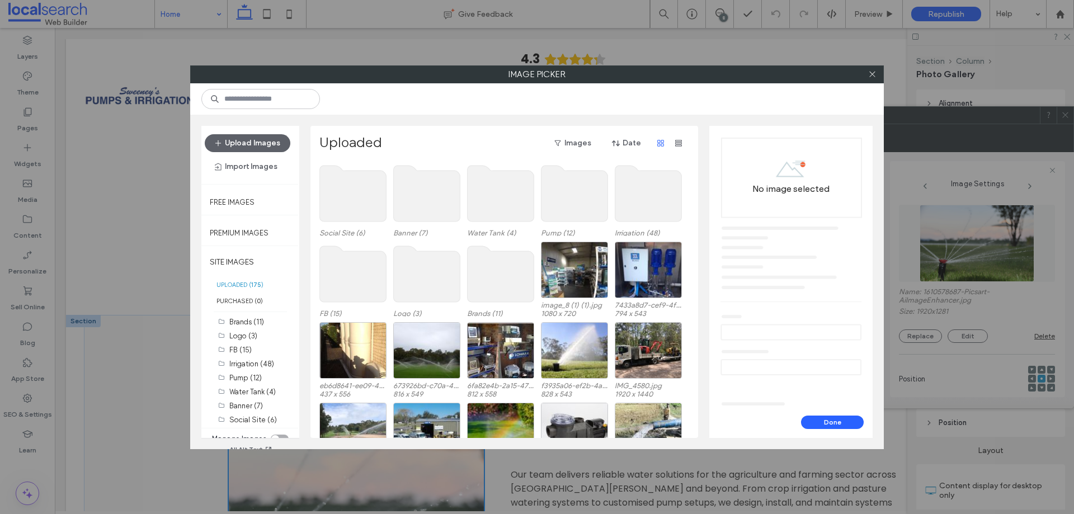
scroll to position [0, 0]
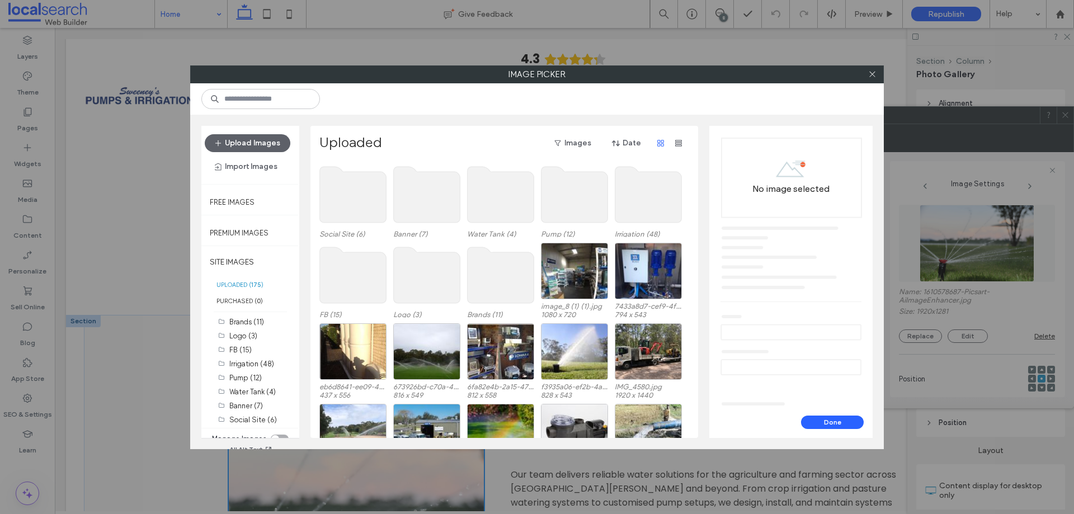
click at [358, 197] on use at bounding box center [353, 195] width 67 height 56
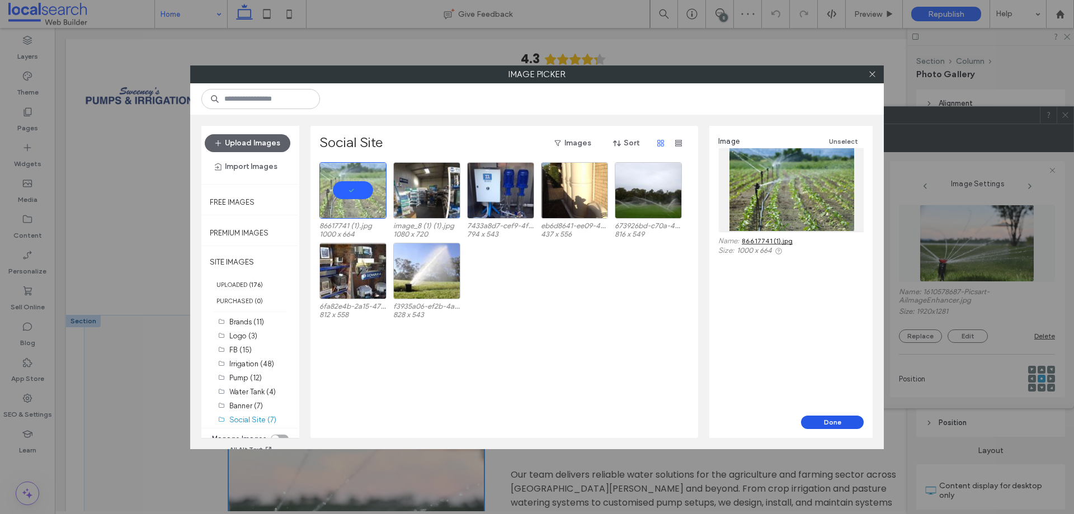
click at [842, 422] on button "Done" at bounding box center [832, 422] width 63 height 13
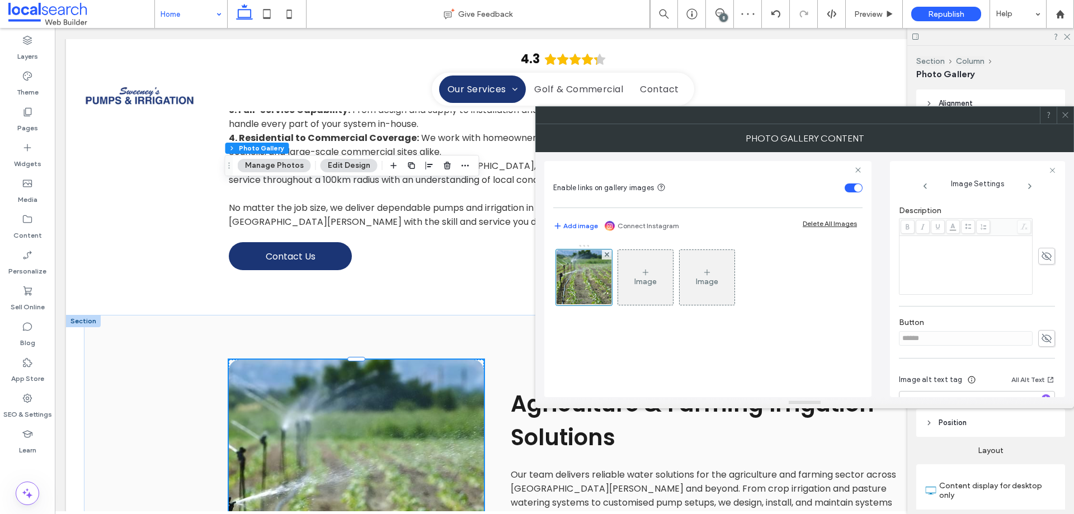
scroll to position [319, 0]
click at [1042, 363] on icon "button" at bounding box center [1046, 359] width 8 height 8
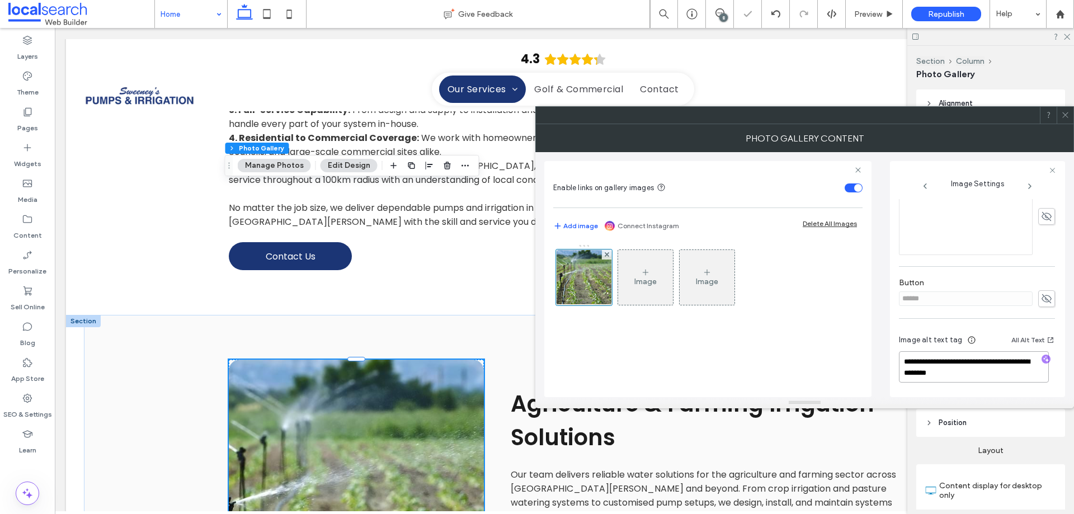
click at [933, 364] on textarea "**********" at bounding box center [974, 366] width 150 height 31
click at [925, 360] on textarea "**********" at bounding box center [974, 366] width 150 height 31
drag, startPoint x: 925, startPoint y: 360, endPoint x: 970, endPoint y: 373, distance: 46.4
click at [970, 373] on textarea "**********" at bounding box center [974, 366] width 150 height 31
click at [988, 373] on textarea "**********" at bounding box center [974, 366] width 150 height 31
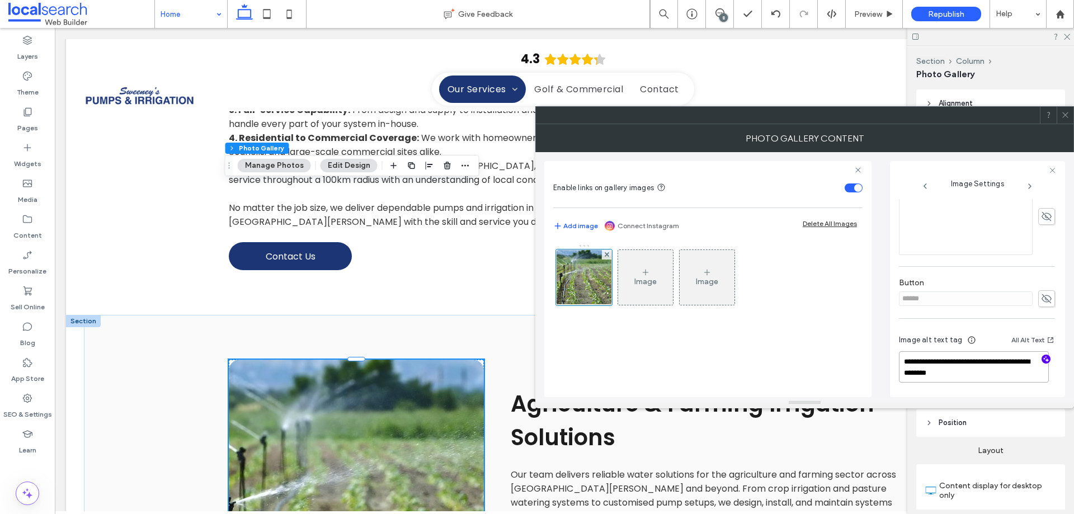
click at [976, 372] on textarea "**********" at bounding box center [974, 366] width 150 height 31
type textarea "**********"
drag, startPoint x: 1069, startPoint y: 116, endPoint x: 1034, endPoint y: 125, distance: 35.1
click at [1069, 116] on icon at bounding box center [1065, 115] width 8 height 8
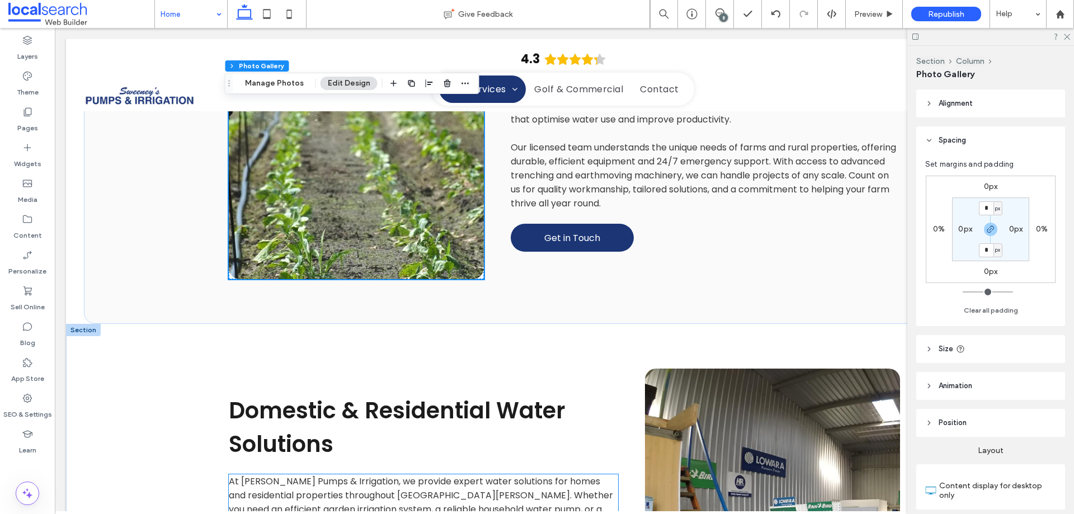
scroll to position [2750, 0]
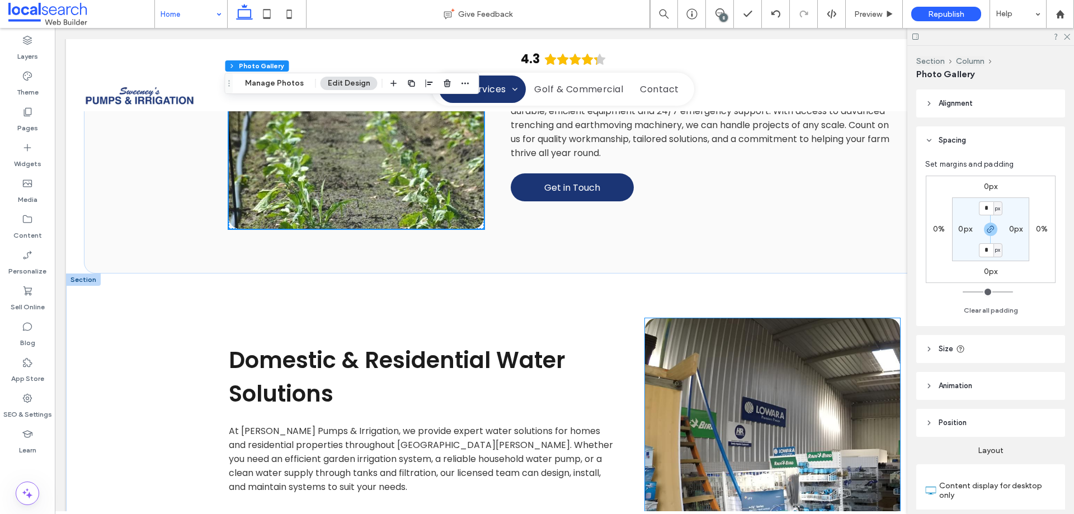
click at [738, 318] on link at bounding box center [772, 481] width 255 height 326
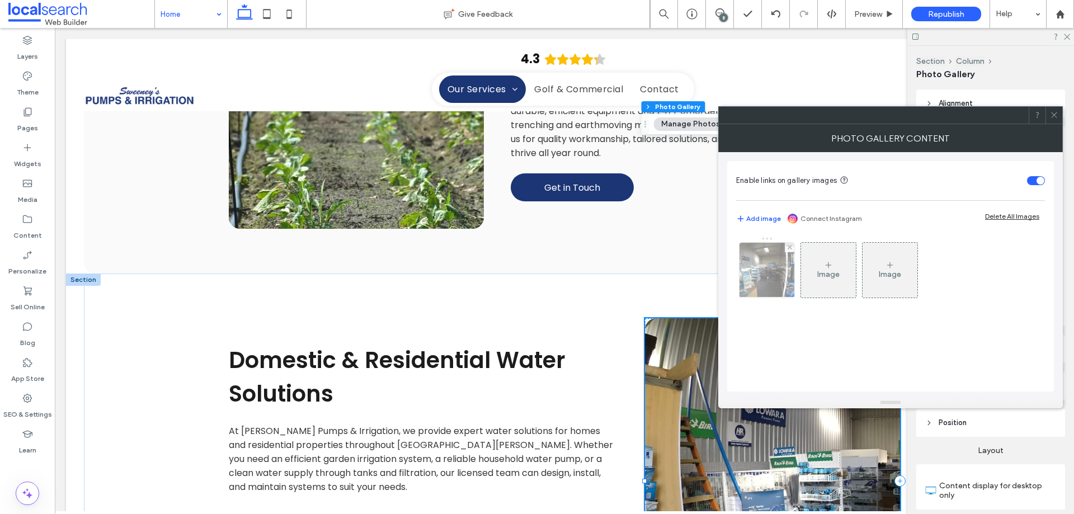
click at [763, 273] on img at bounding box center [767, 270] width 82 height 55
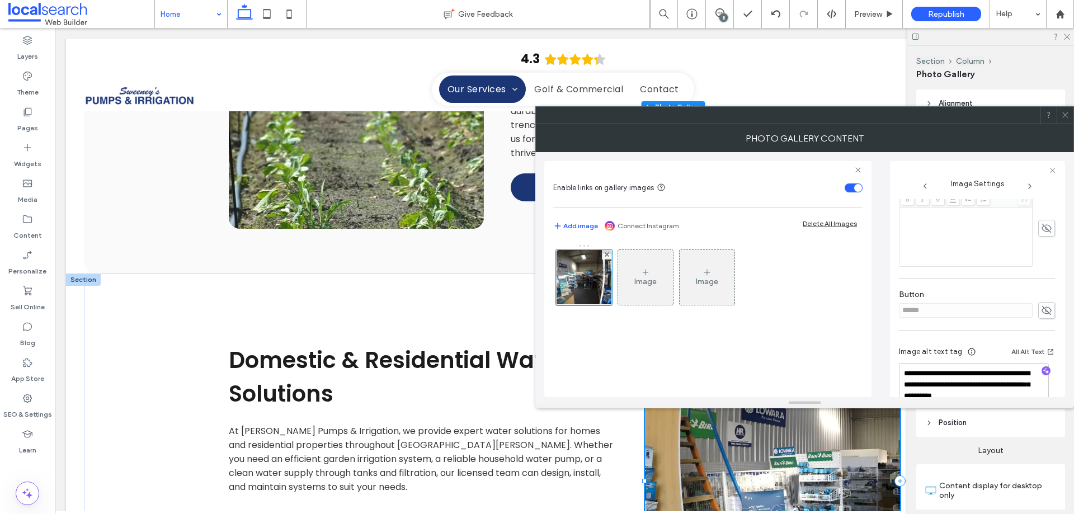
scroll to position [331, 0]
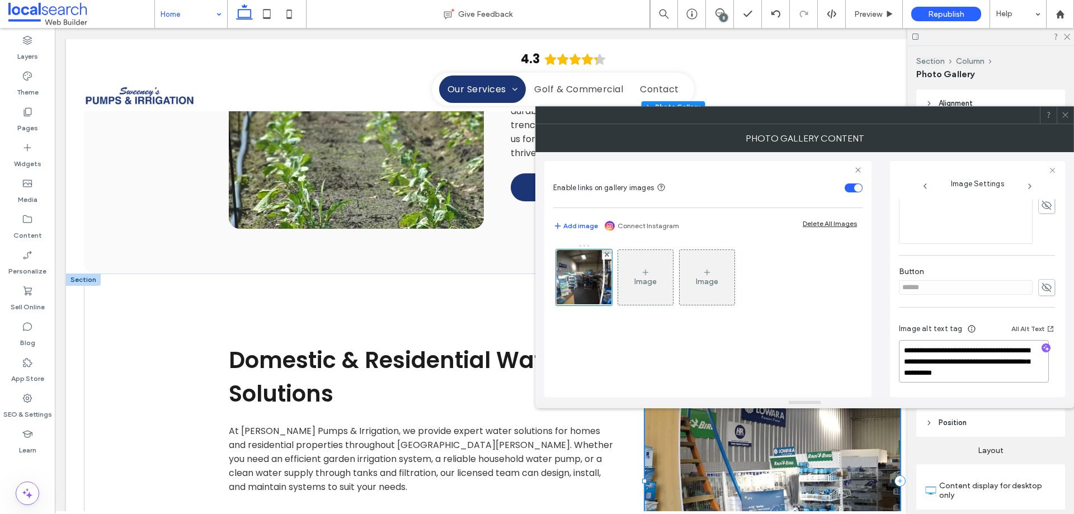
drag, startPoint x: 987, startPoint y: 367, endPoint x: 1061, endPoint y: 388, distance: 76.8
click at [1061, 388] on div "**********" at bounding box center [977, 279] width 175 height 236
click at [1061, 120] on span at bounding box center [1065, 115] width 8 height 17
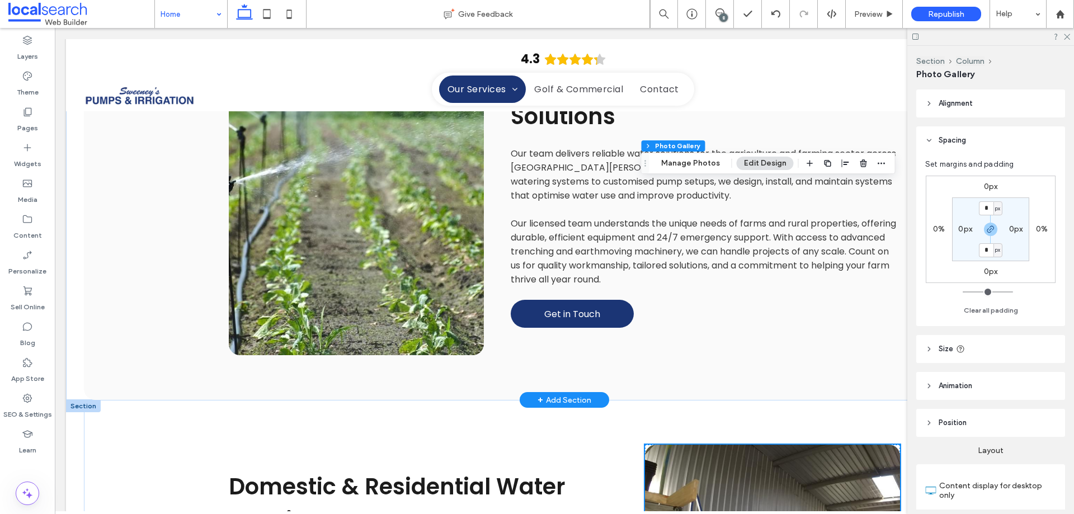
scroll to position [2358, 0]
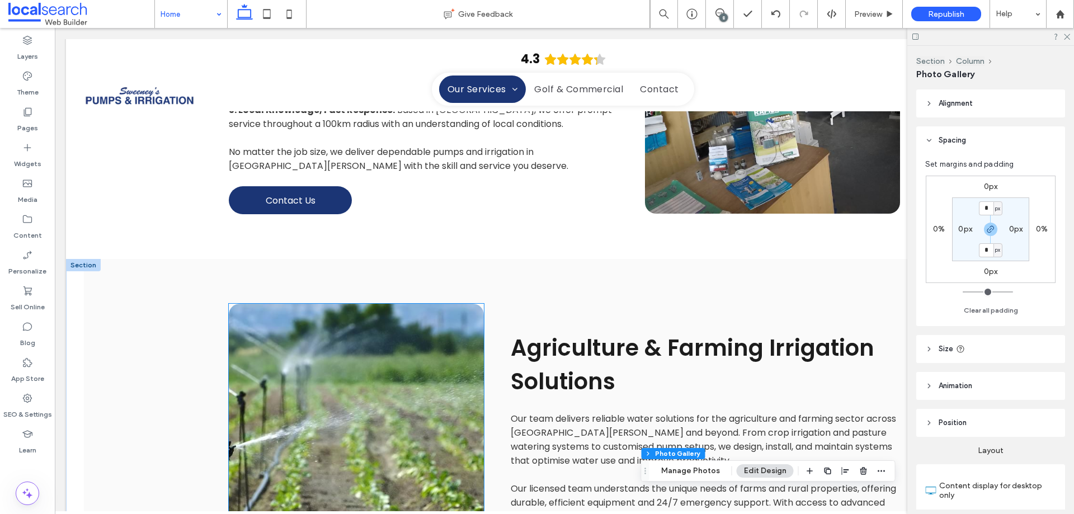
click at [437, 304] on link at bounding box center [356, 462] width 255 height 317
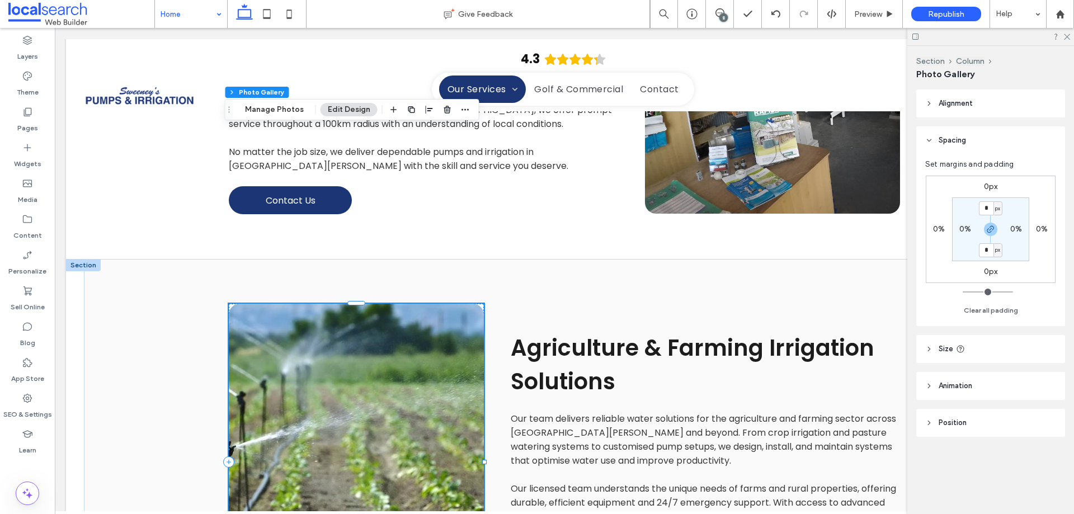
click at [437, 304] on link at bounding box center [356, 462] width 255 height 317
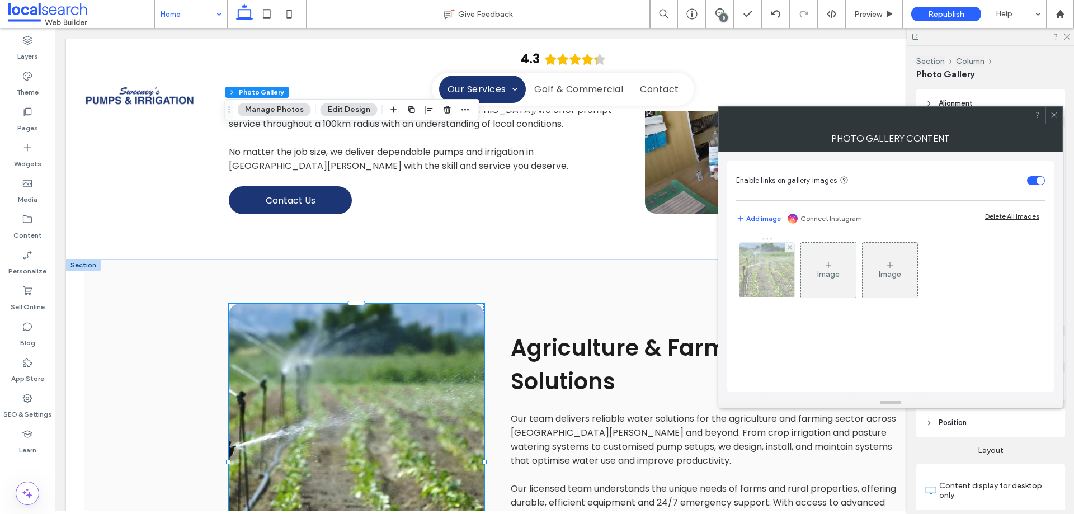
click at [758, 265] on img at bounding box center [767, 270] width 83 height 55
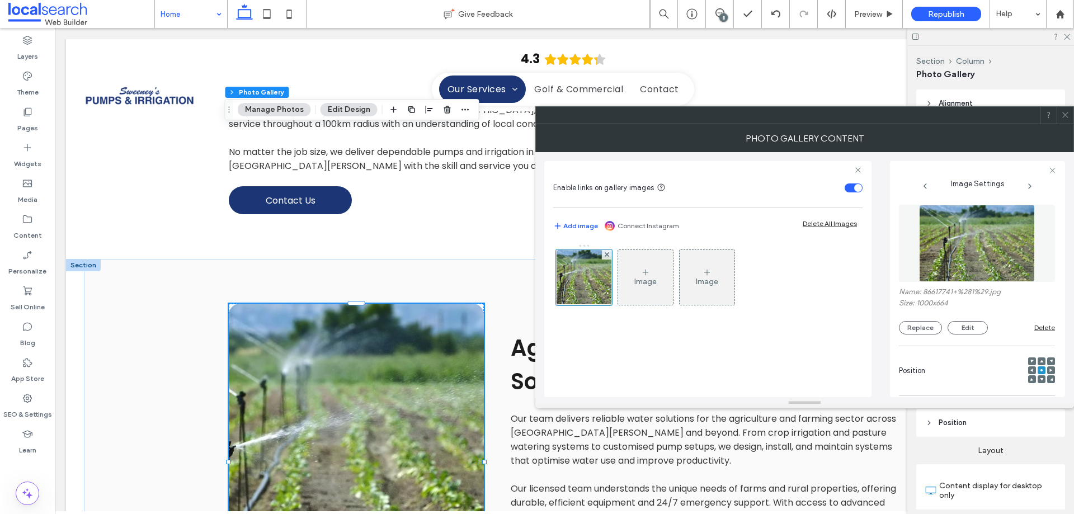
scroll to position [319, 0]
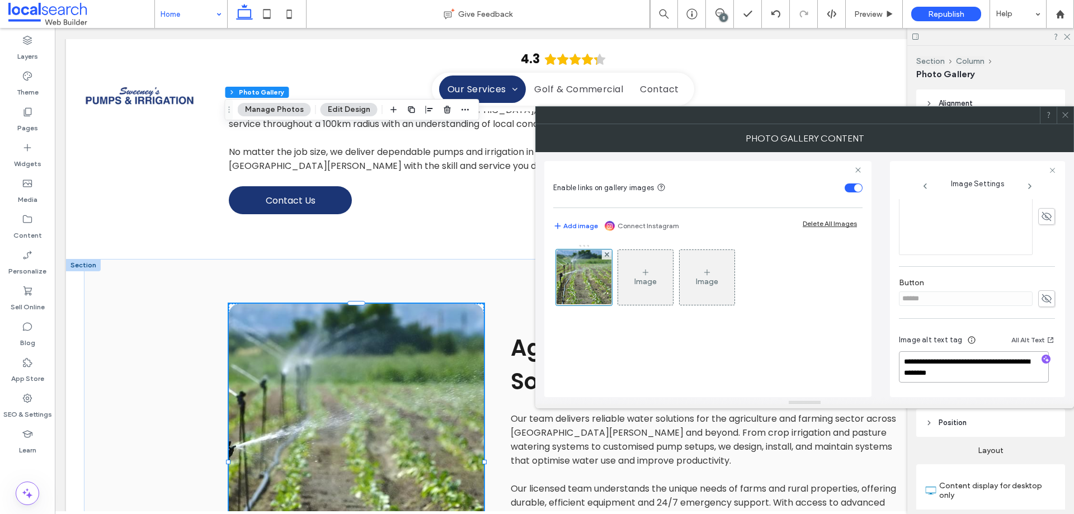
click at [996, 374] on textarea "**********" at bounding box center [974, 366] width 150 height 31
paste textarea "**********"
type textarea "**********"
click at [799, 345] on div "Image Image" at bounding box center [707, 314] width 309 height 153
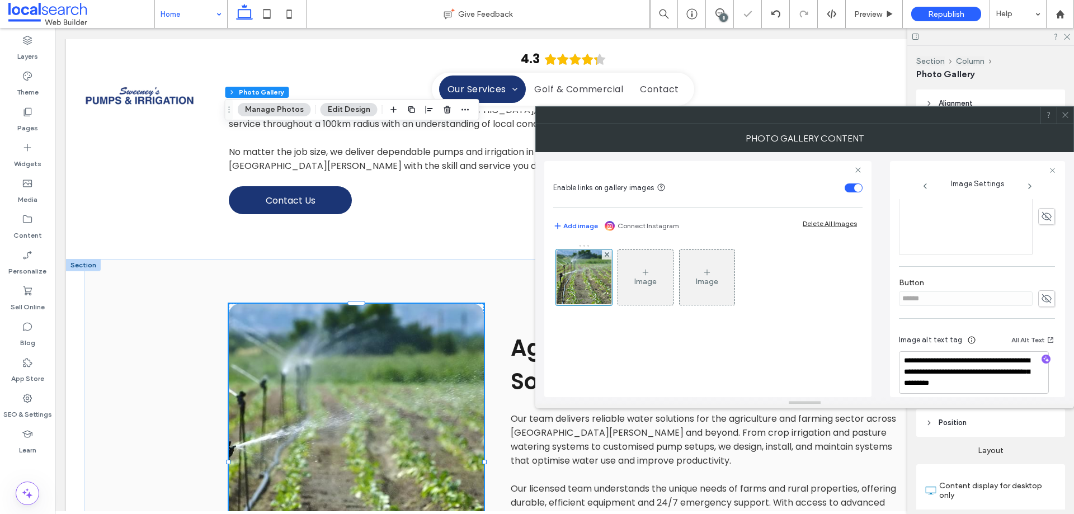
click at [1068, 112] on icon at bounding box center [1065, 115] width 8 height 8
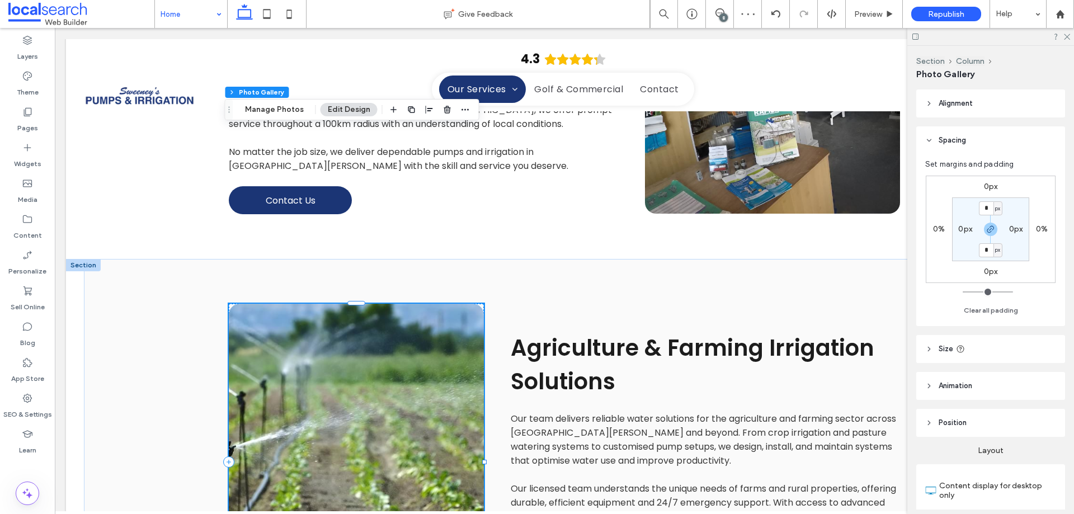
click at [439, 320] on link at bounding box center [356, 462] width 255 height 317
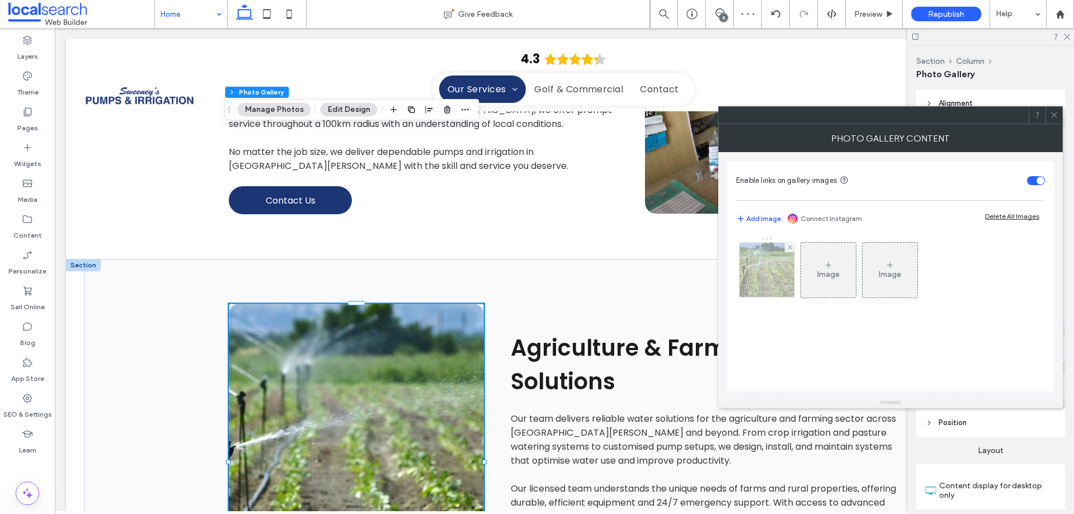
click at [754, 280] on img at bounding box center [767, 270] width 83 height 55
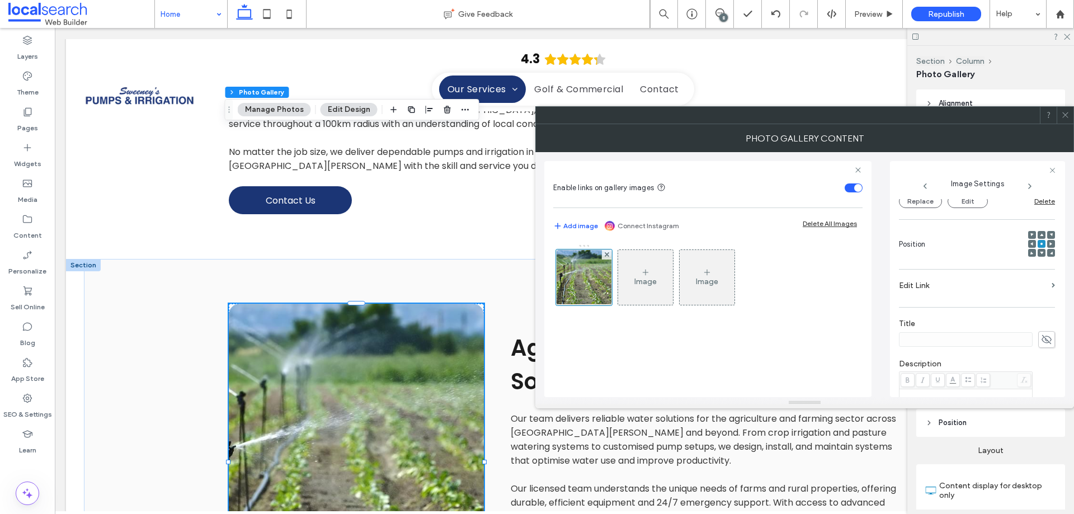
scroll to position [107, 0]
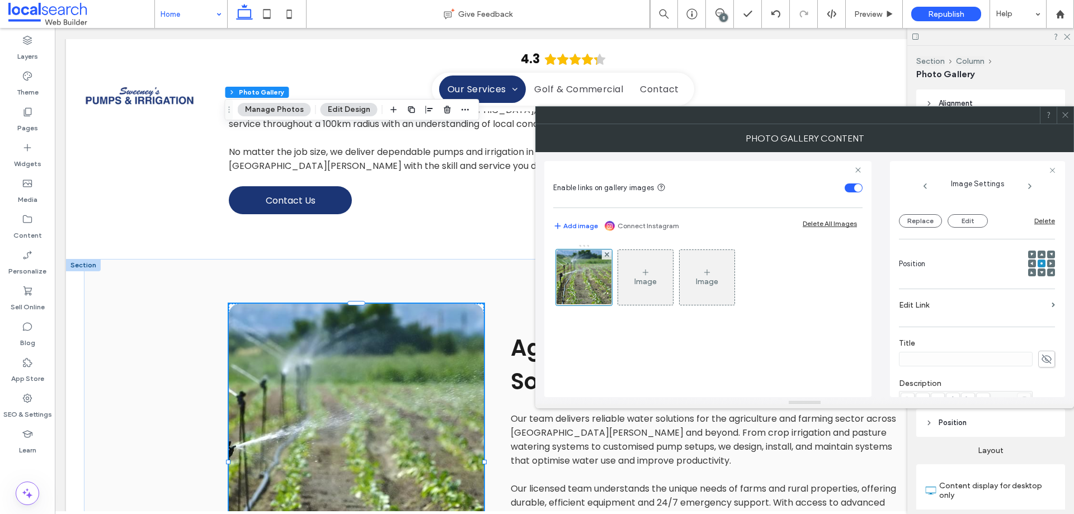
click at [1030, 262] on icon at bounding box center [1031, 263] width 3 height 3
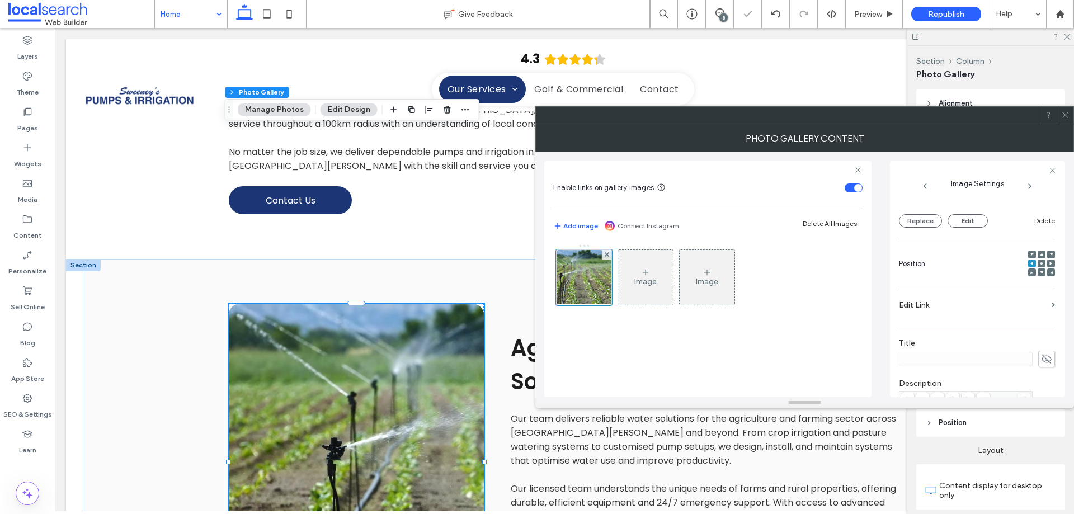
click at [1069, 112] on icon at bounding box center [1065, 115] width 8 height 8
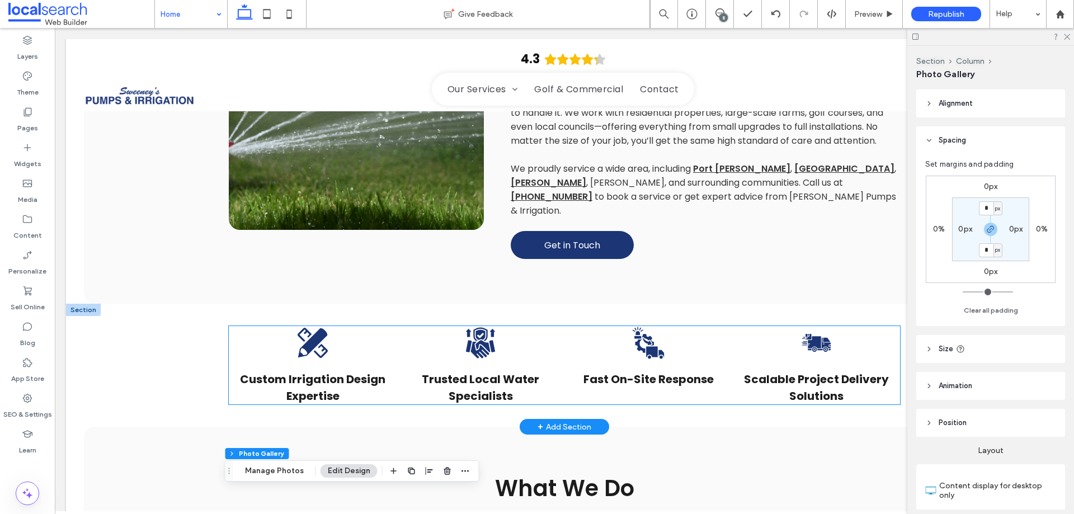
scroll to position [838, 0]
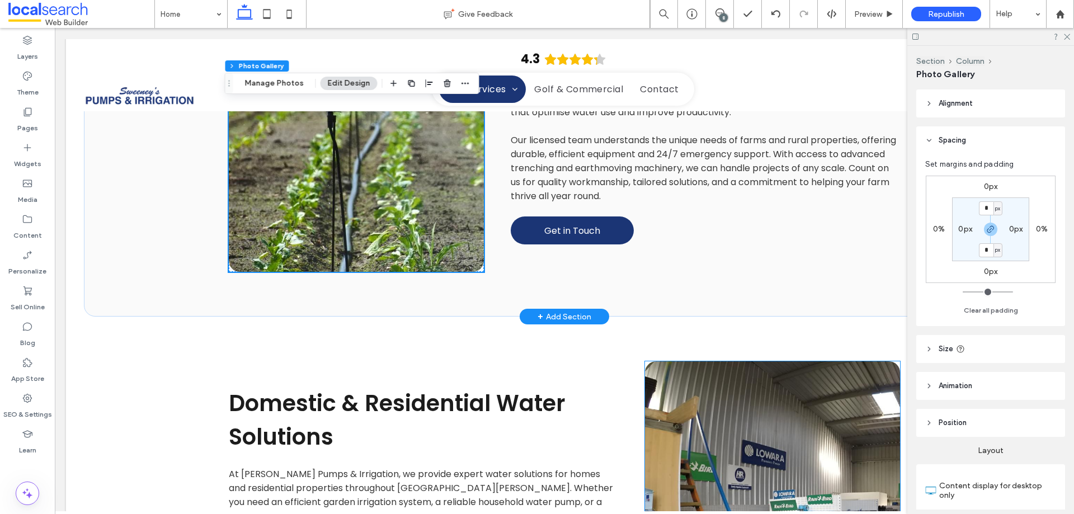
scroll to position [2350, 0]
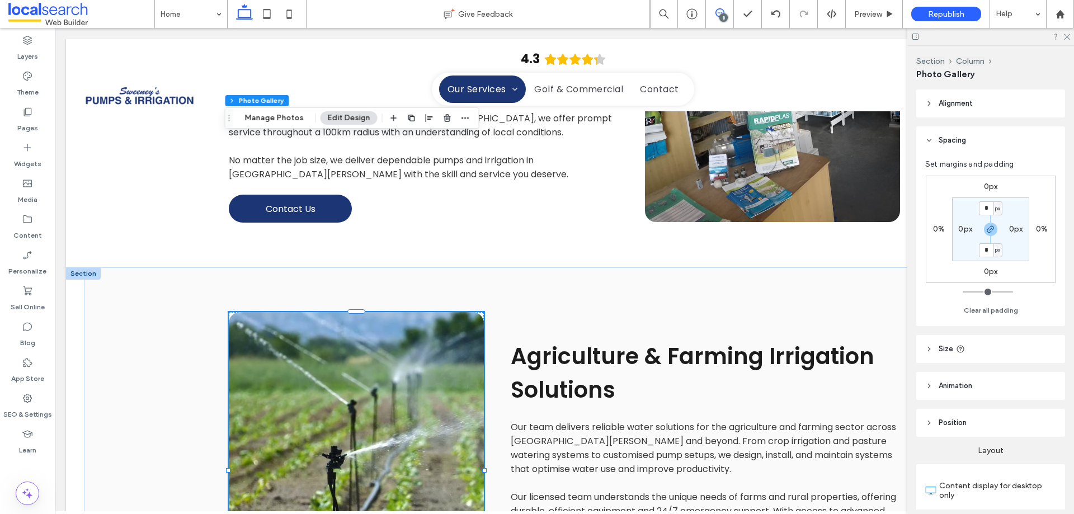
click at [719, 12] on icon at bounding box center [720, 12] width 9 height 9
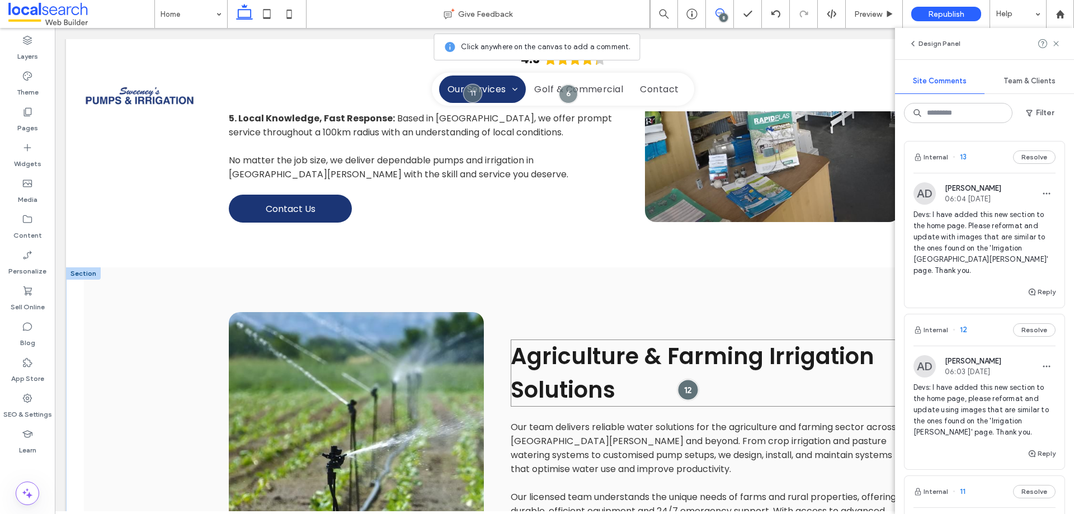
click at [684, 379] on div at bounding box center [687, 389] width 21 height 21
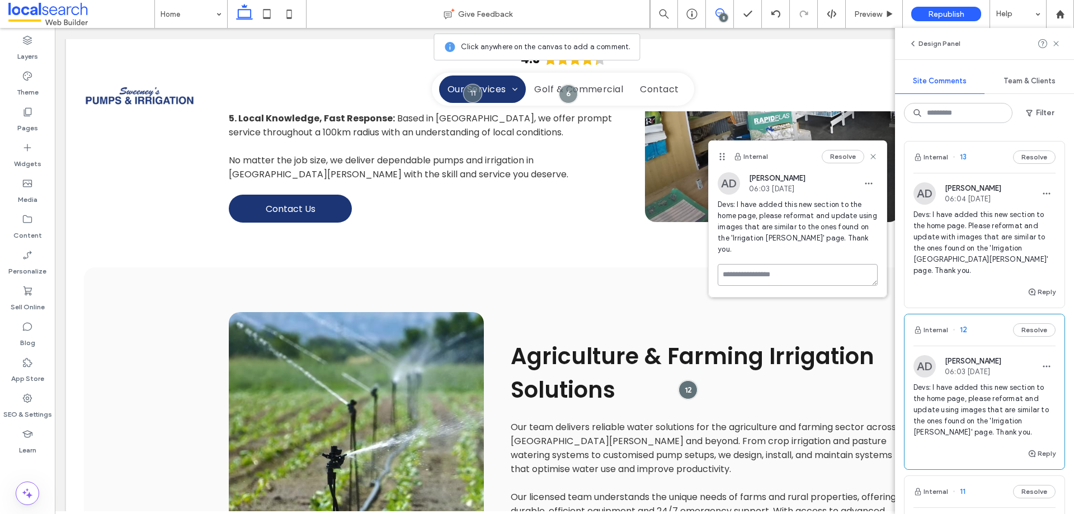
click at [759, 264] on textarea at bounding box center [798, 275] width 160 height 22
type textarea "**********"
click at [852, 333] on button "Submit" at bounding box center [857, 339] width 40 height 13
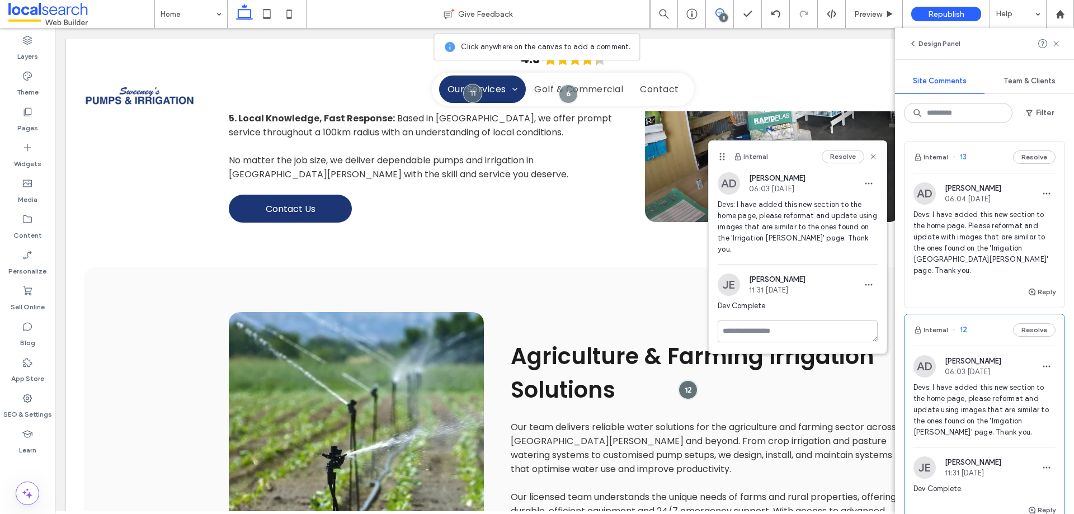
drag, startPoint x: 34, startPoint y: 468, endPoint x: 255, endPoint y: 380, distance: 237.8
click at [34, 468] on div at bounding box center [27, 465] width 55 height 11
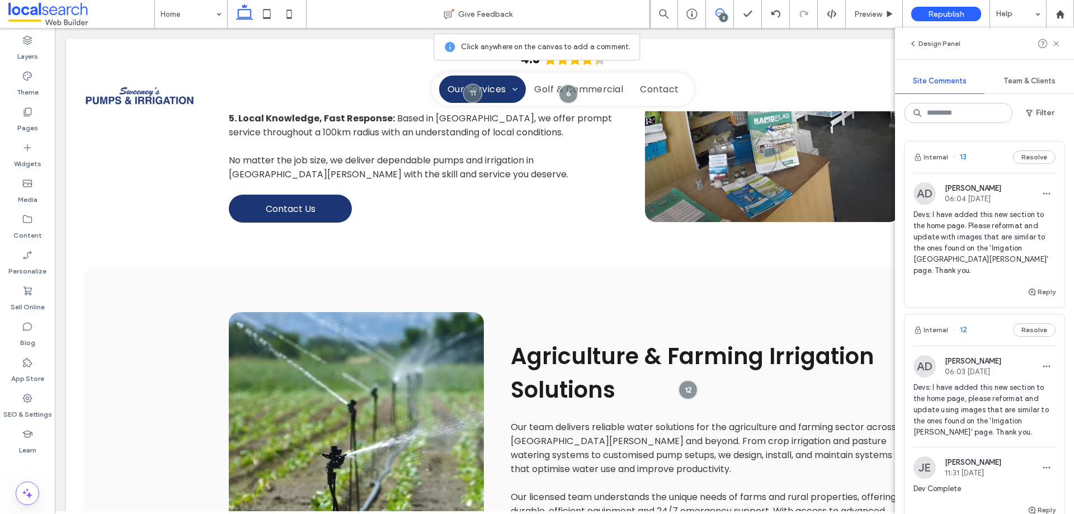
click at [722, 12] on icon at bounding box center [720, 12] width 9 height 9
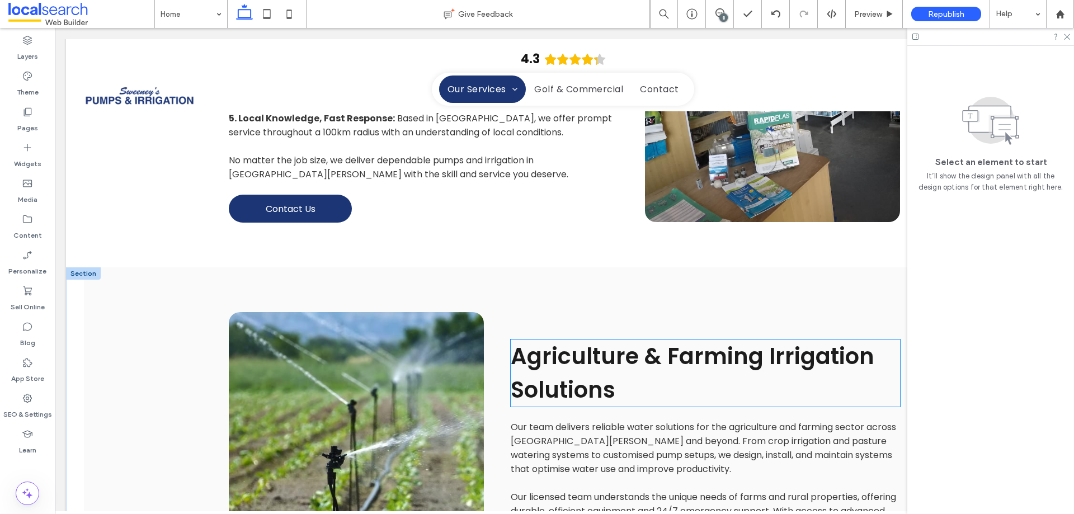
click at [658, 341] on span "Agriculture & Farming Irrigation Solutions" at bounding box center [693, 373] width 364 height 65
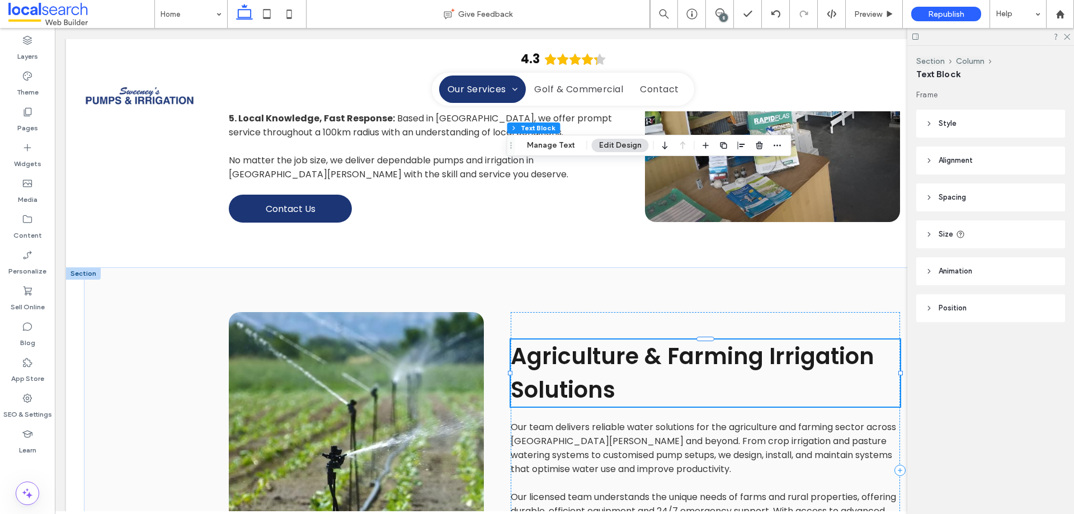
click at [658, 340] on div "Agriculture & Farming Irrigation Solutions" at bounding box center [705, 373] width 389 height 67
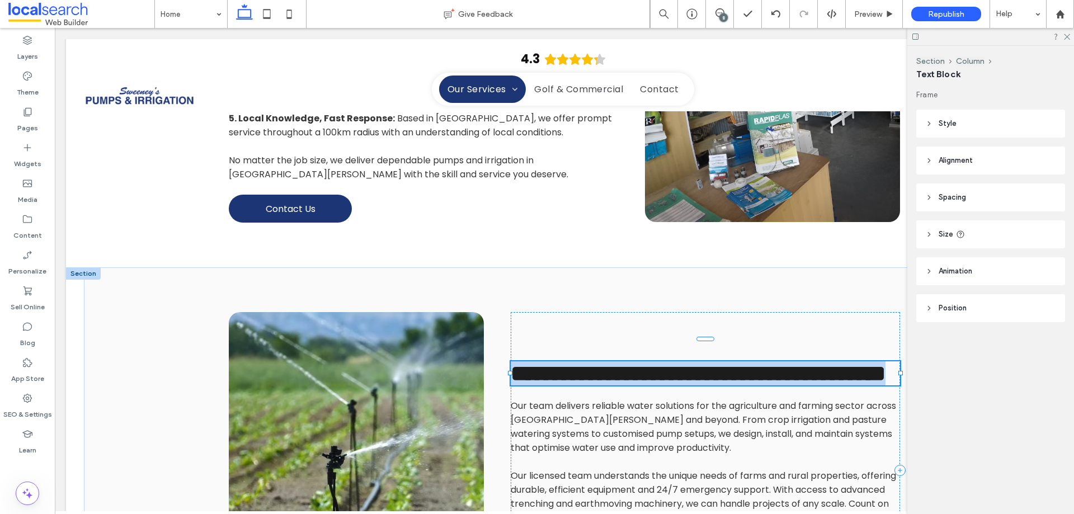
type input "*******"
type input "**"
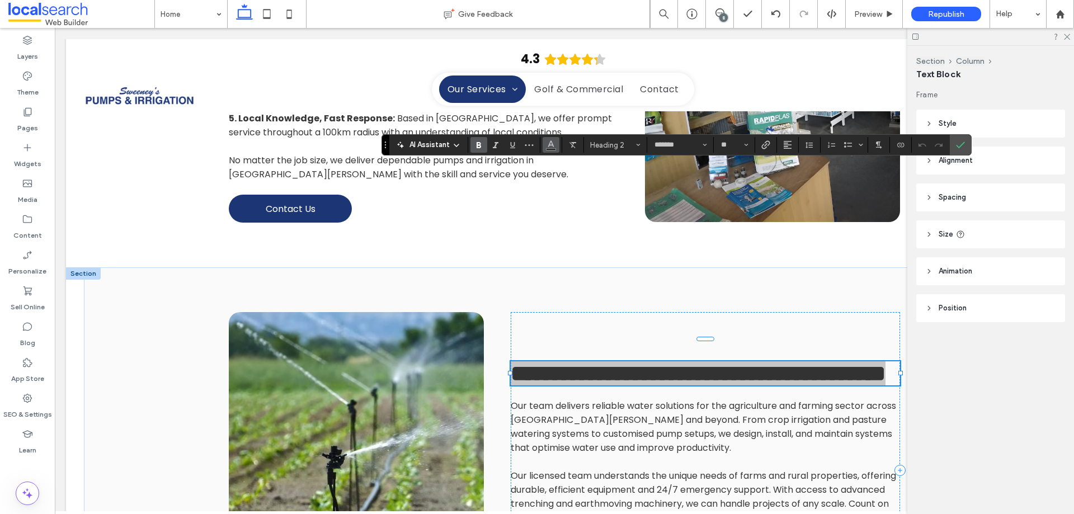
click at [550, 142] on icon "Color" at bounding box center [551, 143] width 9 height 9
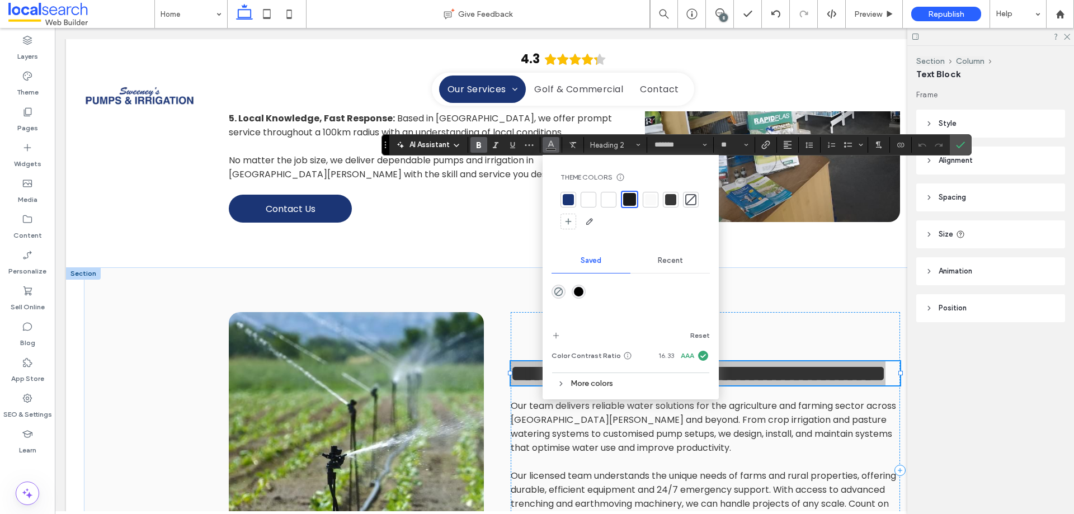
click at [580, 295] on div "rgba(0,0,0,1)" at bounding box center [579, 292] width 10 height 10
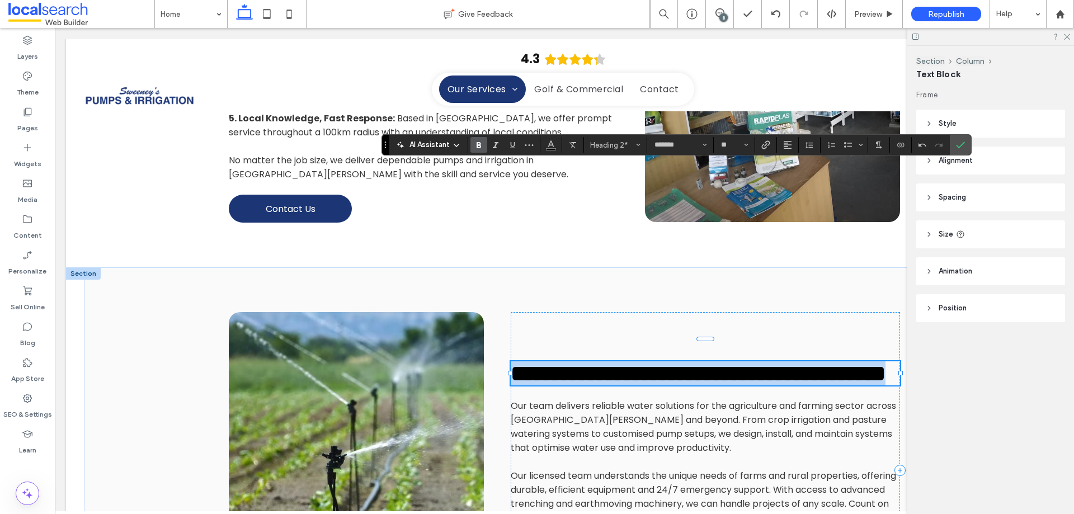
click at [611, 363] on span "**********" at bounding box center [698, 374] width 375 height 22
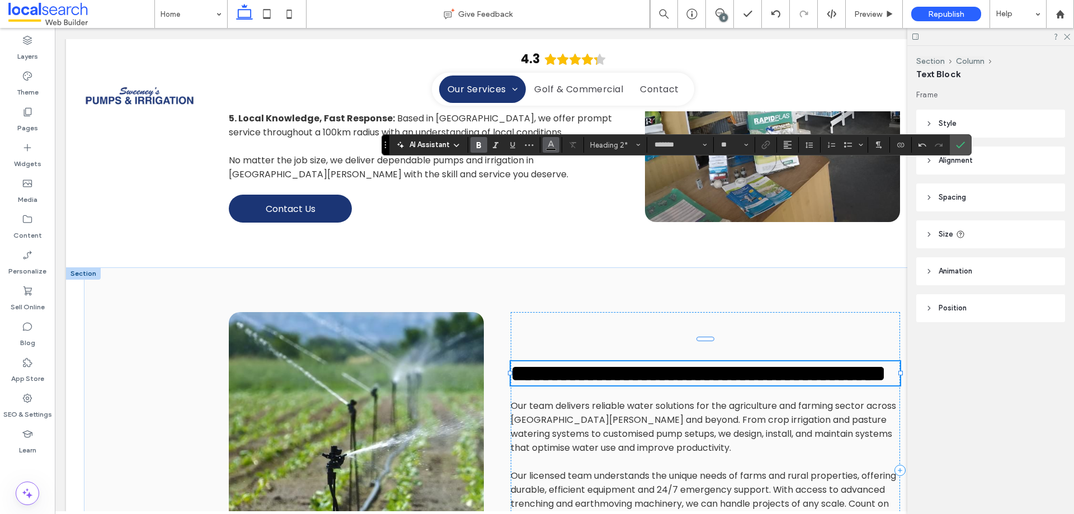
click at [558, 147] on button "Color" at bounding box center [551, 145] width 17 height 16
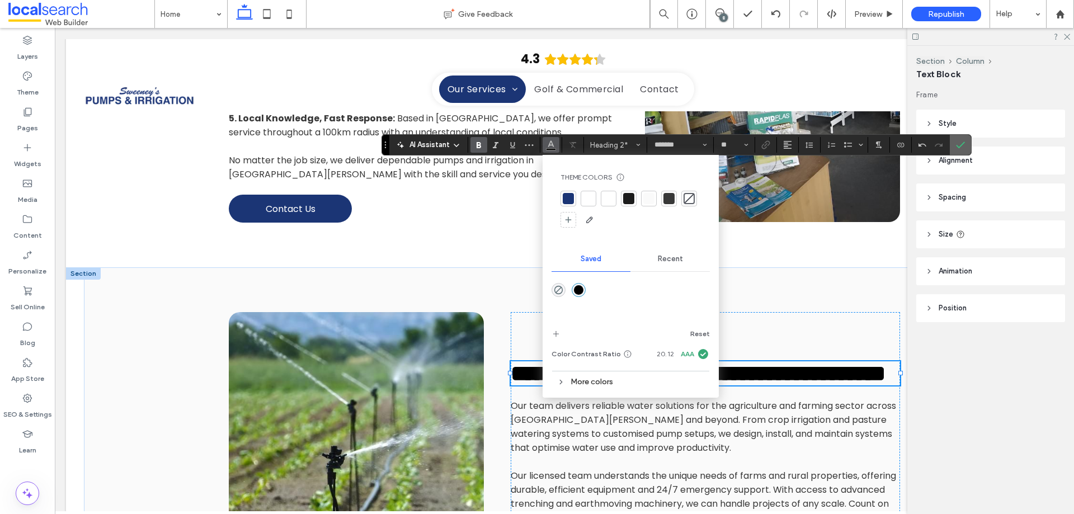
click at [960, 140] on span "Confirm" at bounding box center [958, 145] width 5 height 20
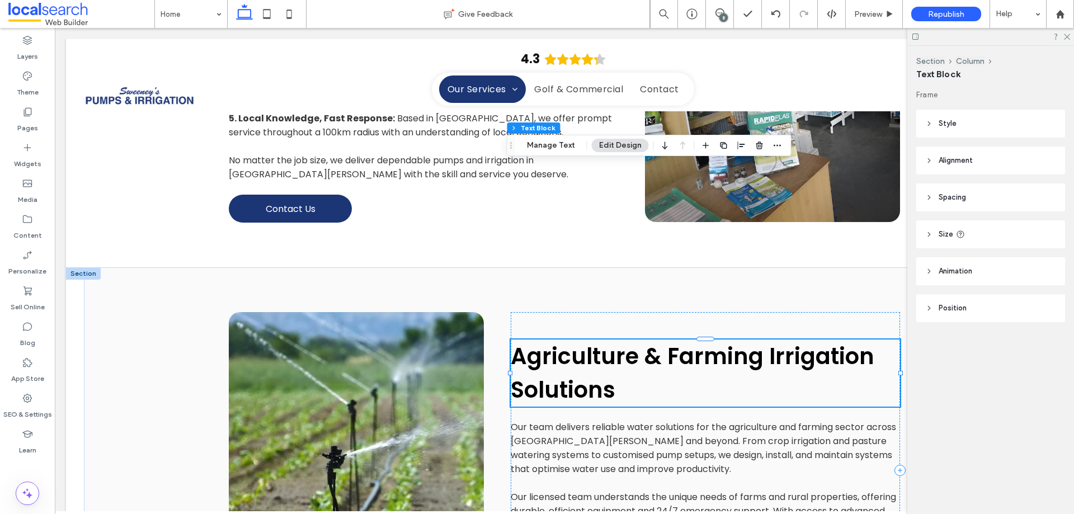
click at [582, 340] on h2 "Agriculture & Farming Irrigation Solutions" at bounding box center [705, 373] width 389 height 67
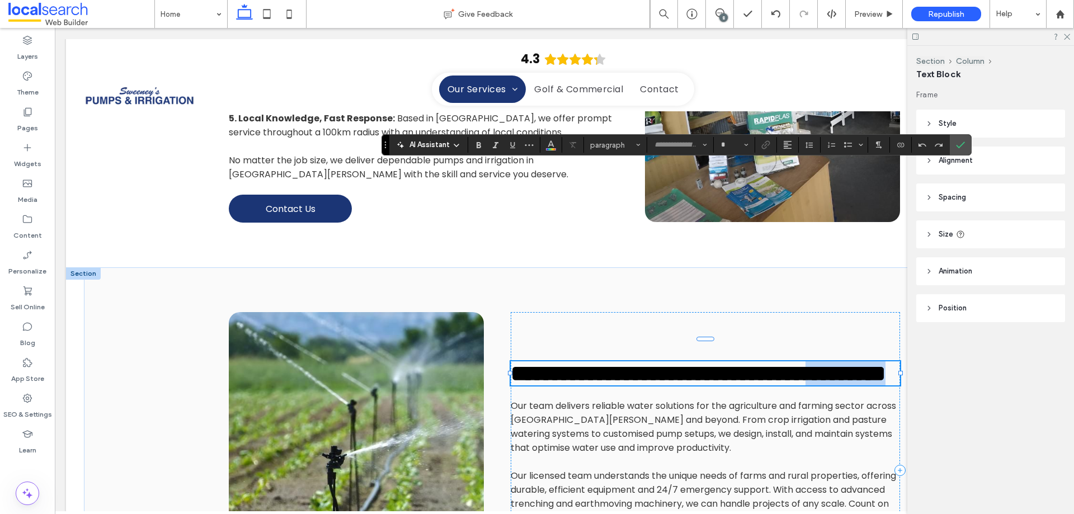
type input "*******"
type input "**"
click at [590, 363] on span "**********" at bounding box center [698, 374] width 375 height 22
click at [591, 363] on span "**********" at bounding box center [698, 374] width 375 height 22
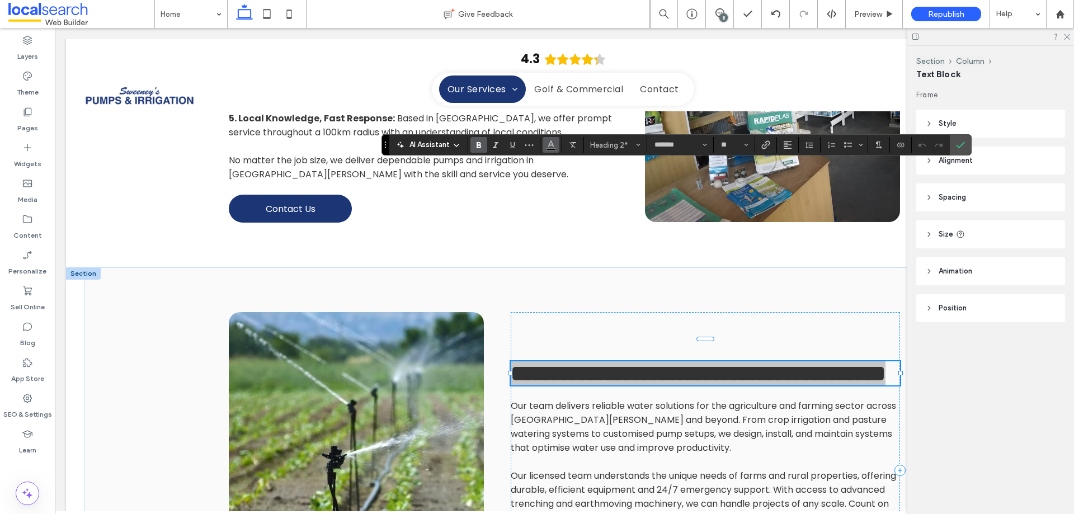
click at [556, 141] on button "Color" at bounding box center [551, 145] width 17 height 16
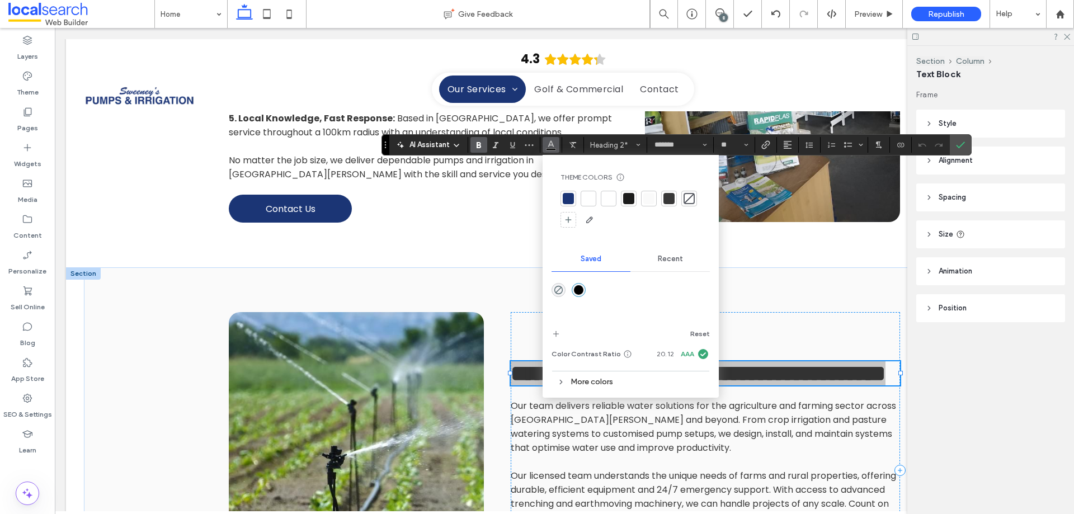
click at [630, 199] on div at bounding box center [628, 198] width 11 height 11
click at [958, 145] on icon "Confirm" at bounding box center [960, 144] width 9 height 9
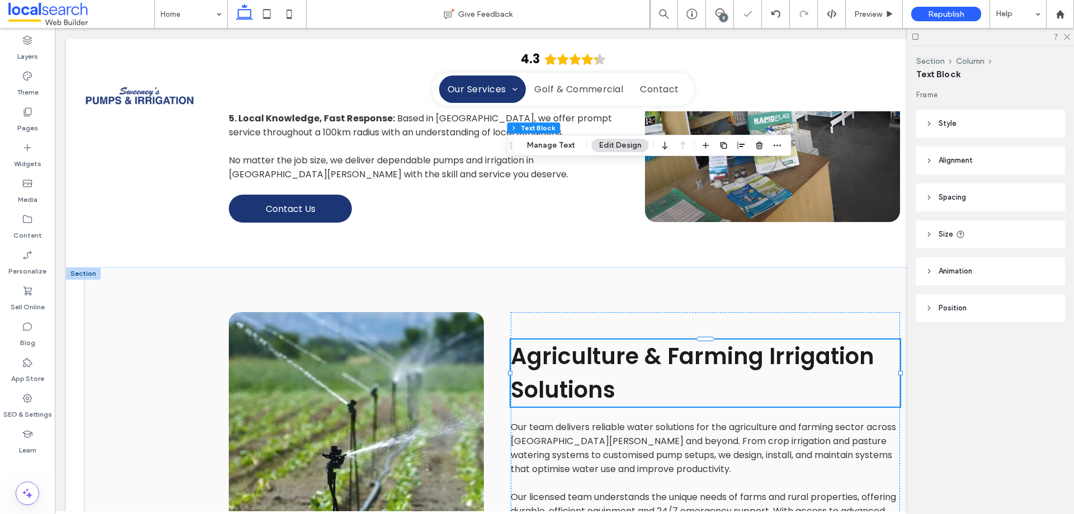
click at [41, 472] on div "Layers Theme Pages Widgets Media Content Personalize Sell Online Blog App Store…" at bounding box center [27, 271] width 55 height 486
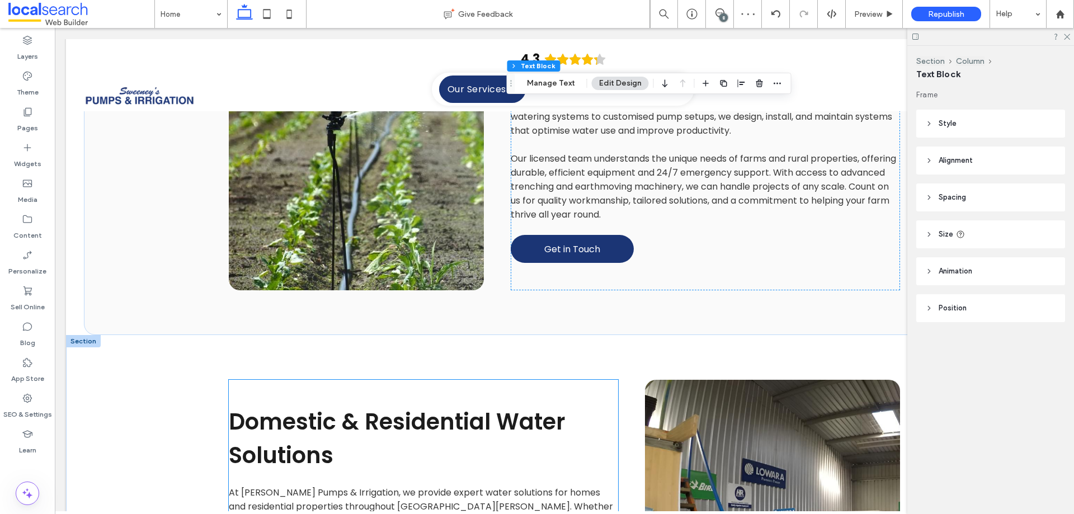
scroll to position [2685, 0]
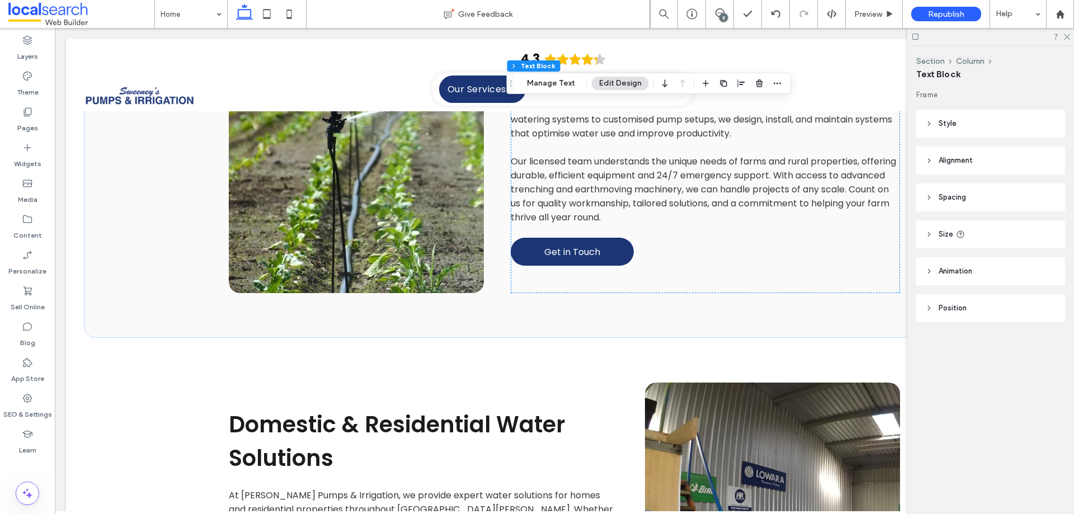
click at [45, 470] on div "Layers Theme Pages Widgets Media Content Personalize Sell Online Blog App Store…" at bounding box center [27, 271] width 55 height 486
click at [974, 417] on div "Section Column Text Block Frame Style Color Image Background color Border *** C…" at bounding box center [990, 280] width 167 height 468
drag, startPoint x: 724, startPoint y: 10, endPoint x: 731, endPoint y: 11, distance: 6.9
click at [724, 10] on icon at bounding box center [720, 12] width 9 height 9
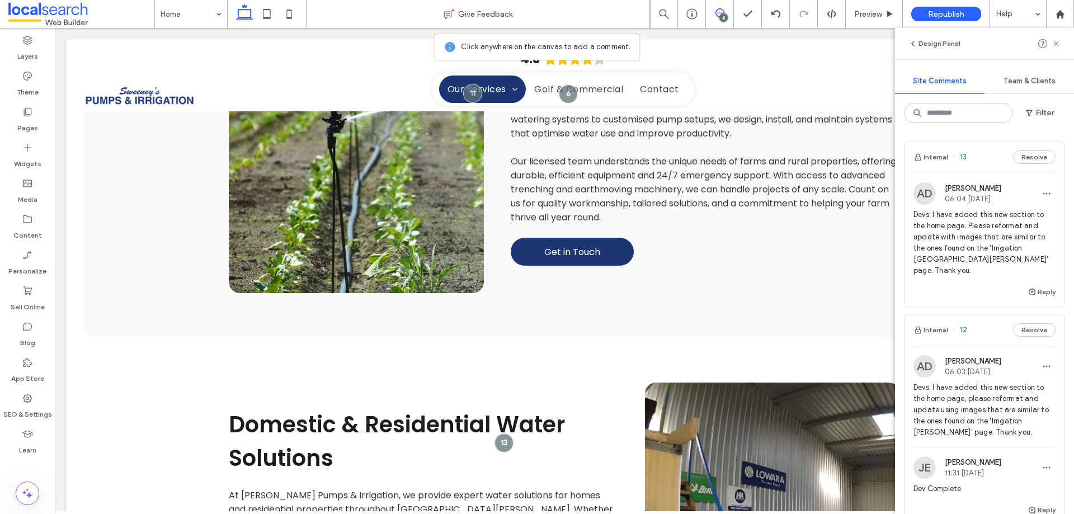
click at [968, 227] on span "Devs: I have added this new section to the home page. Please reformat and updat…" at bounding box center [985, 242] width 142 height 67
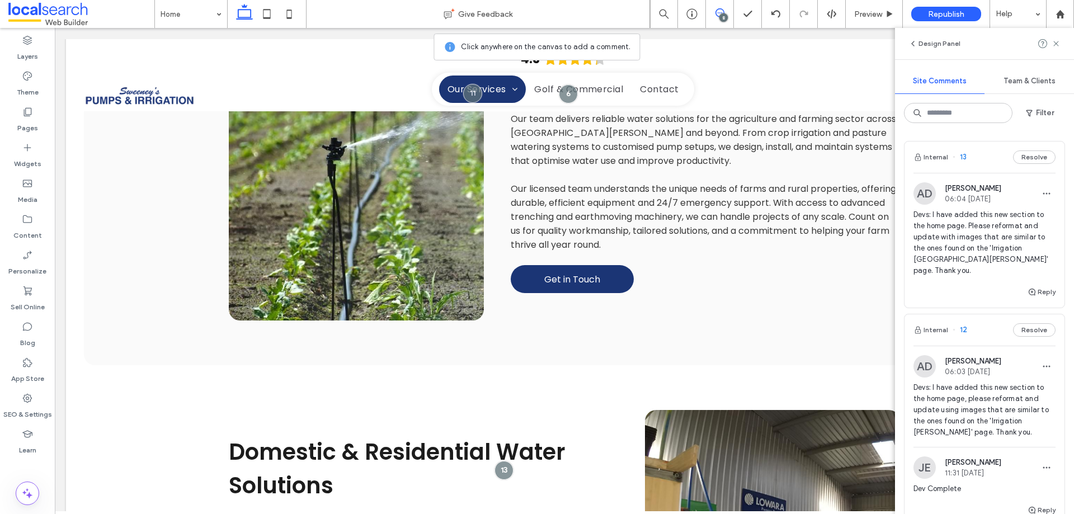
scroll to position [2657, 0]
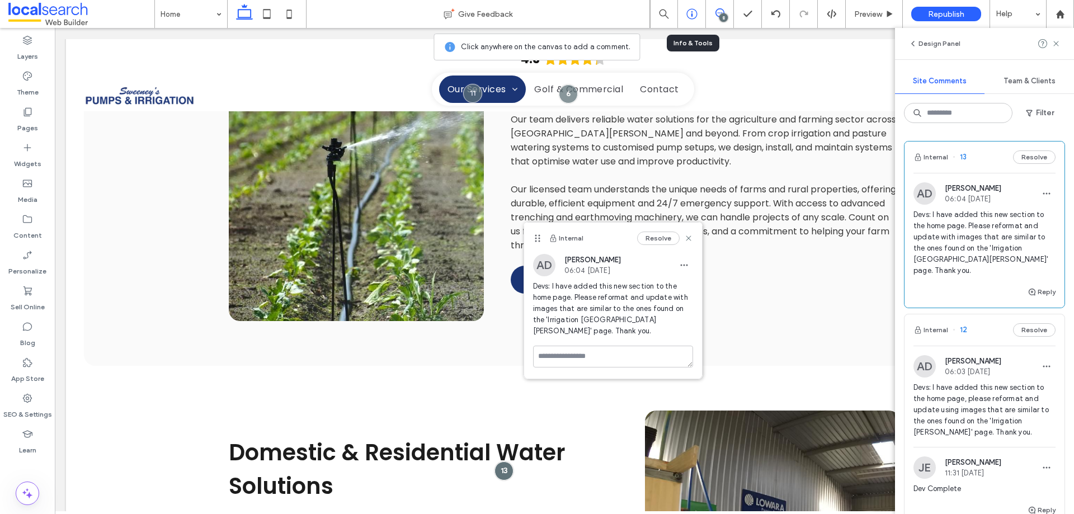
click at [691, 12] on icon at bounding box center [691, 13] width 11 height 11
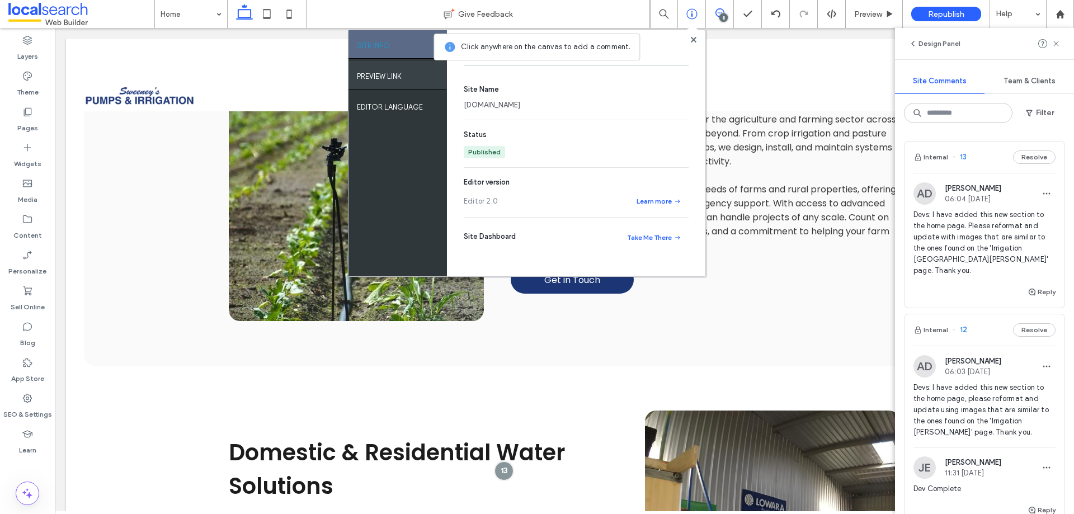
click at [373, 67] on label "PREVIEW LINK" at bounding box center [379, 74] width 45 height 14
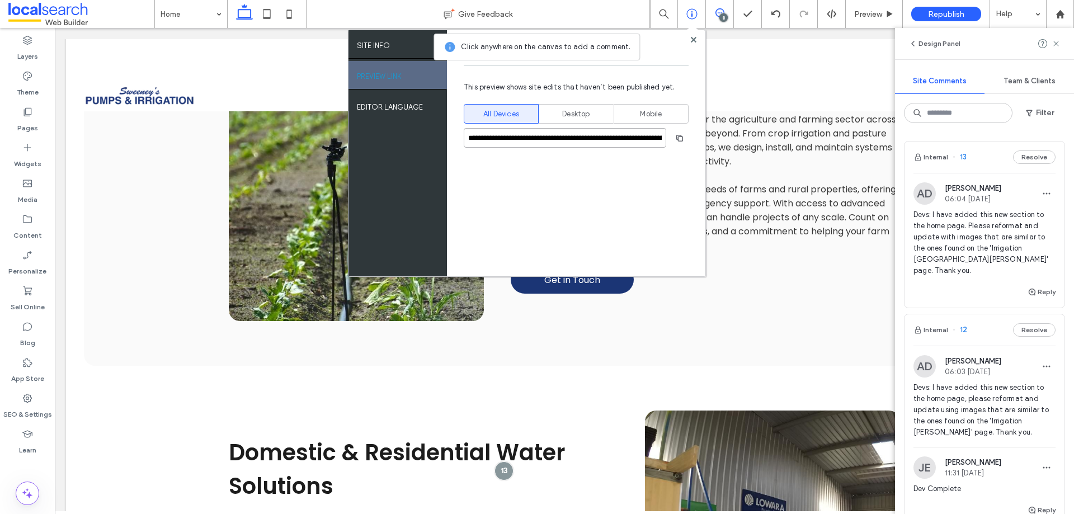
click at [544, 139] on input "**********" at bounding box center [565, 138] width 203 height 20
click at [41, 472] on div "Layers Theme Pages Widgets Media Content Personalize Sell Online Blog App Store…" at bounding box center [27, 271] width 55 height 486
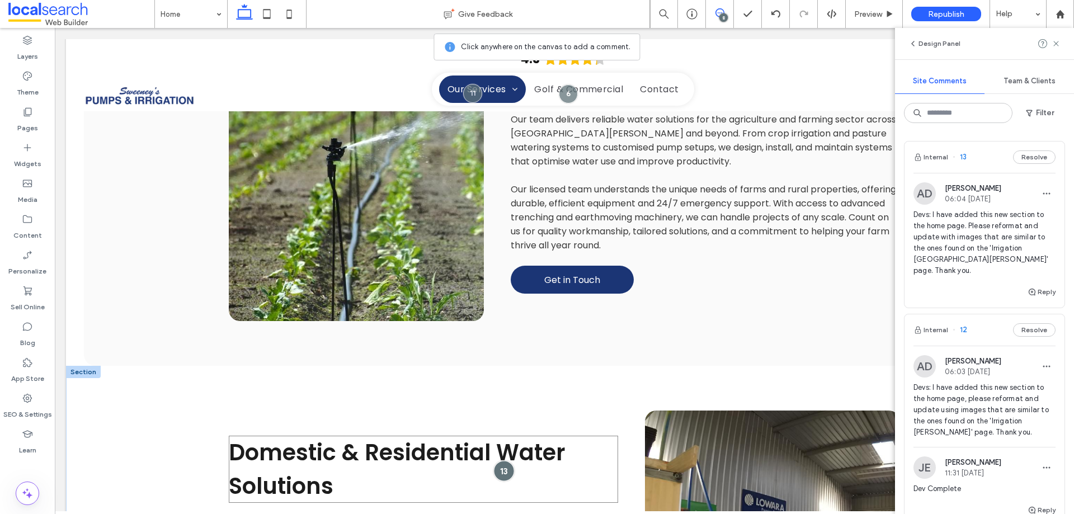
click at [496, 460] on div at bounding box center [503, 470] width 21 height 21
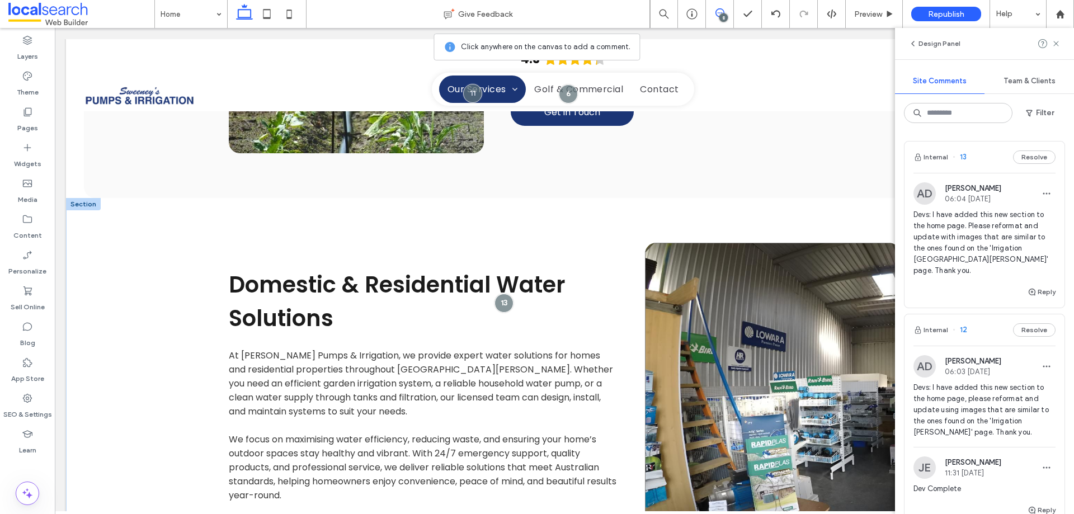
scroll to position [2713, 0]
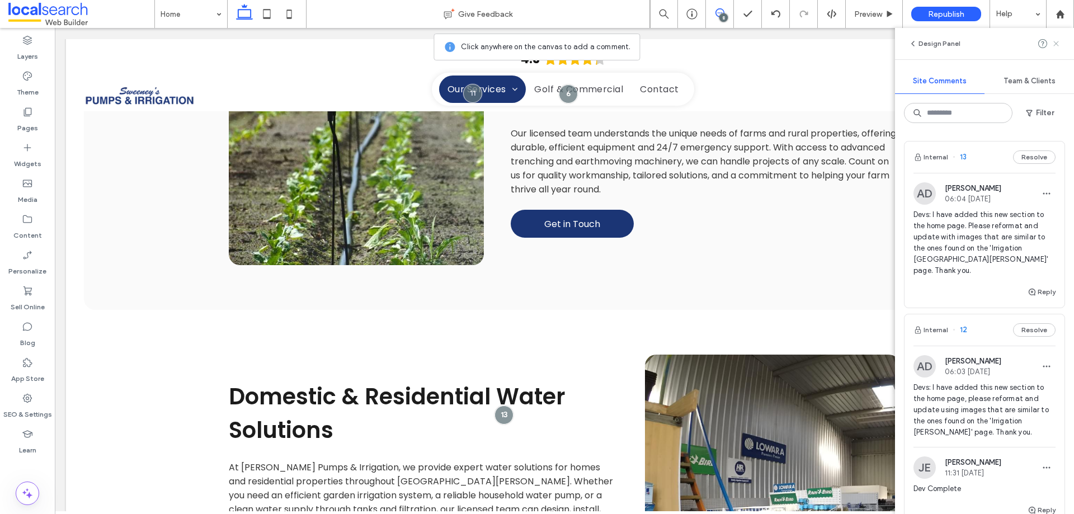
click at [1056, 43] on use at bounding box center [1055, 43] width 5 height 5
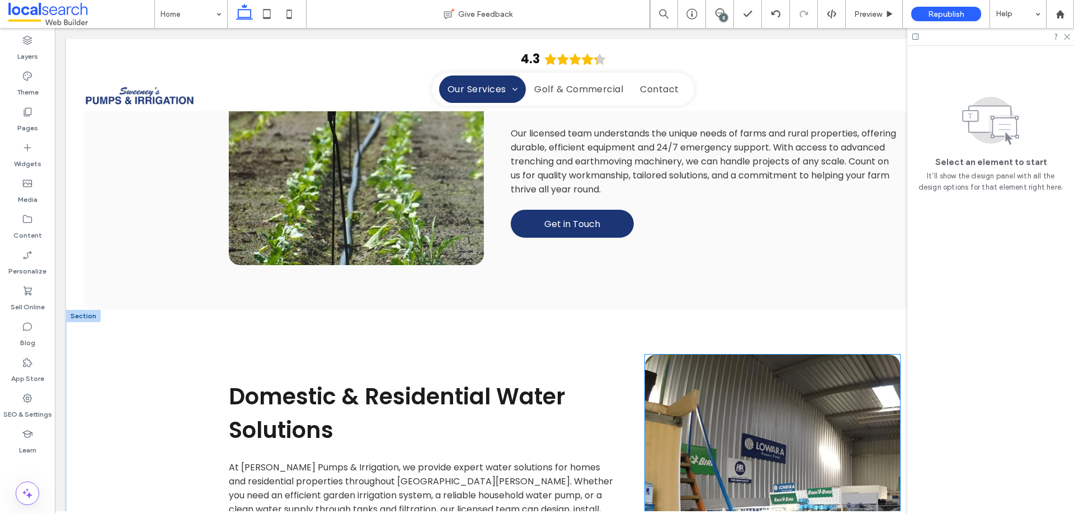
click at [737, 355] on link at bounding box center [772, 518] width 255 height 326
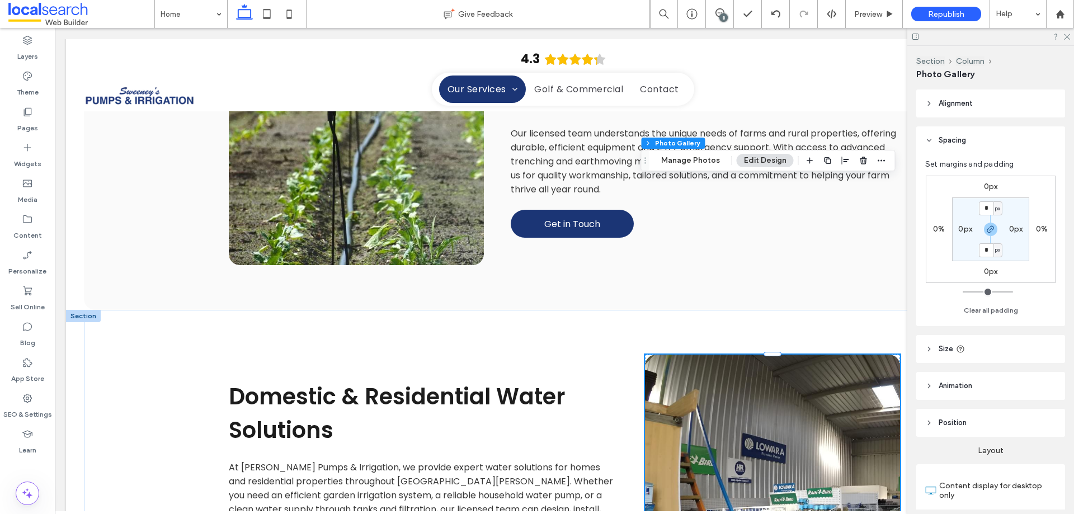
click at [737, 355] on link at bounding box center [772, 518] width 255 height 326
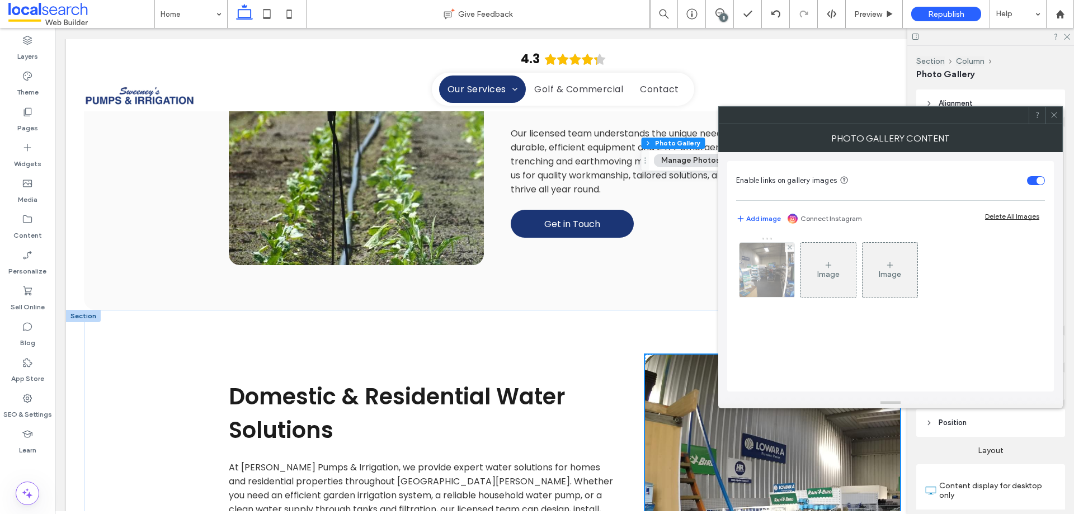
click at [766, 282] on img at bounding box center [767, 270] width 82 height 55
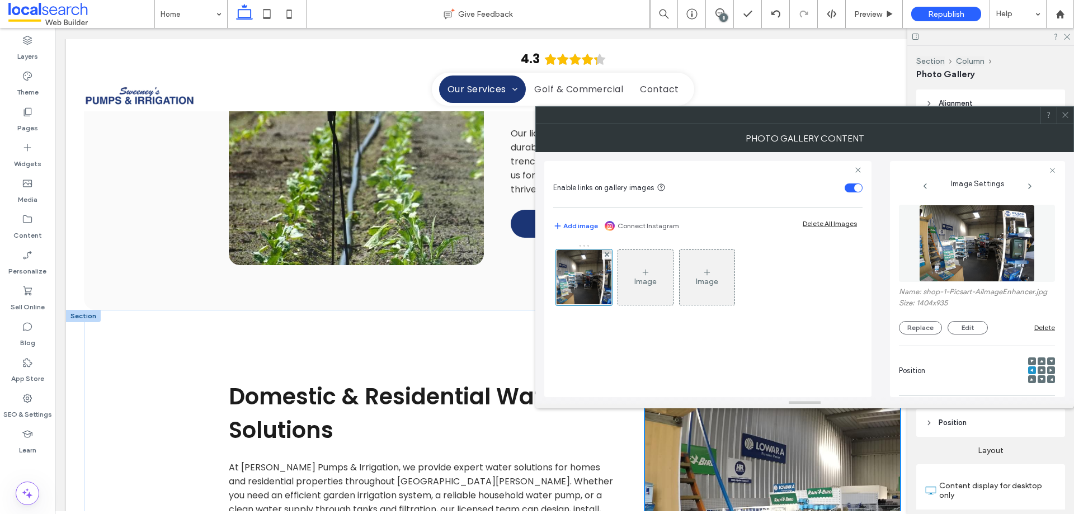
click at [957, 258] on img at bounding box center [976, 243] width 115 height 77
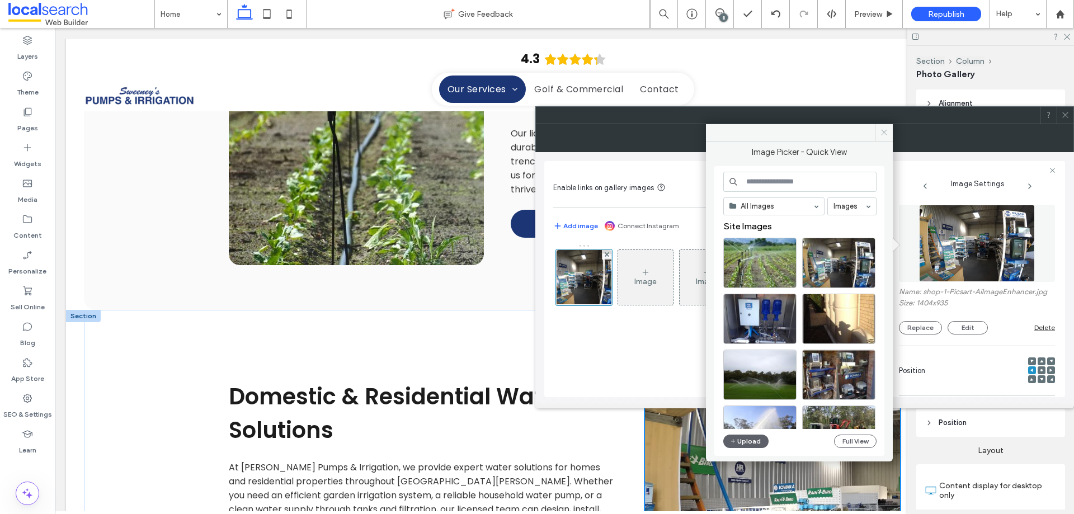
click at [886, 128] on icon at bounding box center [884, 132] width 8 height 8
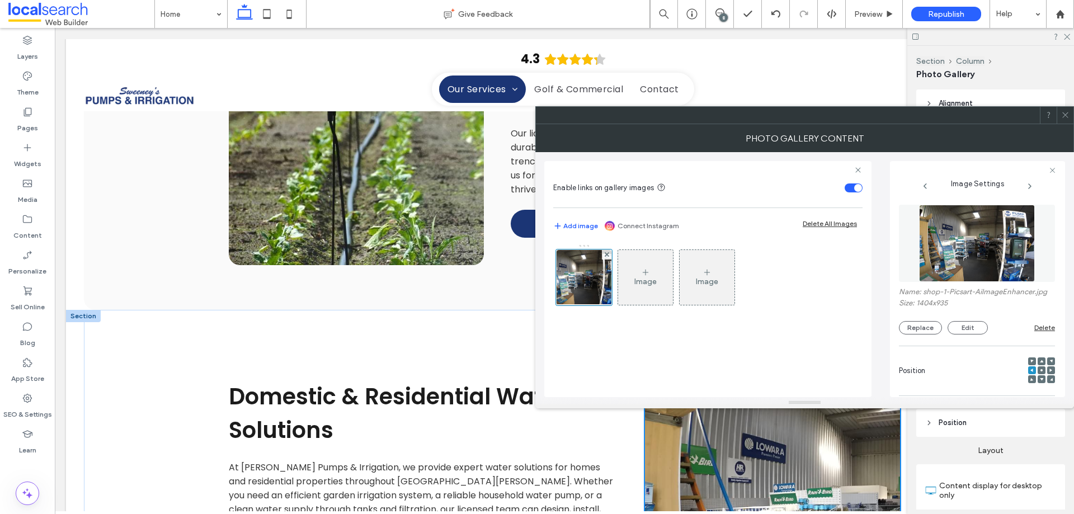
click at [1067, 119] on span at bounding box center [1065, 115] width 8 height 17
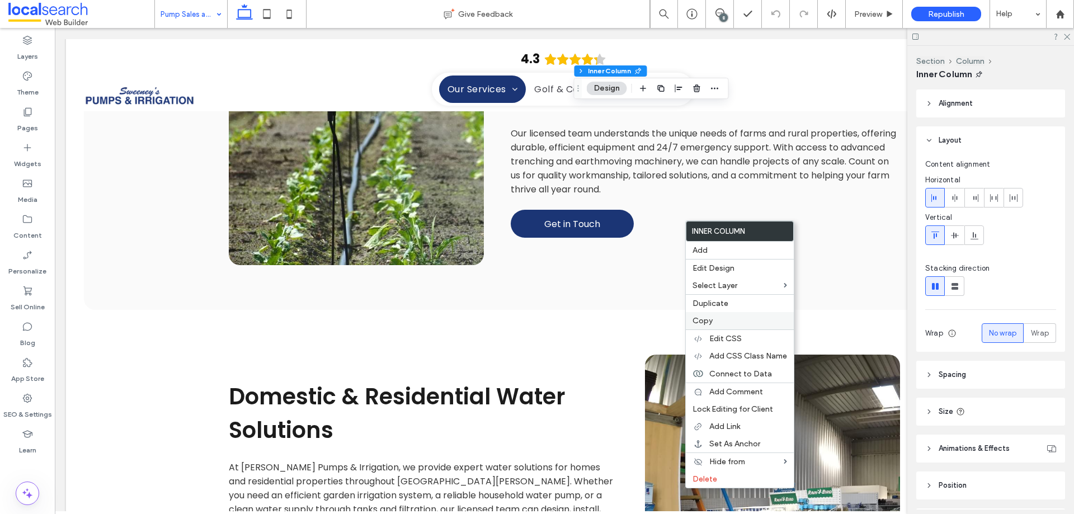
click at [710, 320] on span "Copy" at bounding box center [703, 321] width 20 height 10
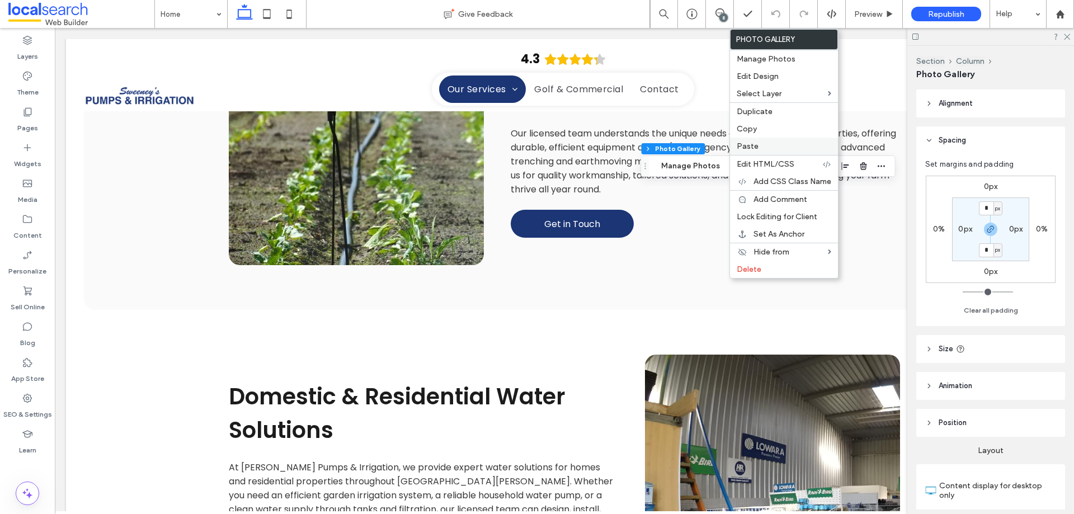
click at [755, 143] on span "Paste" at bounding box center [748, 147] width 22 height 10
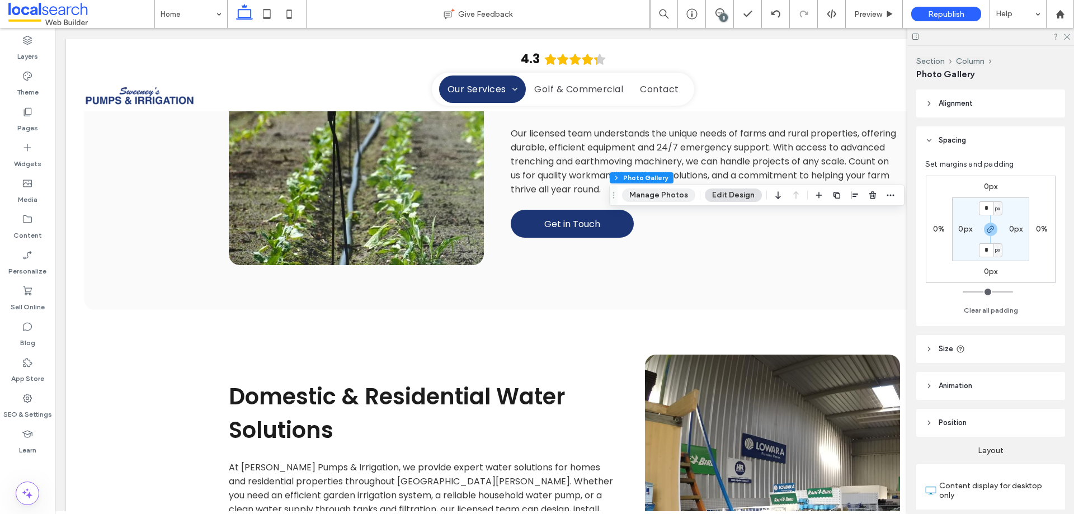
click at [665, 196] on button "Manage Photos" at bounding box center [658, 195] width 73 height 13
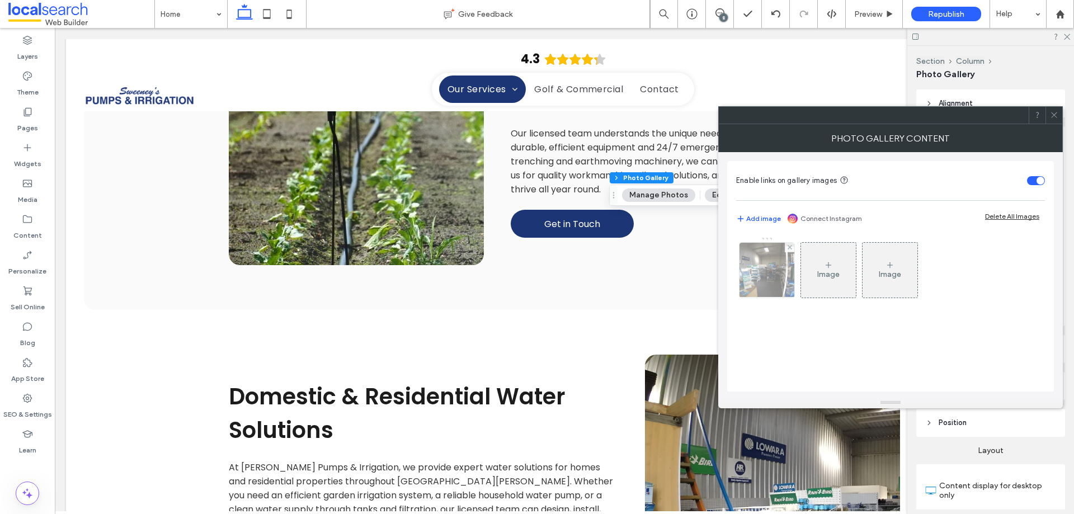
click at [742, 277] on img at bounding box center [767, 270] width 82 height 55
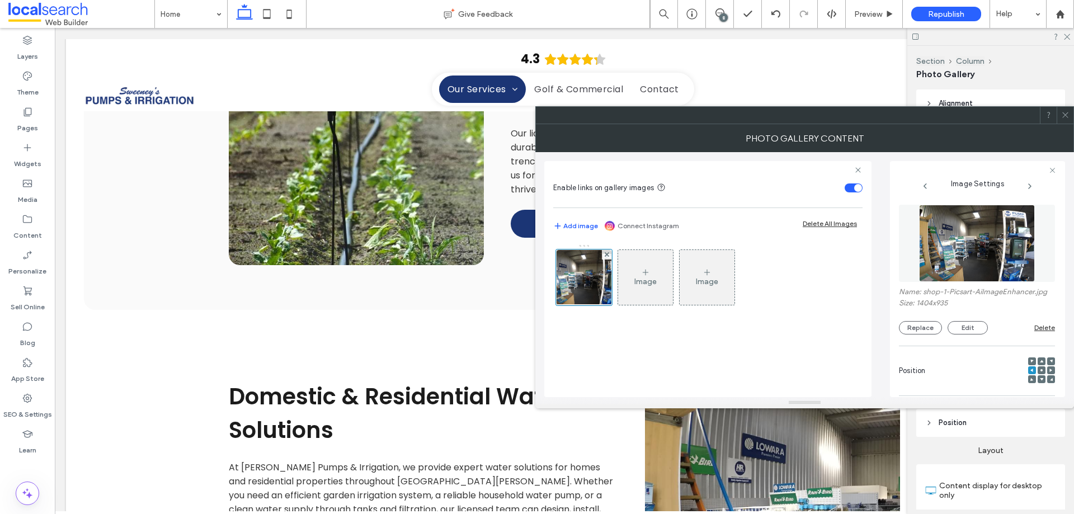
scroll to position [331, 0]
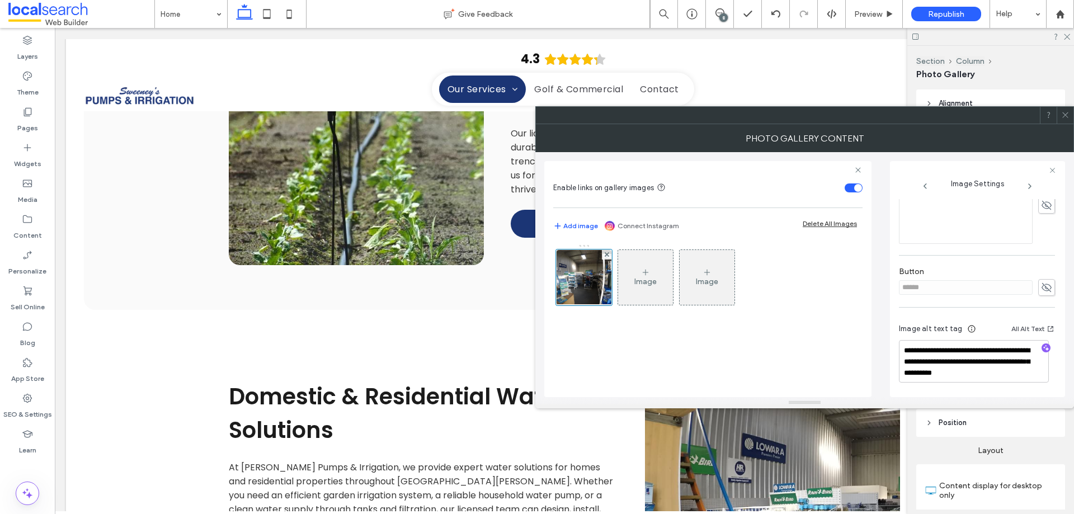
click at [827, 356] on div "Image Image" at bounding box center [707, 314] width 309 height 153
click at [1070, 114] on div at bounding box center [1065, 115] width 17 height 17
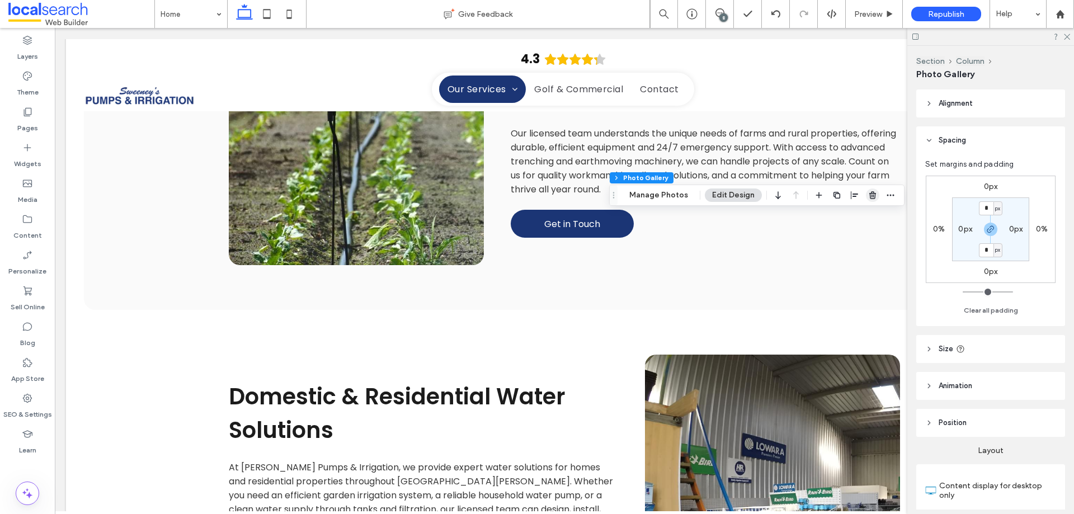
click at [869, 190] on span "button" at bounding box center [872, 195] width 13 height 13
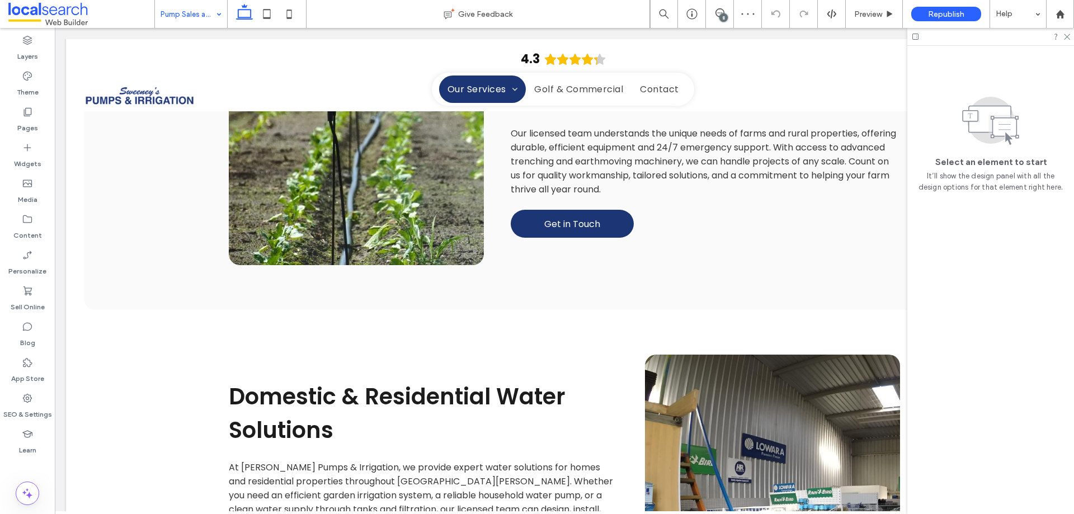
click at [193, 4] on input at bounding box center [188, 14] width 55 height 28
click at [723, 7] on div "8" at bounding box center [720, 14] width 28 height 28
click at [720, 17] on div "8" at bounding box center [723, 17] width 8 height 8
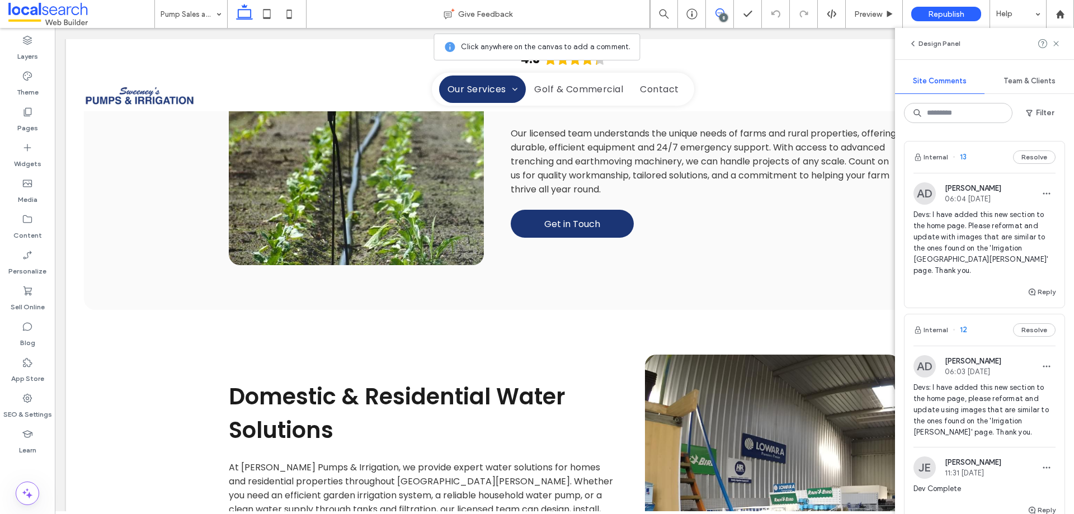
click at [950, 239] on span "Devs: I have added this new section to the home page. Please reformat and updat…" at bounding box center [985, 242] width 142 height 67
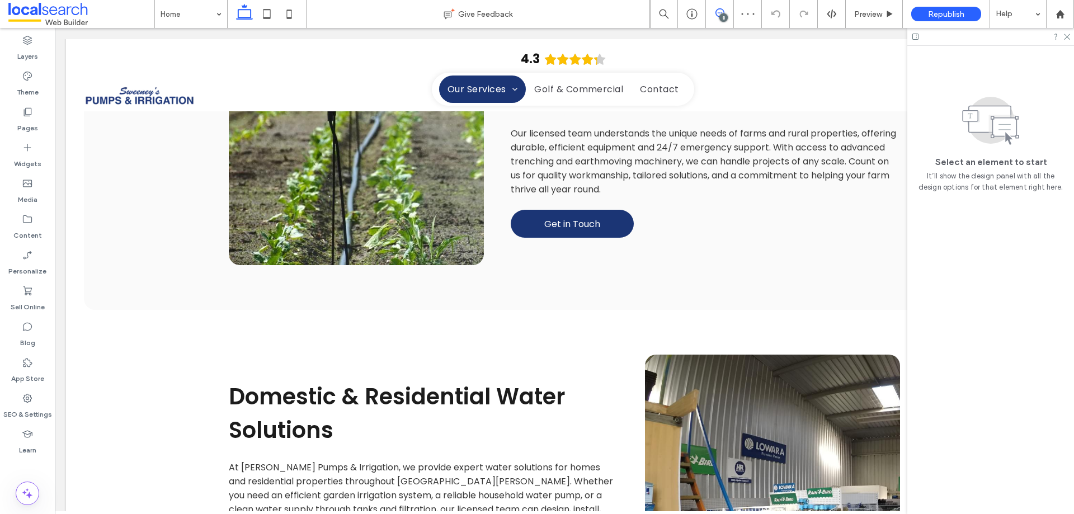
click at [722, 10] on use at bounding box center [720, 12] width 9 height 9
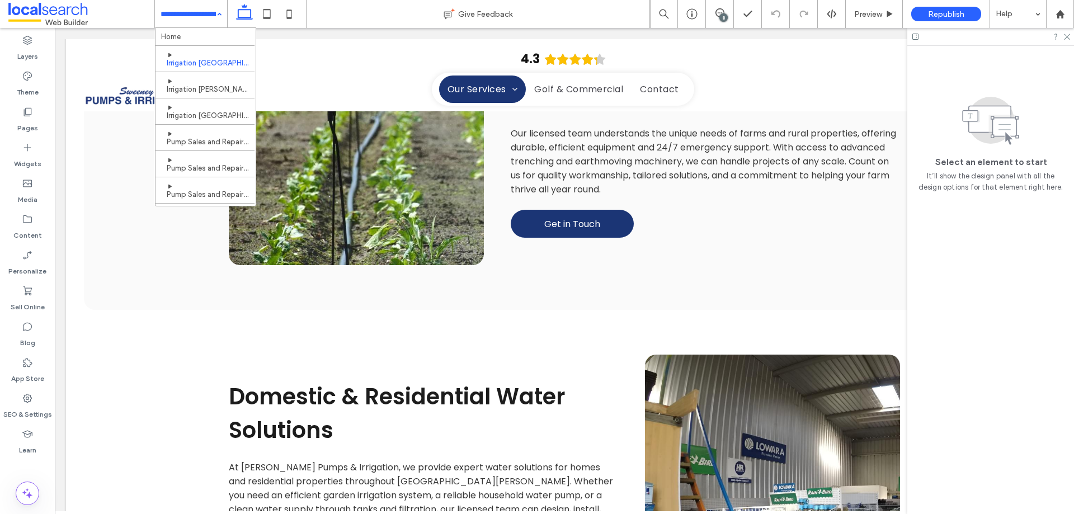
click at [188, 2] on input at bounding box center [188, 14] width 55 height 28
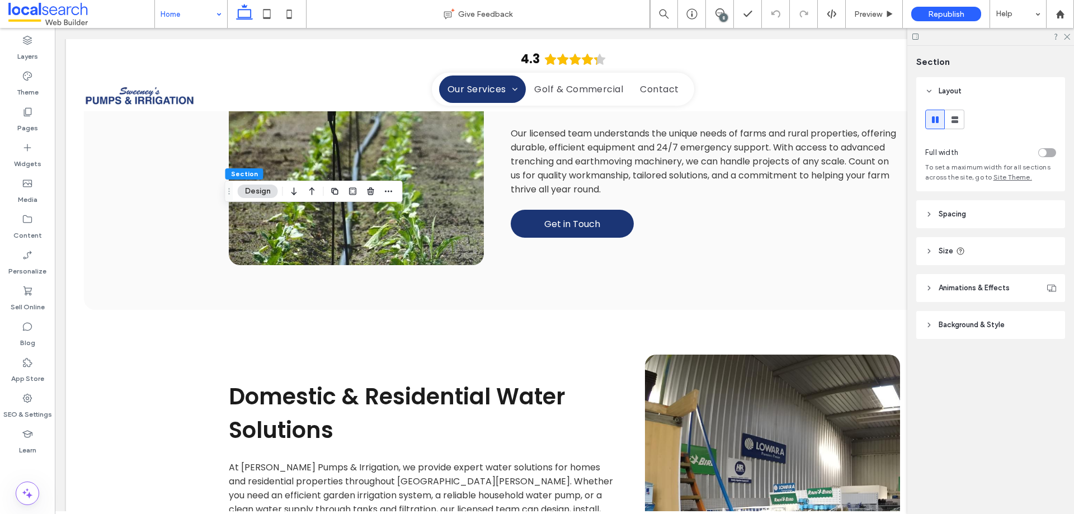
click at [977, 328] on span "Background & Style" at bounding box center [972, 324] width 66 height 11
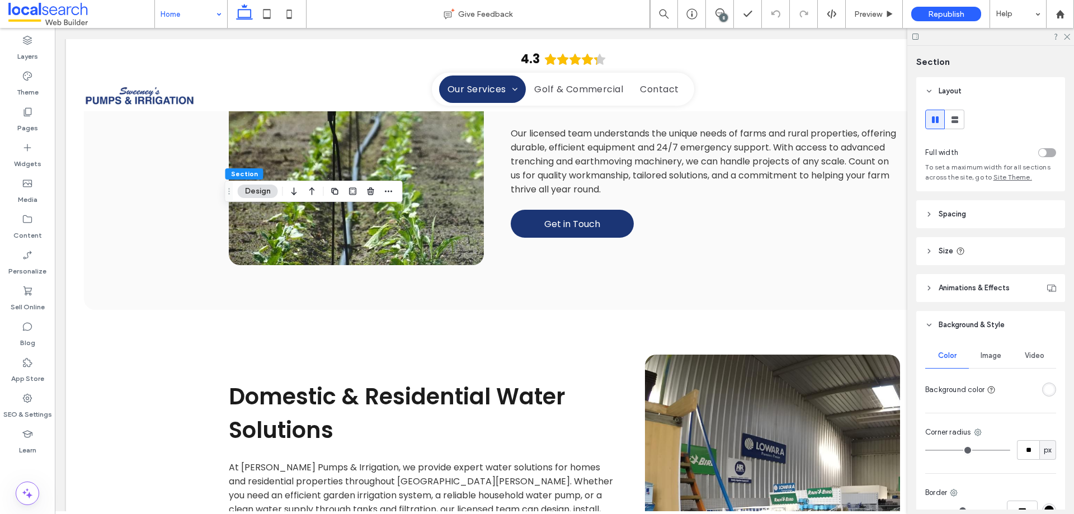
click at [1044, 390] on div "rgba(255, 255, 255, 1)" at bounding box center [1049, 390] width 10 height 10
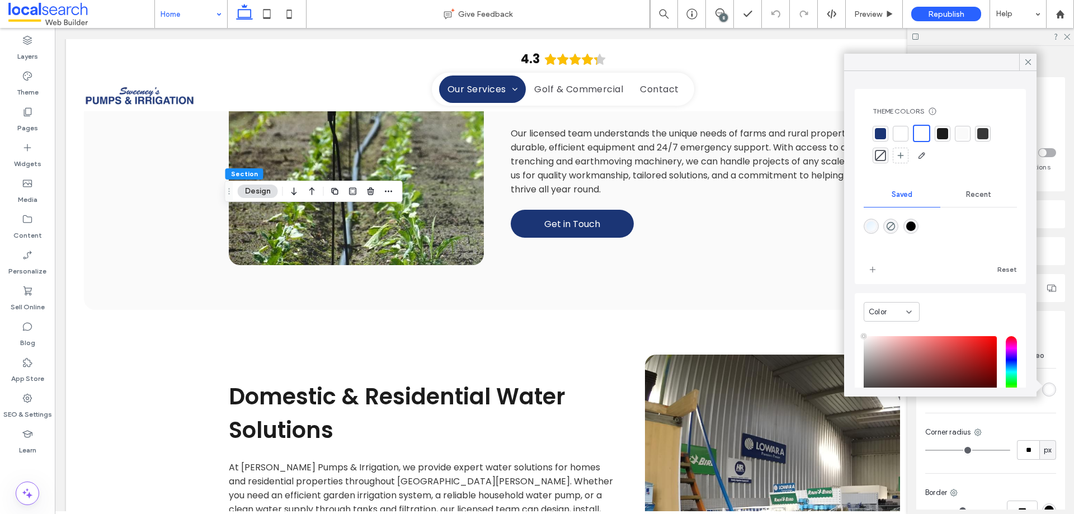
click at [961, 135] on div at bounding box center [962, 133] width 11 height 11
click at [1029, 55] on span at bounding box center [1028, 62] width 10 height 17
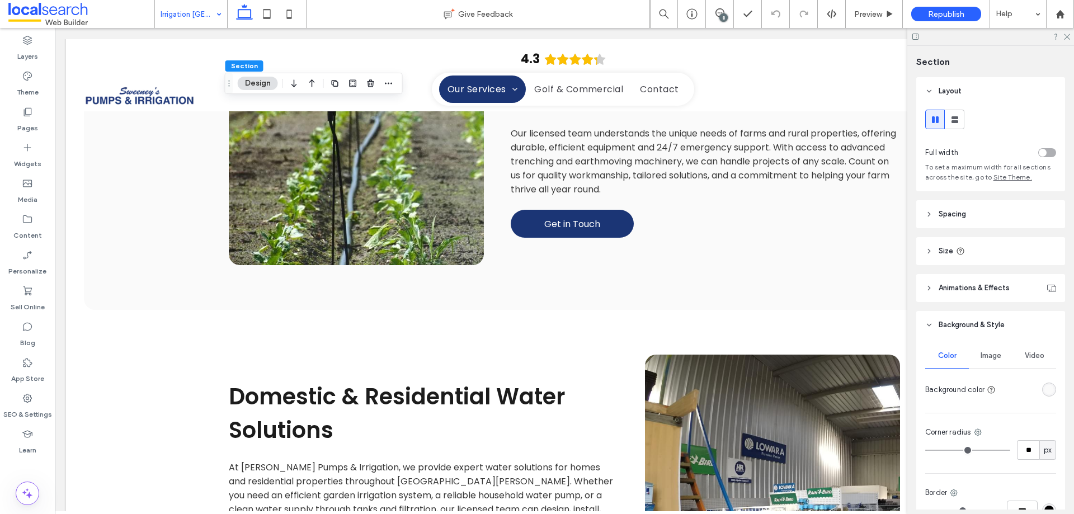
click at [1042, 385] on div "rgba(250, 250, 250, 1)" at bounding box center [1049, 390] width 14 height 14
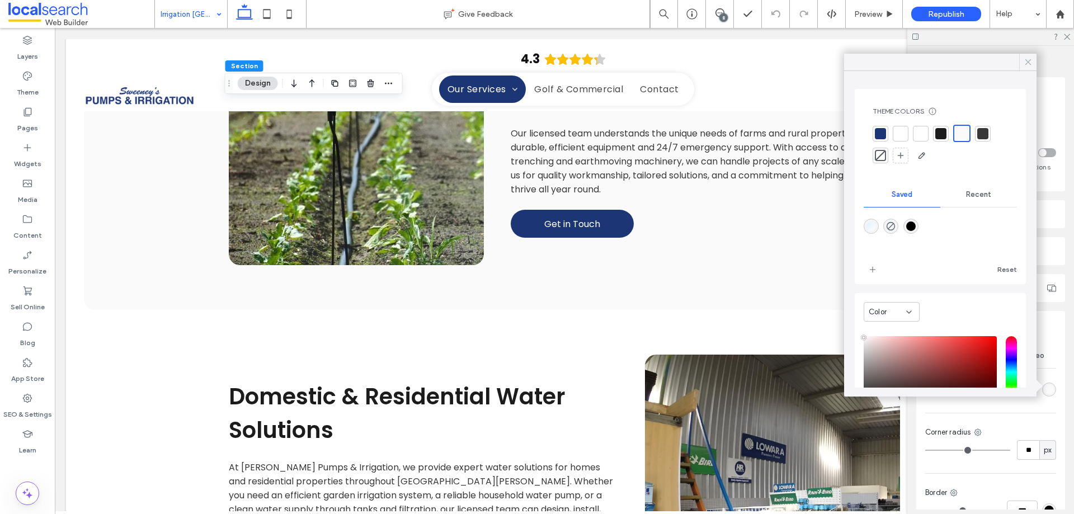
click at [1031, 59] on icon at bounding box center [1028, 62] width 10 height 10
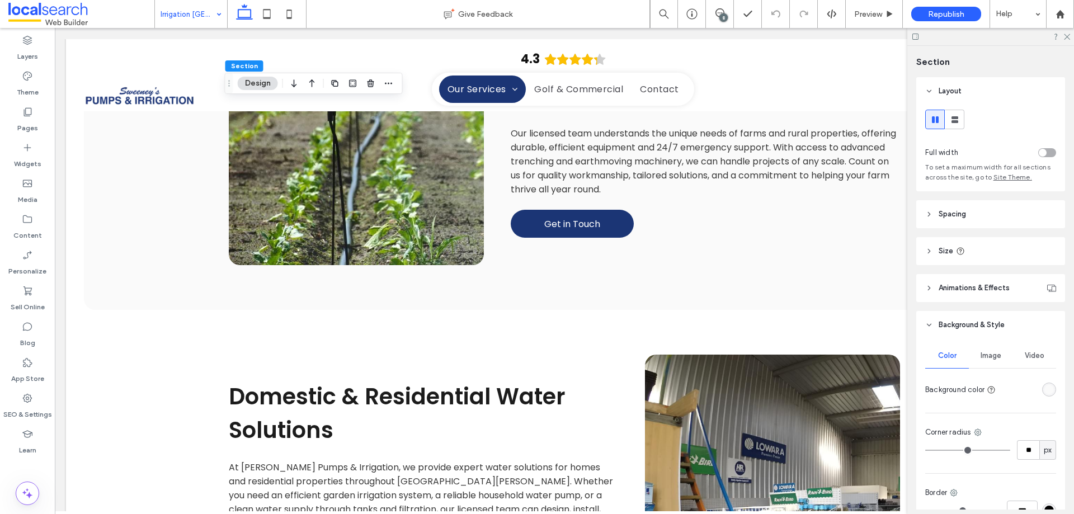
click at [973, 214] on header "Spacing" at bounding box center [990, 214] width 149 height 28
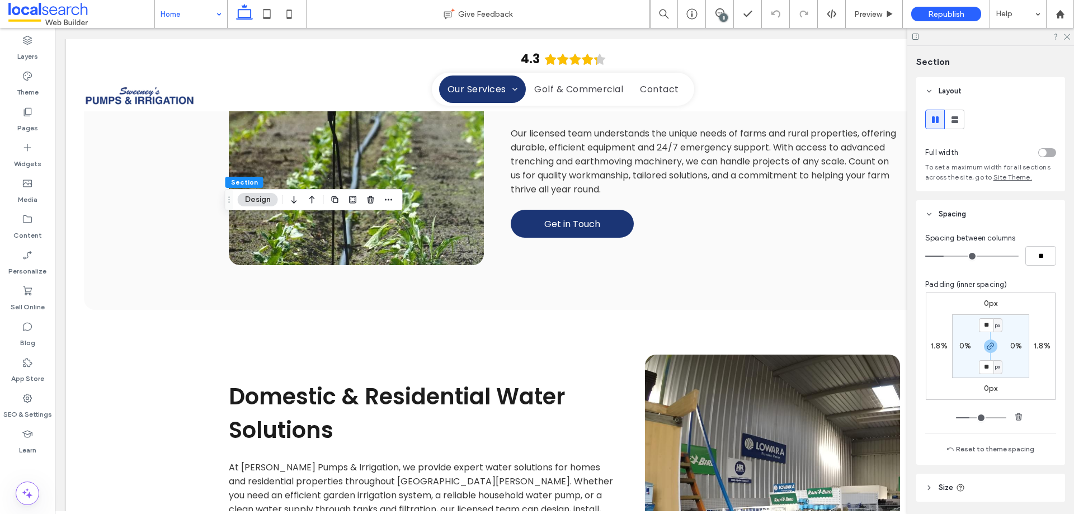
click at [986, 305] on label "0px" at bounding box center [991, 304] width 14 height 10
type input "*"
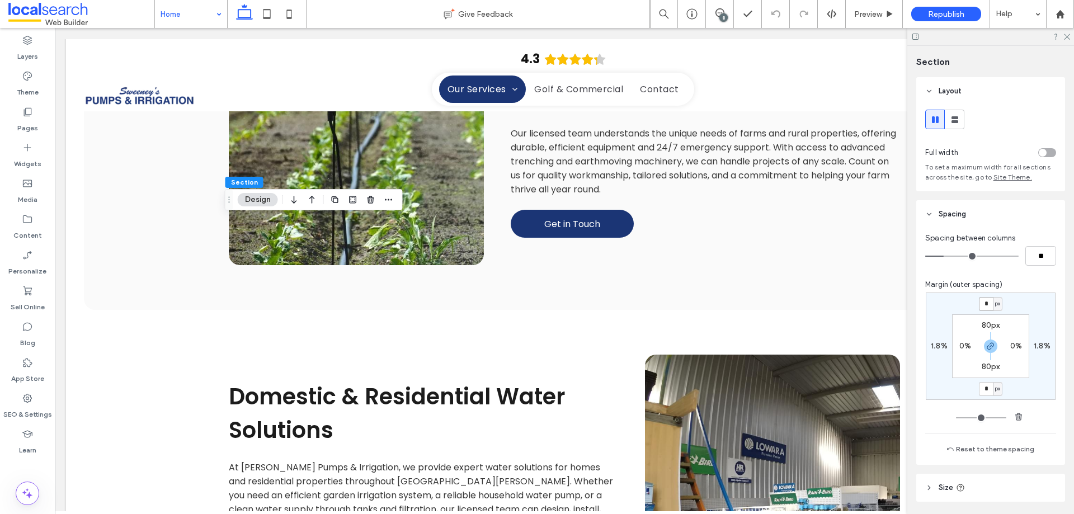
click at [986, 301] on input "*" at bounding box center [986, 304] width 15 height 14
click at [990, 345] on icon "button" at bounding box center [990, 346] width 9 height 9
click at [985, 304] on input "*" at bounding box center [986, 304] width 15 height 14
type input "**"
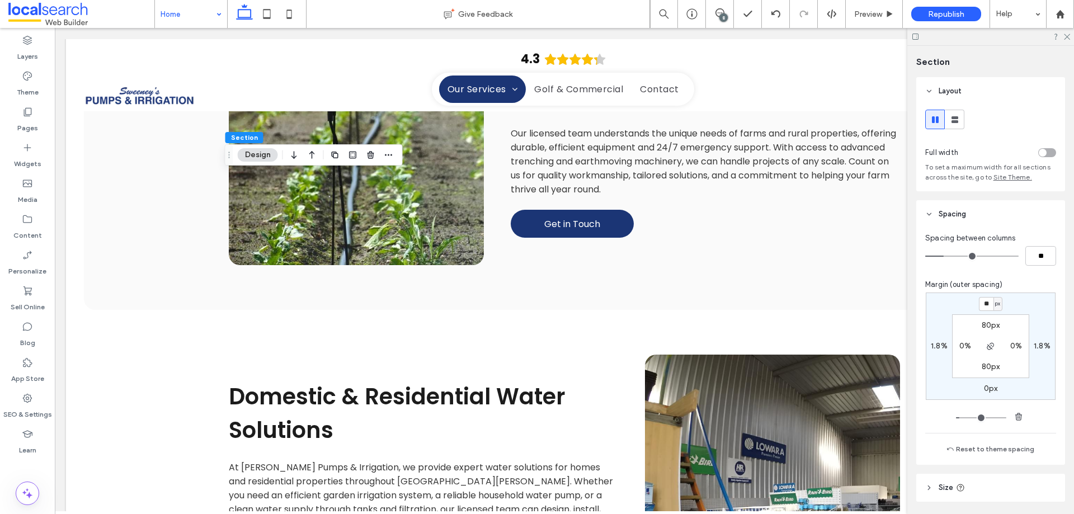
click at [21, 470] on div "Layers Theme Pages Widgets Media Content Personalize Sell Online Blog App Store…" at bounding box center [27, 271] width 55 height 486
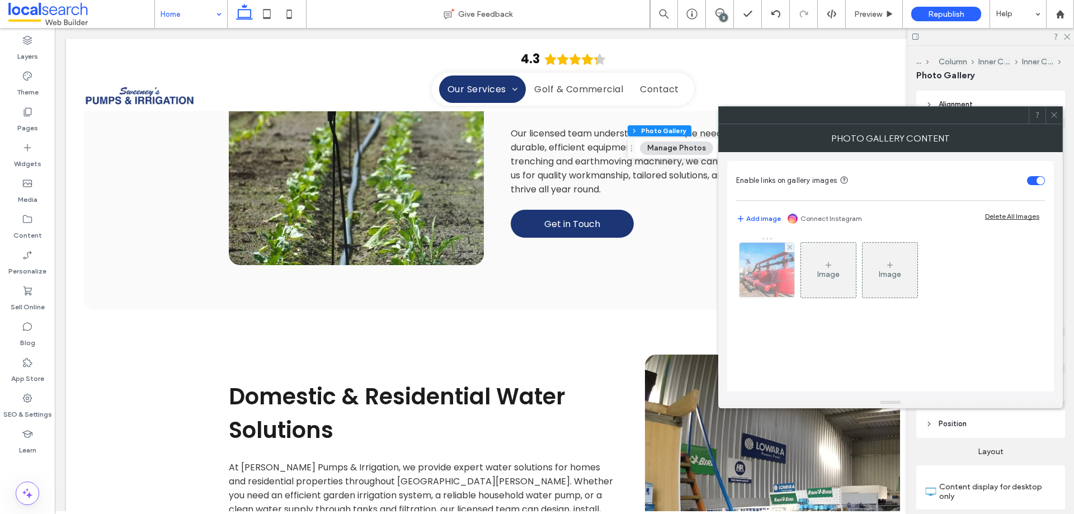
click at [777, 274] on img at bounding box center [767, 270] width 74 height 55
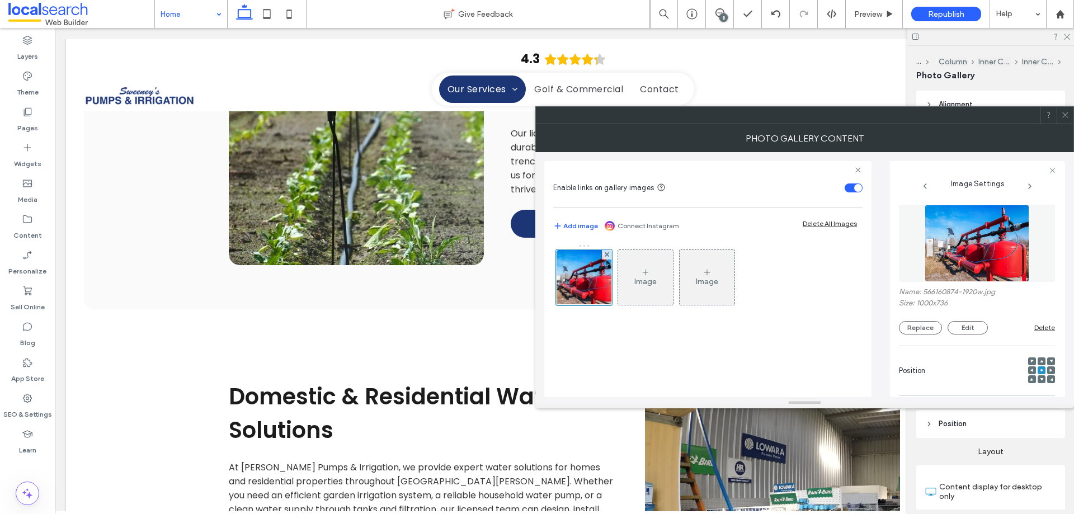
click at [972, 260] on figure at bounding box center [977, 243] width 156 height 77
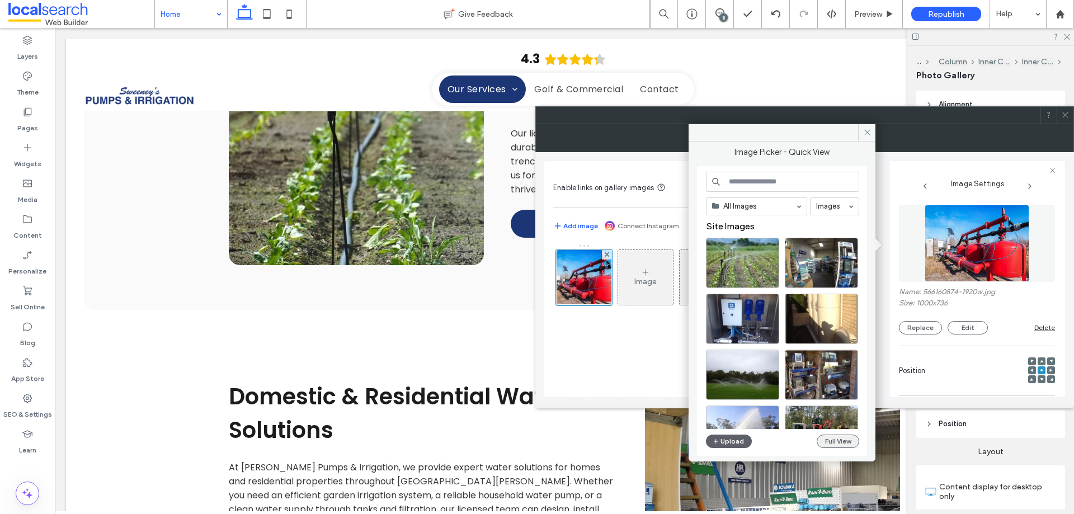
click at [835, 443] on button "Full View" at bounding box center [838, 441] width 43 height 13
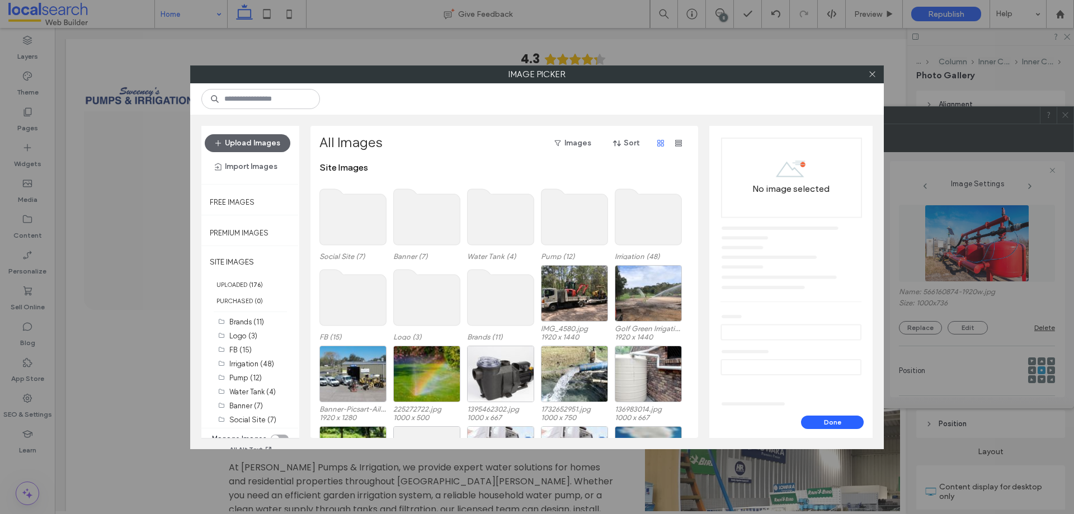
click at [279, 436] on div "toggle" at bounding box center [280, 439] width 18 height 9
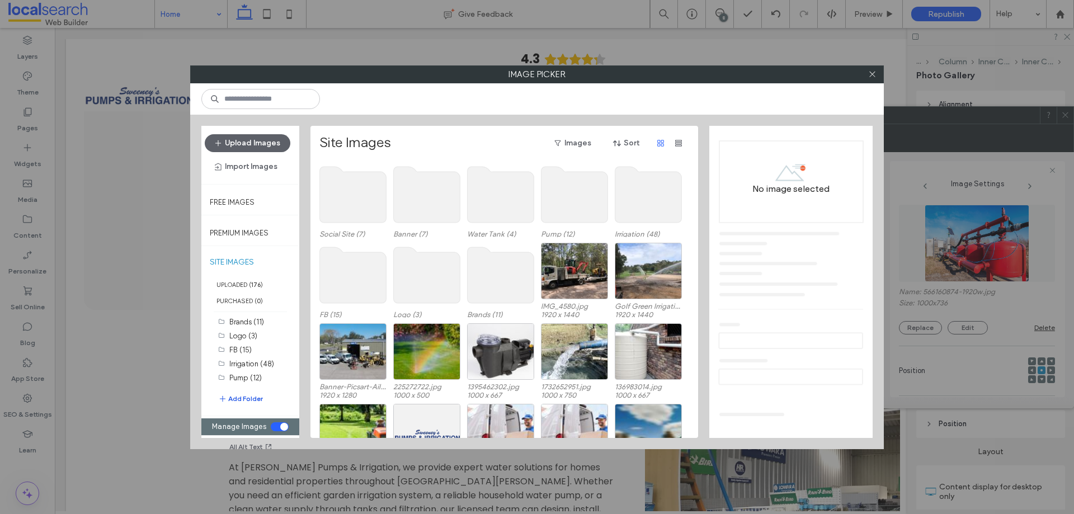
click at [251, 398] on button "Add Folder" at bounding box center [240, 398] width 45 height 11
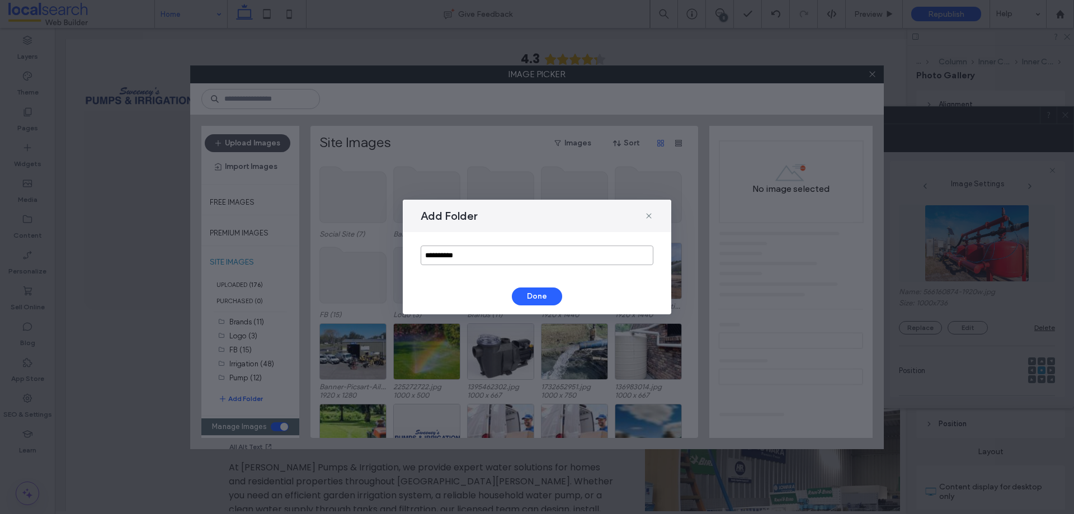
drag, startPoint x: 436, startPoint y: 255, endPoint x: 329, endPoint y: 255, distance: 107.4
click at [332, 255] on div "**********" at bounding box center [537, 257] width 1074 height 514
type input "*********"
click at [524, 302] on button "Done" at bounding box center [537, 297] width 50 height 18
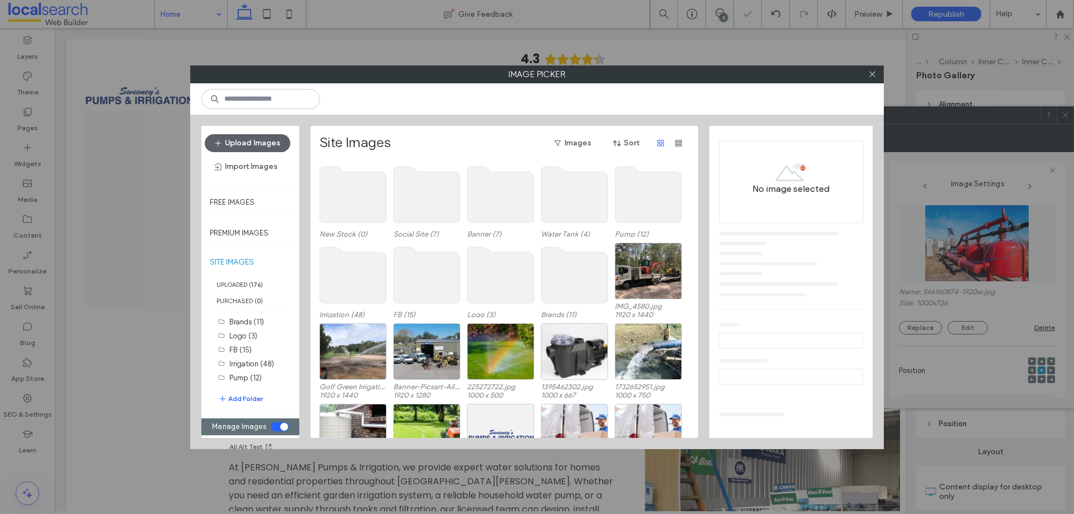
click at [343, 200] on use at bounding box center [353, 195] width 67 height 56
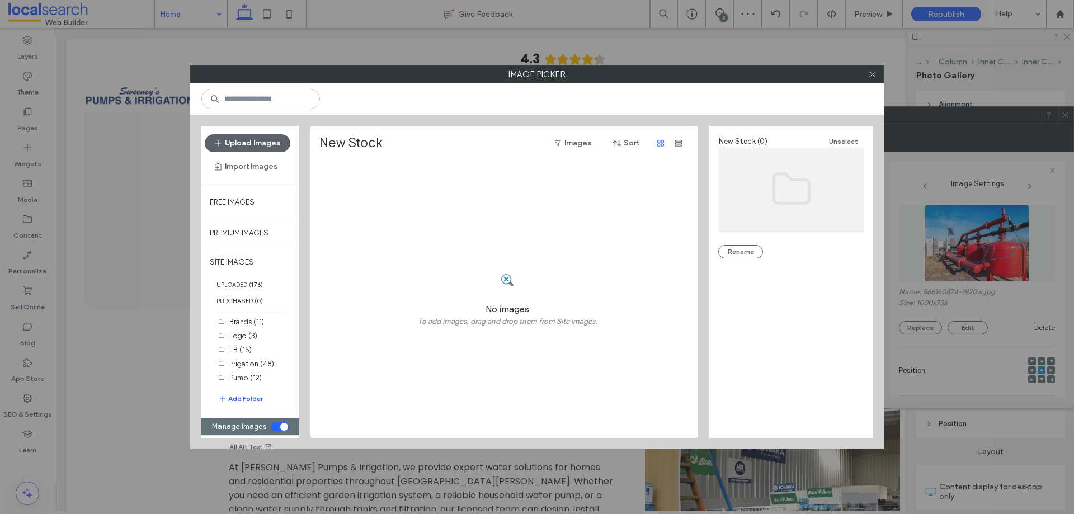
click at [280, 427] on div "toggle" at bounding box center [284, 427] width 8 height 8
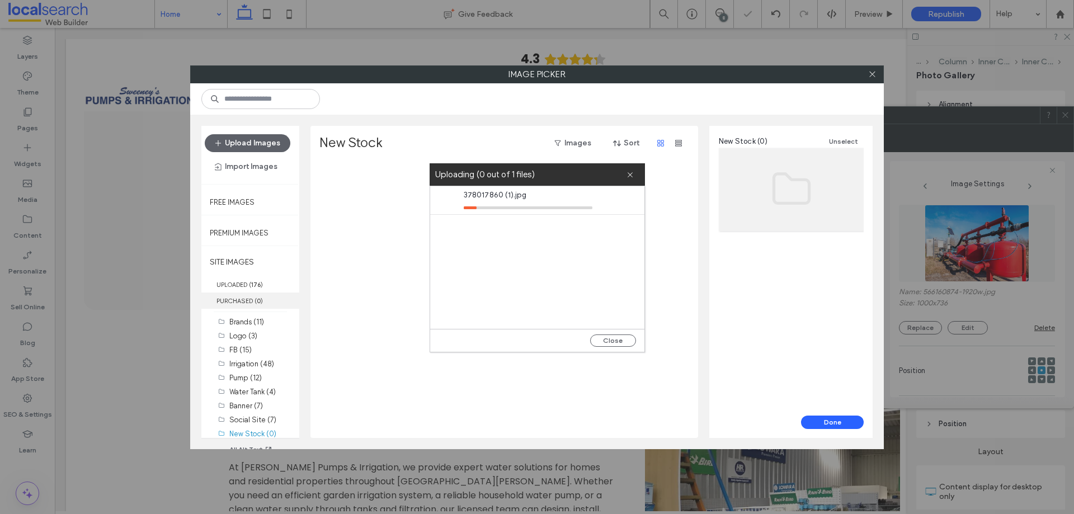
scroll to position [20, 0]
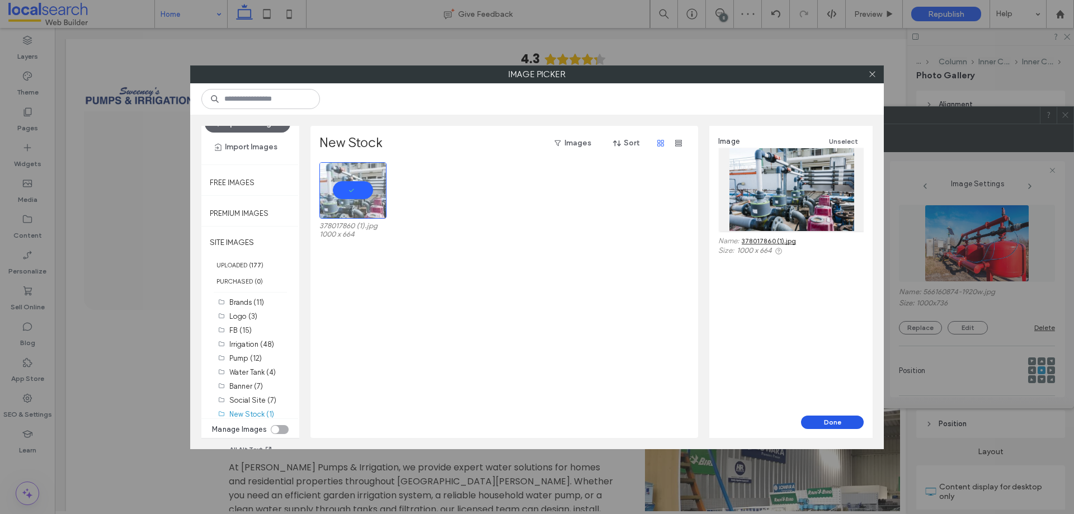
click at [809, 423] on button "Done" at bounding box center [832, 422] width 63 height 13
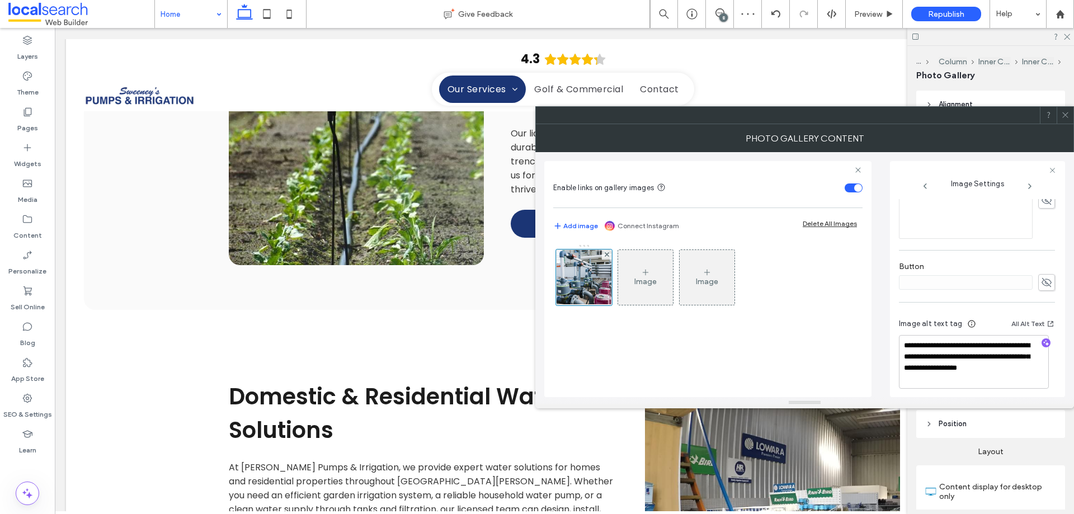
scroll to position [342, 0]
drag, startPoint x: 977, startPoint y: 351, endPoint x: 1045, endPoint y: 397, distance: 81.8
click at [1045, 401] on div "**********" at bounding box center [804, 266] width 539 height 284
type textarea "**********"
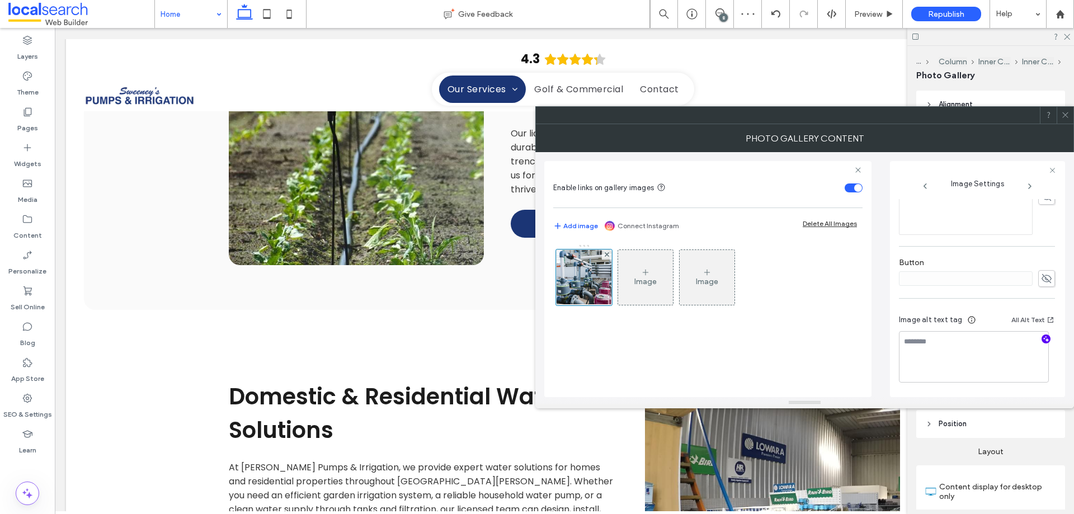
click at [1042, 336] on icon "button" at bounding box center [1046, 339] width 8 height 8
type textarea "**********"
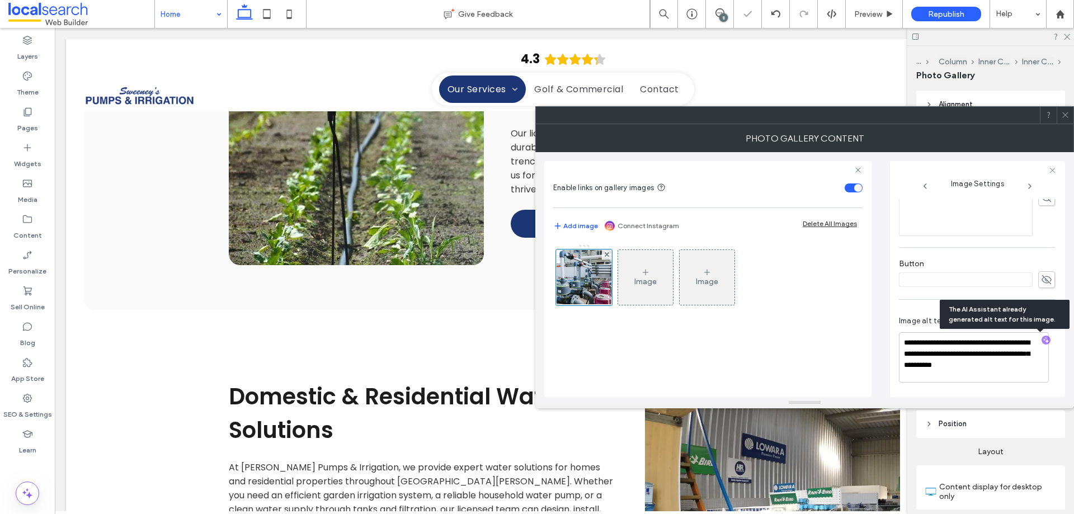
click at [1067, 116] on icon at bounding box center [1065, 115] width 8 height 8
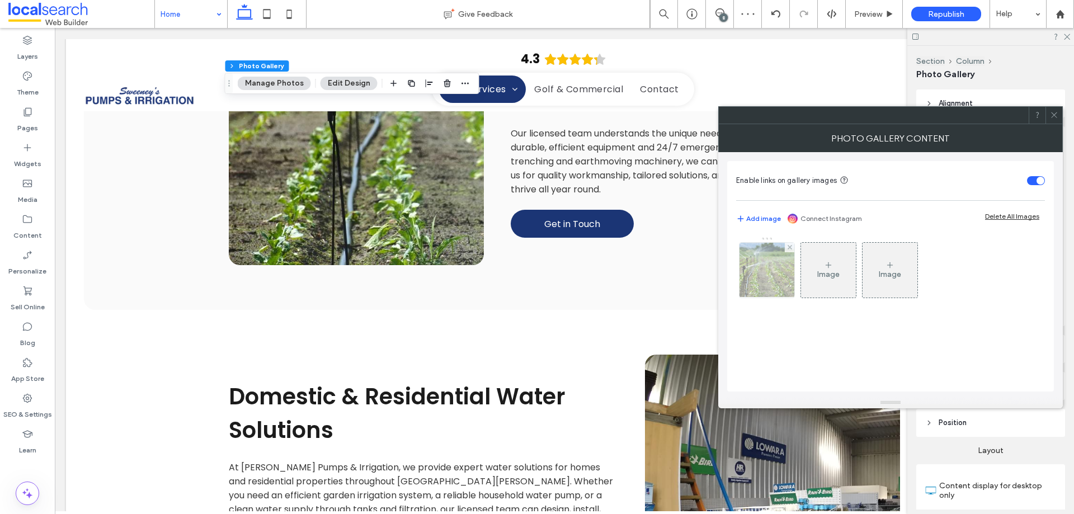
click at [764, 273] on img at bounding box center [767, 270] width 83 height 55
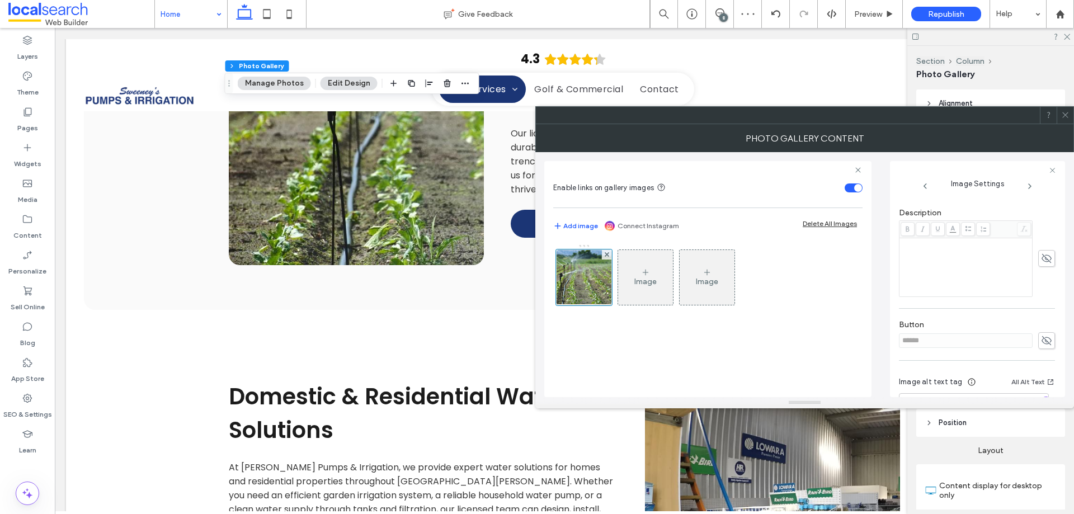
scroll to position [331, 0]
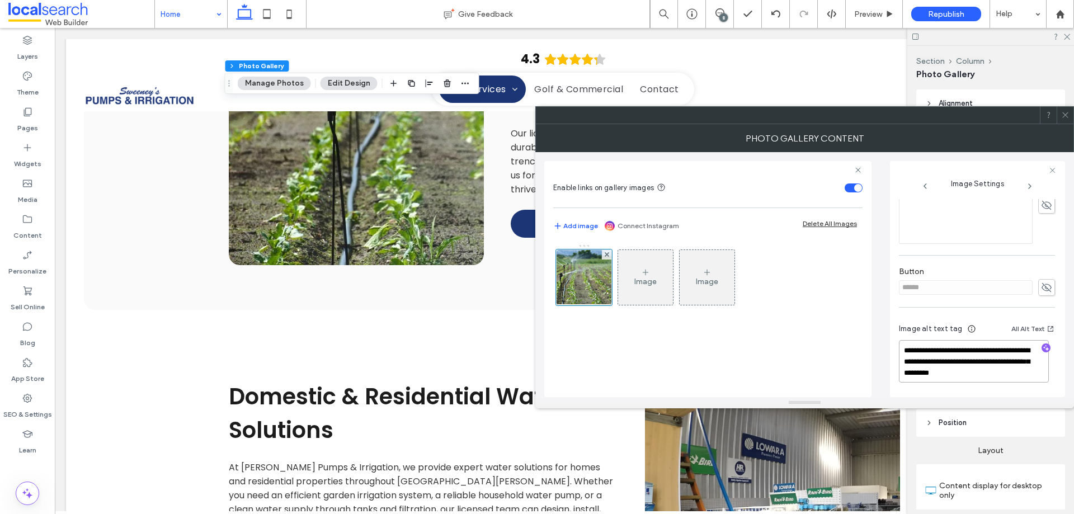
drag, startPoint x: 974, startPoint y: 361, endPoint x: 1074, endPoint y: 399, distance: 106.8
click at [1074, 399] on div "**********" at bounding box center [804, 266] width 539 height 284
click at [1065, 110] on span at bounding box center [1065, 115] width 8 height 17
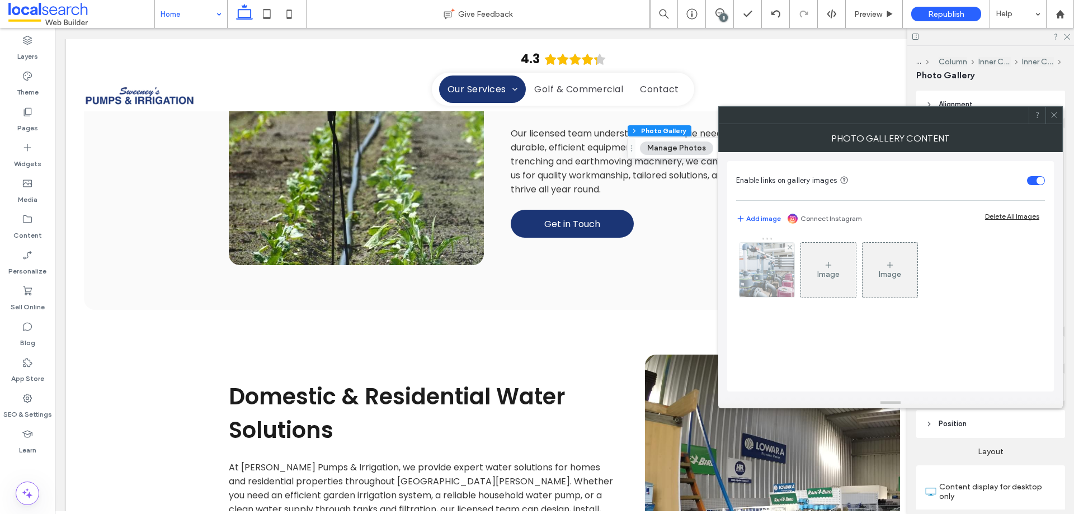
click at [770, 270] on img at bounding box center [767, 270] width 83 height 55
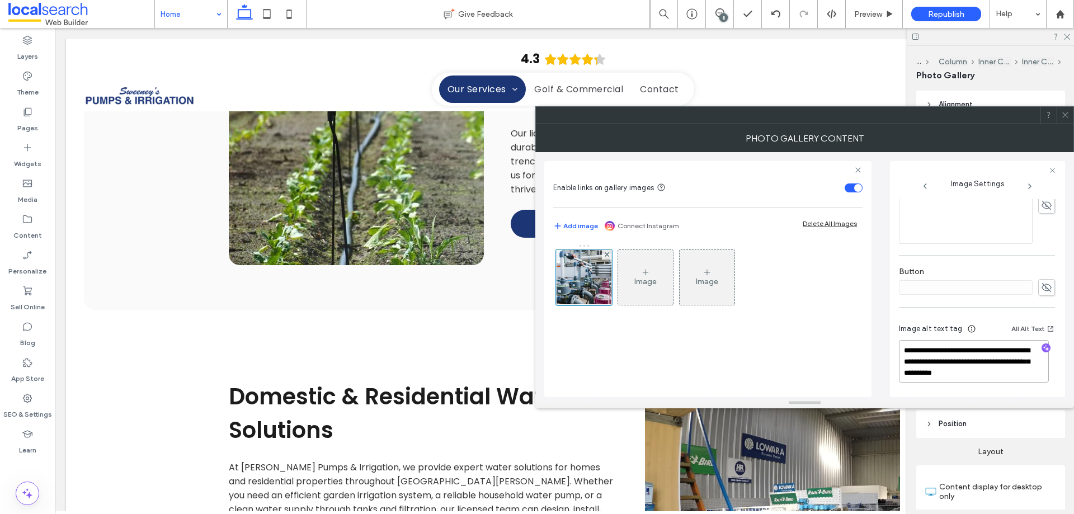
click at [953, 354] on textarea "**********" at bounding box center [974, 361] width 150 height 43
click at [1001, 368] on textarea "**********" at bounding box center [974, 361] width 150 height 43
click at [1039, 373] on textarea "**********" at bounding box center [974, 361] width 150 height 43
paste textarea "**********"
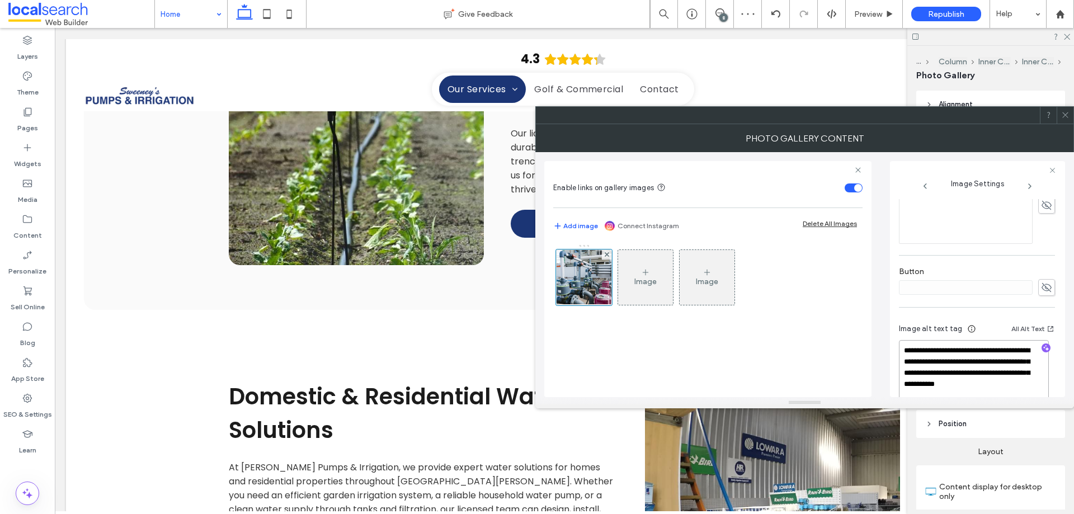
type textarea "**********"
click at [726, 350] on div "Image Image" at bounding box center [707, 314] width 309 height 153
click at [32, 469] on div at bounding box center [27, 465] width 55 height 11
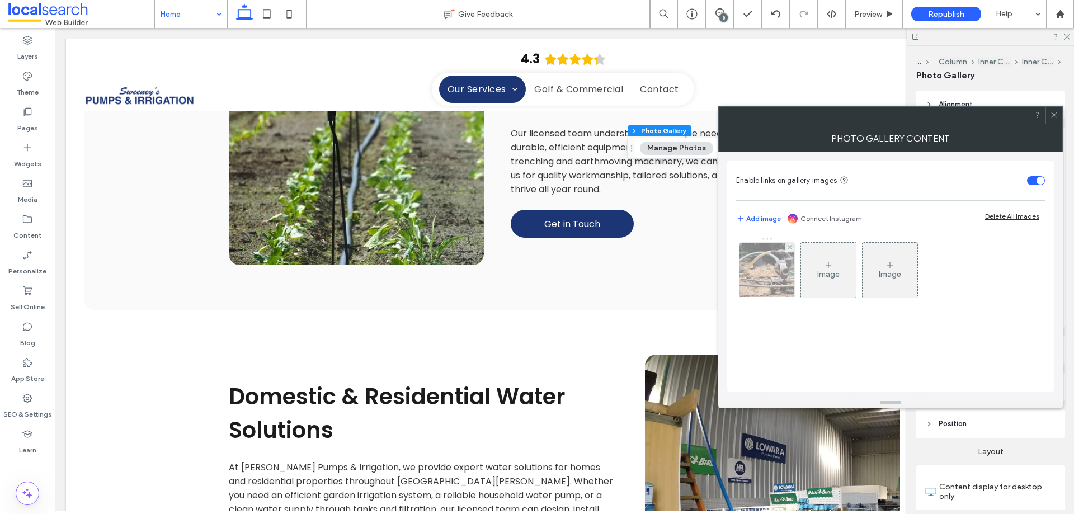
click at [770, 273] on img at bounding box center [767, 270] width 83 height 55
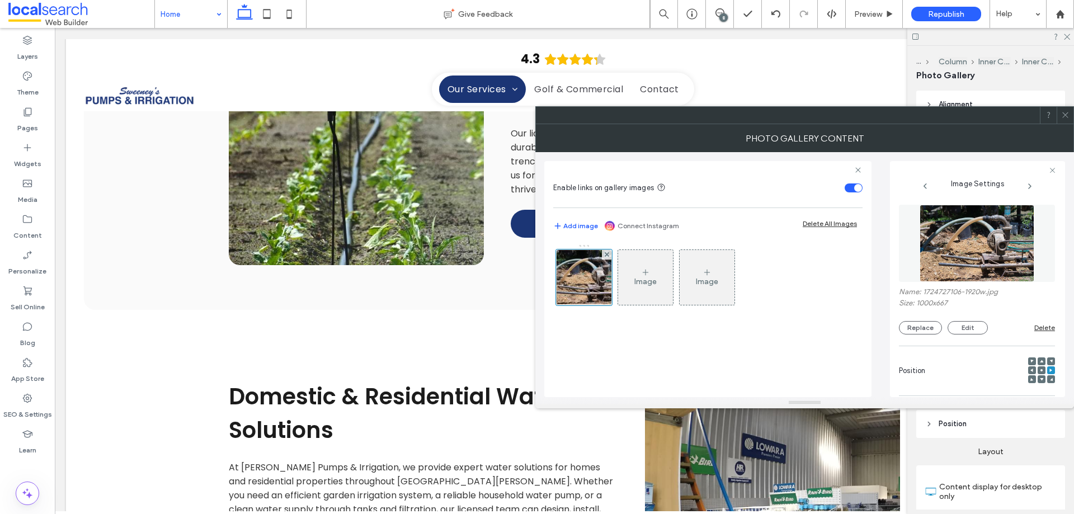
click at [982, 250] on figure at bounding box center [977, 243] width 156 height 77
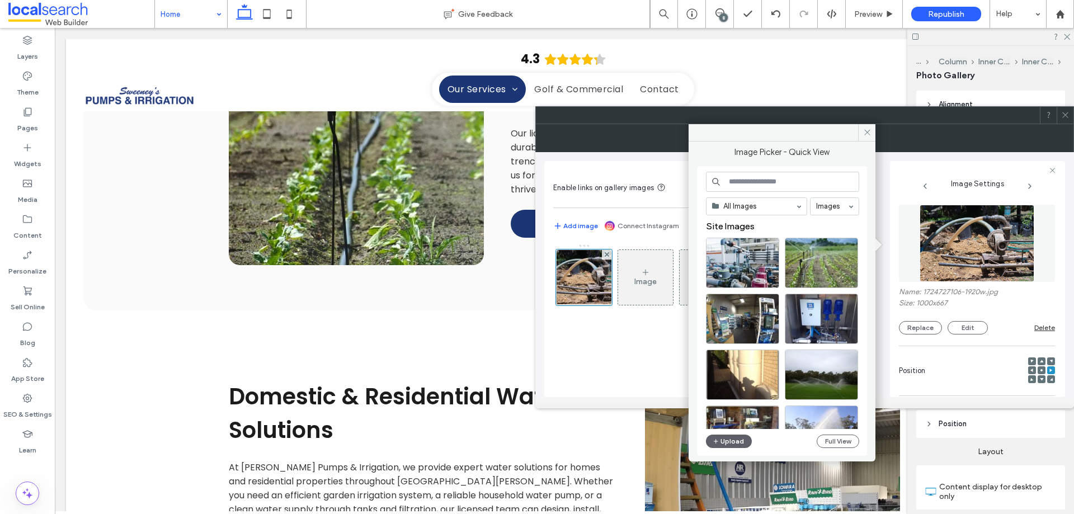
click at [845, 449] on div "All Images Images Site Images Upload Full View" at bounding box center [782, 311] width 153 height 279
click at [844, 443] on button "Full View" at bounding box center [838, 441] width 43 height 13
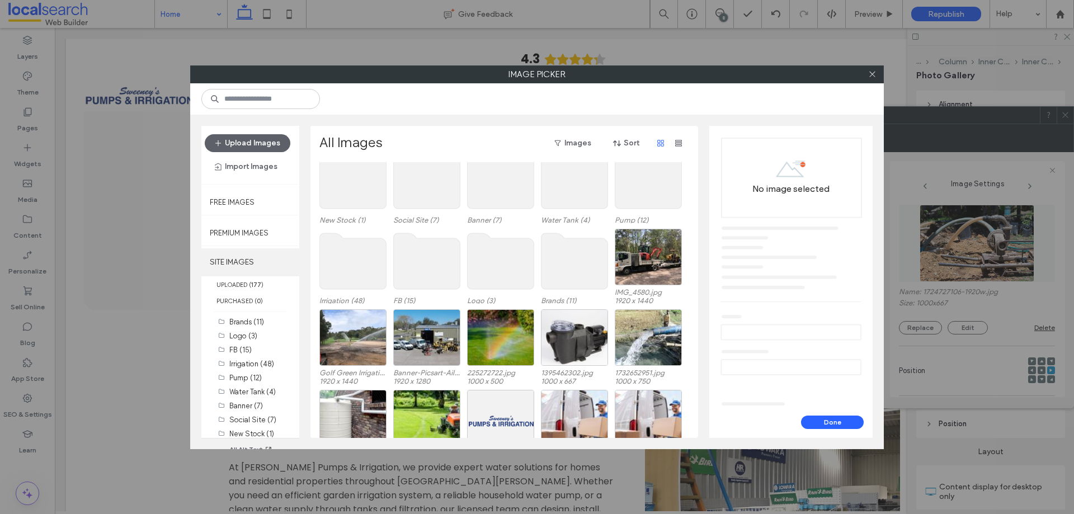
scroll to position [56, 0]
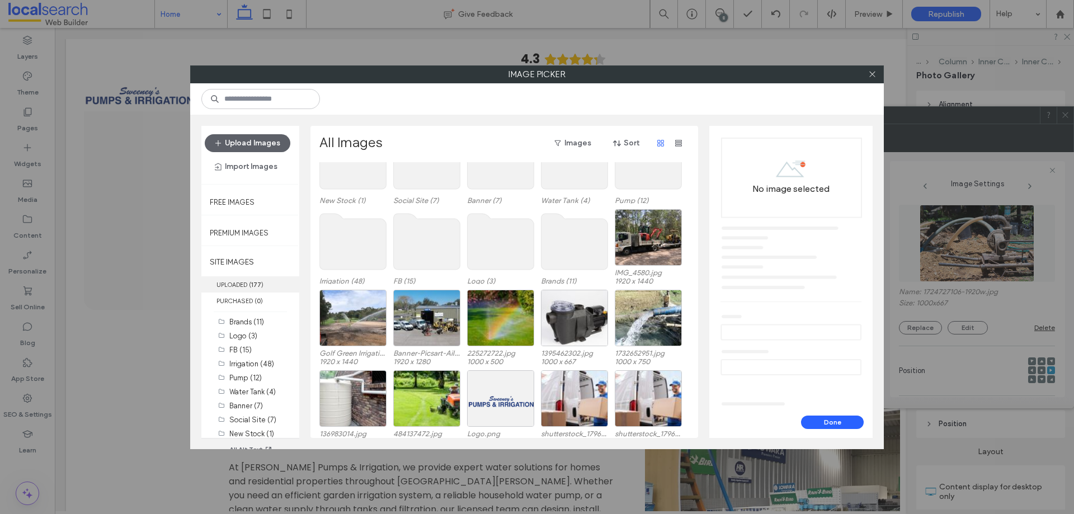
click at [252, 283] on span "( 177 )" at bounding box center [256, 285] width 15 height 8
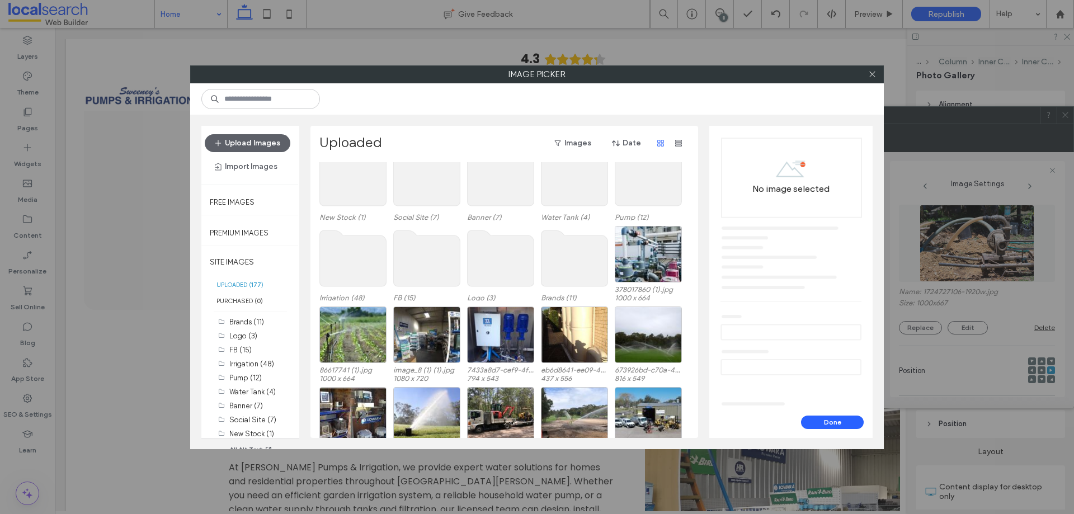
scroll to position [0, 0]
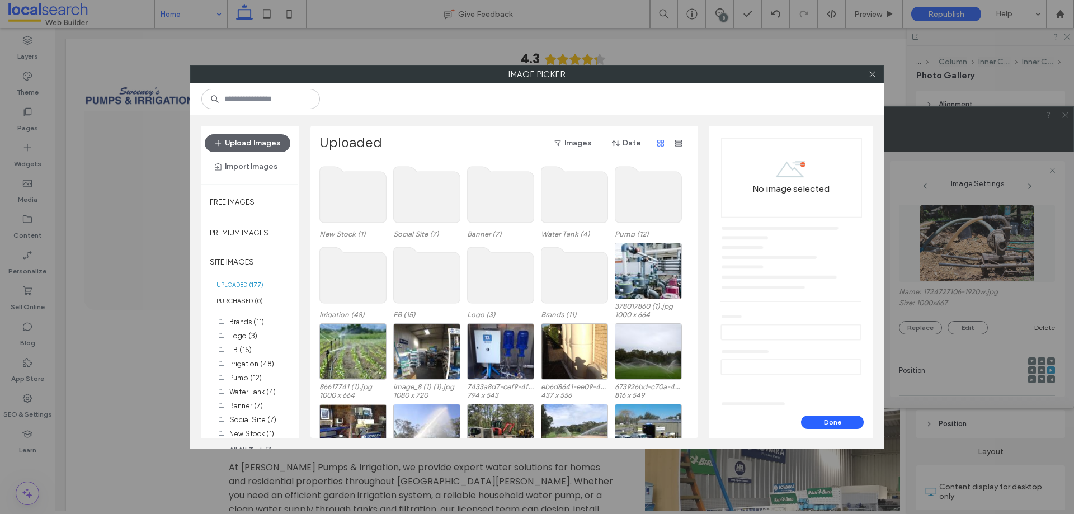
click at [366, 196] on use at bounding box center [353, 195] width 67 height 56
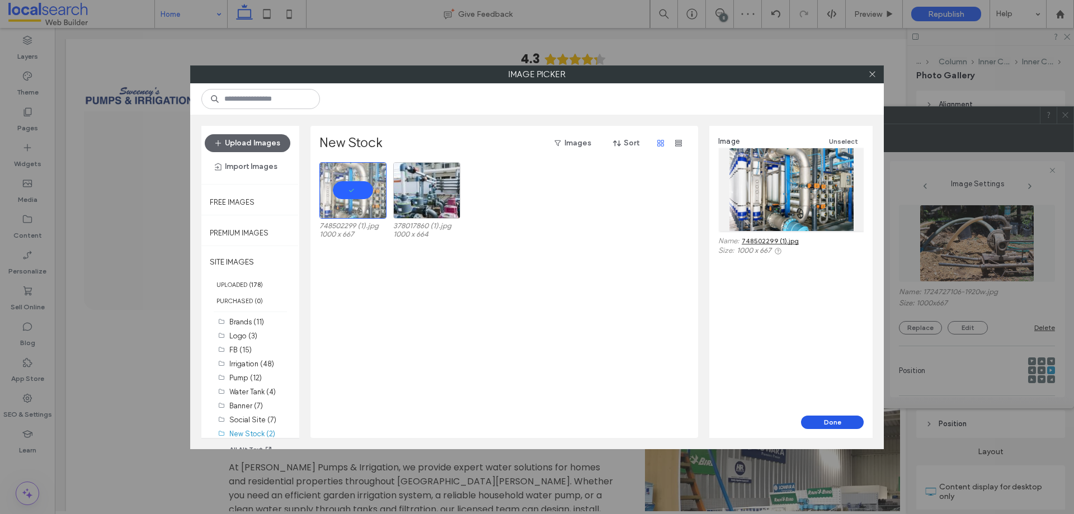
click at [835, 422] on button "Done" at bounding box center [832, 422] width 63 height 13
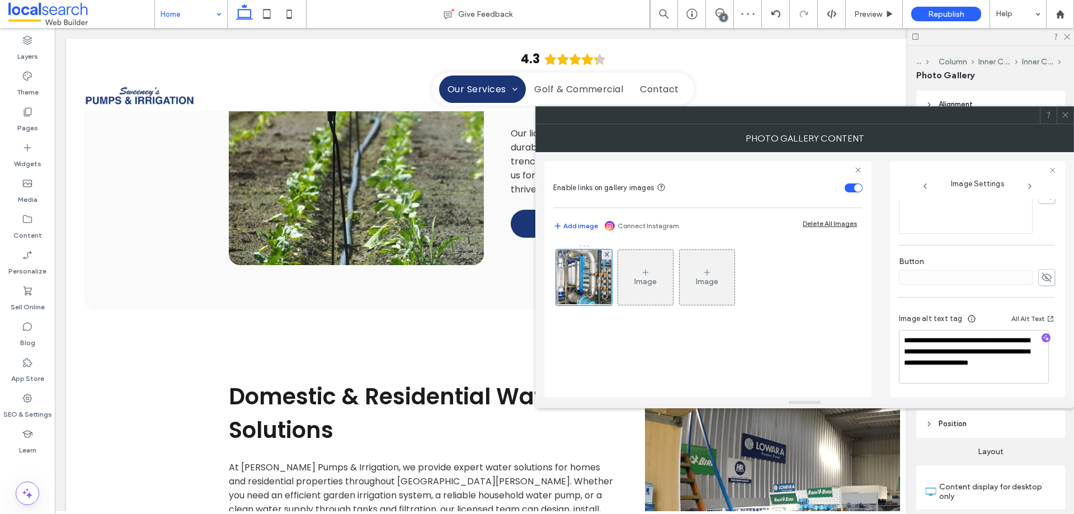
scroll to position [342, 0]
click at [1042, 337] on icon "button" at bounding box center [1046, 337] width 8 height 8
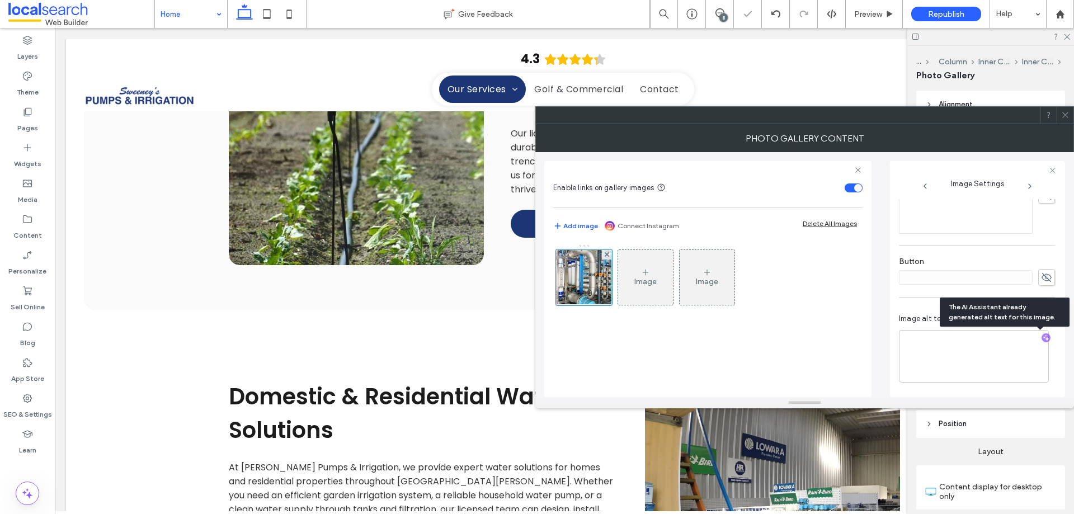
scroll to position [341, 0]
click at [919, 337] on textarea "**********" at bounding box center [974, 356] width 150 height 53
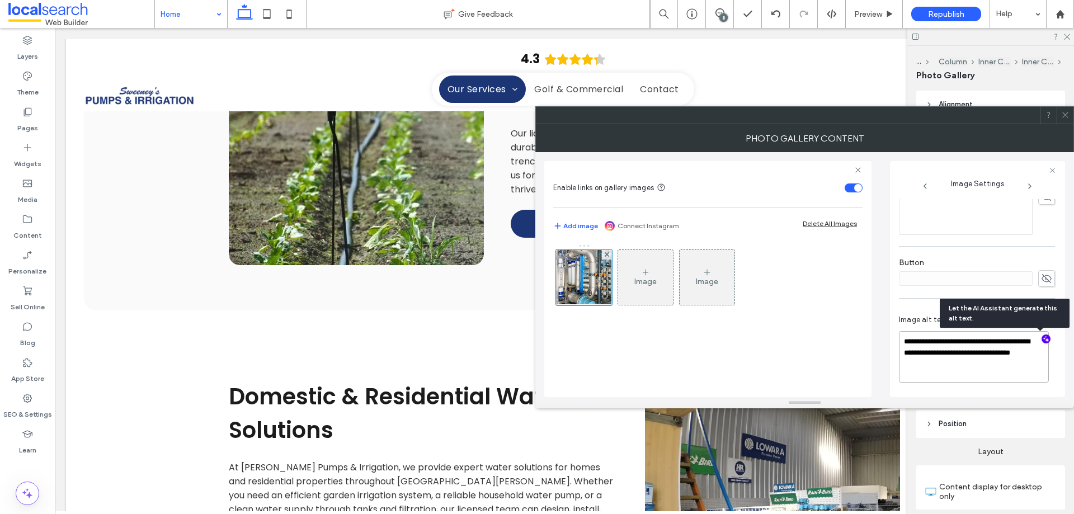
scroll to position [340, 0]
click at [982, 366] on textarea "**********" at bounding box center [974, 356] width 150 height 51
click at [955, 368] on textarea "**********" at bounding box center [974, 356] width 150 height 51
paste textarea "**********"
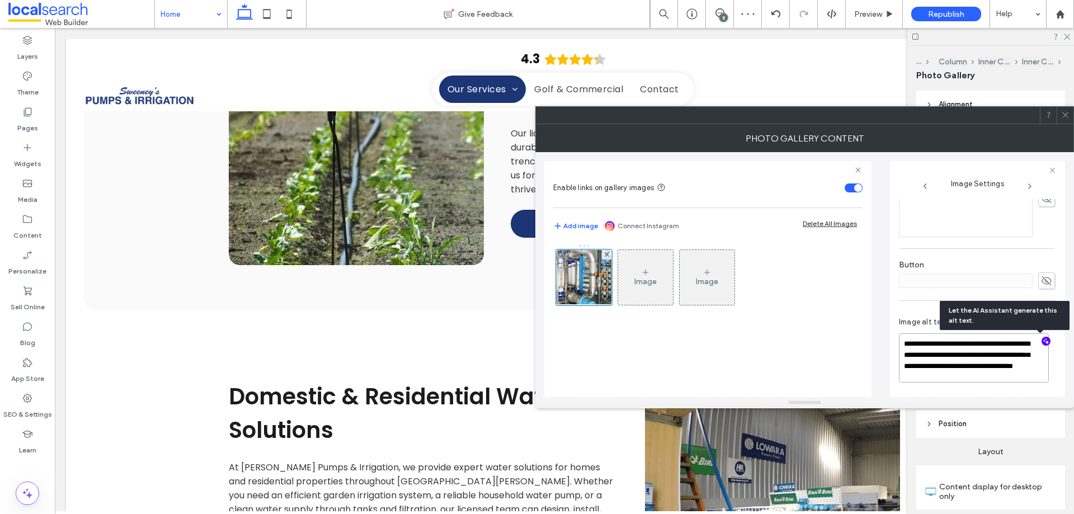
scroll to position [341, 0]
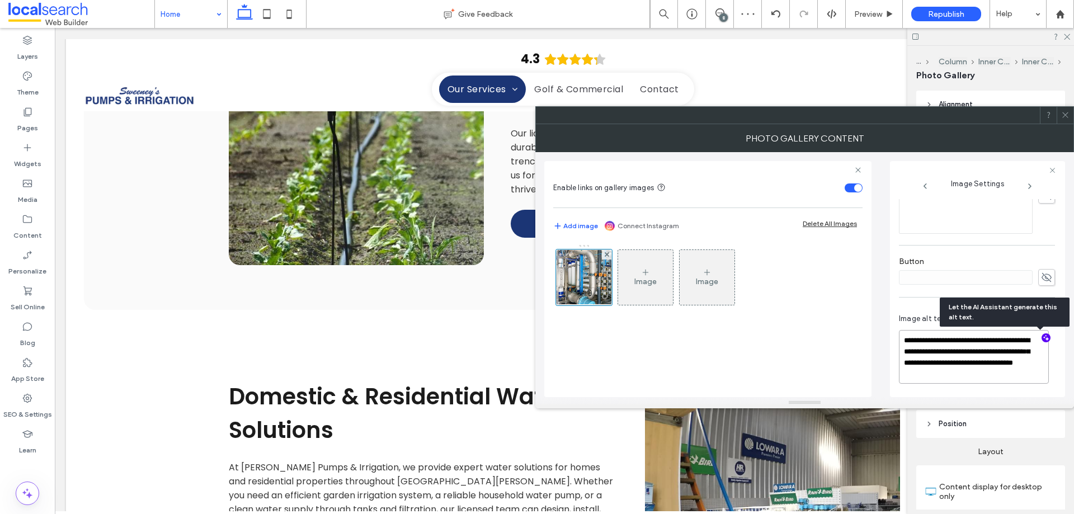
type textarea "**********"
click at [768, 330] on div "Image Image" at bounding box center [707, 314] width 309 height 153
click at [1069, 114] on icon at bounding box center [1065, 115] width 8 height 8
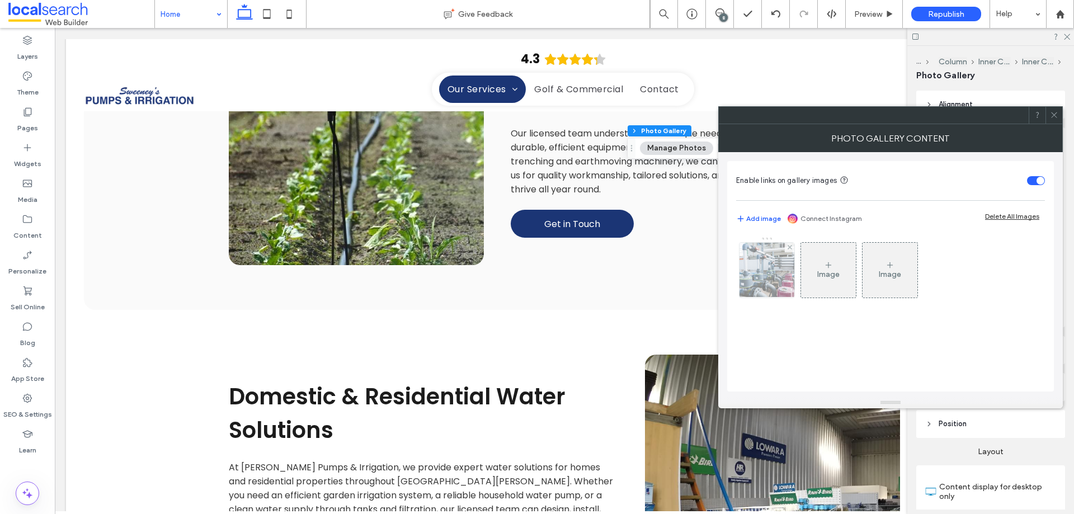
click at [779, 274] on img at bounding box center [767, 270] width 83 height 55
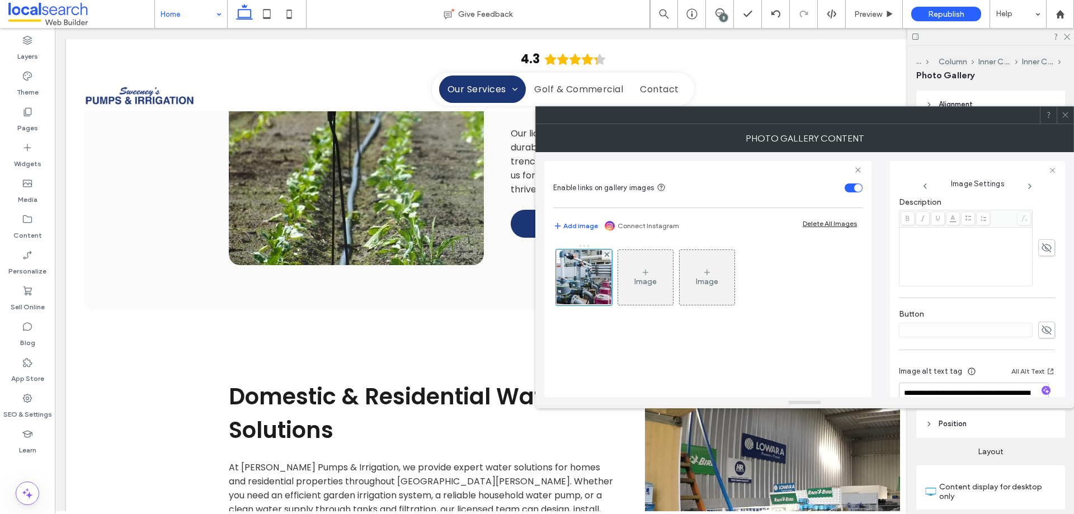
scroll to position [353, 0]
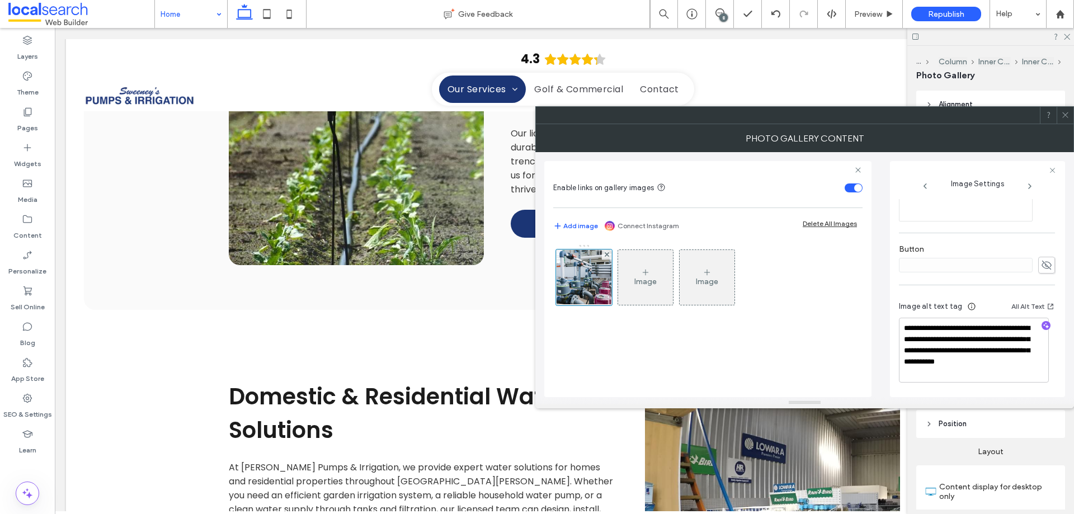
click at [1067, 111] on icon at bounding box center [1065, 115] width 8 height 8
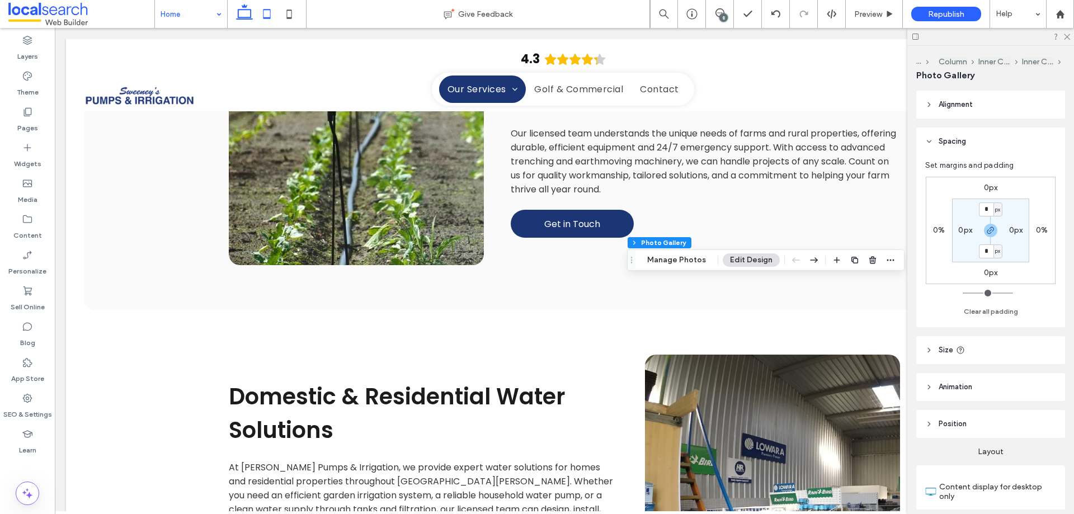
click at [265, 10] on icon at bounding box center [267, 14] width 22 height 22
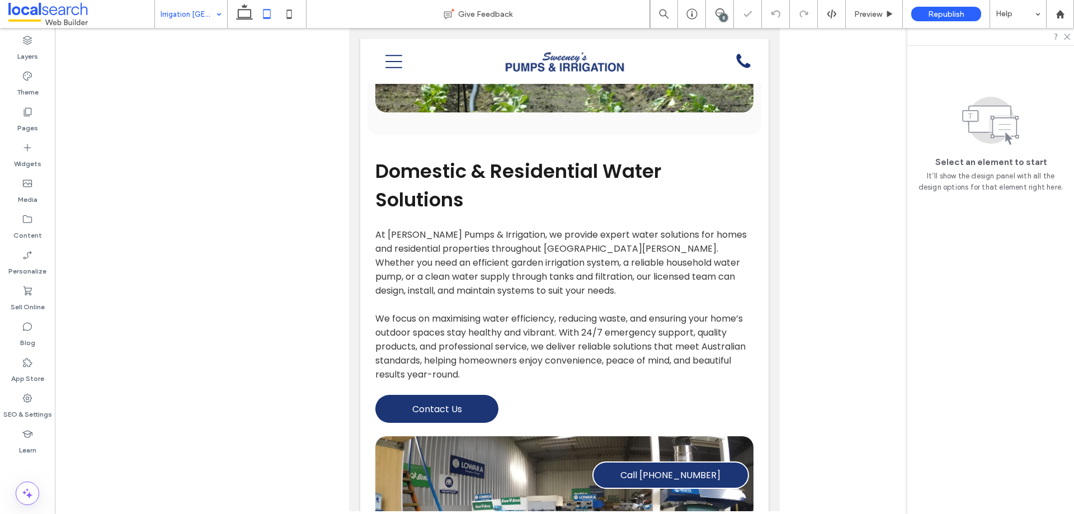
click at [190, 16] on input at bounding box center [188, 14] width 55 height 28
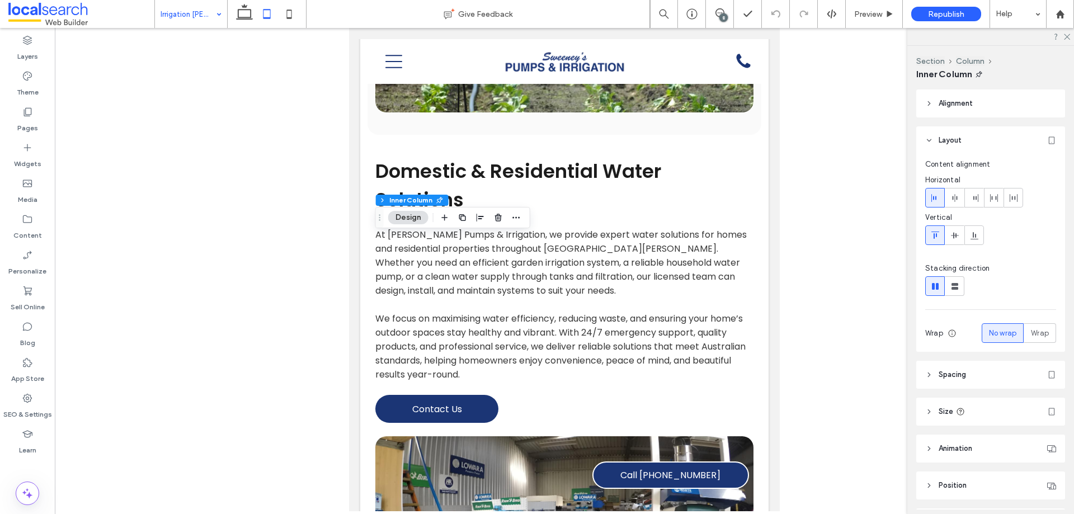
click at [244, 284] on div at bounding box center [564, 269] width 1019 height 483
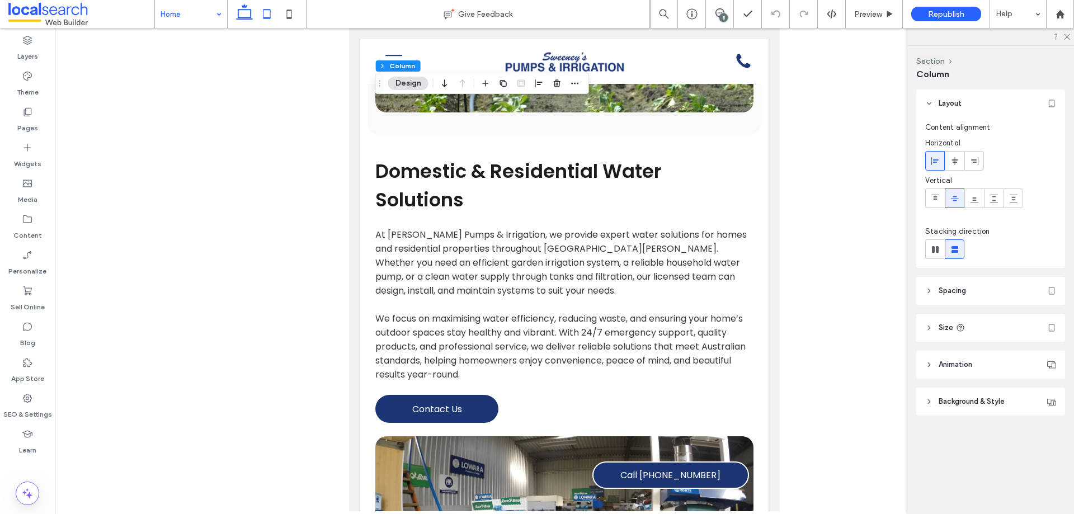
click at [238, 11] on icon at bounding box center [244, 14] width 22 height 22
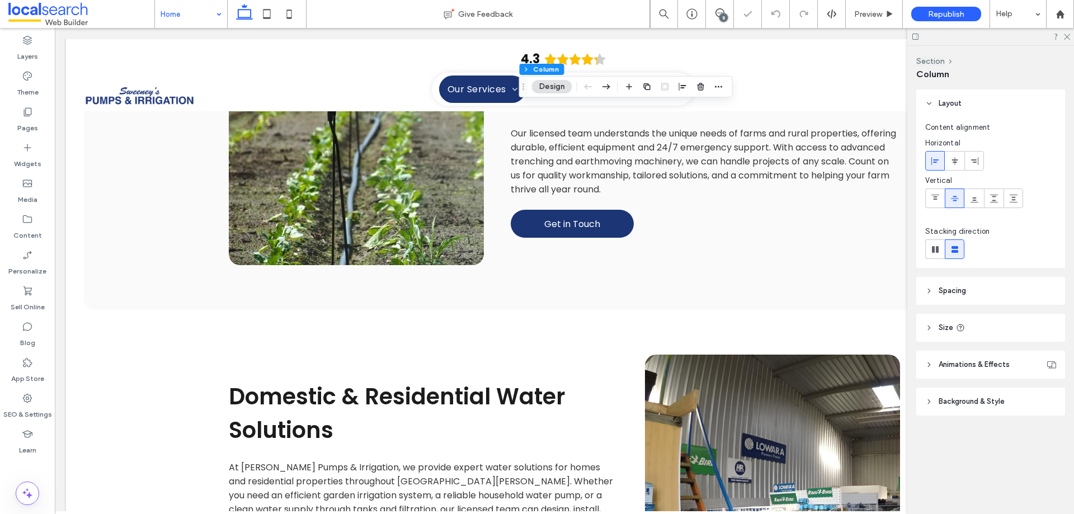
type input "**"
type input "***"
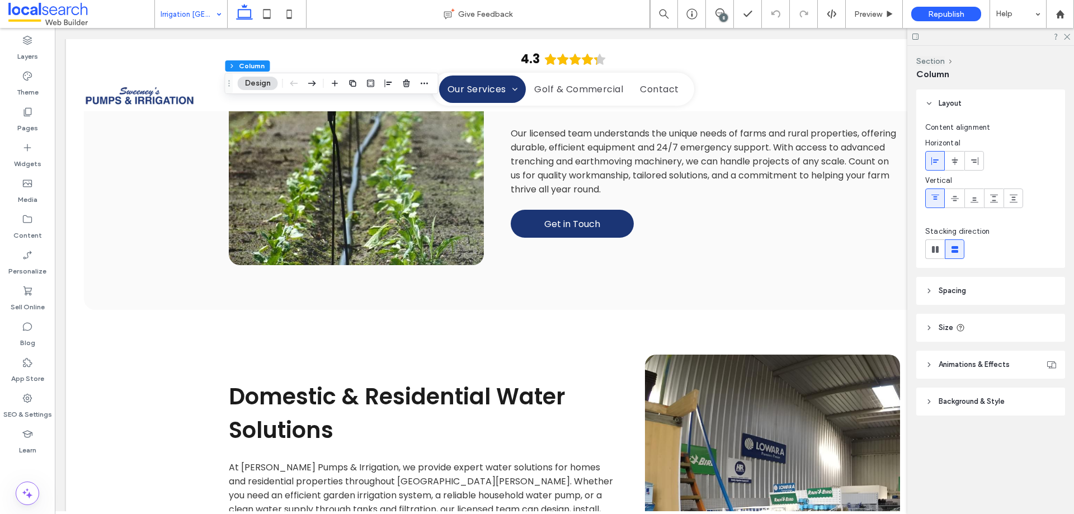
click at [984, 289] on header "Spacing" at bounding box center [990, 291] width 149 height 28
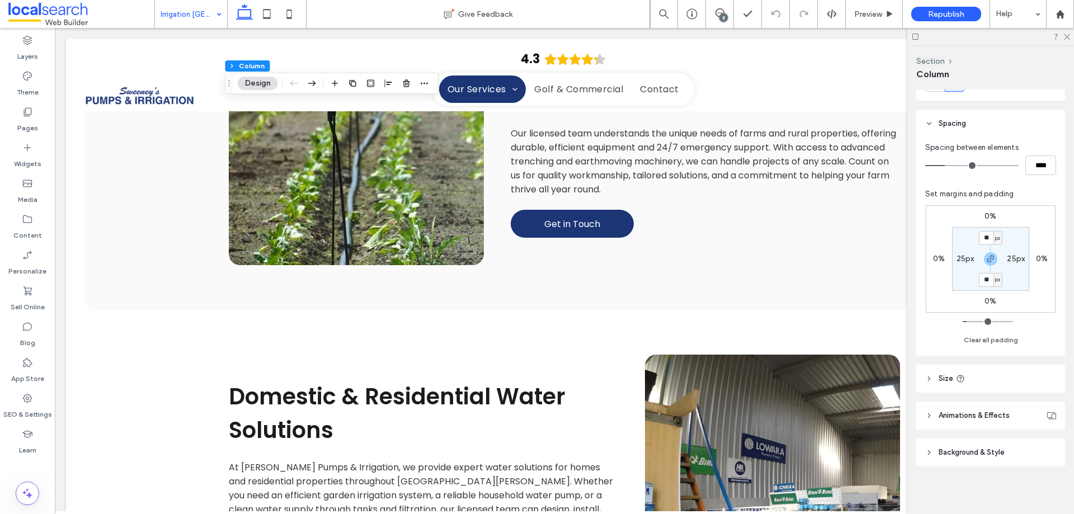
scroll to position [169, 0]
click at [988, 450] on span "Background & Style" at bounding box center [972, 450] width 66 height 11
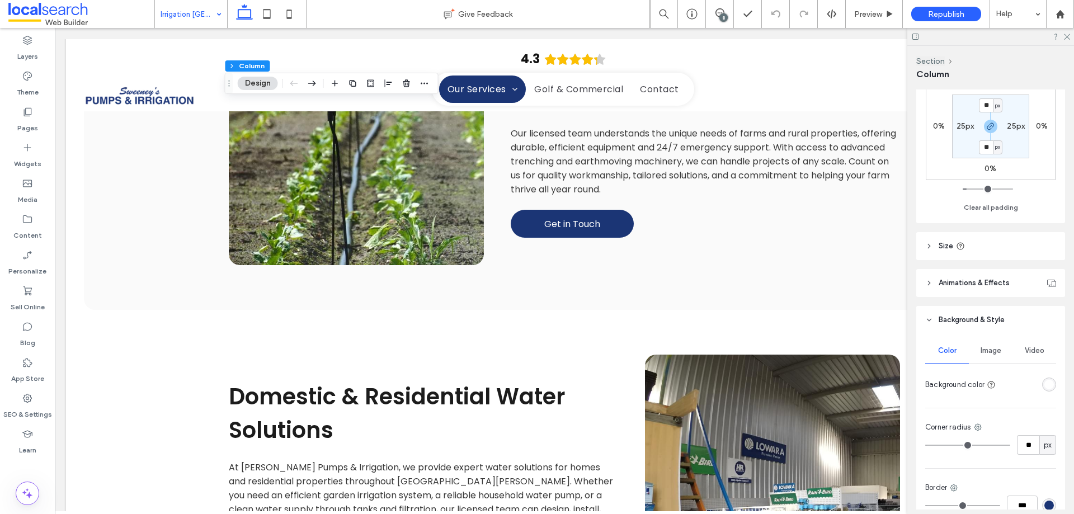
scroll to position [406, 0]
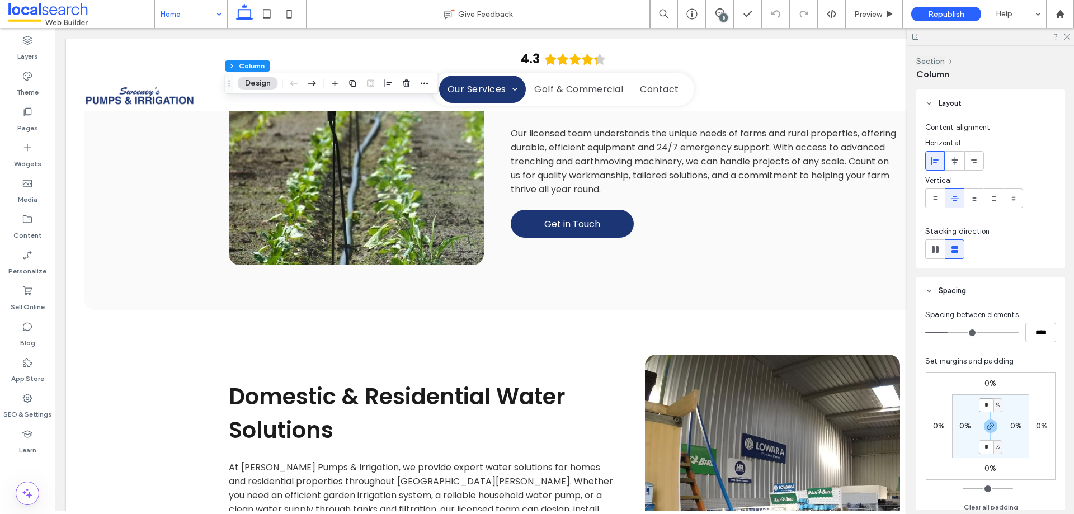
click at [986, 403] on input "*" at bounding box center [986, 405] width 15 height 14
click at [999, 401] on span "%" at bounding box center [998, 405] width 4 height 11
click at [994, 417] on span "px" at bounding box center [994, 422] width 8 height 11
click at [988, 408] on input "*" at bounding box center [986, 405] width 15 height 14
type input "**"
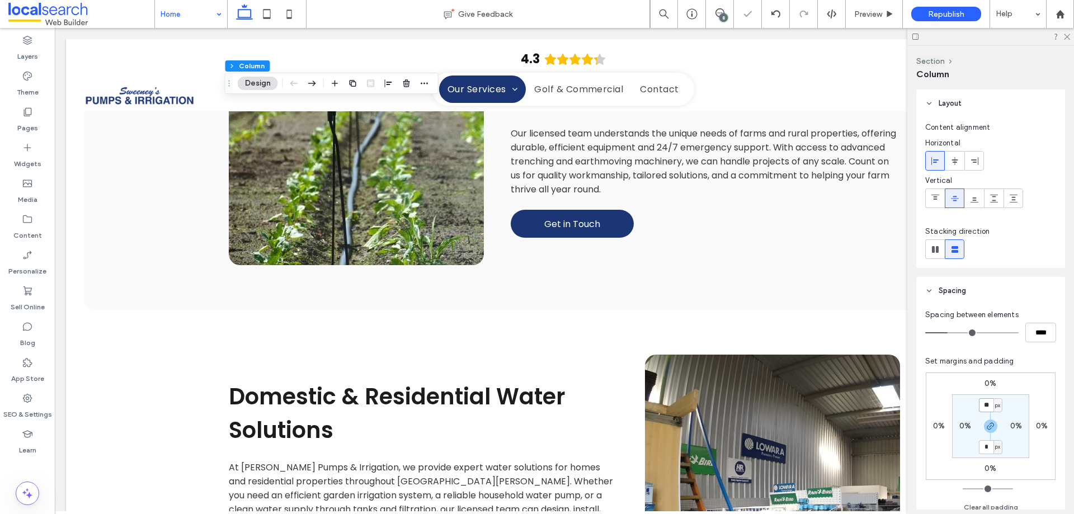
type input "**"
click at [1018, 422] on label "0%" at bounding box center [1016, 426] width 12 height 10
type input "*"
click at [1023, 427] on span "%" at bounding box center [1024, 426] width 4 height 11
drag, startPoint x: 1019, startPoint y: 440, endPoint x: 1016, endPoint y: 426, distance: 14.3
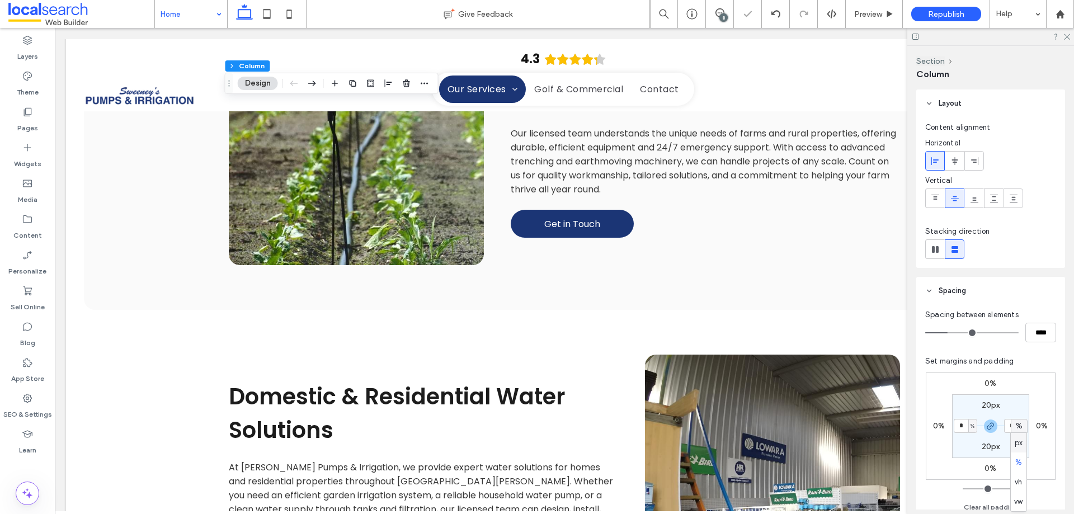
click at [1019, 438] on span "px" at bounding box center [1019, 442] width 8 height 11
click at [1013, 423] on input "*" at bounding box center [1011, 426] width 15 height 14
type input "**"
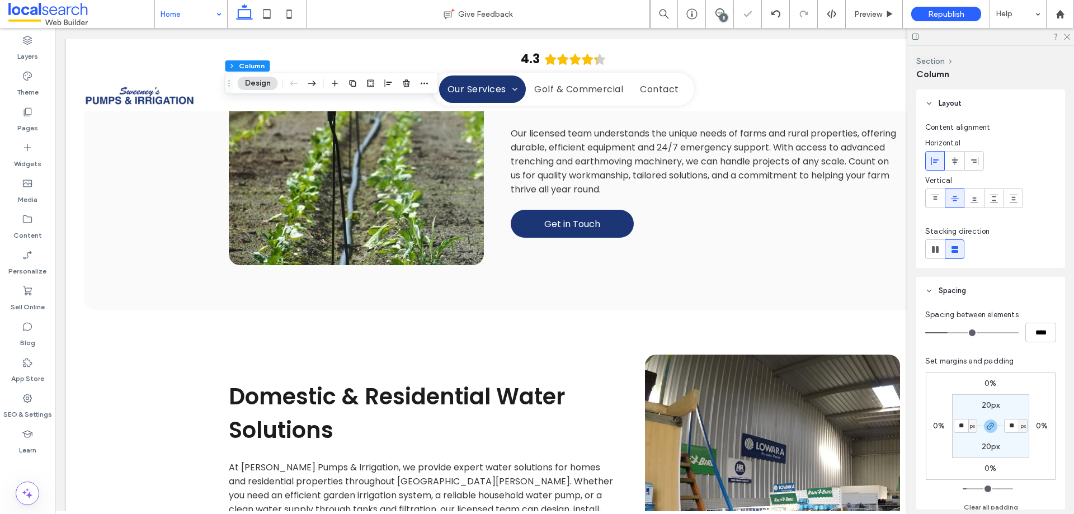
click at [992, 406] on label "20px" at bounding box center [991, 406] width 18 height 10
type input "**"
click at [989, 404] on input "**" at bounding box center [986, 405] width 15 height 14
type input "**"
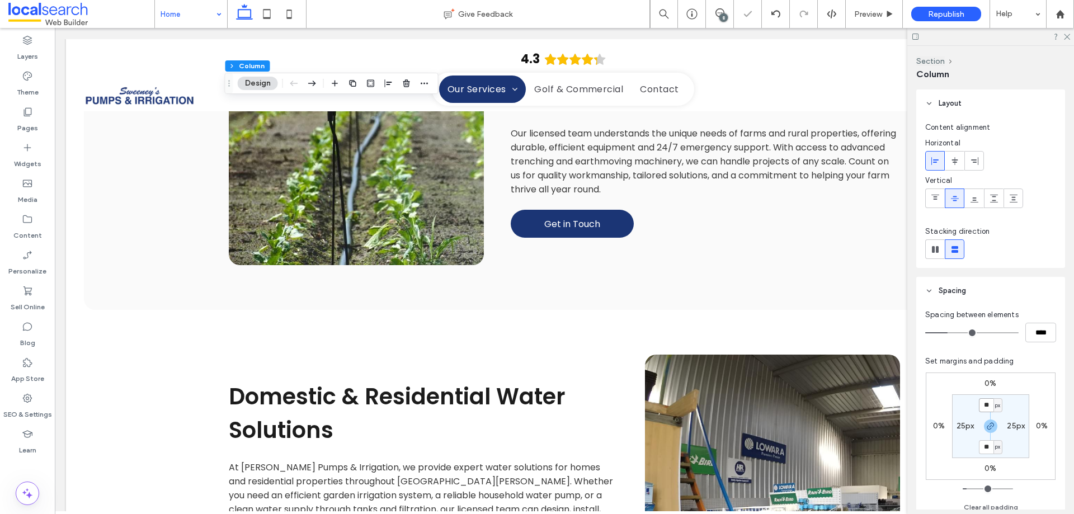
type input "**"
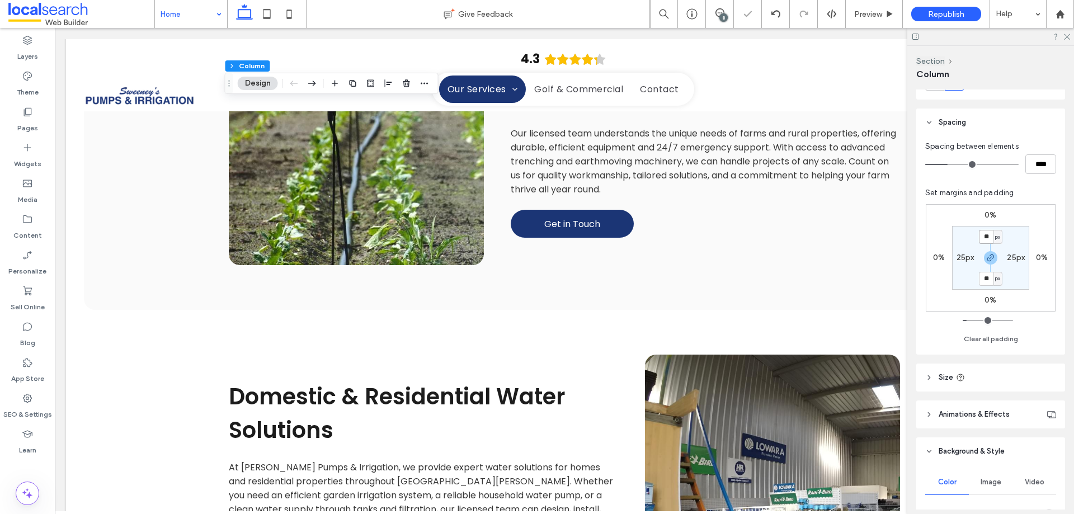
scroll to position [280, 0]
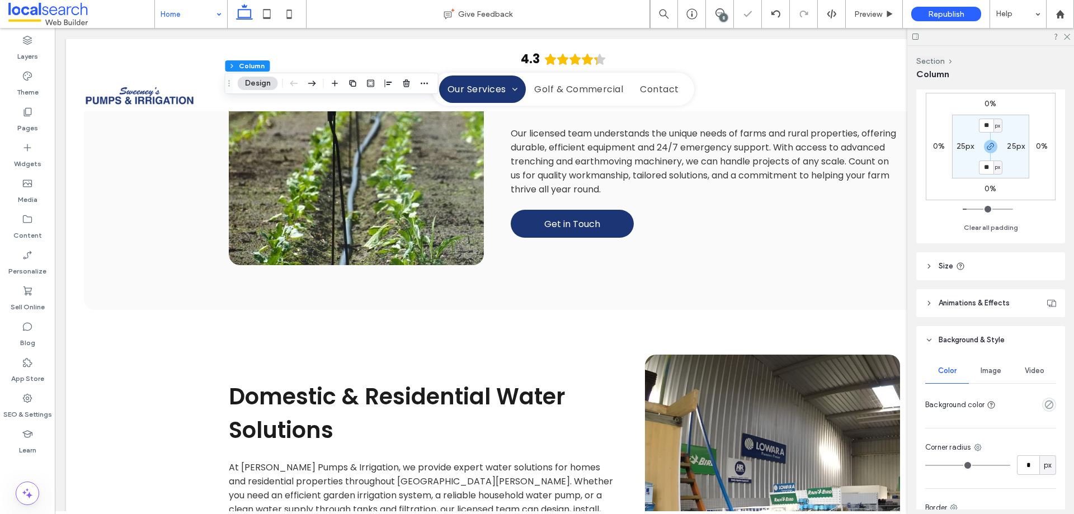
click at [1037, 403] on div at bounding box center [1028, 405] width 56 height 20
click at [1042, 403] on div "empty color" at bounding box center [1049, 405] width 14 height 14
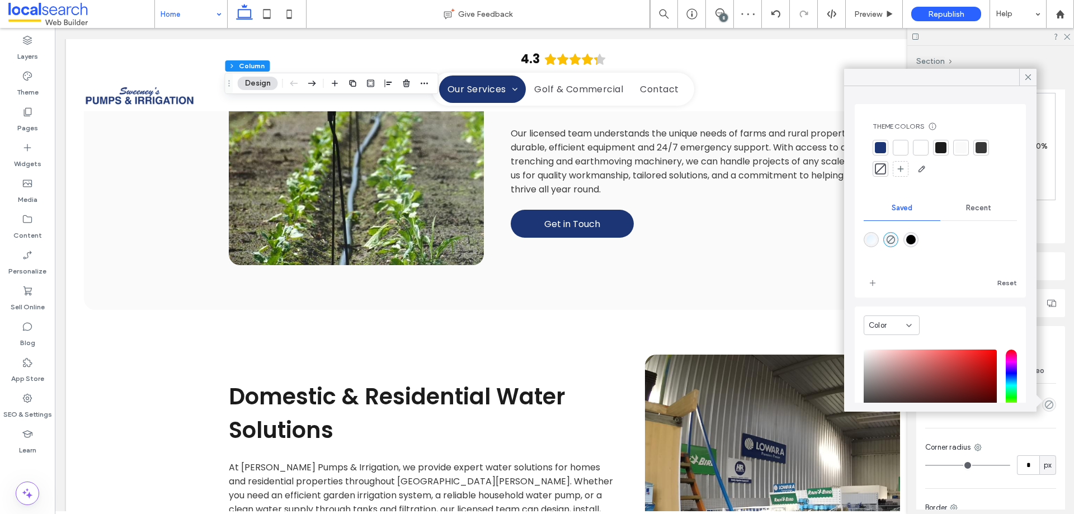
click at [902, 144] on div at bounding box center [900, 147] width 11 height 11
click at [1025, 76] on icon at bounding box center [1028, 77] width 10 height 10
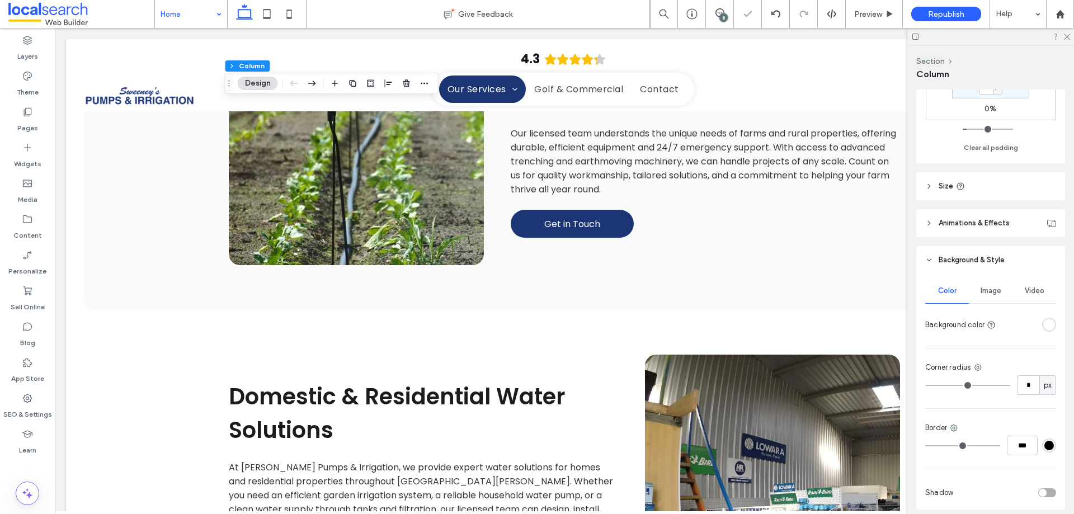
scroll to position [406, 0]
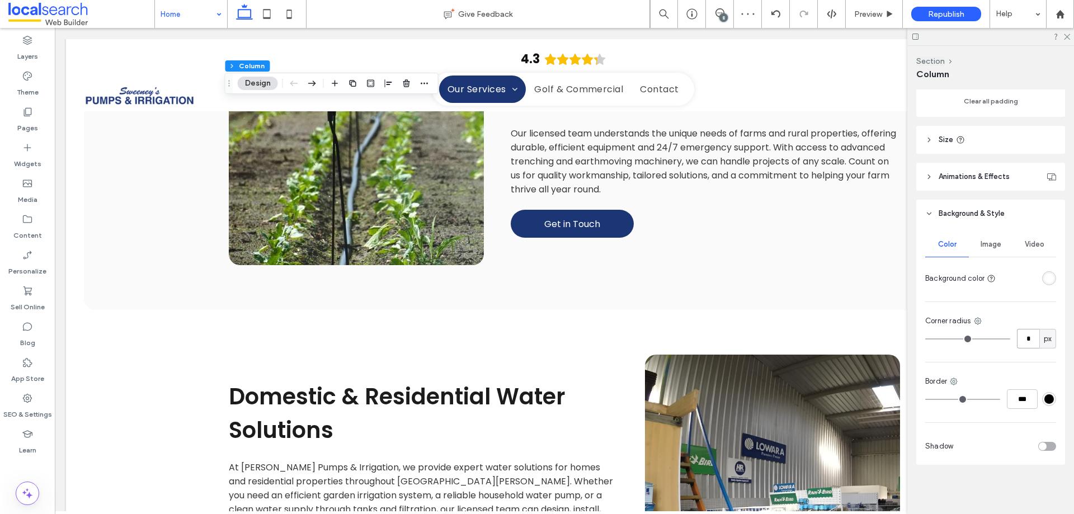
drag, startPoint x: 1020, startPoint y: 340, endPoint x: 1036, endPoint y: 338, distance: 15.7
click at [1036, 338] on div "* px" at bounding box center [1036, 339] width 39 height 20
type input "**"
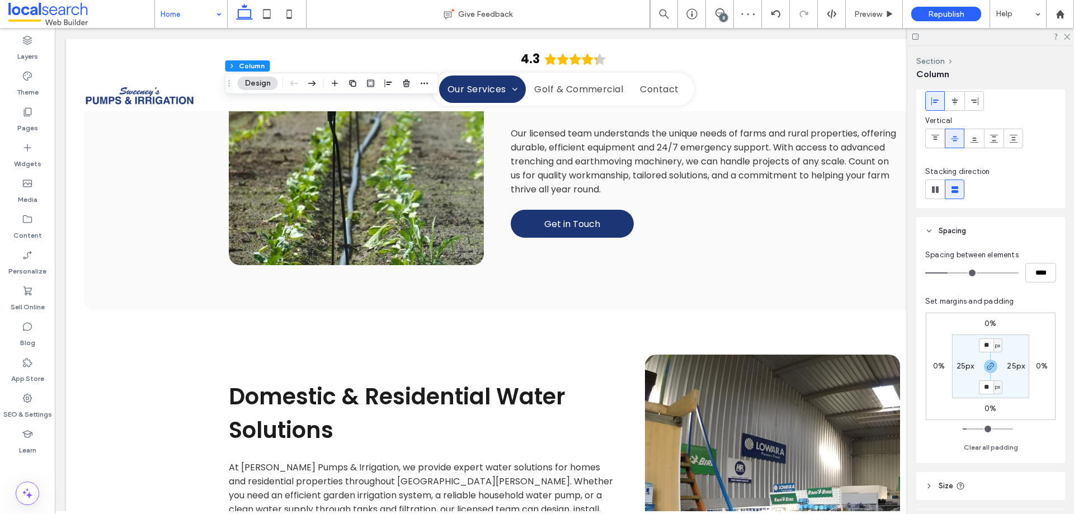
scroll to position [15, 0]
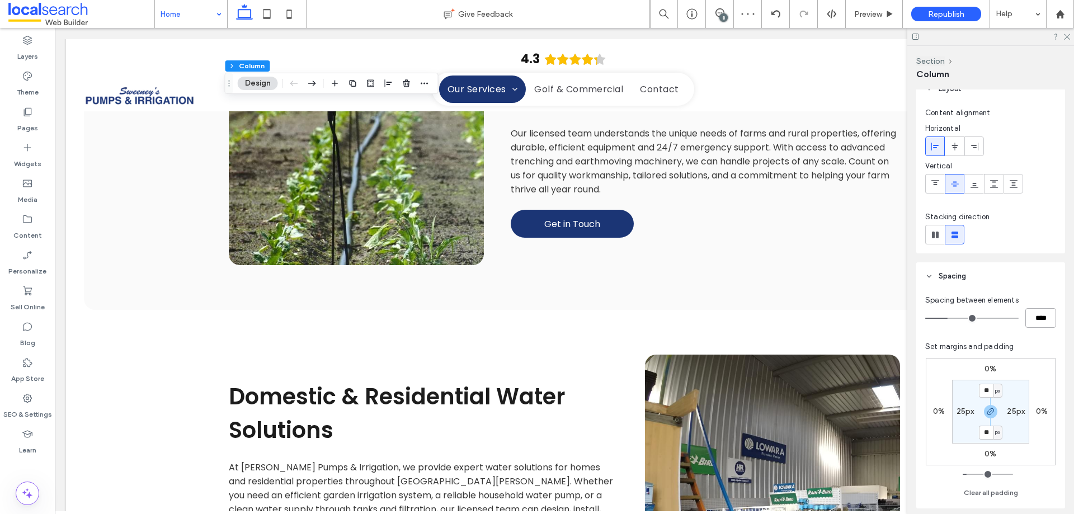
drag, startPoint x: 1033, startPoint y: 319, endPoint x: 1051, endPoint y: 320, distance: 17.9
click at [1051, 320] on div "Spacing between elements **** Set margins and padding 0% 0% 0% 0% ** px 25px **…" at bounding box center [990, 399] width 149 height 218
type input "**"
type input "****"
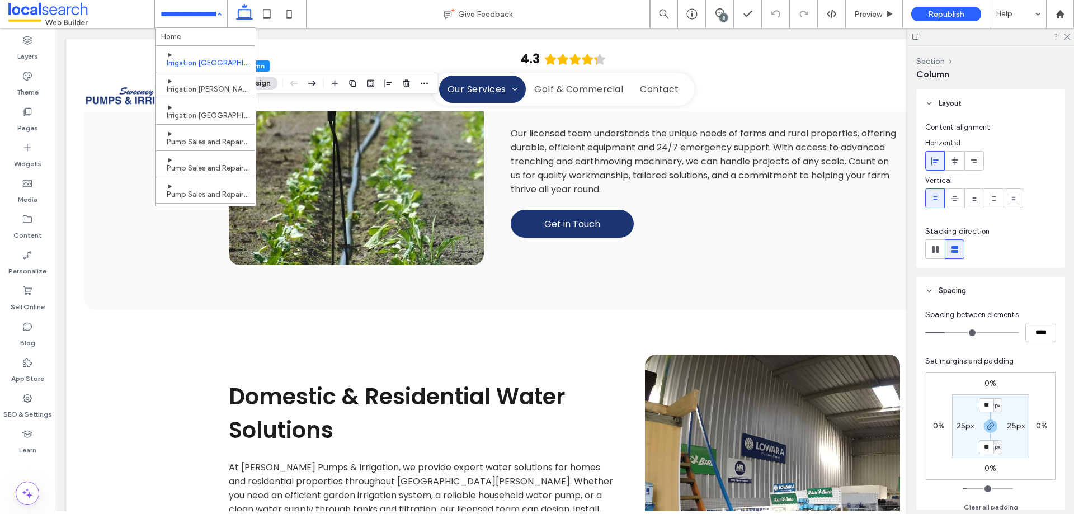
click at [31, 467] on div at bounding box center [27, 465] width 55 height 11
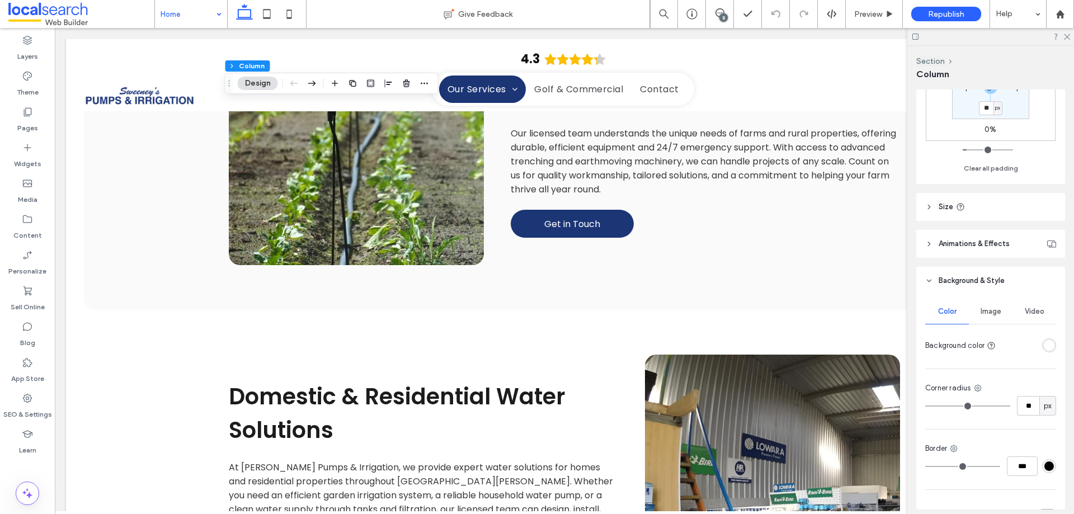
scroll to position [280, 0]
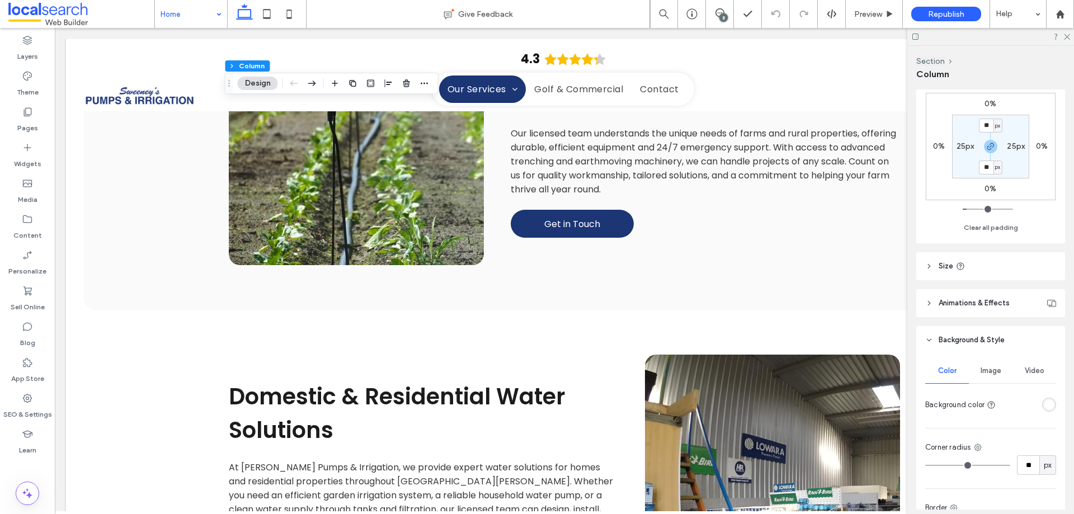
click at [946, 267] on span "Size" at bounding box center [946, 266] width 15 height 11
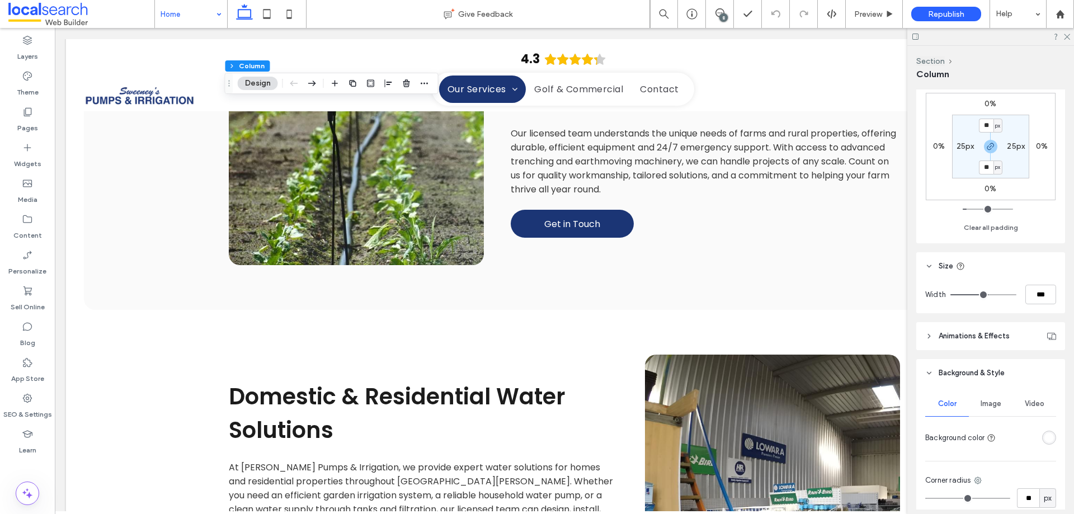
click at [946, 267] on span "Size" at bounding box center [946, 266] width 15 height 11
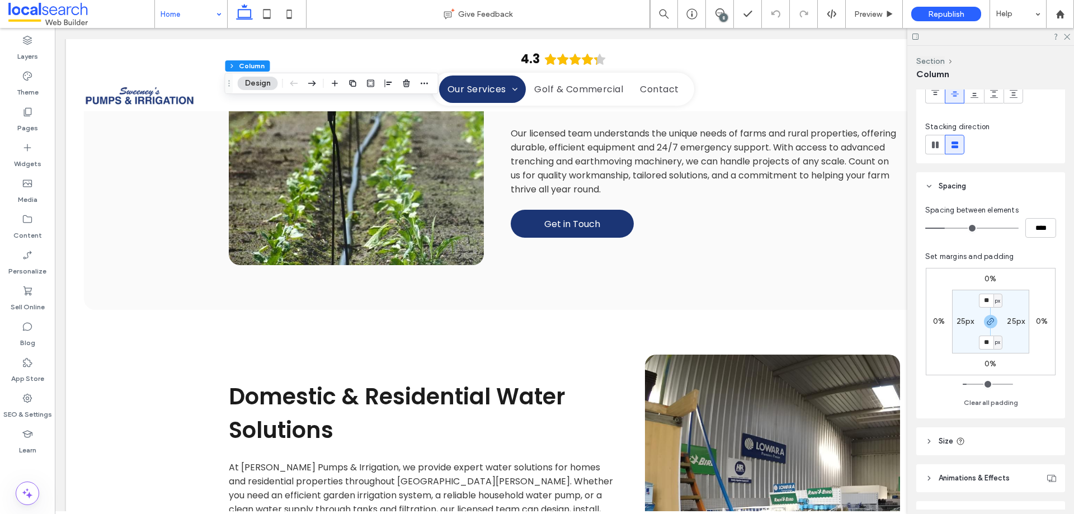
scroll to position [112, 0]
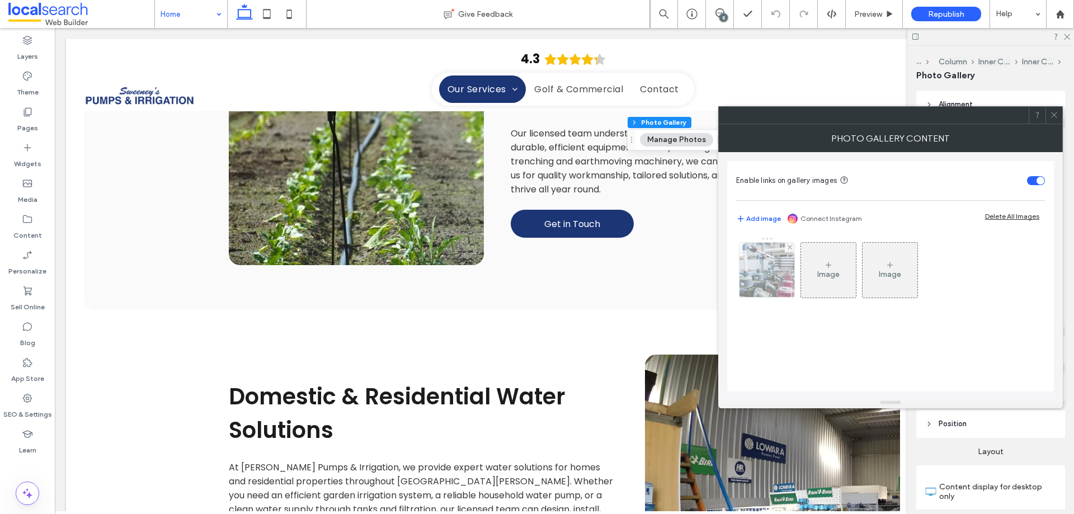
click at [775, 272] on img at bounding box center [767, 270] width 83 height 55
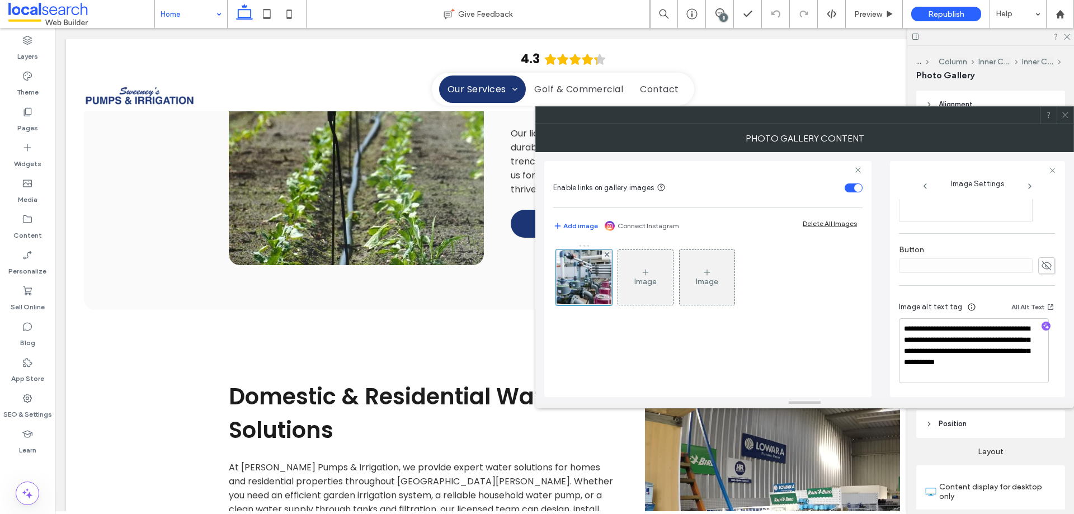
scroll to position [353, 0]
click at [773, 354] on div "Image Image" at bounding box center [707, 314] width 309 height 153
click at [1067, 117] on icon at bounding box center [1065, 115] width 8 height 8
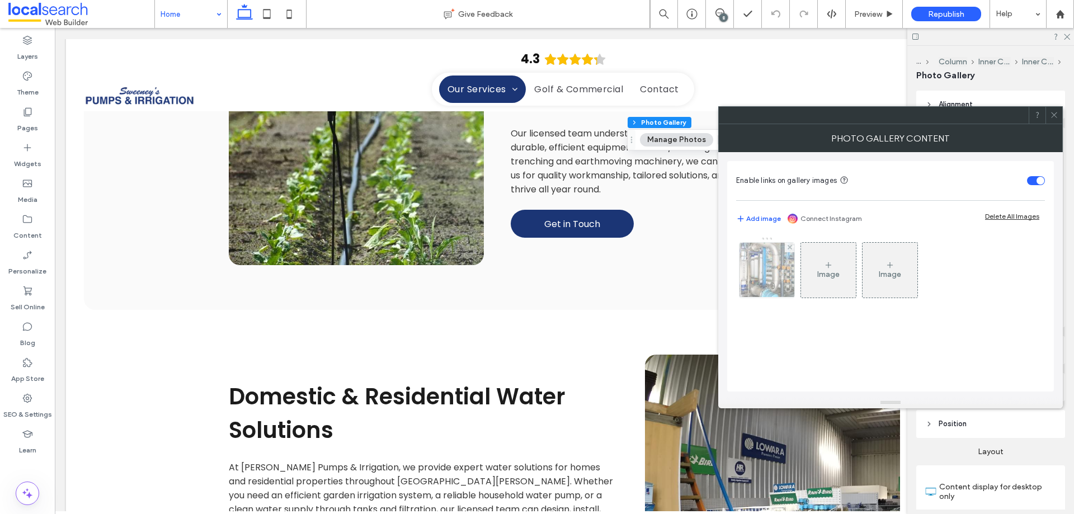
click at [742, 271] on img at bounding box center [767, 270] width 83 height 55
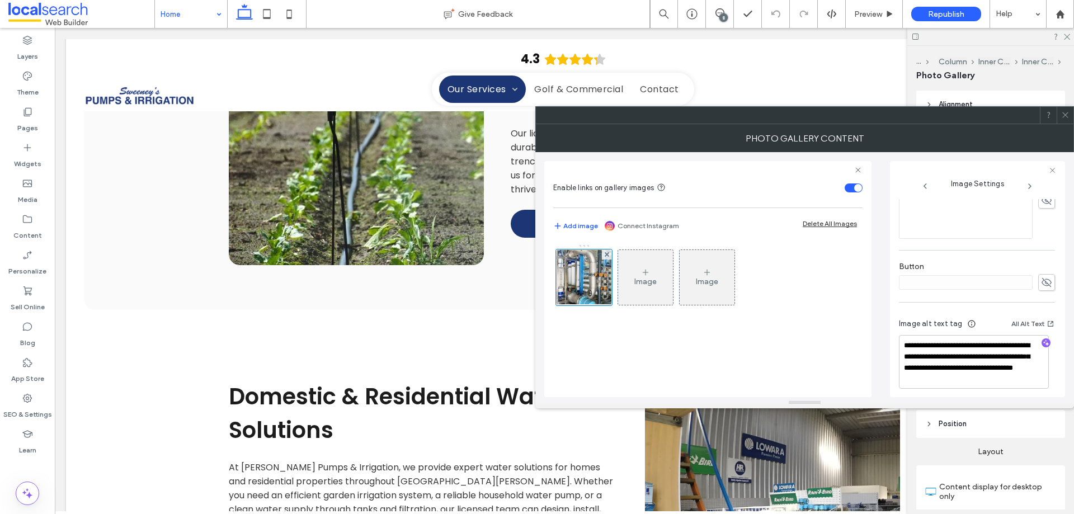
scroll to position [342, 0]
click at [818, 353] on div "Image Image" at bounding box center [707, 314] width 309 height 153
click at [1067, 114] on icon at bounding box center [1065, 115] width 8 height 8
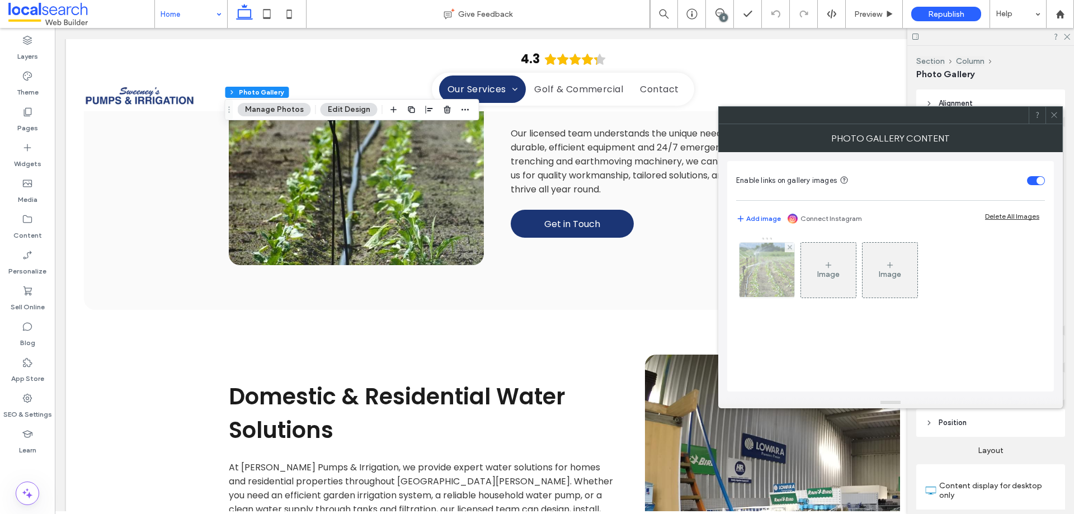
click at [754, 274] on img at bounding box center [767, 270] width 83 height 55
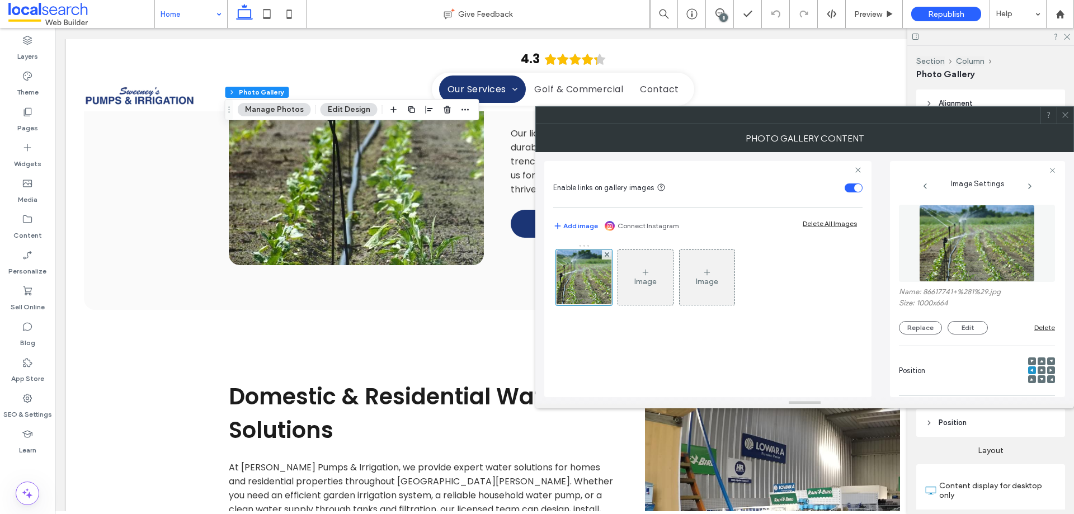
scroll to position [331, 0]
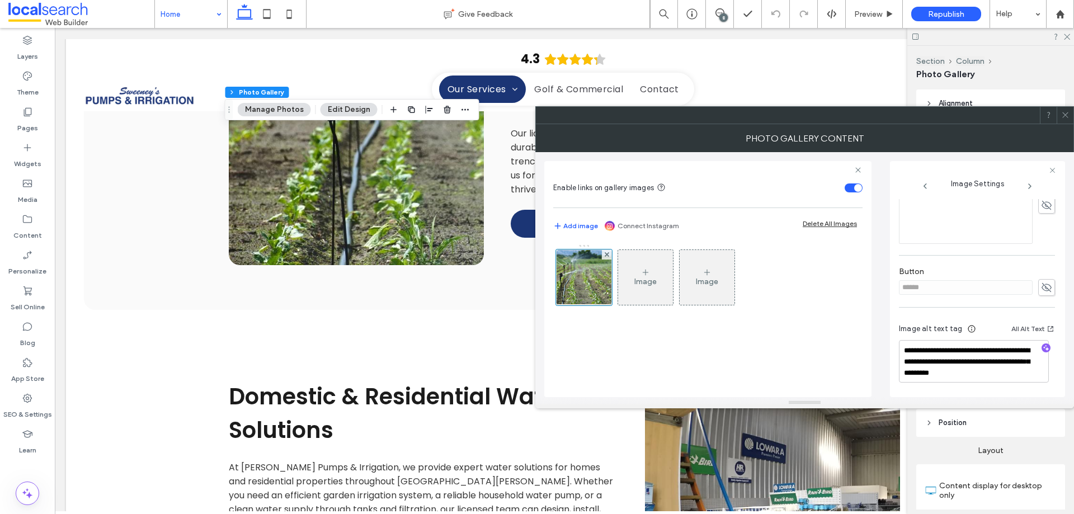
click at [810, 339] on div "Image Image" at bounding box center [707, 314] width 309 height 153
click at [1068, 116] on icon at bounding box center [1065, 115] width 8 height 8
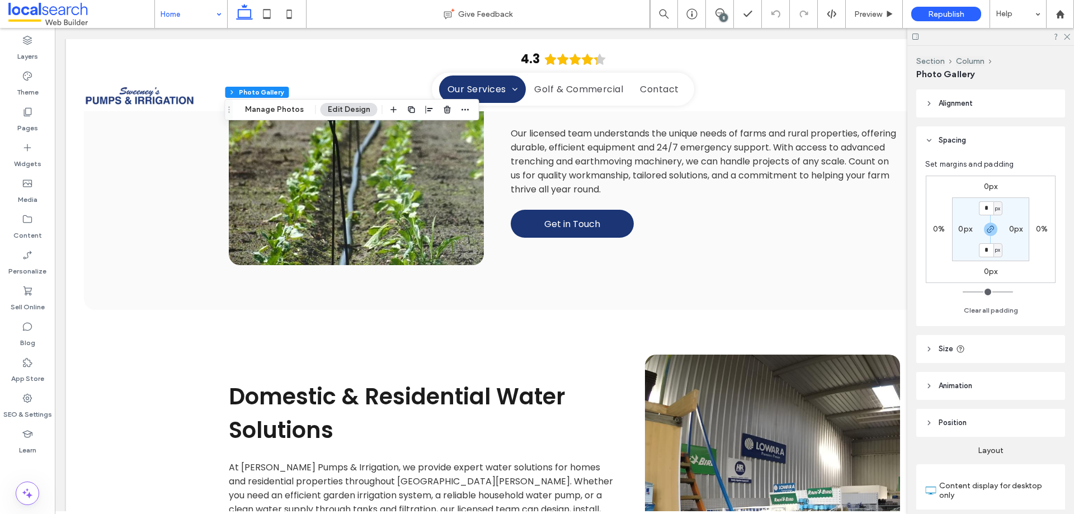
scroll to position [448, 0]
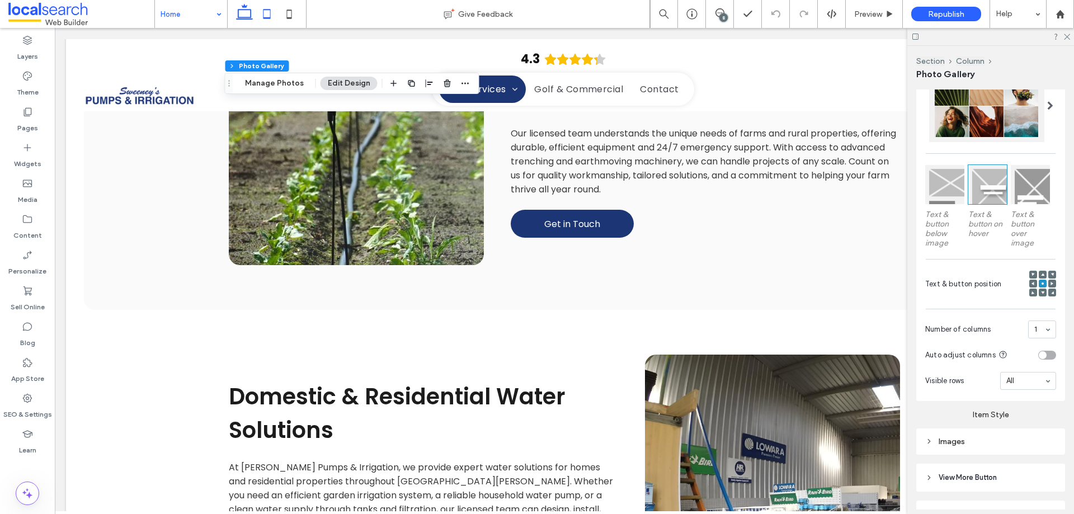
click at [274, 18] on icon at bounding box center [267, 14] width 22 height 22
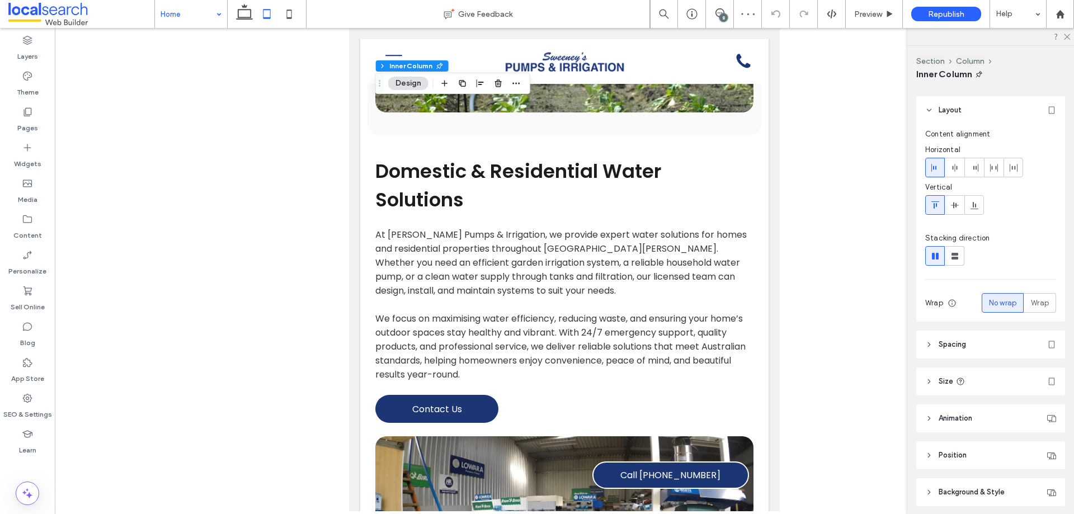
scroll to position [72, 0]
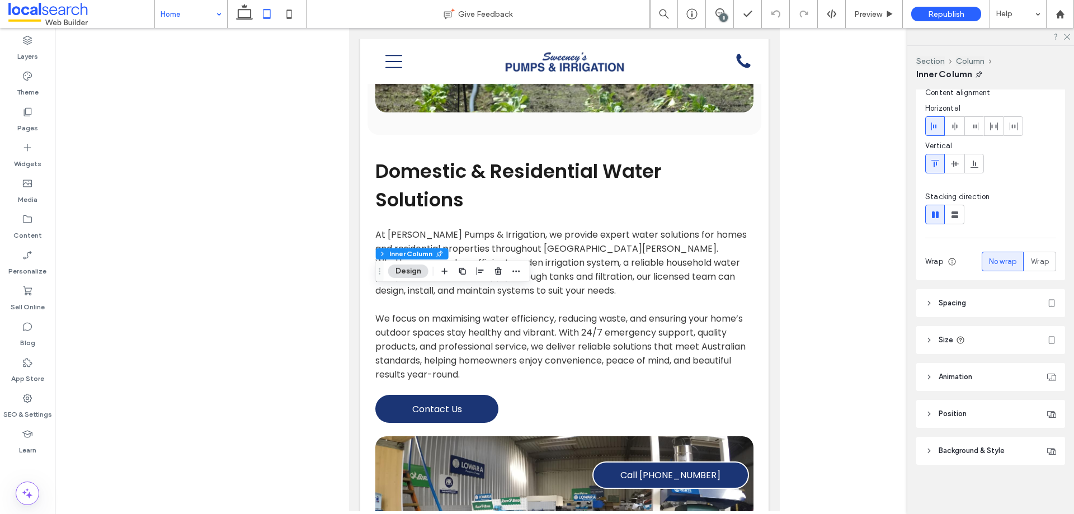
click at [983, 331] on header "Size" at bounding box center [990, 340] width 149 height 28
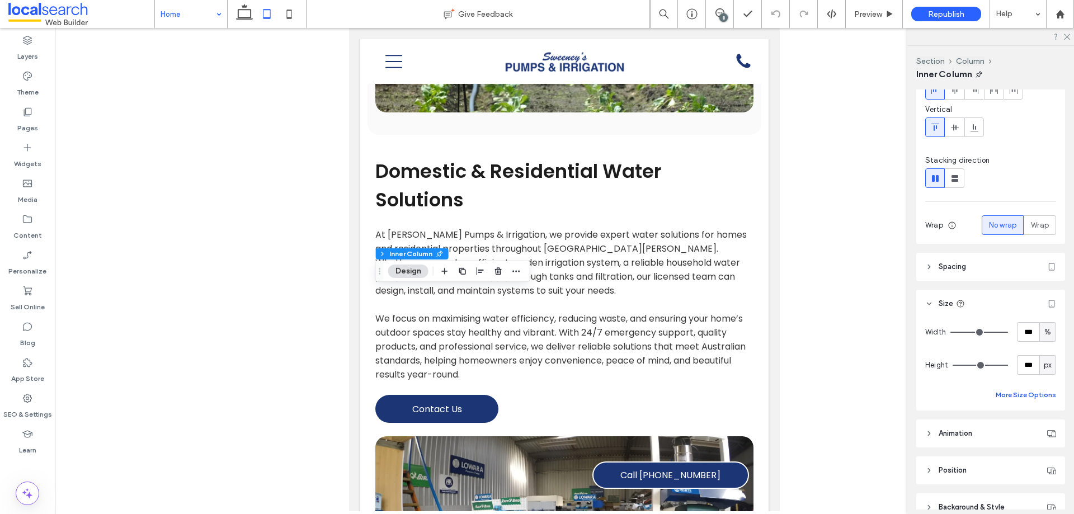
scroll to position [128, 0]
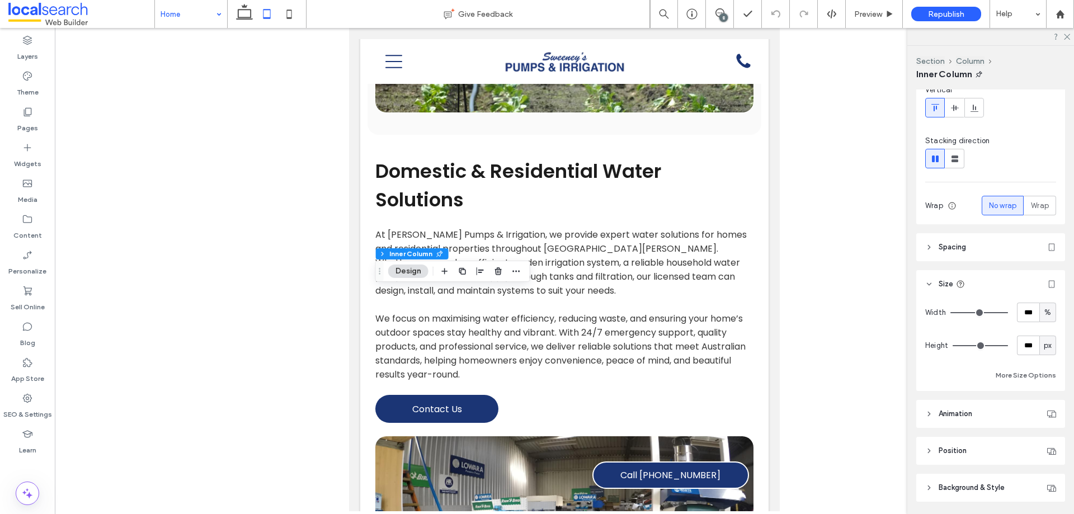
click at [1046, 344] on span "px" at bounding box center [1048, 345] width 8 height 11
click at [1045, 346] on span "px" at bounding box center [1048, 345] width 8 height 11
type input "***"
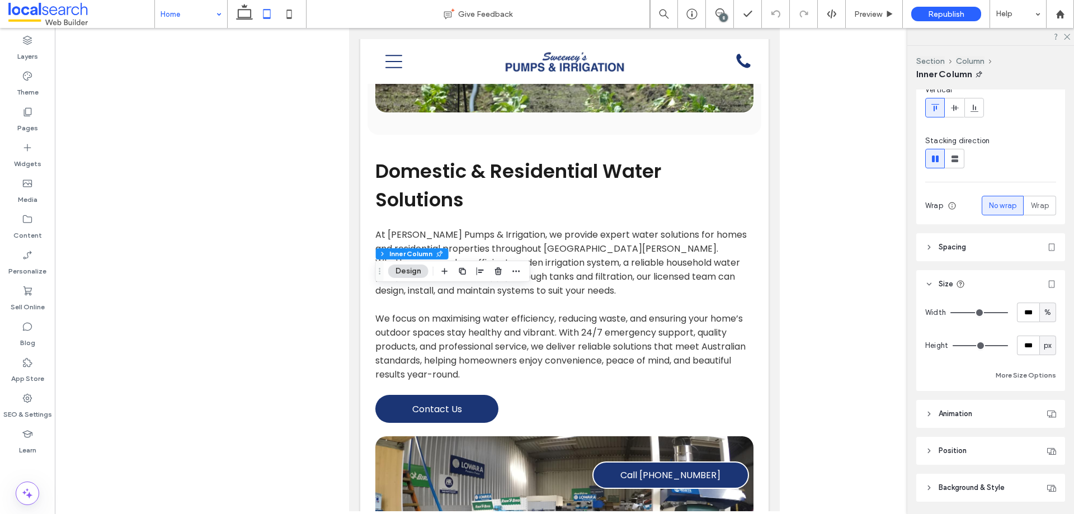
type input "***"
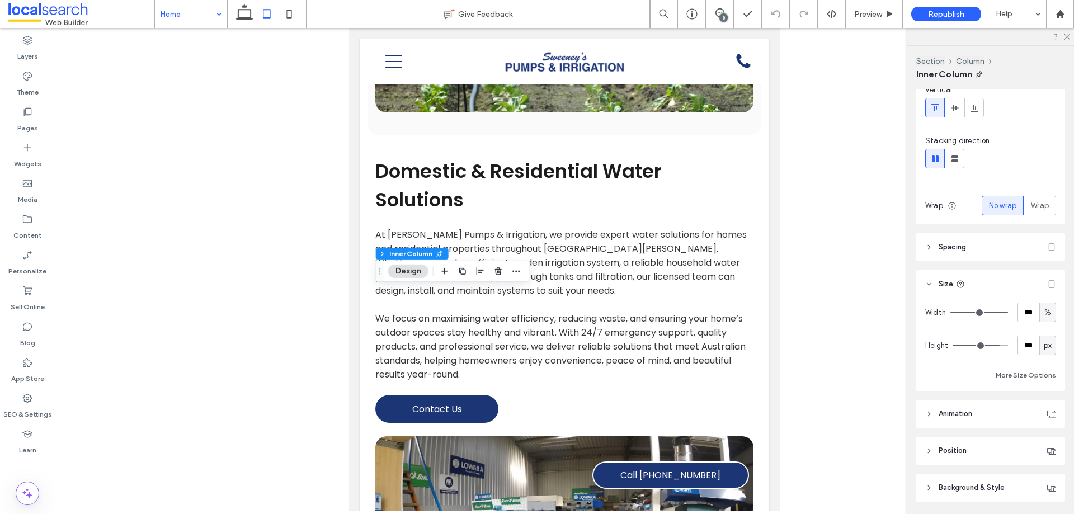
click at [992, 345] on input "range" at bounding box center [980, 345] width 55 height 1
click at [1044, 345] on span "px" at bounding box center [1048, 345] width 8 height 11
click at [1044, 445] on span "A" at bounding box center [1042, 443] width 4 height 11
type input "*"
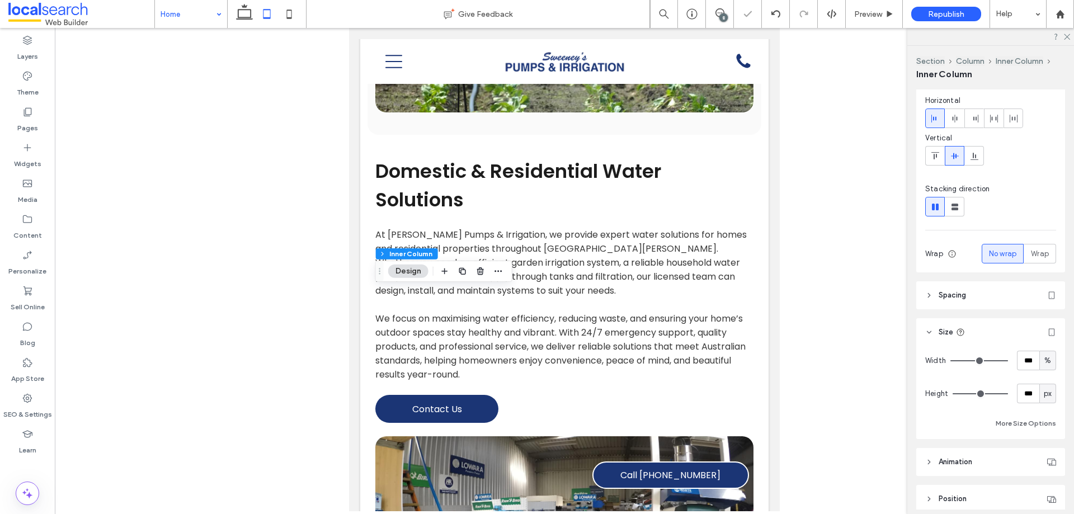
scroll to position [164, 0]
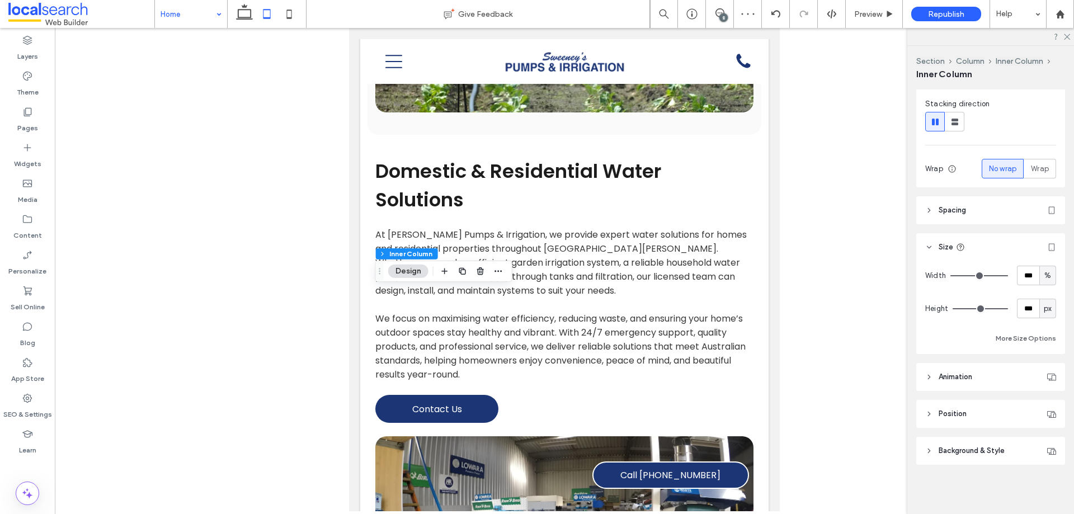
type input "***"
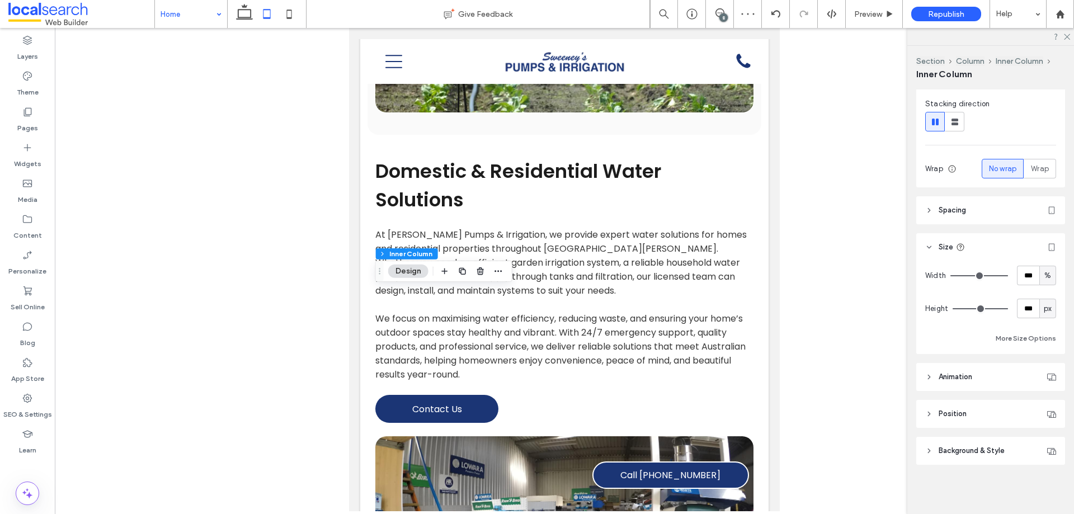
type input "***"
click at [996, 309] on input "range" at bounding box center [980, 308] width 55 height 1
type input "***"
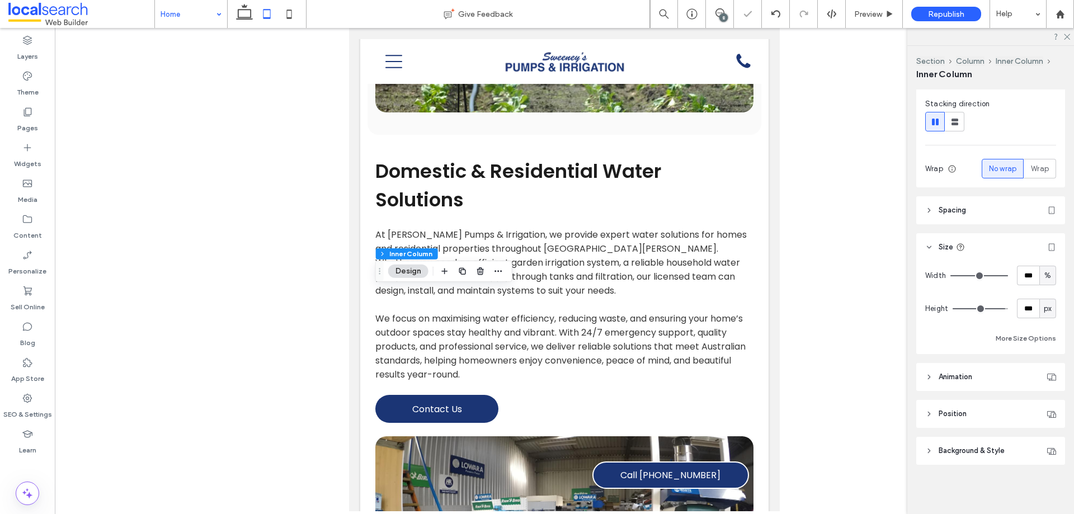
type input "***"
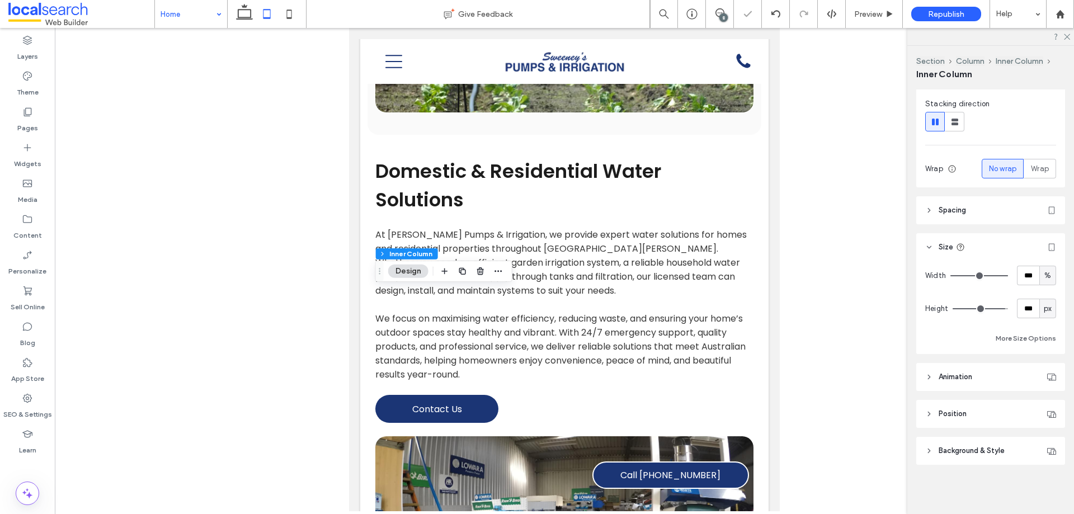
type input "***"
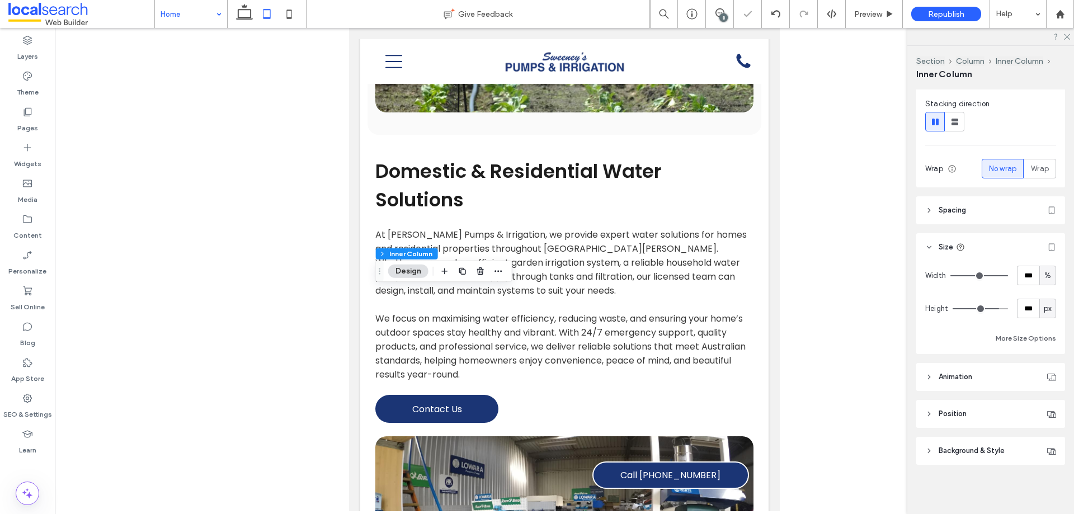
type input "***"
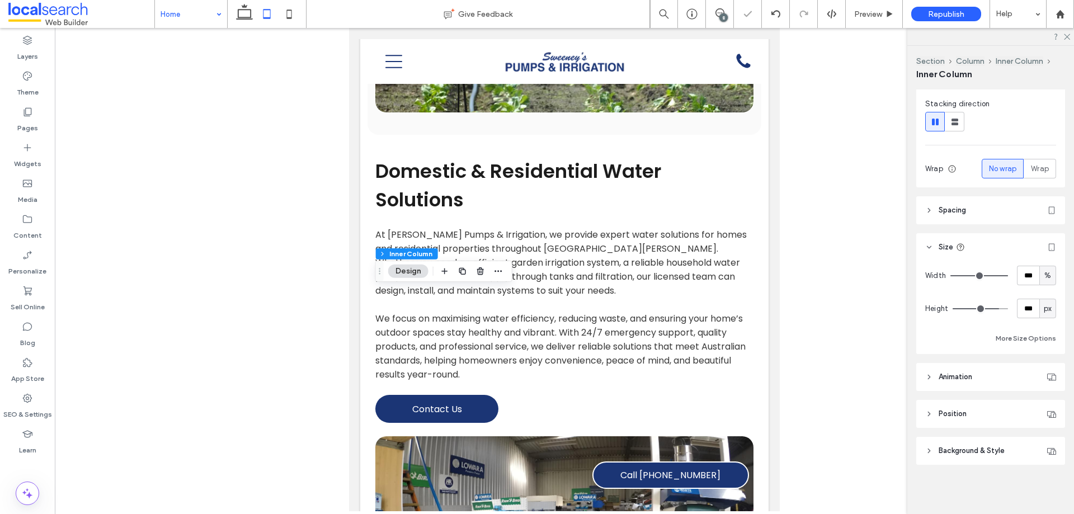
type input "***"
drag, startPoint x: 996, startPoint y: 310, endPoint x: 987, endPoint y: 309, distance: 9.0
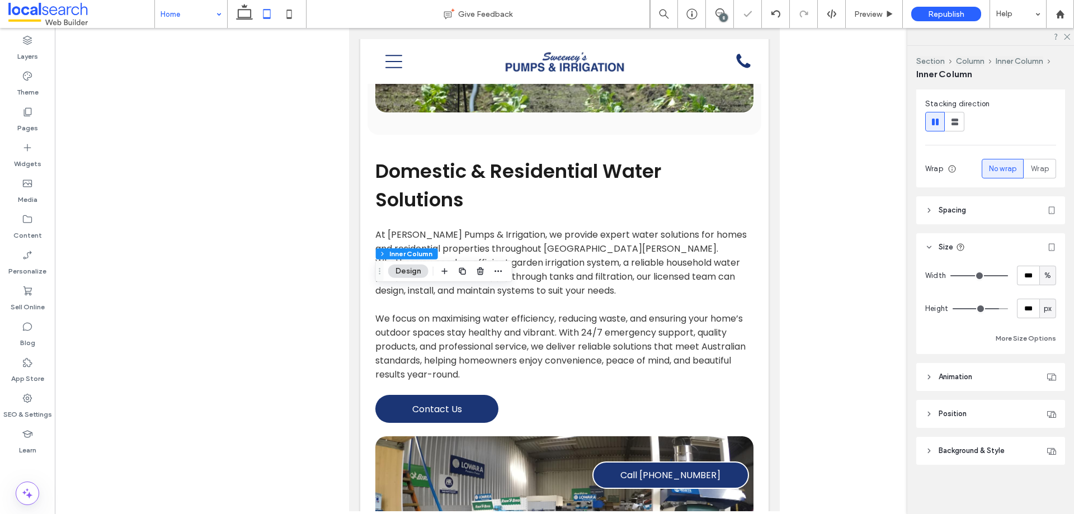
click at [987, 309] on input "range" at bounding box center [980, 308] width 55 height 1
type input "***"
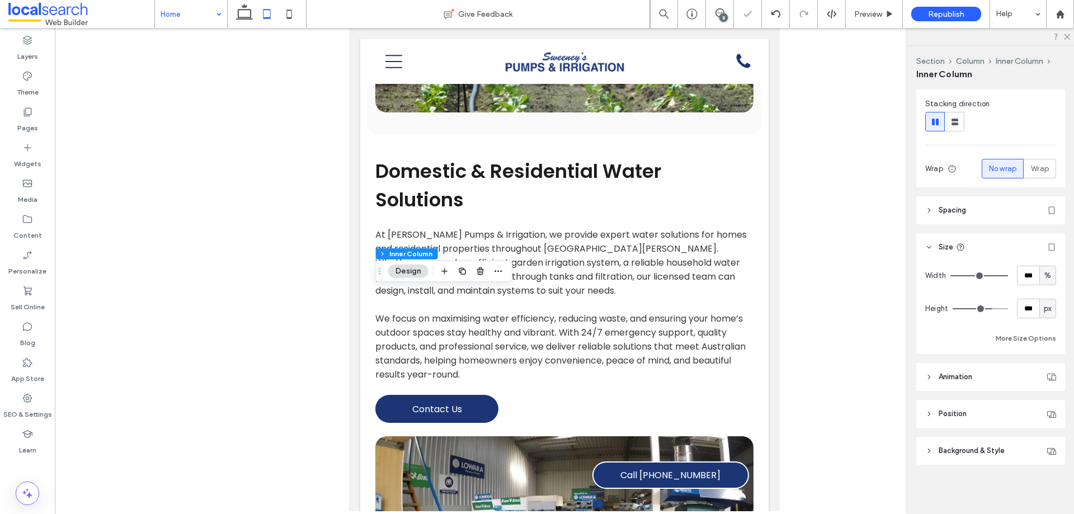
type input "***"
click at [985, 308] on input "range" at bounding box center [980, 308] width 55 height 1
type input "***"
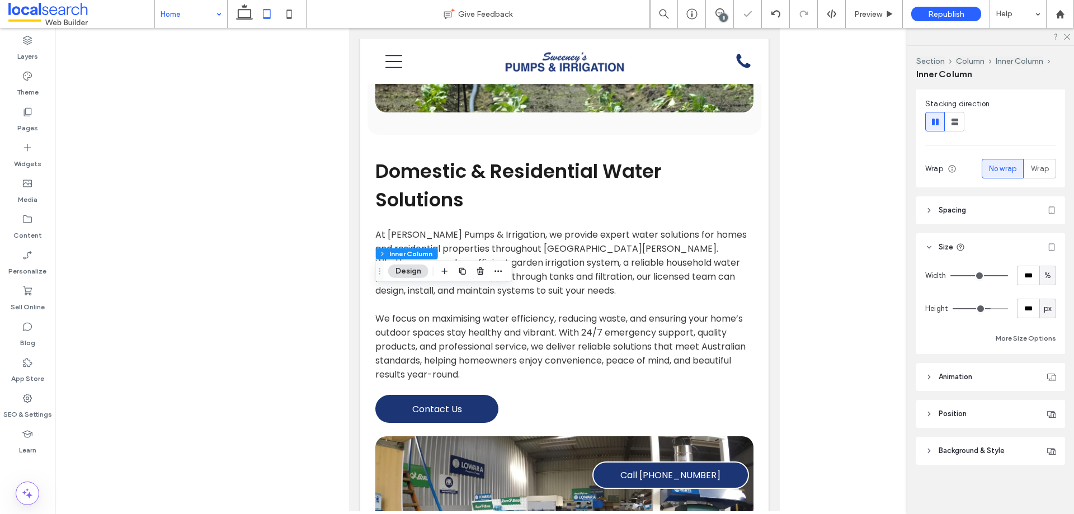
type input "***"
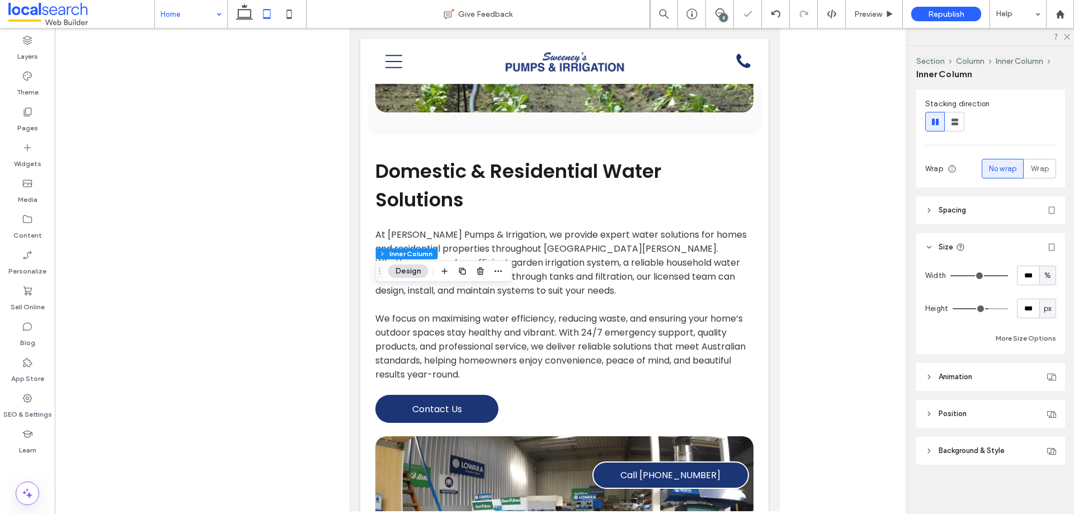
type input "***"
click at [983, 308] on input "range" at bounding box center [980, 308] width 55 height 1
type input "***"
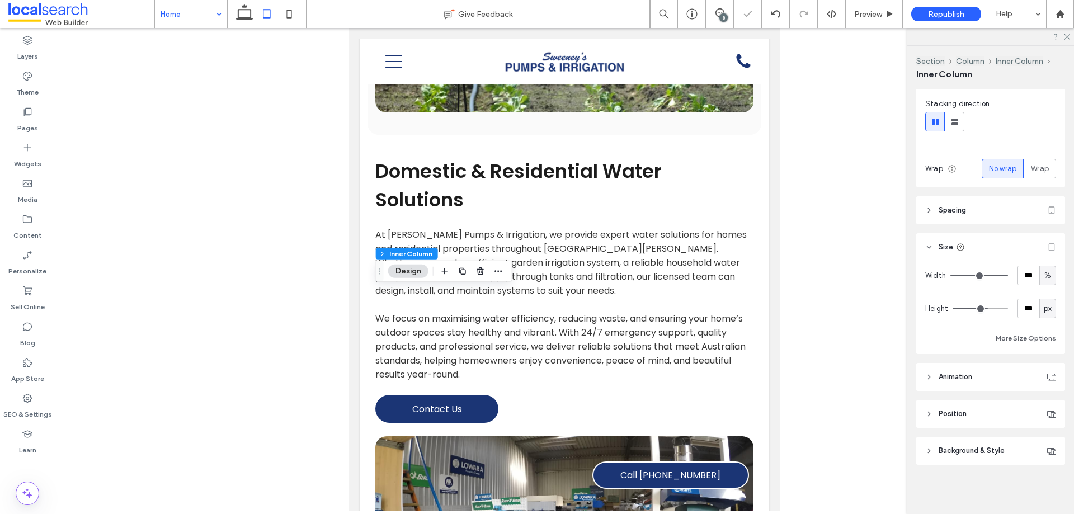
type input "***"
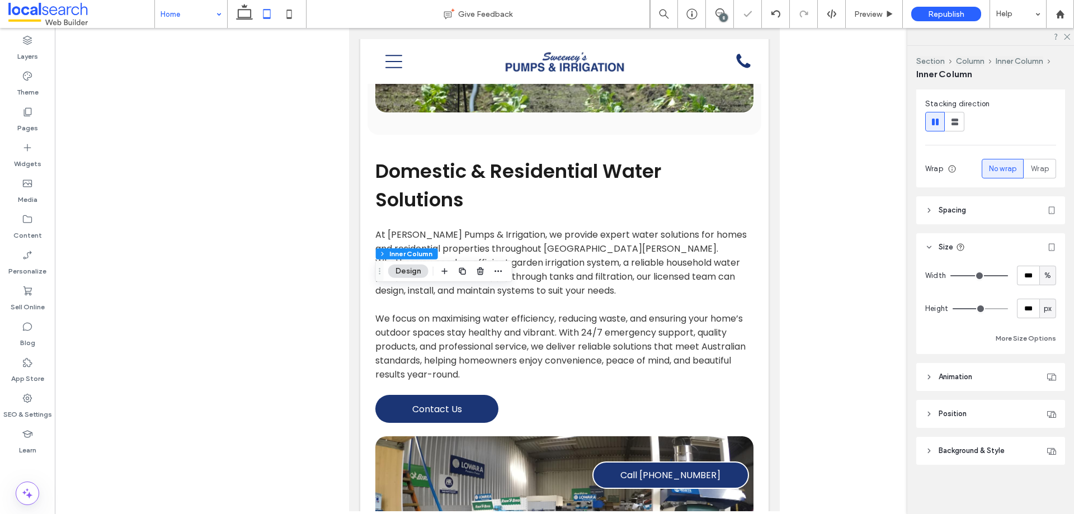
type input "***"
click at [981, 308] on input "range" at bounding box center [980, 308] width 55 height 1
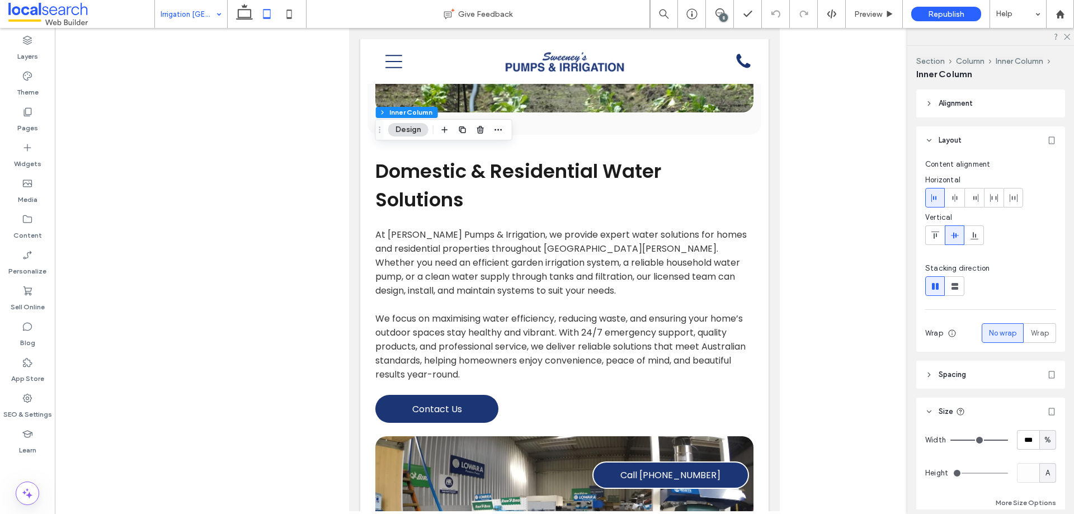
click at [186, 21] on input at bounding box center [188, 14] width 55 height 28
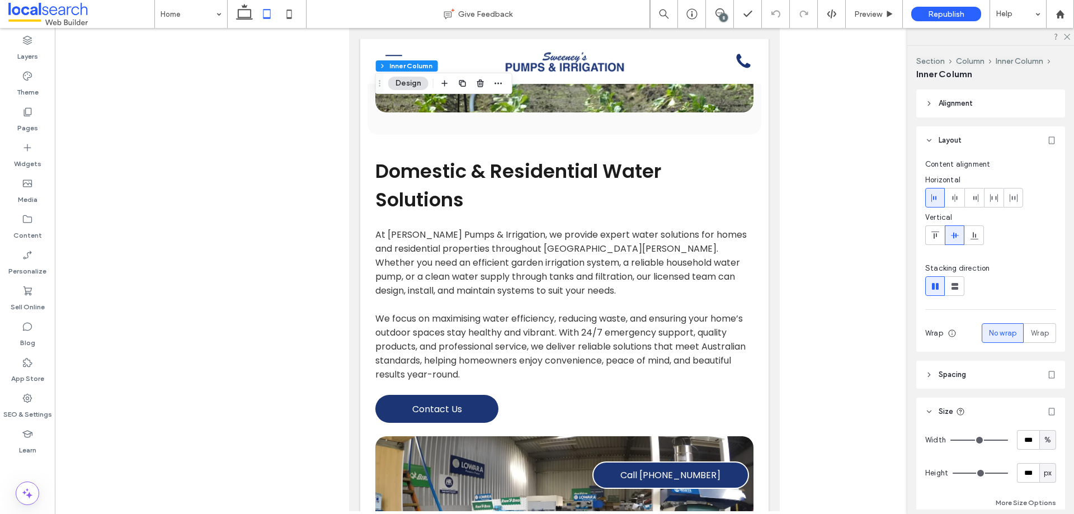
click at [1044, 473] on span "px" at bounding box center [1048, 473] width 8 height 11
click at [1043, 454] on span "A" at bounding box center [1042, 453] width 4 height 11
type input "*"
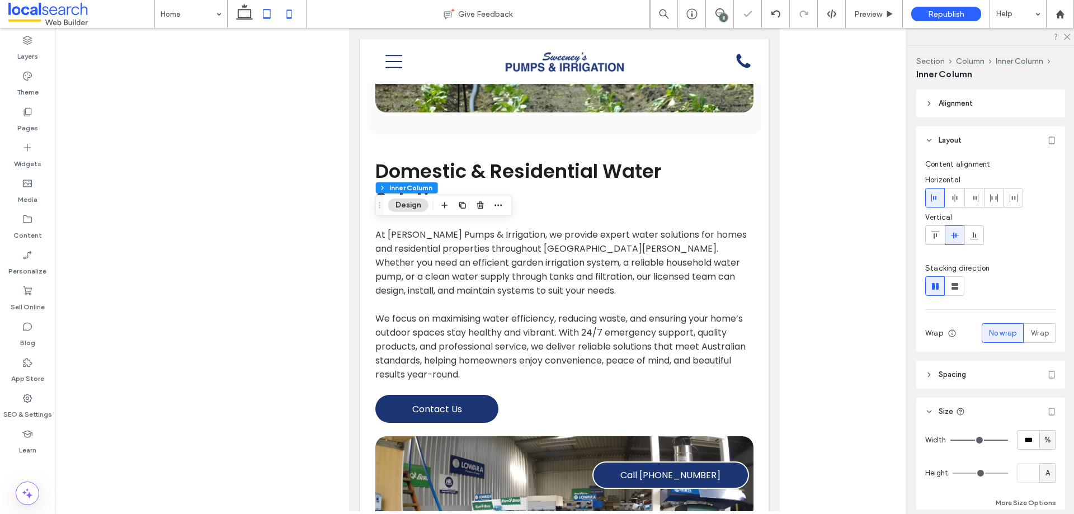
click at [289, 15] on icon at bounding box center [289, 14] width 22 height 22
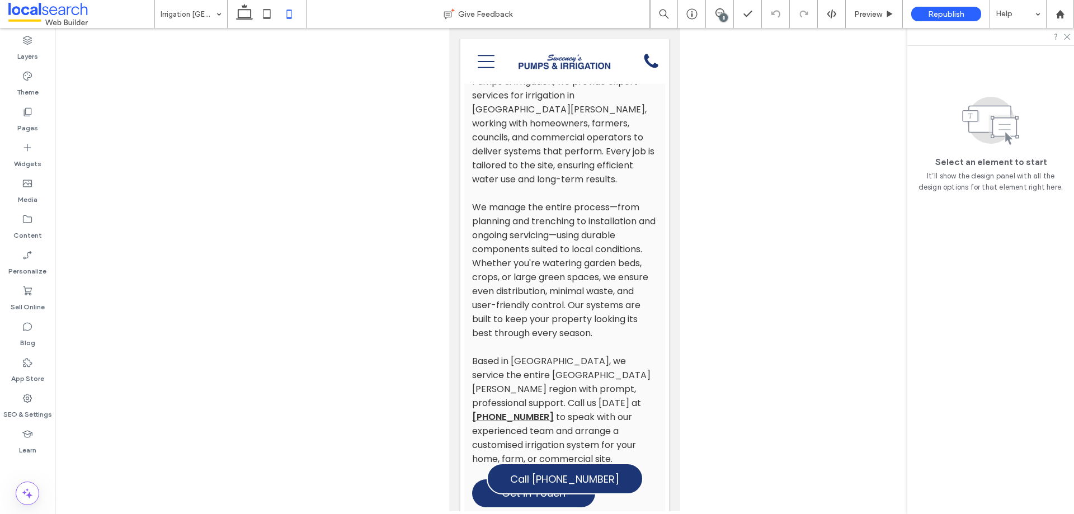
click at [341, 173] on div at bounding box center [564, 269] width 1019 height 483
drag, startPoint x: 248, startPoint y: 13, endPoint x: 274, endPoint y: 14, distance: 26.3
click at [248, 13] on icon at bounding box center [244, 14] width 22 height 22
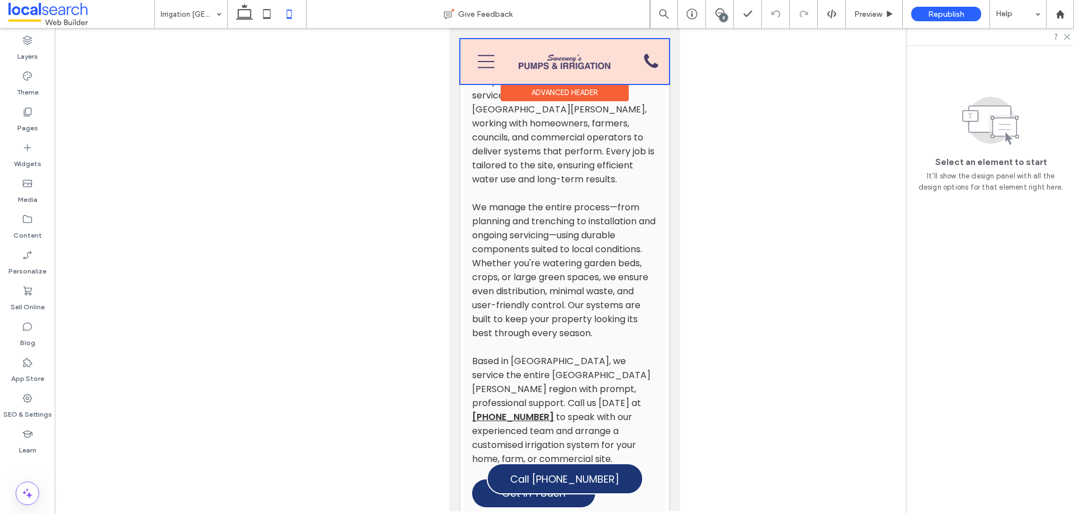
scroll to position [513, 0]
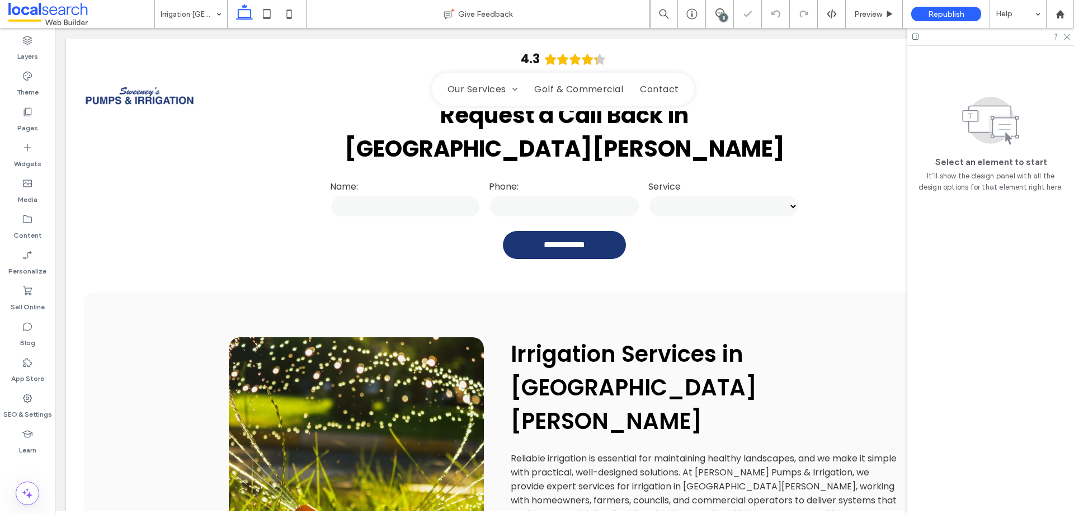
drag, startPoint x: 723, startPoint y: 16, endPoint x: 759, endPoint y: 50, distance: 49.1
click at [723, 16] on div "8" at bounding box center [723, 17] width 8 height 8
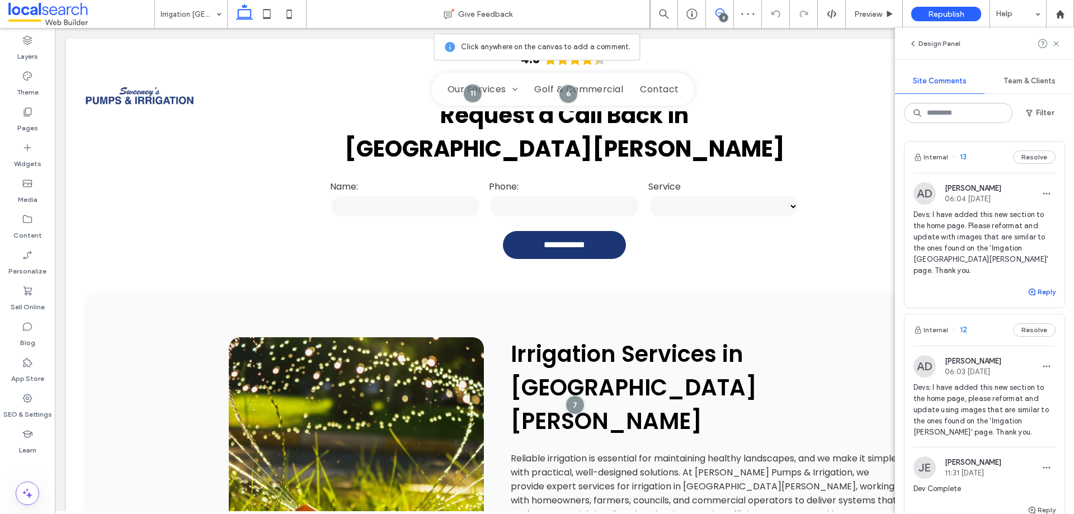
click at [1032, 285] on button "Reply" at bounding box center [1042, 291] width 28 height 13
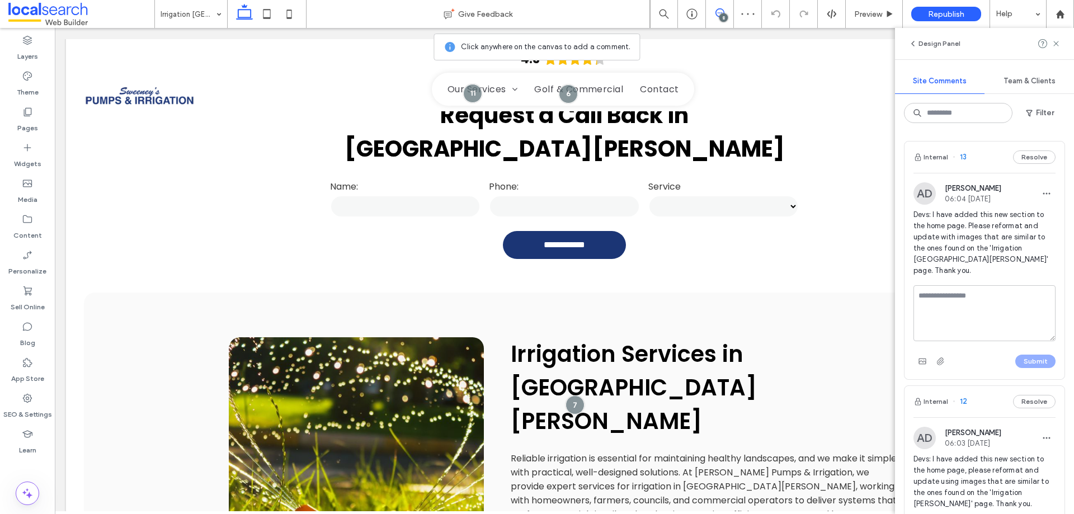
click at [989, 285] on textarea at bounding box center [985, 313] width 142 height 56
type textarea "*"
type textarea "**********"
click at [1015, 355] on button "Submit" at bounding box center [1035, 361] width 40 height 13
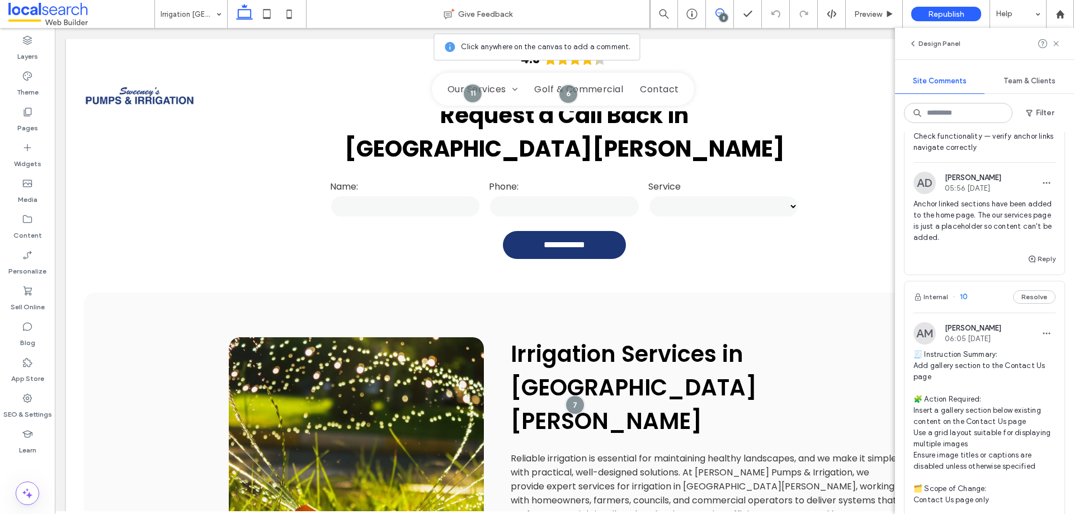
scroll to position [951, 0]
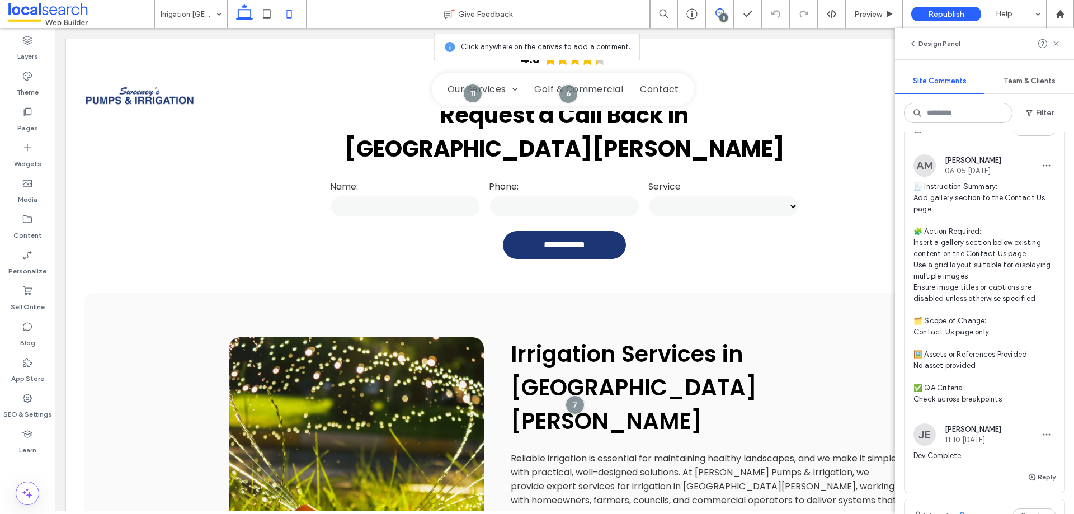
click at [288, 7] on icon at bounding box center [289, 14] width 22 height 22
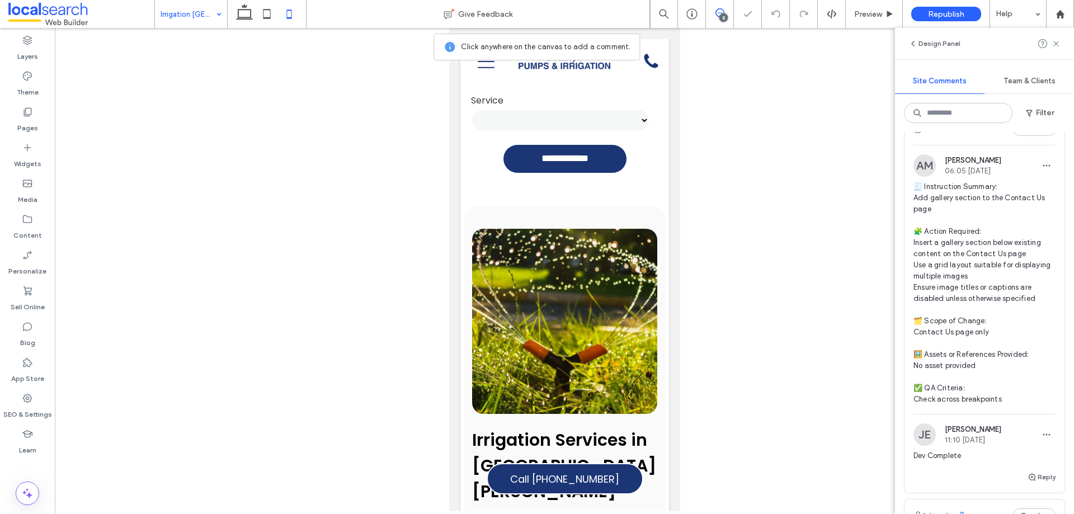
scroll to position [0, 0]
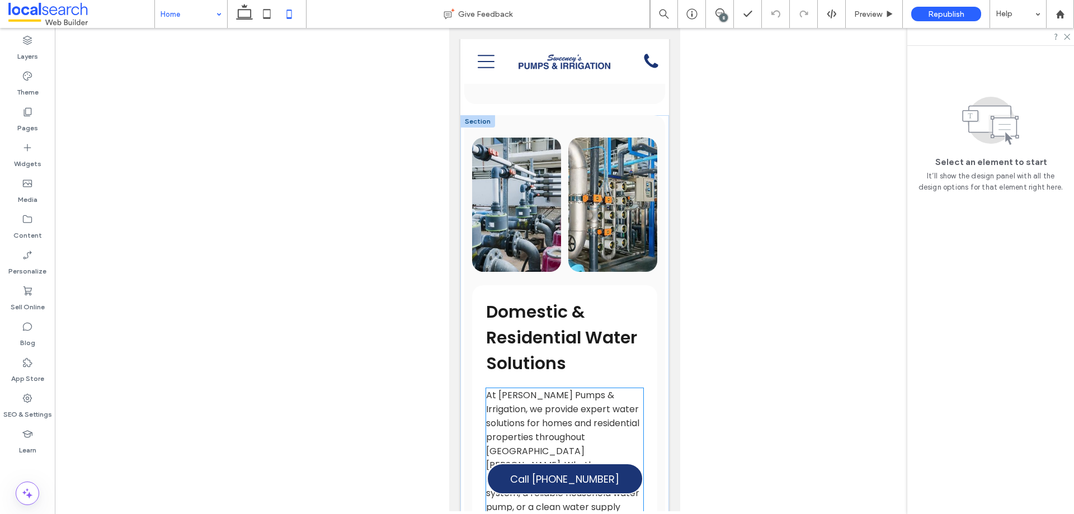
scroll to position [3524, 0]
click at [283, 201] on div at bounding box center [564, 269] width 1019 height 483
click at [236, 14] on icon at bounding box center [244, 14] width 22 height 22
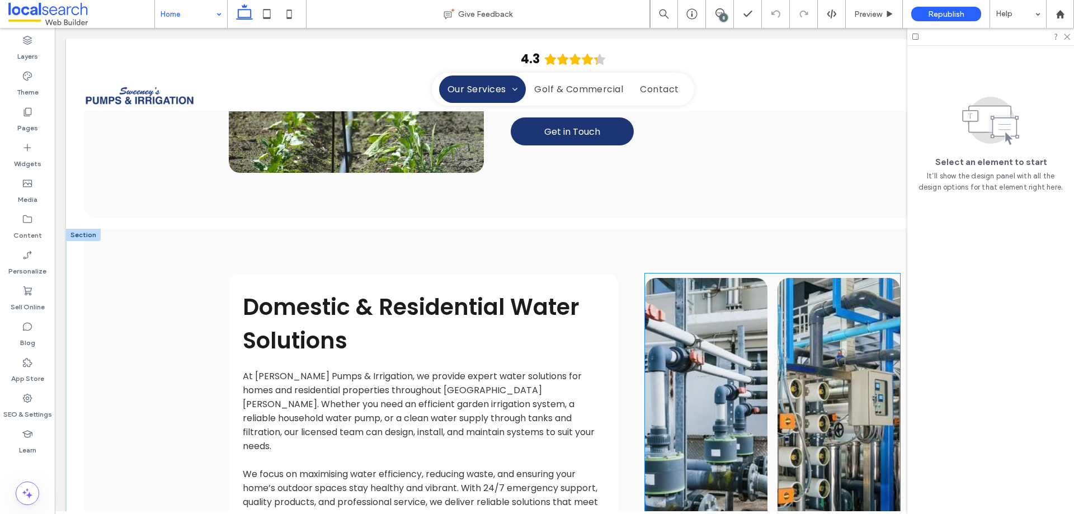
scroll to position [2859, 0]
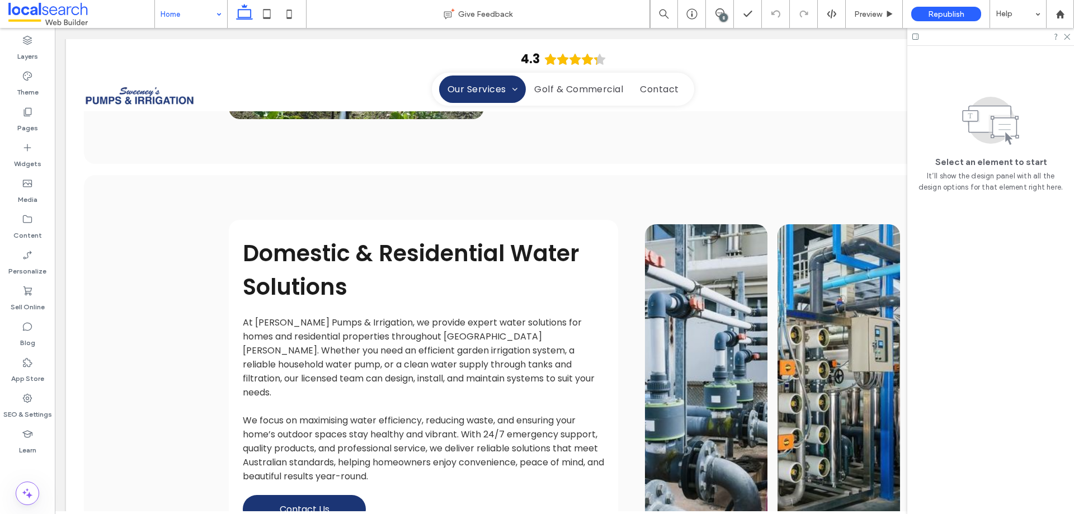
click at [722, 15] on div "8" at bounding box center [723, 17] width 8 height 8
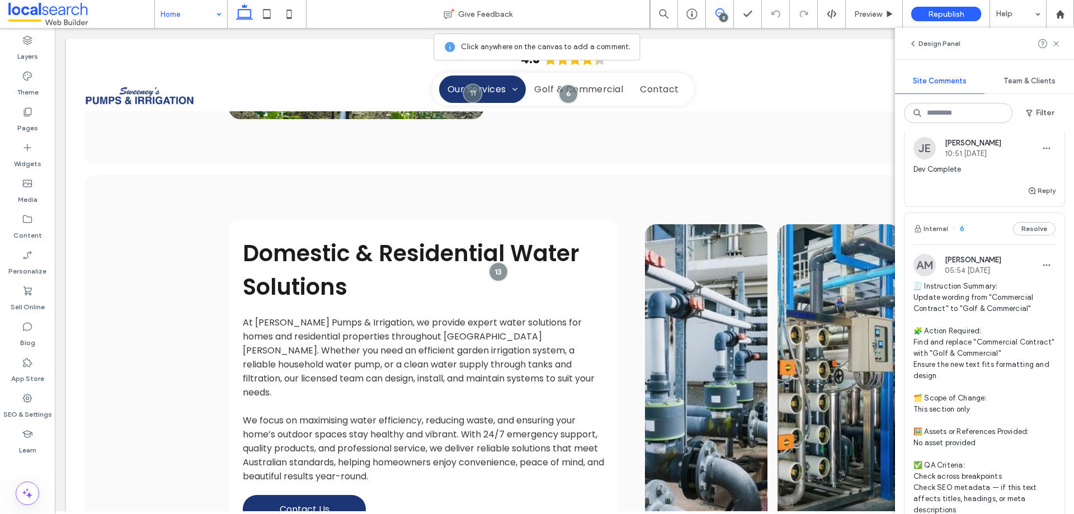
scroll to position [2684, 0]
